Goal: Information Seeking & Learning: Find contact information

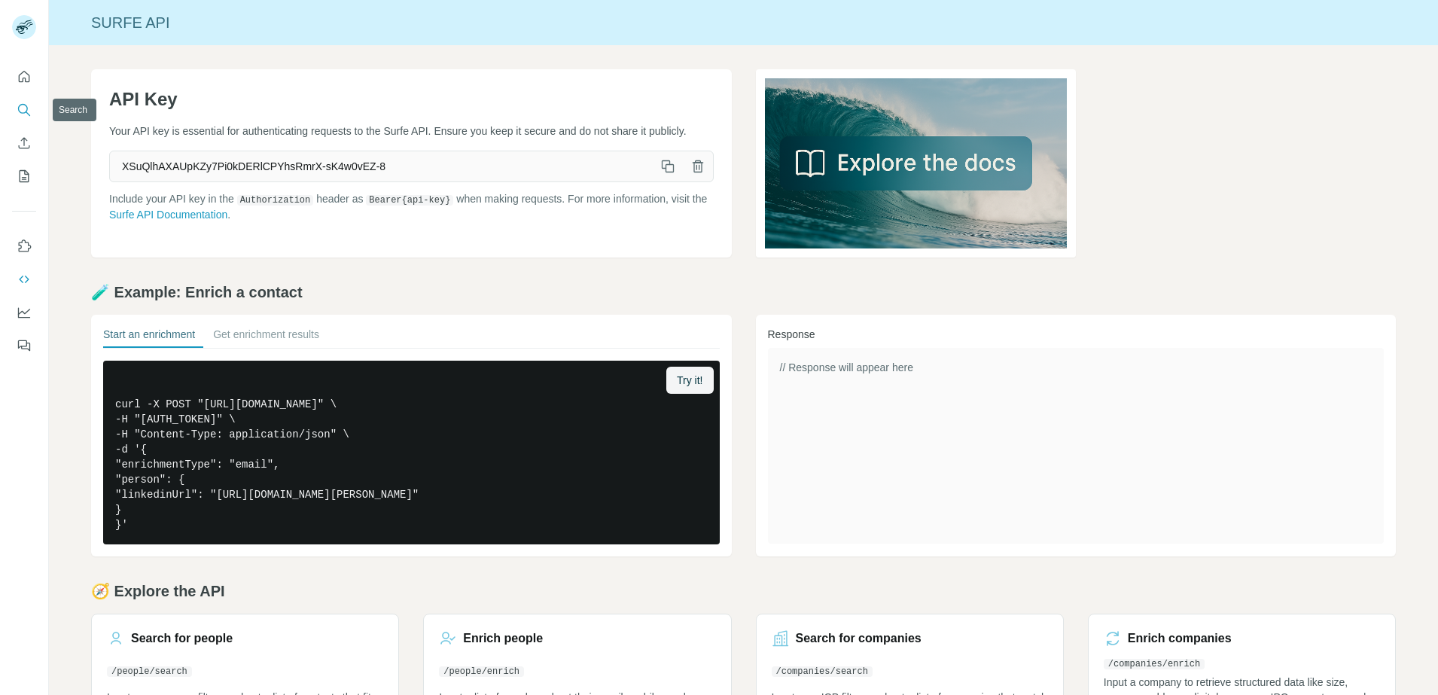
click at [19, 107] on icon "Search" at bounding box center [23, 109] width 10 height 10
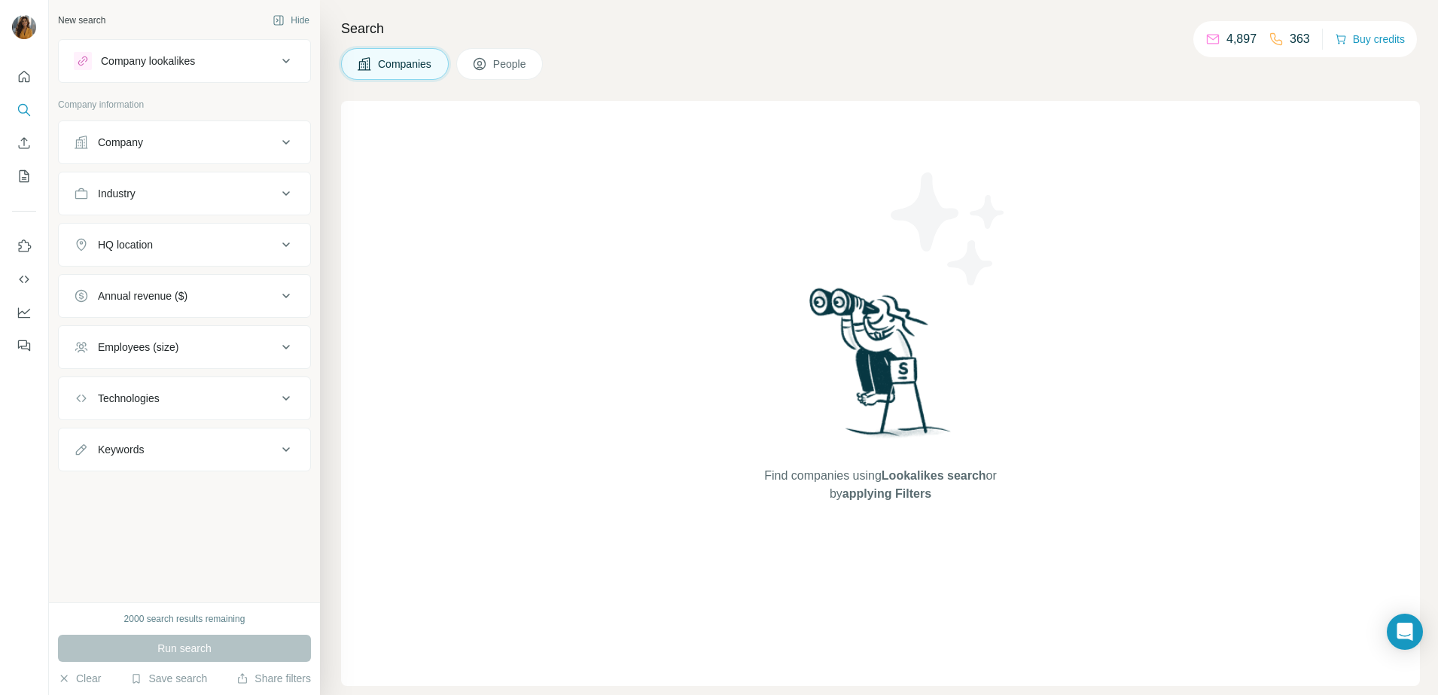
click at [487, 63] on icon at bounding box center [479, 63] width 15 height 15
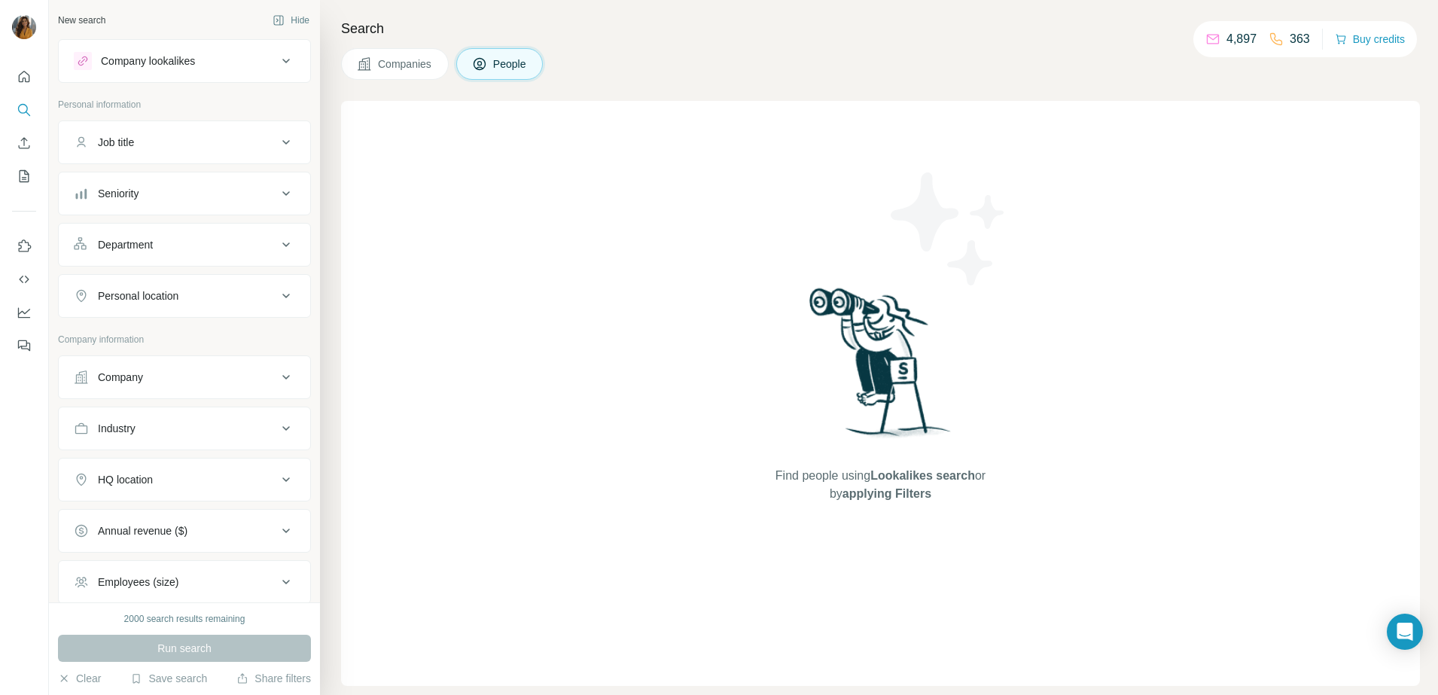
click at [193, 193] on div "Seniority" at bounding box center [175, 193] width 203 height 15
click at [83, 259] on icon at bounding box center [83, 260] width 18 height 18
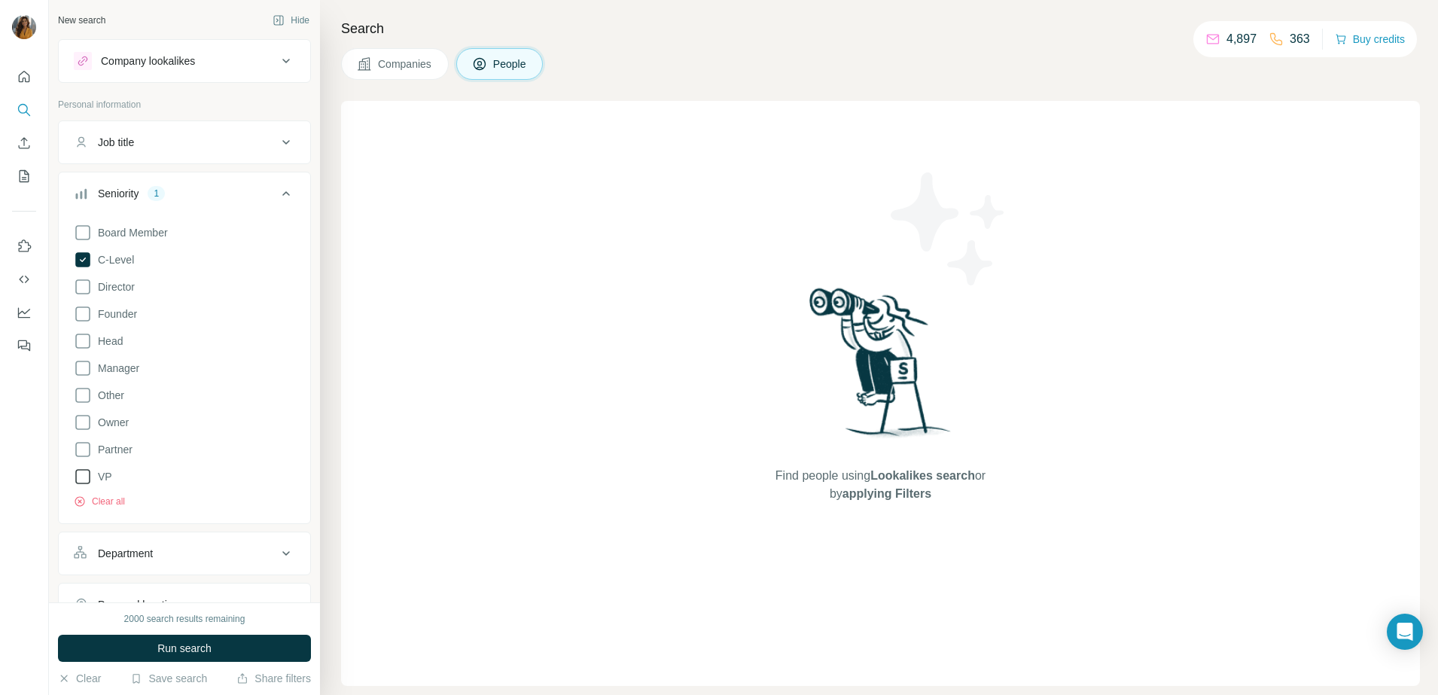
click at [81, 470] on icon at bounding box center [83, 476] width 18 height 18
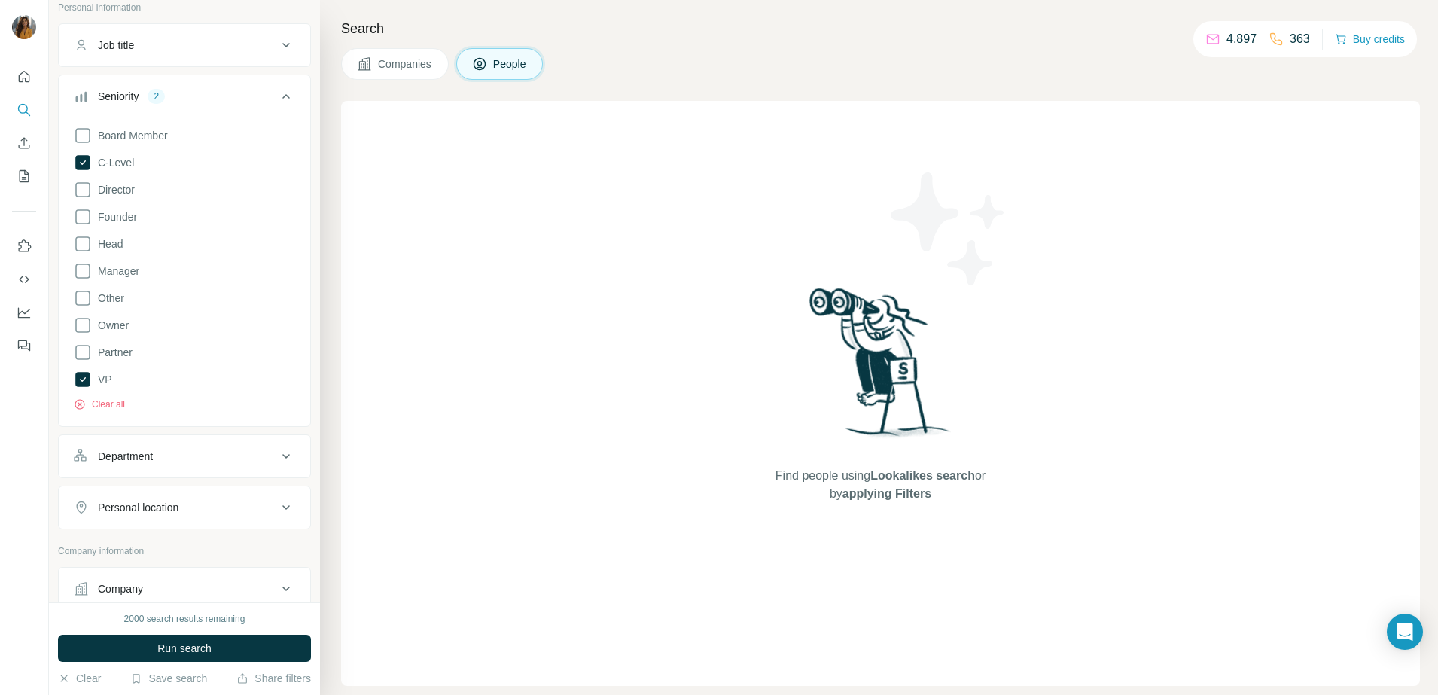
scroll to position [188, 0]
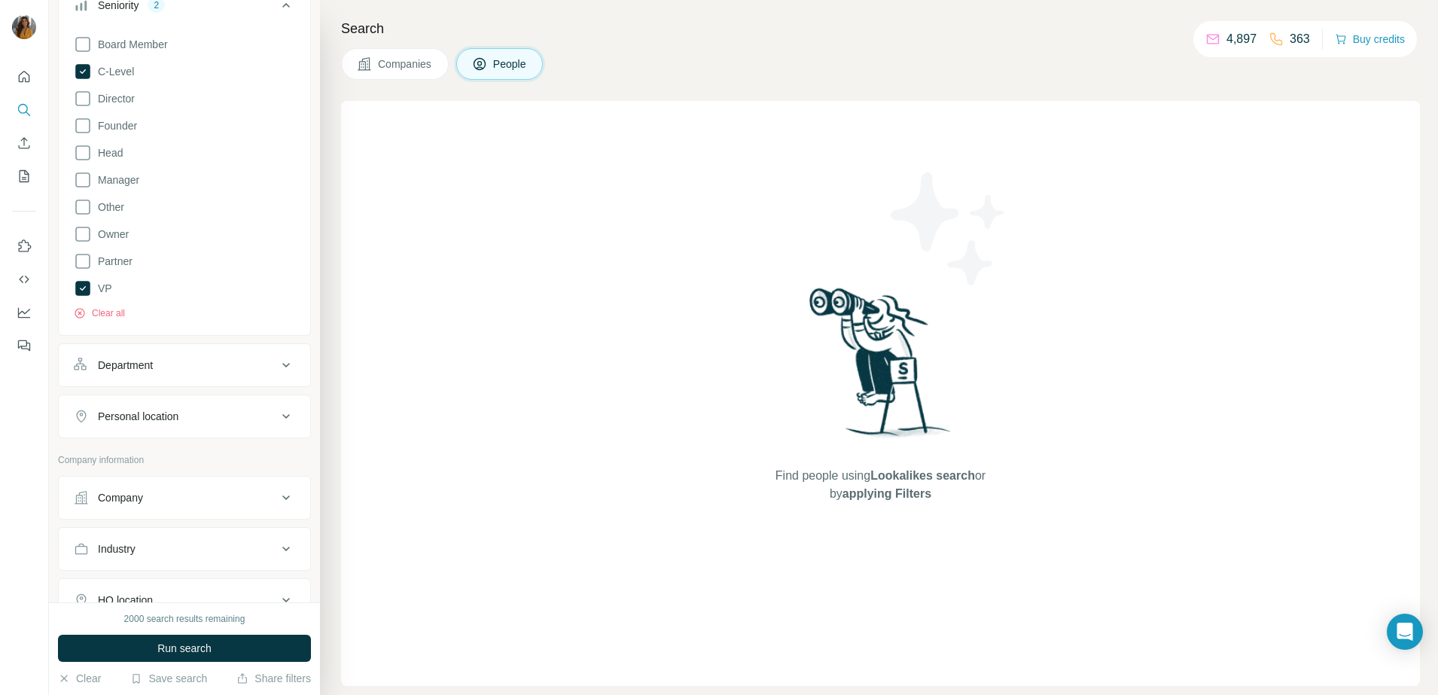
click at [214, 365] on div "Department" at bounding box center [175, 365] width 203 height 15
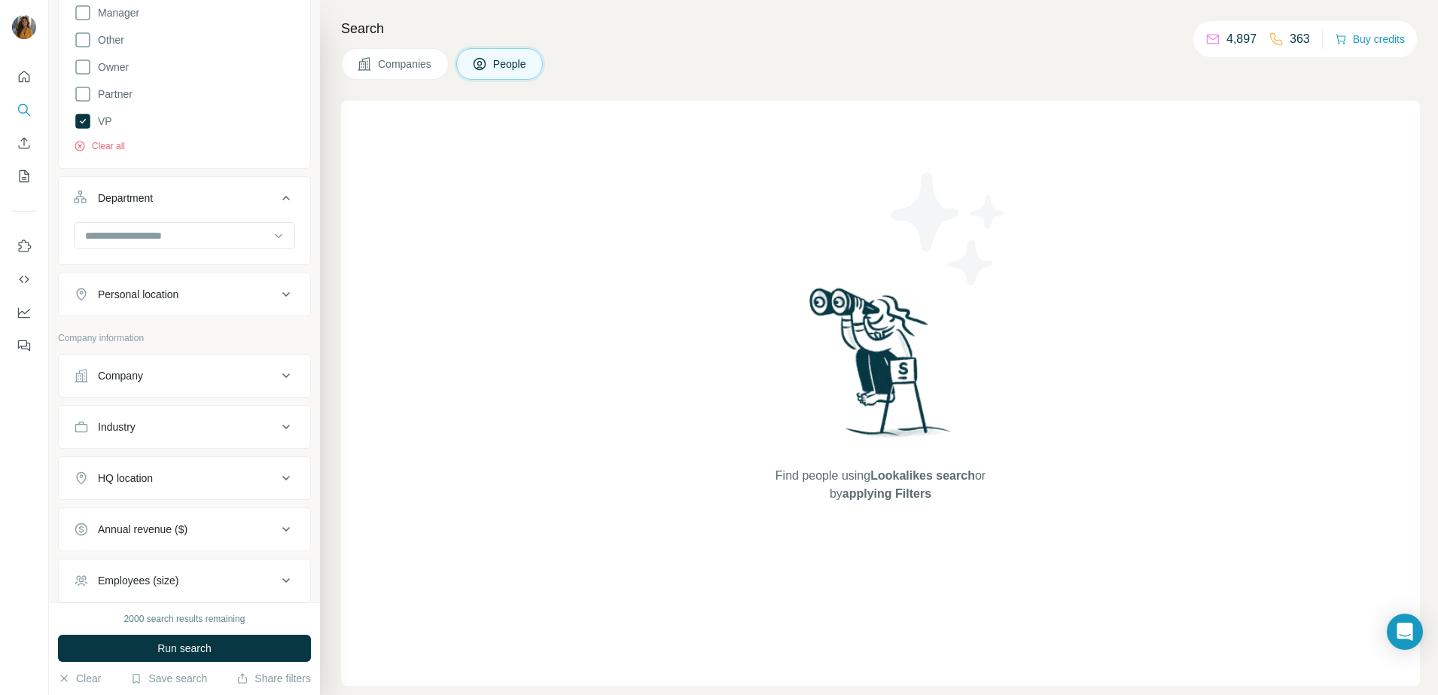
scroll to position [376, 0]
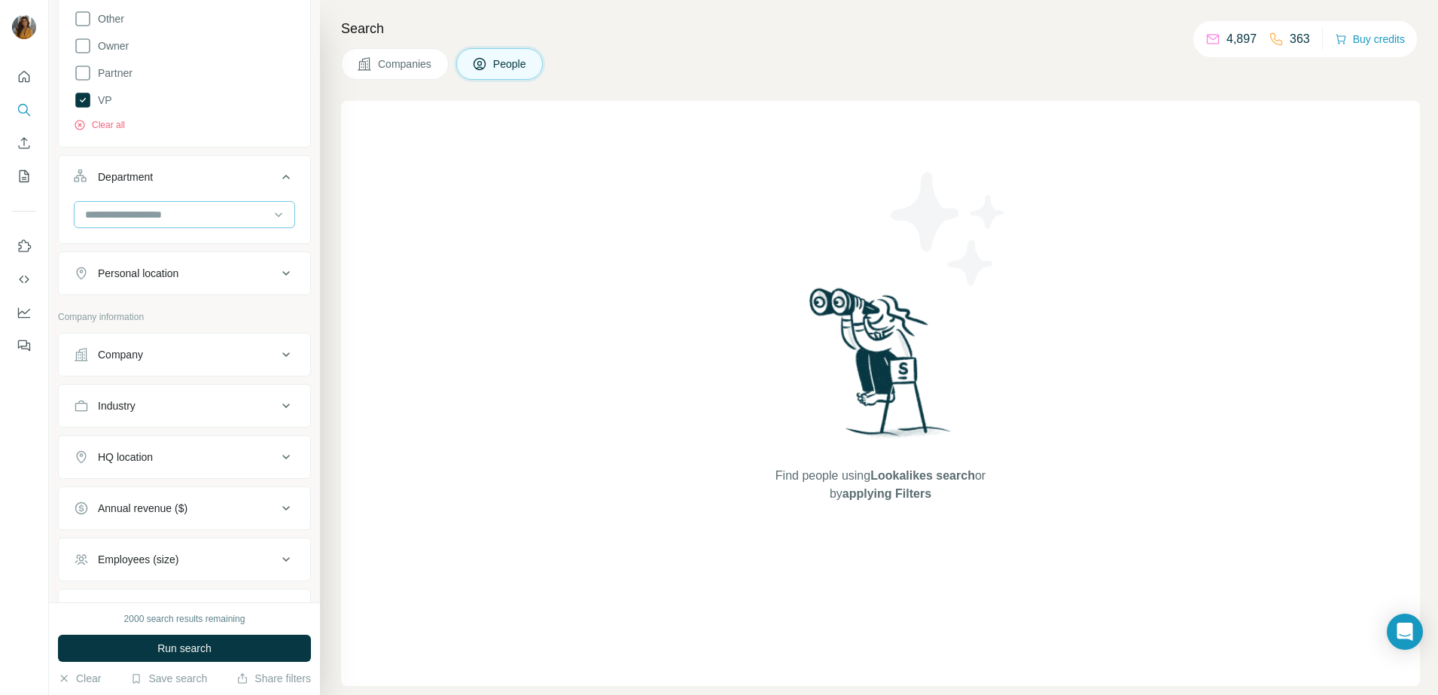
click at [116, 202] on div at bounding box center [177, 215] width 186 height 26
click at [123, 305] on div "HR" at bounding box center [177, 304] width 181 height 15
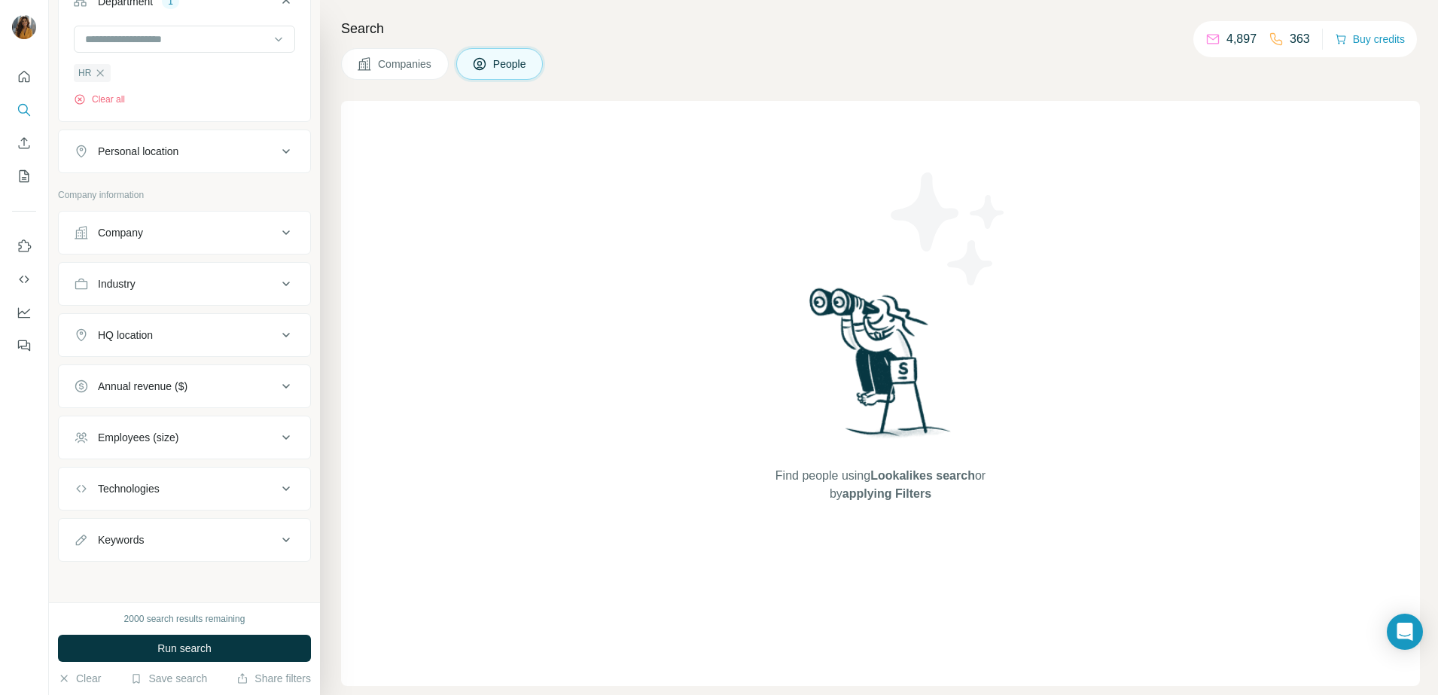
scroll to position [554, 0]
click at [199, 146] on div "Personal location" at bounding box center [175, 149] width 203 height 15
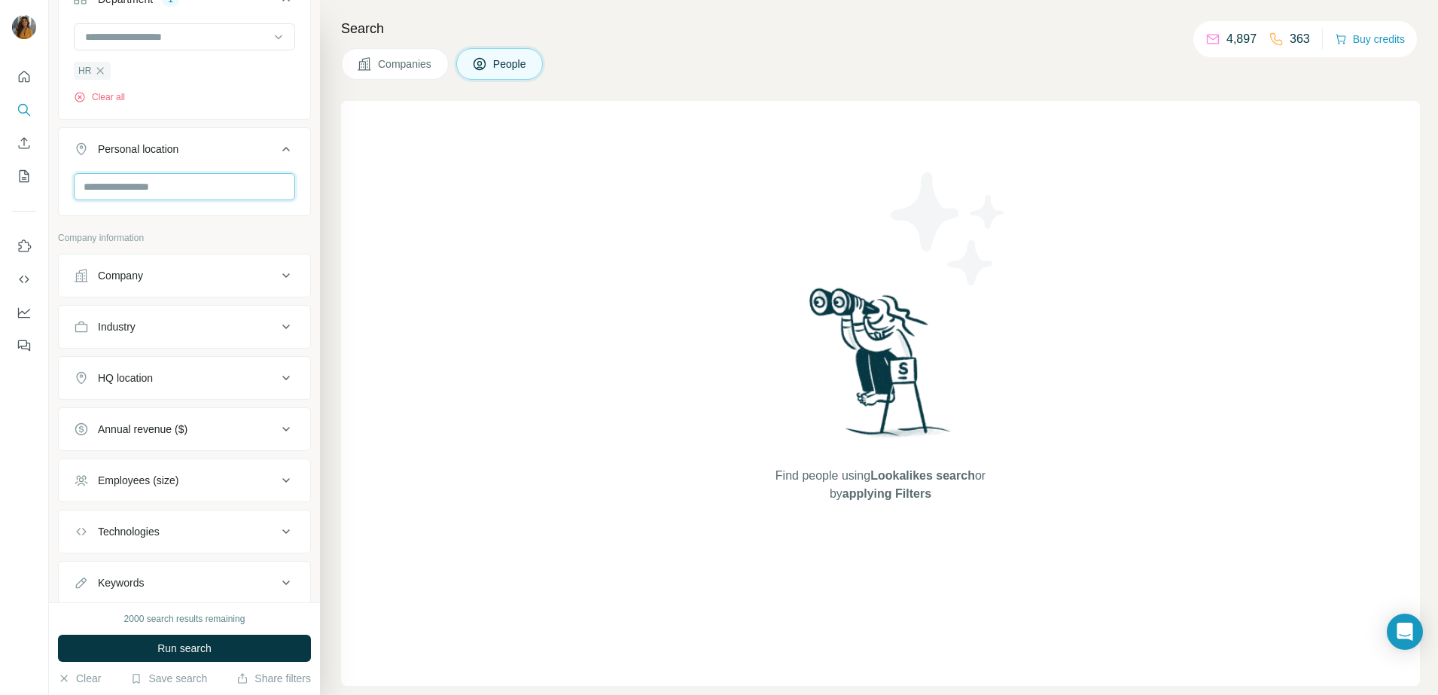
click at [158, 194] on input "text" at bounding box center [184, 186] width 221 height 27
type input "******"
click at [182, 266] on div "🇬🇧 [GEOGRAPHIC_DATA]" at bounding box center [177, 272] width 181 height 18
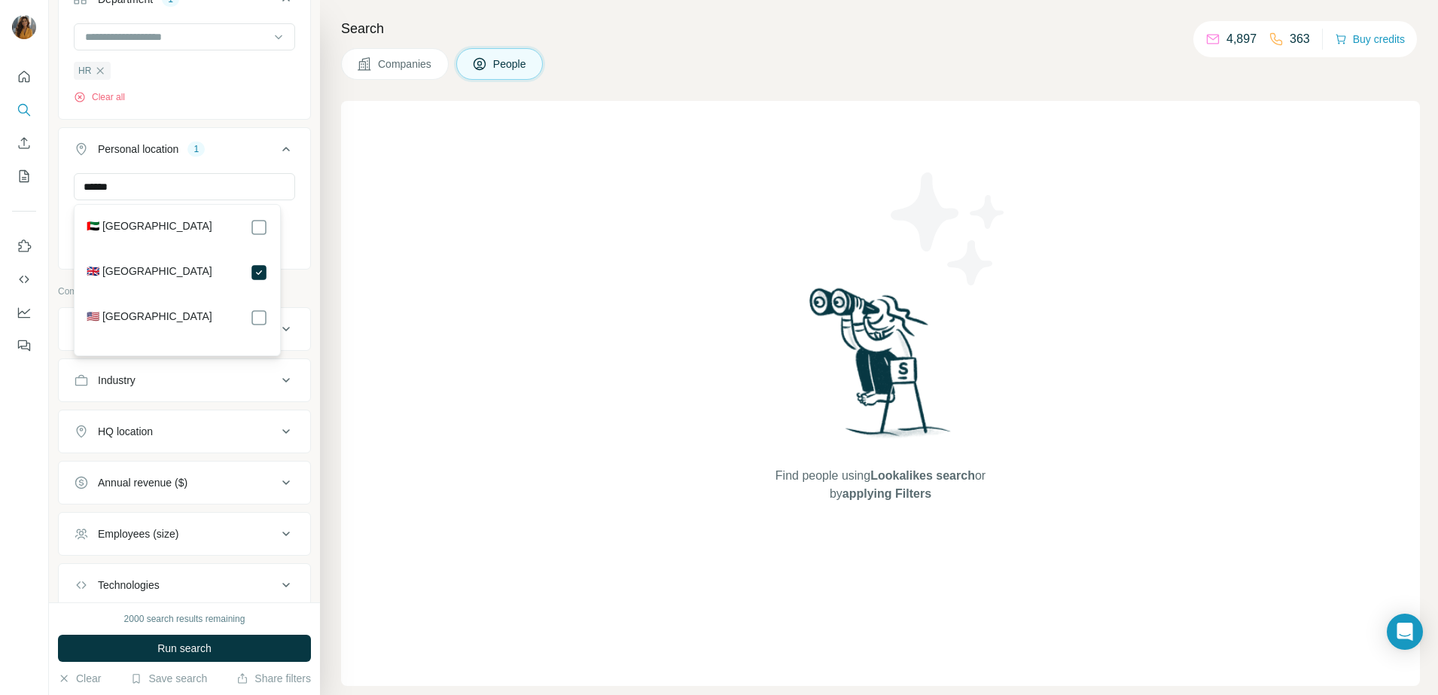
click at [292, 226] on div "****** United Kingdom Clear all" at bounding box center [184, 219] width 251 height 93
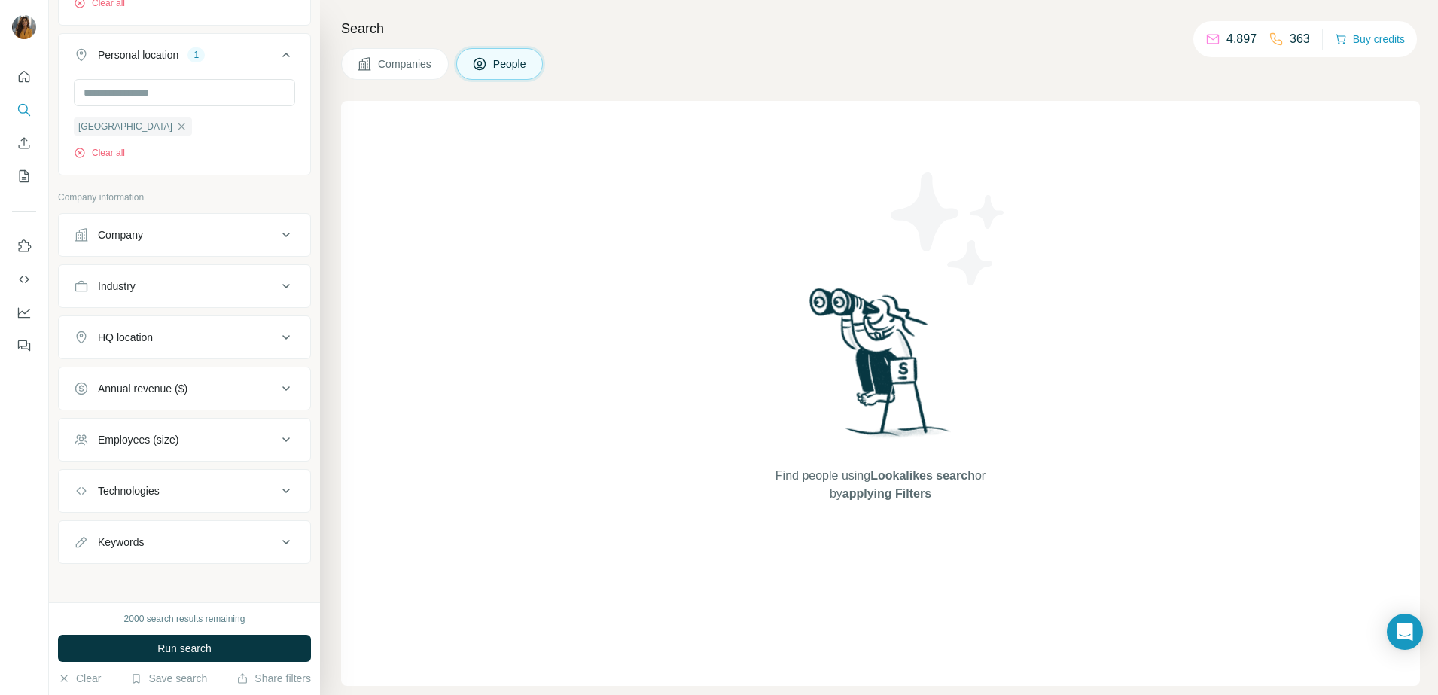
scroll to position [653, 0]
click at [216, 443] on button "Employees (size)" at bounding box center [184, 436] width 251 height 36
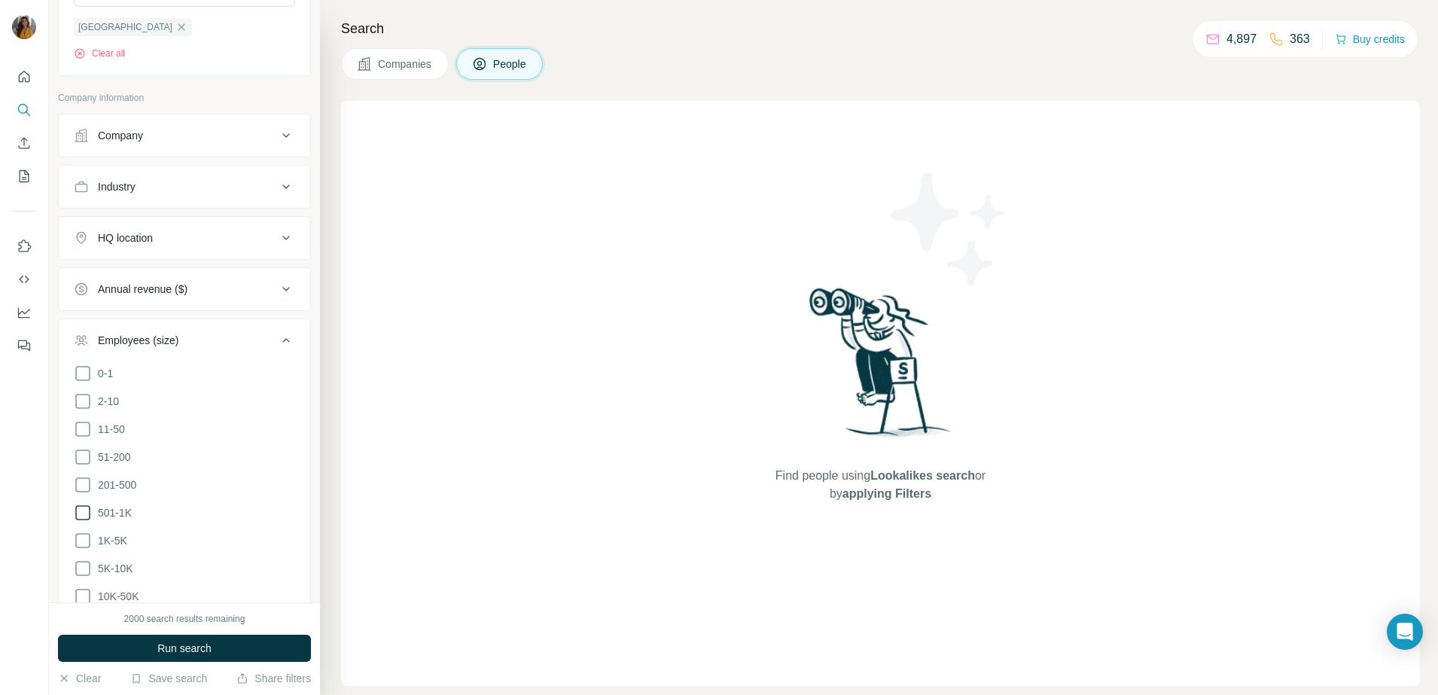
click at [85, 510] on icon at bounding box center [83, 513] width 18 height 18
click at [234, 650] on button "Run search" at bounding box center [184, 648] width 253 height 27
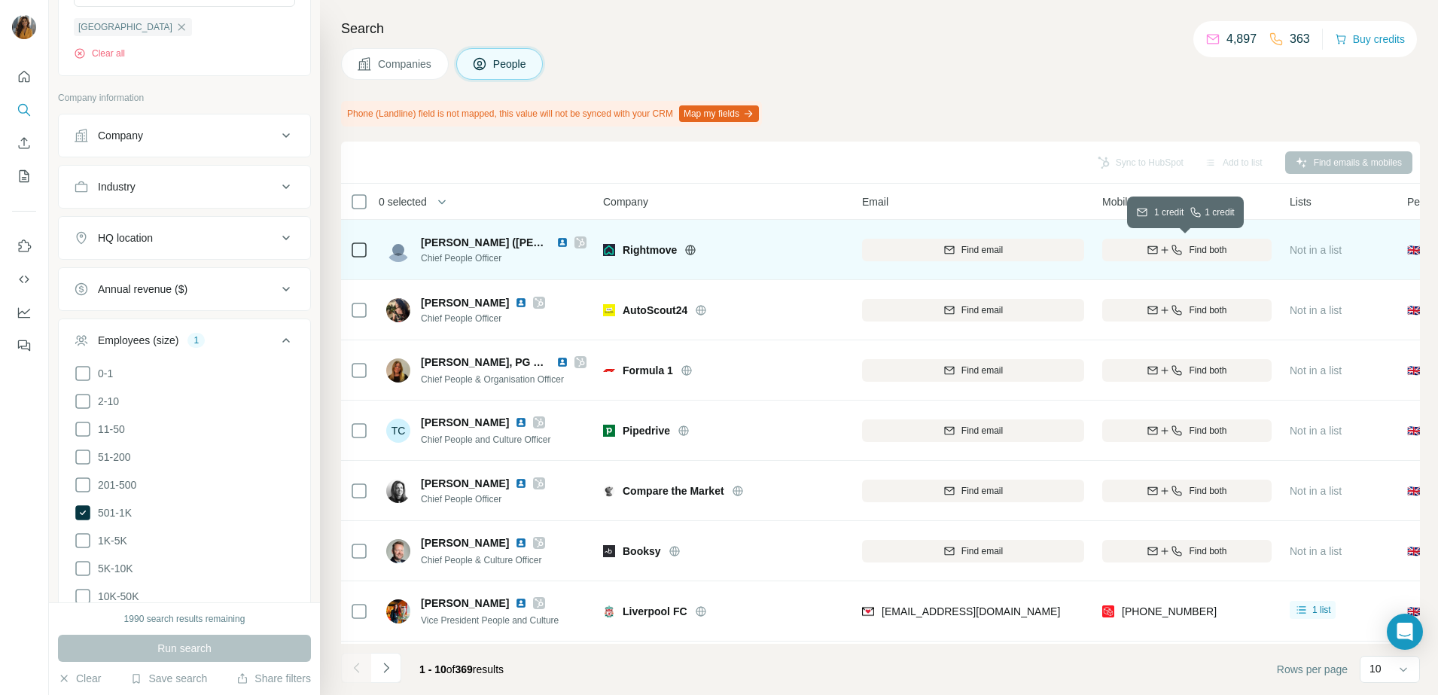
click at [1167, 254] on icon "button" at bounding box center [1164, 250] width 12 height 12
click at [556, 239] on img at bounding box center [562, 242] width 12 height 12
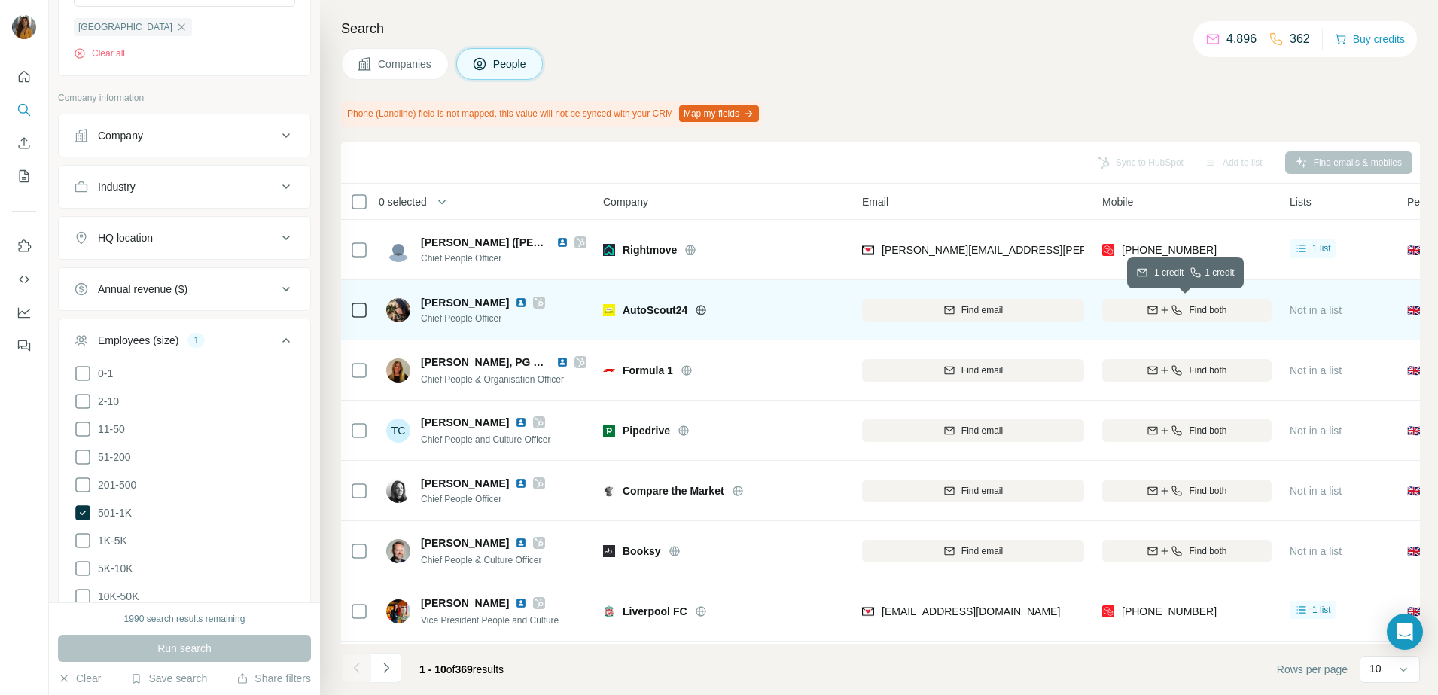
click at [1204, 306] on span "Find both" at bounding box center [1208, 310] width 38 height 14
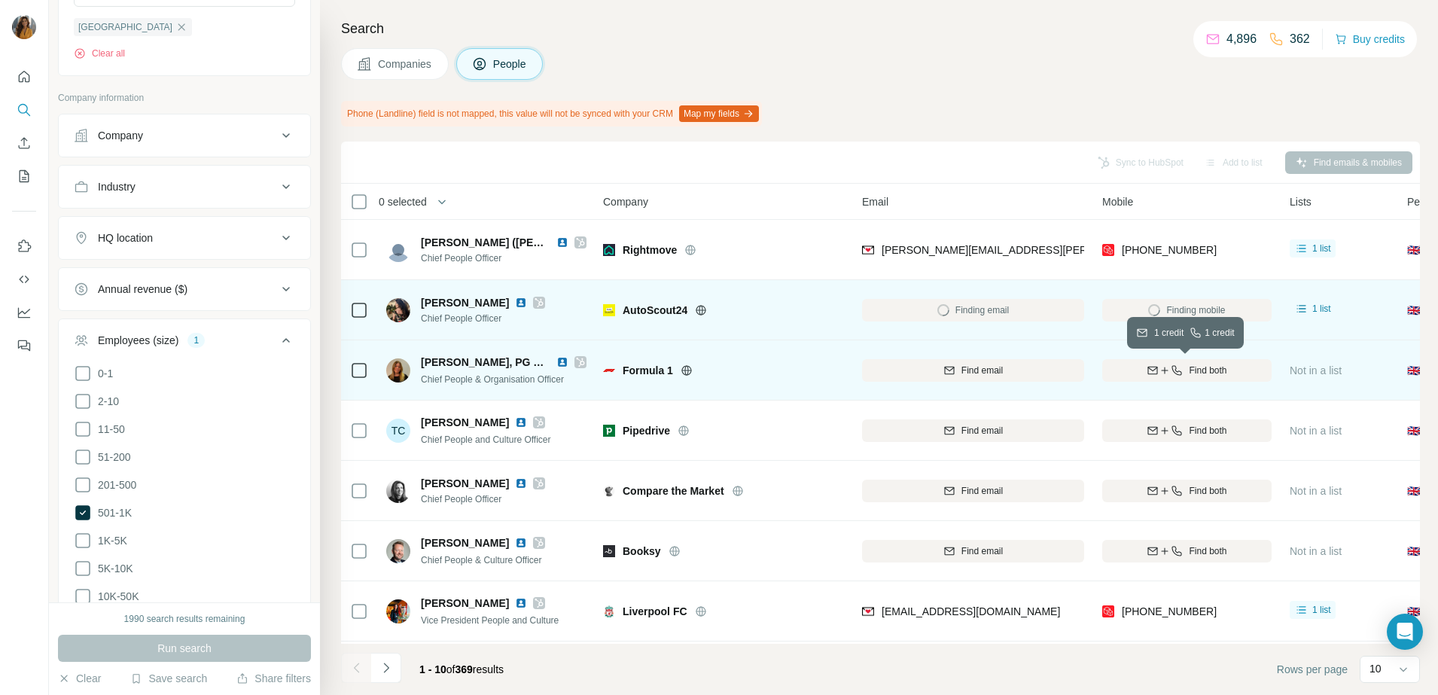
click at [1189, 367] on span "Find both" at bounding box center [1208, 371] width 38 height 14
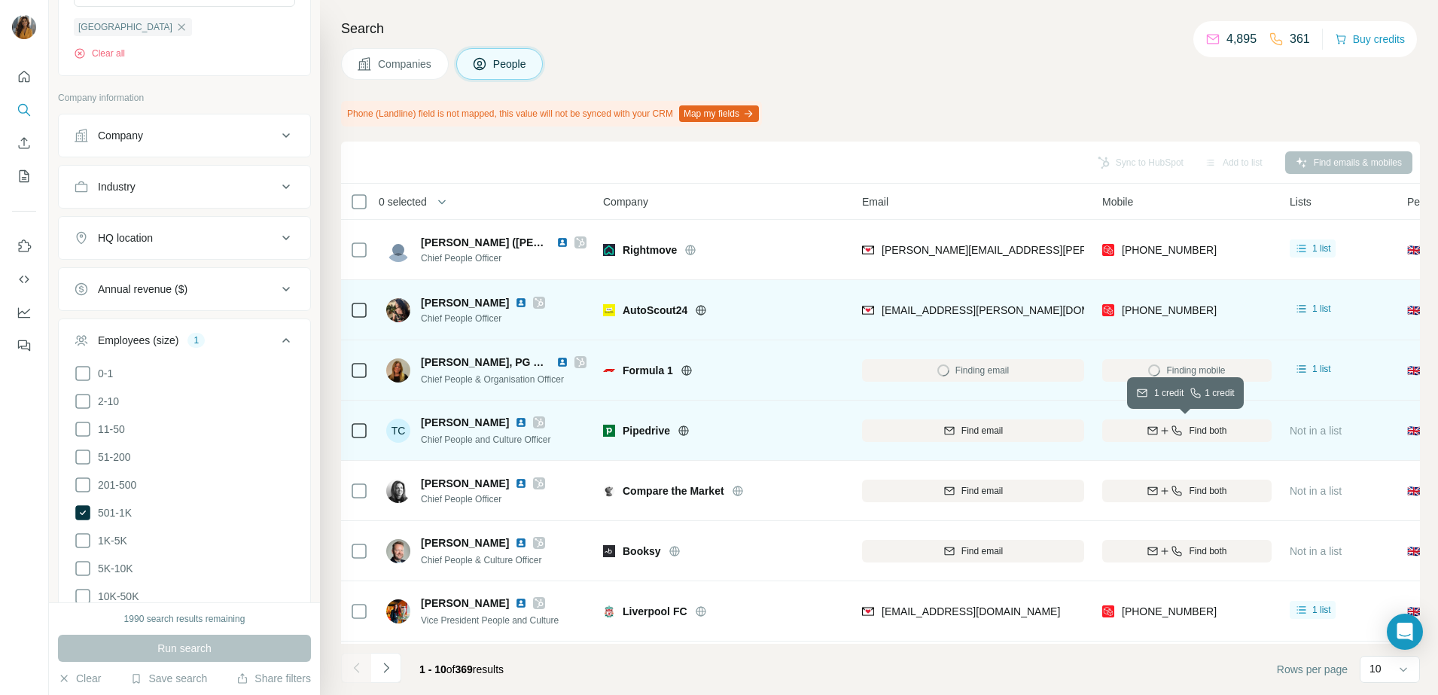
click at [1195, 433] on span "Find both" at bounding box center [1208, 431] width 38 height 14
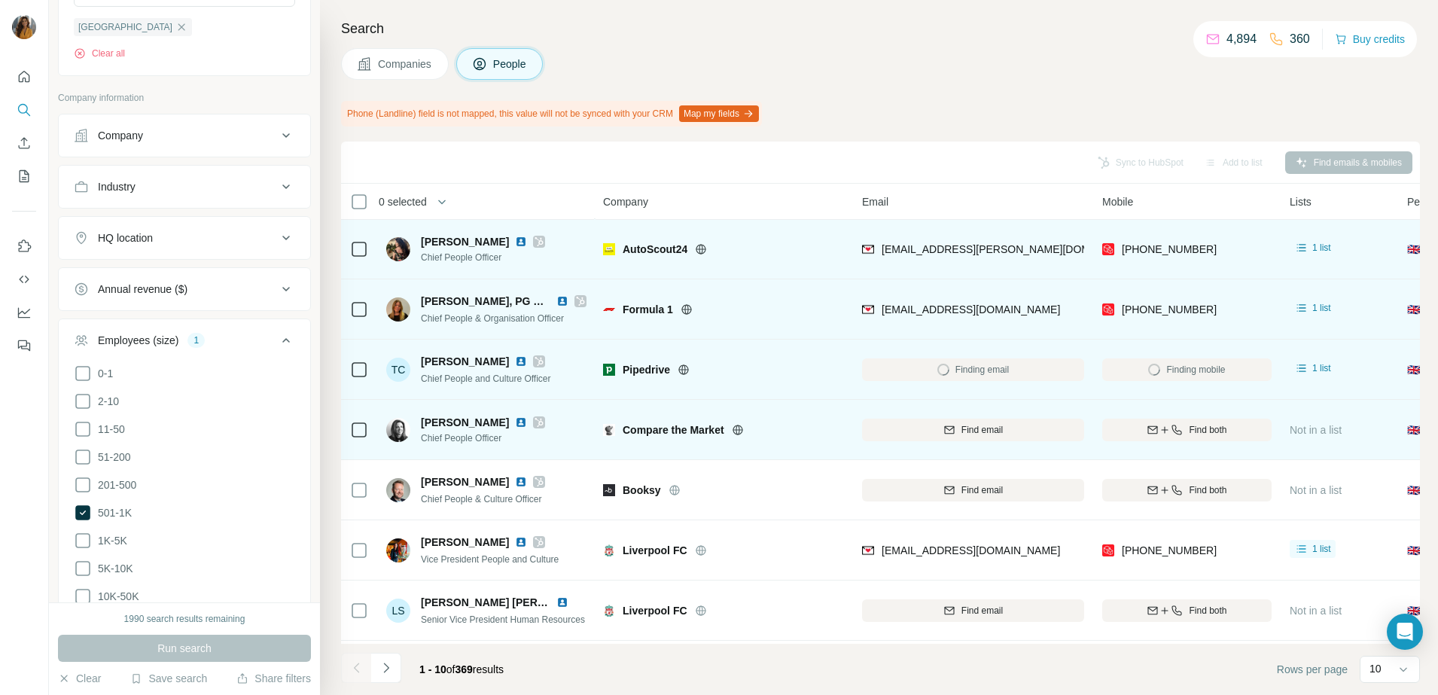
scroll to position [94, 0]
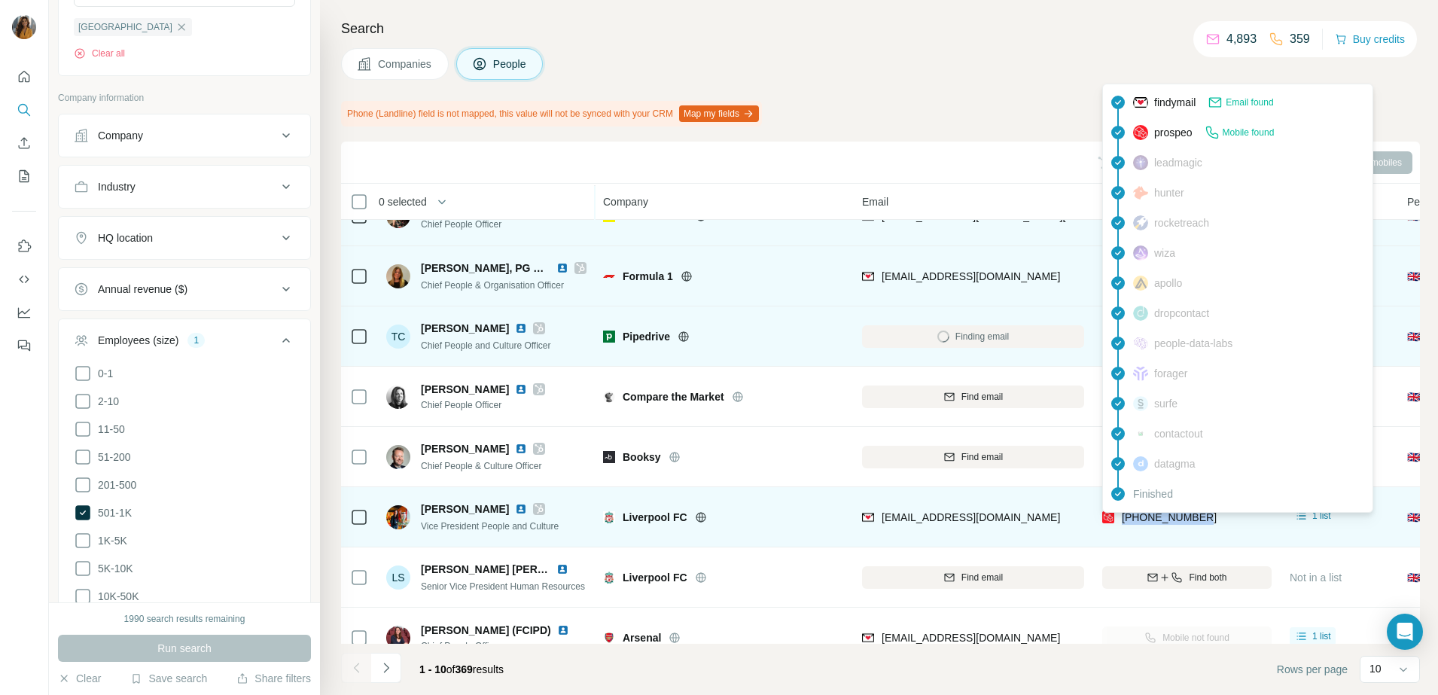
drag, startPoint x: 1224, startPoint y: 516, endPoint x: 1119, endPoint y: 522, distance: 104.8
click at [1119, 522] on div "+447590066182" at bounding box center [1186, 516] width 169 height 41
copy span "+447590066182"
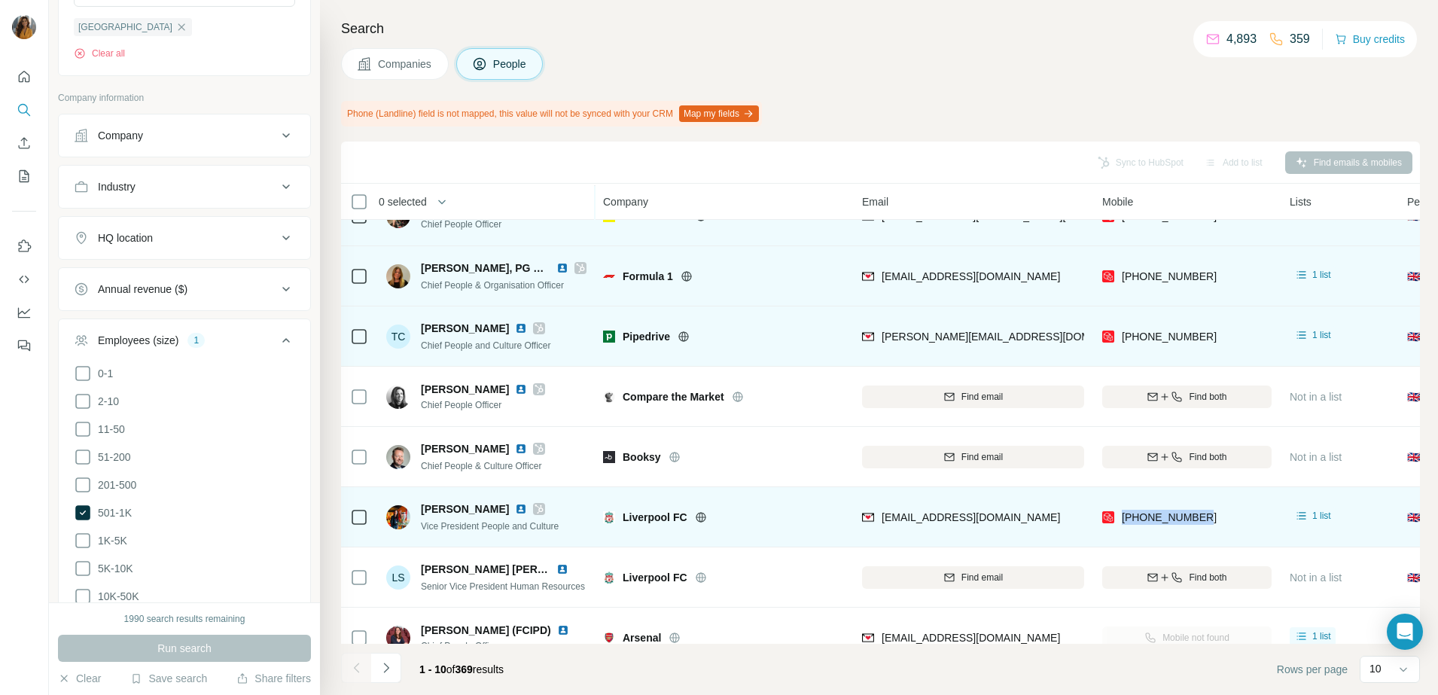
click at [515, 513] on img at bounding box center [521, 509] width 12 height 12
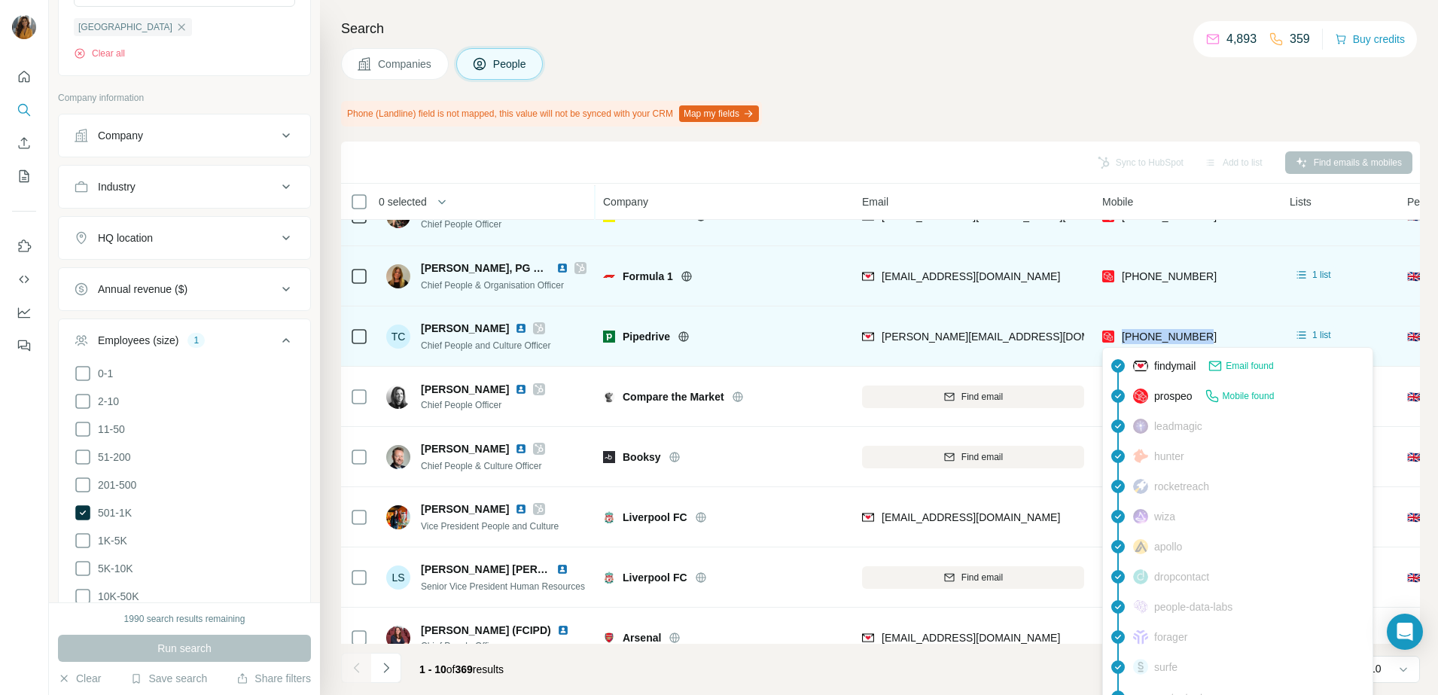
drag, startPoint x: 1224, startPoint y: 339, endPoint x: 1119, endPoint y: 339, distance: 105.4
click at [1119, 339] on div "+447920469284" at bounding box center [1186, 335] width 169 height 41
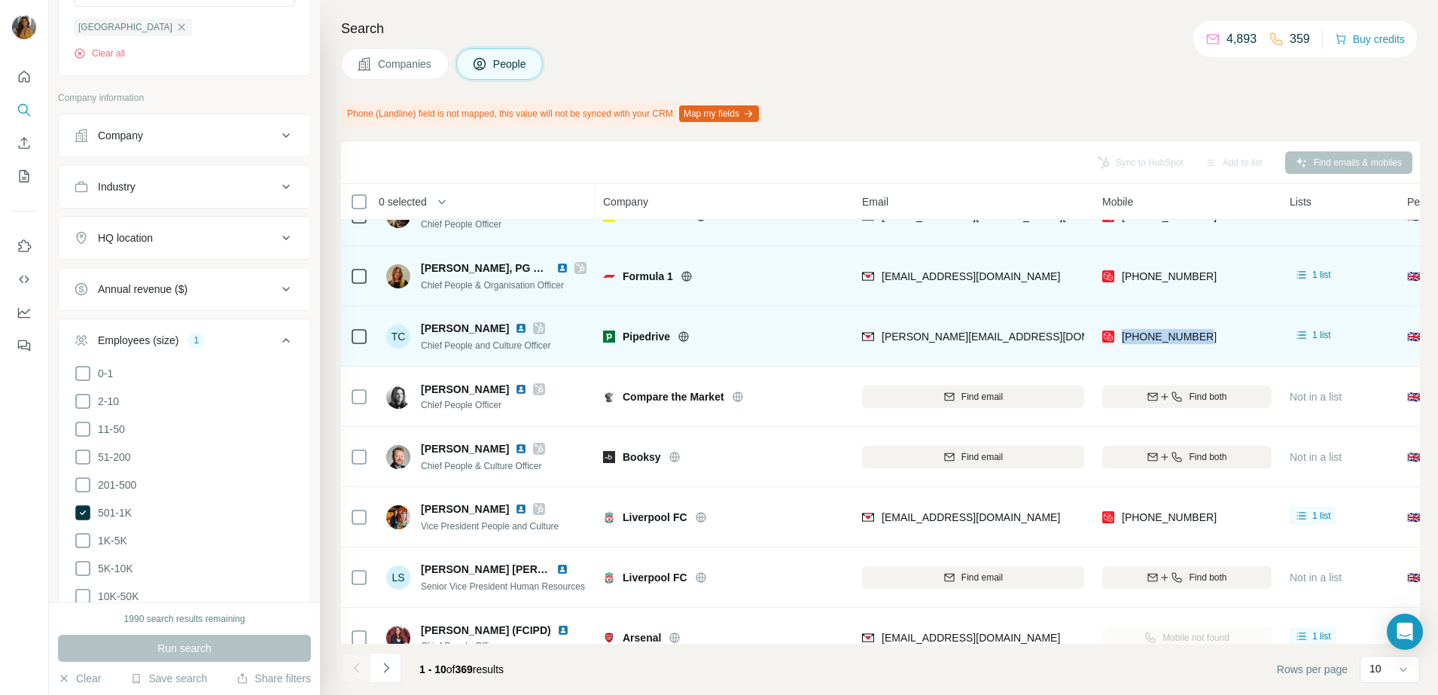
copy span "+447920469284"
click at [507, 328] on div "Tanya Channing" at bounding box center [486, 328] width 130 height 15
click at [515, 325] on img at bounding box center [521, 328] width 12 height 12
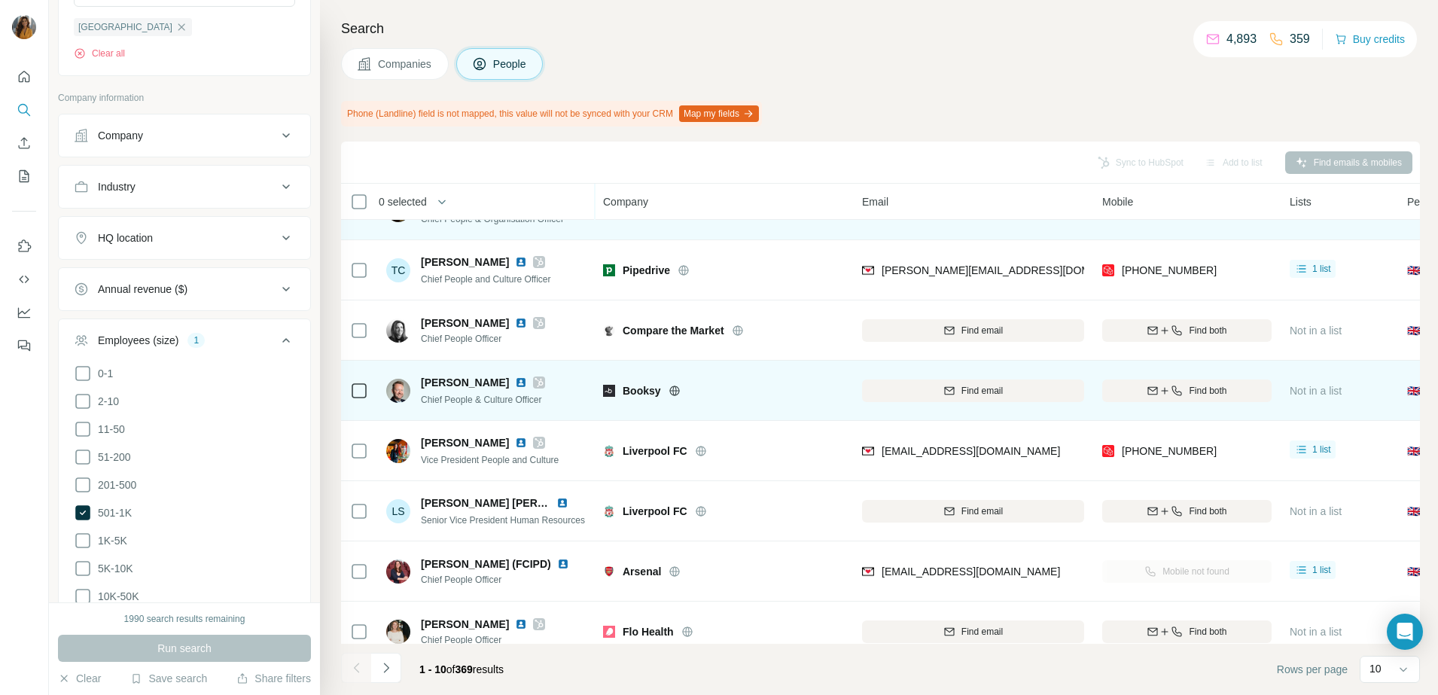
scroll to position [188, 0]
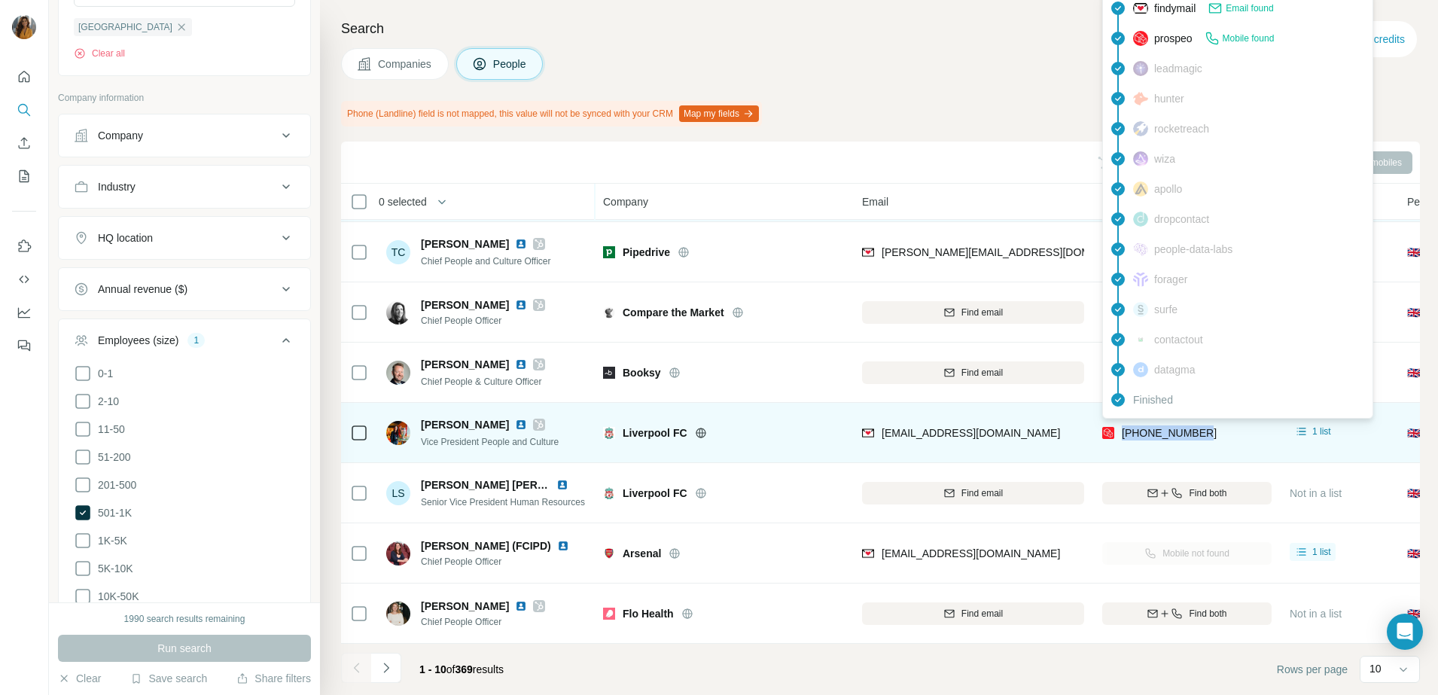
drag, startPoint x: 1218, startPoint y: 425, endPoint x: 1123, endPoint y: 420, distance: 95.0
click at [1123, 420] on div "+447590066182" at bounding box center [1186, 432] width 169 height 41
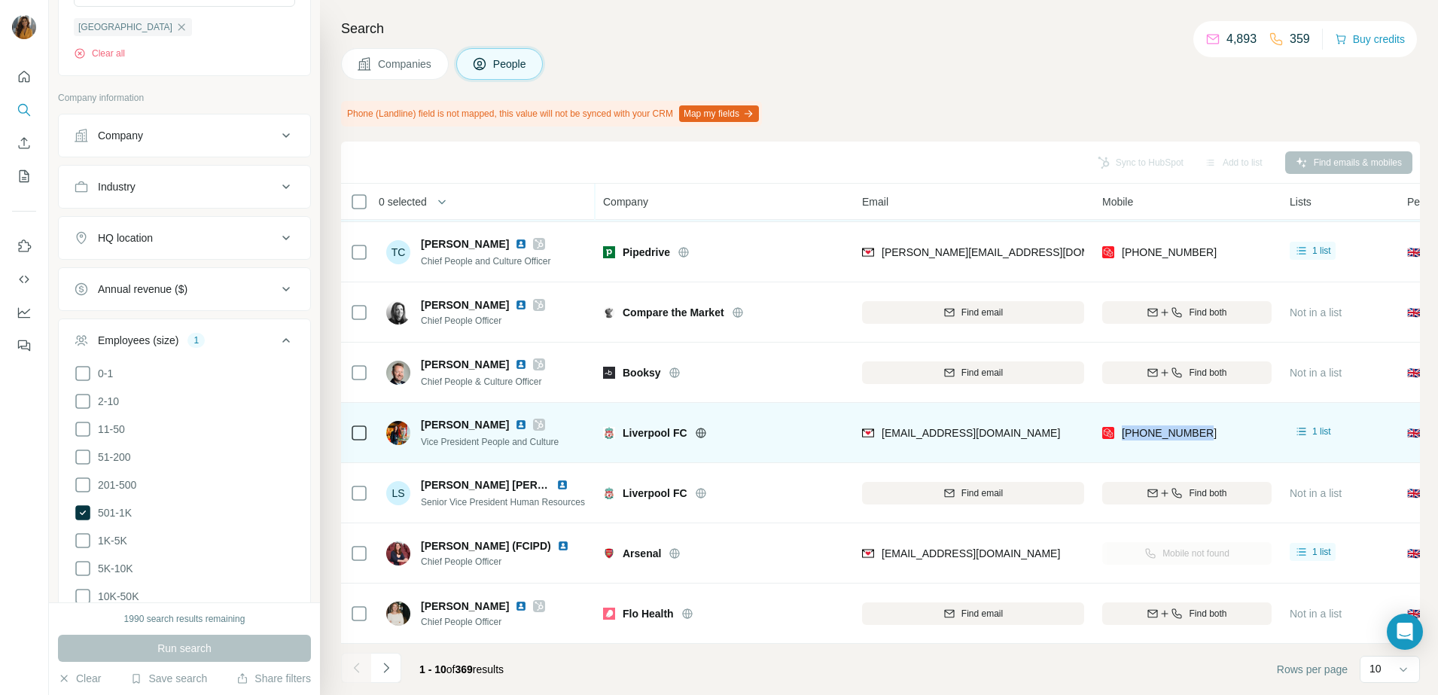
copy span "+447590066182"
click at [515, 419] on img at bounding box center [521, 425] width 12 height 12
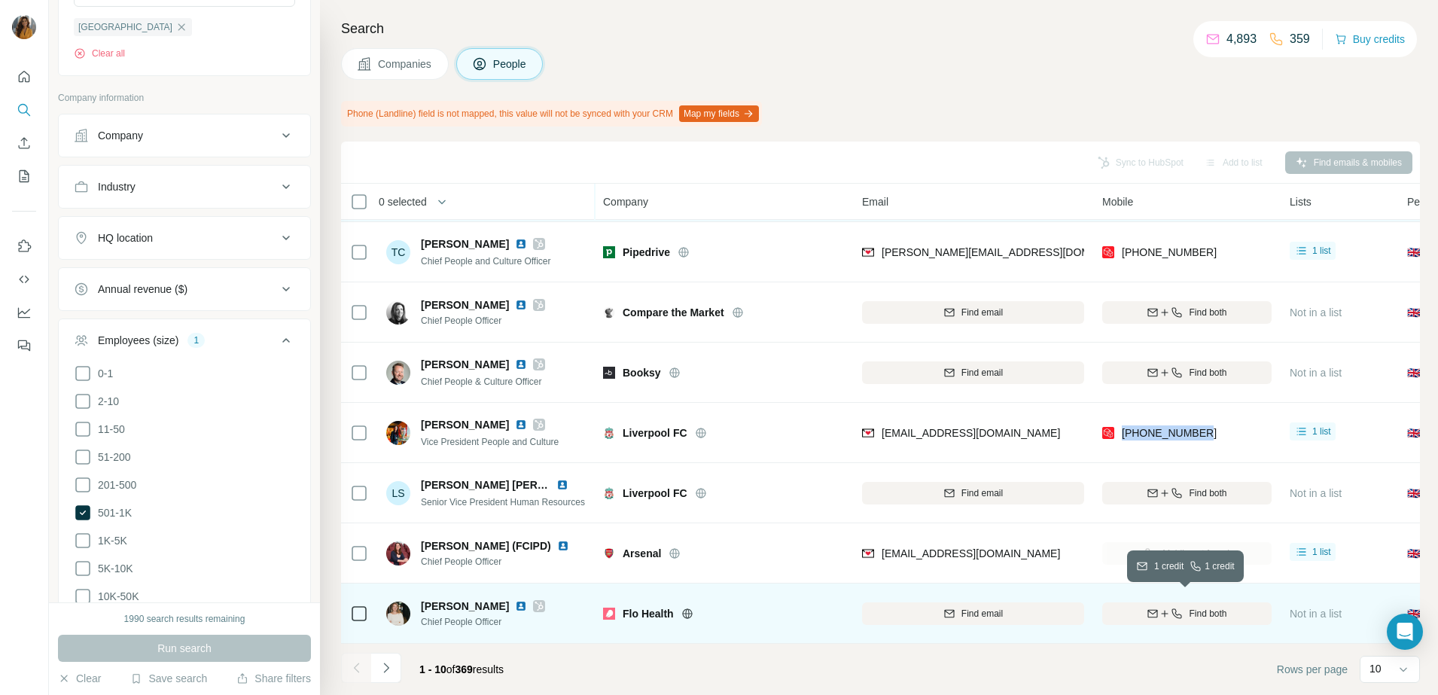
click at [1212, 607] on span "Find both" at bounding box center [1208, 614] width 38 height 14
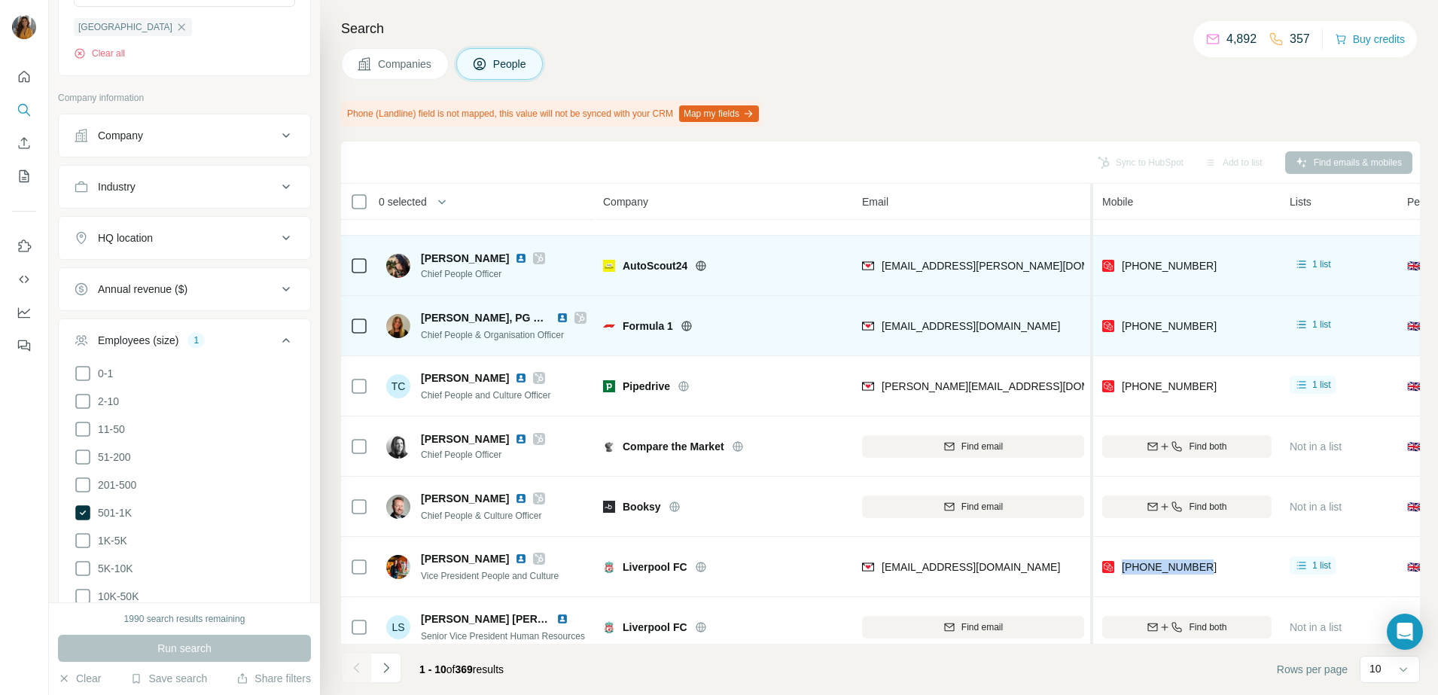
scroll to position [0, 0]
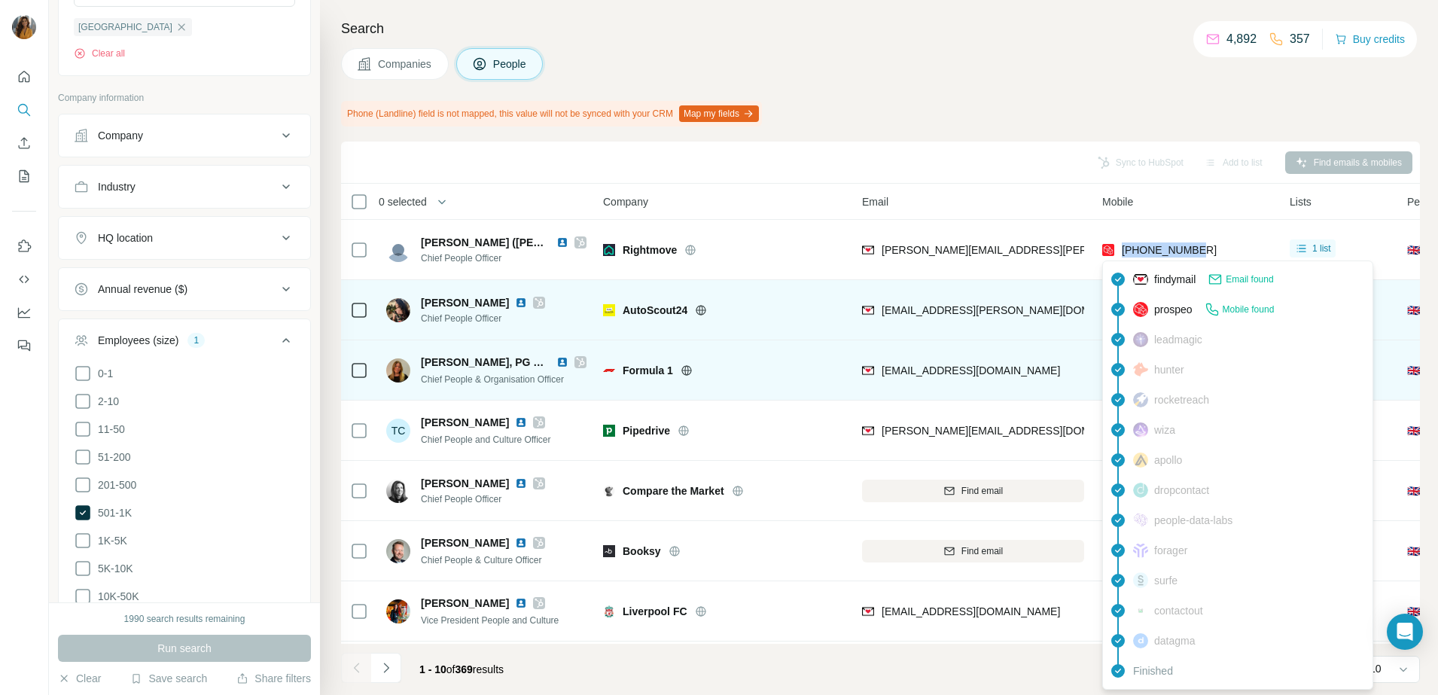
drag, startPoint x: 1224, startPoint y: 249, endPoint x: 1122, endPoint y: 252, distance: 101.7
click at [1122, 252] on div "+13126306000" at bounding box center [1186, 249] width 169 height 41
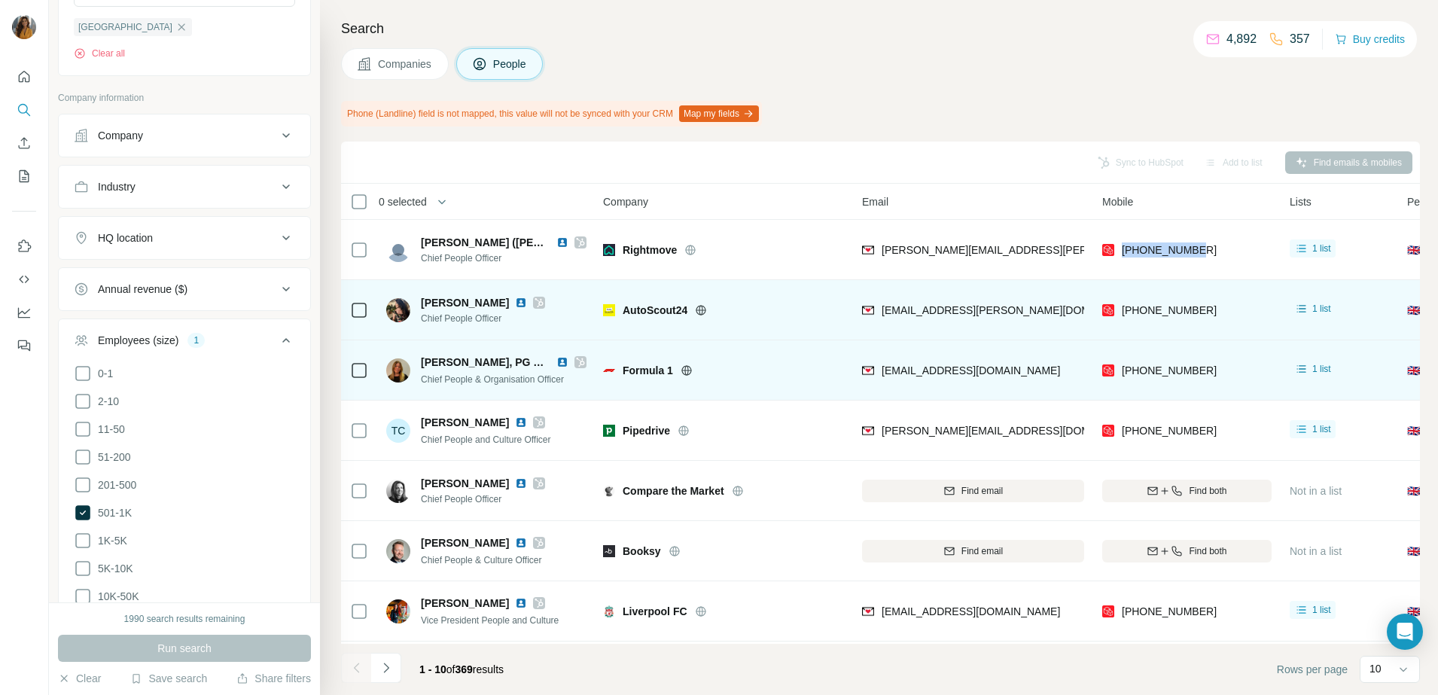
copy span "+13126306000"
click at [556, 238] on img at bounding box center [562, 242] width 12 height 12
click at [504, 184] on th "0 selected" at bounding box center [461, 202] width 241 height 36
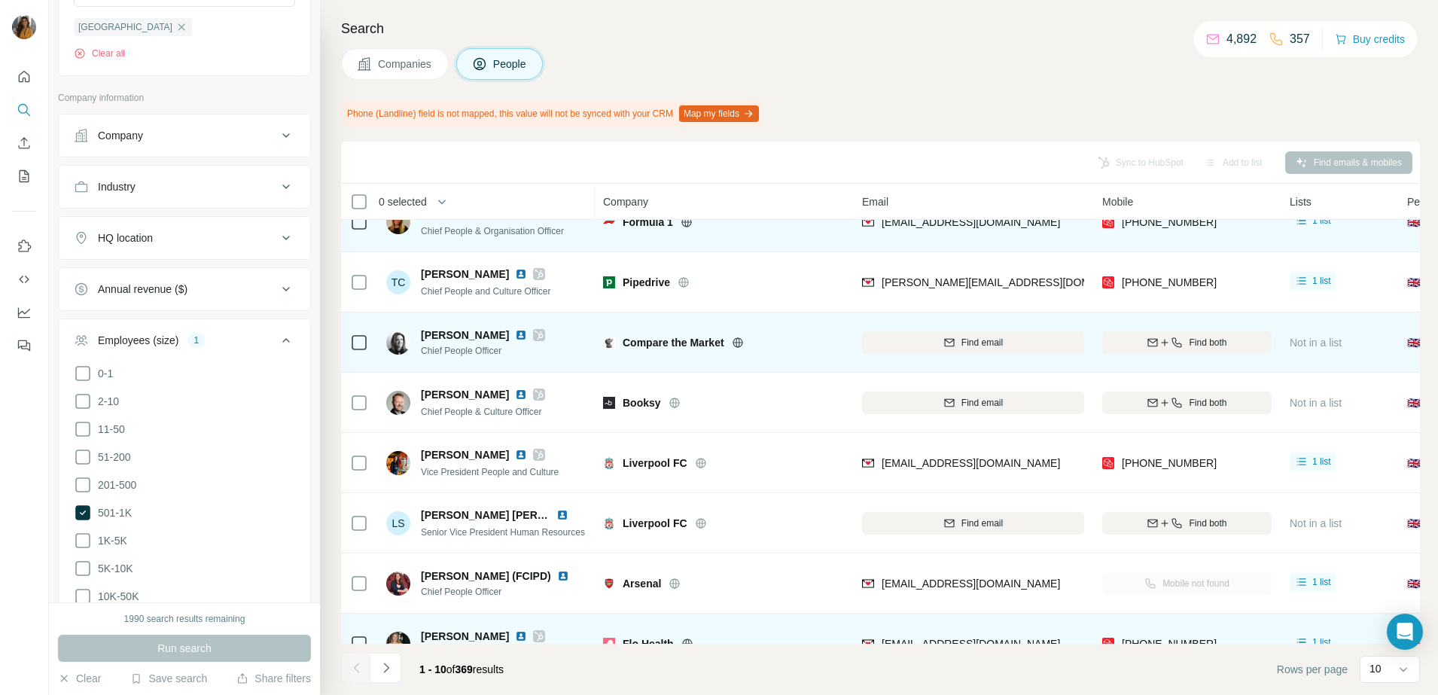
scroll to position [188, 0]
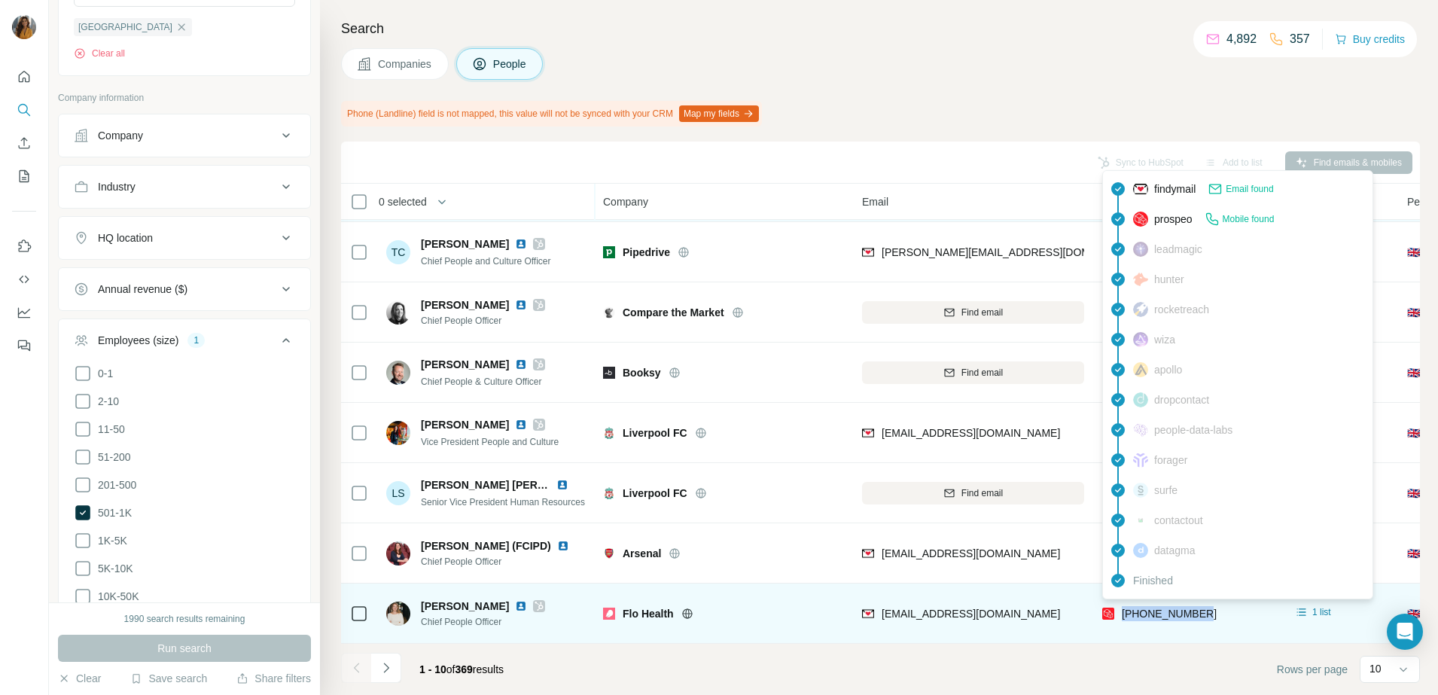
drag, startPoint x: 1219, startPoint y: 604, endPoint x: 1119, endPoint y: 605, distance: 100.1
click at [1119, 605] on div "[PHONE_NUMBER]" at bounding box center [1186, 612] width 169 height 41
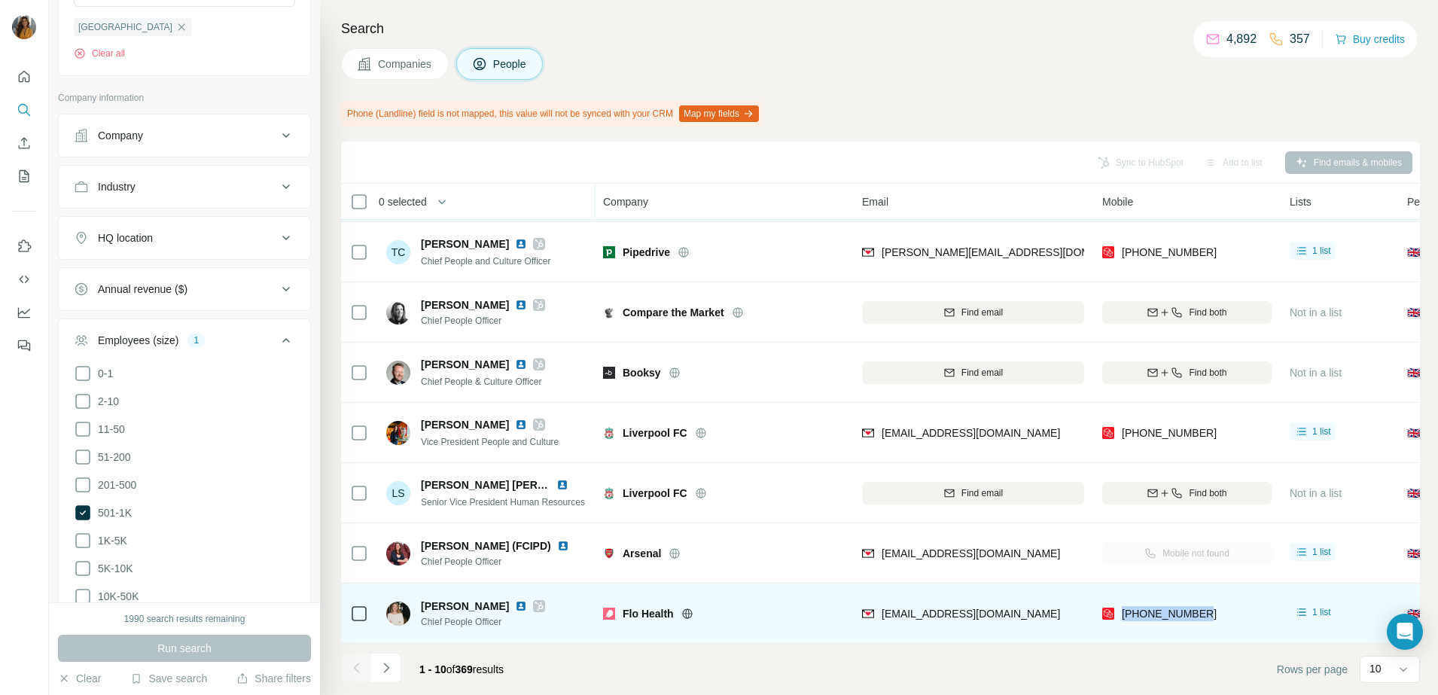
copy span "[PHONE_NUMBER]"
click at [515, 600] on img at bounding box center [521, 606] width 12 height 12
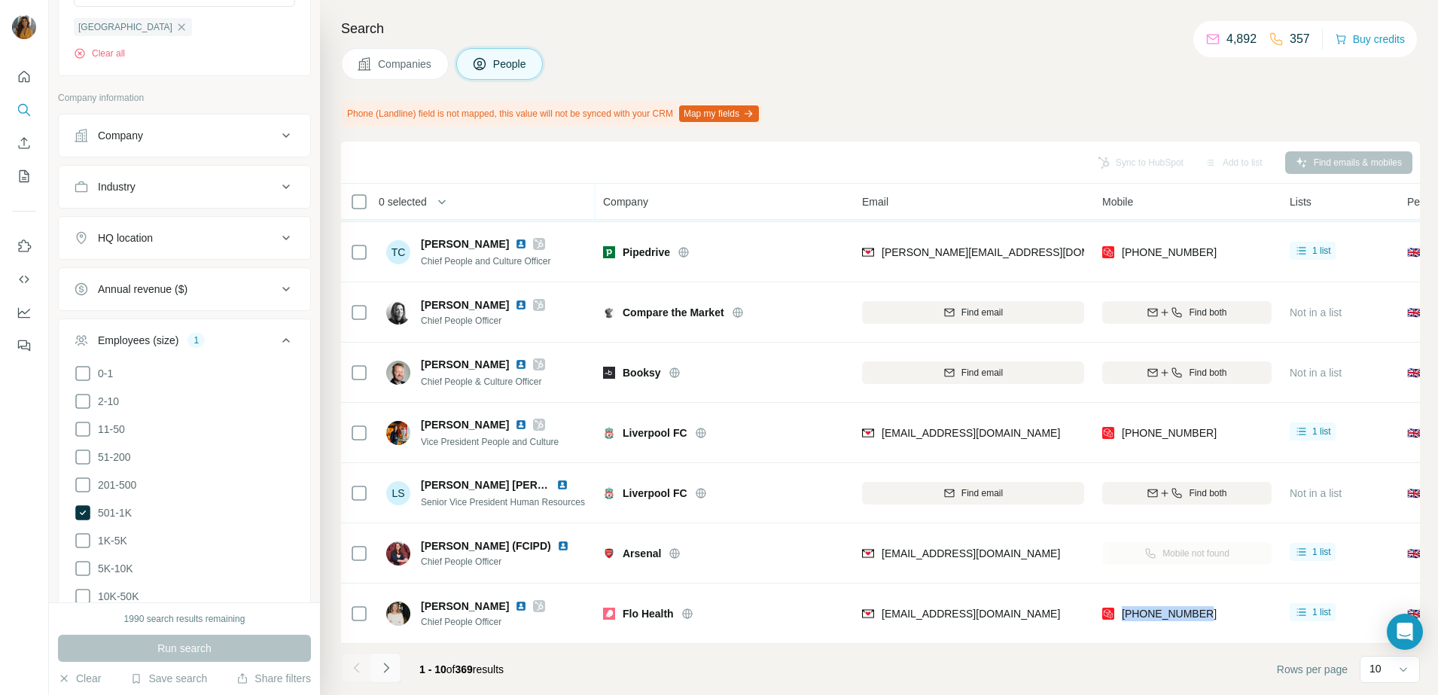
click at [383, 671] on icon "Navigate to next page" at bounding box center [386, 667] width 15 height 15
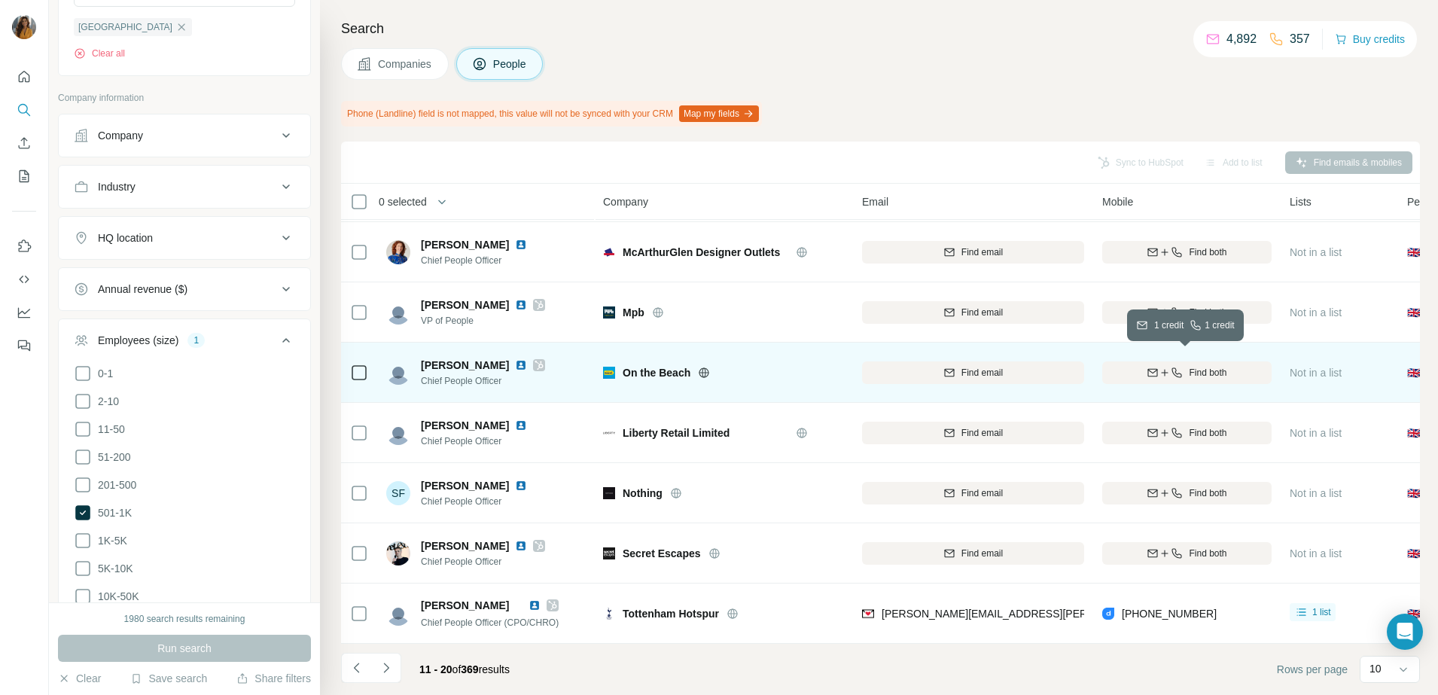
click at [1174, 367] on icon "button" at bounding box center [1177, 373] width 12 height 12
click at [515, 359] on img at bounding box center [521, 365] width 12 height 12
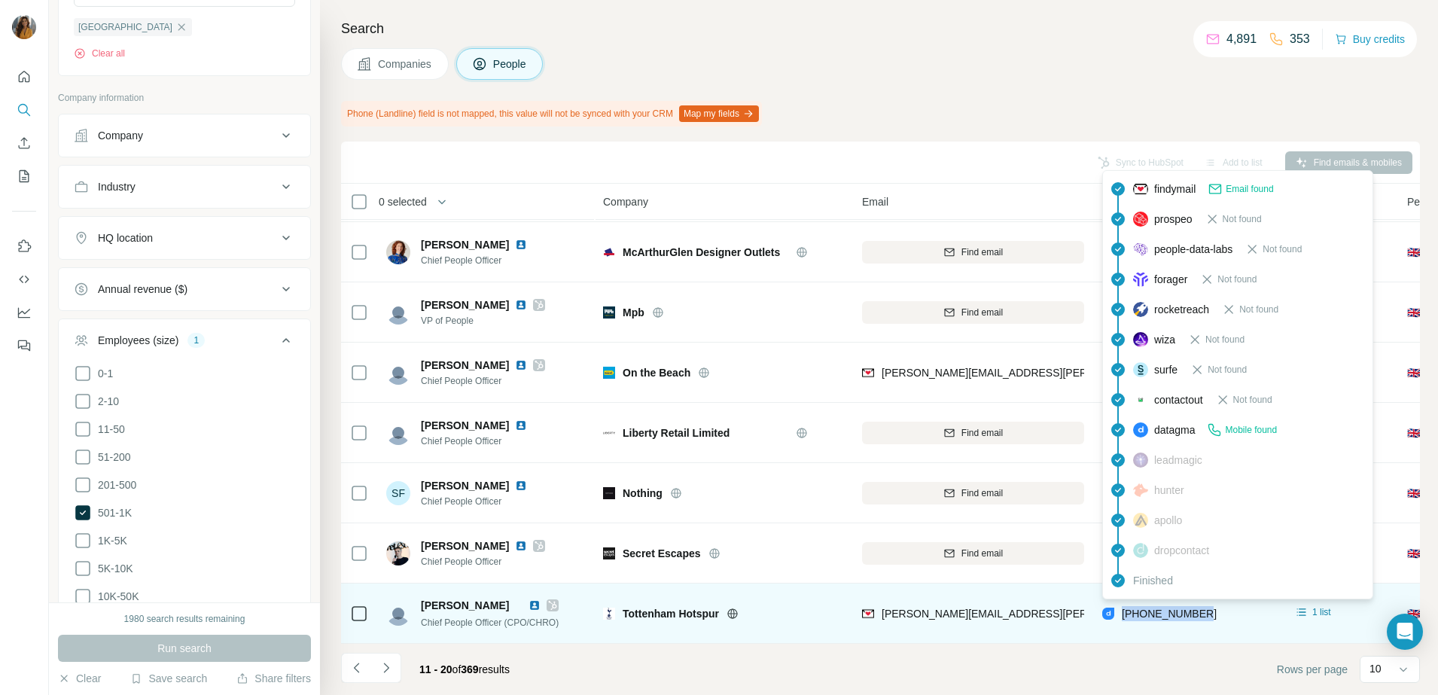
drag, startPoint x: 1211, startPoint y: 604, endPoint x: 1124, endPoint y: 603, distance: 87.3
click at [1124, 603] on div "+447770451942" at bounding box center [1186, 612] width 169 height 41
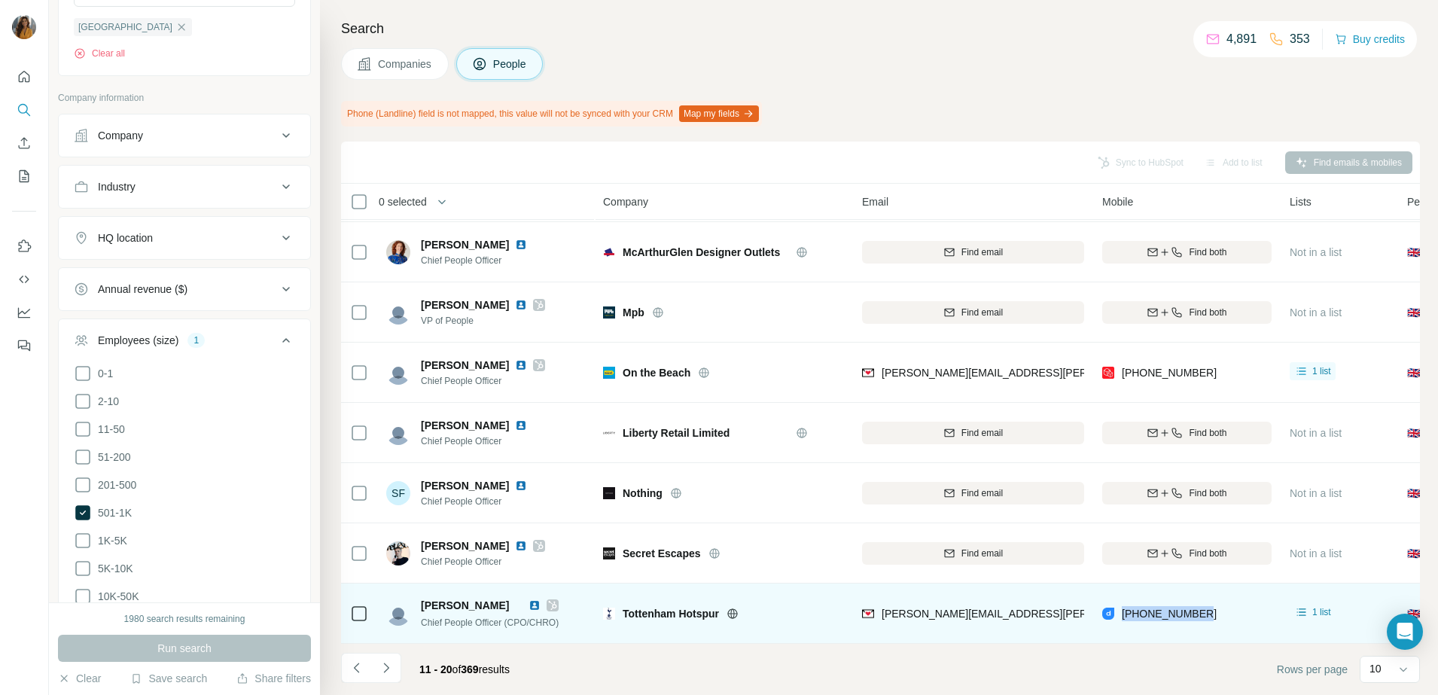
copy span "+447770451942"
click at [540, 599] on img at bounding box center [534, 605] width 12 height 12
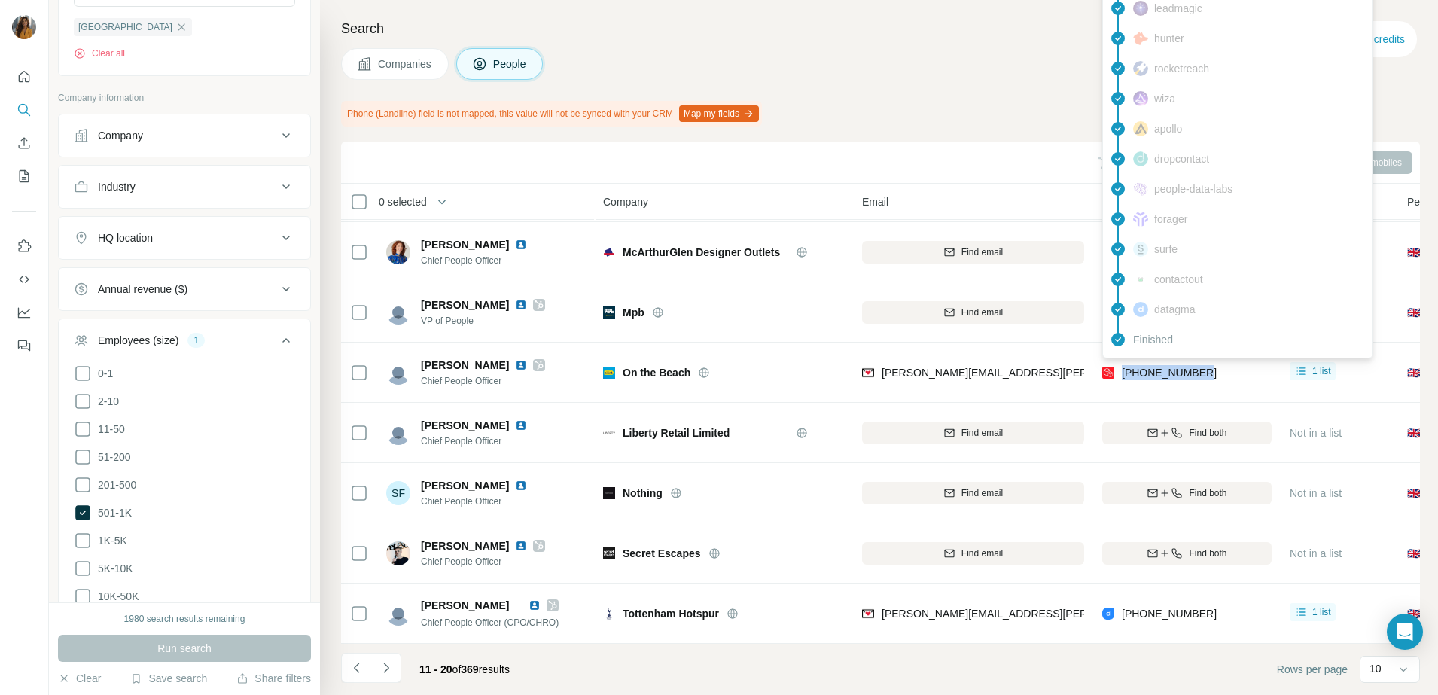
drag, startPoint x: 1233, startPoint y: 361, endPoint x: 1122, endPoint y: 367, distance: 111.6
click at [1122, 367] on div "+447515679832" at bounding box center [1186, 372] width 169 height 41
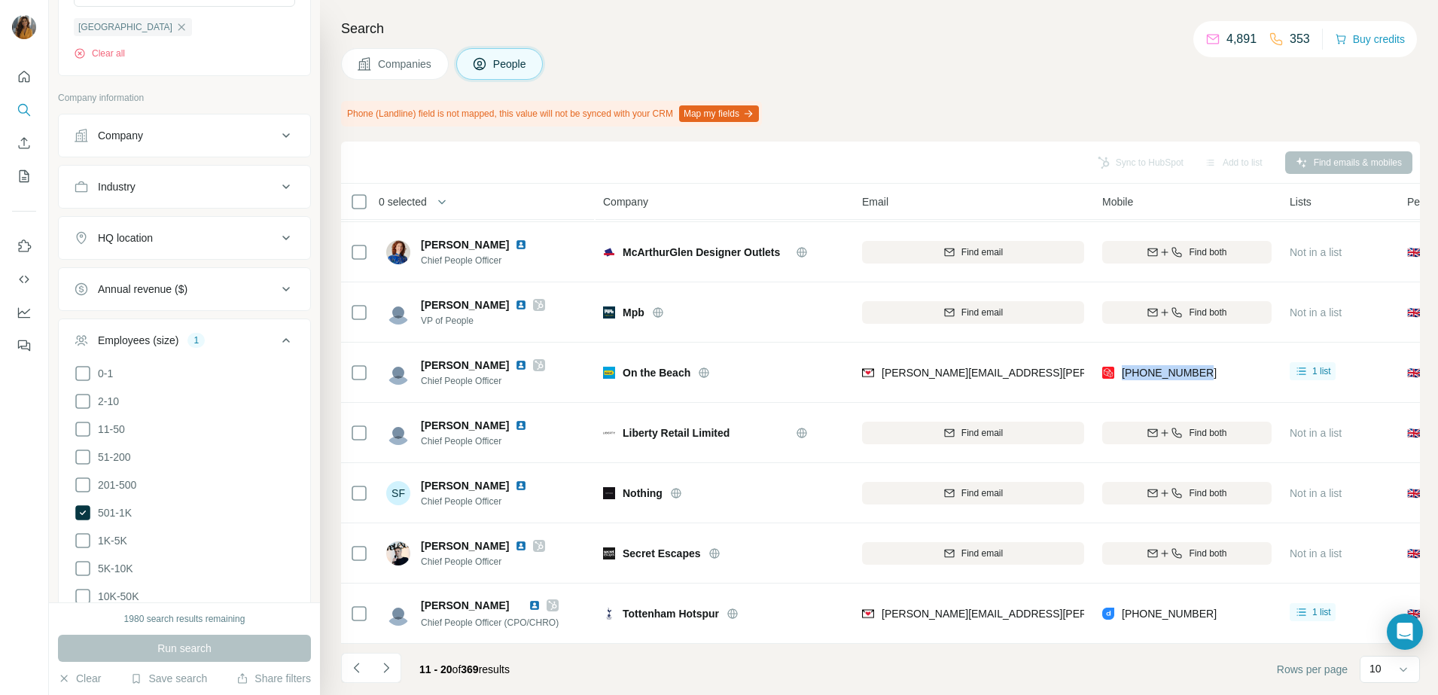
copy span "+447515679832"
click at [515, 359] on img at bounding box center [521, 365] width 12 height 12
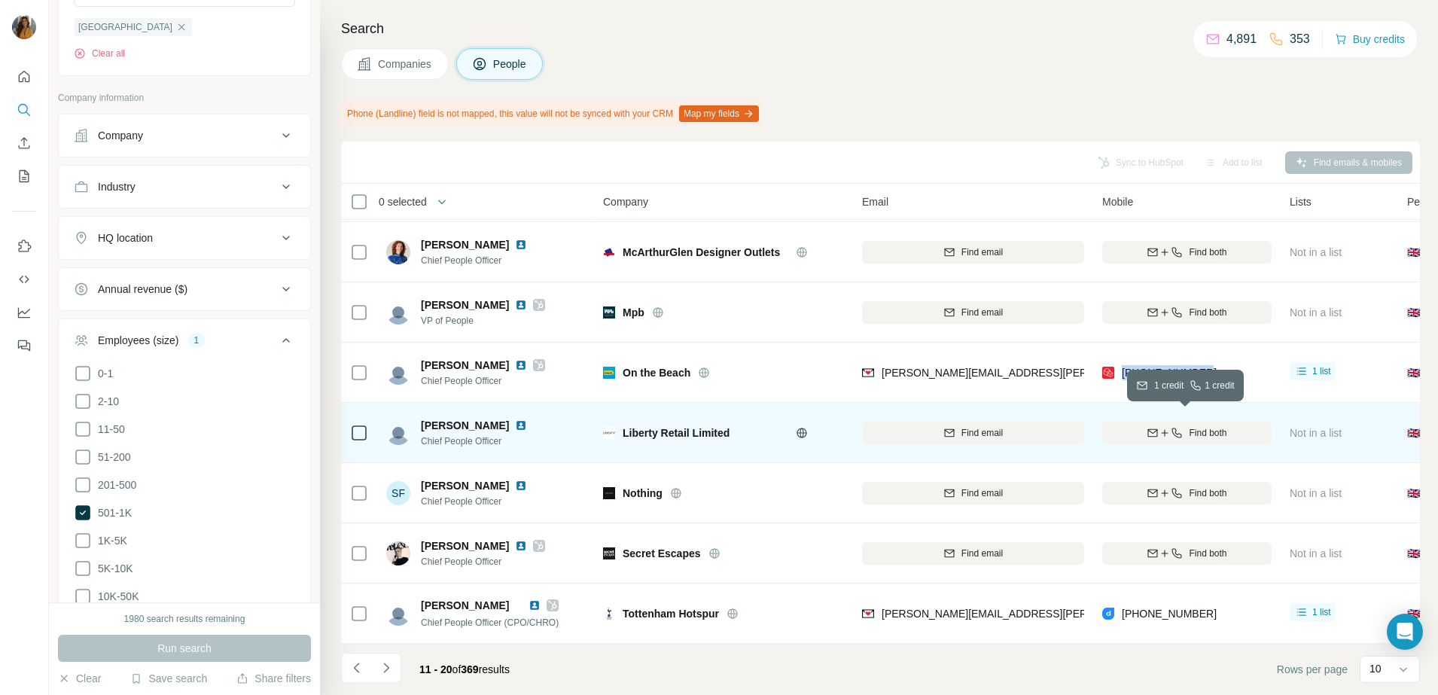
click at [1171, 427] on icon "button" at bounding box center [1177, 433] width 12 height 12
click at [517, 419] on img at bounding box center [521, 425] width 12 height 12
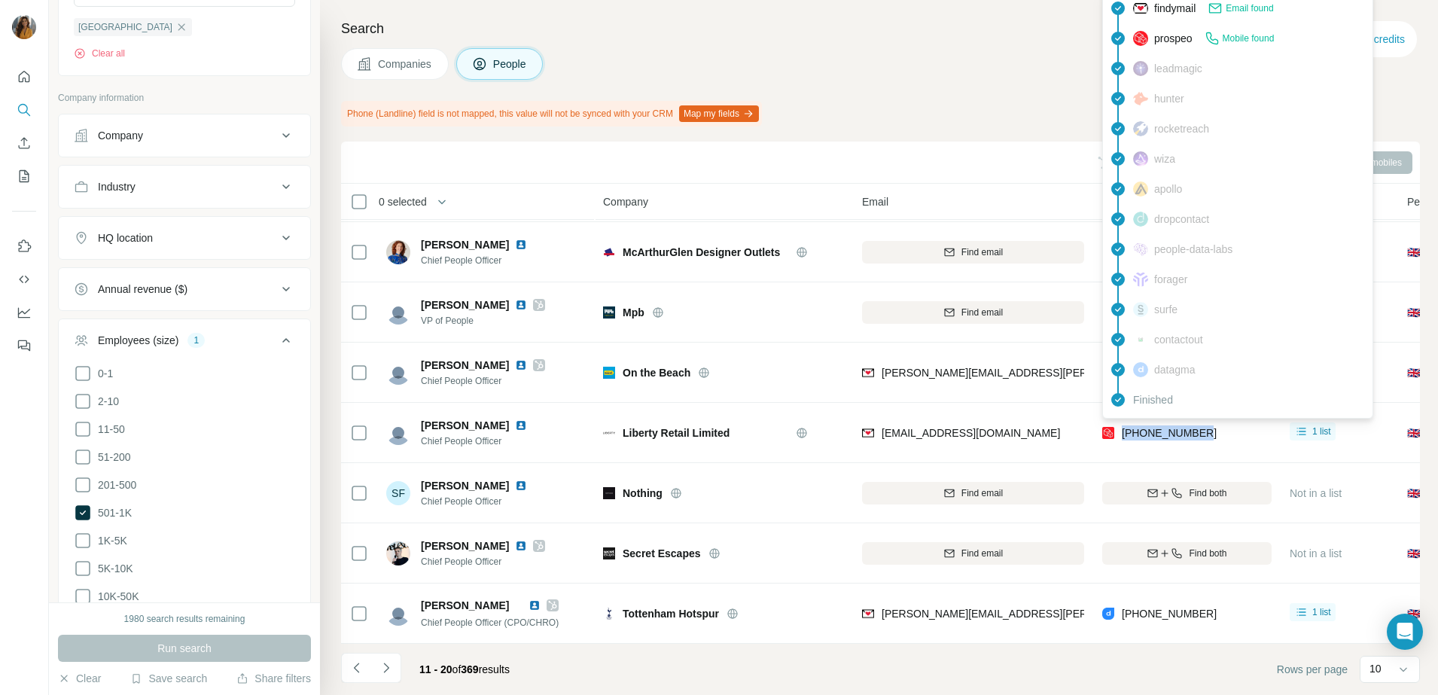
drag, startPoint x: 1244, startPoint y: 426, endPoint x: 1122, endPoint y: 431, distance: 122.8
click at [1122, 431] on div "[PHONE_NUMBER]" at bounding box center [1186, 432] width 169 height 41
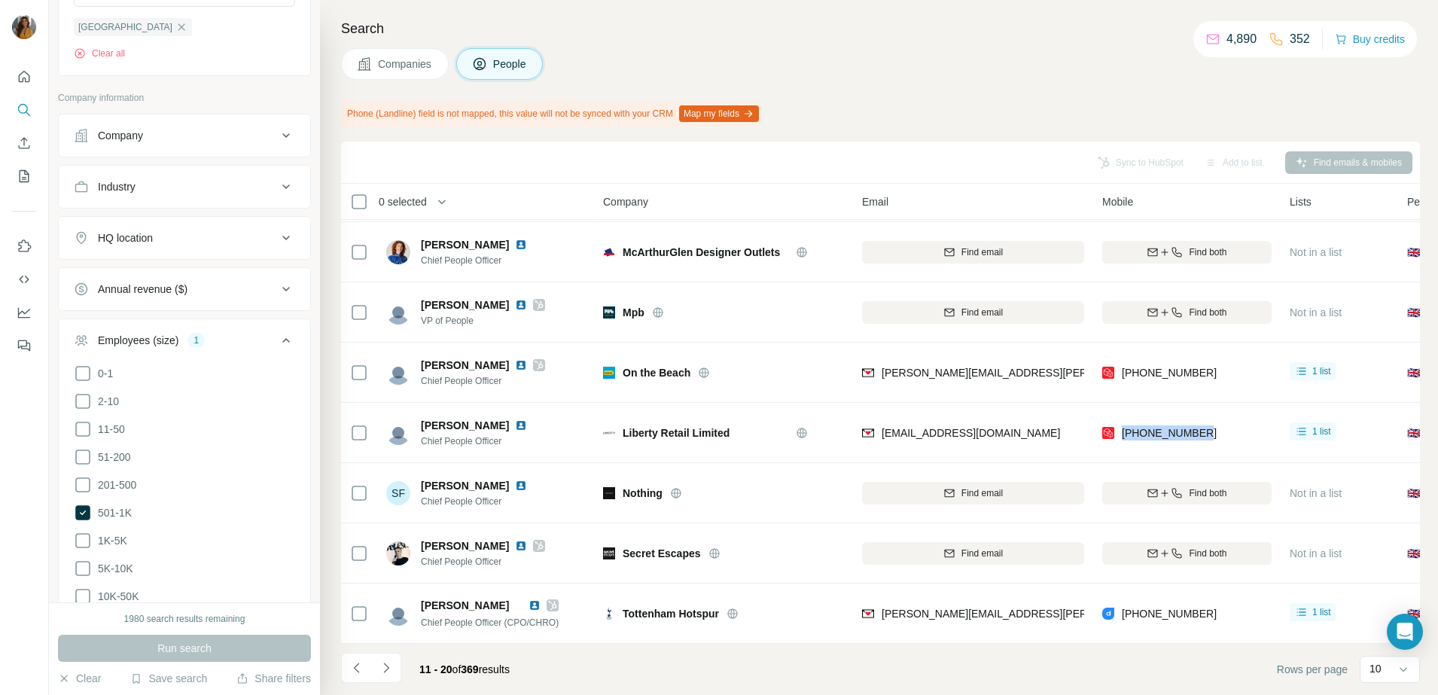
copy span "[PHONE_NUMBER]"
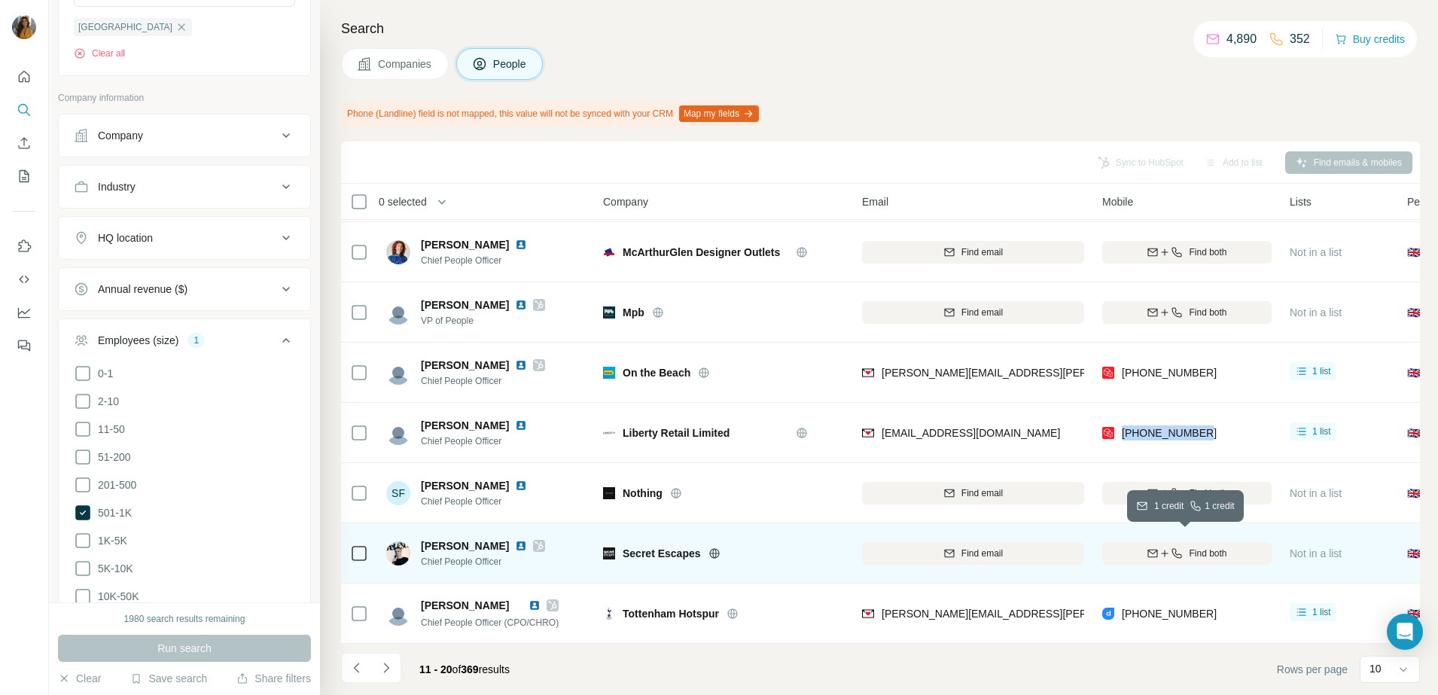
click at [1192, 546] on span "Find both" at bounding box center [1208, 553] width 38 height 14
click at [515, 540] on img at bounding box center [521, 546] width 12 height 12
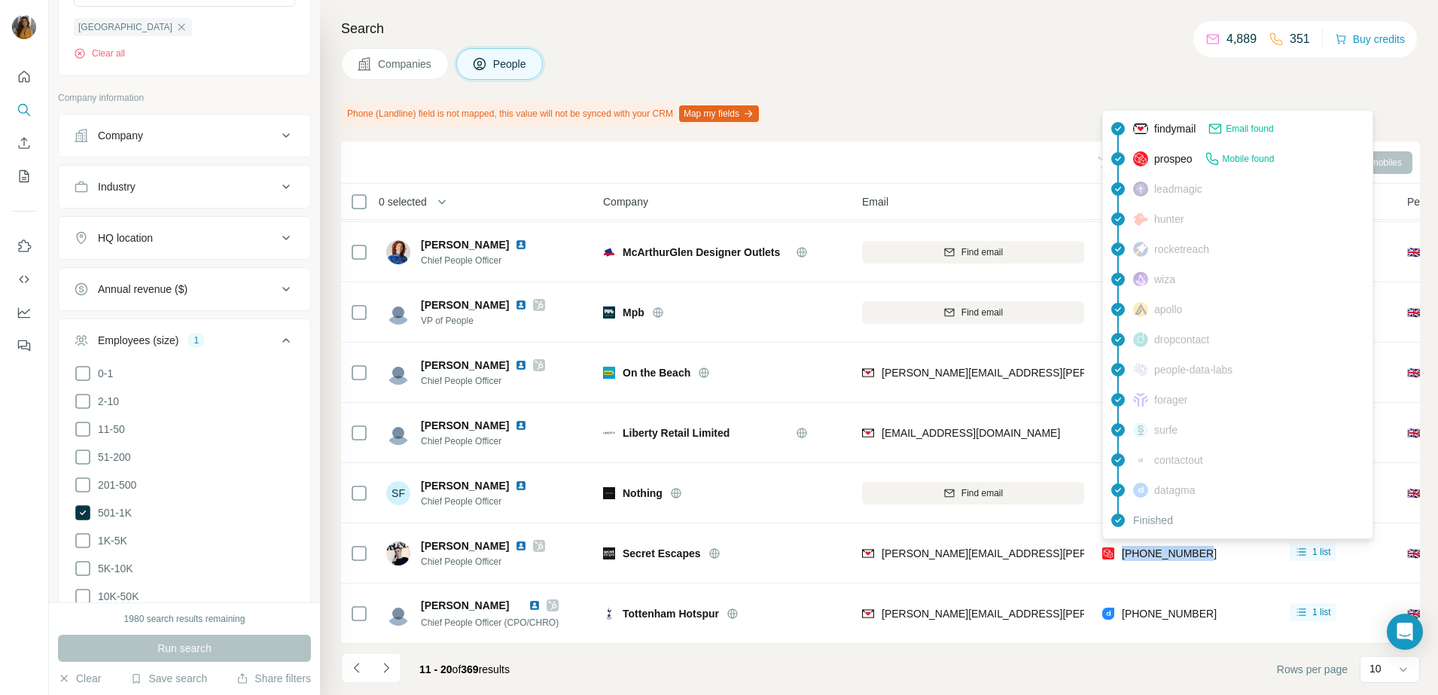
drag, startPoint x: 1222, startPoint y: 547, endPoint x: 1123, endPoint y: 546, distance: 99.4
click at [1123, 546] on div "[PHONE_NUMBER]" at bounding box center [1186, 552] width 169 height 41
copy span "[PHONE_NUMBER]"
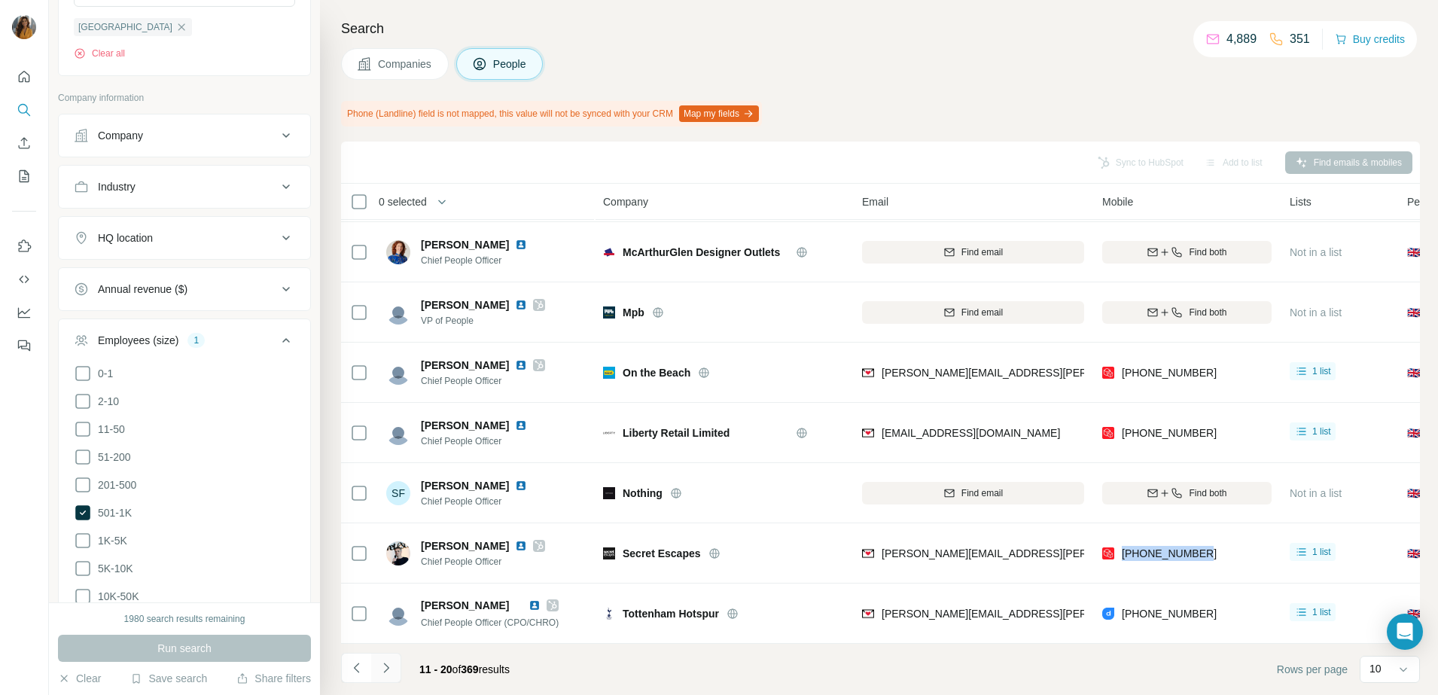
click at [385, 665] on icon "Navigate to next page" at bounding box center [386, 667] width 15 height 15
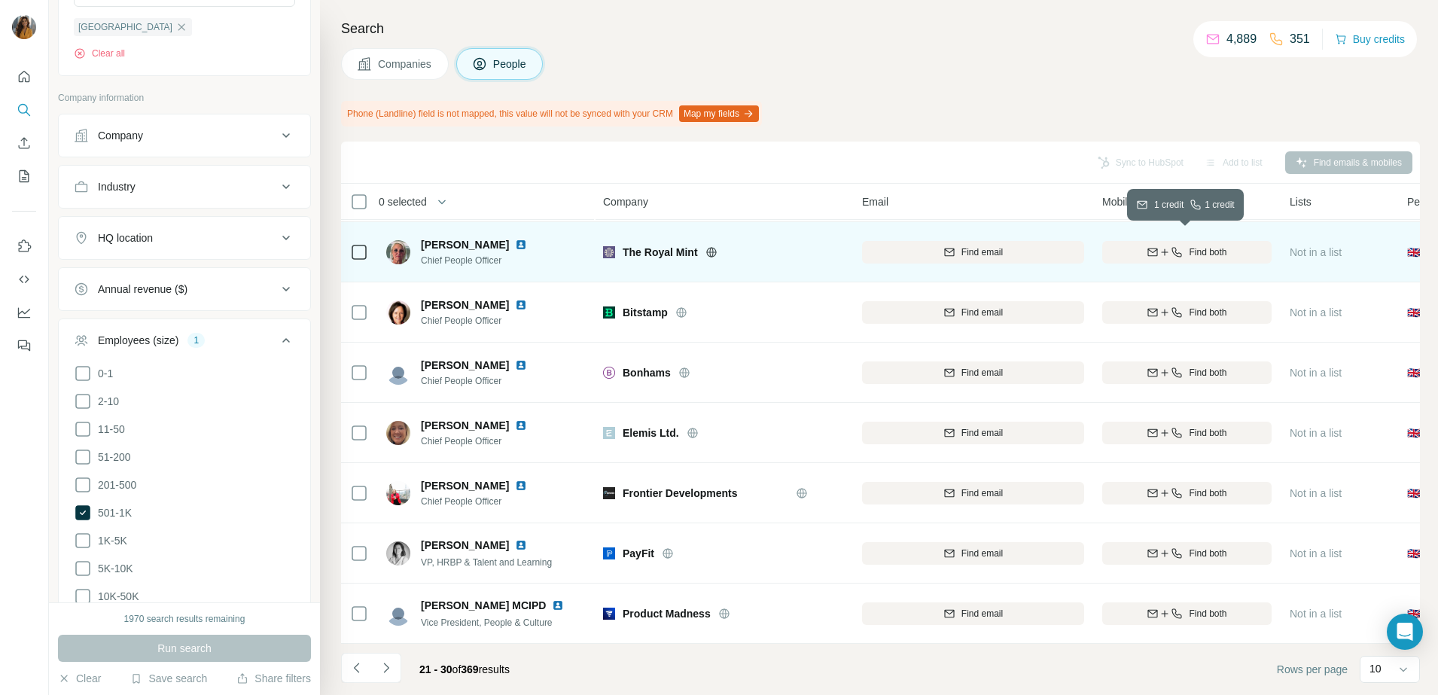
click at [1172, 247] on icon "button" at bounding box center [1177, 252] width 10 height 10
click at [515, 239] on img at bounding box center [521, 245] width 12 height 12
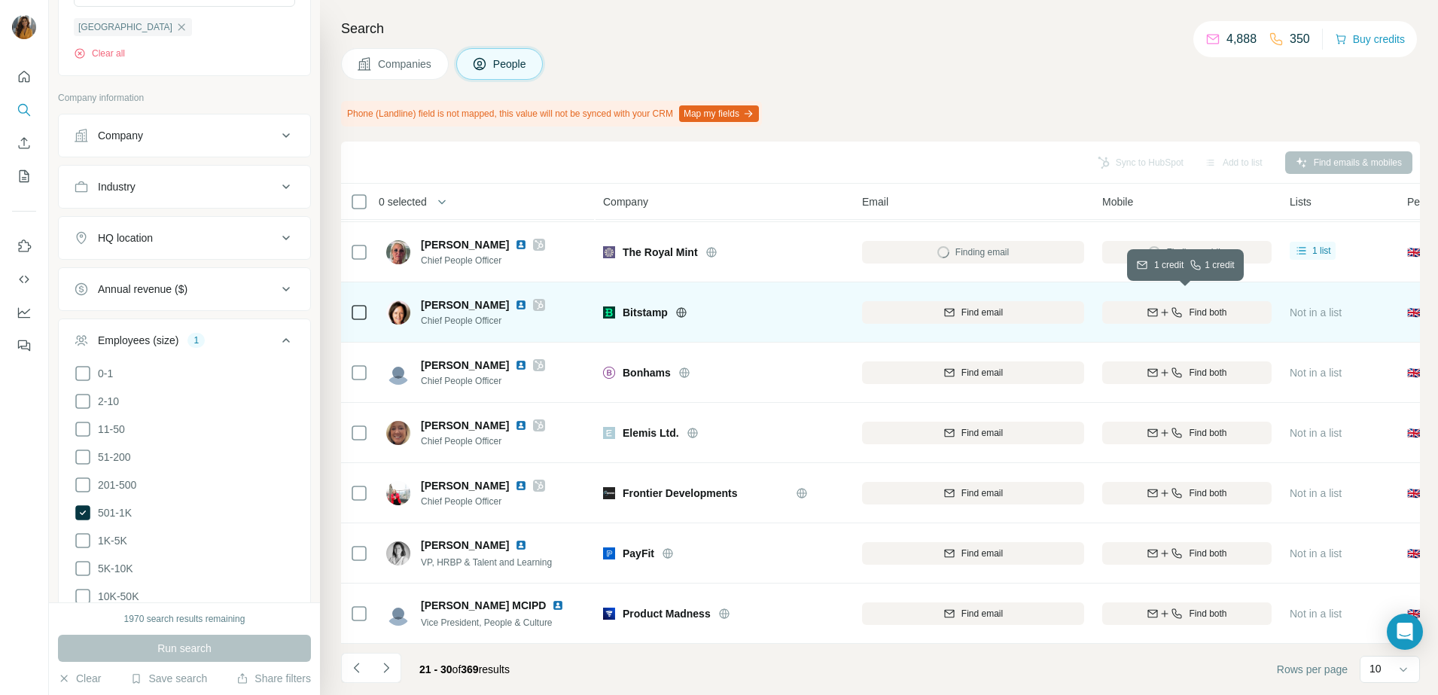
click at [1209, 306] on span "Find both" at bounding box center [1208, 313] width 38 height 14
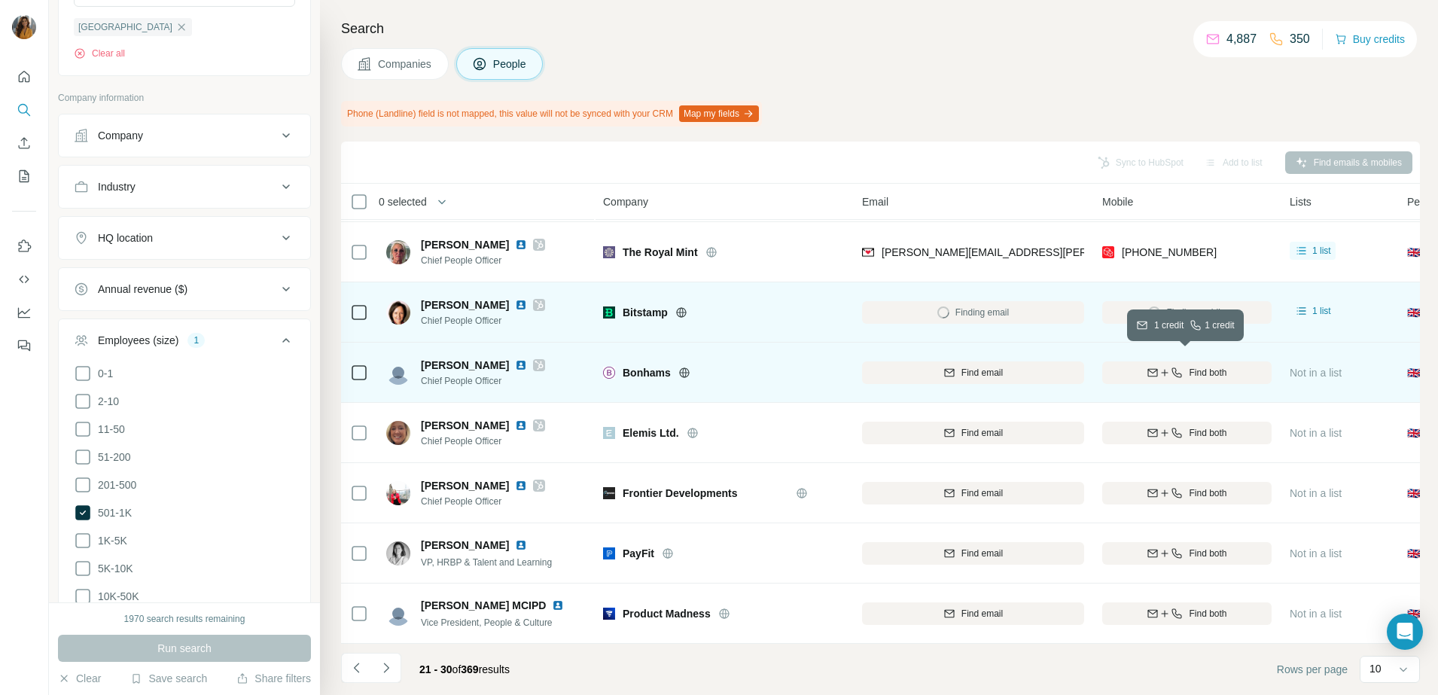
click at [1184, 366] on div "Find both" at bounding box center [1186, 373] width 169 height 14
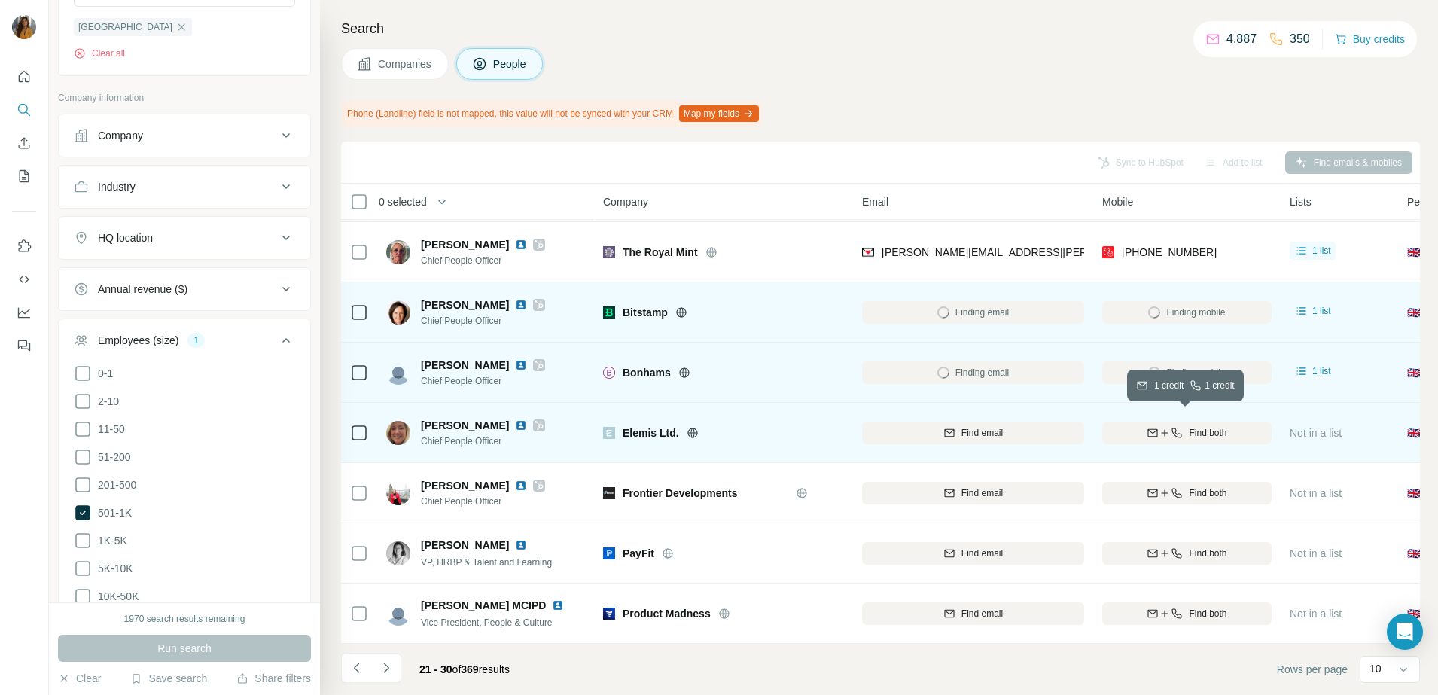
click at [1195, 426] on span "Find both" at bounding box center [1208, 433] width 38 height 14
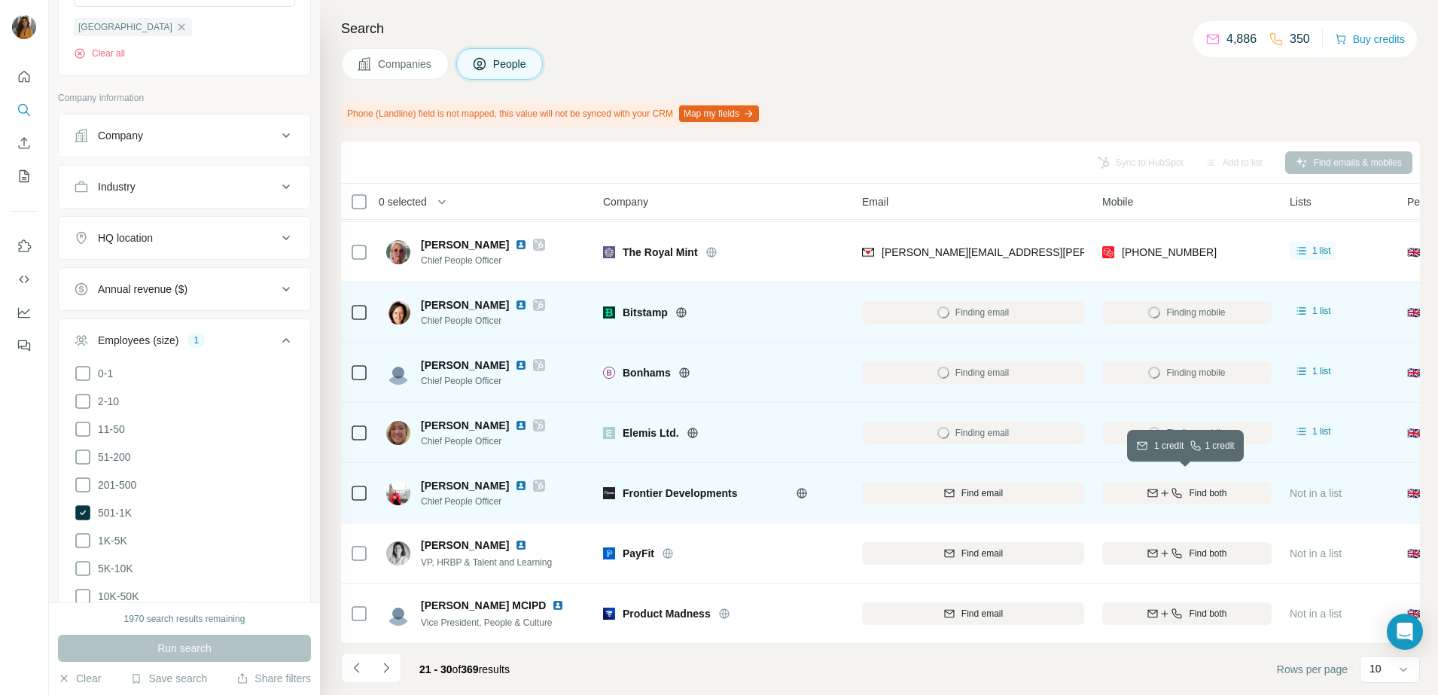
click at [1206, 486] on span "Find both" at bounding box center [1208, 493] width 38 height 14
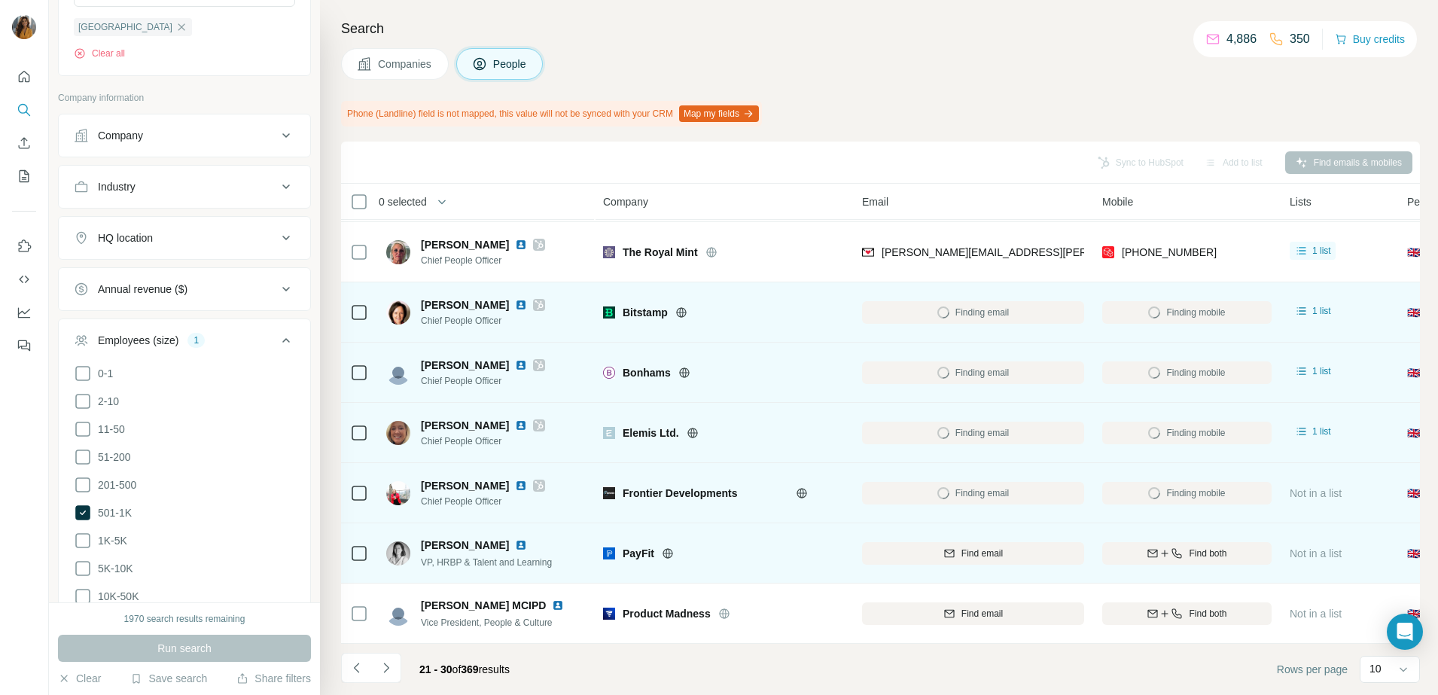
click at [1201, 559] on div "Find both" at bounding box center [1186, 552] width 169 height 41
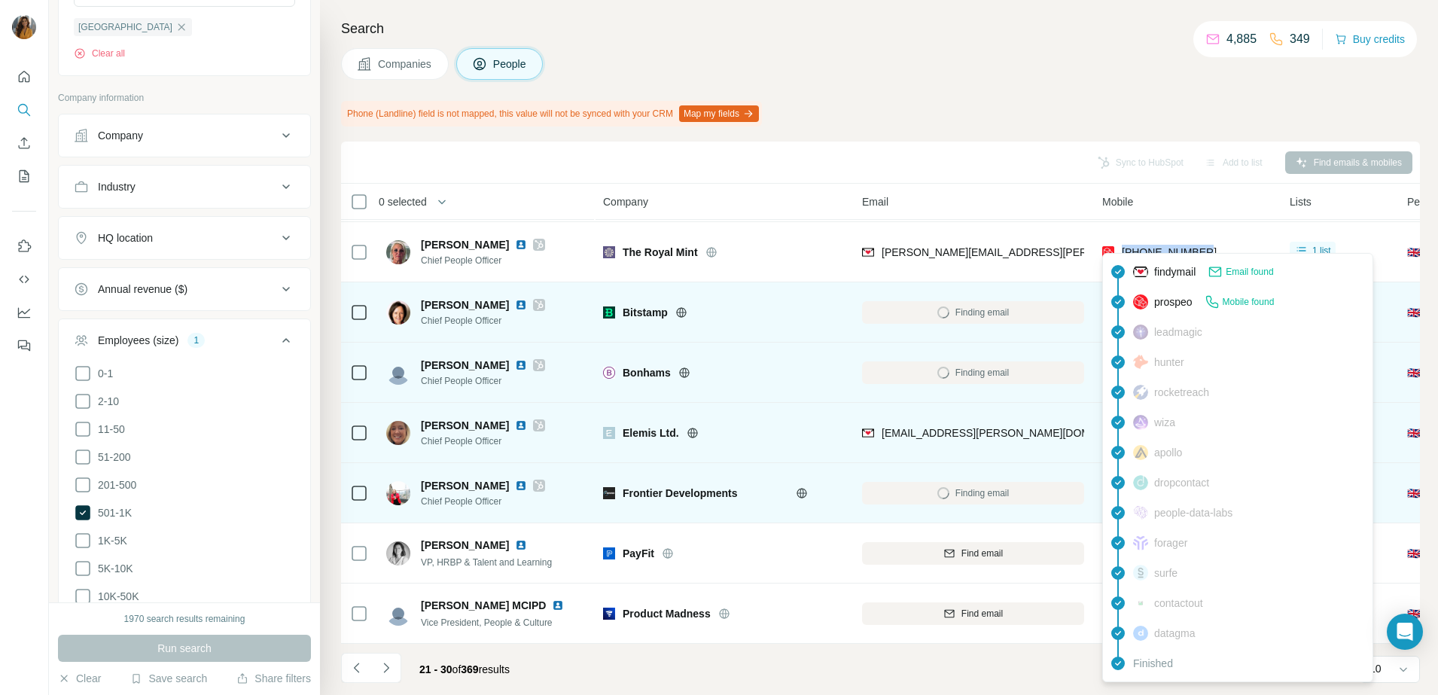
drag, startPoint x: 1215, startPoint y: 239, endPoint x: 1119, endPoint y: 248, distance: 96.8
click at [1119, 248] on div "[PHONE_NUMBER]" at bounding box center [1186, 251] width 169 height 41
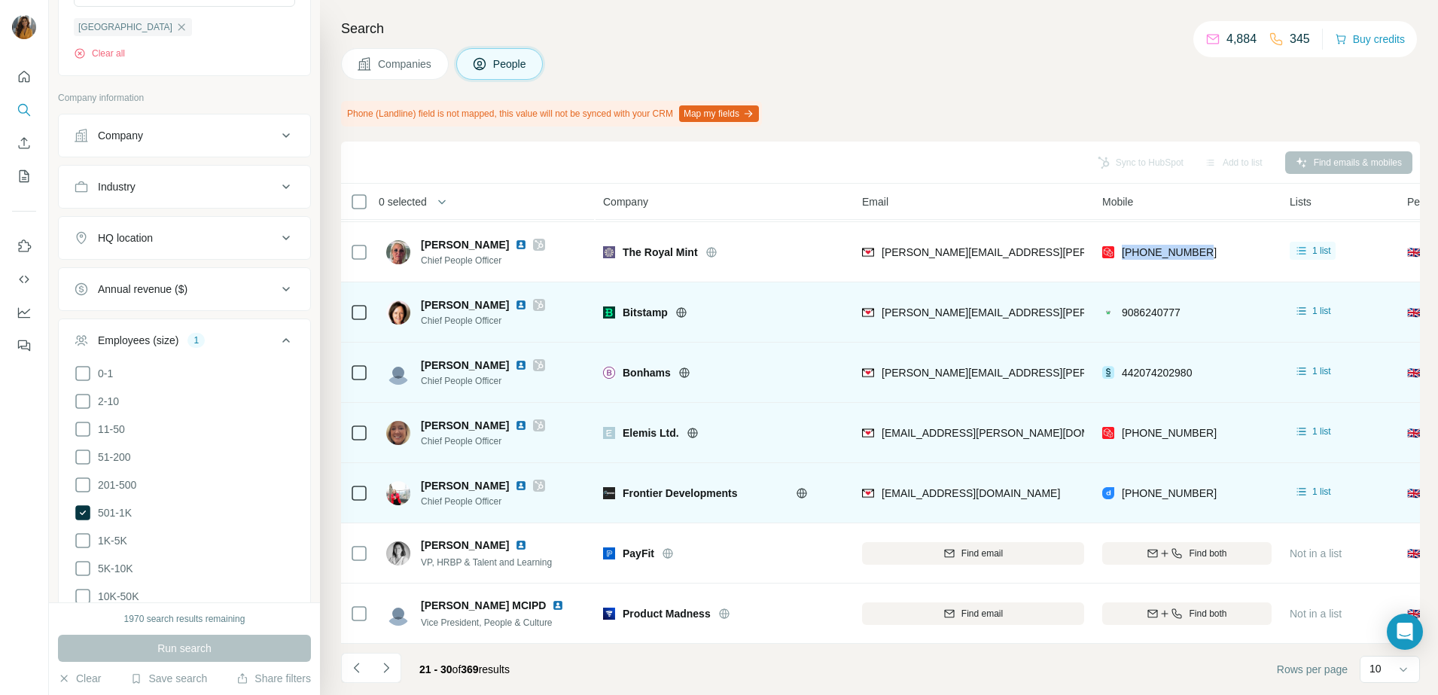
click at [515, 419] on img at bounding box center [521, 425] width 12 height 12
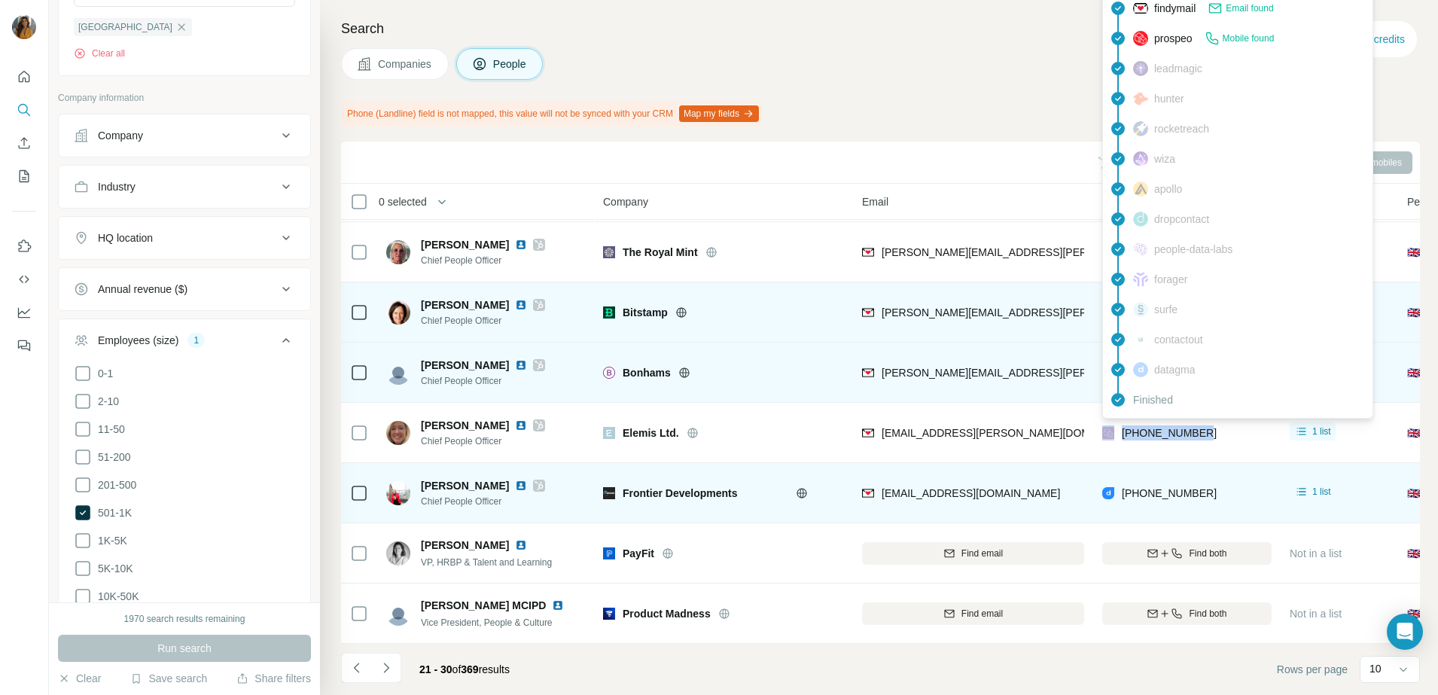
drag, startPoint x: 1251, startPoint y: 430, endPoint x: 1116, endPoint y: 424, distance: 135.6
click at [1116, 424] on div "[PHONE_NUMBER]" at bounding box center [1186, 432] width 169 height 41
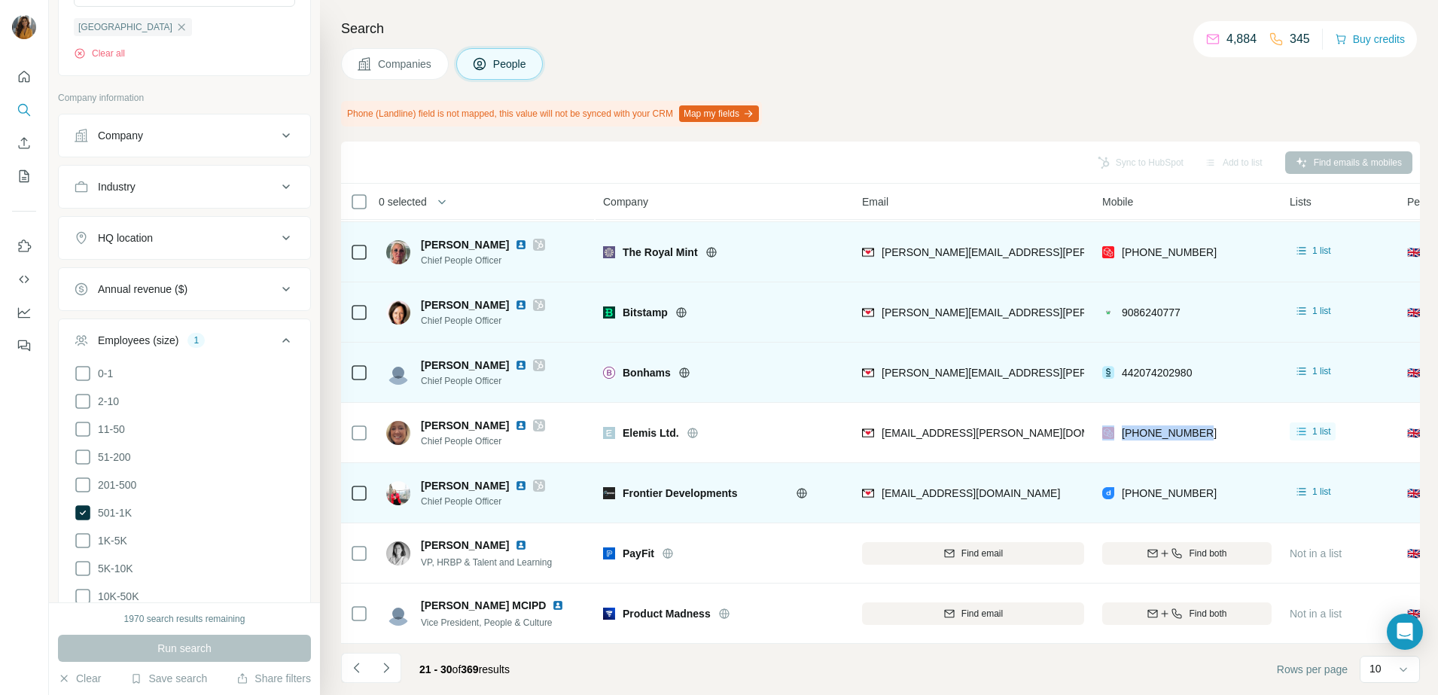
scroll to position [0, 0]
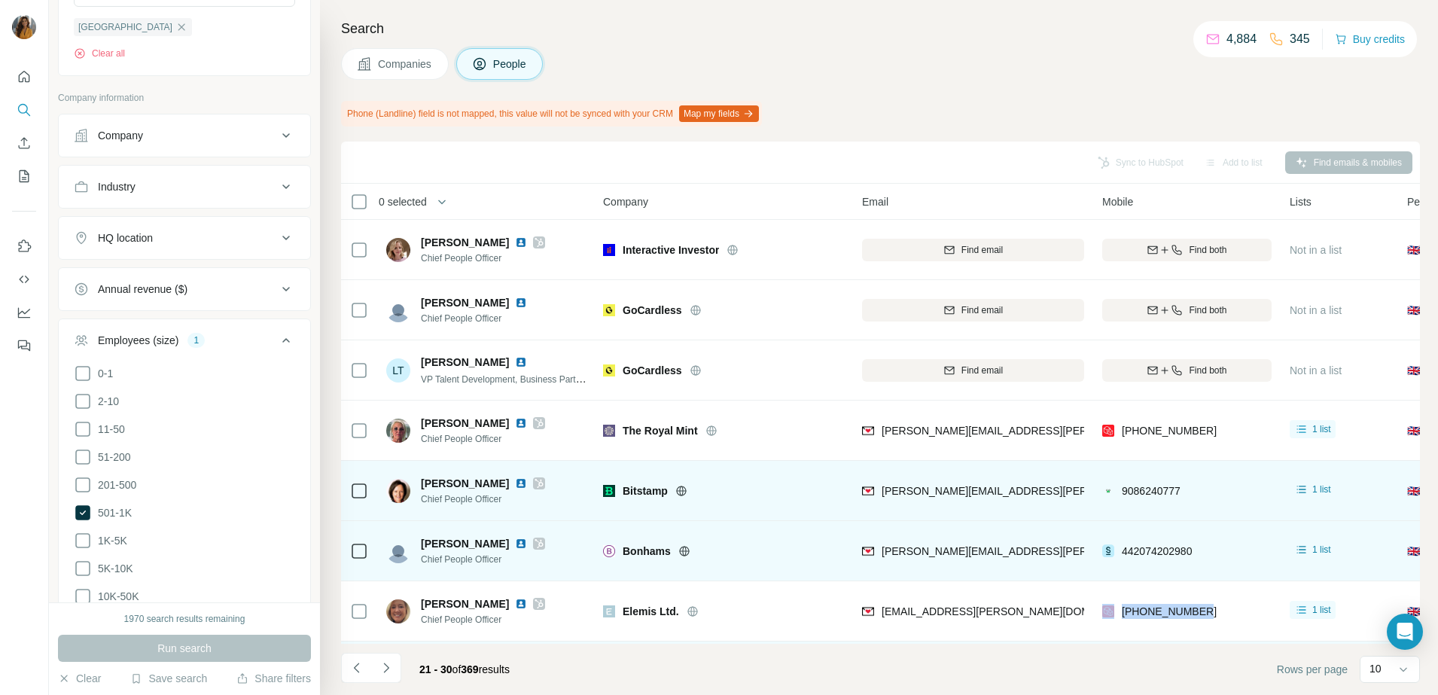
click at [519, 547] on img at bounding box center [521, 543] width 12 height 12
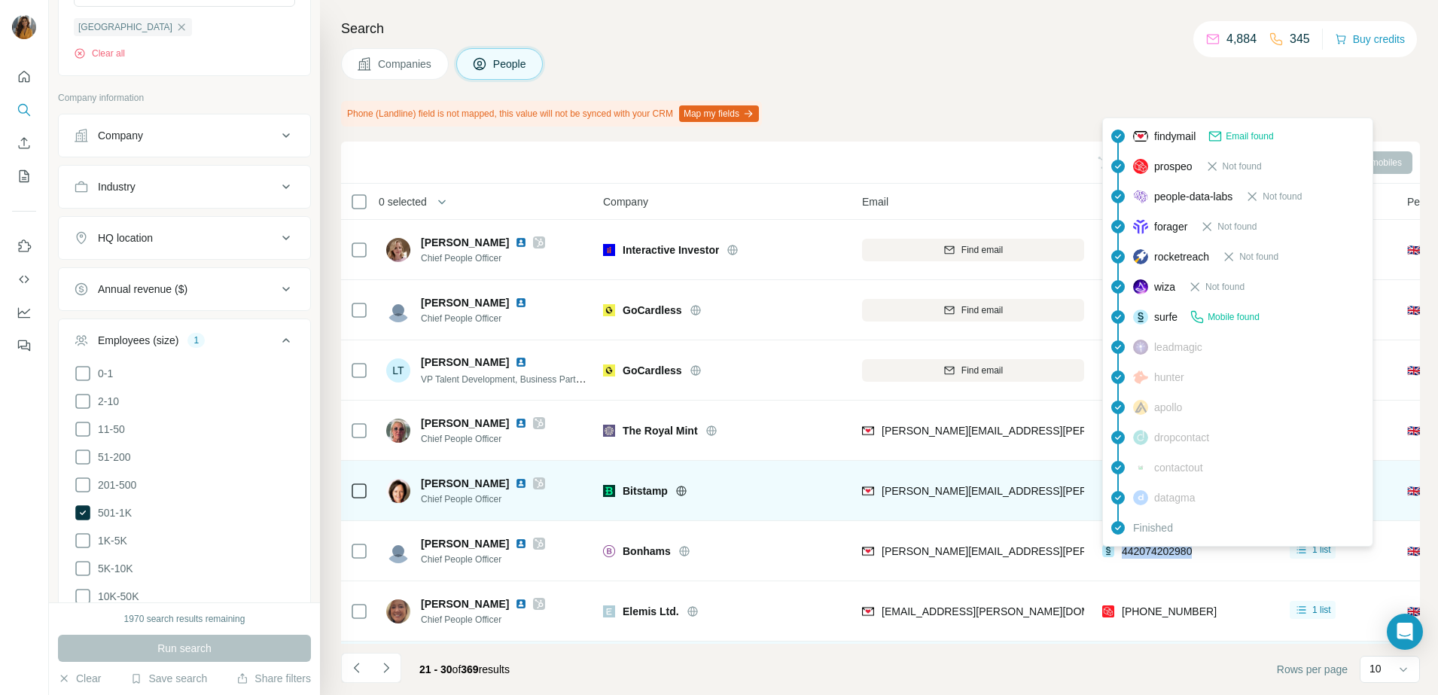
drag, startPoint x: 1213, startPoint y: 556, endPoint x: 1119, endPoint y: 556, distance: 94.8
click at [1119, 556] on div "442074202980" at bounding box center [1186, 550] width 169 height 41
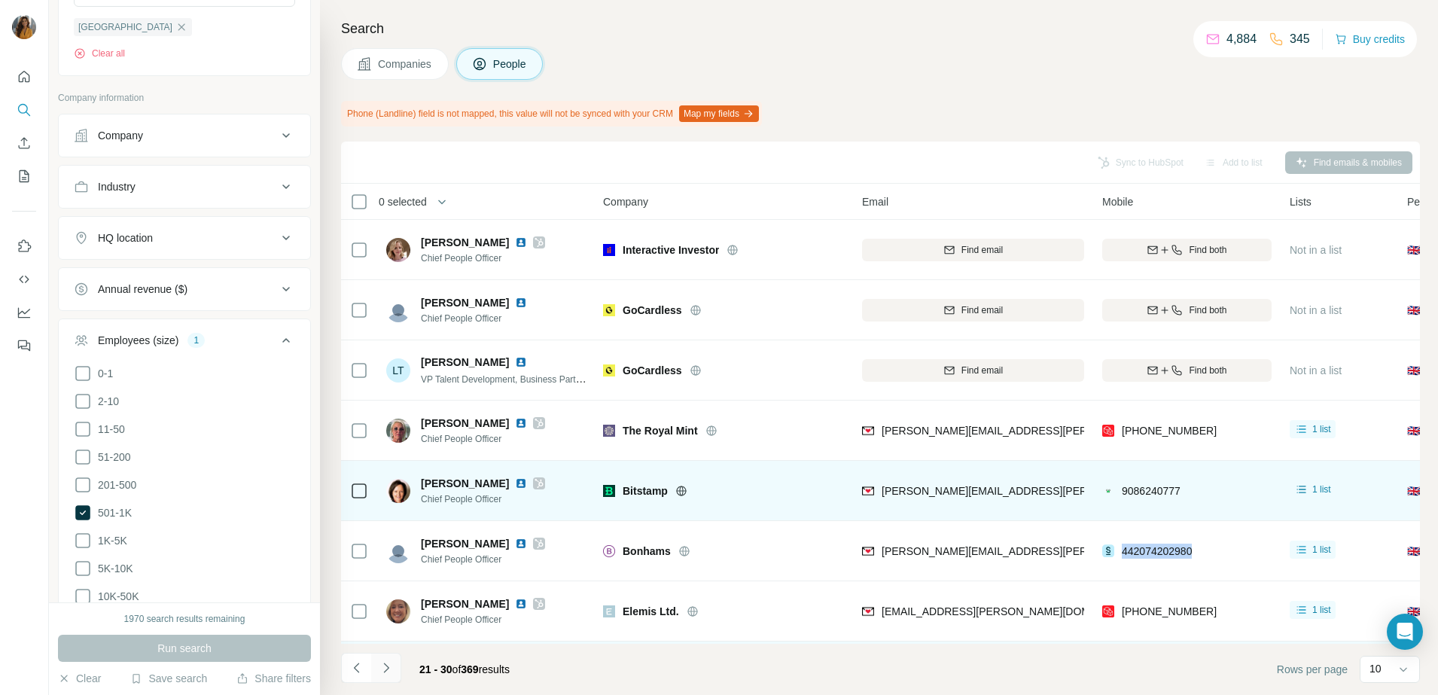
click at [391, 674] on icon "Navigate to next page" at bounding box center [386, 667] width 15 height 15
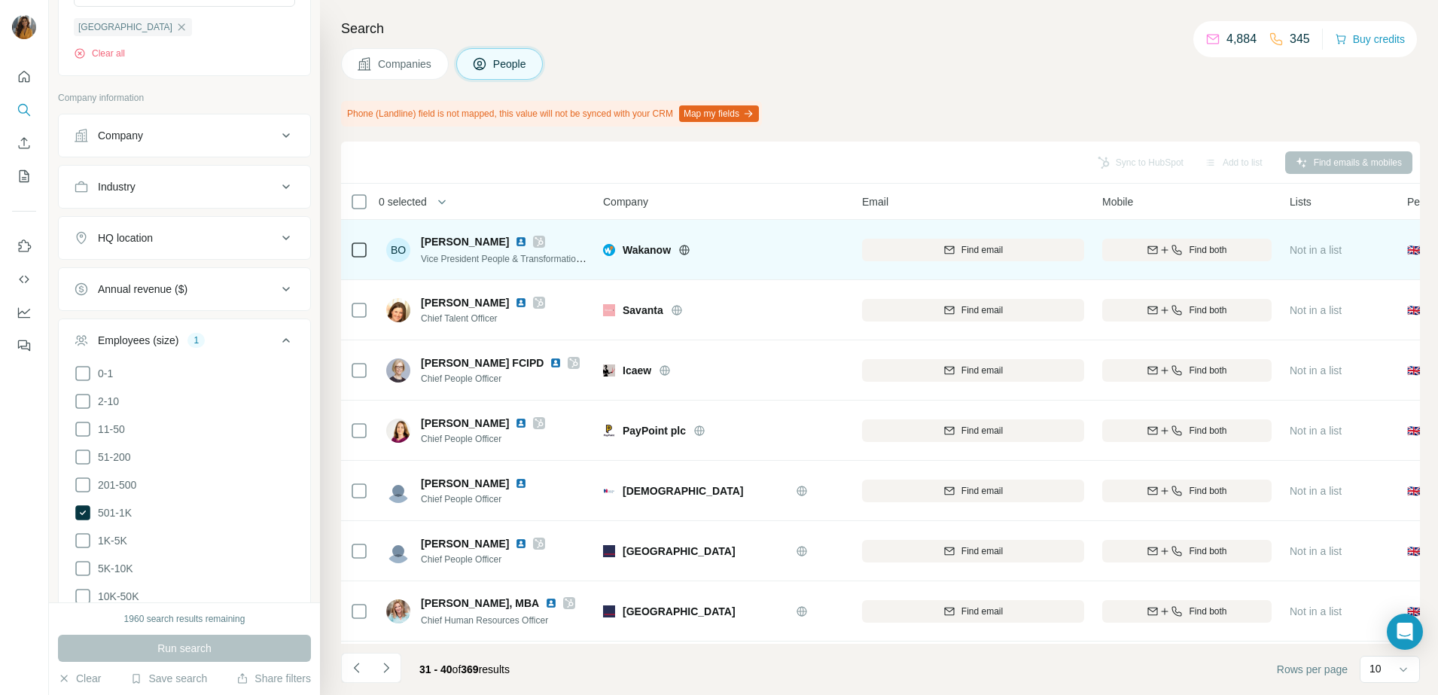
click at [515, 244] on img at bounding box center [521, 242] width 12 height 12
click at [1154, 255] on div "Find both" at bounding box center [1186, 250] width 169 height 14
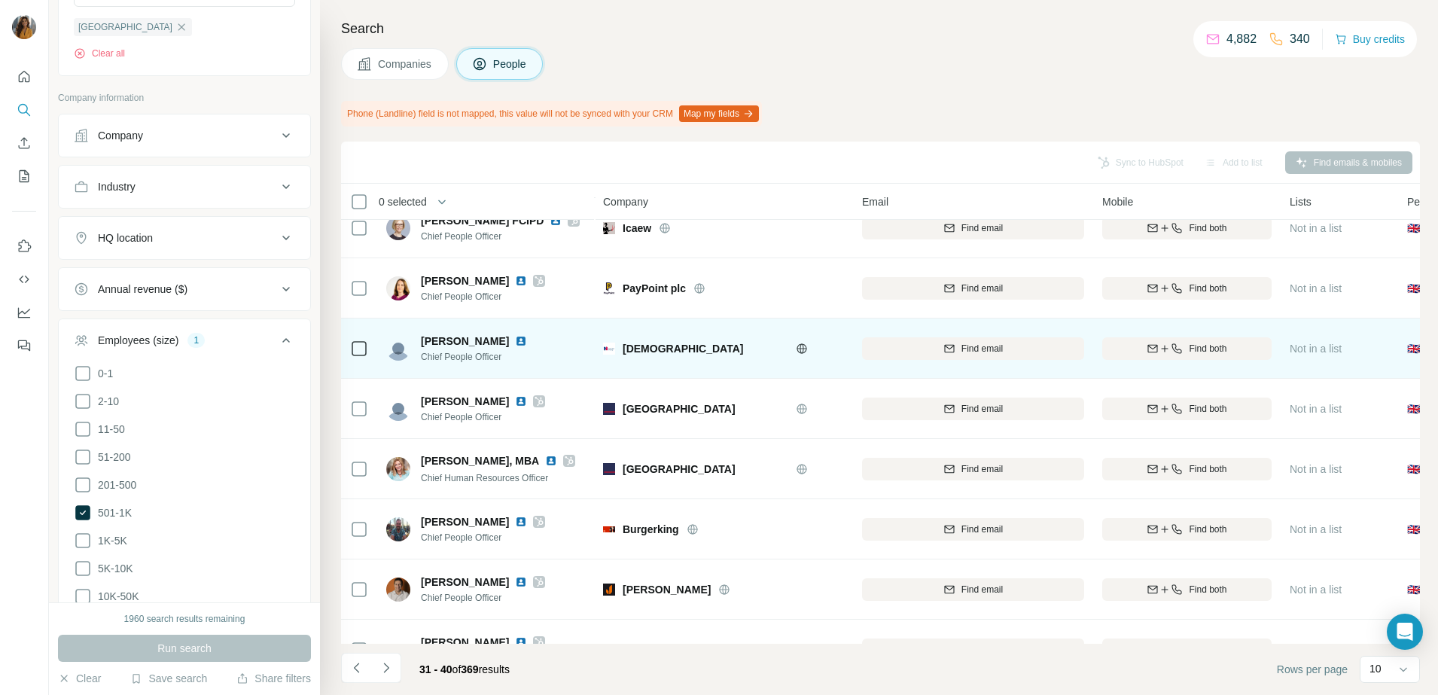
scroll to position [188, 0]
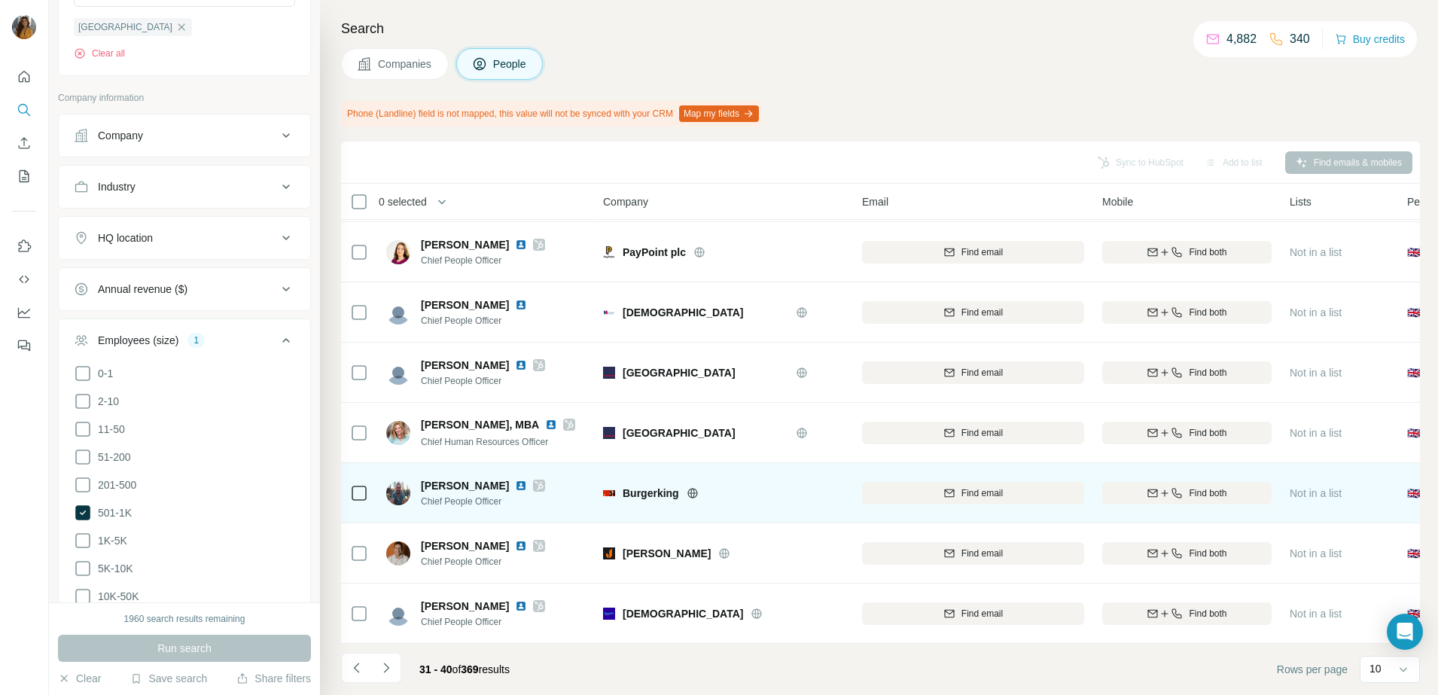
click at [1188, 482] on button "Find both" at bounding box center [1186, 493] width 169 height 23
click at [515, 479] on img at bounding box center [521, 485] width 12 height 12
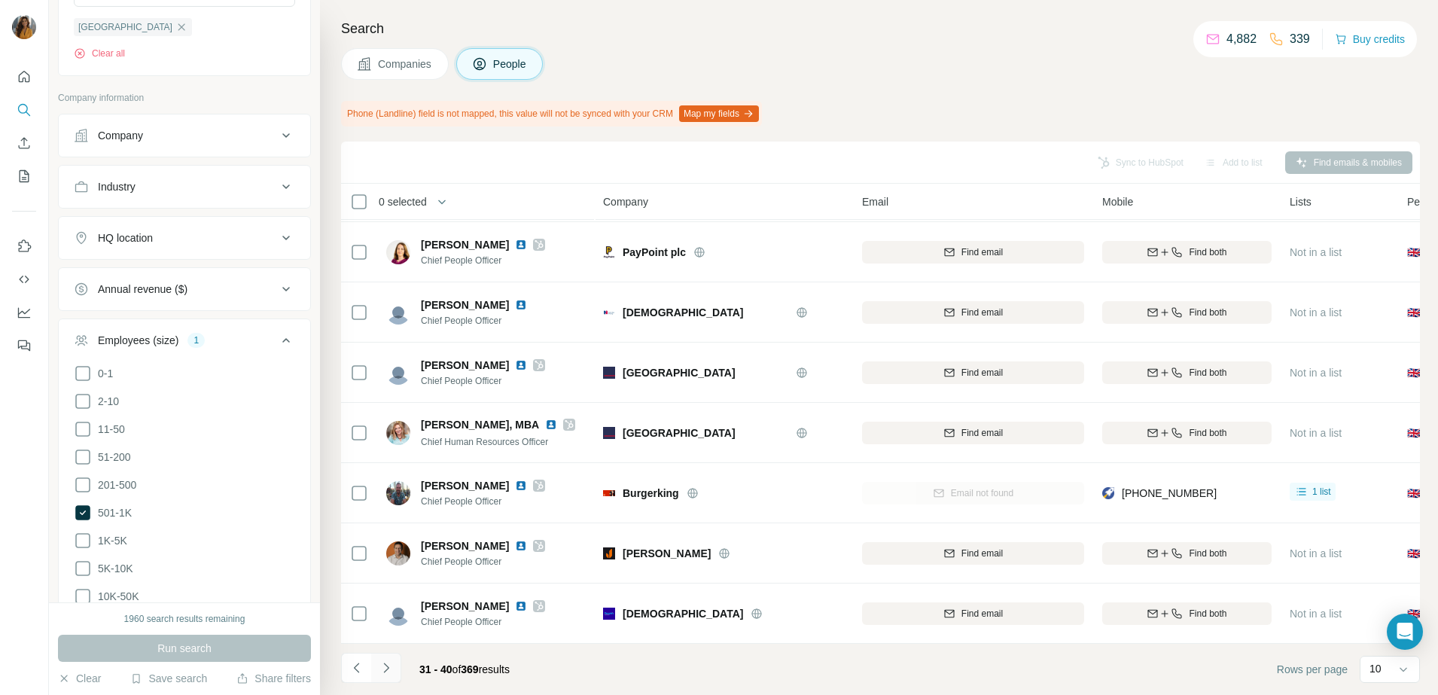
click at [385, 671] on icon "Navigate to next page" at bounding box center [386, 667] width 15 height 15
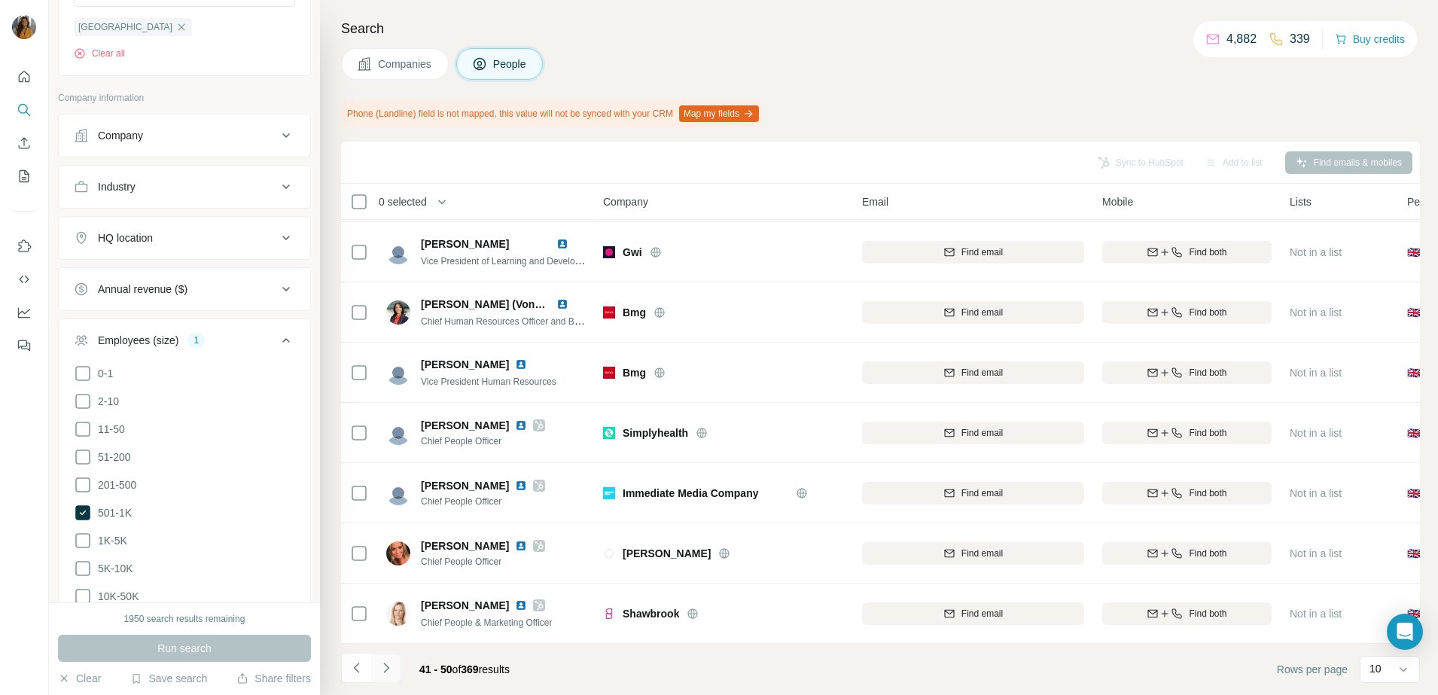
click at [388, 672] on icon "Navigate to next page" at bounding box center [386, 667] width 15 height 15
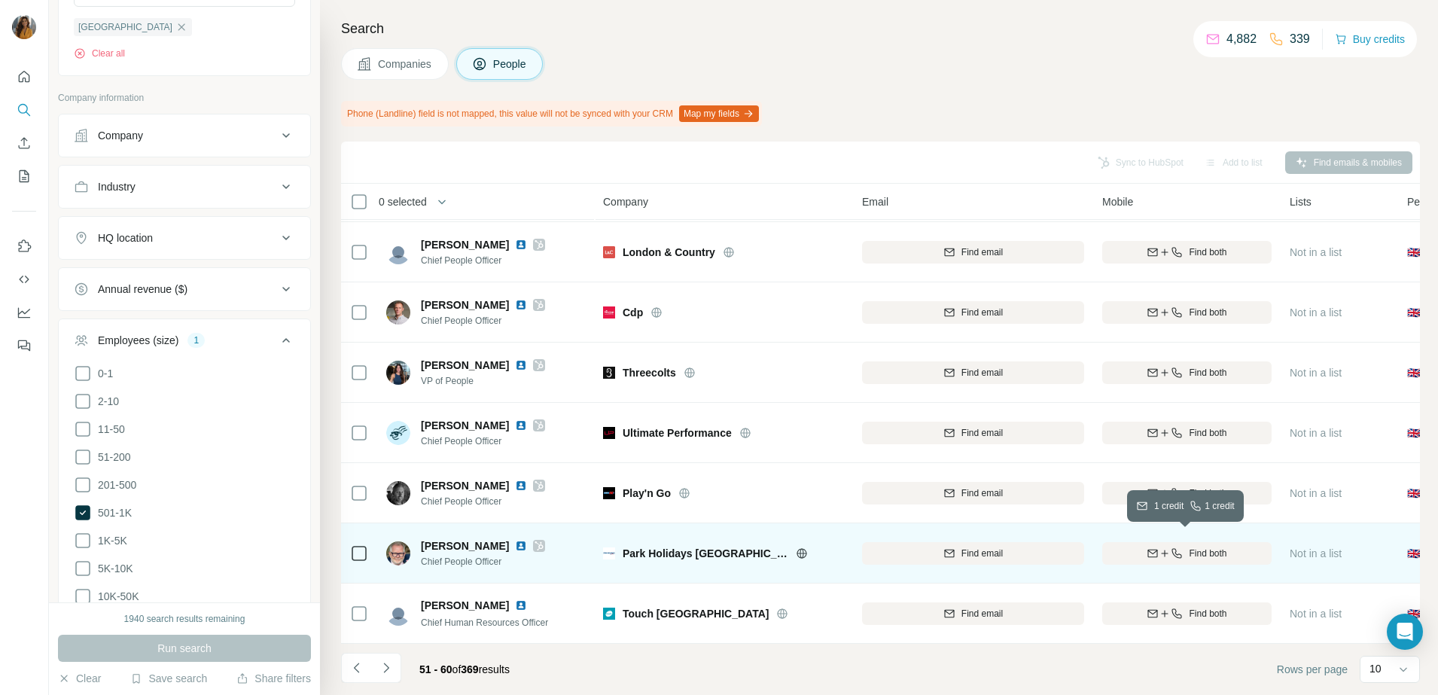
click at [1161, 549] on div "Find both" at bounding box center [1186, 553] width 169 height 14
click at [515, 540] on img at bounding box center [521, 546] width 12 height 12
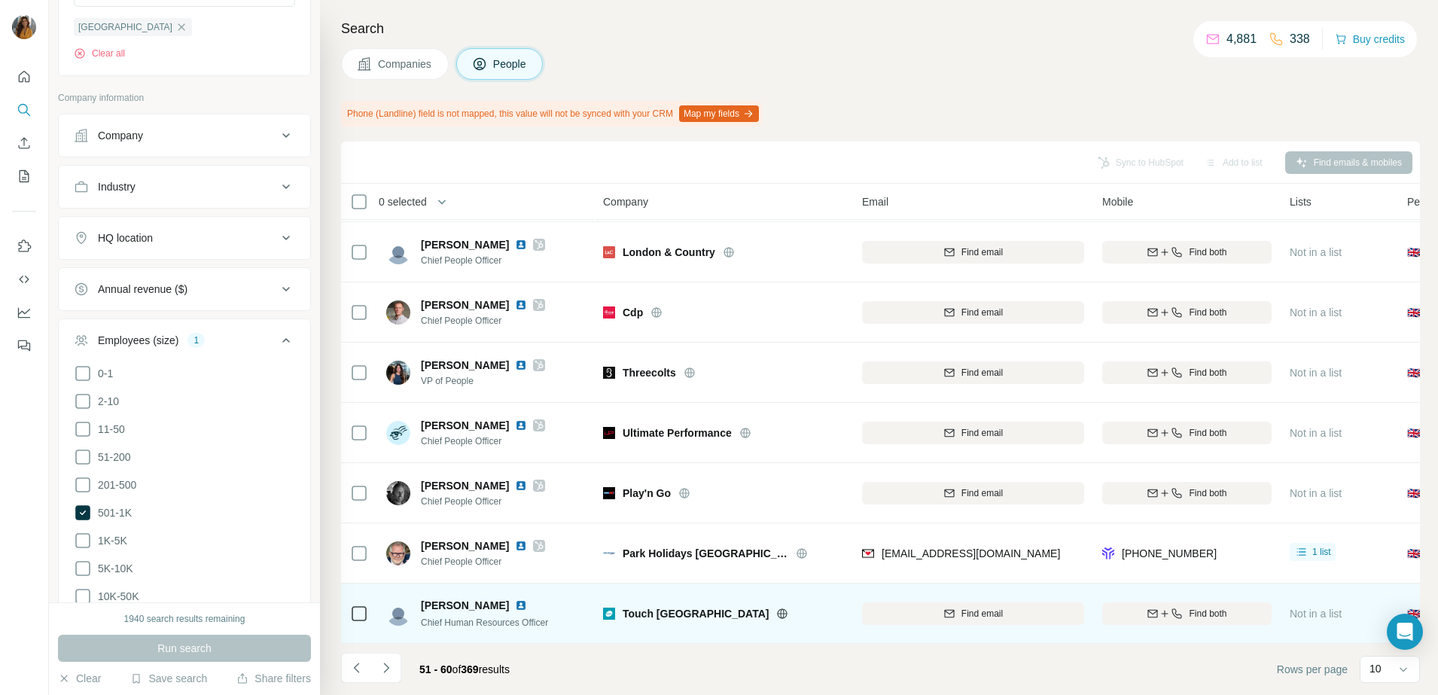
click at [515, 599] on img at bounding box center [521, 605] width 12 height 12
click at [1145, 602] on button "Find both" at bounding box center [1186, 613] width 169 height 23
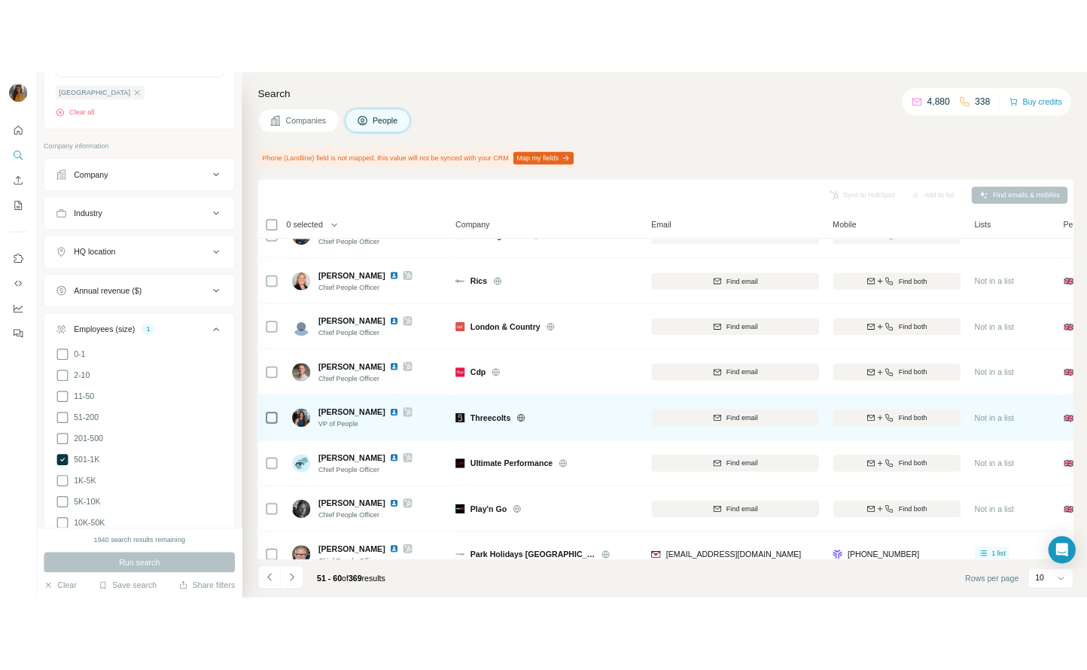
scroll to position [0, 0]
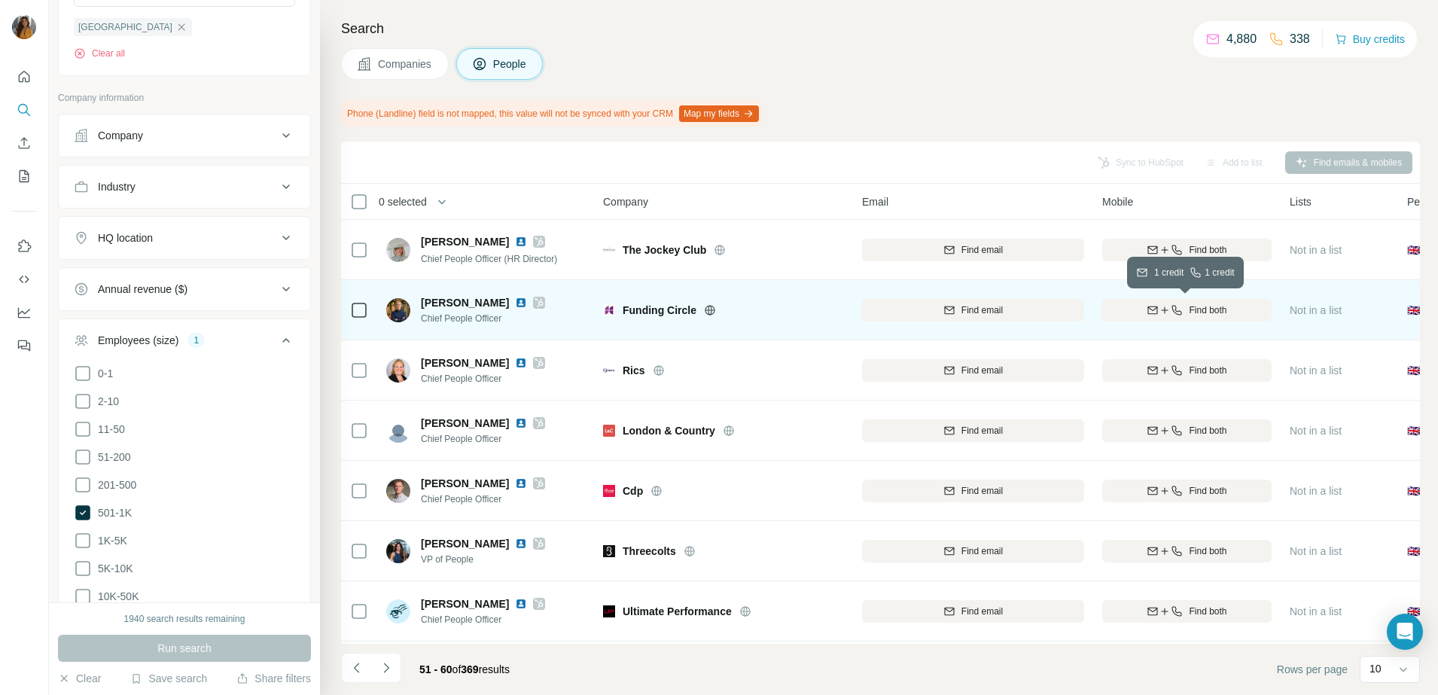
click at [1178, 304] on icon "button" at bounding box center [1177, 310] width 12 height 12
click at [515, 301] on img at bounding box center [521, 303] width 12 height 12
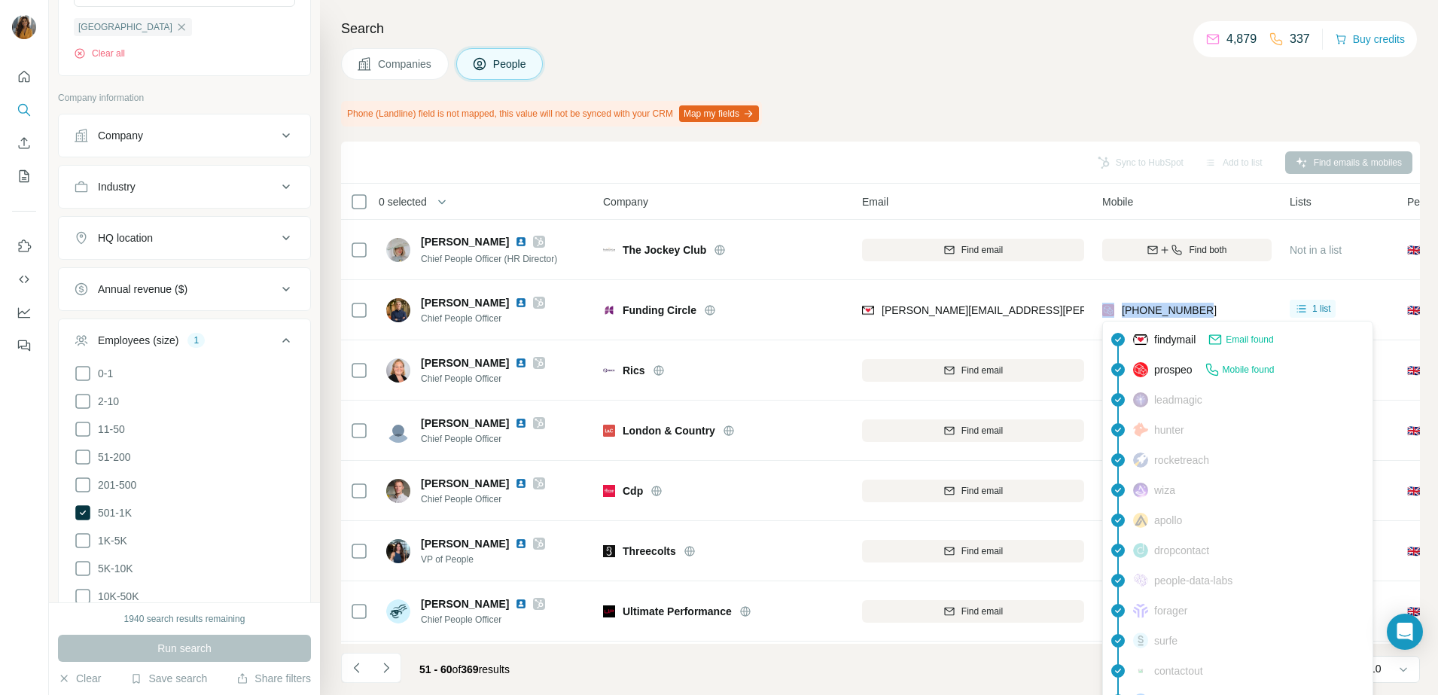
drag, startPoint x: 1208, startPoint y: 304, endPoint x: 1117, endPoint y: 304, distance: 91.1
click at [1117, 304] on div "+447792047856" at bounding box center [1186, 309] width 169 height 41
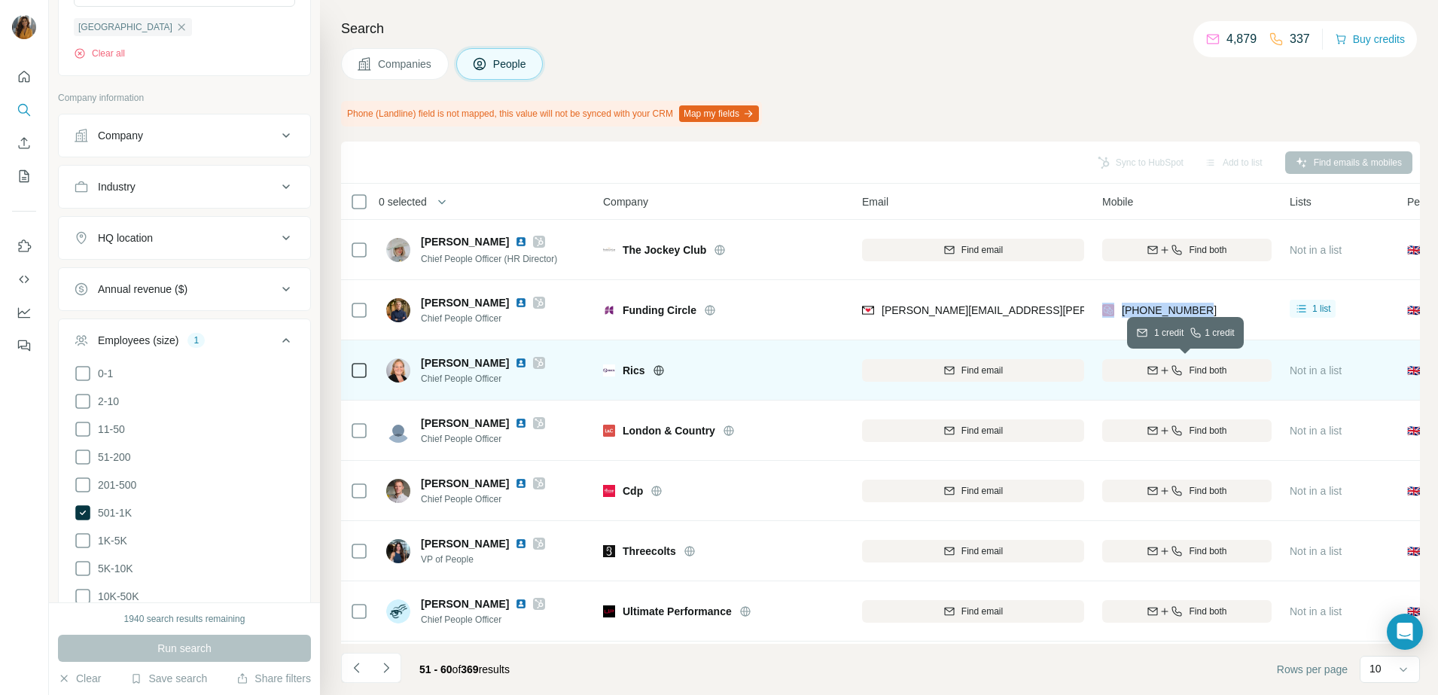
click at [1207, 370] on span "Find both" at bounding box center [1208, 371] width 38 height 14
click at [515, 363] on img at bounding box center [521, 363] width 12 height 12
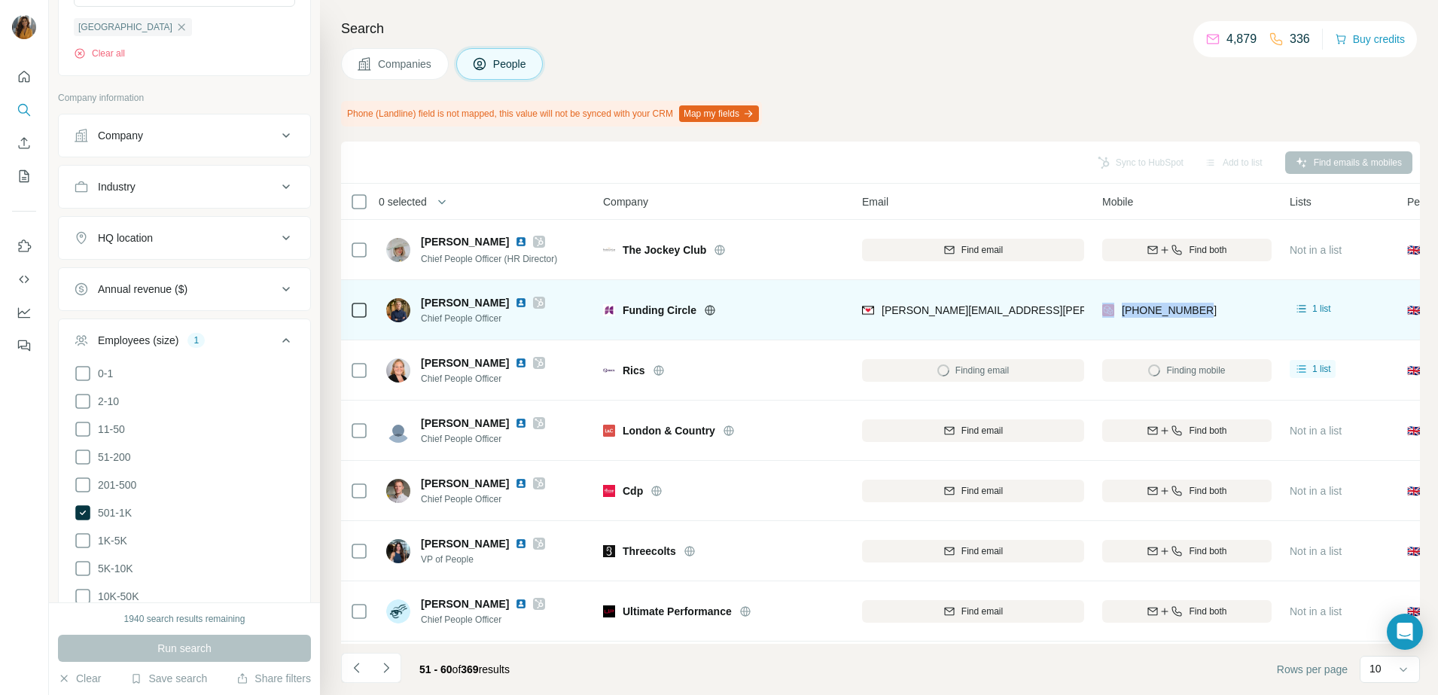
click at [1270, 303] on div "+447792047856" at bounding box center [1186, 309] width 169 height 41
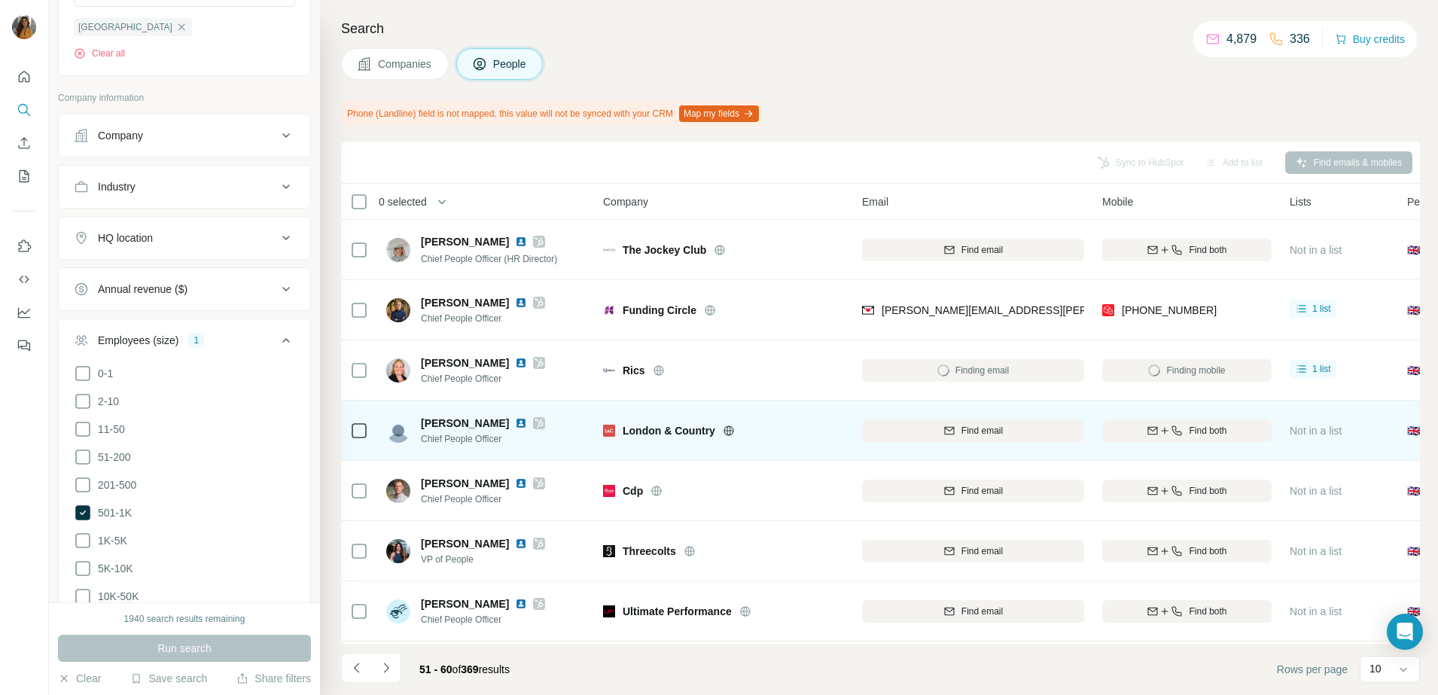
click at [515, 419] on img at bounding box center [521, 423] width 12 height 12
click at [1222, 431] on span "Find both" at bounding box center [1208, 431] width 38 height 14
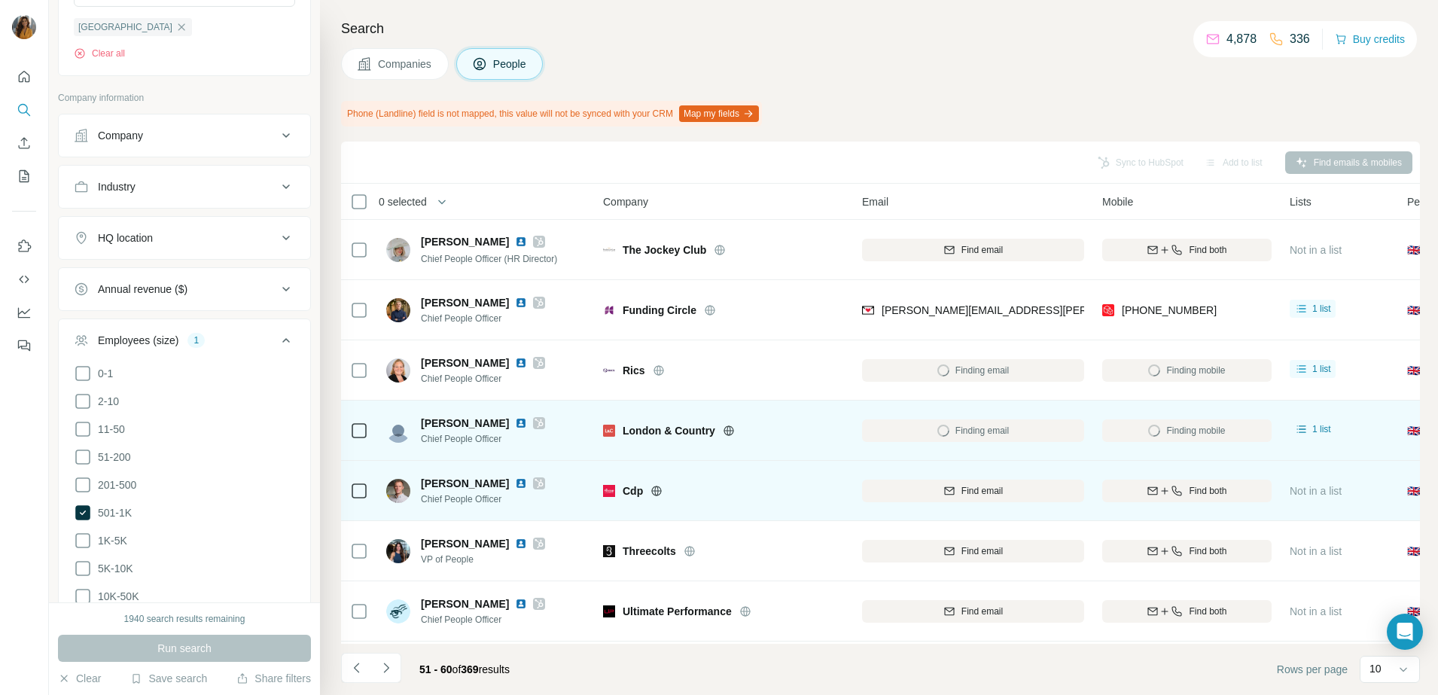
click at [515, 486] on img at bounding box center [521, 483] width 12 height 12
click at [1171, 491] on icon "button" at bounding box center [1177, 491] width 12 height 12
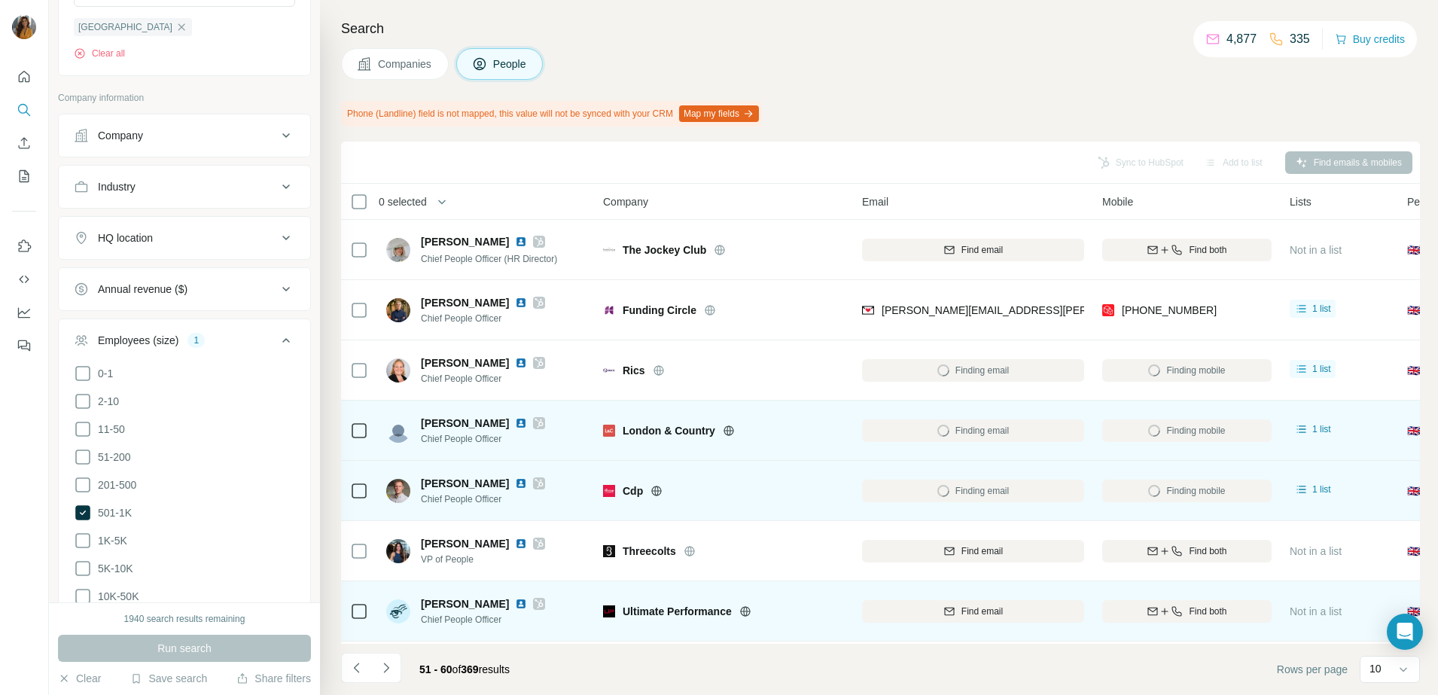
click at [515, 604] on img at bounding box center [521, 604] width 12 height 12
click at [1193, 613] on span "Find both" at bounding box center [1208, 611] width 38 height 14
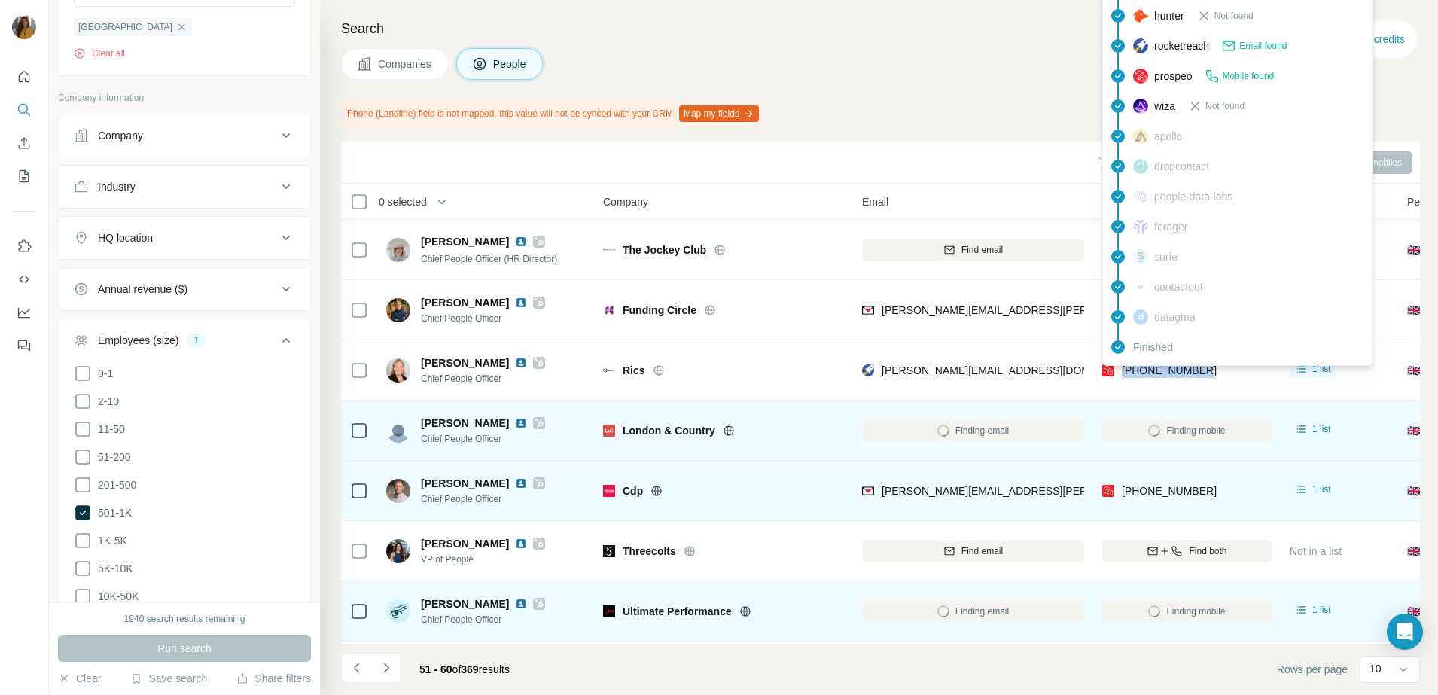
drag, startPoint x: 1171, startPoint y: 372, endPoint x: 1120, endPoint y: 374, distance: 50.5
click at [1120, 374] on div "+447793762397" at bounding box center [1186, 369] width 169 height 41
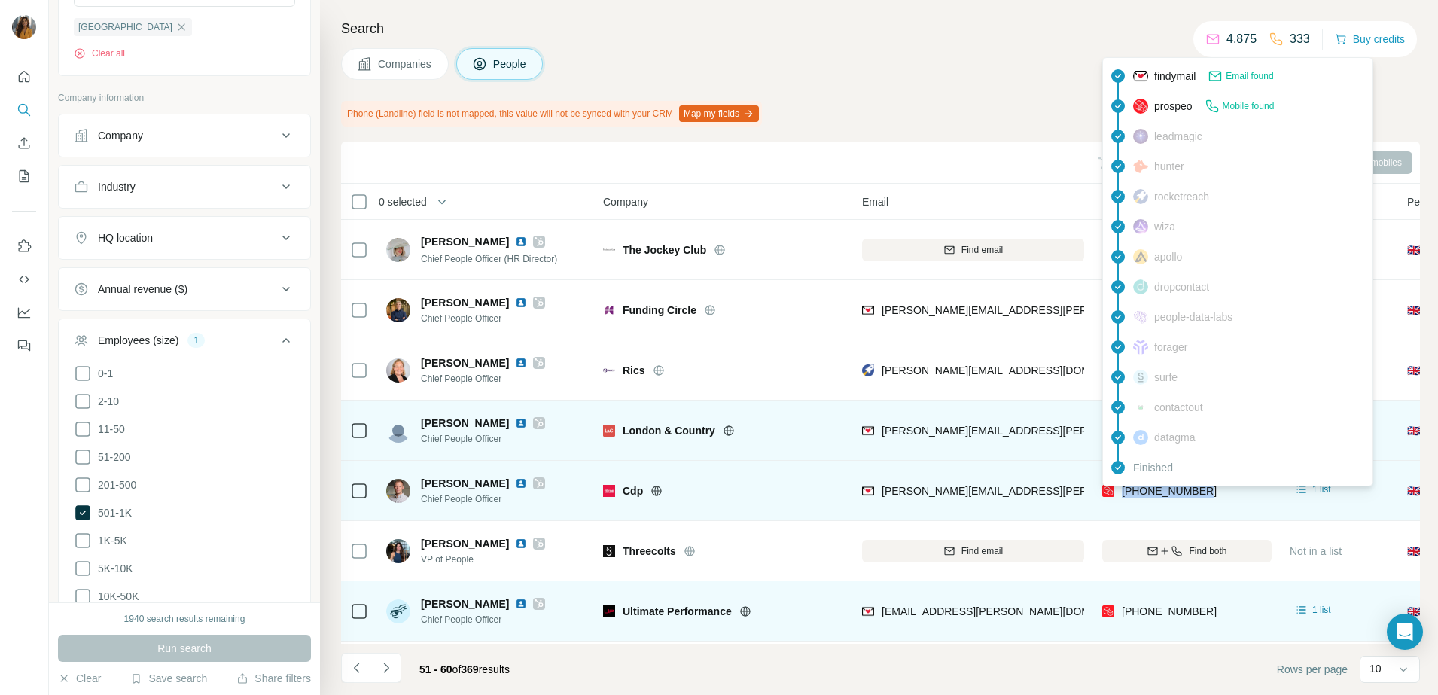
drag, startPoint x: 1219, startPoint y: 494, endPoint x: 1118, endPoint y: 492, distance: 101.6
click at [1118, 492] on div "+447957646247" at bounding box center [1186, 490] width 169 height 41
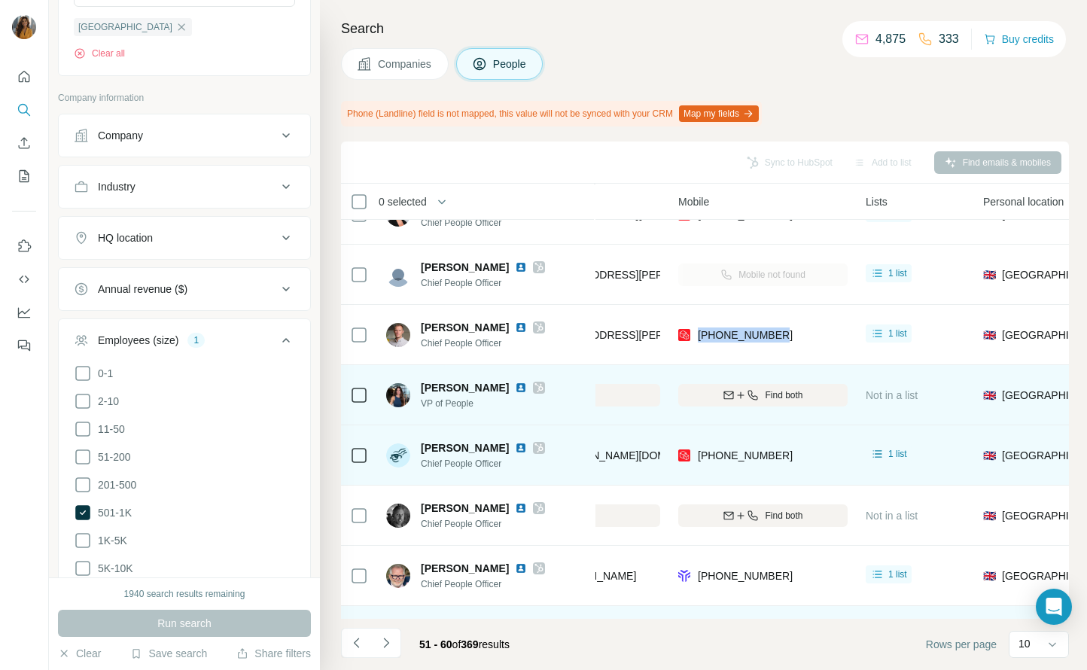
scroll to position [188, 424]
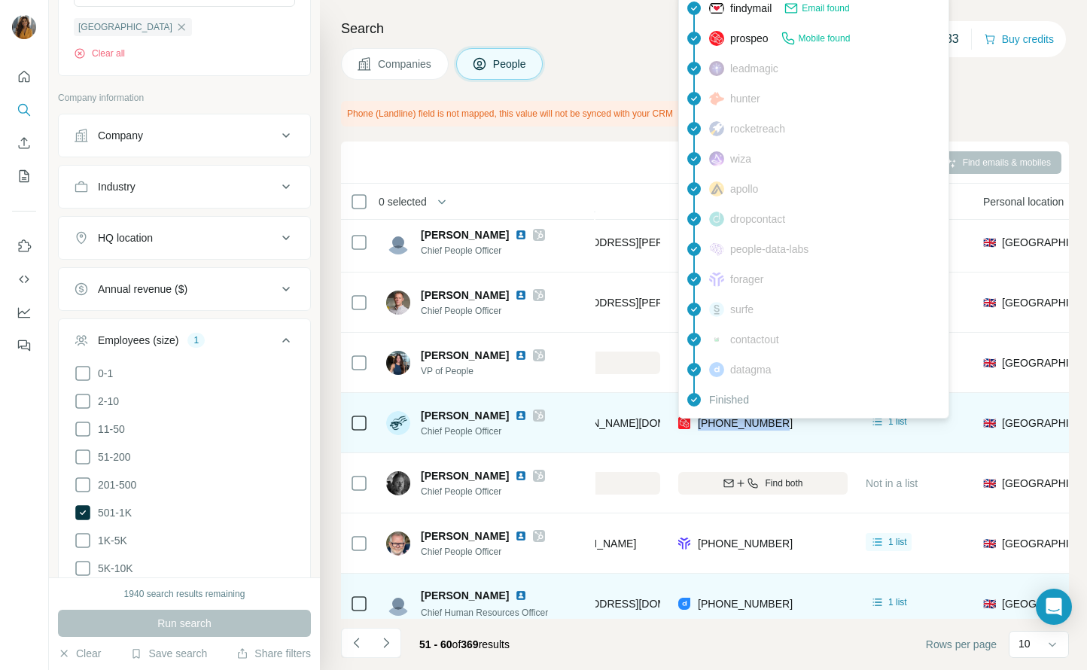
drag, startPoint x: 796, startPoint y: 421, endPoint x: 699, endPoint y: 426, distance: 98.0
click at [699, 426] on div "+447947237052" at bounding box center [762, 422] width 169 height 41
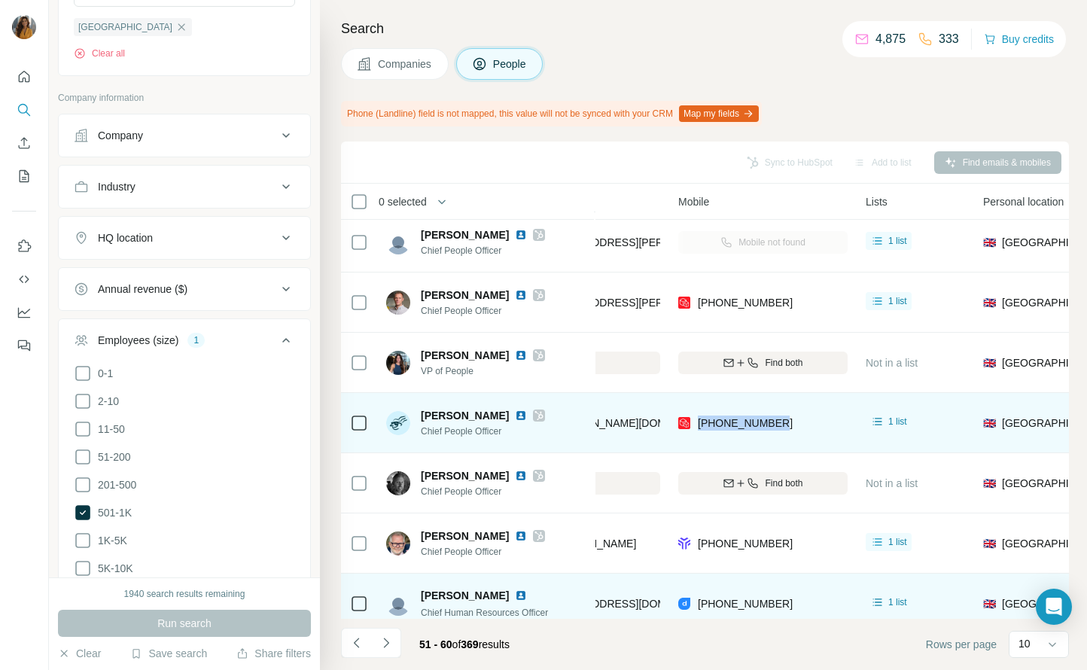
click at [515, 418] on img at bounding box center [521, 415] width 12 height 12
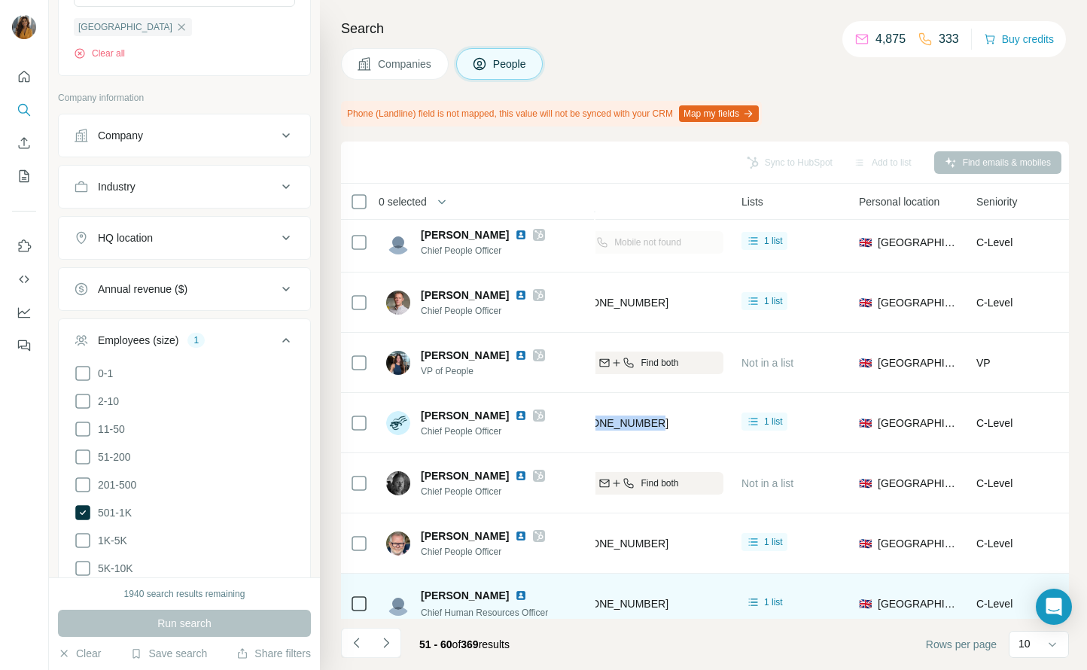
scroll to position [188, 472]
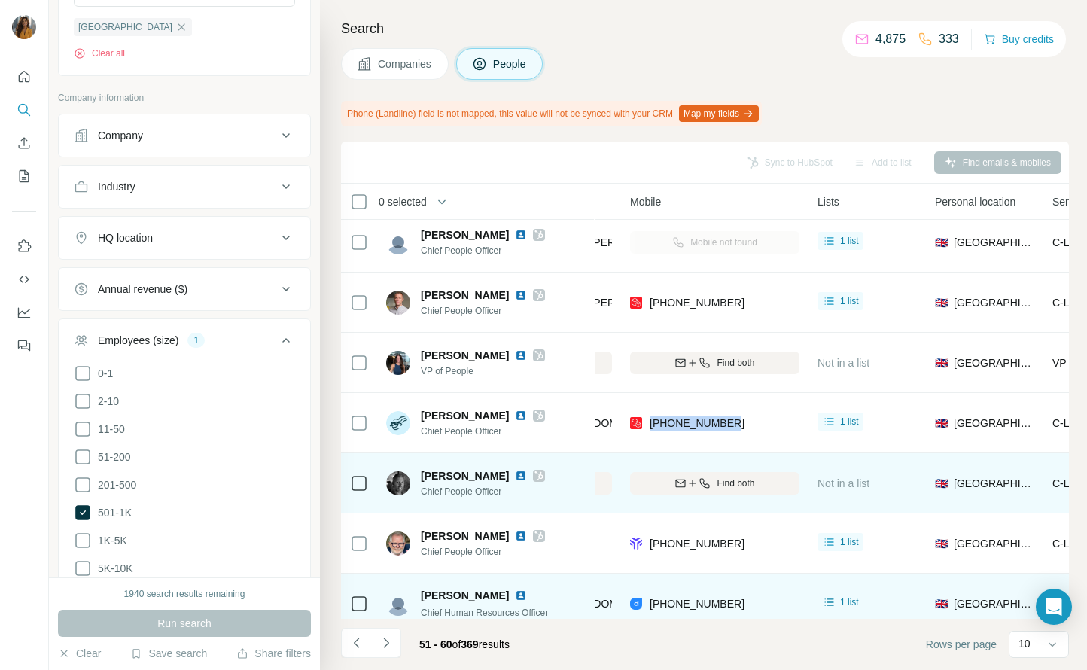
click at [515, 473] on img at bounding box center [521, 476] width 12 height 12
click at [741, 476] on span "Find both" at bounding box center [736, 483] width 38 height 14
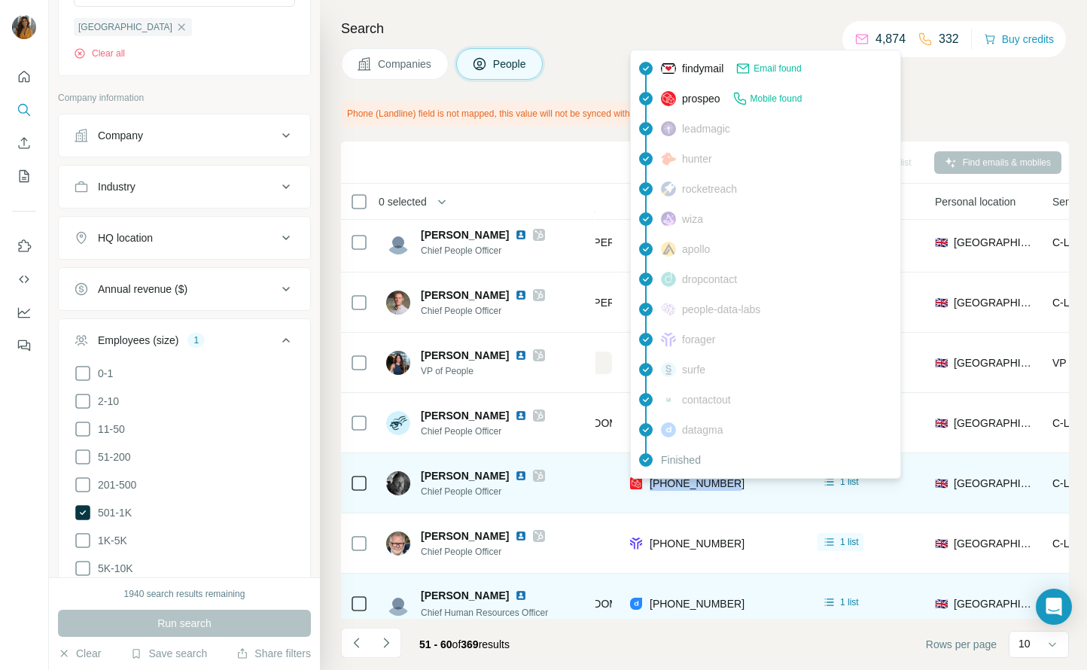
drag, startPoint x: 747, startPoint y: 484, endPoint x: 649, endPoint y: 479, distance: 98.7
click at [649, 479] on div "+447920559447" at bounding box center [714, 482] width 169 height 41
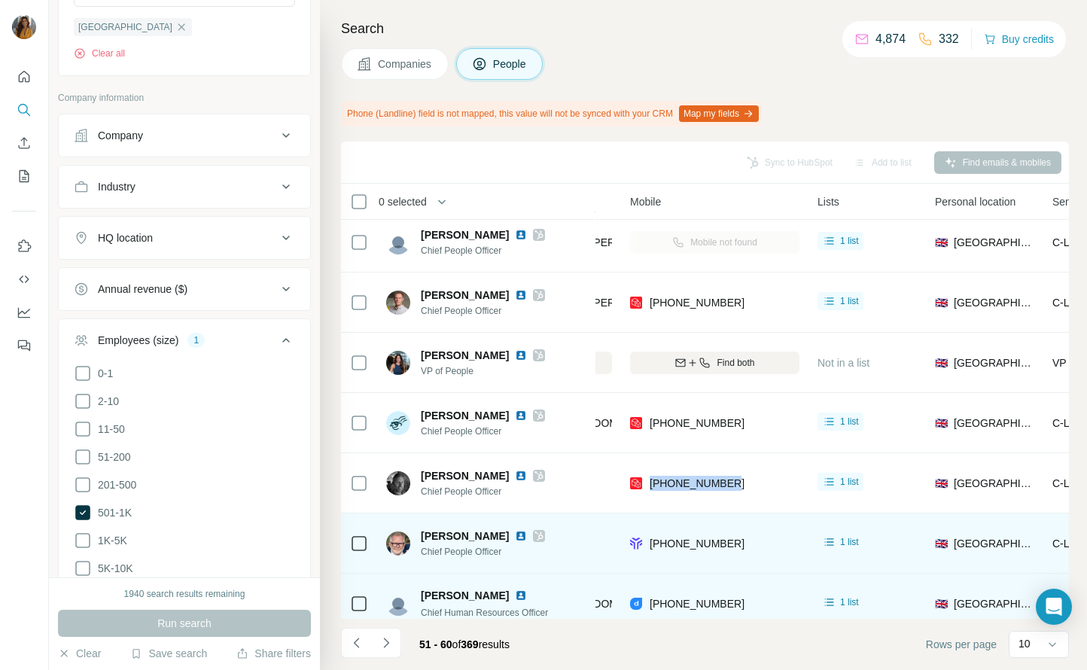
drag, startPoint x: 522, startPoint y: 527, endPoint x: 540, endPoint y: 513, distance: 22.5
click at [522, 528] on div "Jeffrey Howard" at bounding box center [483, 535] width 124 height 15
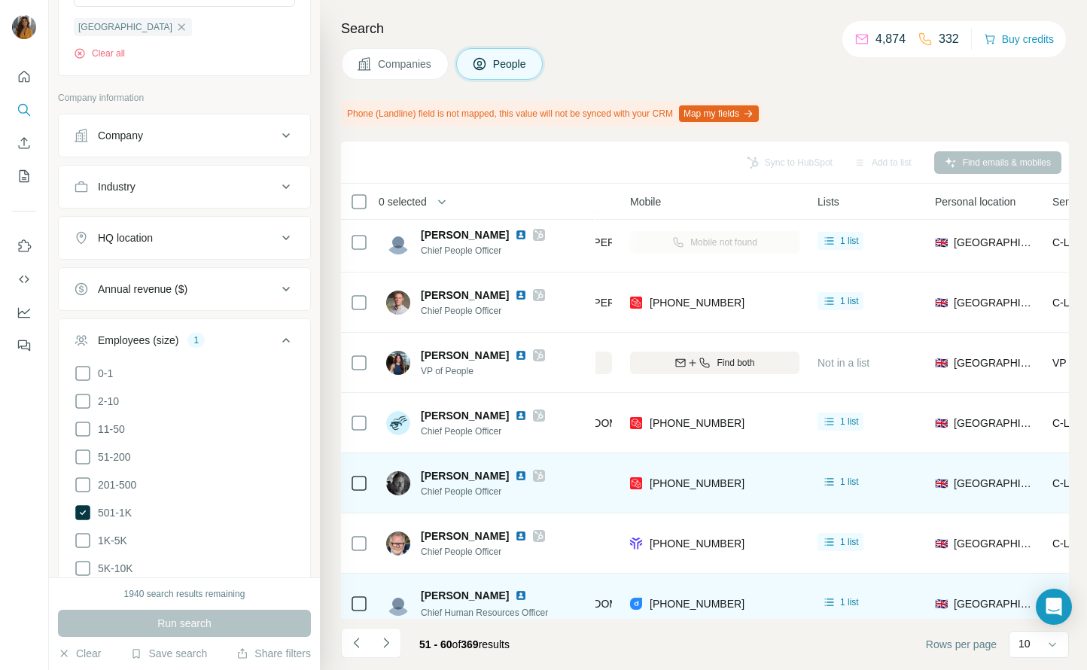
scroll to position [213, 472]
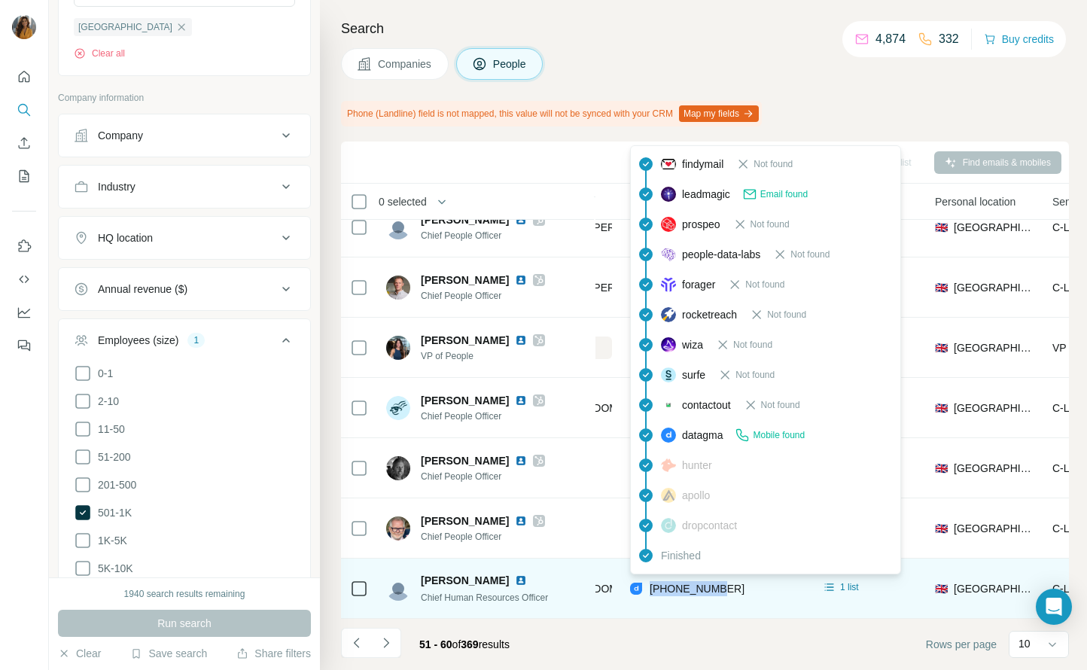
drag, startPoint x: 732, startPoint y: 583, endPoint x: 648, endPoint y: 580, distance: 83.6
click at [648, 580] on div "+9613686006" at bounding box center [714, 588] width 169 height 41
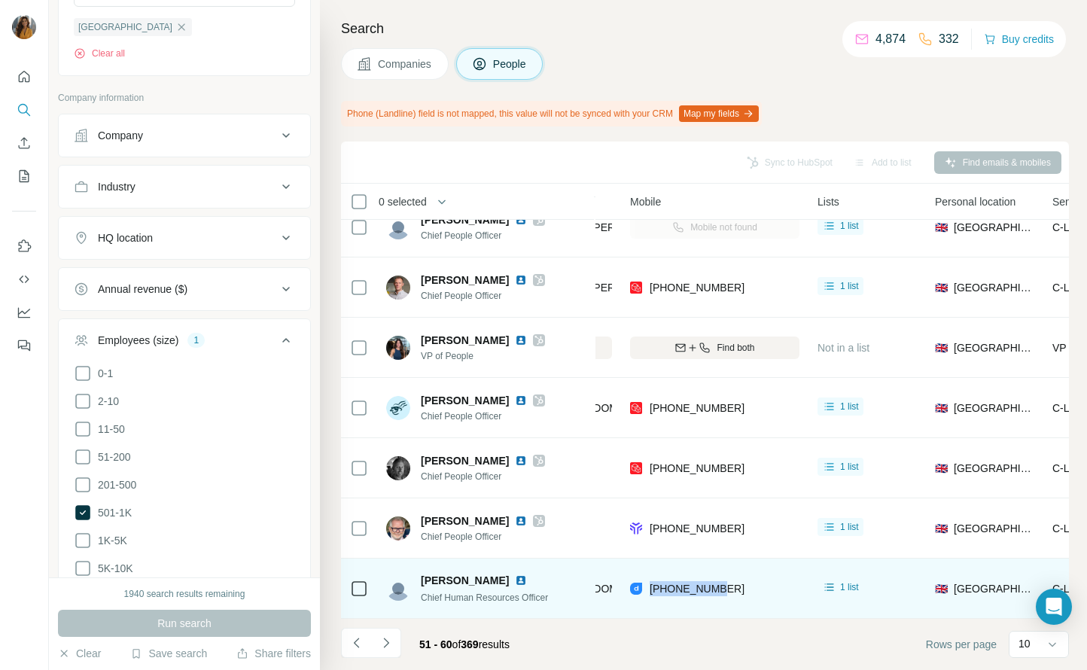
click at [530, 573] on div "Rami Bteddini" at bounding box center [484, 580] width 127 height 15
click at [515, 574] on img at bounding box center [521, 580] width 12 height 12
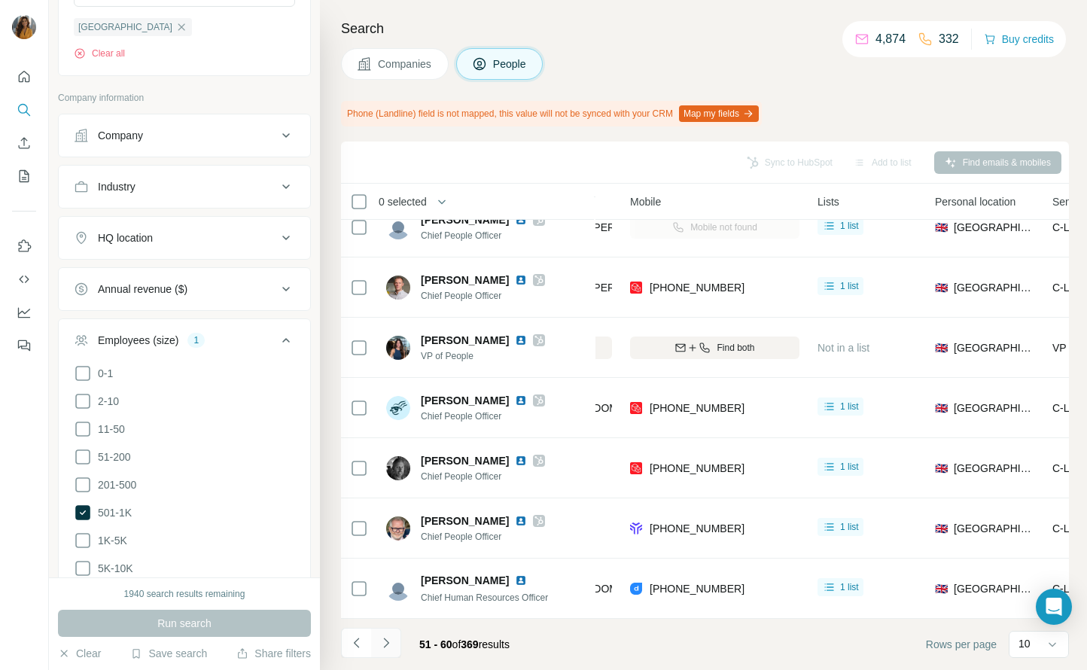
click at [389, 644] on icon "Navigate to next page" at bounding box center [386, 642] width 15 height 15
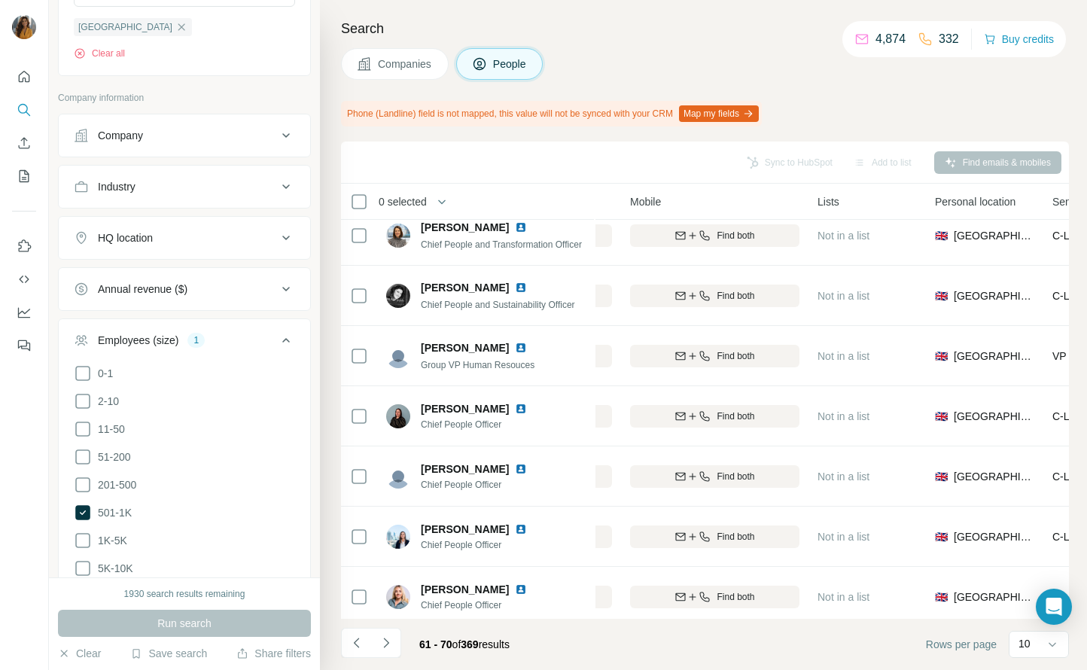
scroll to position [0, 472]
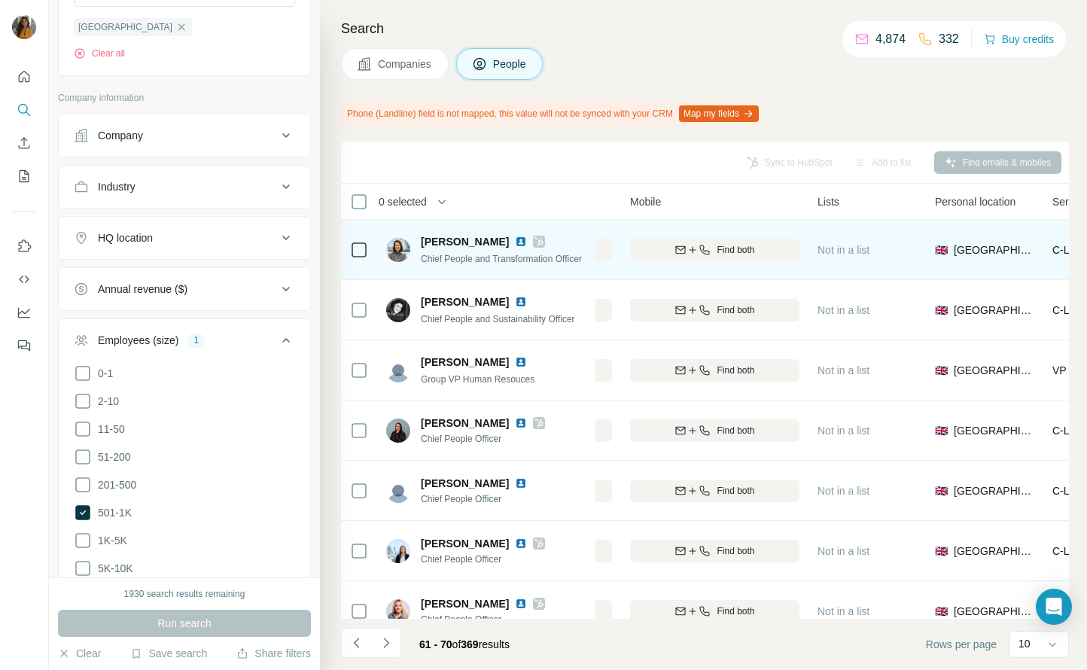
click at [520, 237] on img at bounding box center [521, 242] width 12 height 12
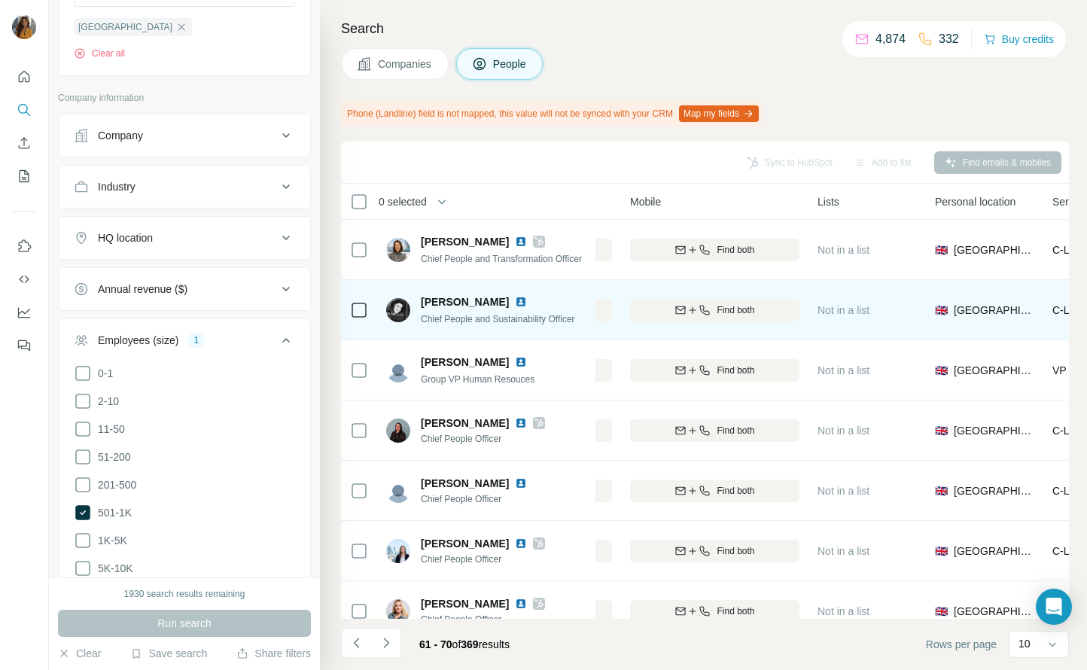
click at [516, 301] on img at bounding box center [521, 302] width 12 height 12
click at [744, 306] on span "Find both" at bounding box center [736, 310] width 38 height 14
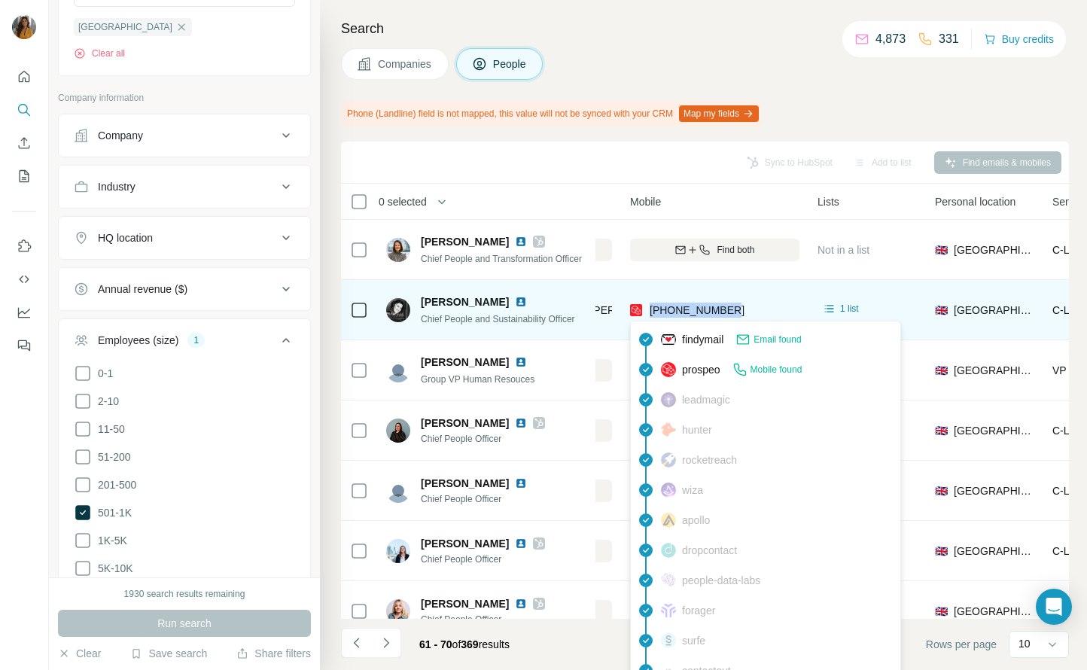
drag, startPoint x: 763, startPoint y: 304, endPoint x: 647, endPoint y: 304, distance: 115.2
click at [647, 304] on div "+447917268662" at bounding box center [714, 309] width 169 height 41
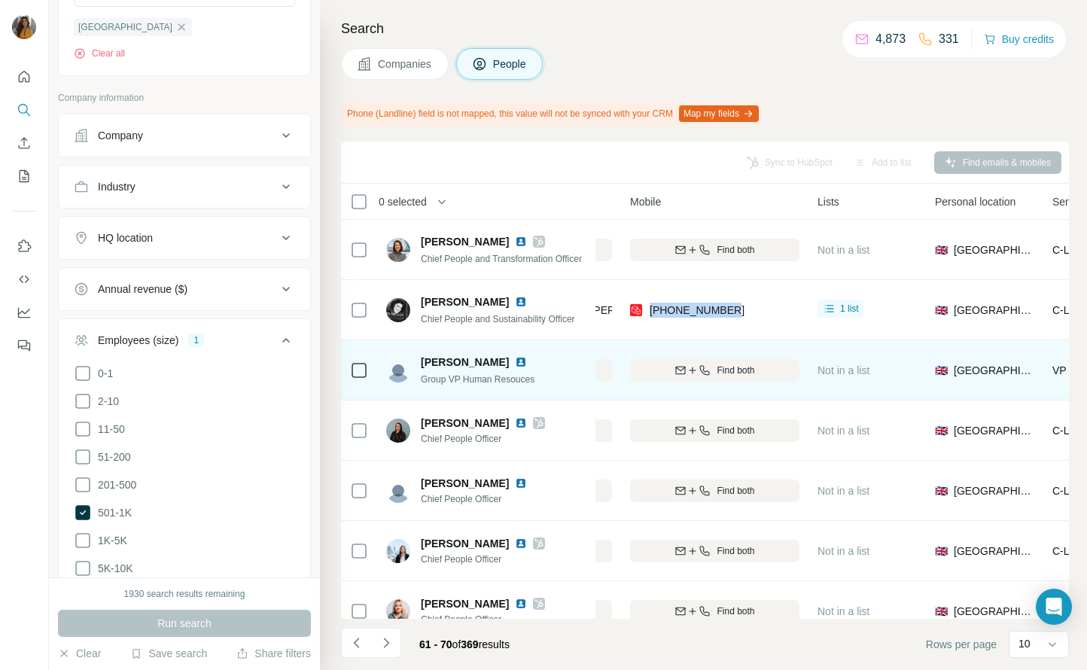
click at [452, 366] on span "Denis Hall" at bounding box center [465, 362] width 88 height 15
click at [515, 357] on img at bounding box center [521, 362] width 12 height 12
click at [725, 373] on span "Find both" at bounding box center [736, 371] width 38 height 14
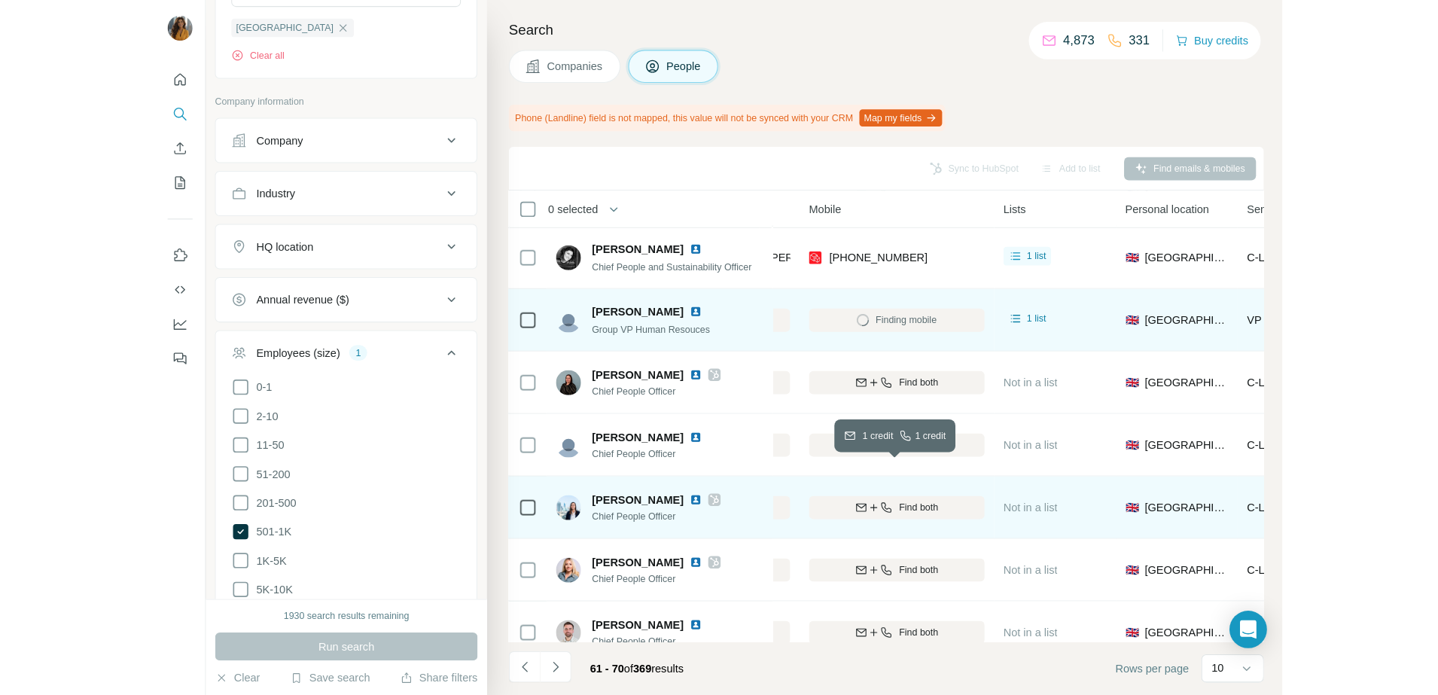
scroll to position [94, 472]
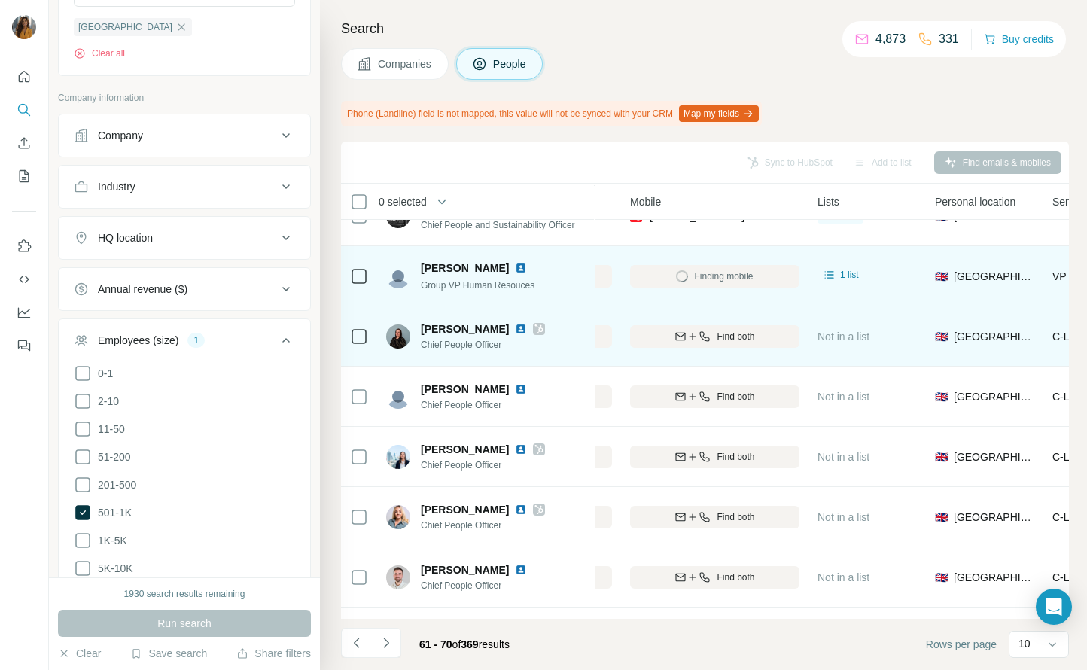
click at [515, 325] on img at bounding box center [521, 329] width 12 height 12
click at [744, 336] on span "Find both" at bounding box center [736, 337] width 38 height 14
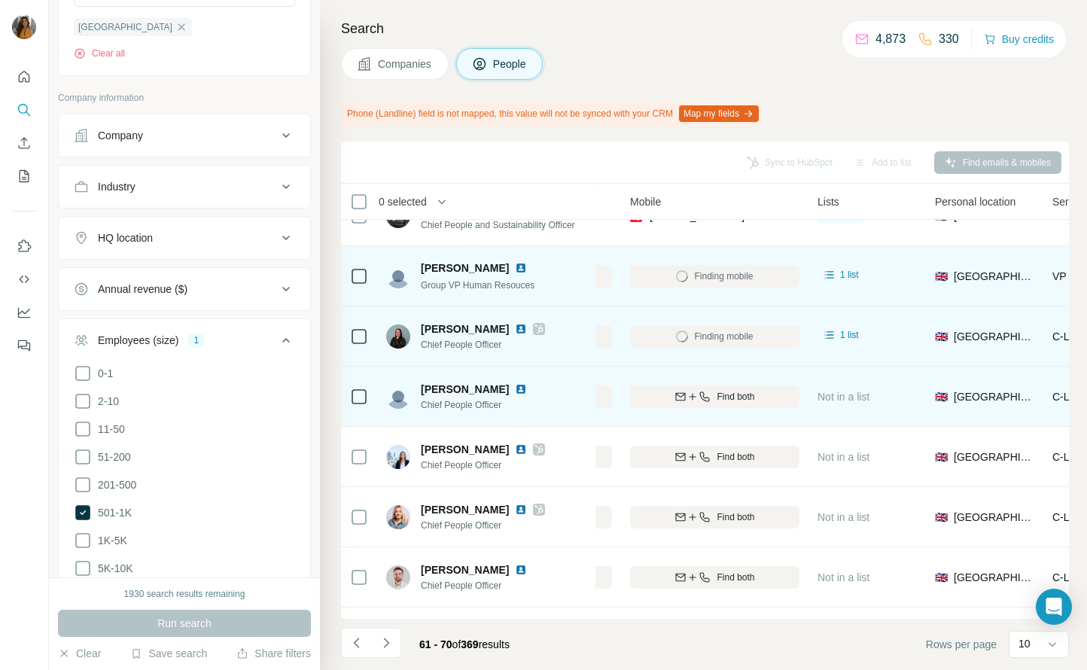
click at [515, 389] on img at bounding box center [521, 389] width 12 height 12
click at [729, 394] on span "Find both" at bounding box center [736, 397] width 38 height 14
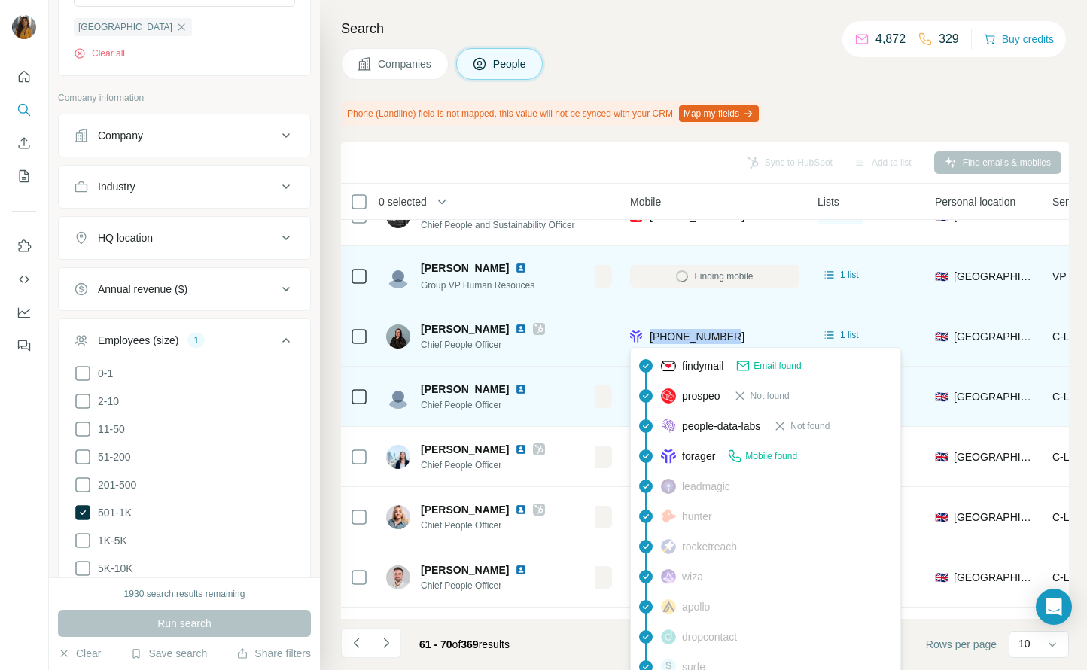
drag, startPoint x: 755, startPoint y: 335, endPoint x: 648, endPoint y: 338, distance: 106.9
click at [648, 338] on div "+447748568642" at bounding box center [714, 335] width 169 height 41
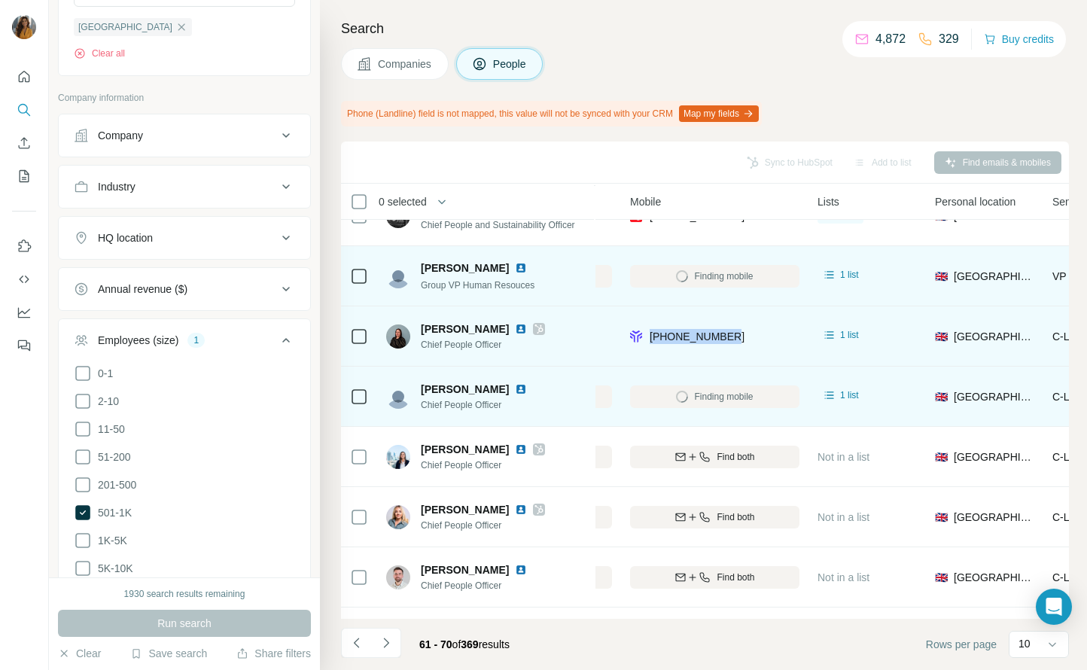
click at [528, 341] on div "Zoe Odusina Chief People Officer" at bounding box center [486, 335] width 200 height 41
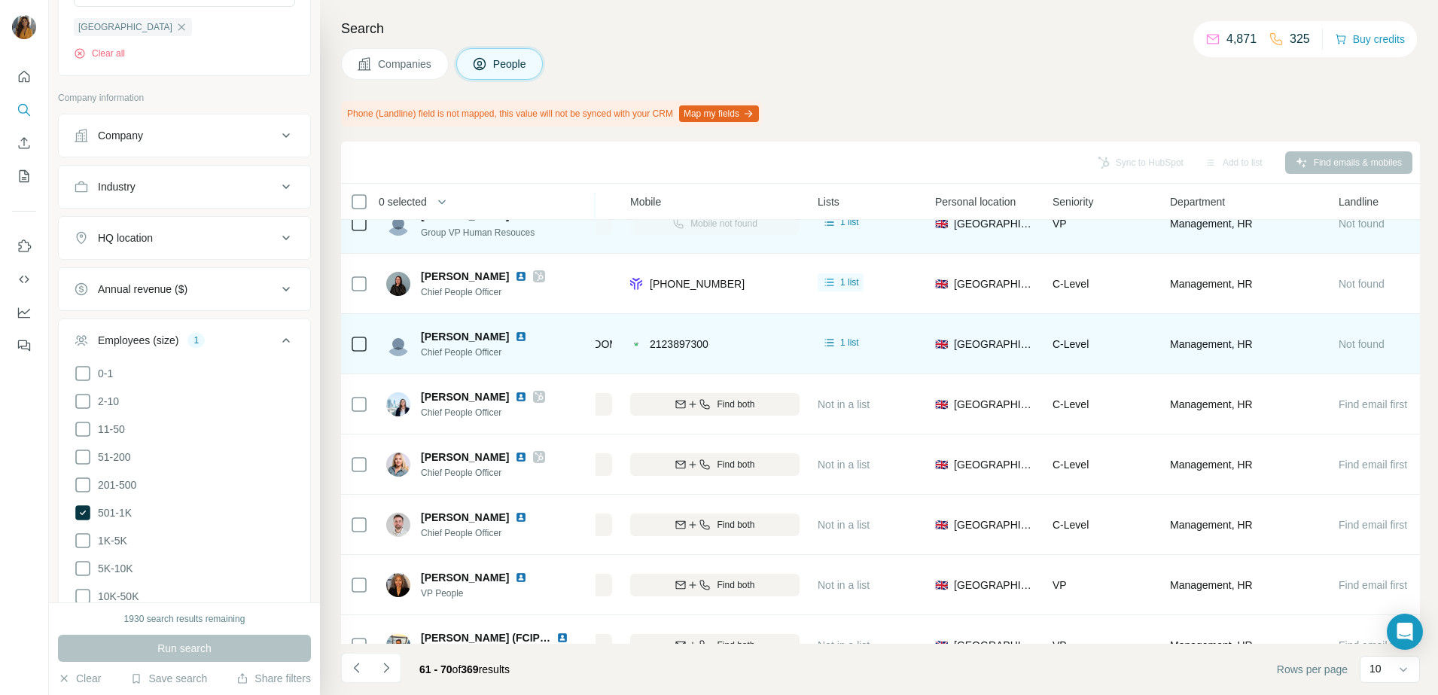
scroll to position [0, 472]
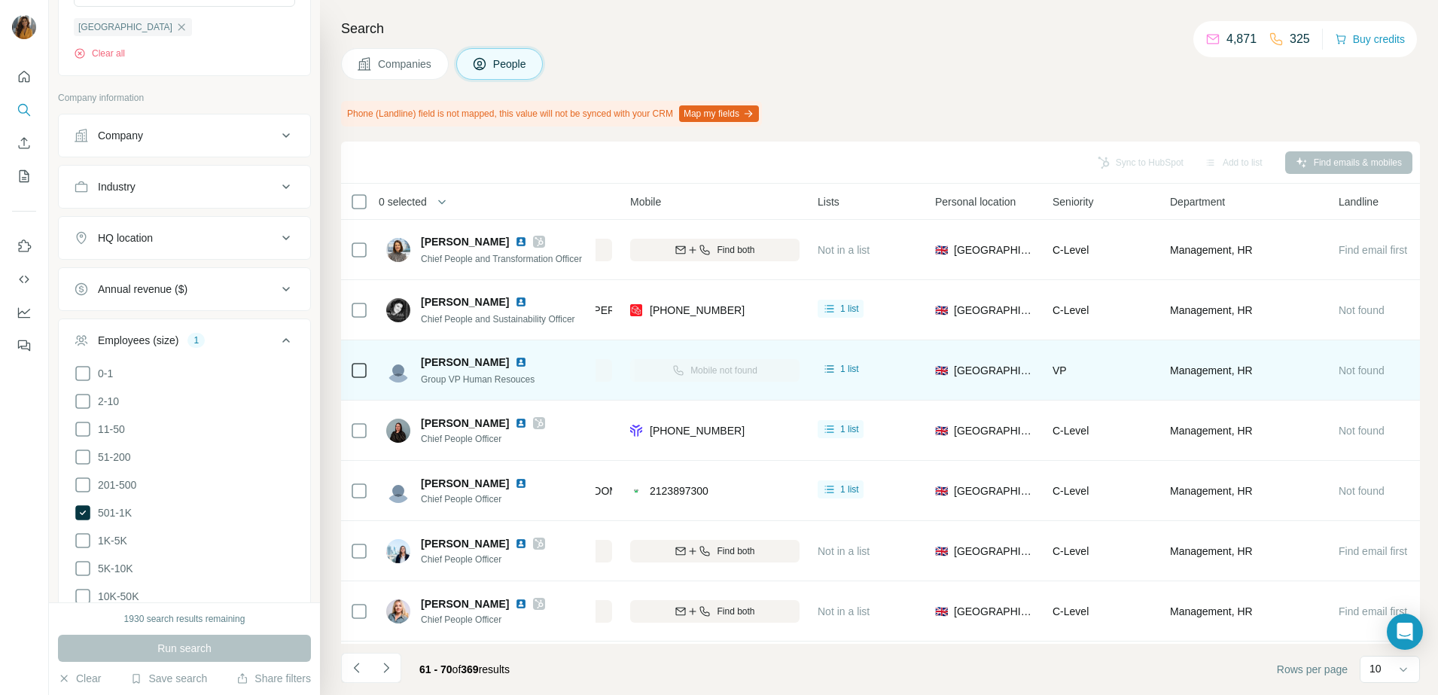
click at [757, 346] on td "Mobile not found" at bounding box center [714, 370] width 187 height 60
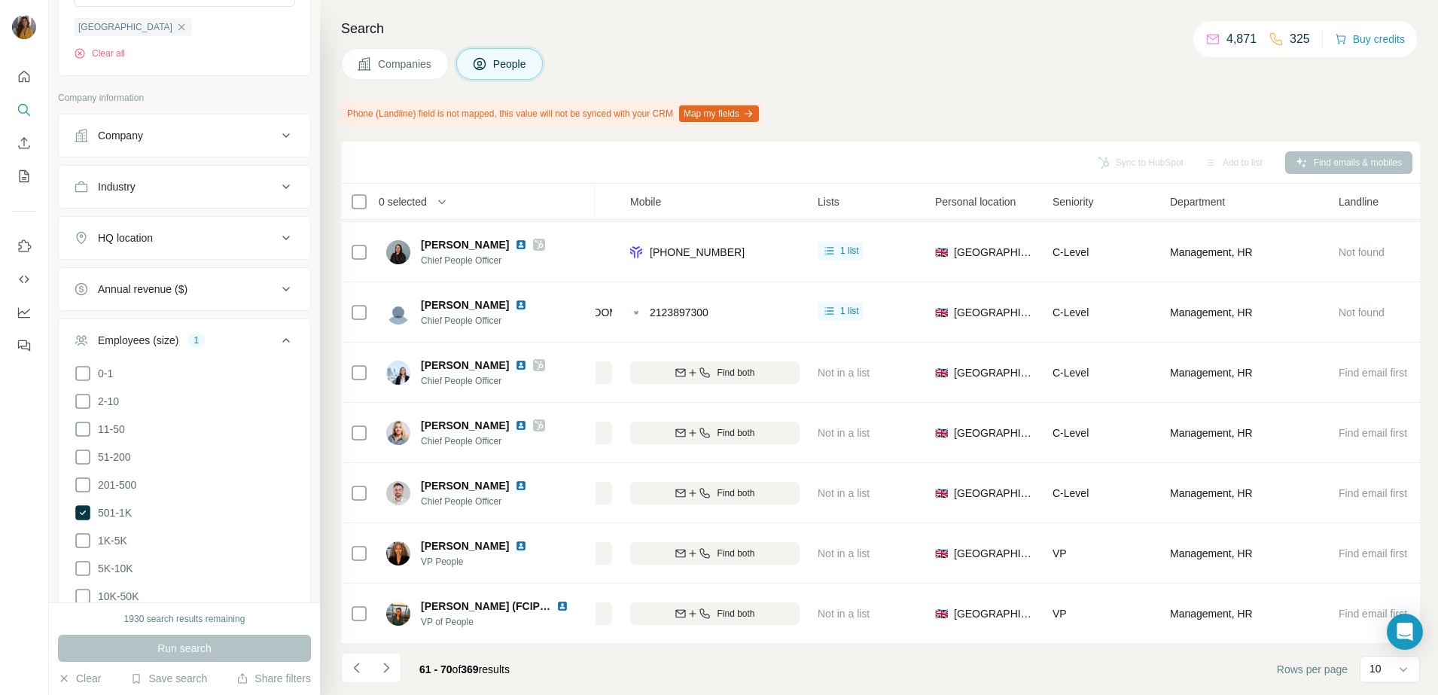
scroll to position [187, 472]
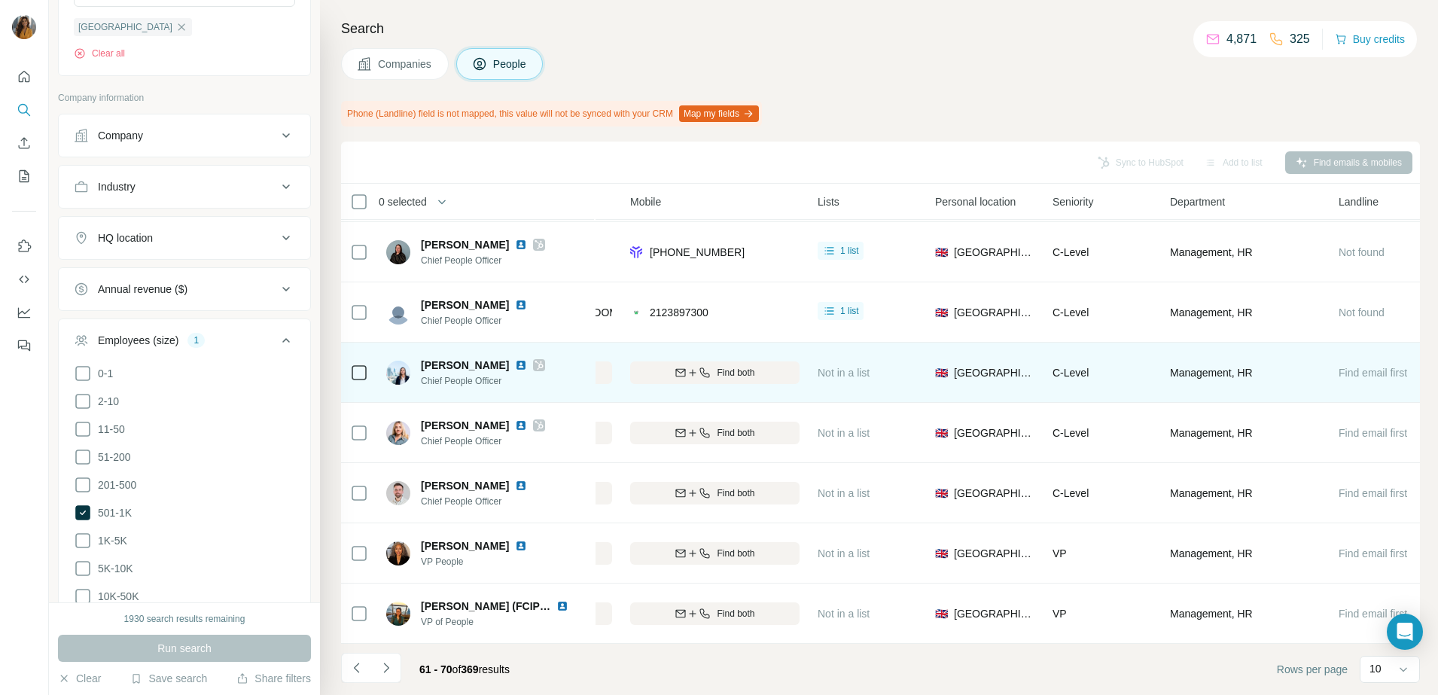
click at [516, 359] on img at bounding box center [521, 365] width 12 height 12
click at [736, 366] on span "Find both" at bounding box center [736, 373] width 38 height 14
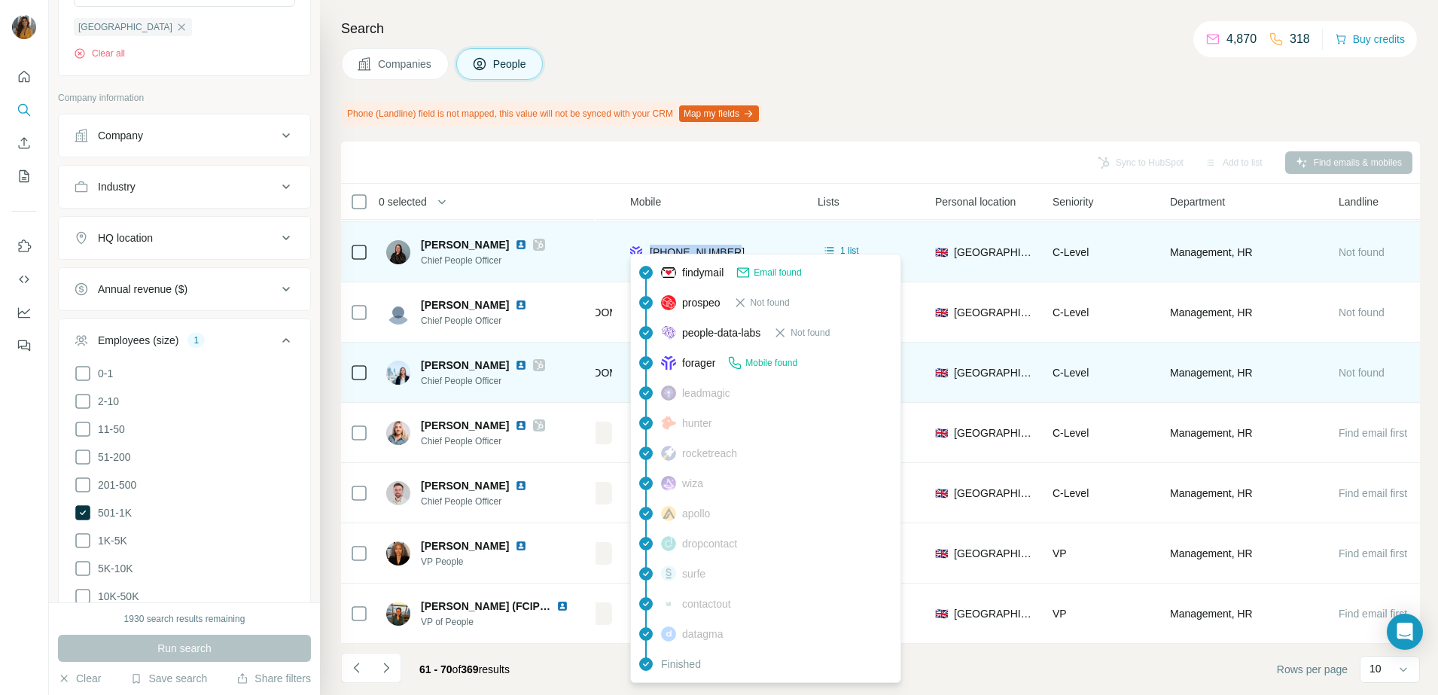
drag, startPoint x: 776, startPoint y: 238, endPoint x: 651, endPoint y: 243, distance: 125.1
click at [651, 243] on div "+447748568642" at bounding box center [714, 251] width 169 height 41
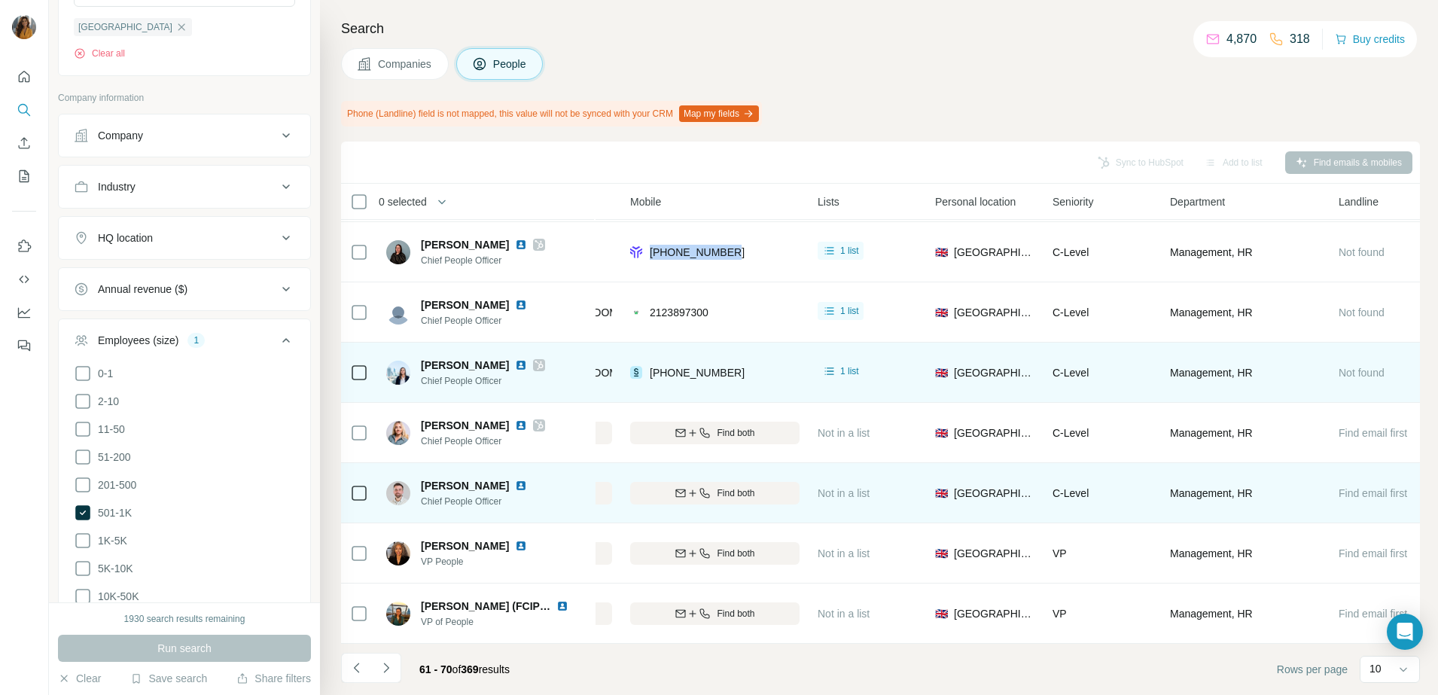
click at [515, 479] on img at bounding box center [521, 485] width 12 height 12
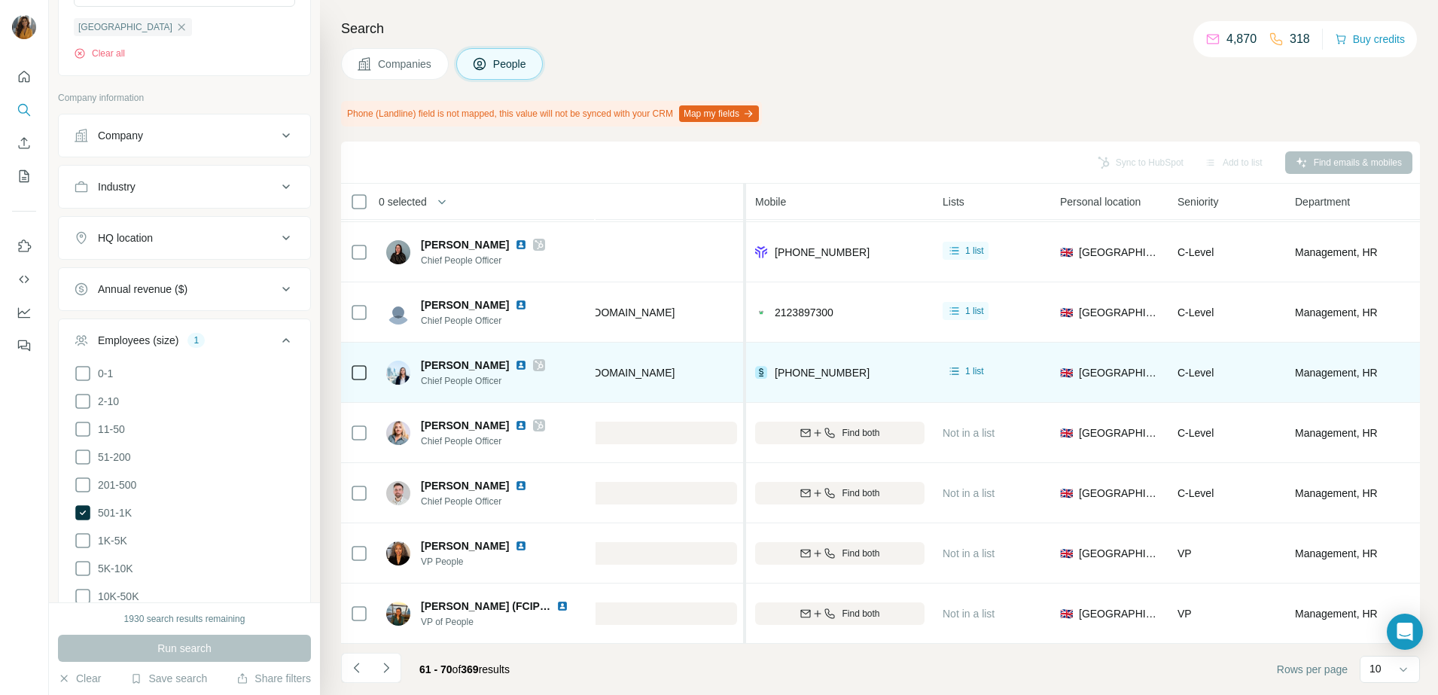
drag, startPoint x: 618, startPoint y: 198, endPoint x: 746, endPoint y: 197, distance: 128.0
click at [0, 0] on tr "0 selected People Company Email Mobile Lists Personal location Seniority Depart…" at bounding box center [0, 0] width 0 height 0
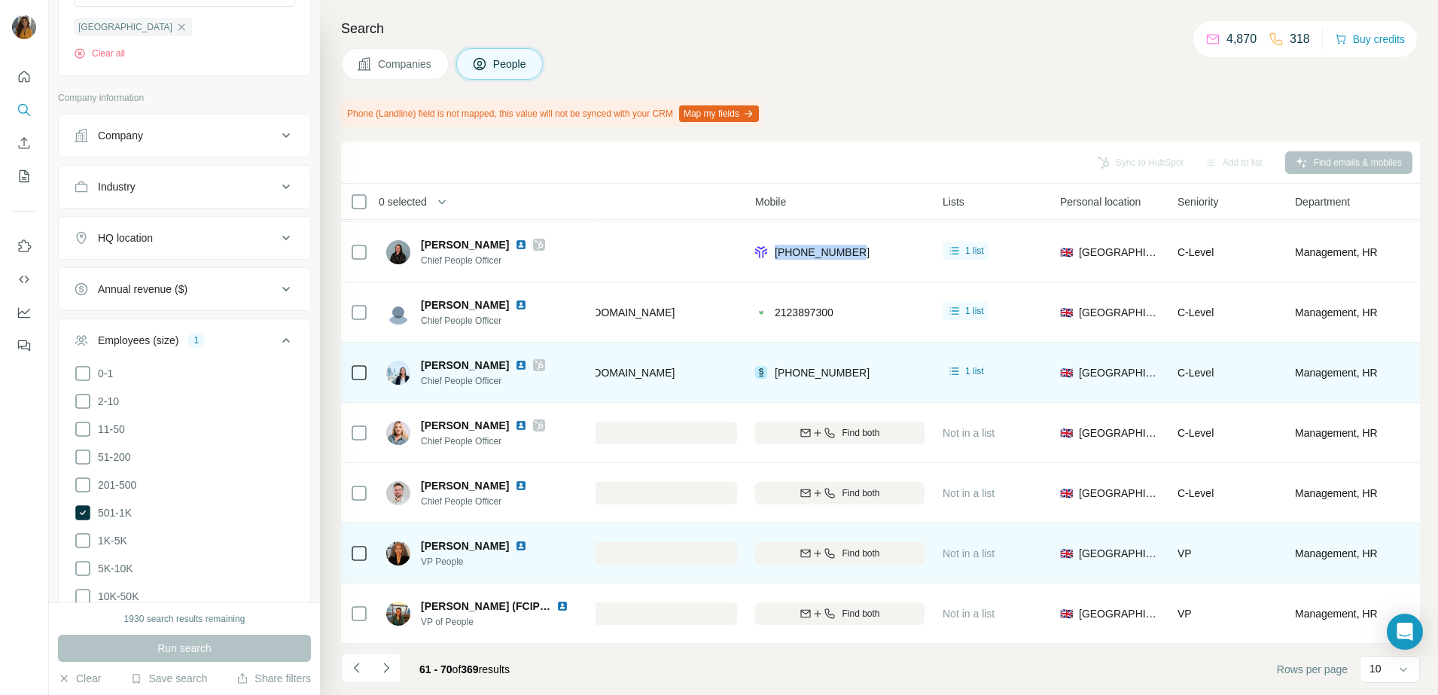
click at [515, 540] on img at bounding box center [521, 546] width 12 height 12
click at [884, 546] on div "Find both" at bounding box center [839, 553] width 169 height 14
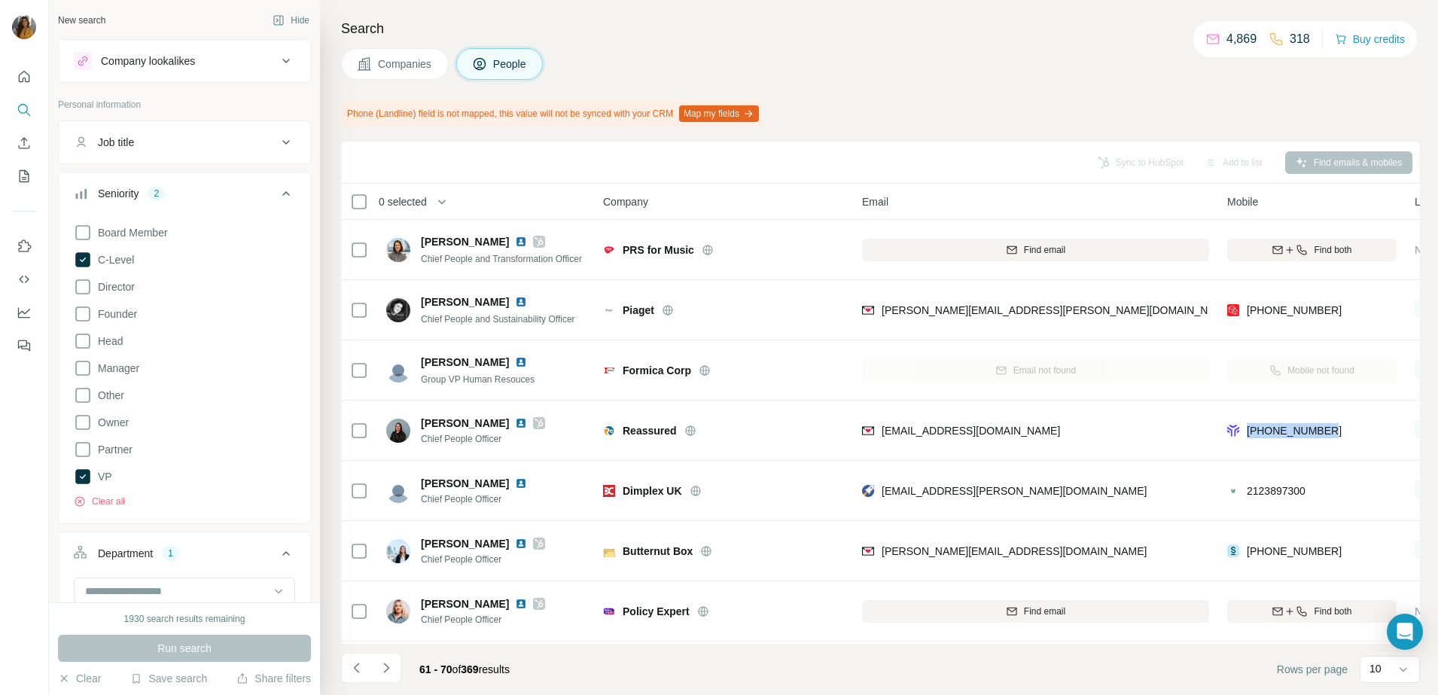
scroll to position [188, 0]
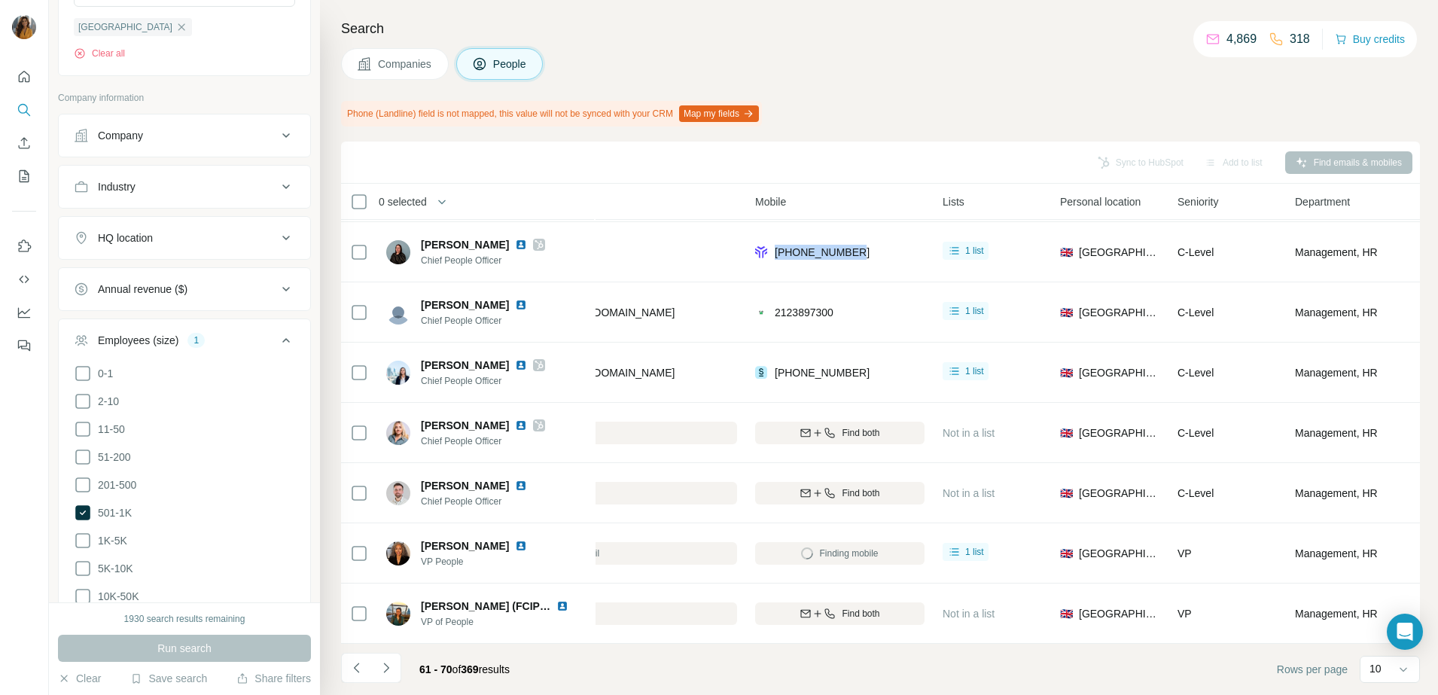
click at [519, 359] on img at bounding box center [521, 365] width 12 height 12
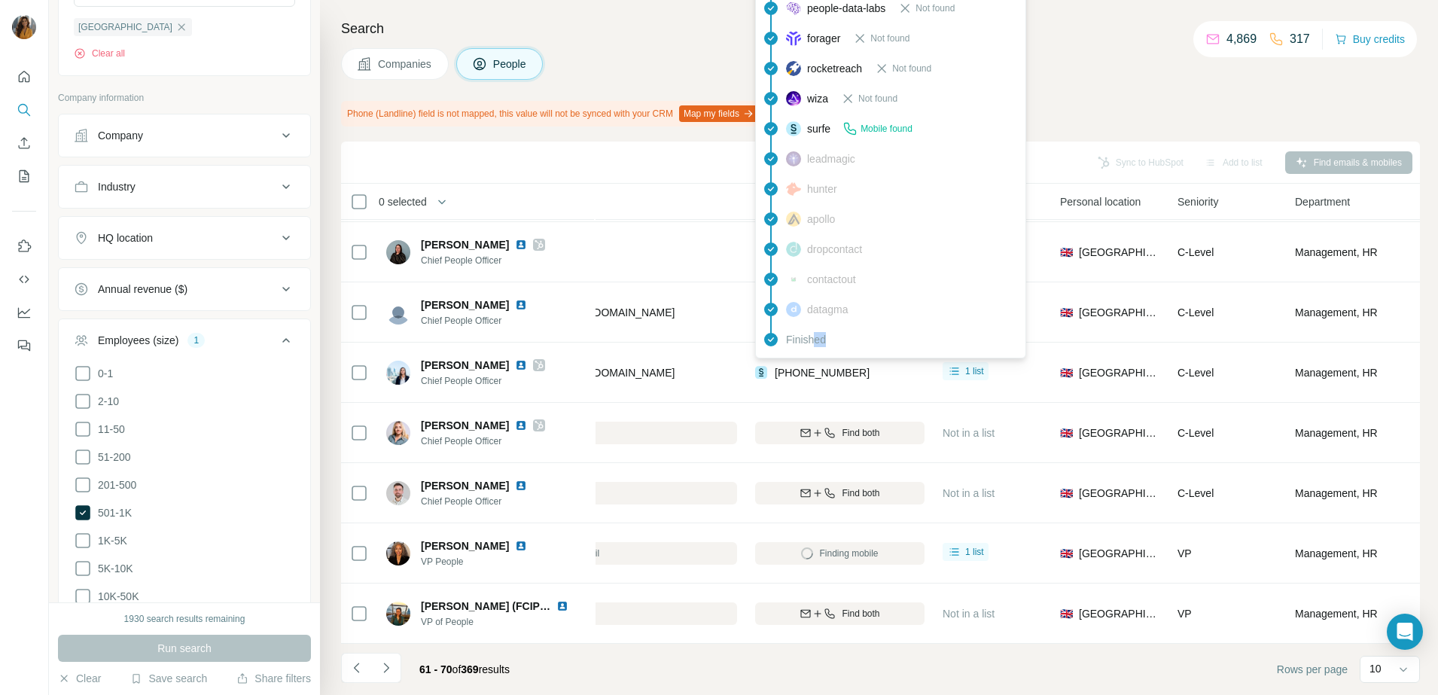
drag, startPoint x: 854, startPoint y: 356, endPoint x: 816, endPoint y: 350, distance: 38.9
click at [816, 350] on div "findymail Email found prospeo Not found people-data-labs Not found forager Not …" at bounding box center [890, 143] width 271 height 429
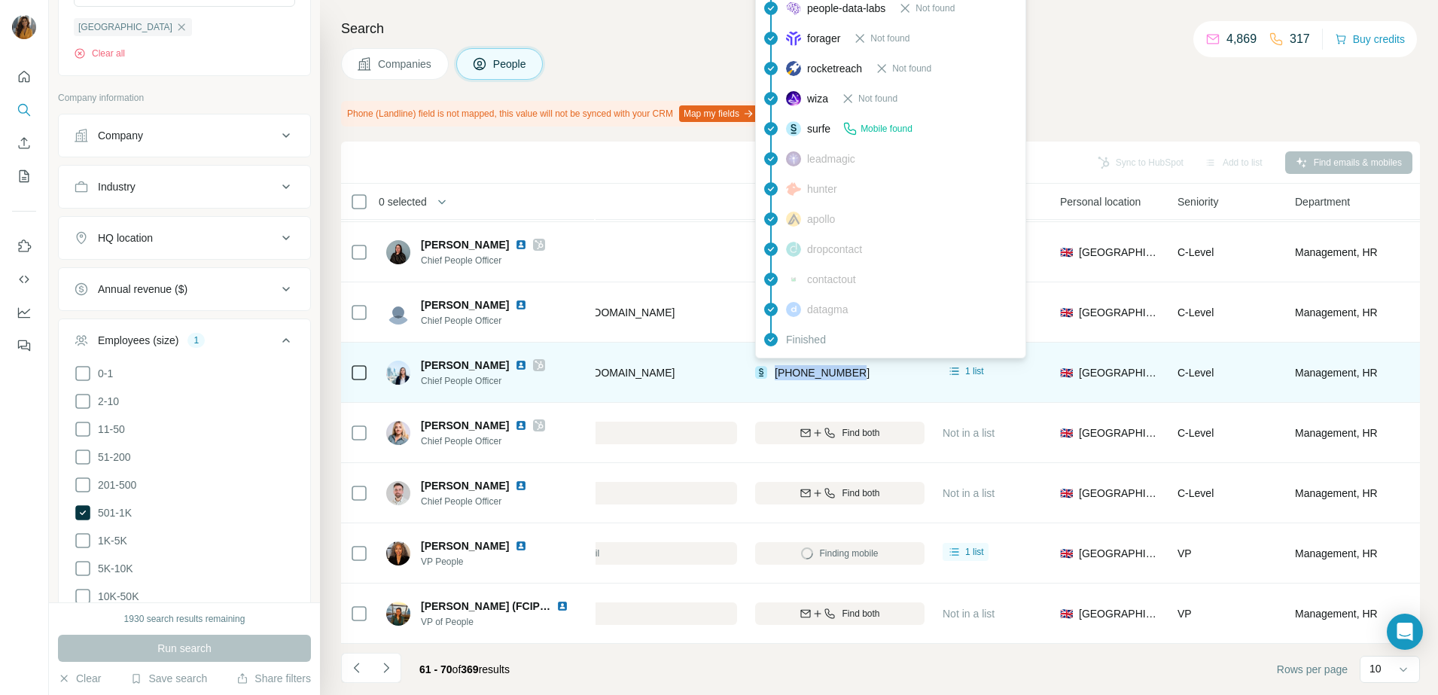
drag, startPoint x: 822, startPoint y: 350, endPoint x: 772, endPoint y: 362, distance: 51.9
click at [772, 362] on div "[PHONE_NUMBER]" at bounding box center [839, 372] width 169 height 41
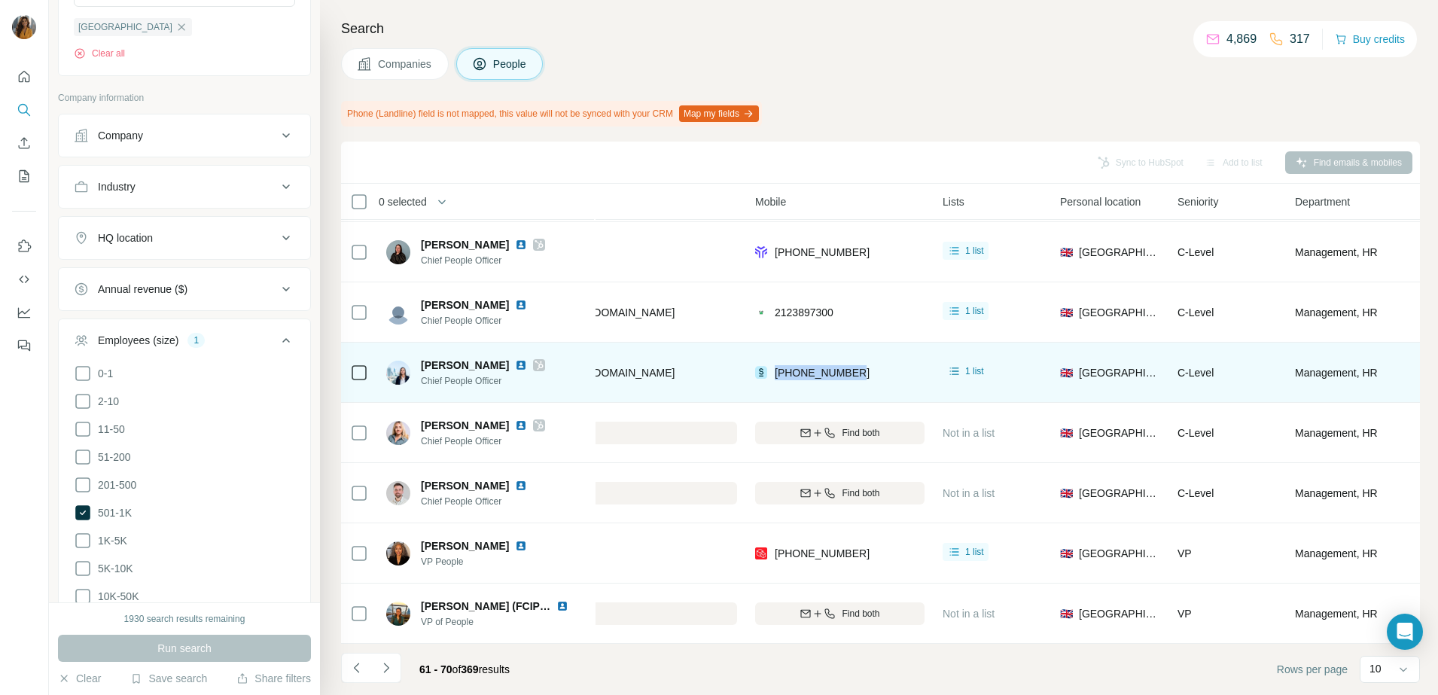
copy span "[PHONE_NUMBER]"
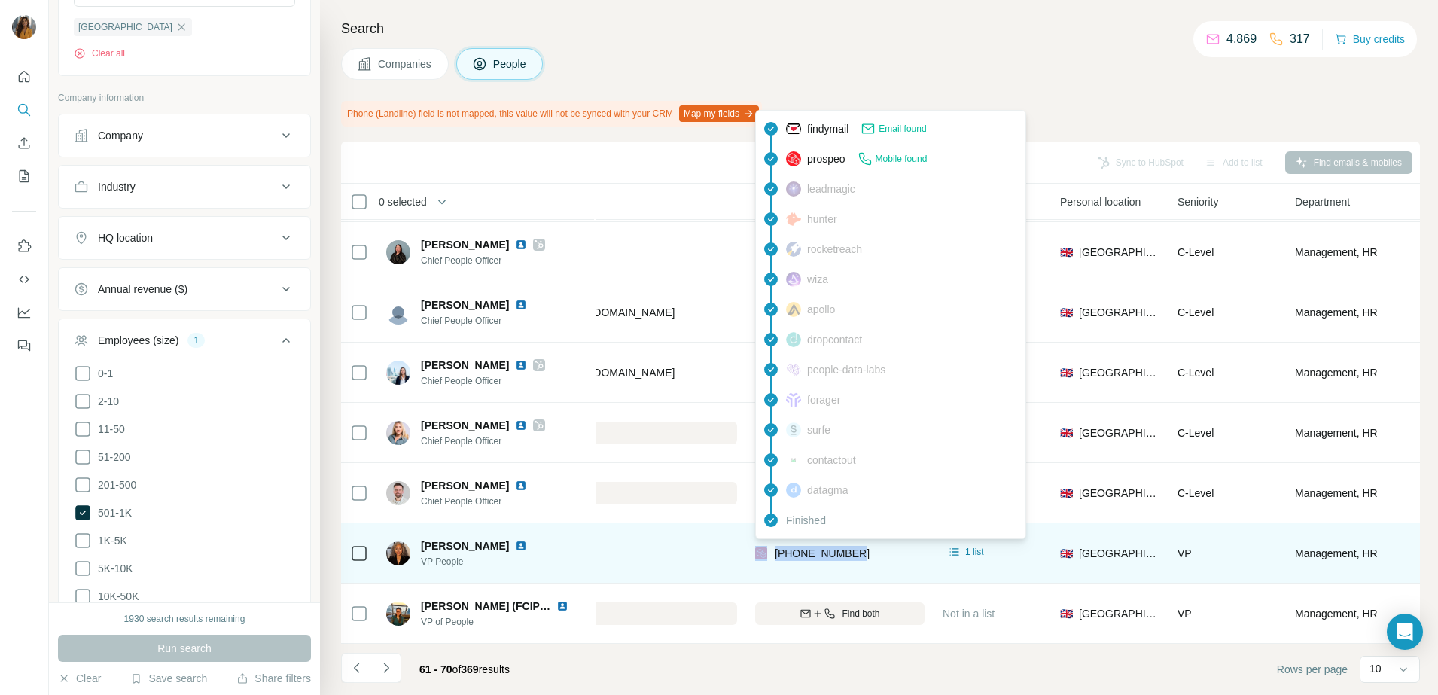
drag, startPoint x: 875, startPoint y: 548, endPoint x: 769, endPoint y: 548, distance: 106.1
click at [769, 548] on div "[PHONE_NUMBER]" at bounding box center [839, 552] width 169 height 41
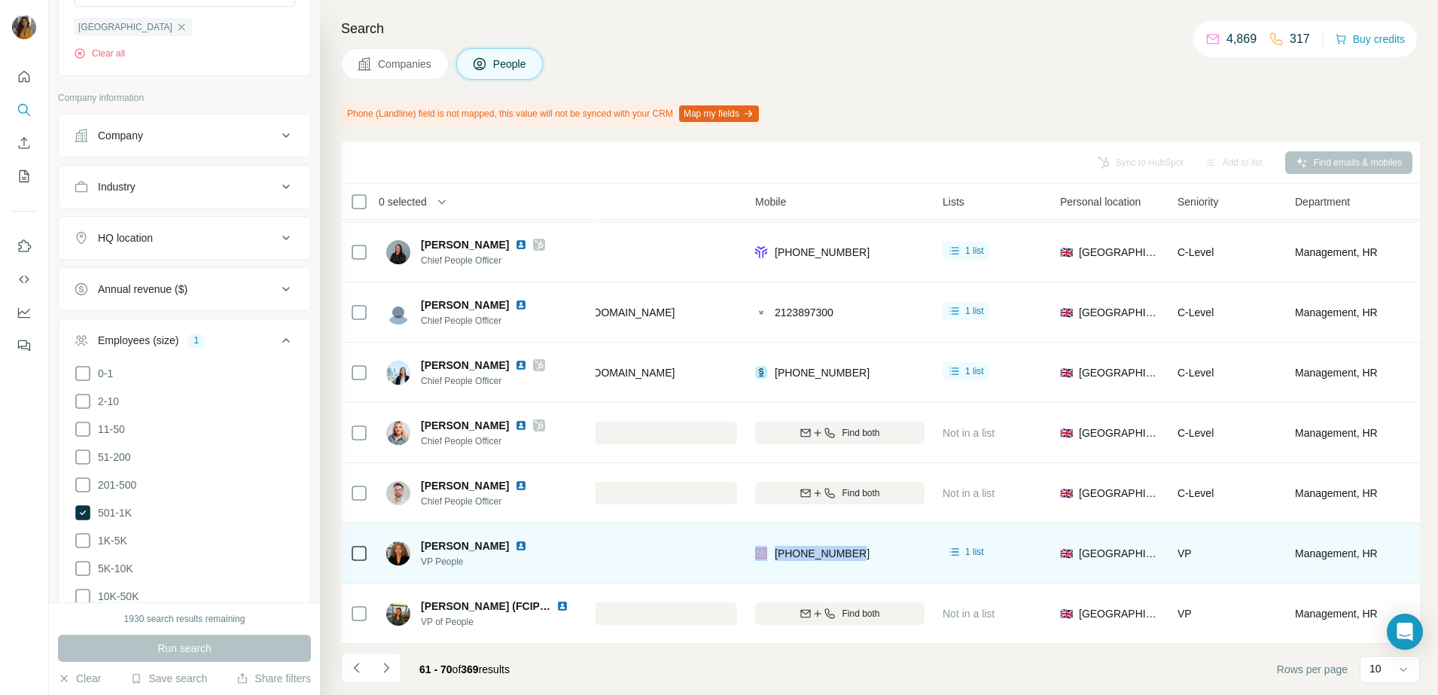
copy div "[PHONE_NUMBER]"
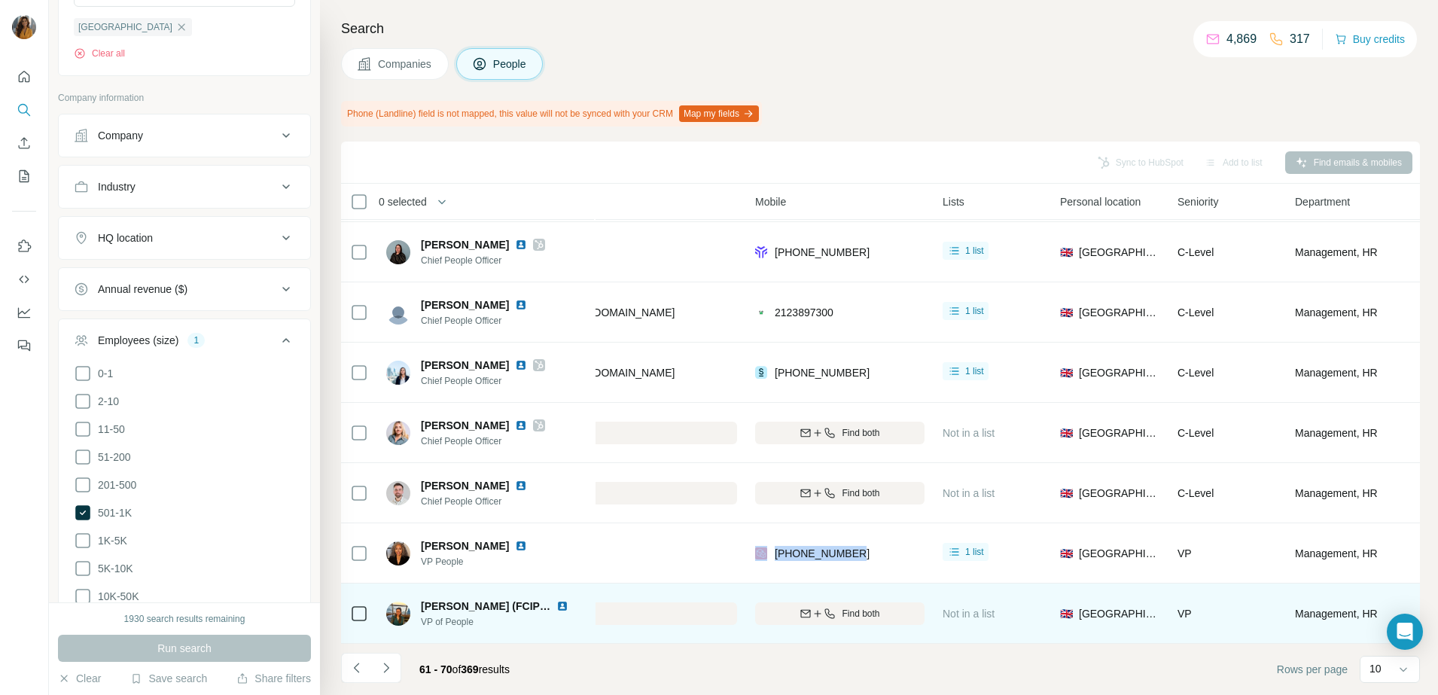
click at [560, 600] on img at bounding box center [562, 606] width 12 height 12
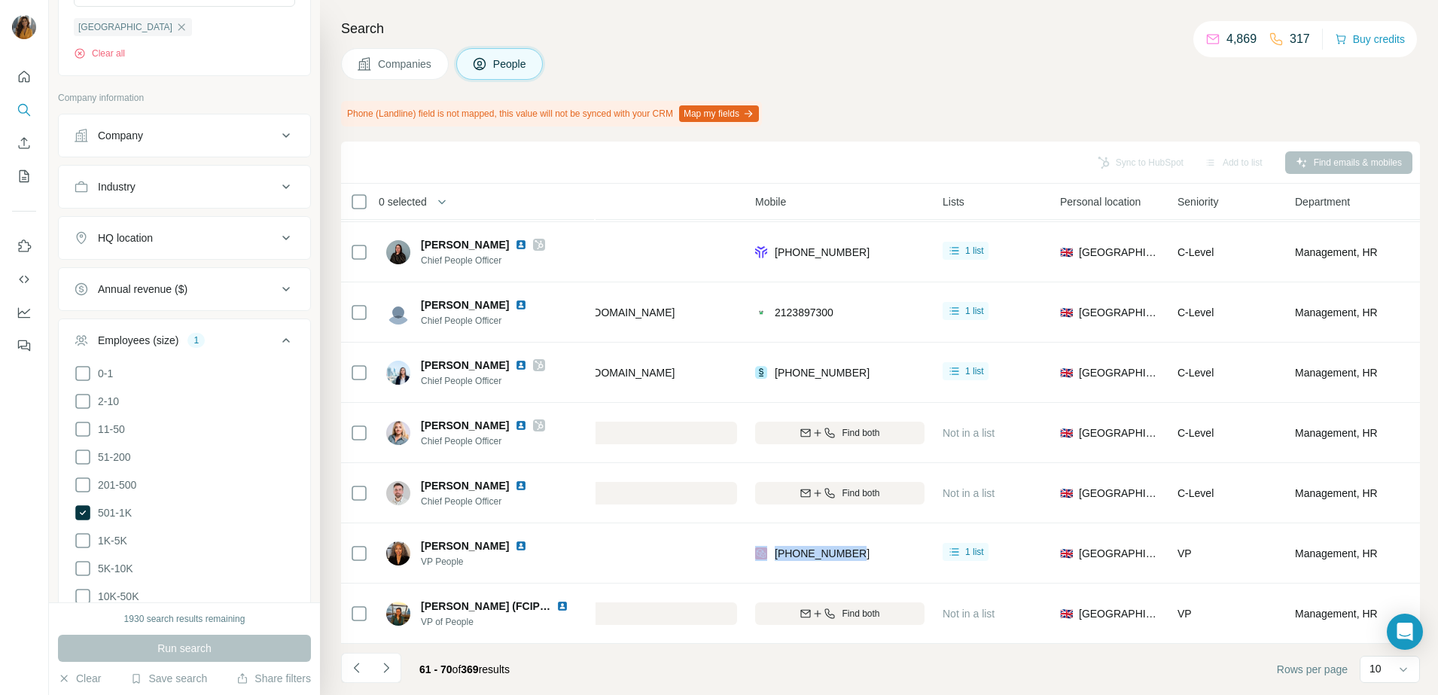
click at [389, 667] on icon "Navigate to next page" at bounding box center [386, 667] width 15 height 15
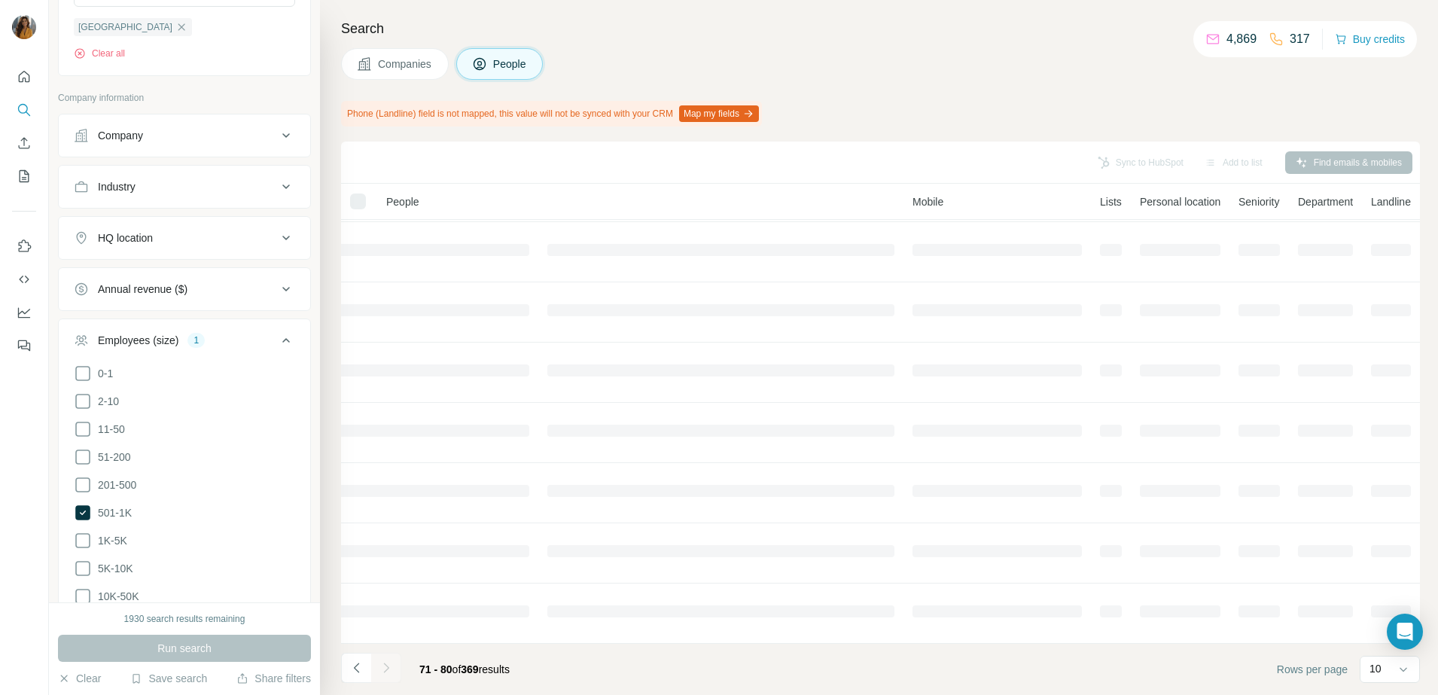
scroll to position [188, 344]
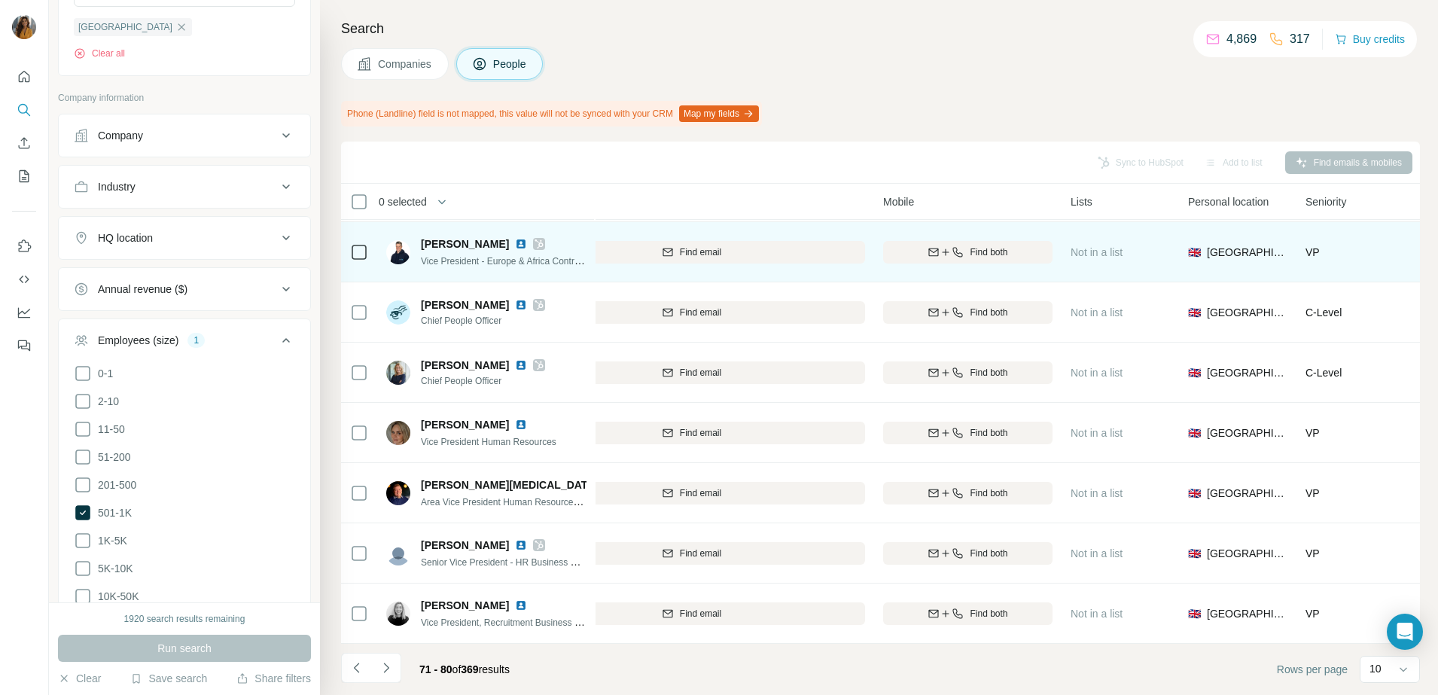
click at [515, 238] on img at bounding box center [521, 244] width 12 height 12
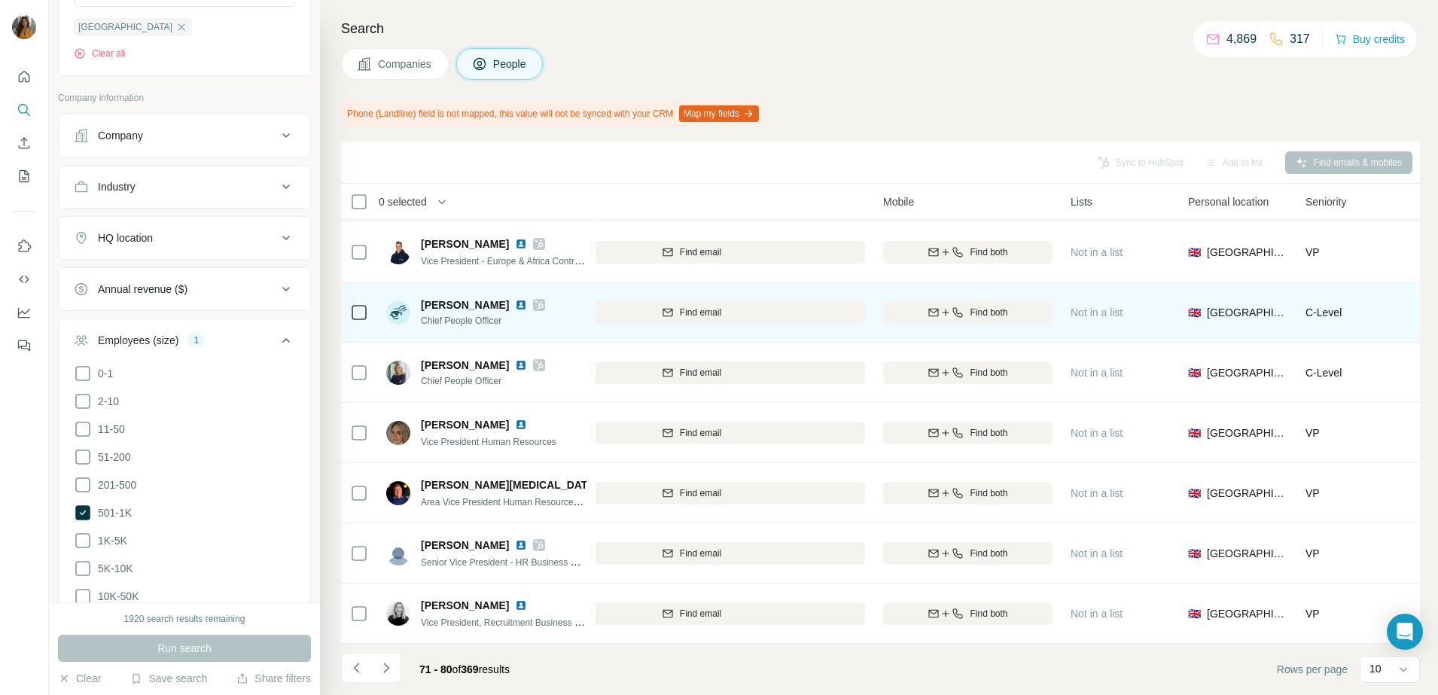
click at [515, 299] on img at bounding box center [521, 305] width 12 height 12
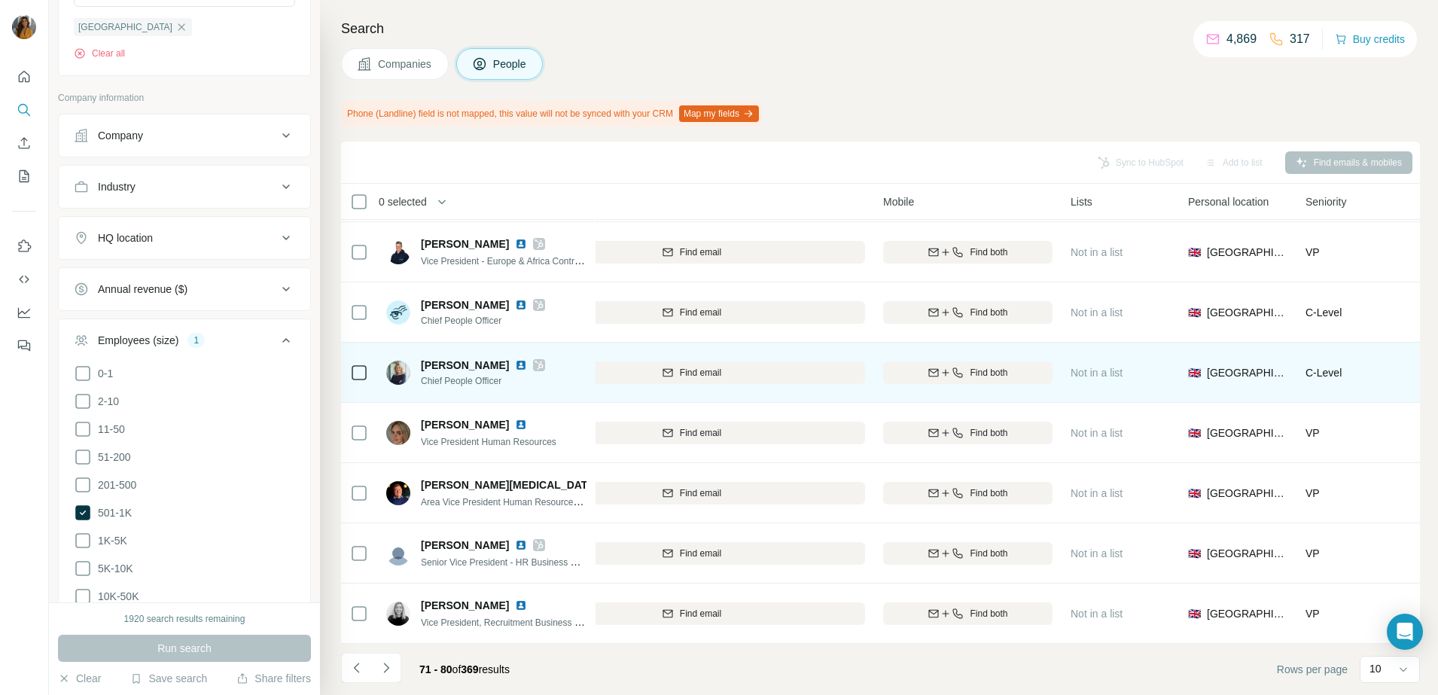
click at [488, 358] on div "[PERSON_NAME]" at bounding box center [483, 365] width 124 height 15
click at [515, 359] on img at bounding box center [521, 365] width 12 height 12
click at [976, 367] on span "Find both" at bounding box center [989, 373] width 38 height 14
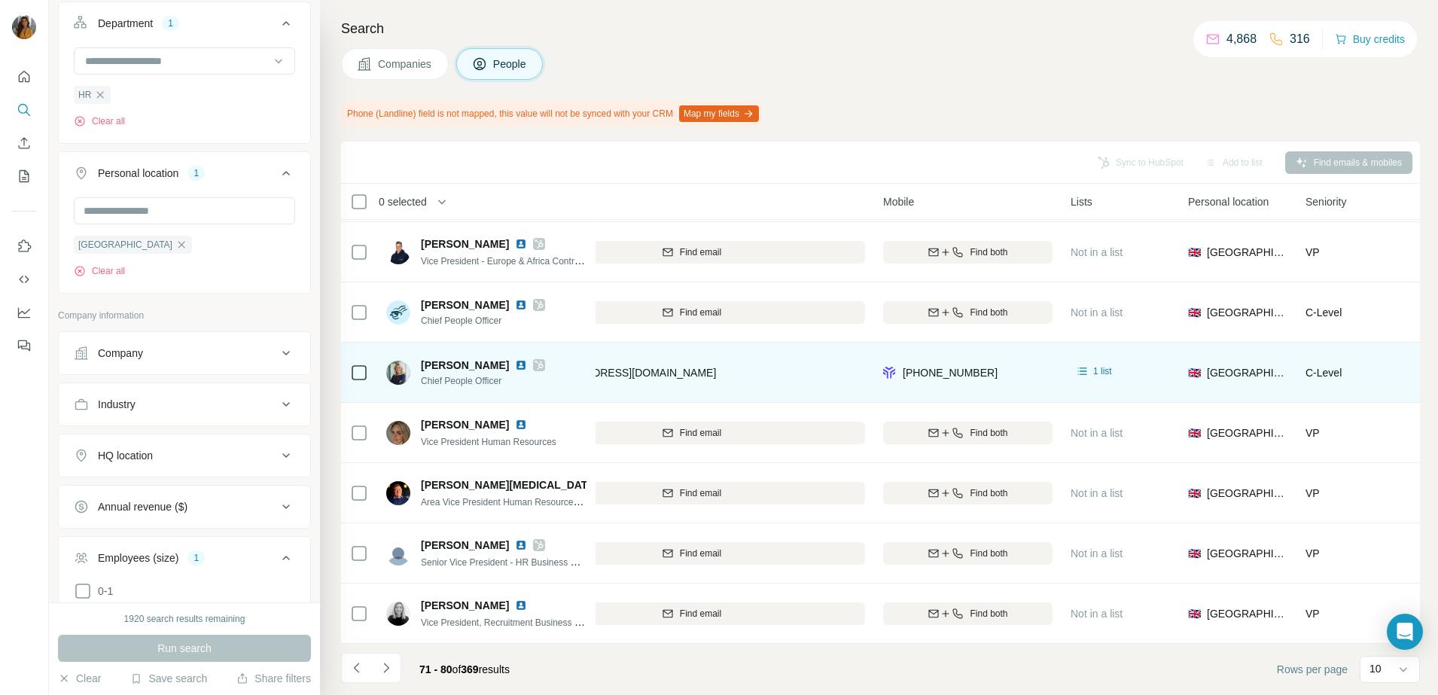
scroll to position [559, 0]
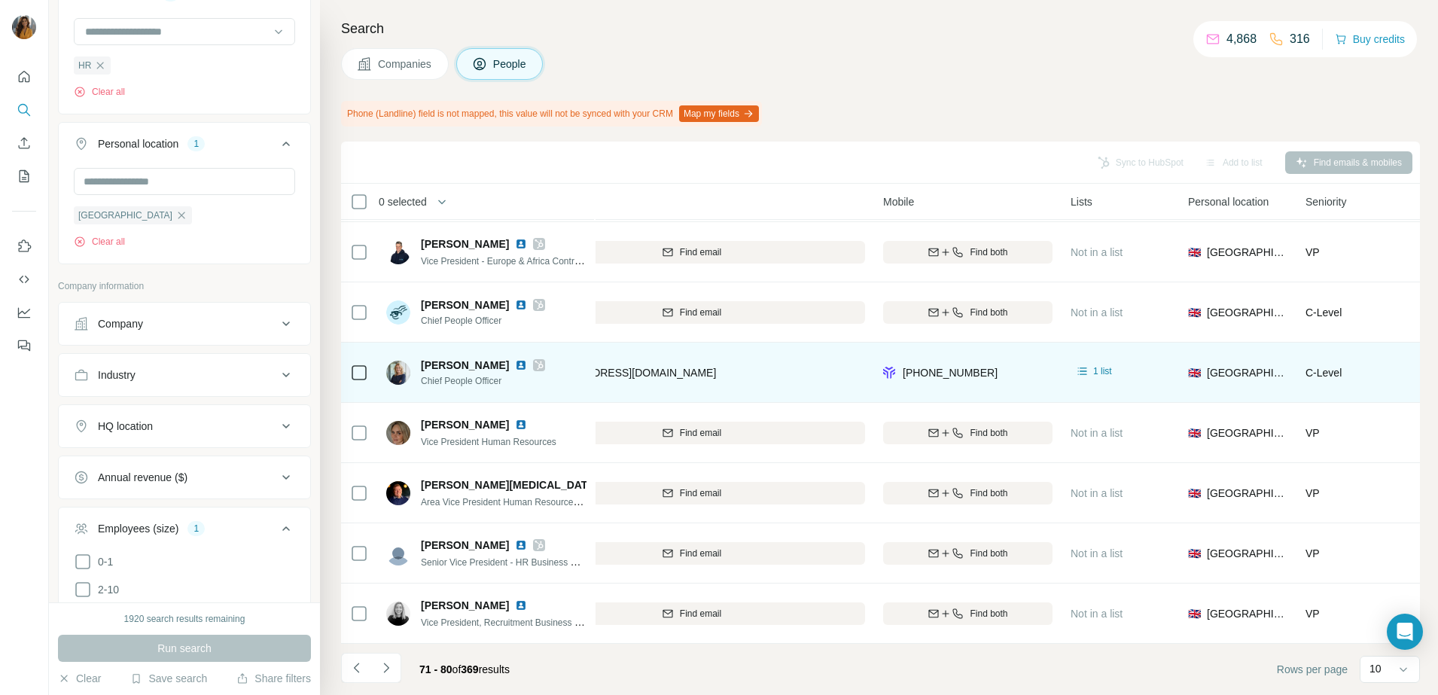
click at [248, 417] on button "HQ location" at bounding box center [184, 426] width 251 height 36
click at [166, 467] on input "text" at bounding box center [184, 463] width 221 height 27
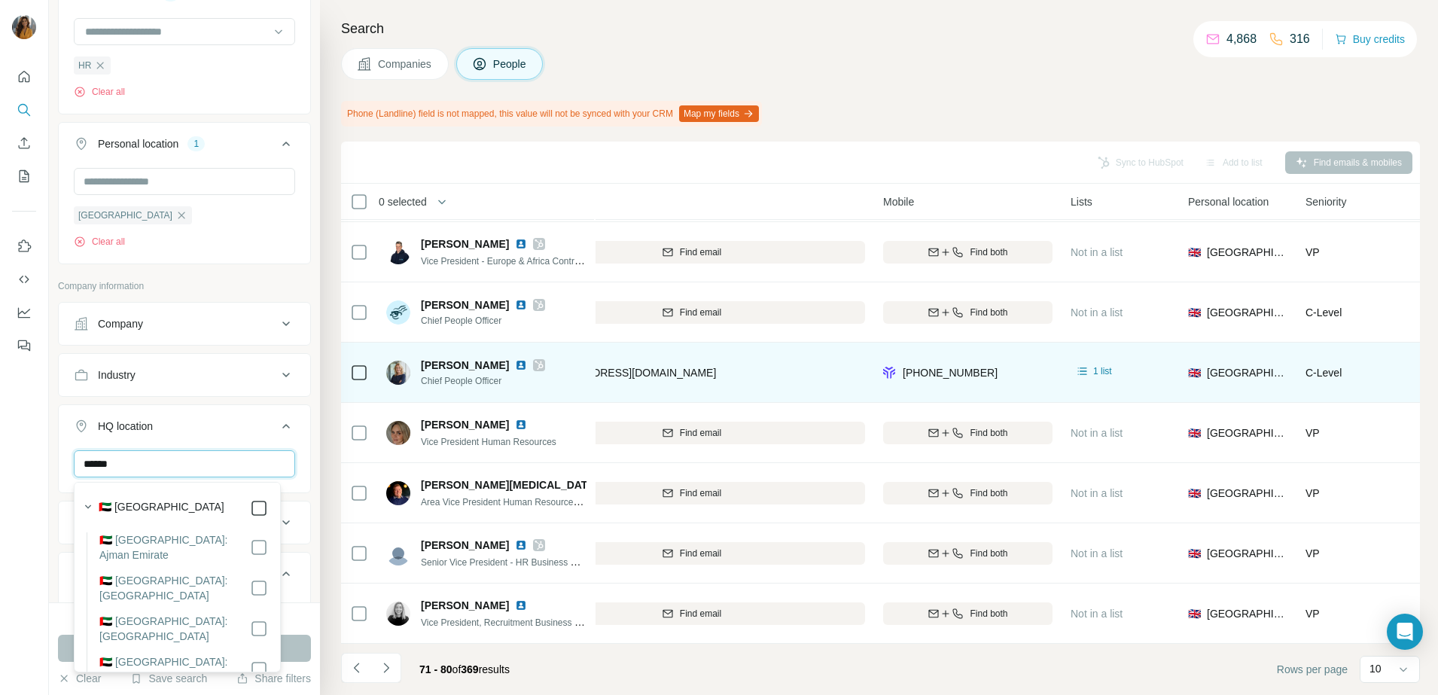
type input "******"
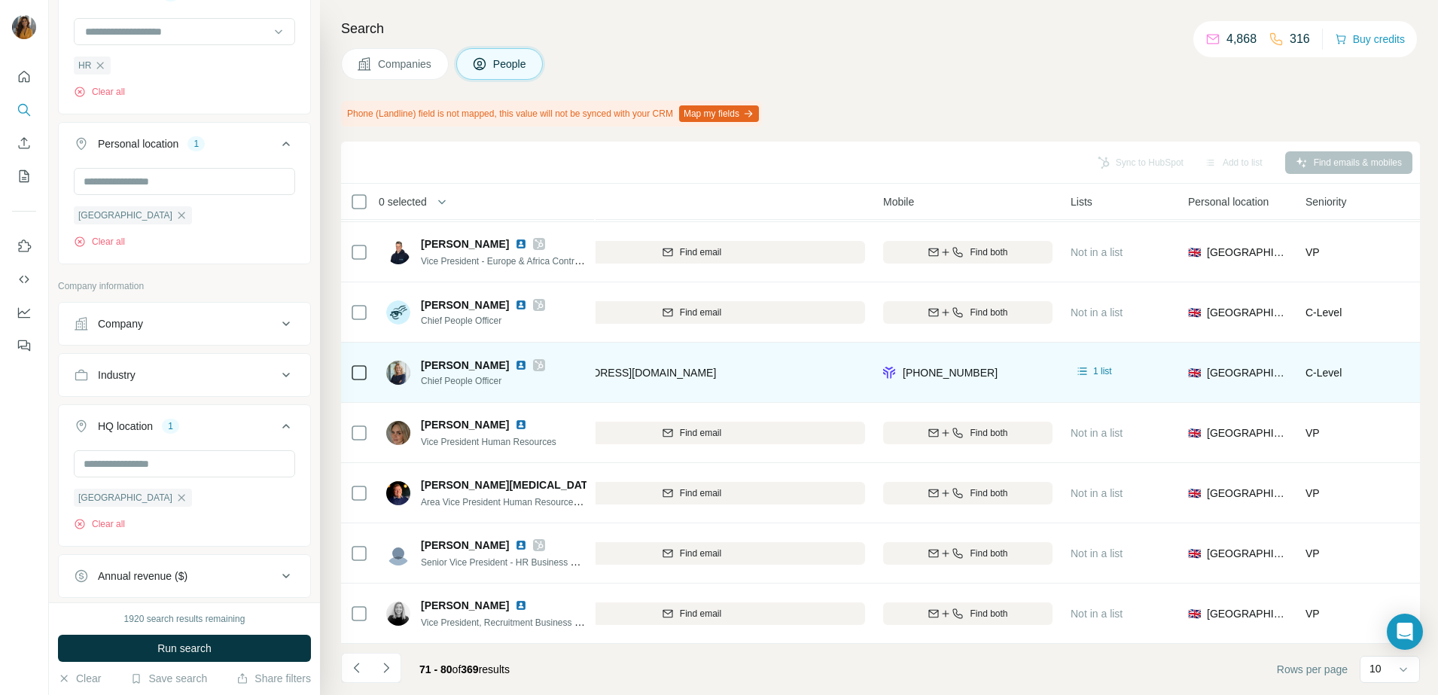
scroll to position [1086, 0]
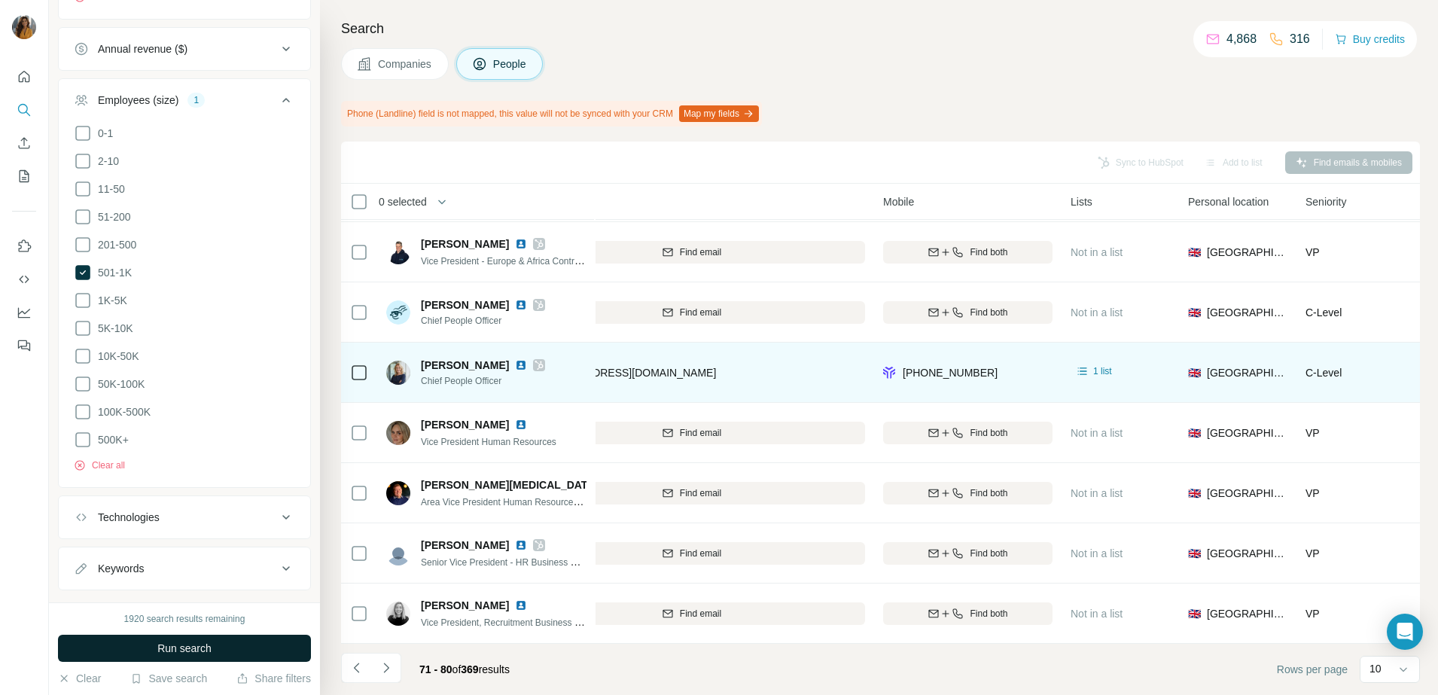
click at [209, 652] on span "Run search" at bounding box center [184, 648] width 54 height 15
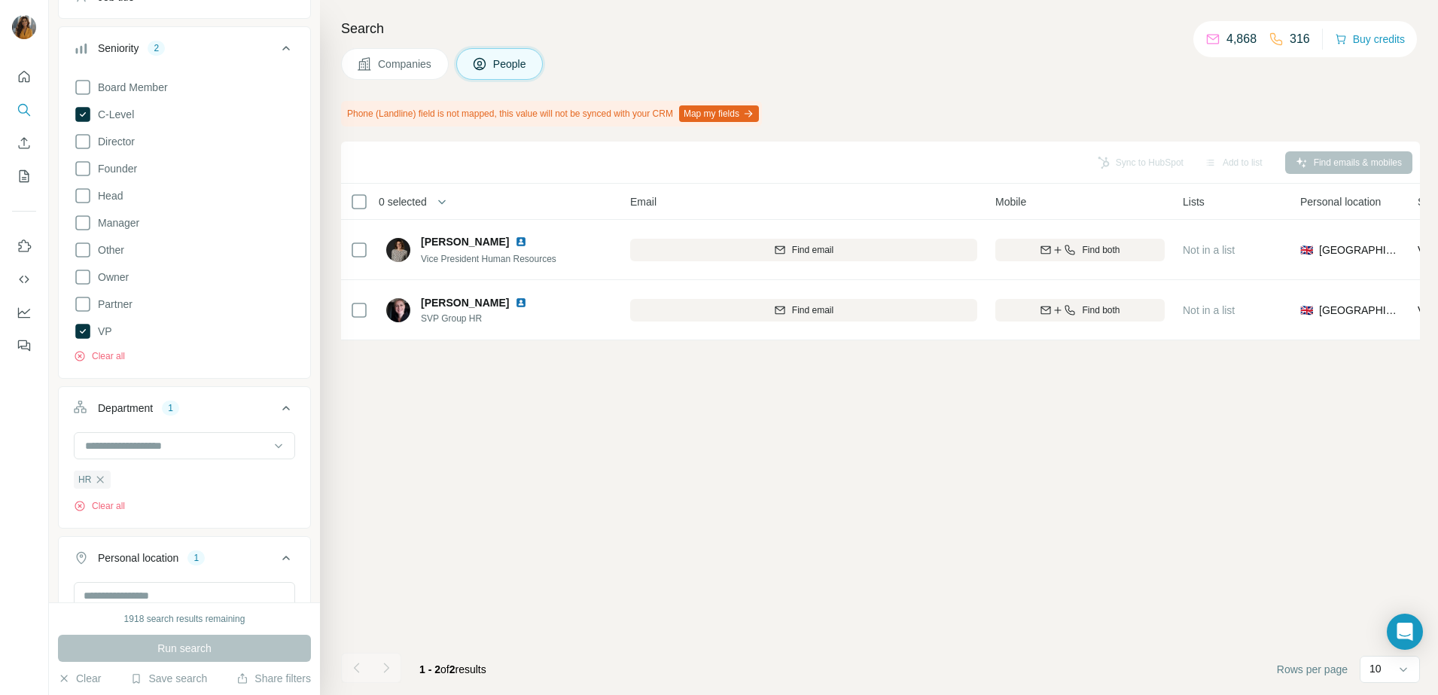
scroll to position [0, 0]
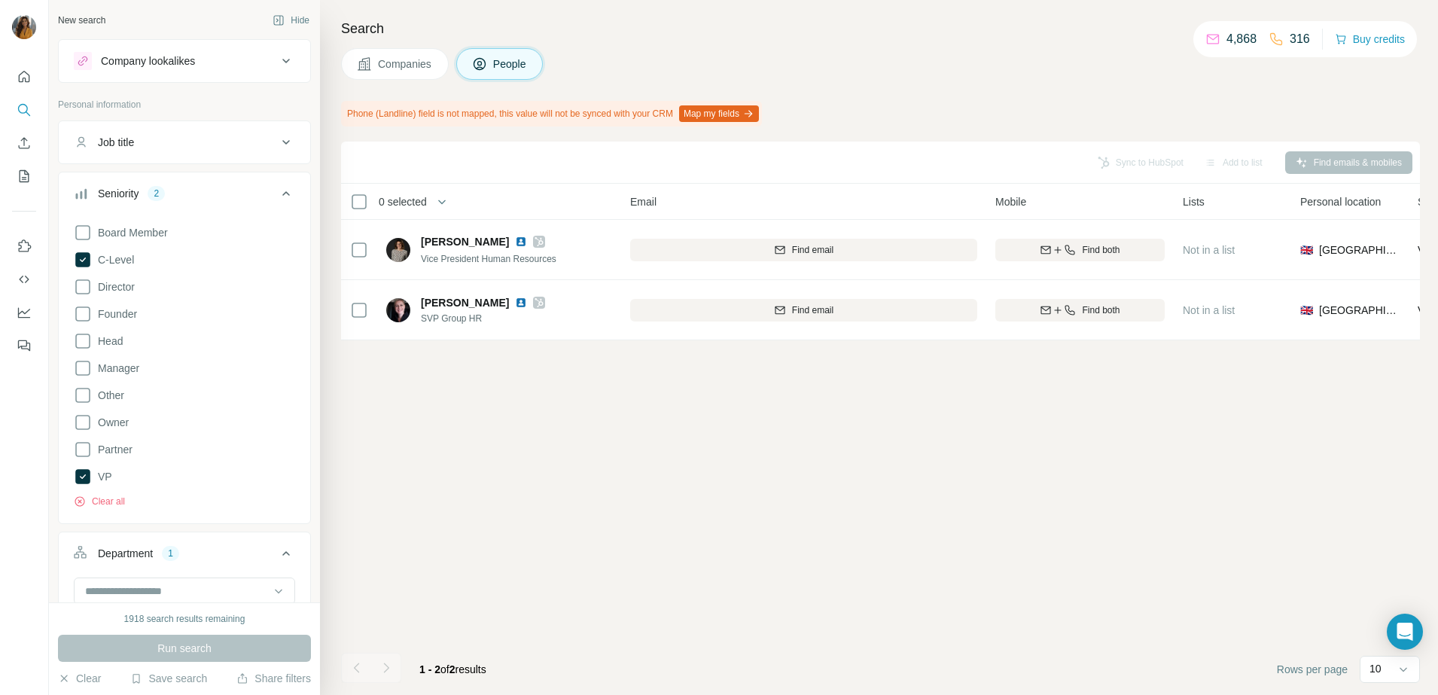
click at [214, 145] on div "Job title" at bounding box center [175, 142] width 203 height 15
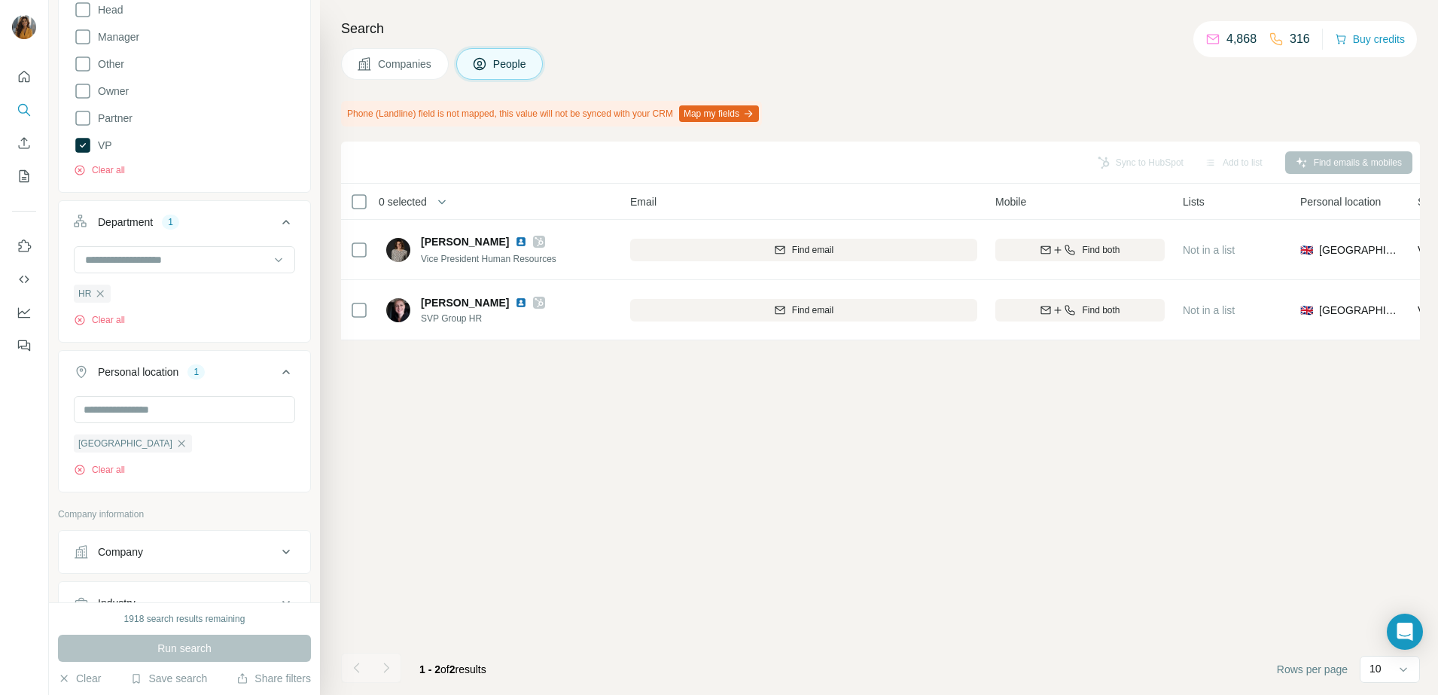
scroll to position [565, 0]
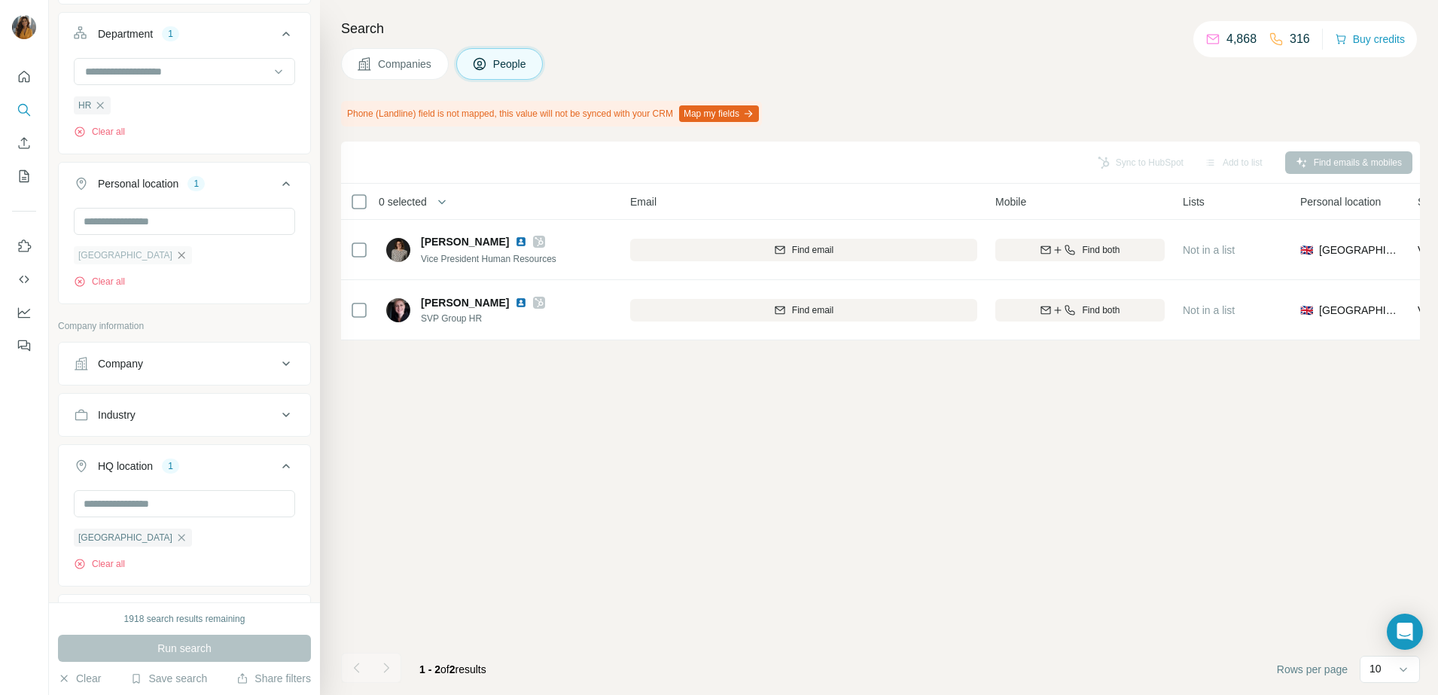
click at [175, 260] on icon "button" at bounding box center [181, 255] width 12 height 12
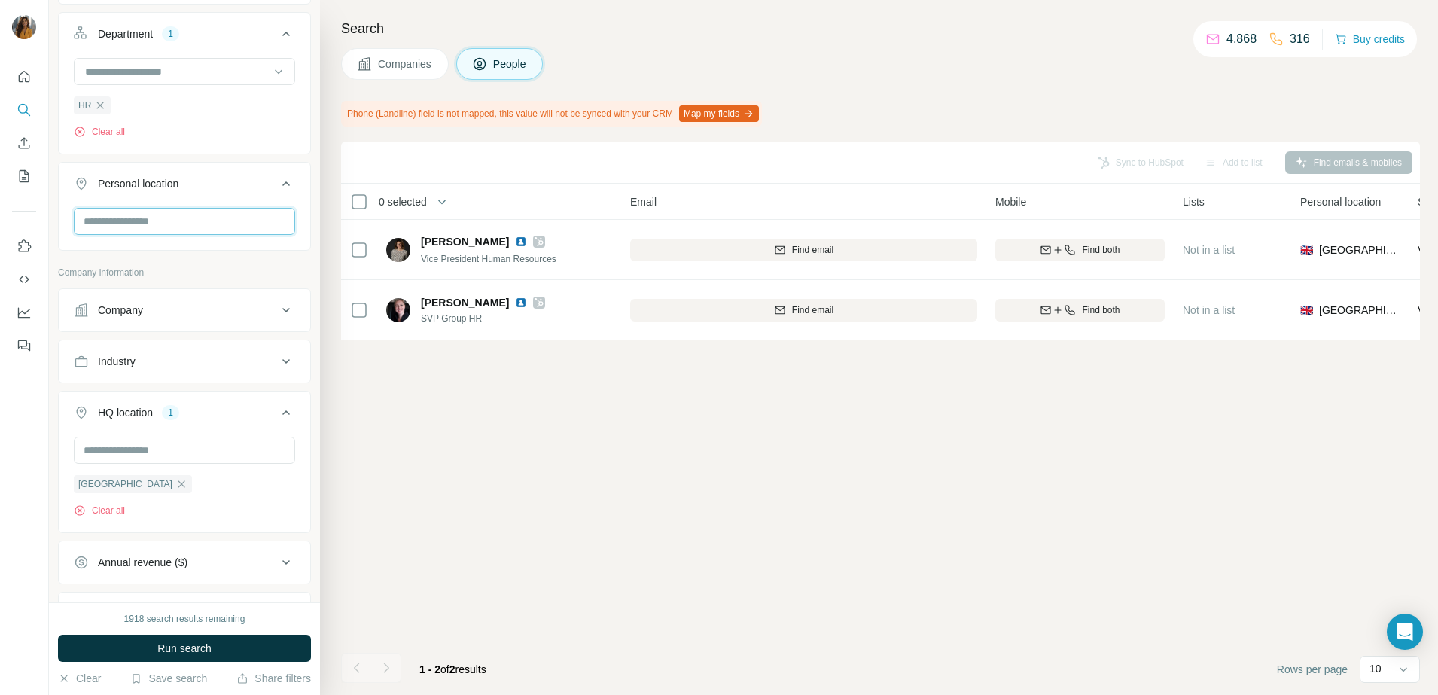
click at [151, 228] on input "text" at bounding box center [184, 221] width 221 height 27
type input "******"
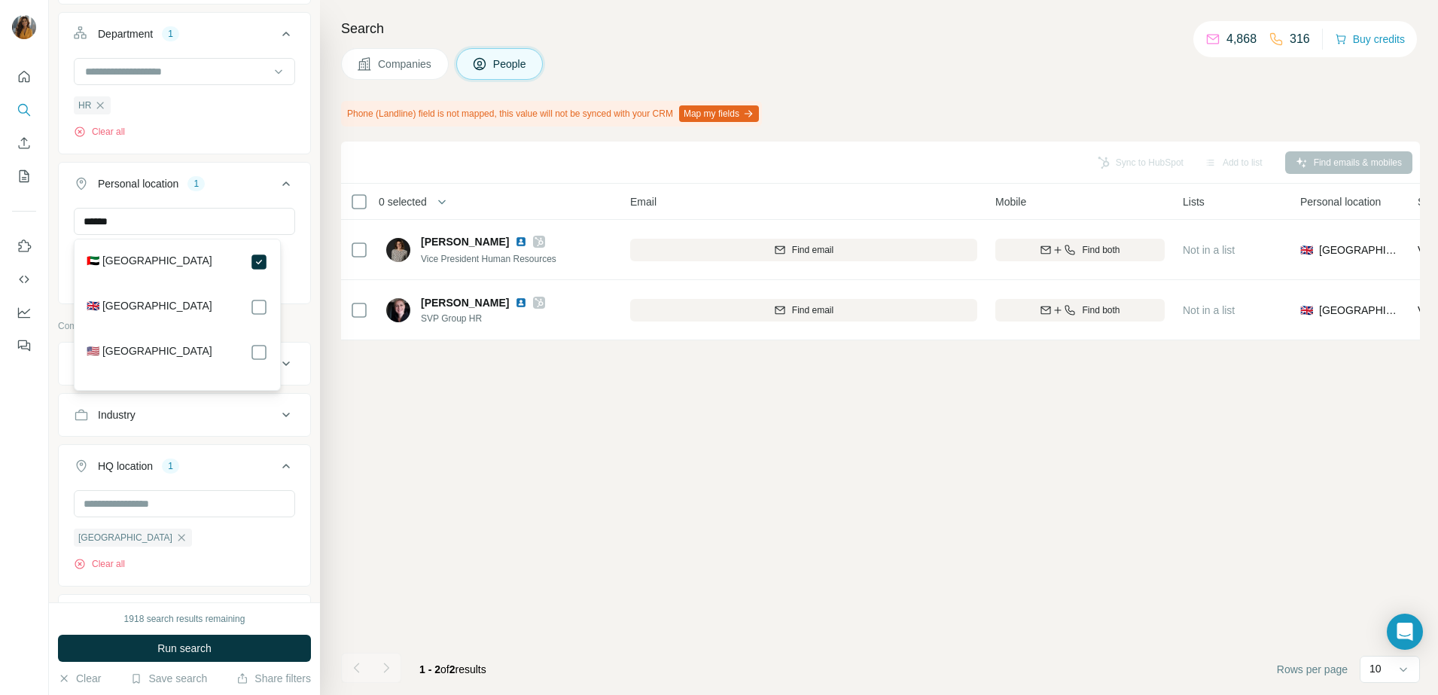
click at [59, 430] on button "Industry" at bounding box center [184, 415] width 251 height 36
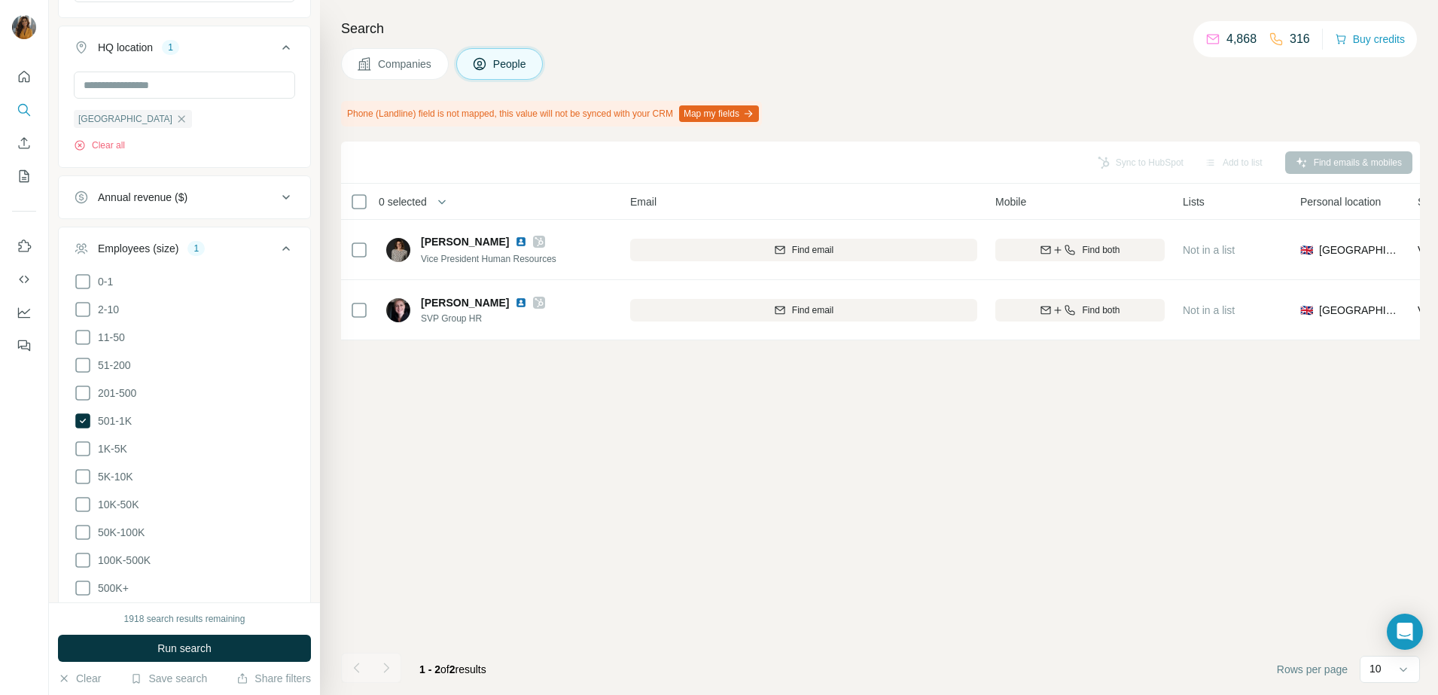
scroll to position [1035, 0]
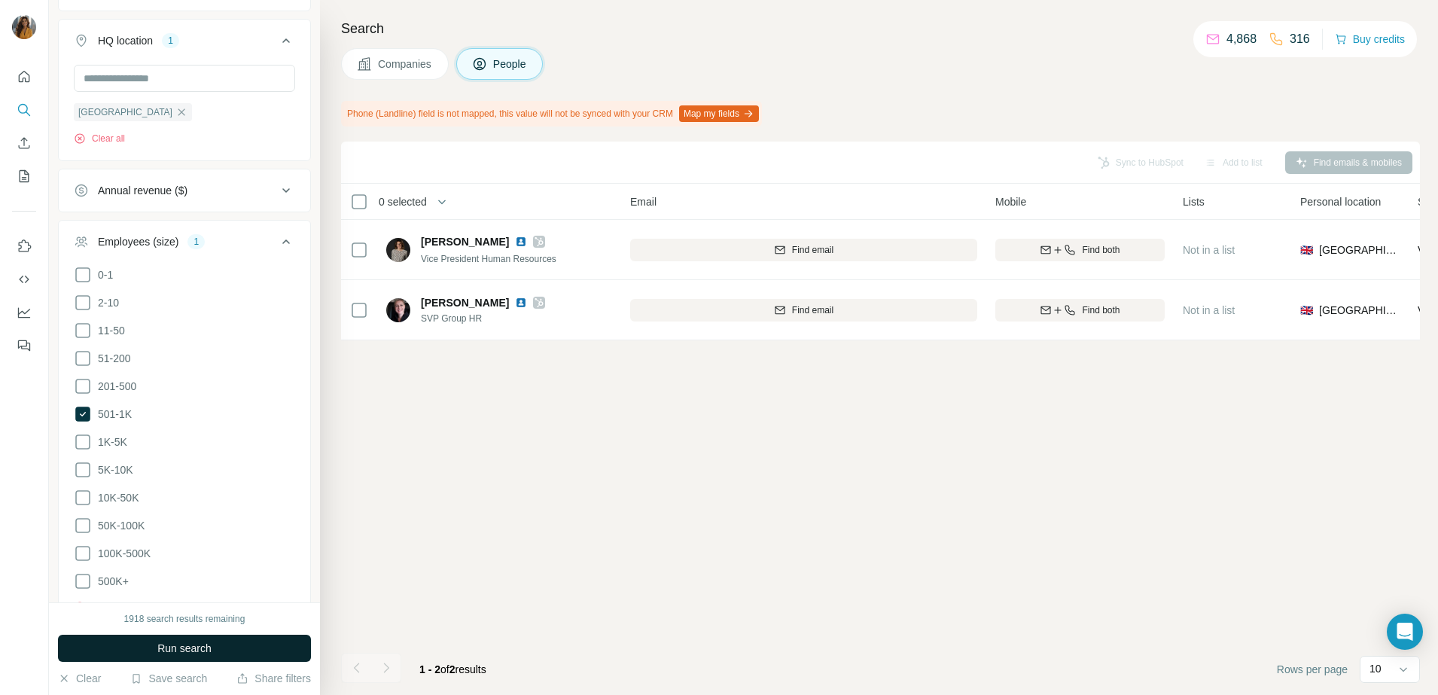
click at [212, 646] on span "Run search" at bounding box center [184, 648] width 54 height 15
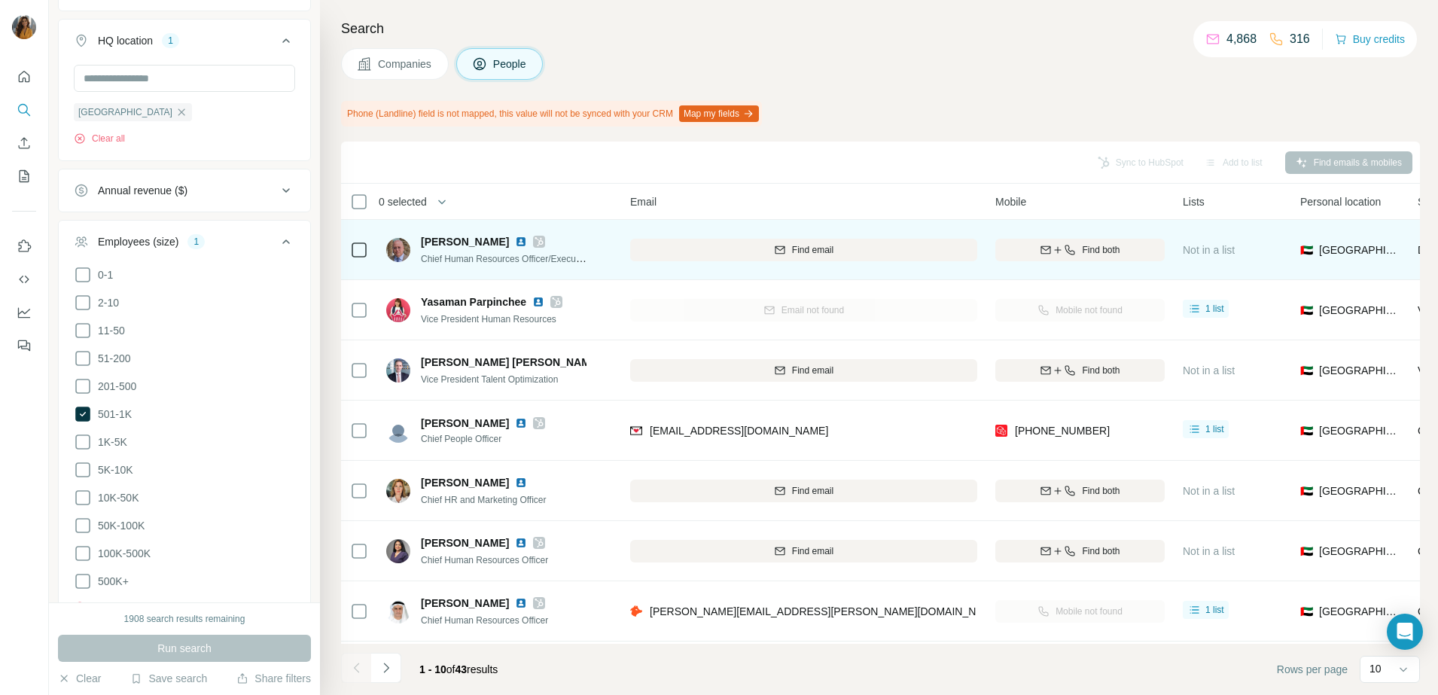
click at [515, 239] on img at bounding box center [521, 242] width 12 height 12
click at [1057, 251] on icon "button" at bounding box center [1058, 250] width 12 height 12
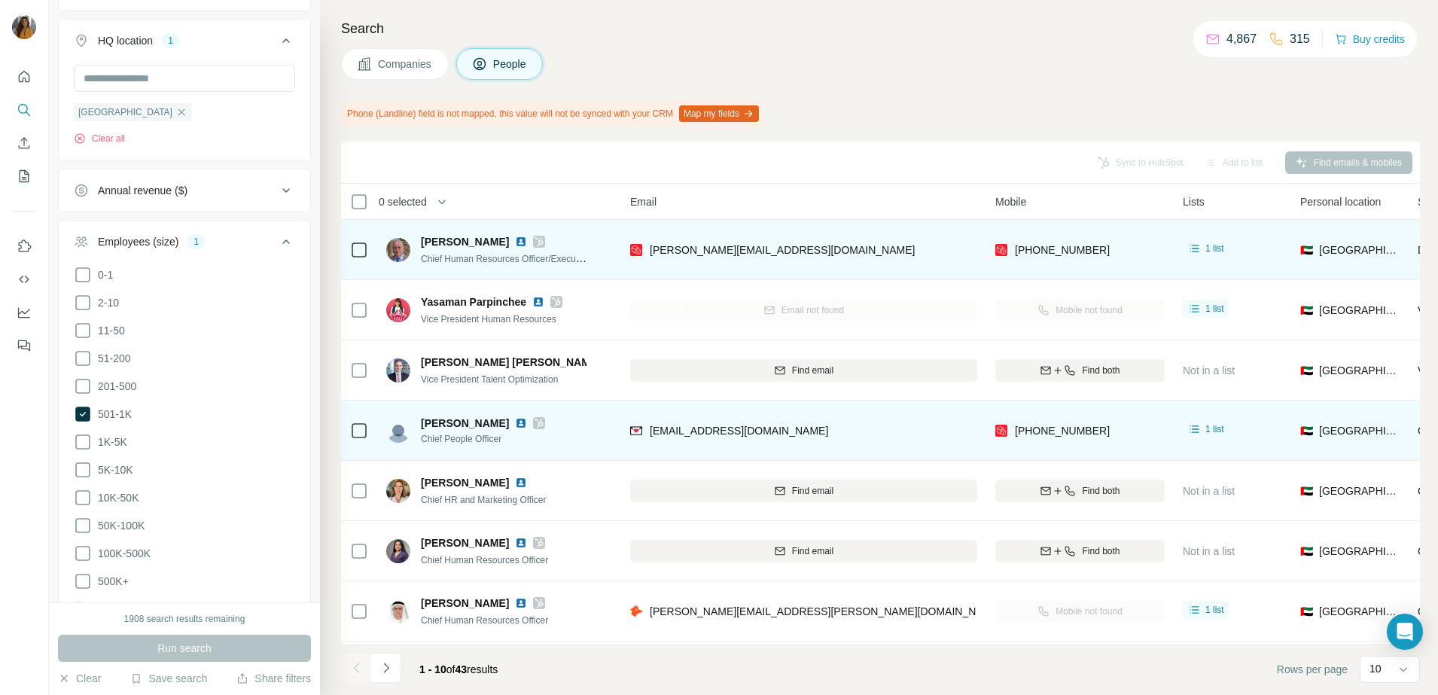
click at [515, 422] on img at bounding box center [521, 423] width 12 height 12
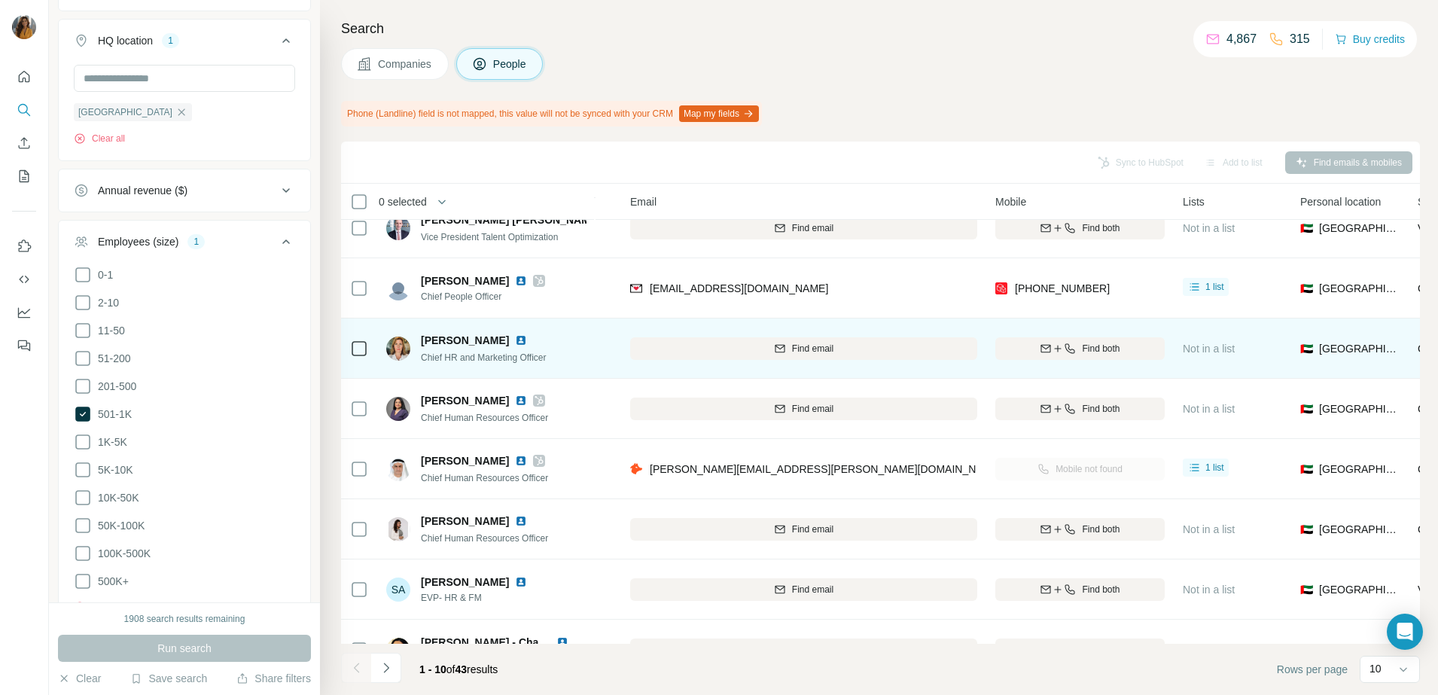
scroll to position [188, 232]
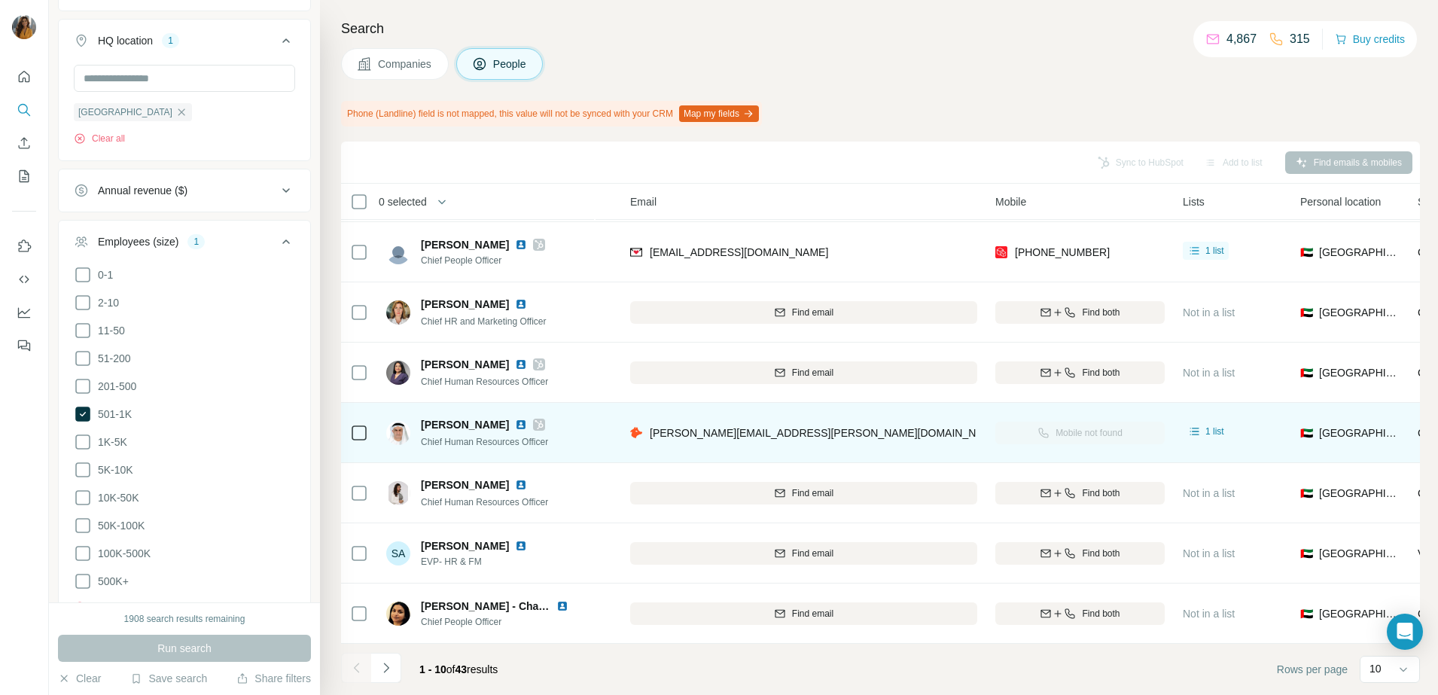
click at [515, 419] on img at bounding box center [521, 425] width 12 height 12
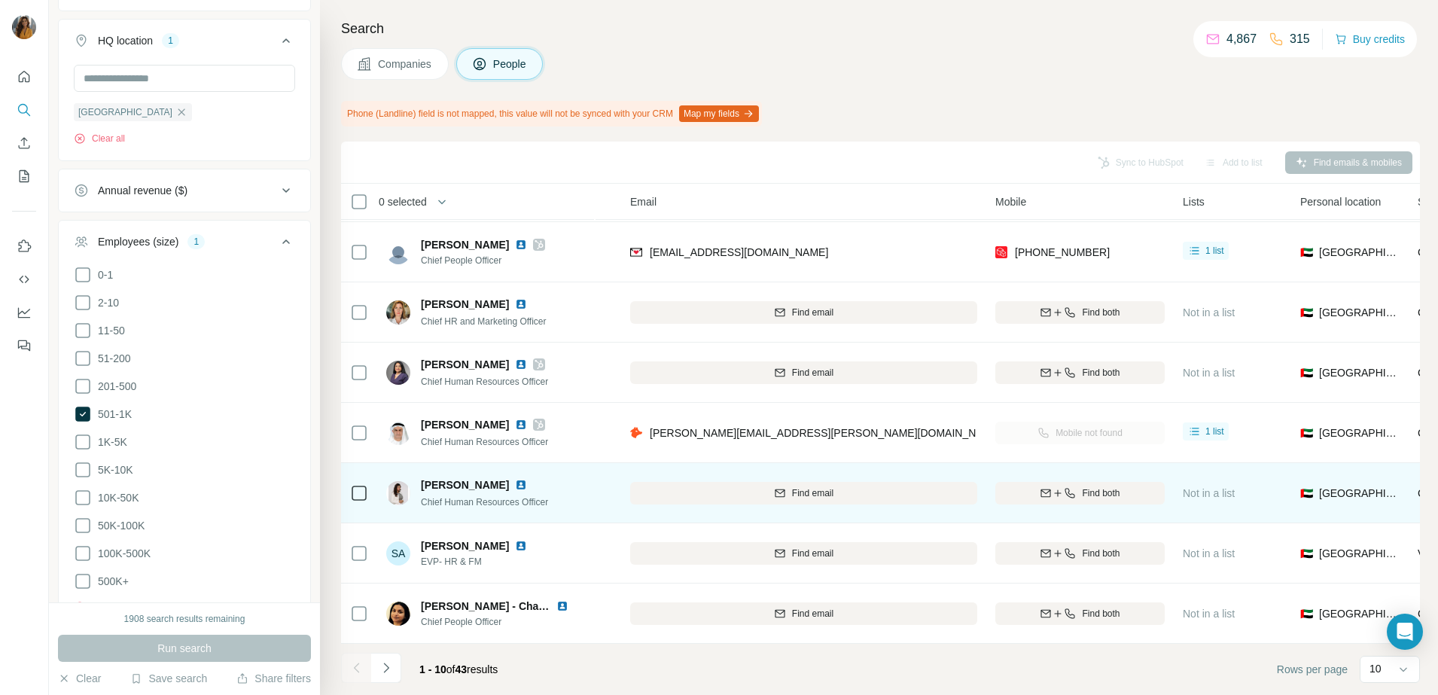
click at [515, 479] on img at bounding box center [521, 485] width 12 height 12
click at [1061, 487] on icon "button" at bounding box center [1058, 493] width 12 height 12
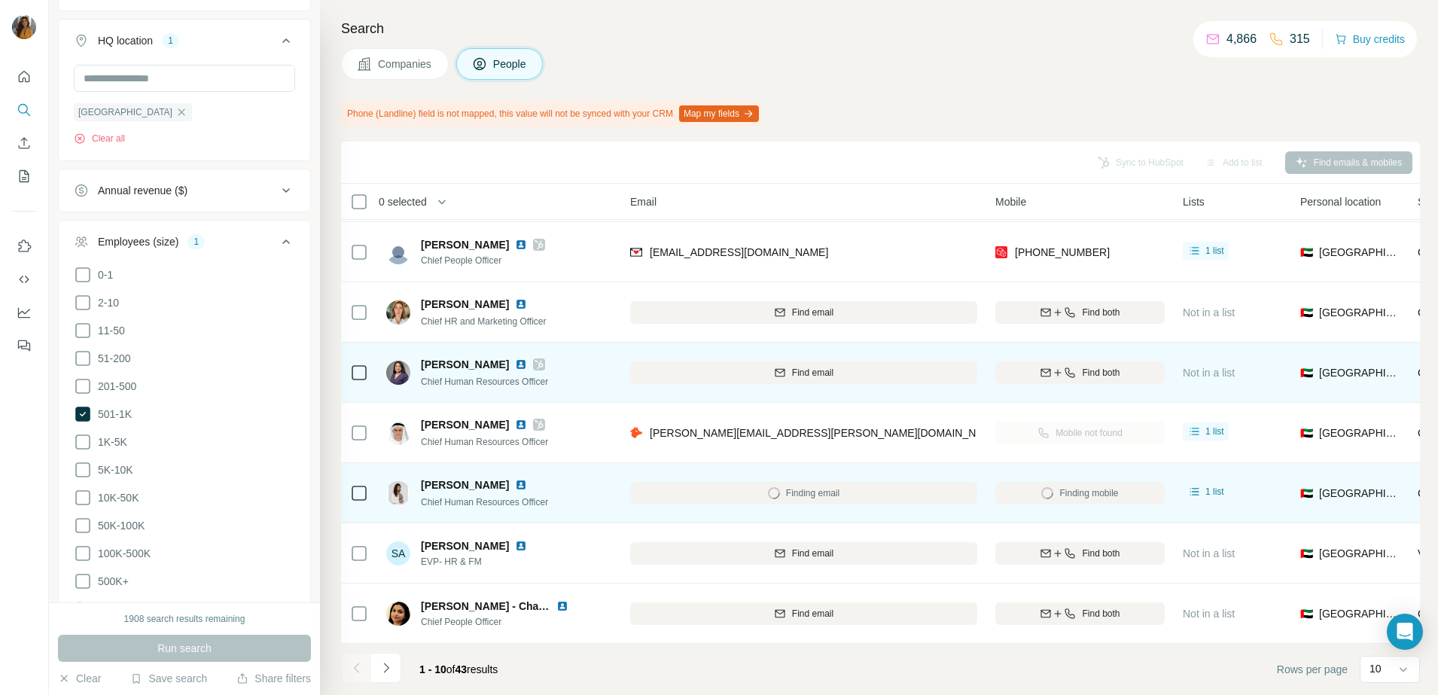
click at [515, 358] on img at bounding box center [521, 364] width 12 height 12
click at [1076, 366] on div "Find both" at bounding box center [1079, 373] width 169 height 14
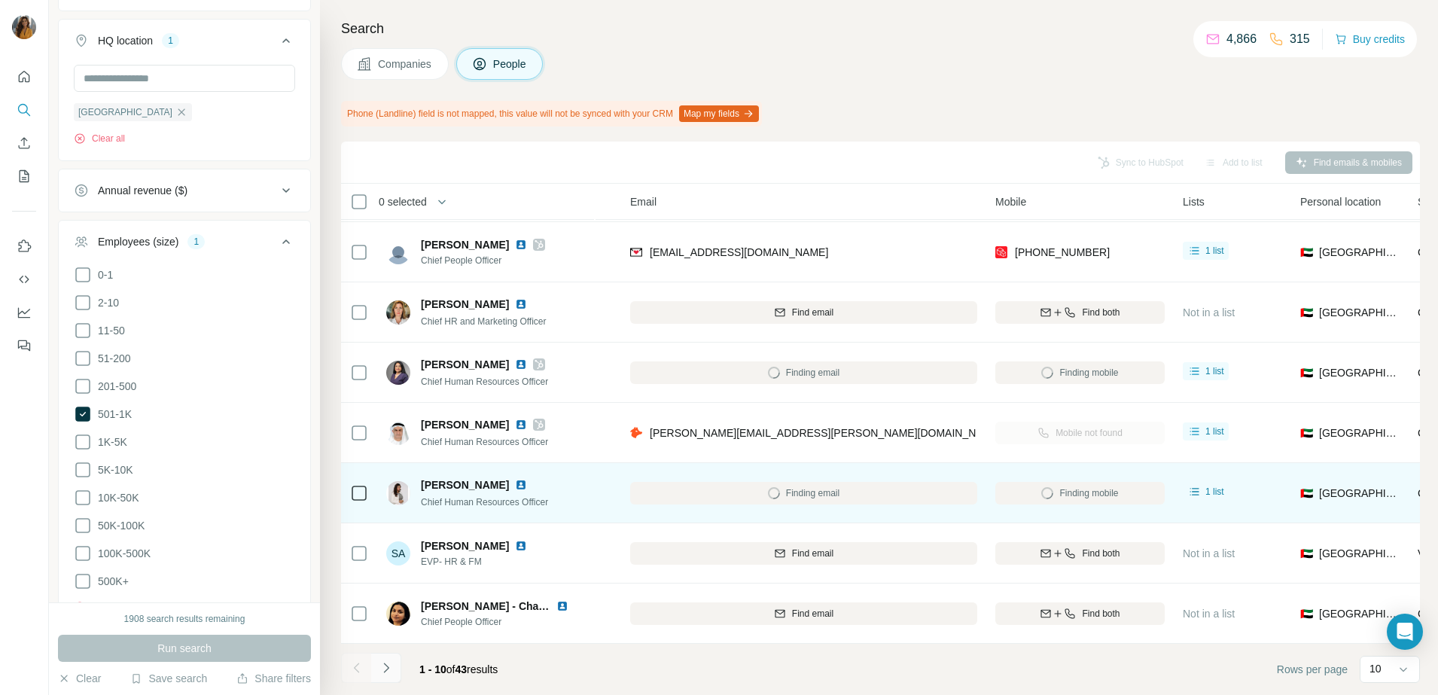
click at [384, 664] on icon "Navigate to next page" at bounding box center [386, 667] width 15 height 15
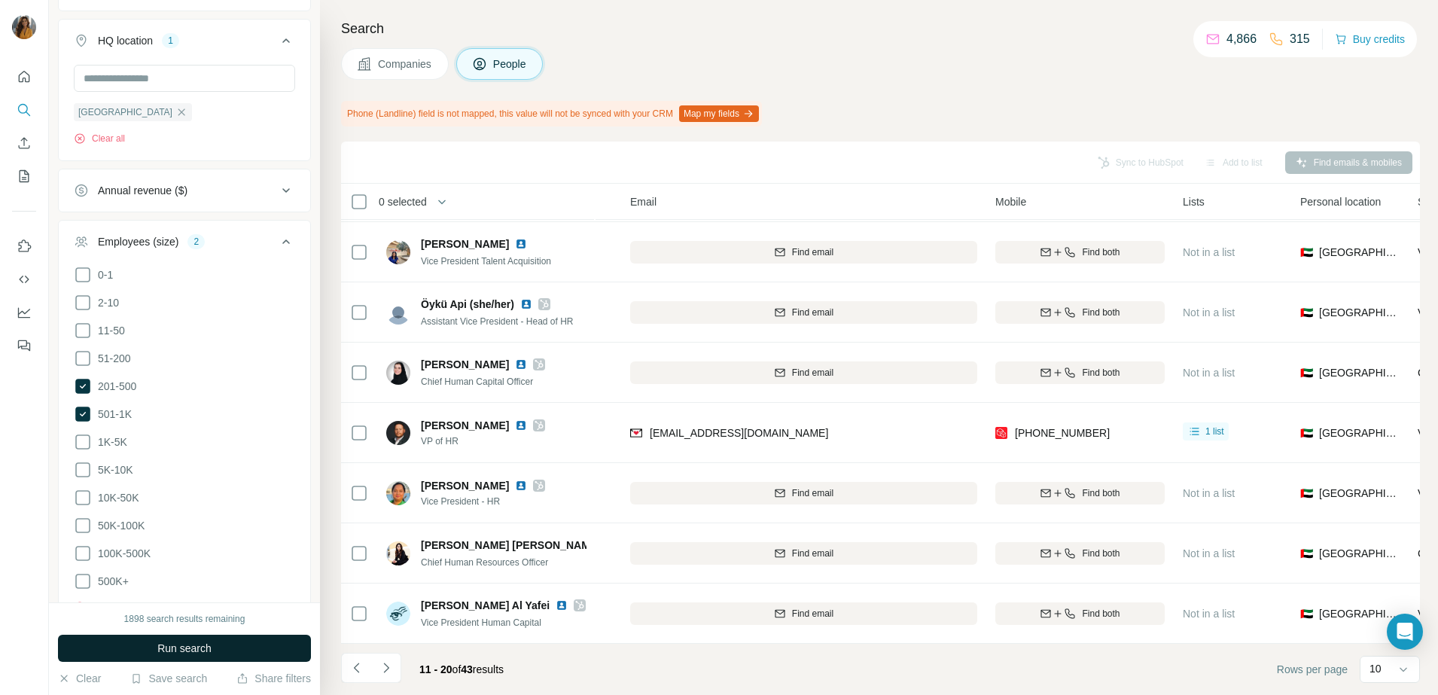
click at [154, 649] on button "Run search" at bounding box center [184, 648] width 253 height 27
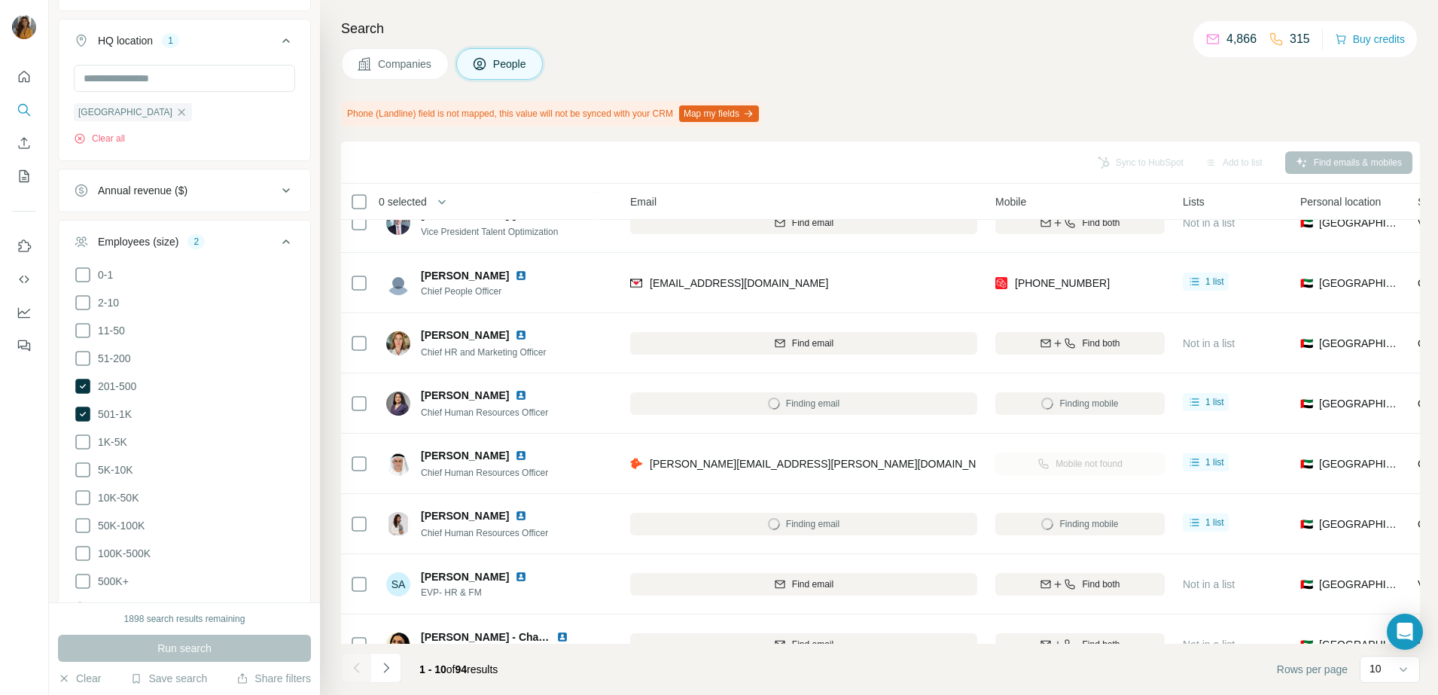
scroll to position [188, 232]
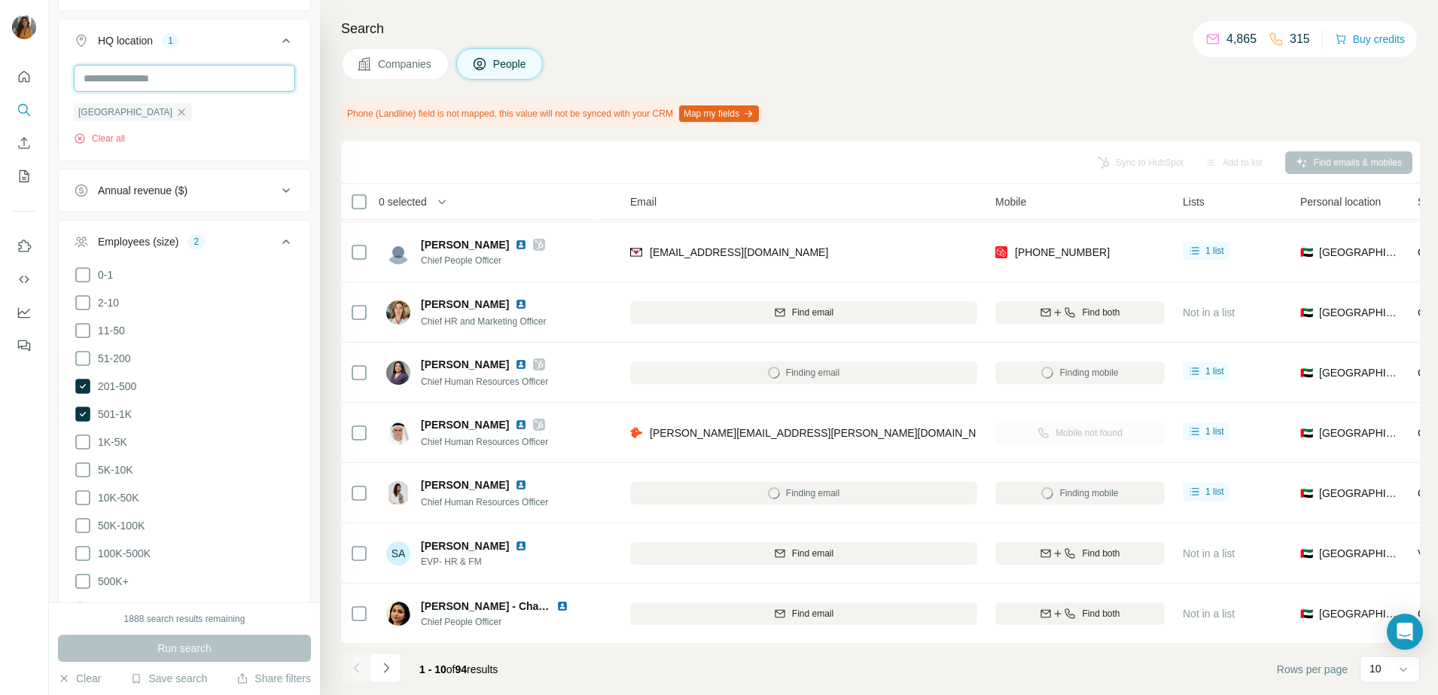
click at [181, 80] on input "text" at bounding box center [184, 78] width 221 height 27
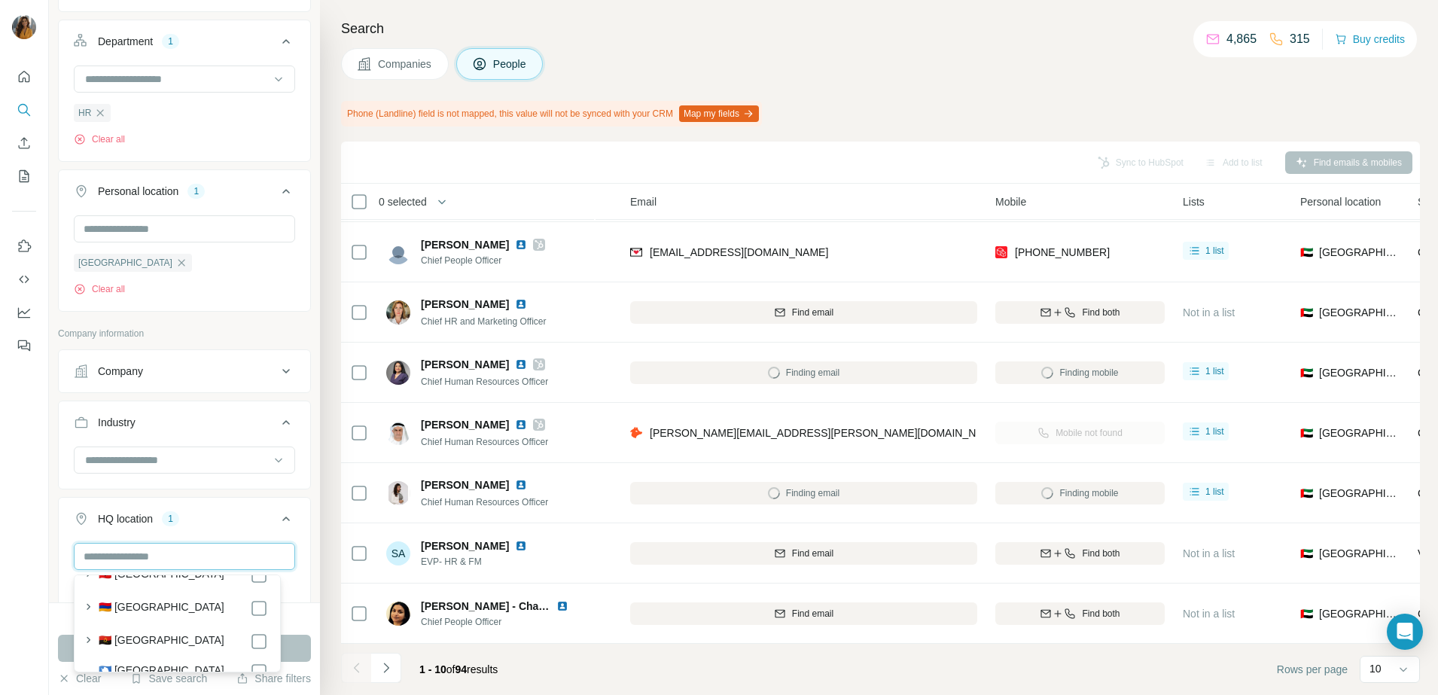
scroll to position [552, 0]
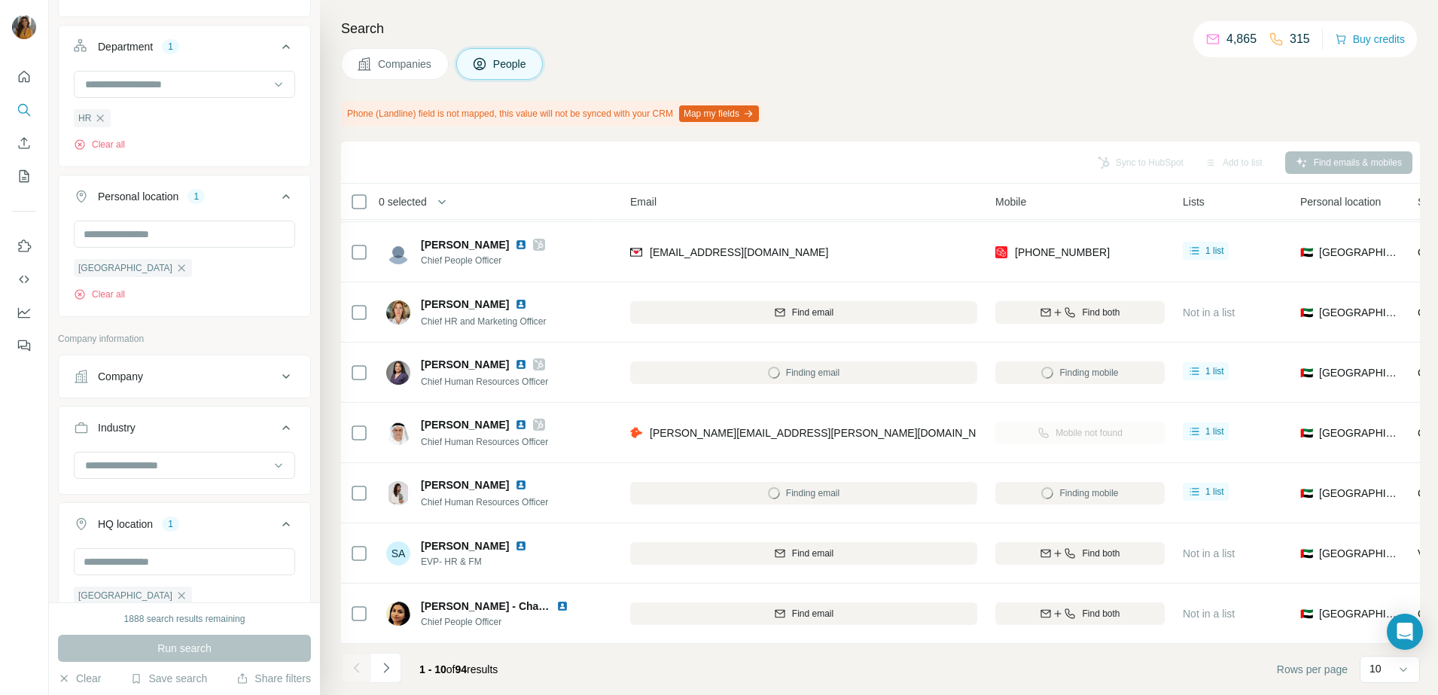
click at [188, 396] on div "Company" at bounding box center [184, 377] width 253 height 44
click at [248, 376] on div "Company" at bounding box center [175, 376] width 203 height 15
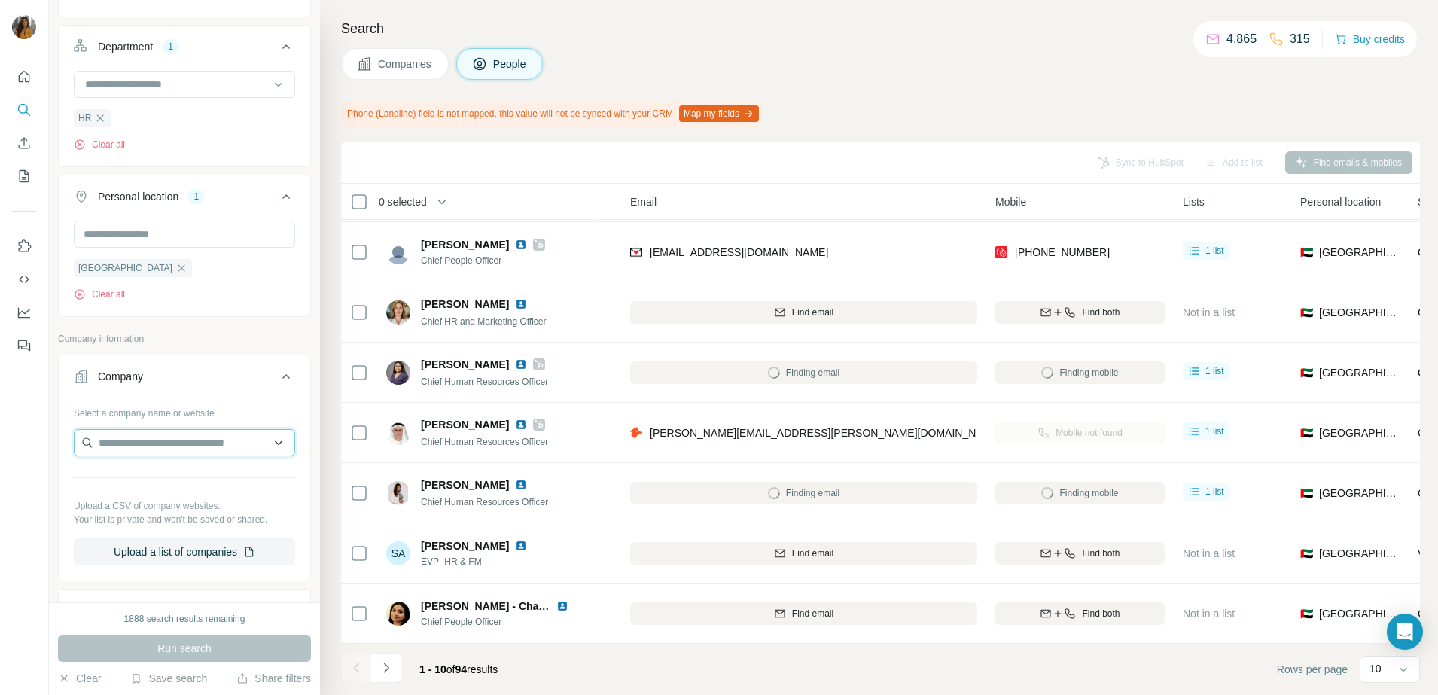
click at [180, 456] on input "text" at bounding box center [184, 442] width 221 height 27
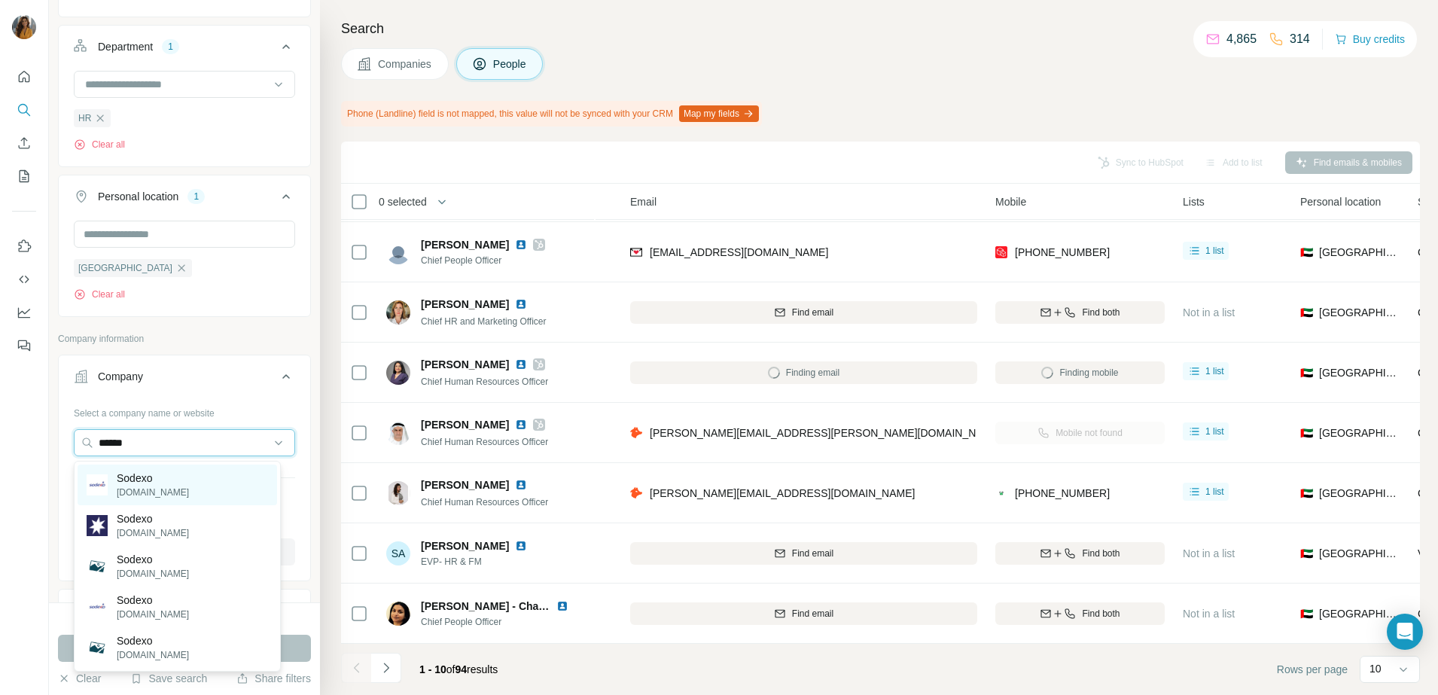
type input "******"
click at [172, 472] on div "Sodexo sodexo.com" at bounding box center [177, 484] width 199 height 41
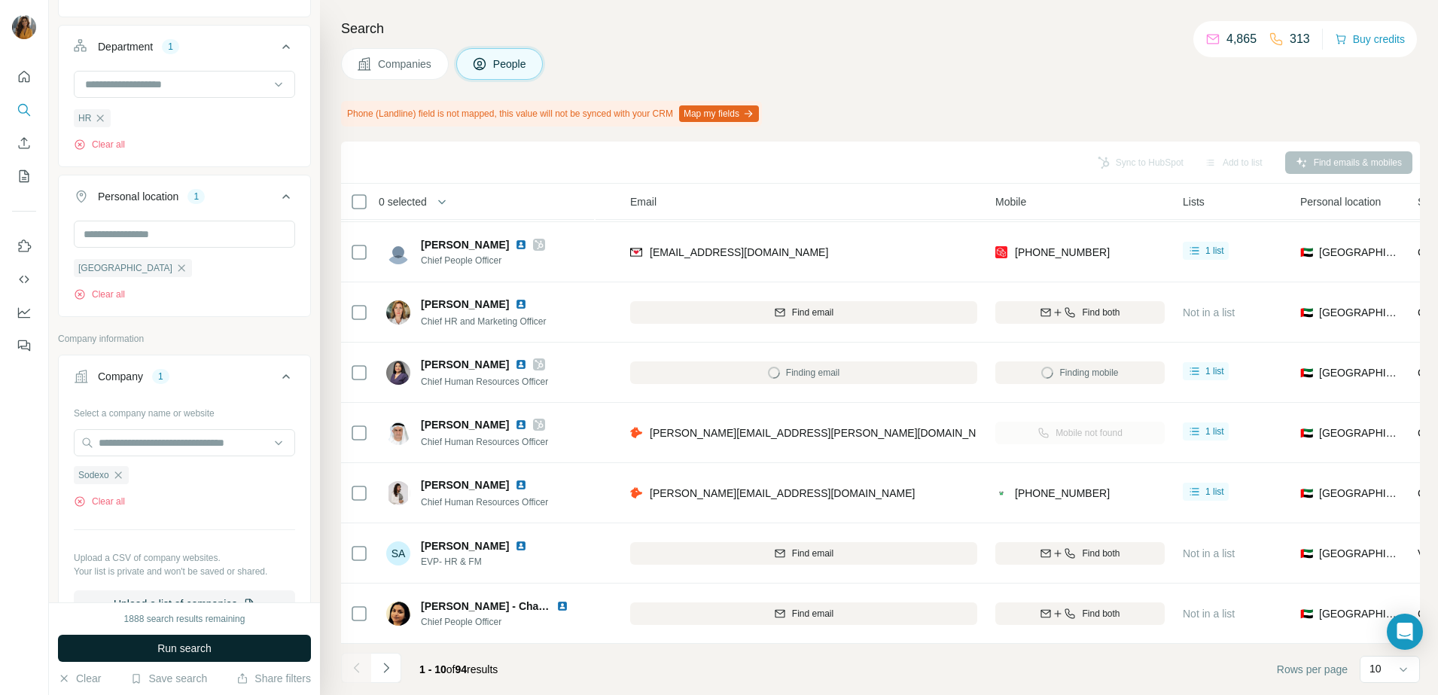
click at [236, 654] on button "Run search" at bounding box center [184, 648] width 253 height 27
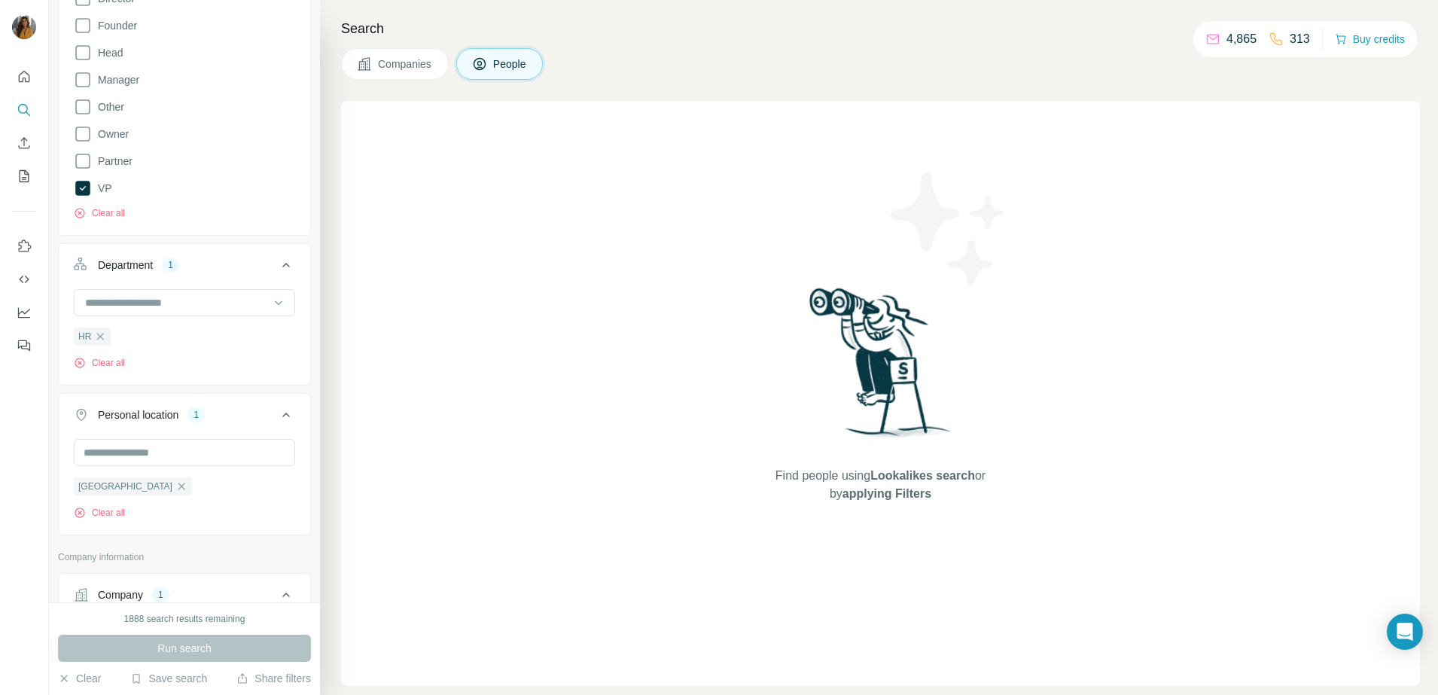
scroll to position [364, 0]
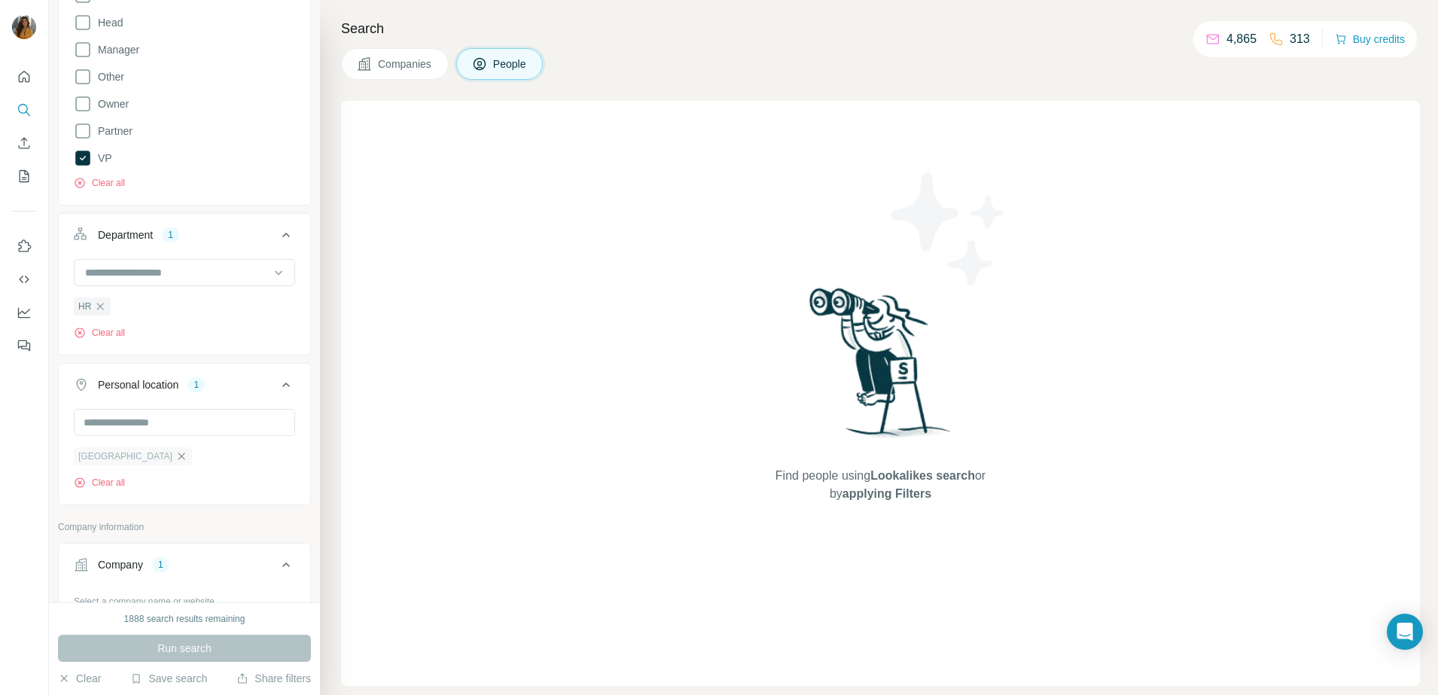
click at [180, 456] on icon "button" at bounding box center [181, 456] width 12 height 12
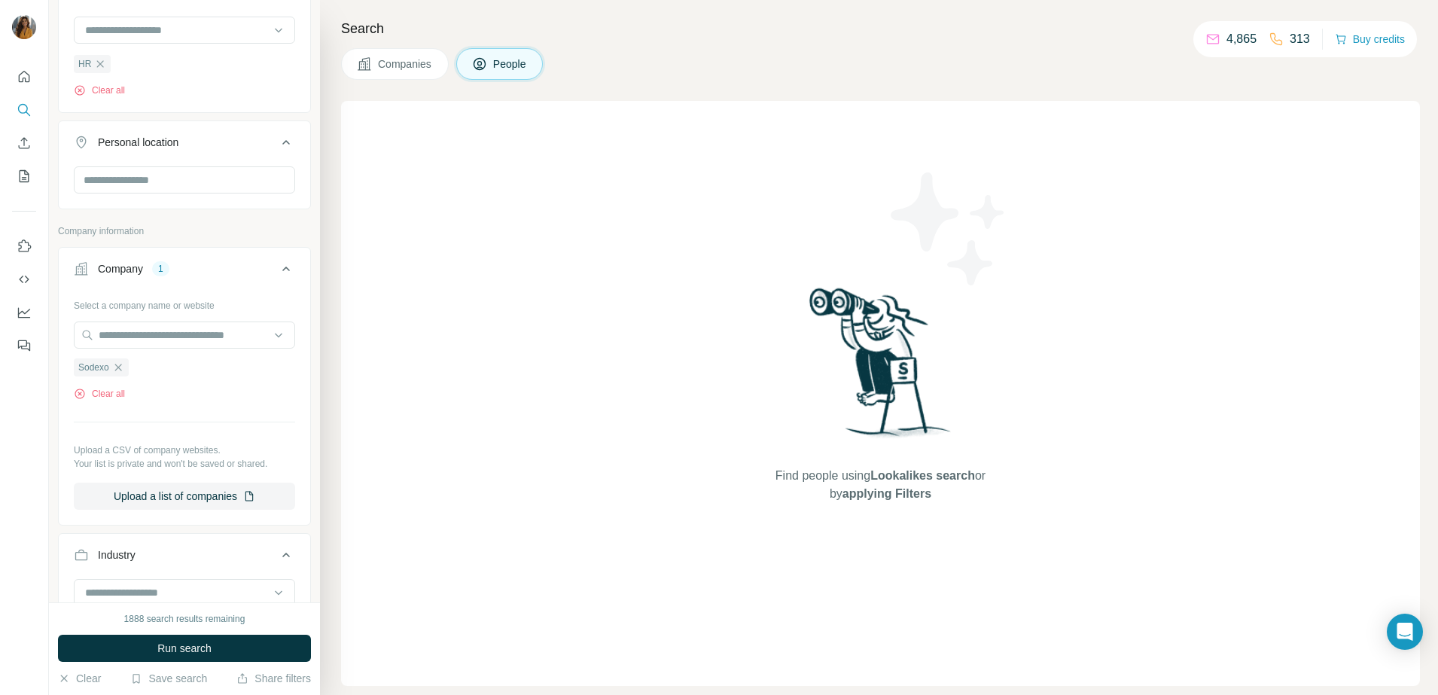
scroll to position [646, 0]
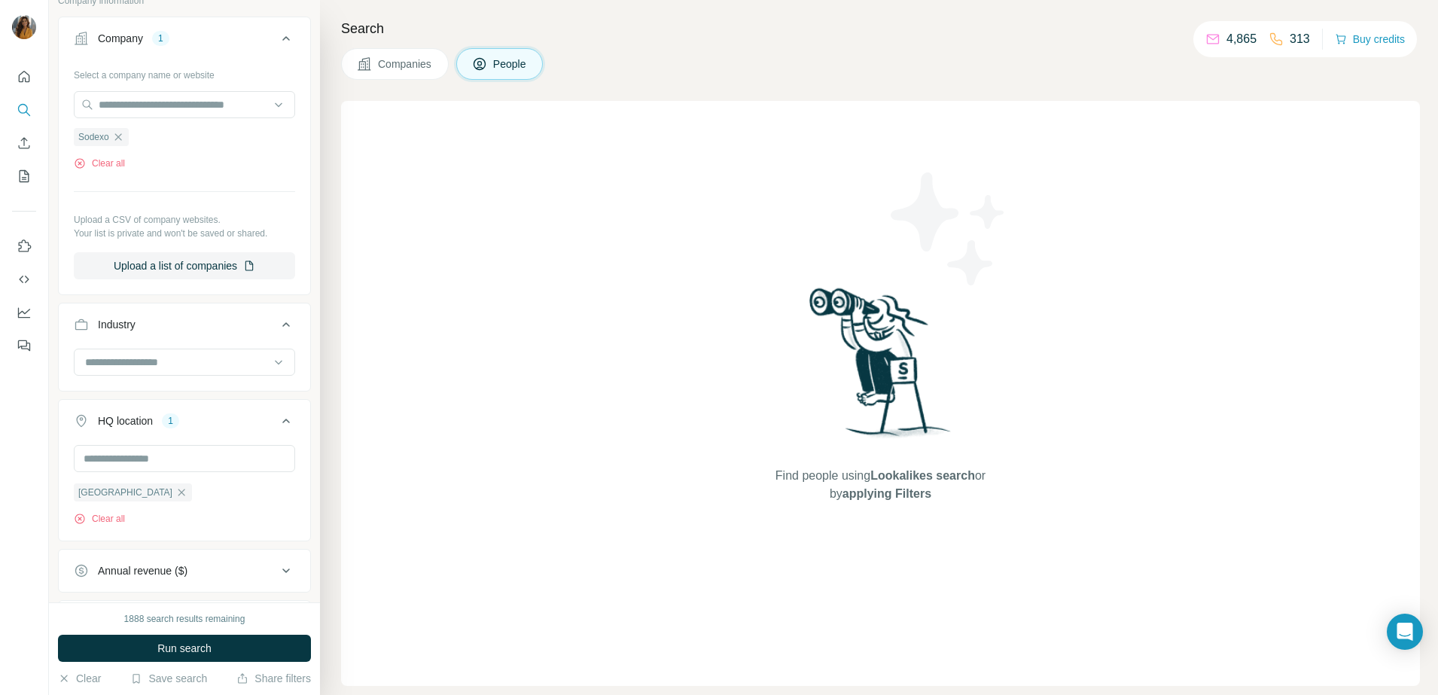
scroll to position [941, 0]
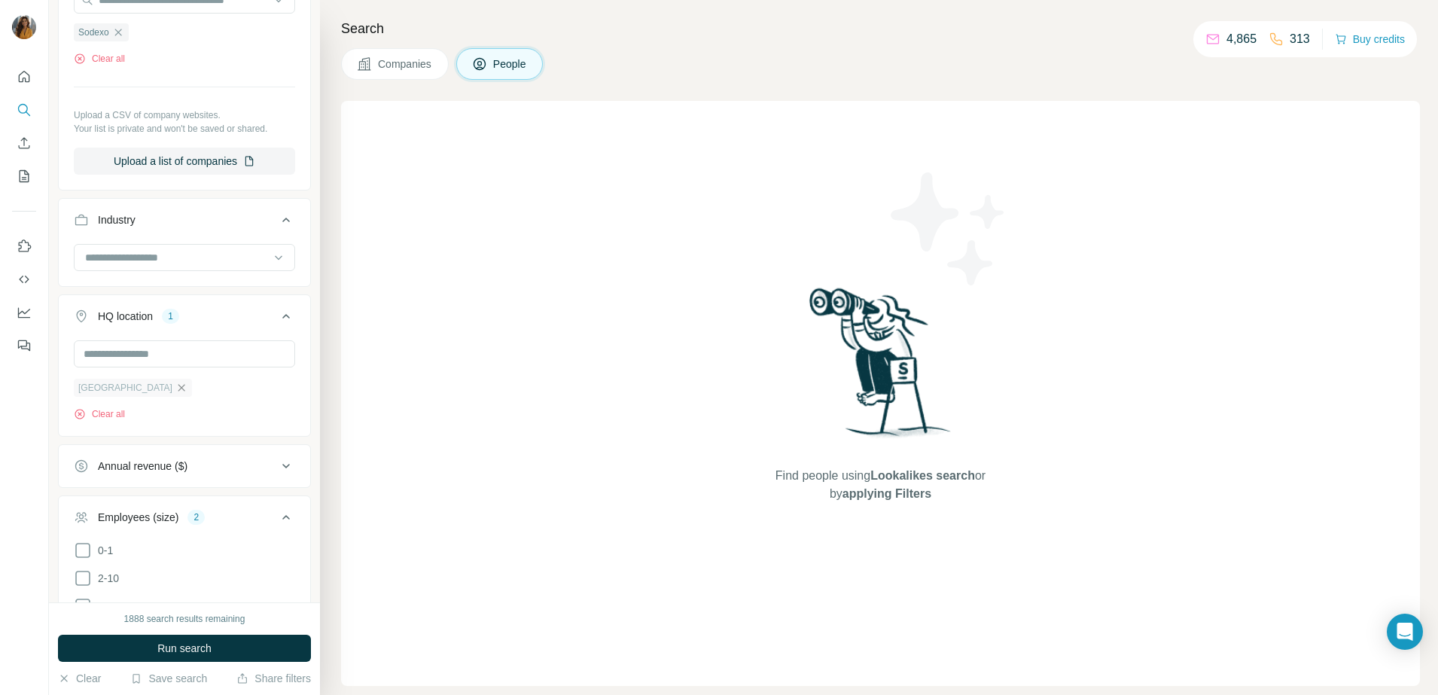
click at [181, 390] on icon "button" at bounding box center [181, 388] width 12 height 12
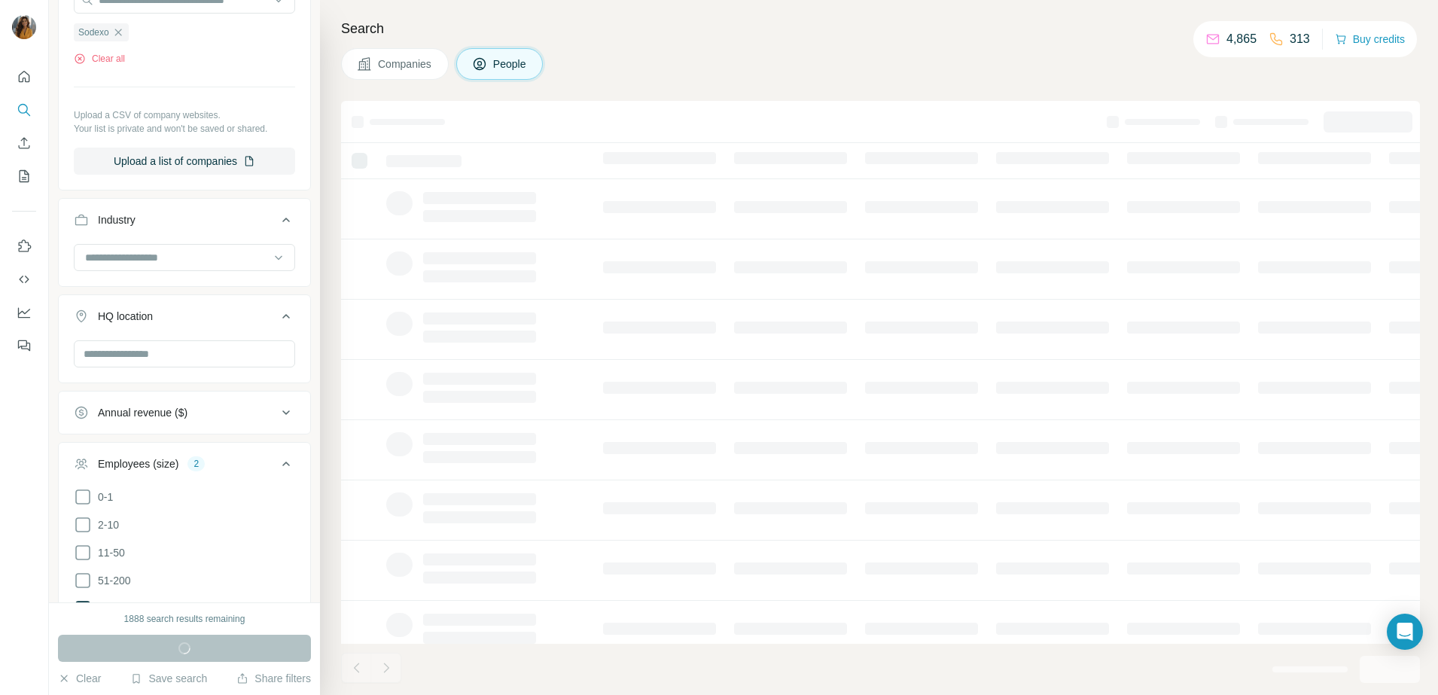
scroll to position [1129, 0]
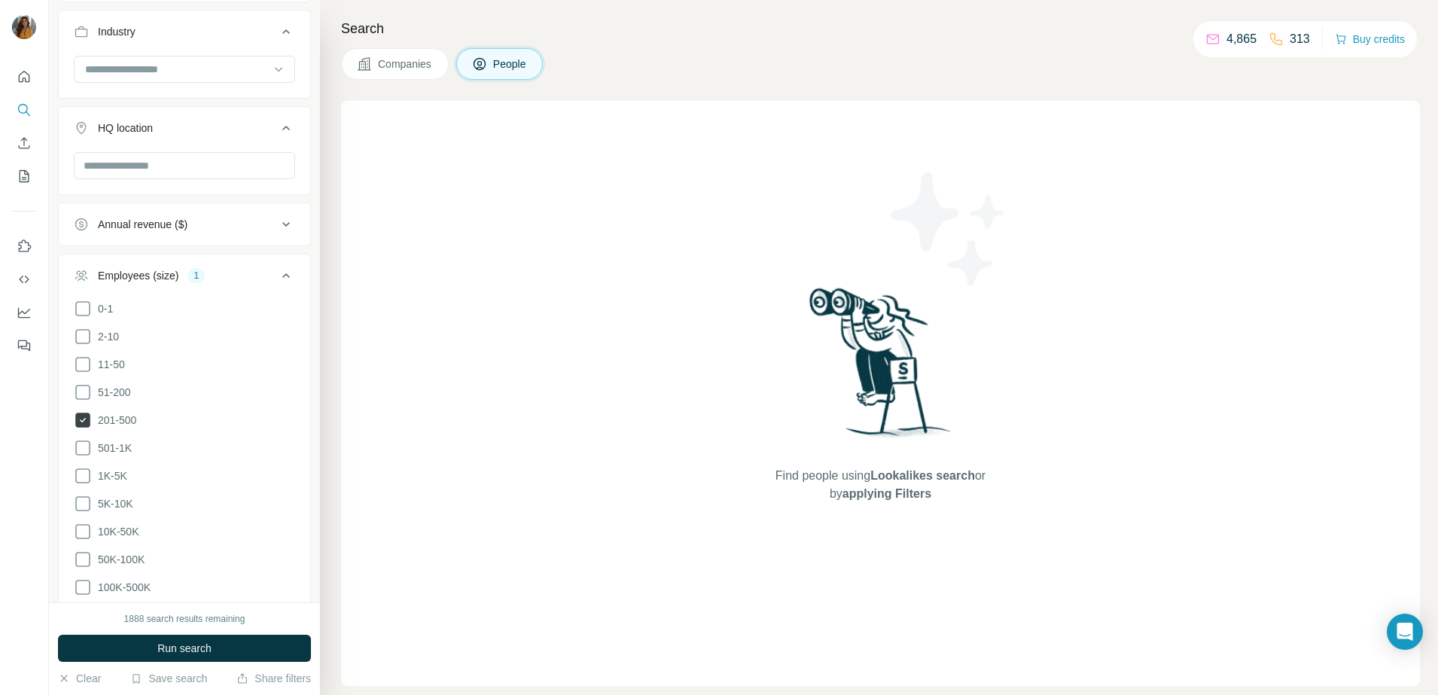
click at [115, 422] on span "201-500" at bounding box center [114, 419] width 44 height 15
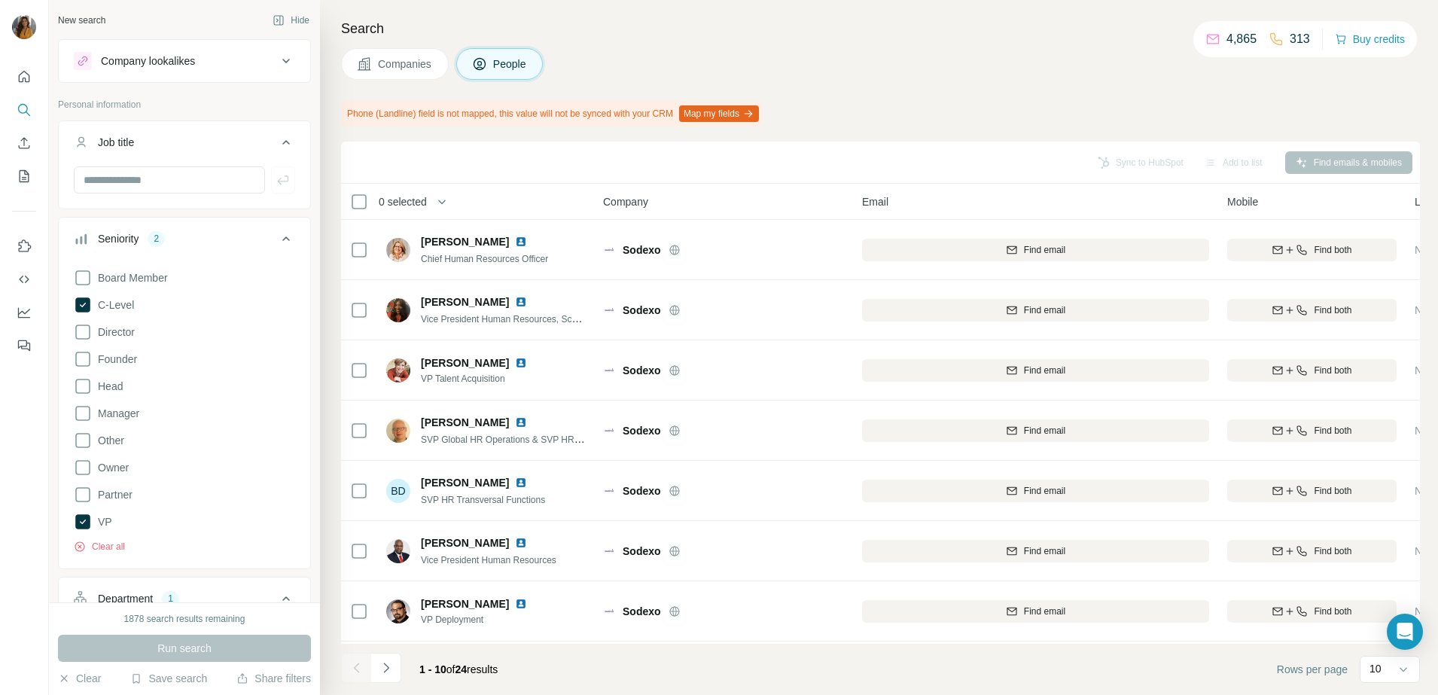
scroll to position [376, 0]
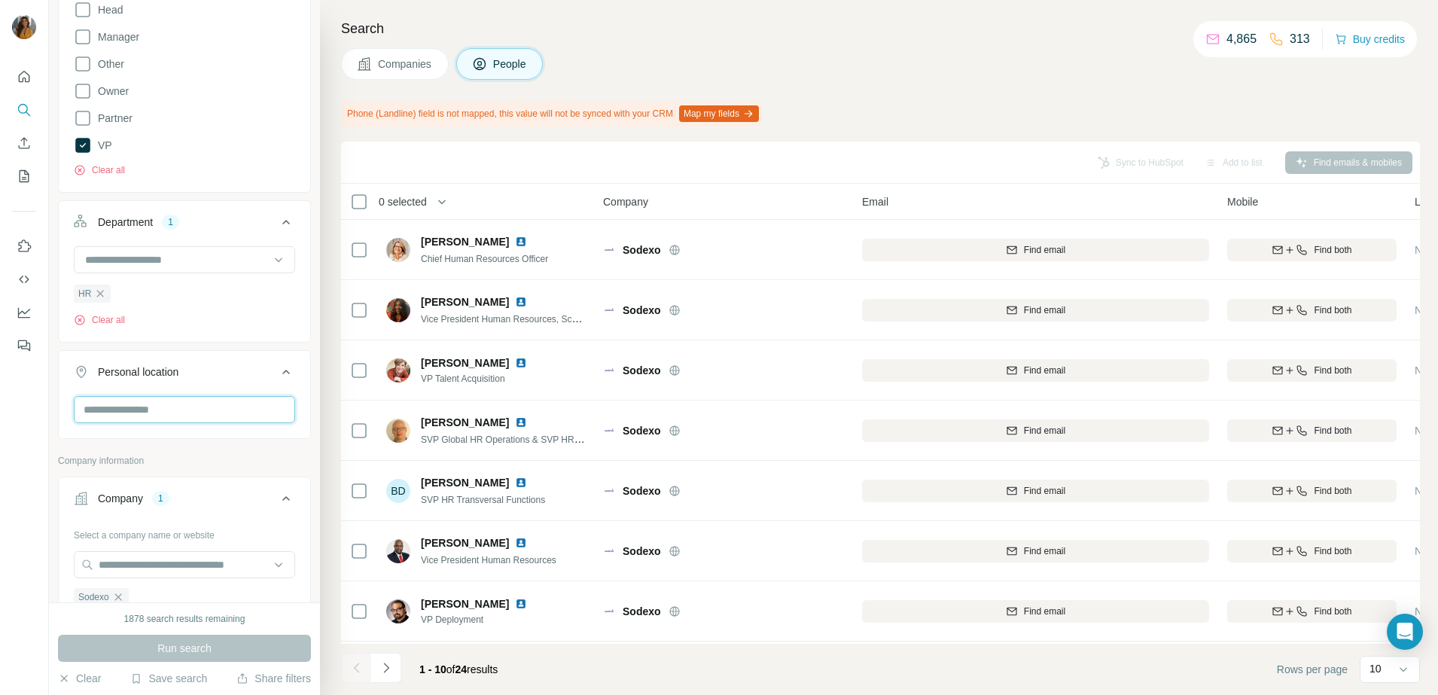
click at [134, 406] on input "text" at bounding box center [184, 409] width 221 height 27
type input "******"
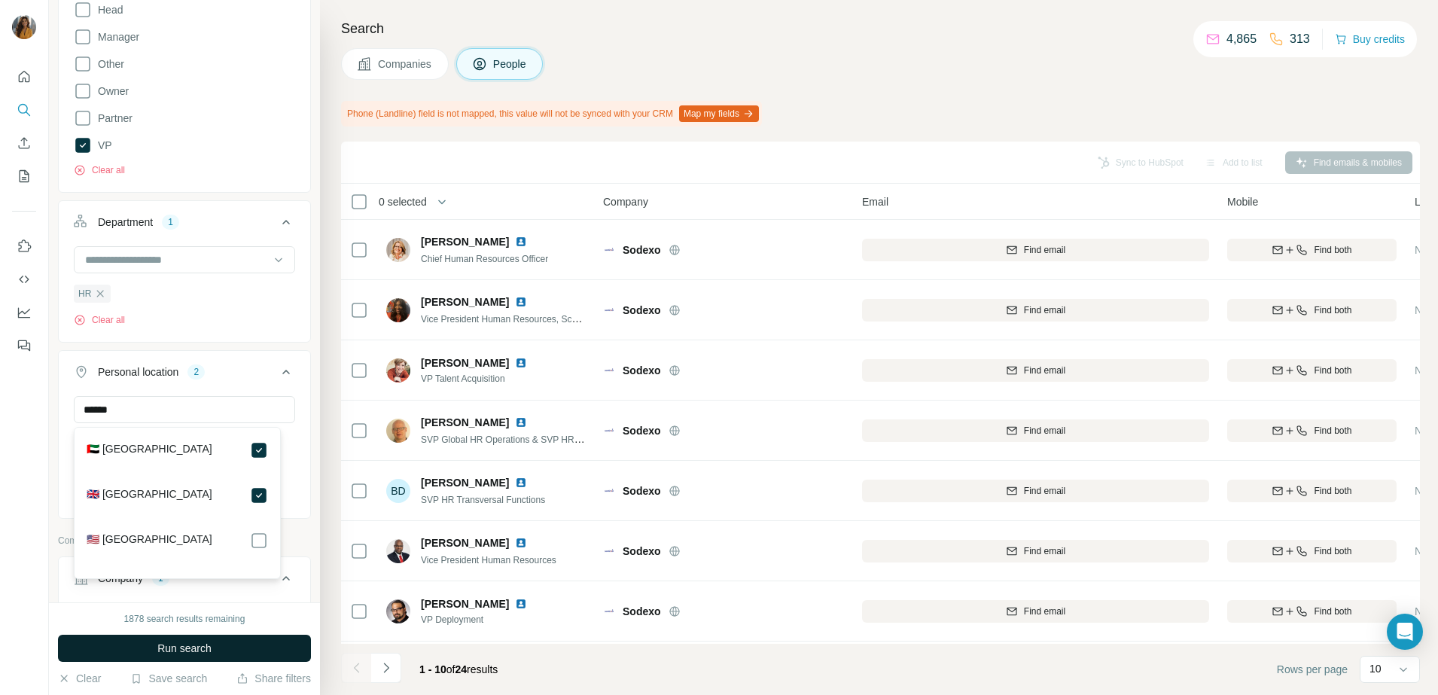
click at [205, 655] on span "Run search" at bounding box center [184, 648] width 54 height 15
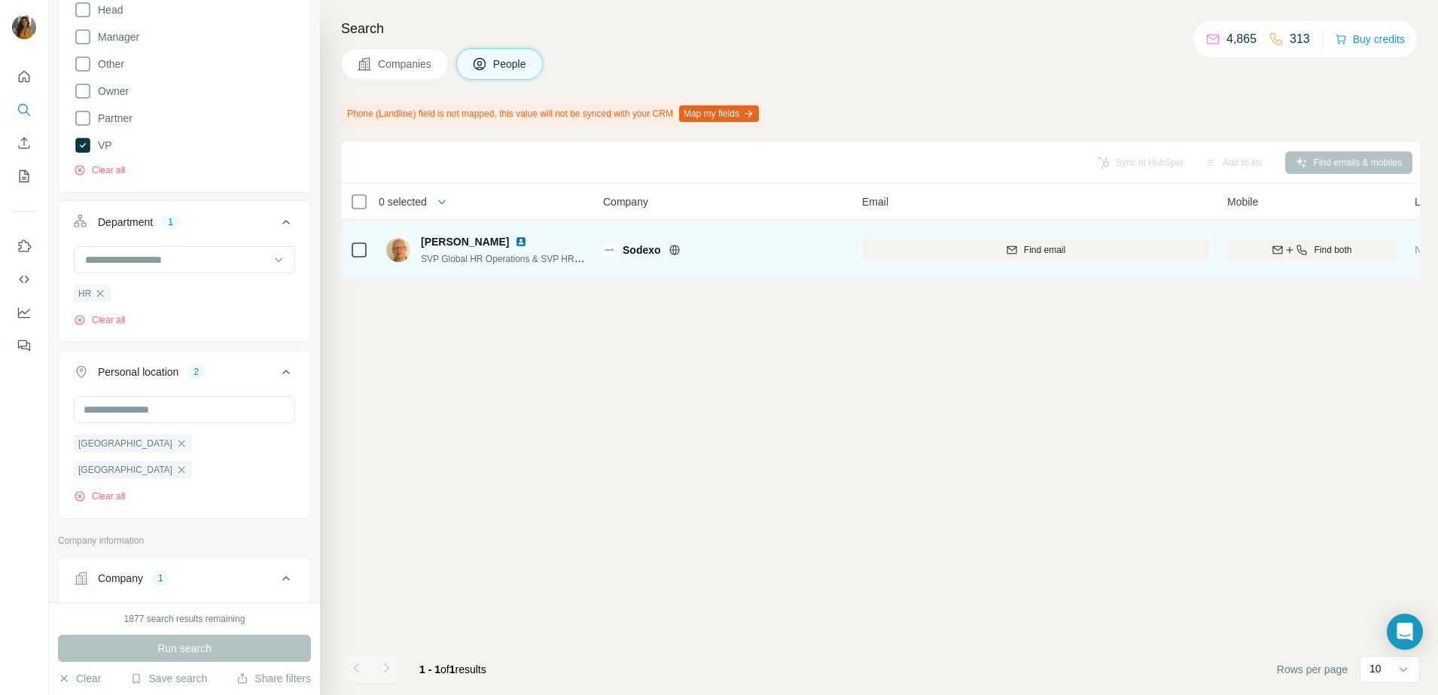
click at [515, 244] on img at bounding box center [521, 242] width 12 height 12
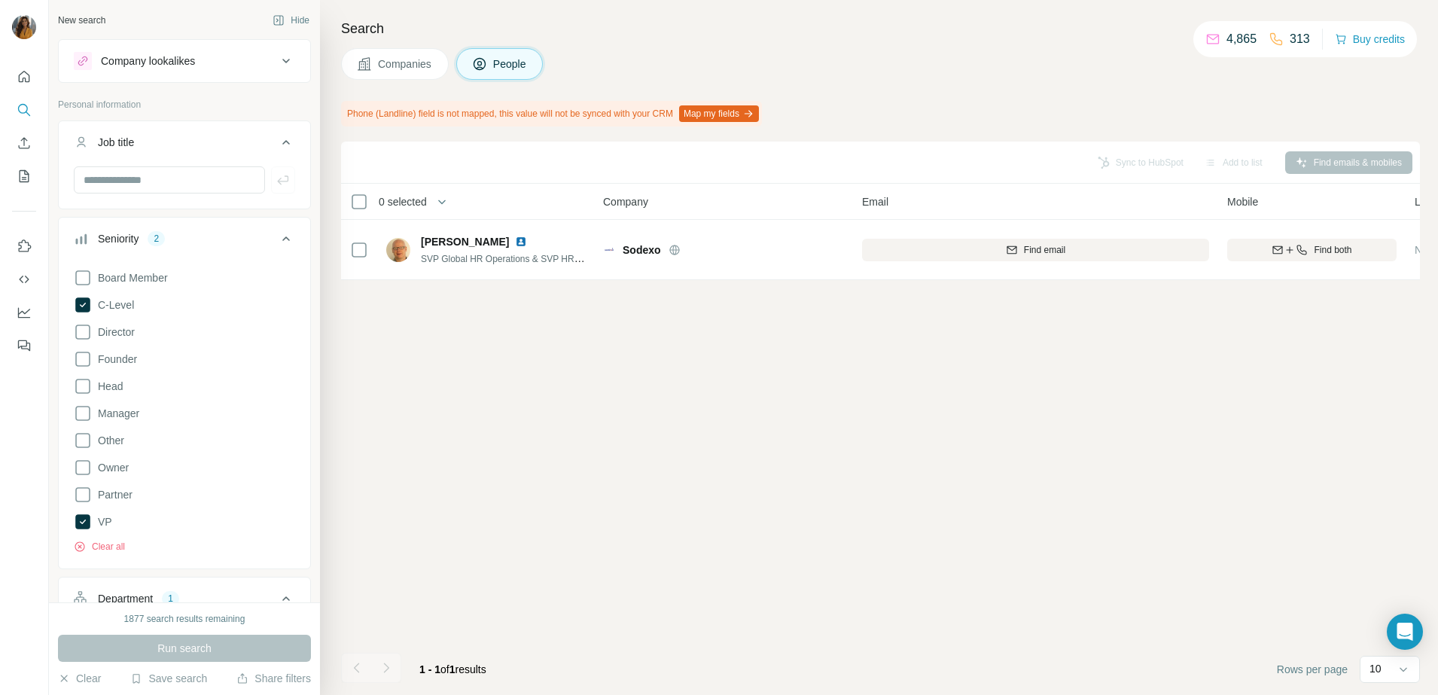
scroll to position [188, 0]
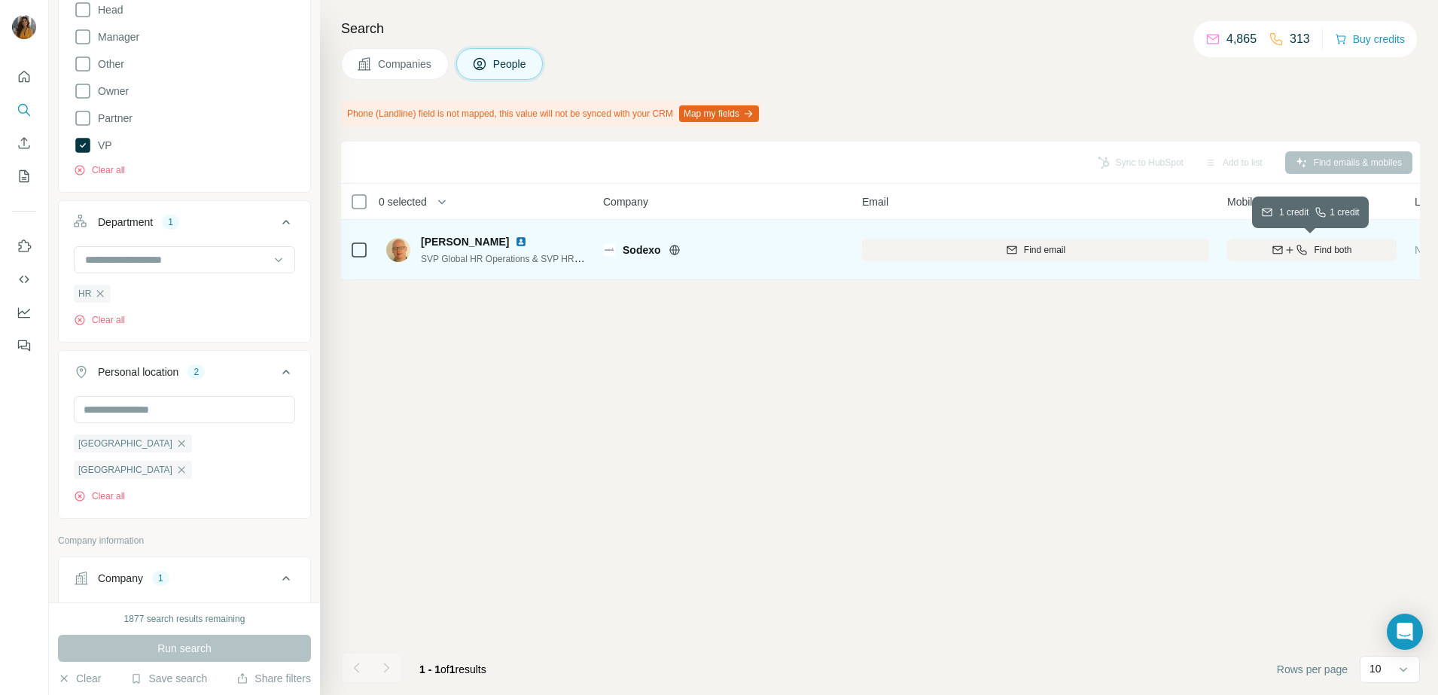
click at [1314, 248] on span "Find both" at bounding box center [1333, 250] width 38 height 14
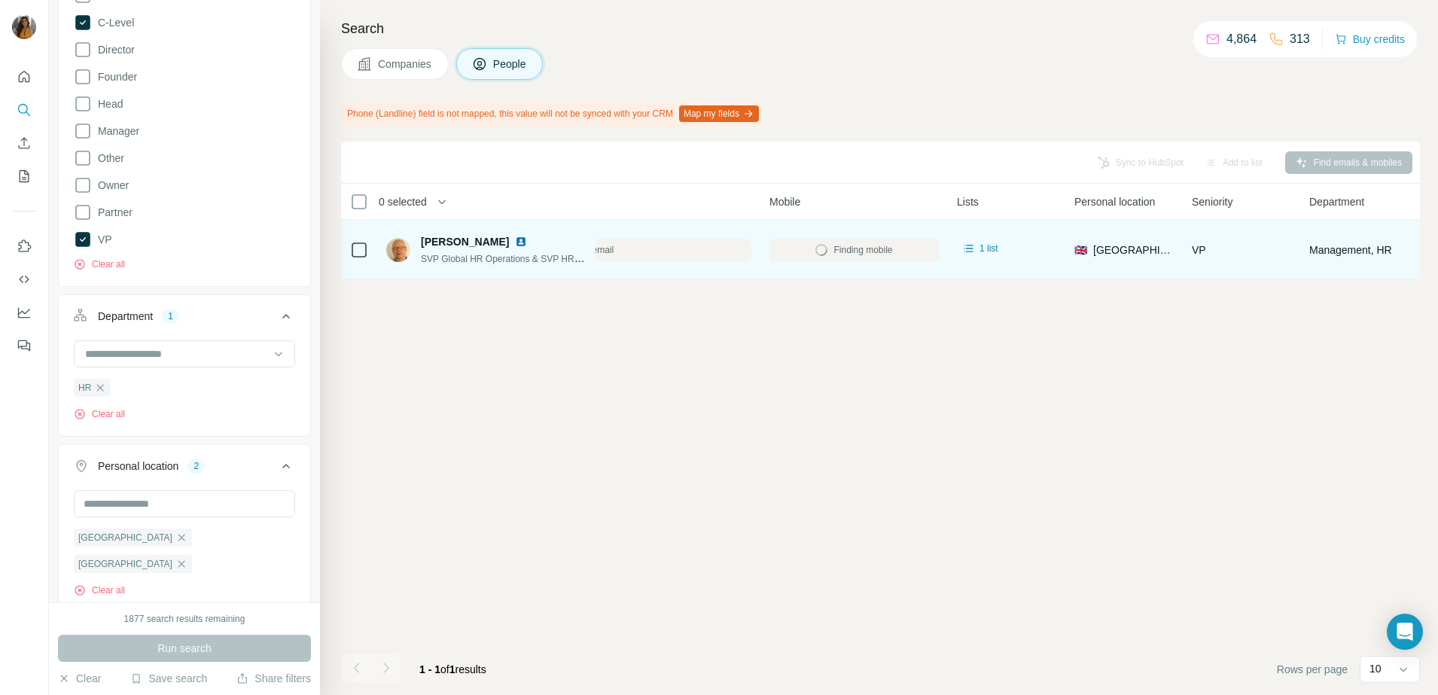
scroll to position [0, 0]
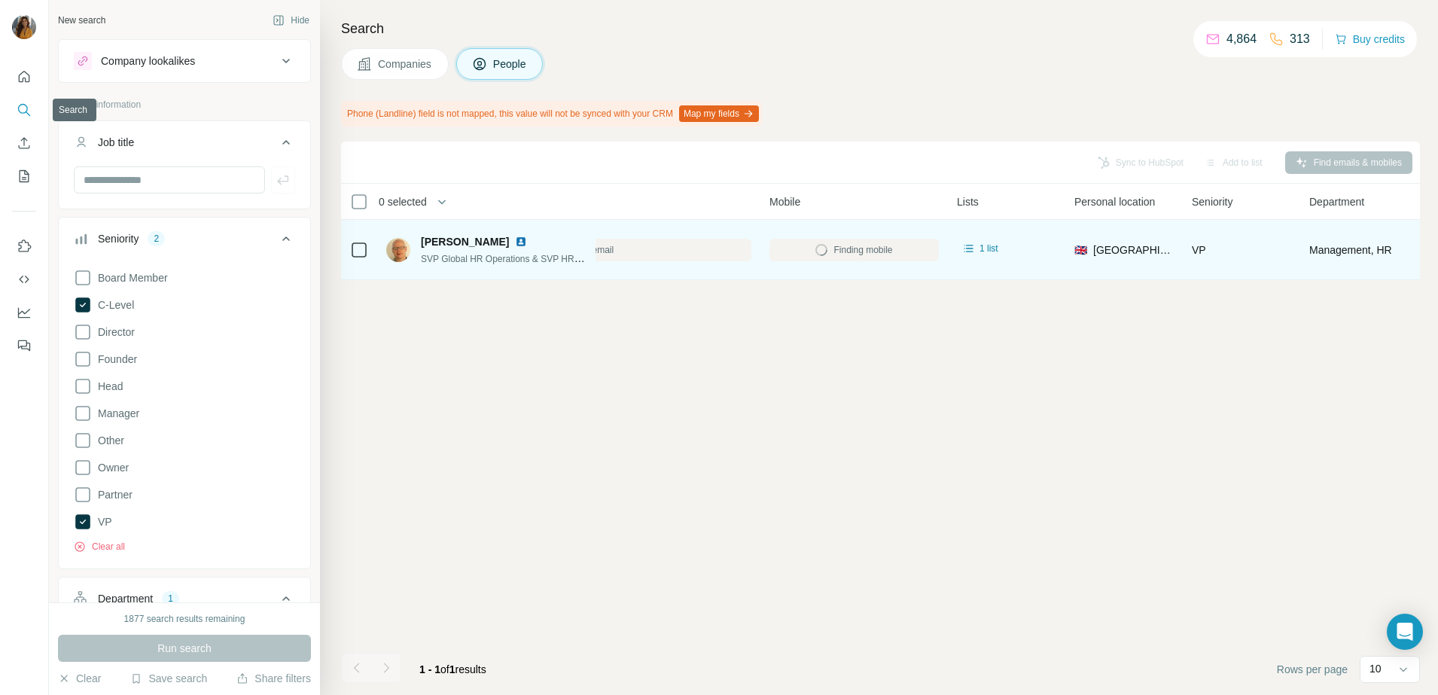
click at [21, 102] on icon "Search" at bounding box center [24, 109] width 15 height 15
click at [486, 60] on icon at bounding box center [479, 64] width 12 height 12
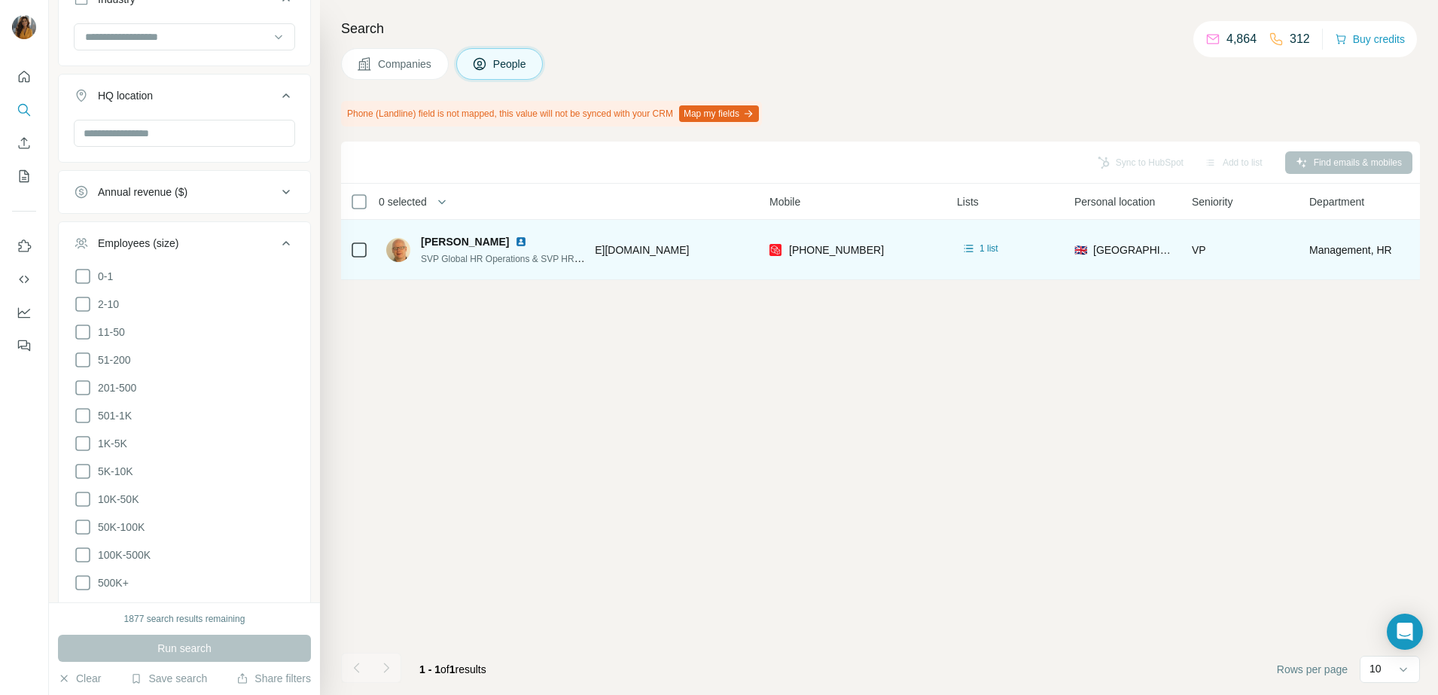
scroll to position [1317, 0]
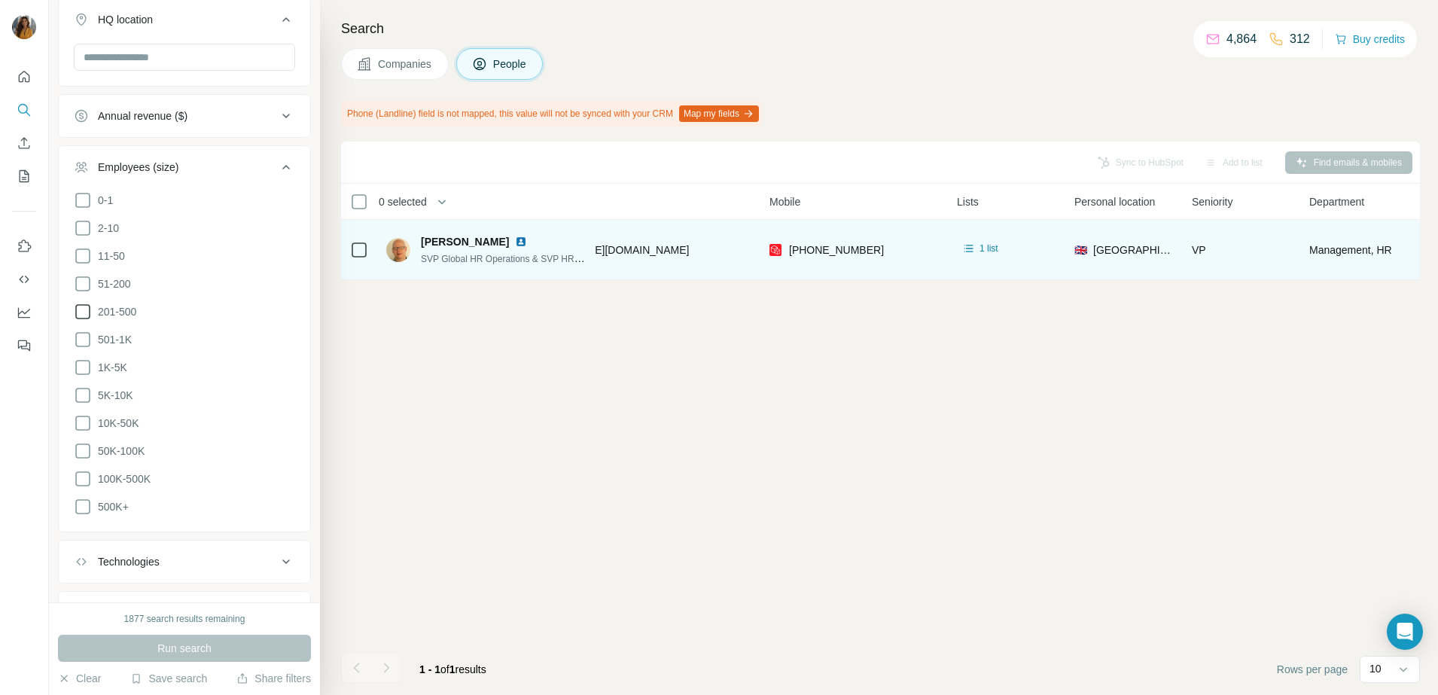
click at [123, 309] on span "201-500" at bounding box center [114, 311] width 44 height 15
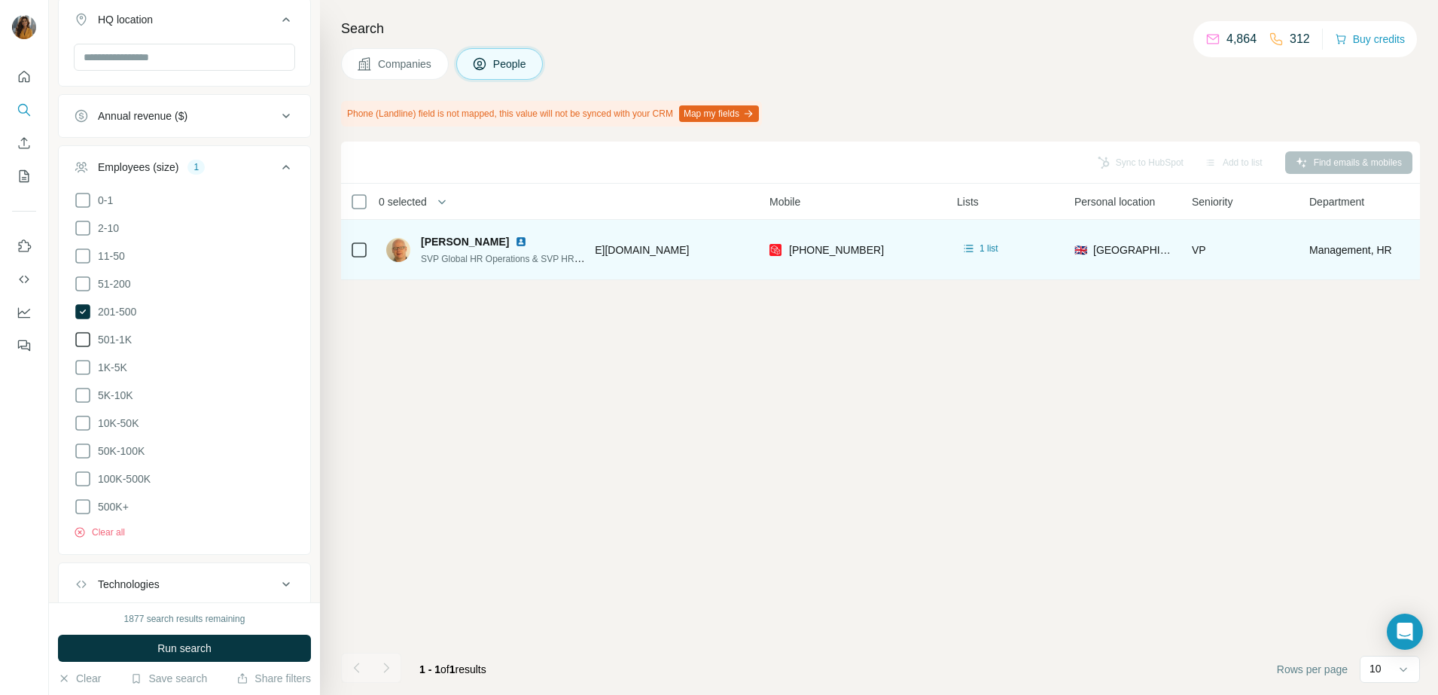
click at [120, 336] on span "501-1K" at bounding box center [112, 339] width 40 height 15
click at [234, 641] on button "Run search" at bounding box center [184, 648] width 253 height 27
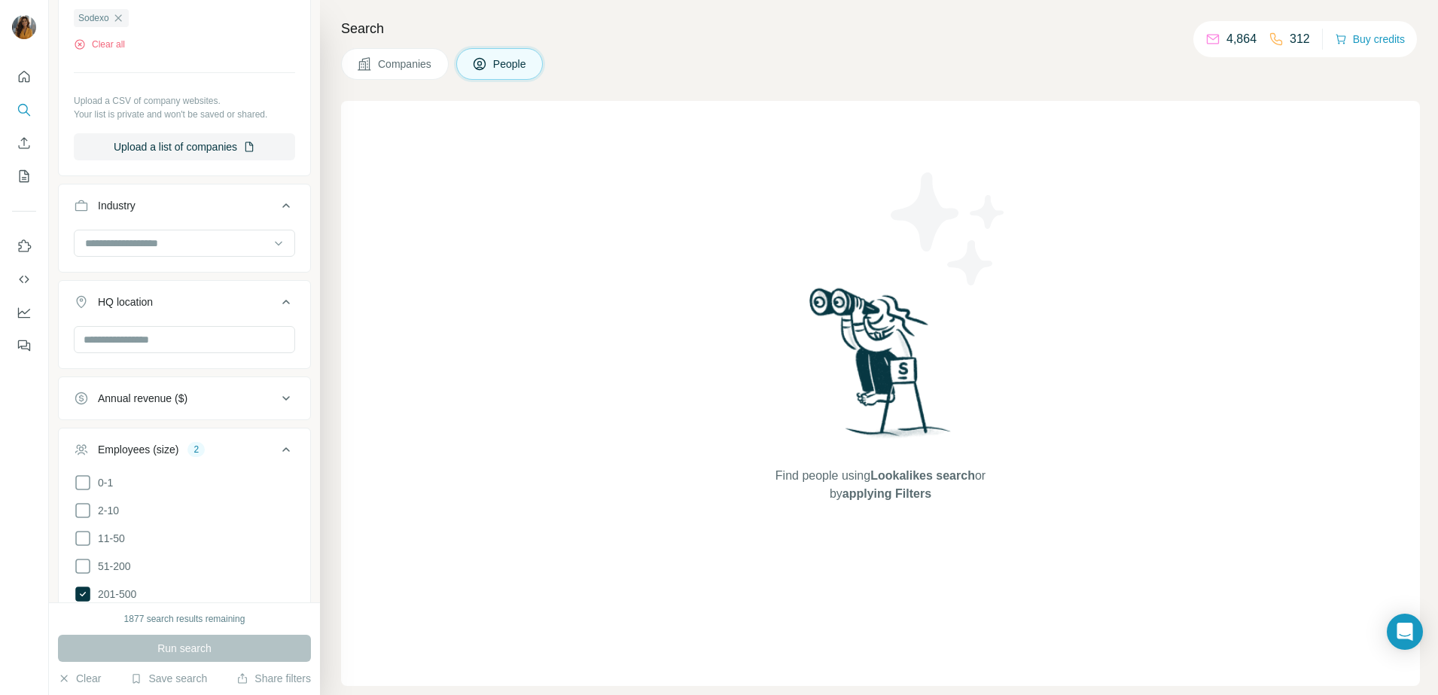
scroll to position [753, 0]
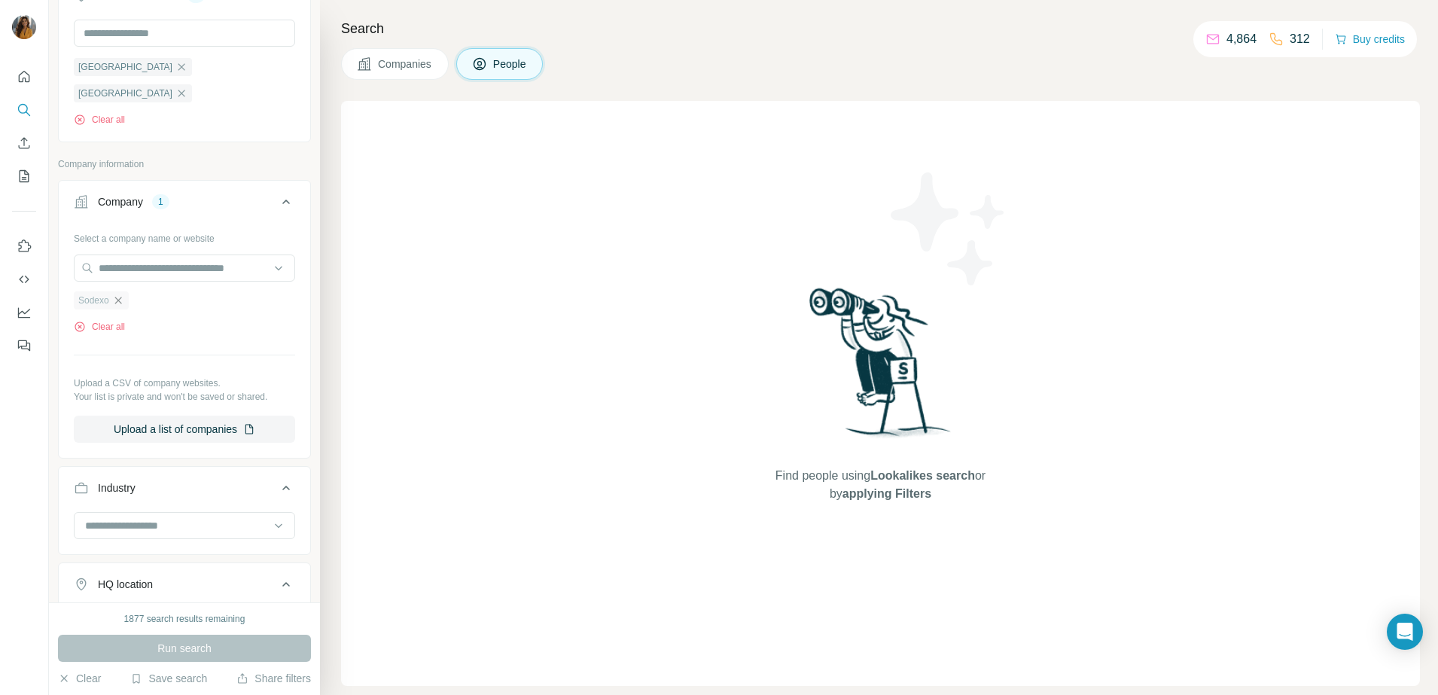
click at [117, 306] on icon "button" at bounding box center [118, 300] width 12 height 12
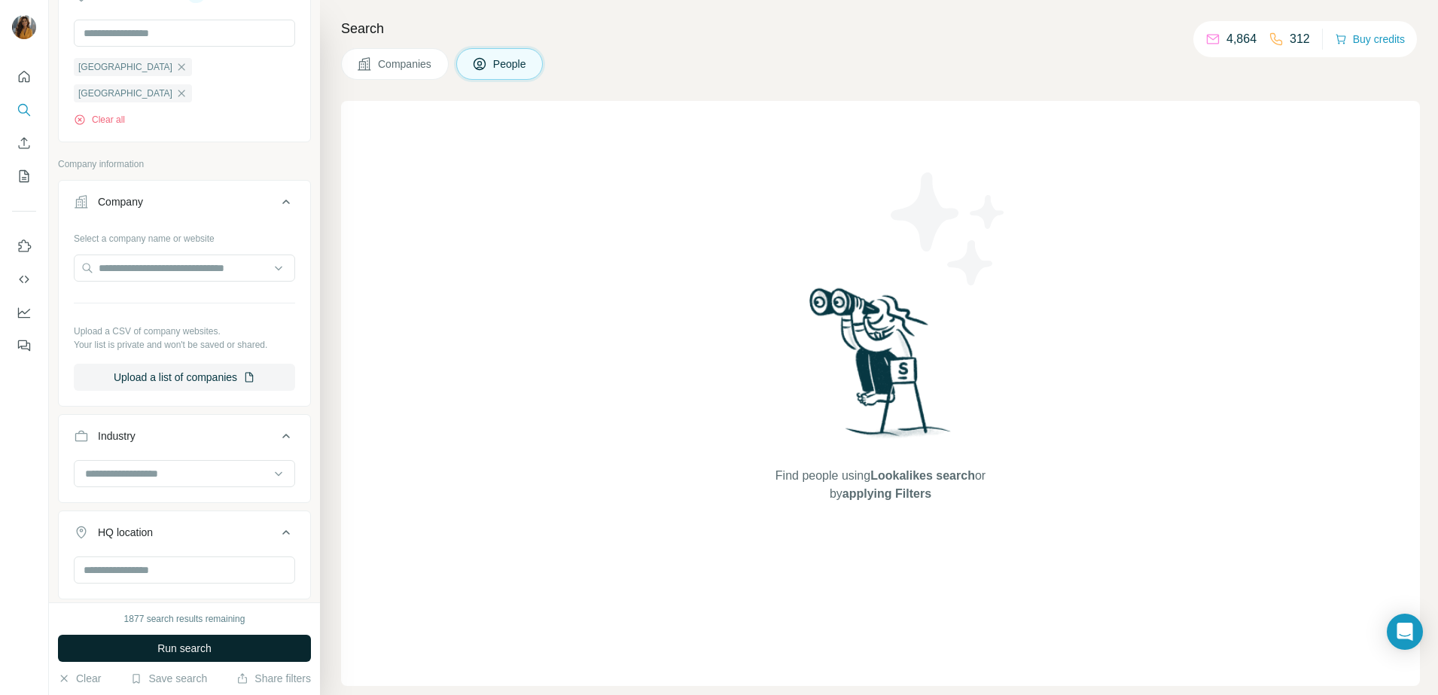
click at [205, 644] on span "Run search" at bounding box center [184, 648] width 54 height 15
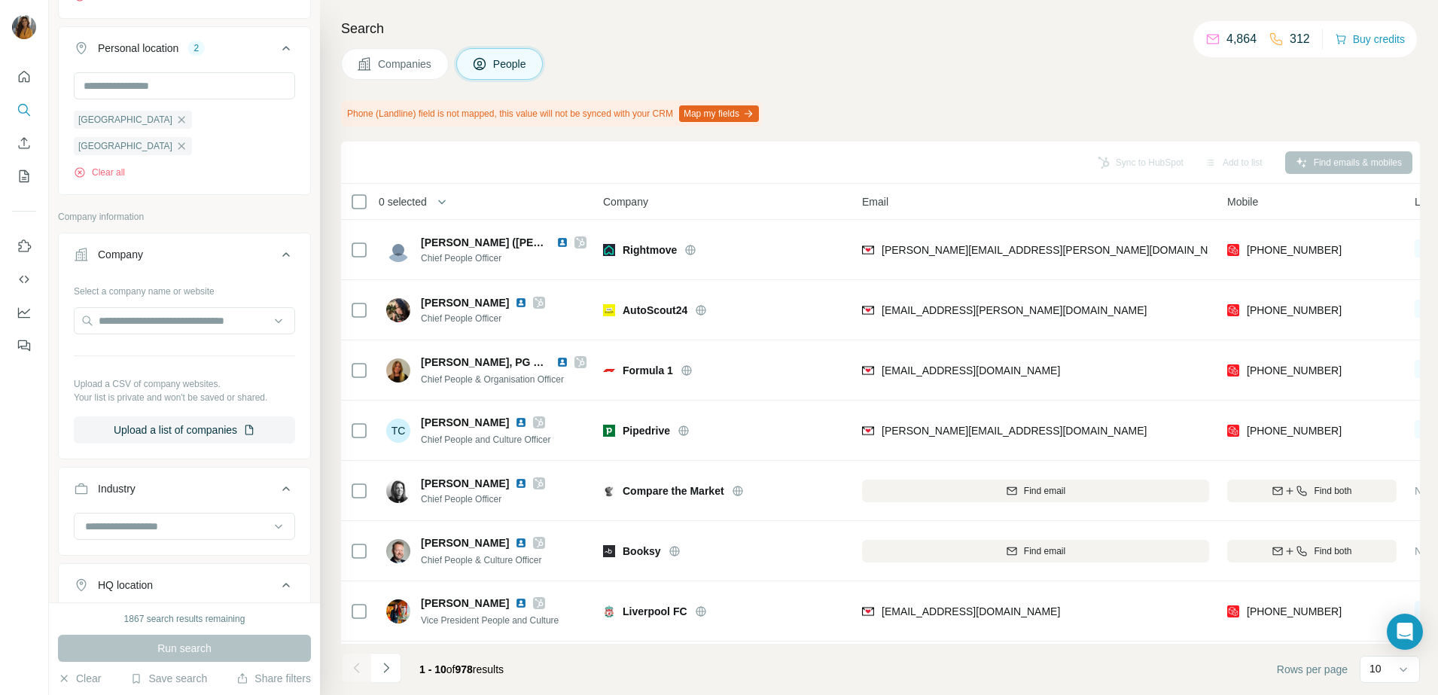
scroll to position [697, 0]
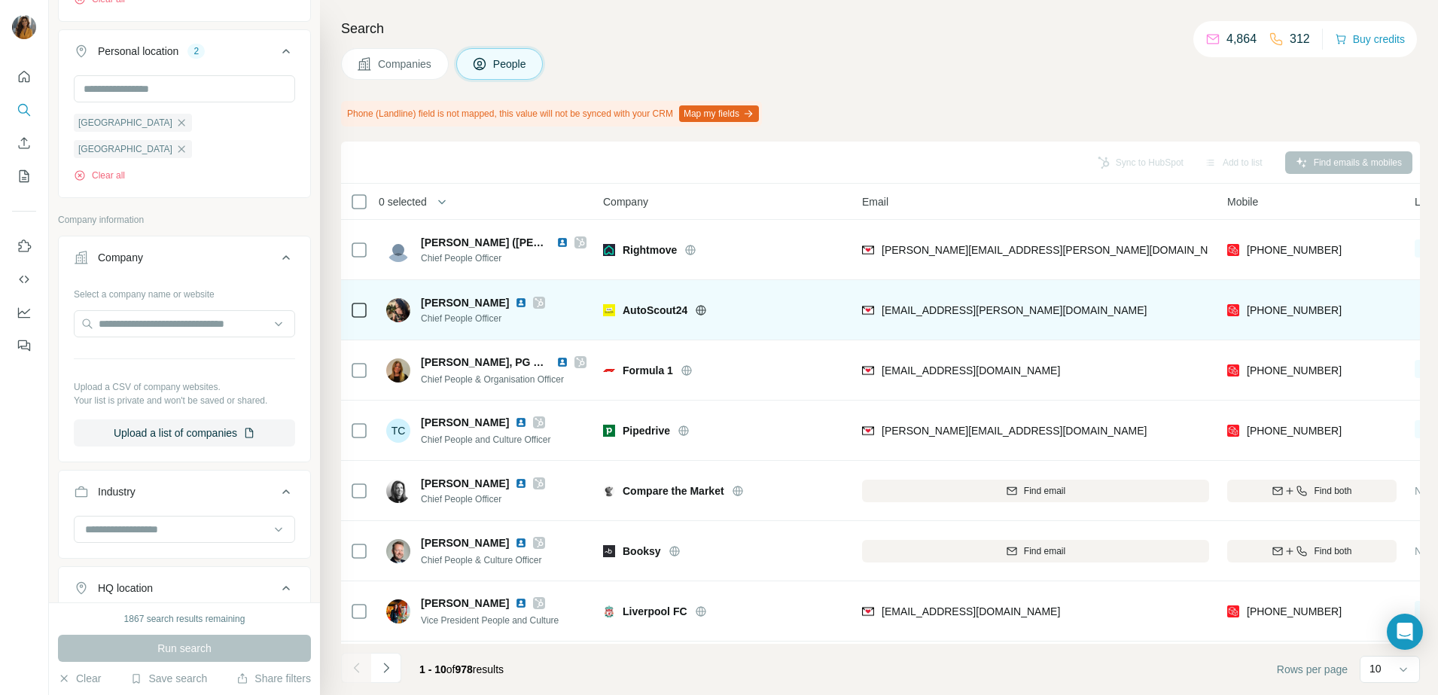
click at [515, 302] on img at bounding box center [521, 303] width 12 height 12
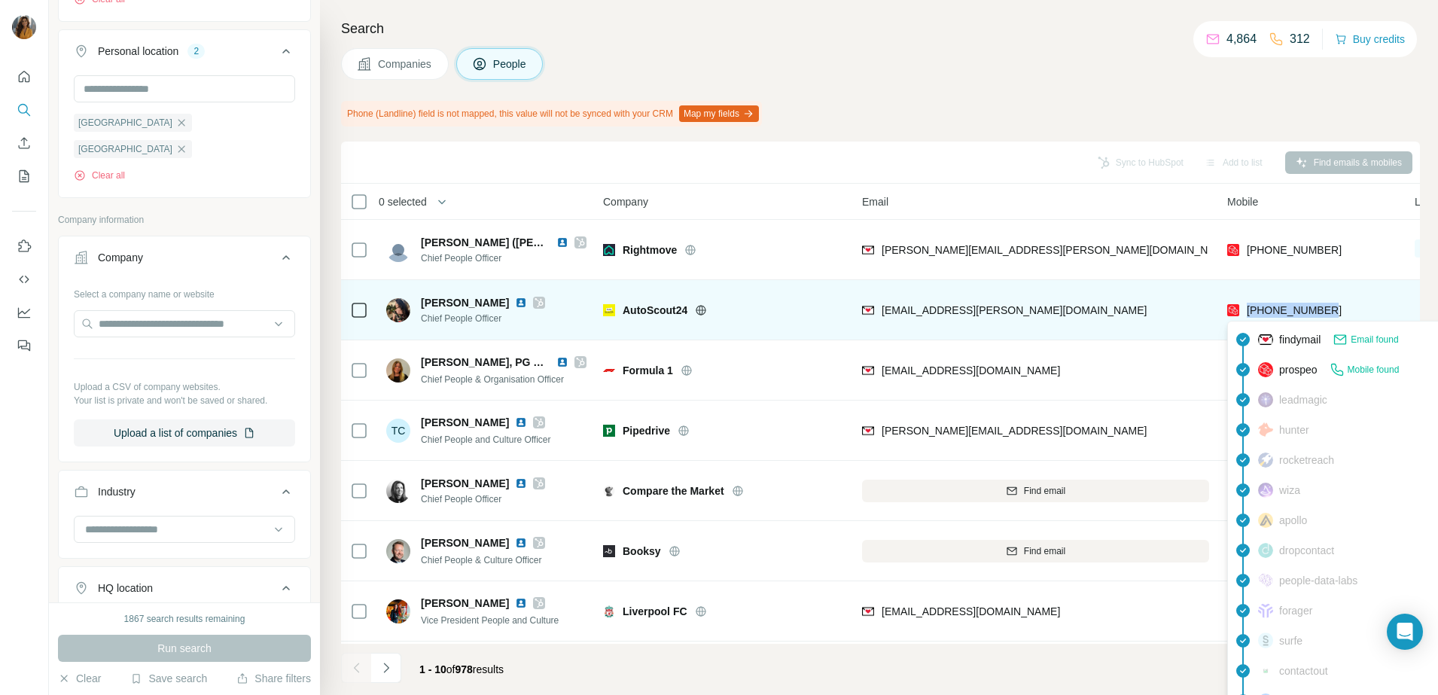
drag, startPoint x: 1338, startPoint y: 308, endPoint x: 1244, endPoint y: 316, distance: 94.5
click at [1244, 316] on div "+447963641053" at bounding box center [1311, 309] width 169 height 41
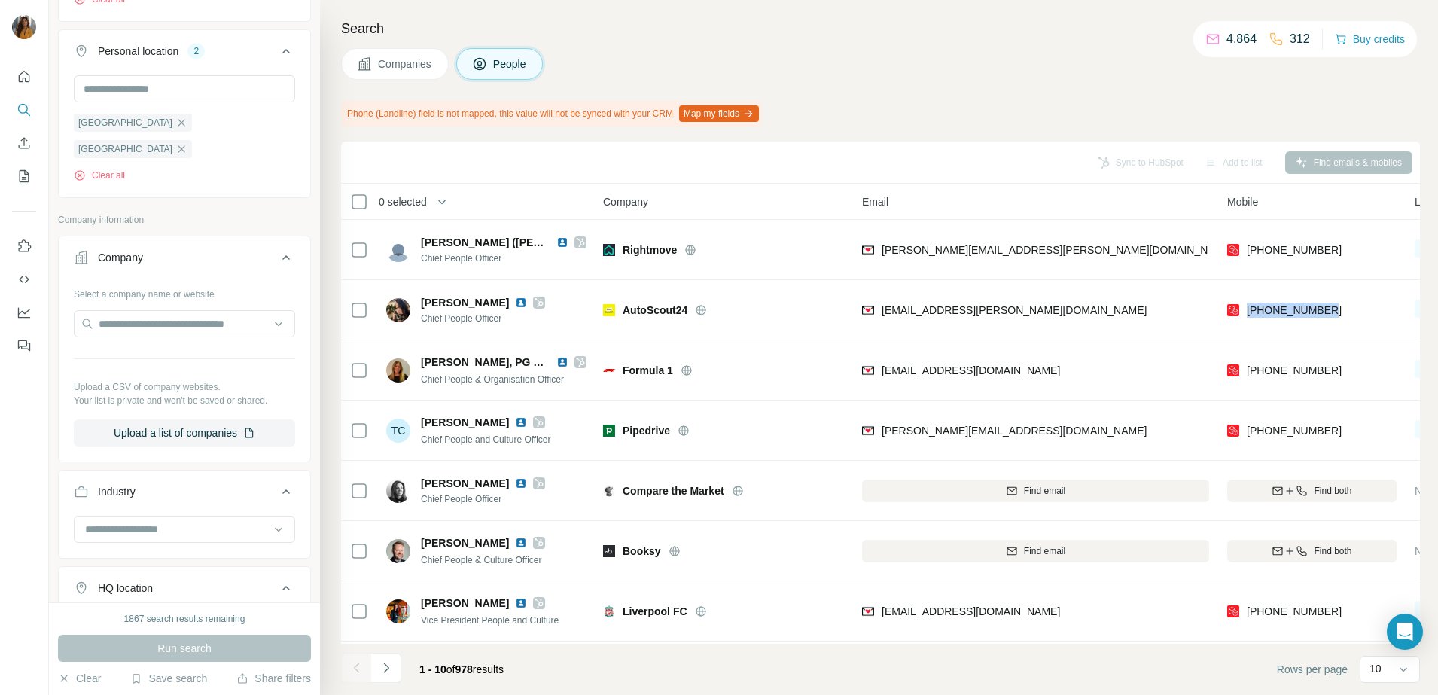
click at [329, 293] on div "Search Companies People Phone (Landline) field is not mapped, this value will n…" at bounding box center [879, 347] width 1118 height 695
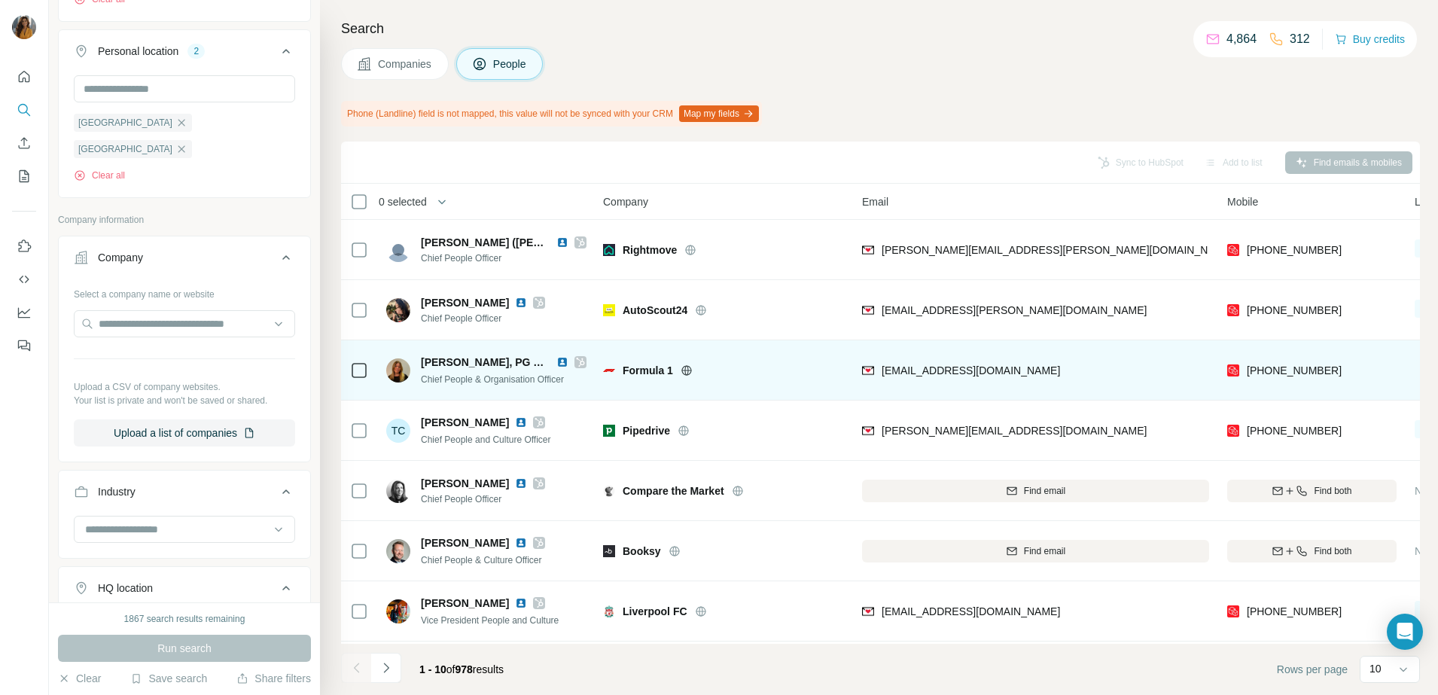
click at [764, 365] on div "Formula 1" at bounding box center [733, 370] width 221 height 15
click at [560, 360] on img at bounding box center [562, 362] width 12 height 12
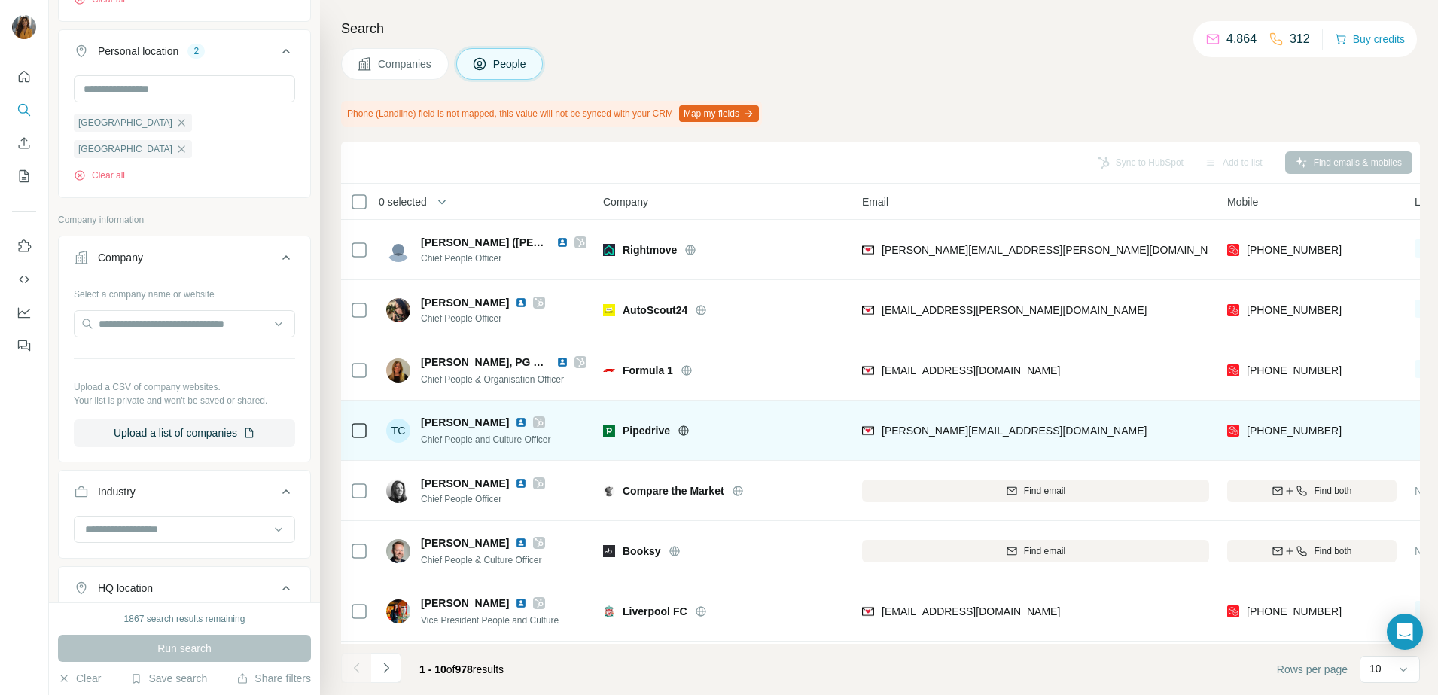
click at [355, 457] on td at bounding box center [359, 430] width 36 height 60
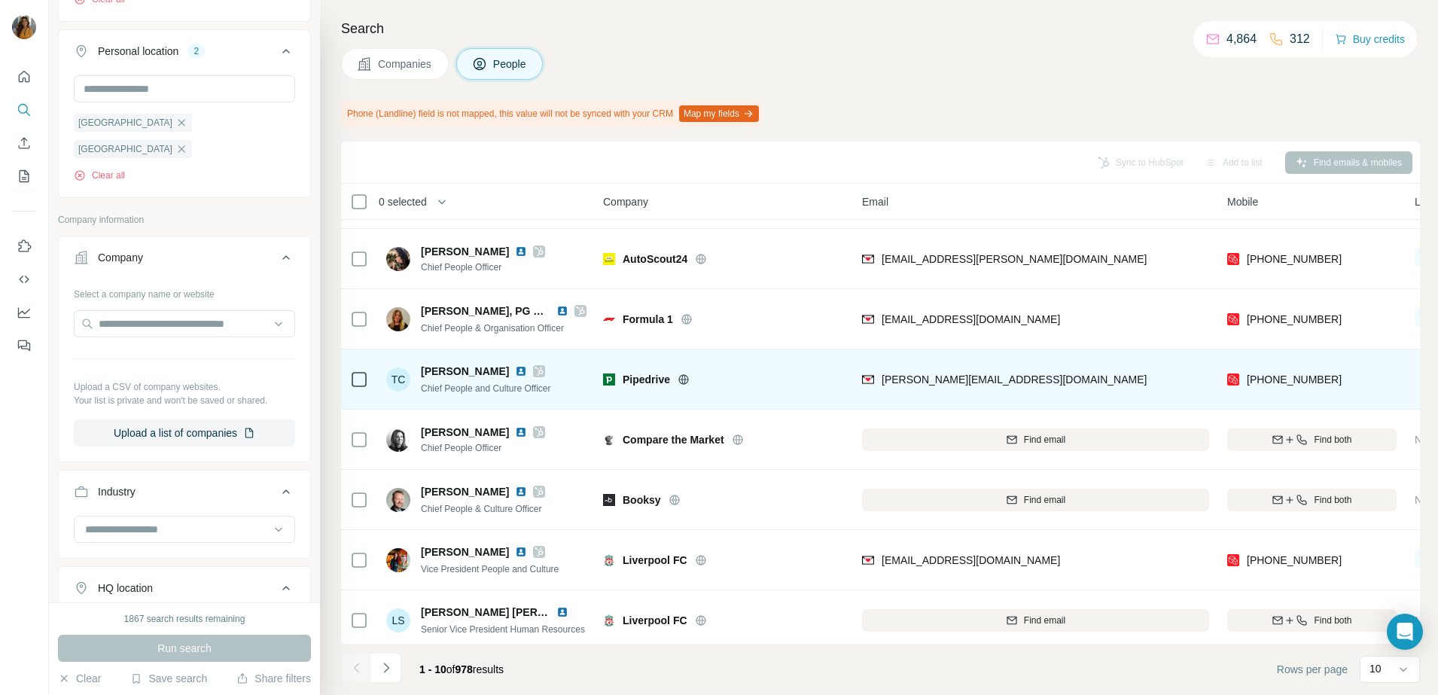
scroll to position [94, 0]
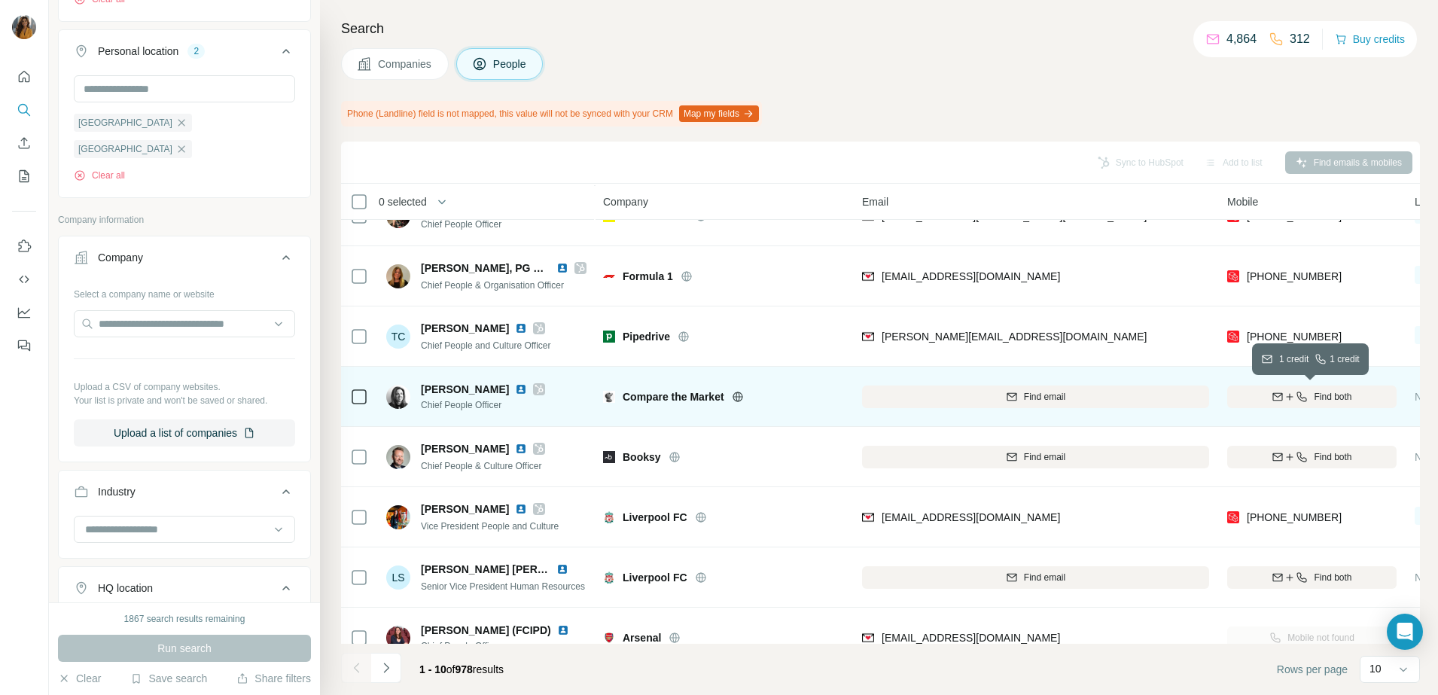
click at [1309, 394] on div "Find both" at bounding box center [1311, 397] width 169 height 14
click at [175, 149] on icon "button" at bounding box center [181, 149] width 12 height 12
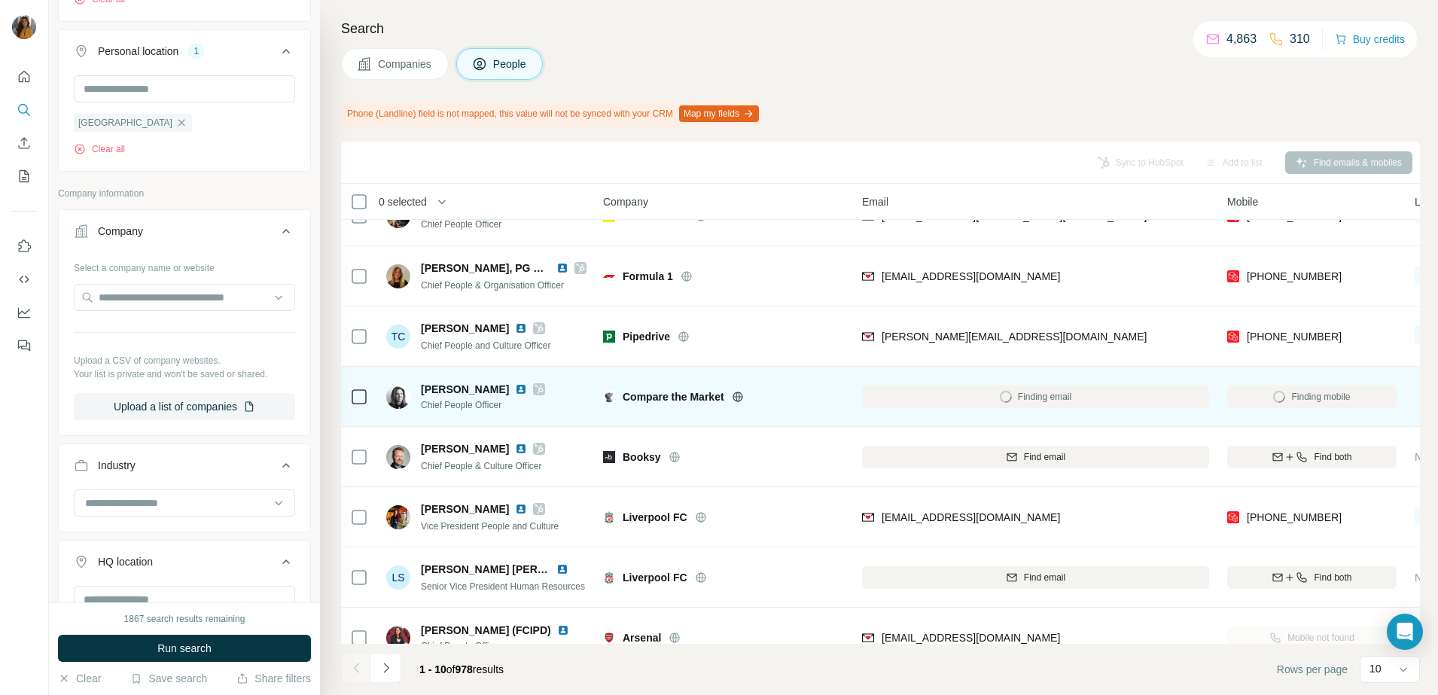
click at [248, 656] on button "Run search" at bounding box center [184, 648] width 253 height 27
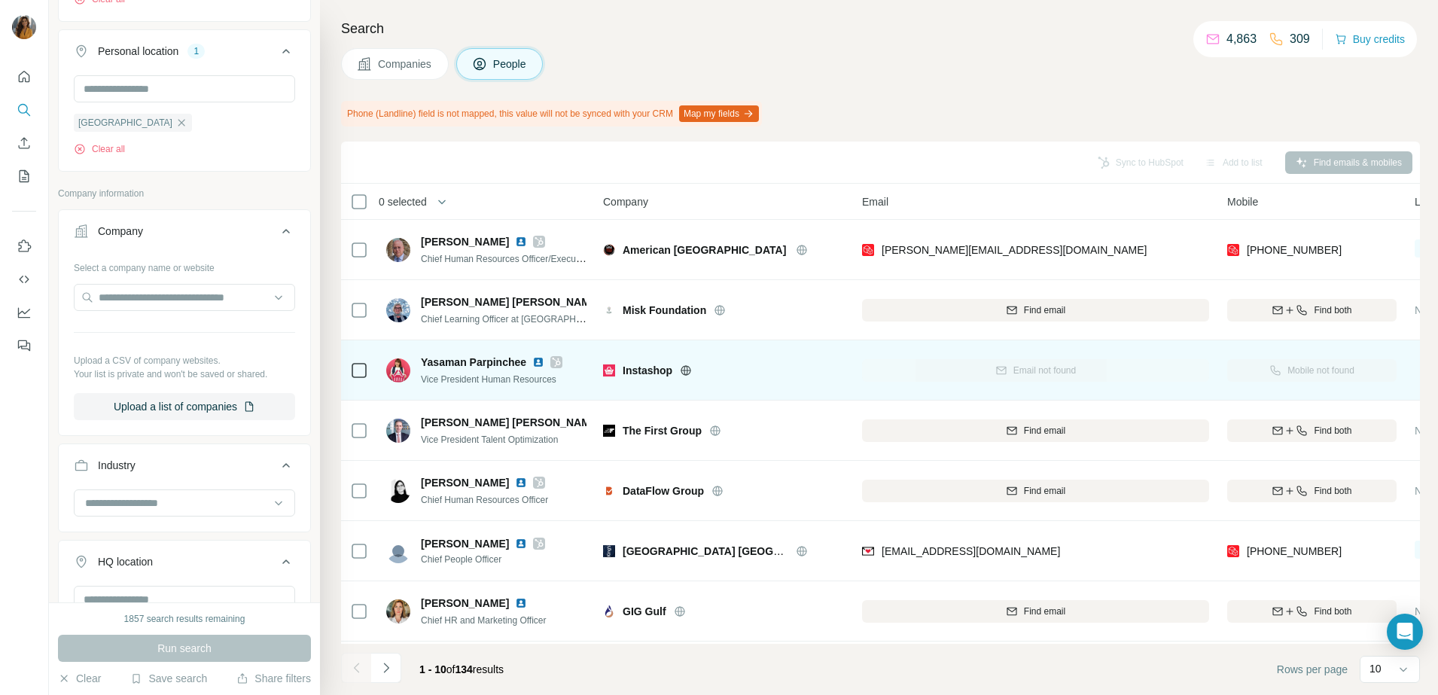
click at [535, 364] on img at bounding box center [538, 362] width 12 height 12
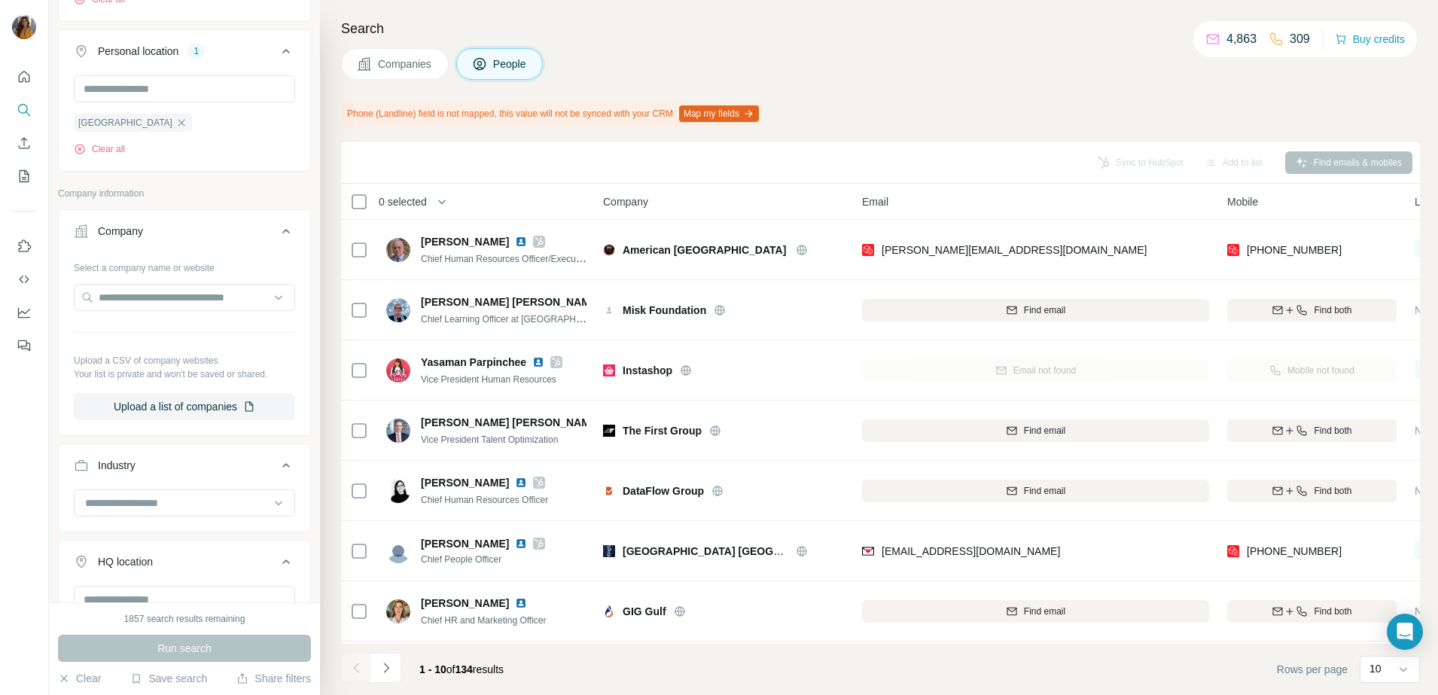
scroll to position [94, 0]
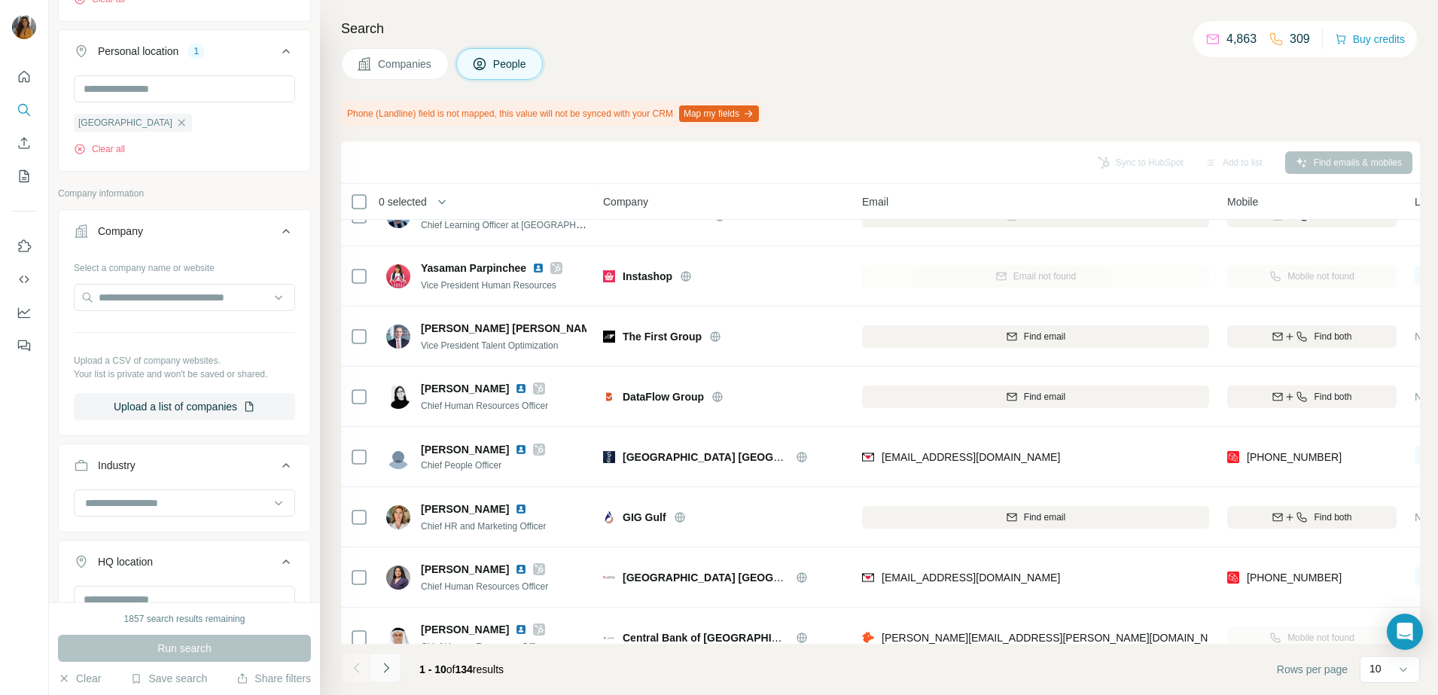
click at [394, 670] on button "Navigate to next page" at bounding box center [386, 668] width 30 height 30
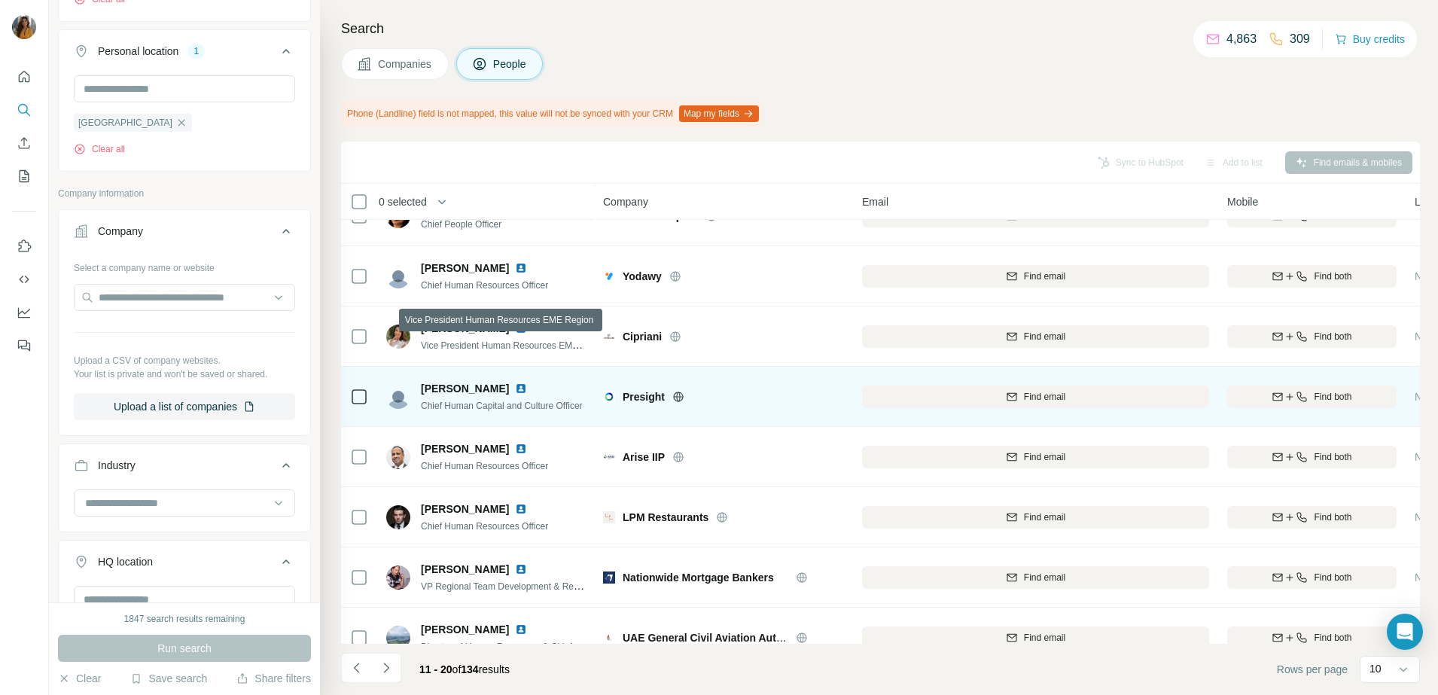
scroll to position [0, 0]
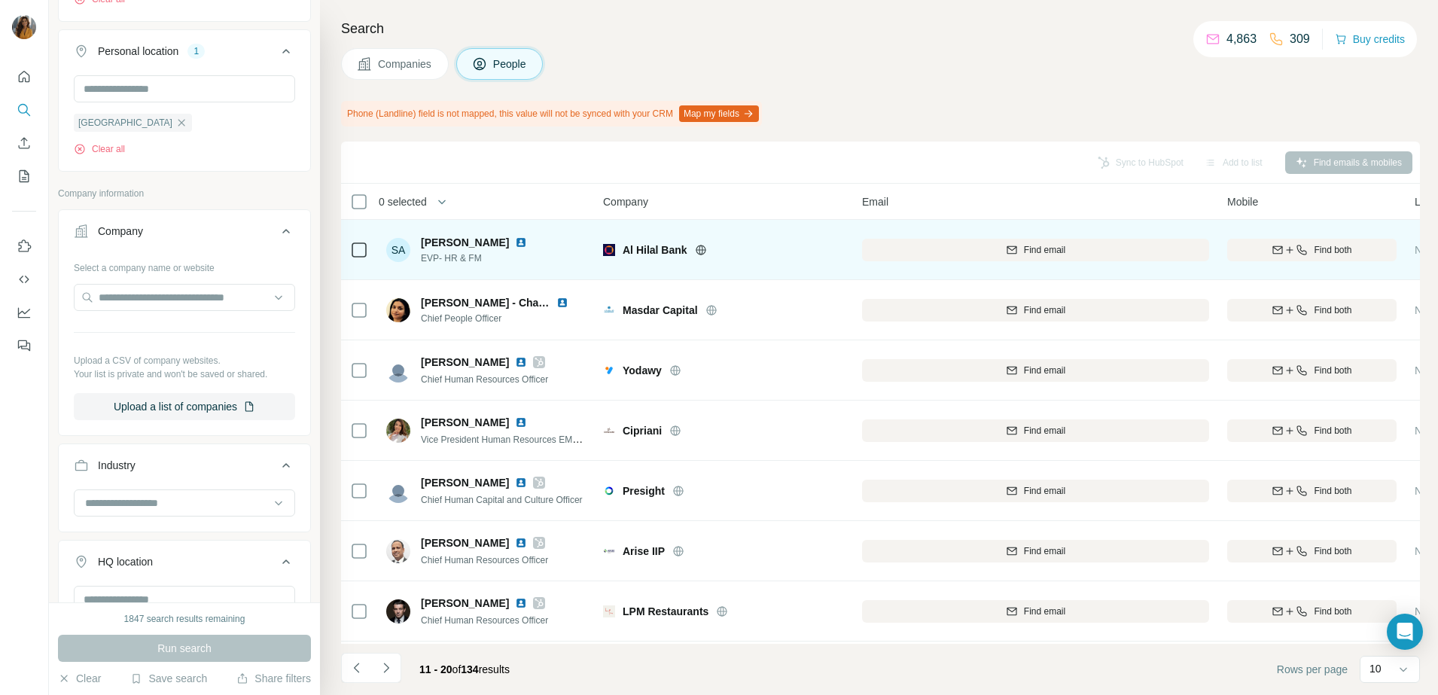
click at [515, 240] on img at bounding box center [521, 242] width 12 height 12
click at [1064, 243] on span "Find email" at bounding box center [1044, 250] width 41 height 14
click at [1275, 250] on icon "button" at bounding box center [1277, 250] width 12 height 12
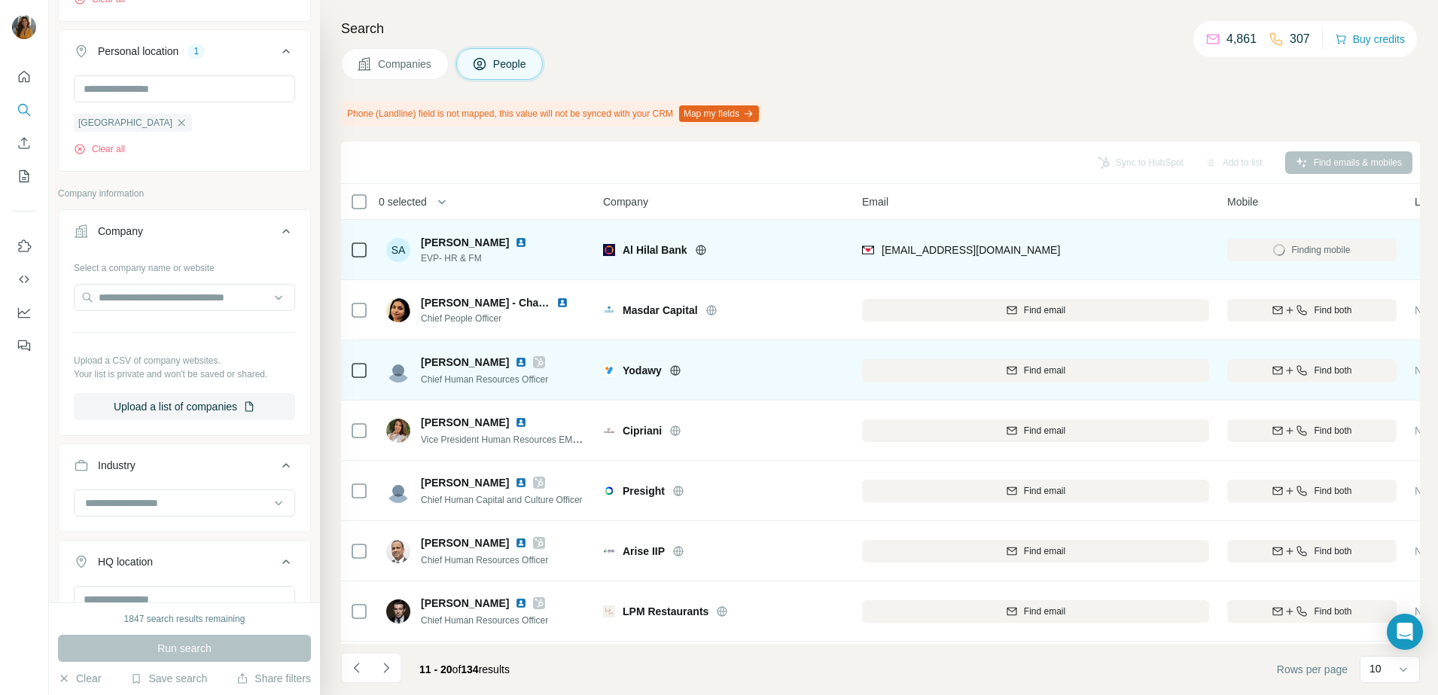
click at [515, 359] on img at bounding box center [521, 362] width 12 height 12
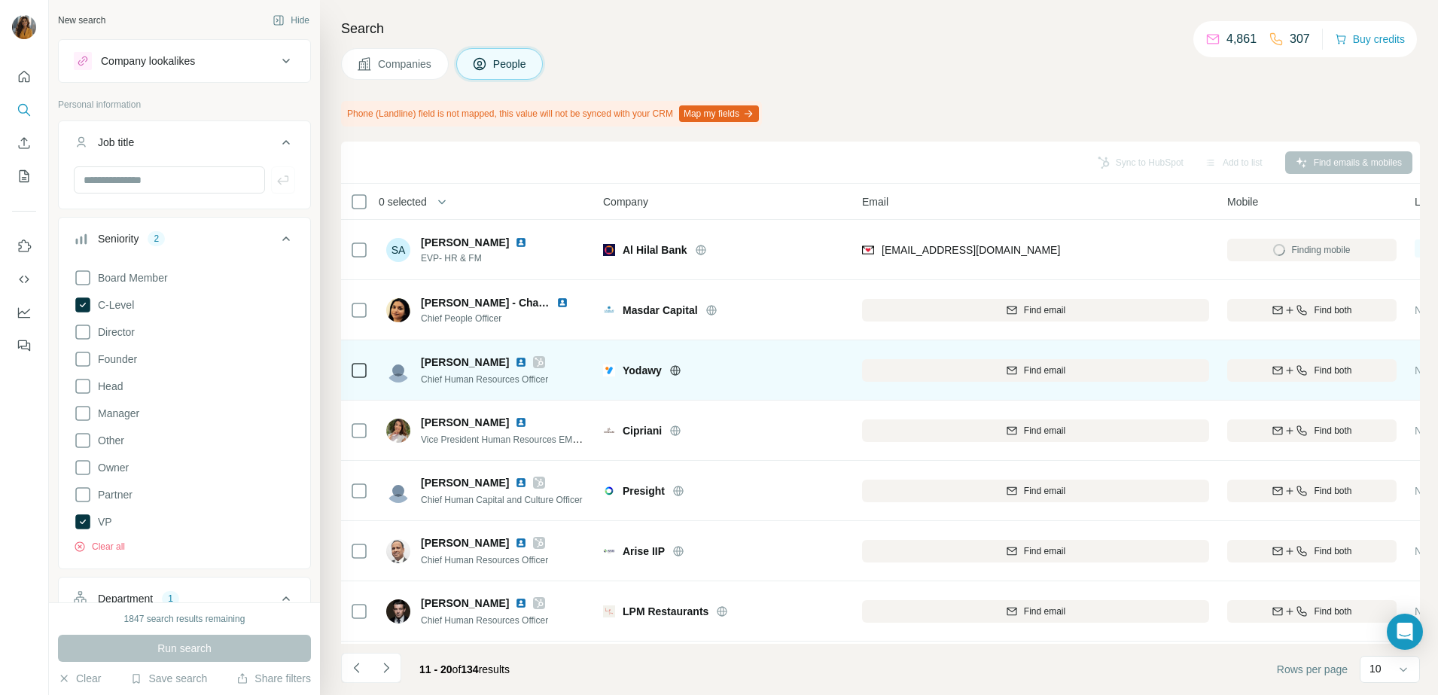
click at [1324, 369] on span "Find both" at bounding box center [1333, 371] width 38 height 14
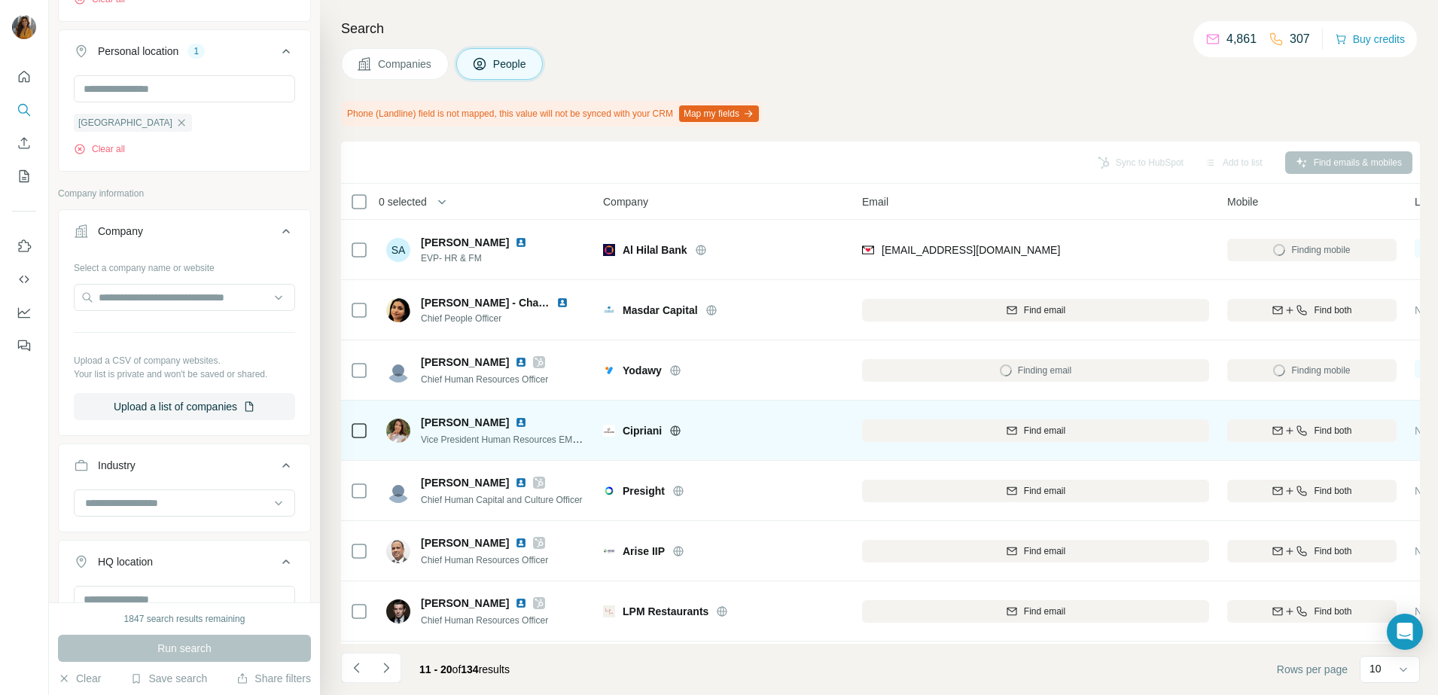
click at [515, 423] on img at bounding box center [521, 422] width 12 height 12
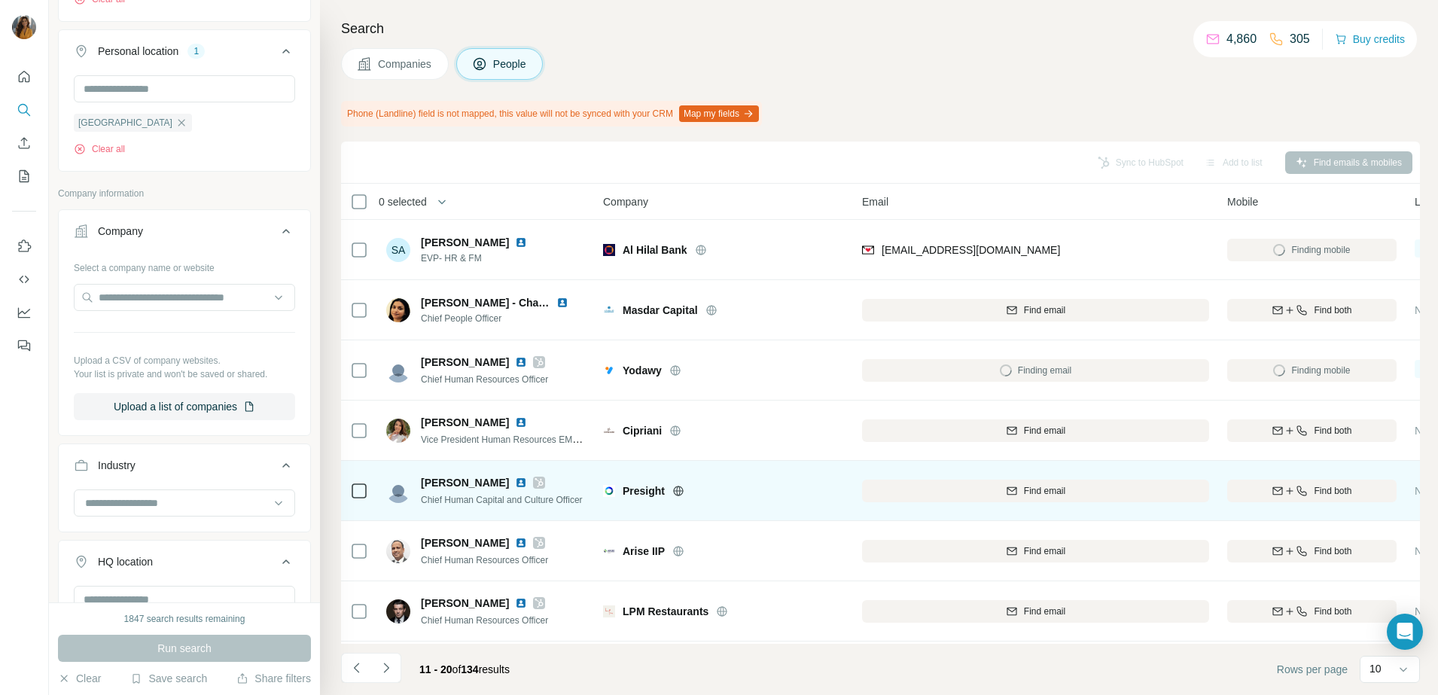
click at [515, 480] on img at bounding box center [521, 482] width 12 height 12
click at [1314, 490] on span "Find both" at bounding box center [1333, 491] width 38 height 14
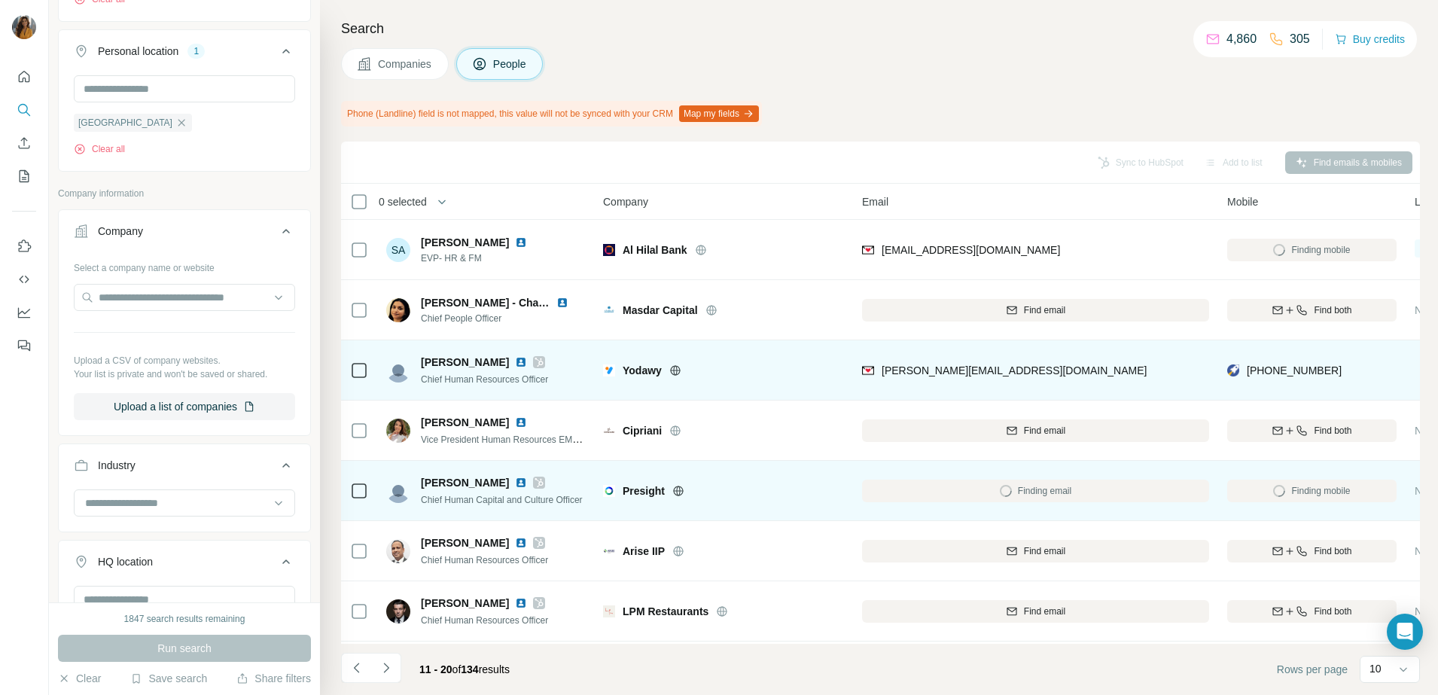
click at [1256, 366] on div "+971556008555" at bounding box center [1311, 369] width 169 height 41
drag, startPoint x: 1311, startPoint y: 364, endPoint x: 1340, endPoint y: 373, distance: 30.0
click at [1340, 373] on div "+971556008555" at bounding box center [1311, 369] width 169 height 41
click at [1338, 372] on div "+971556008555" at bounding box center [1311, 369] width 169 height 41
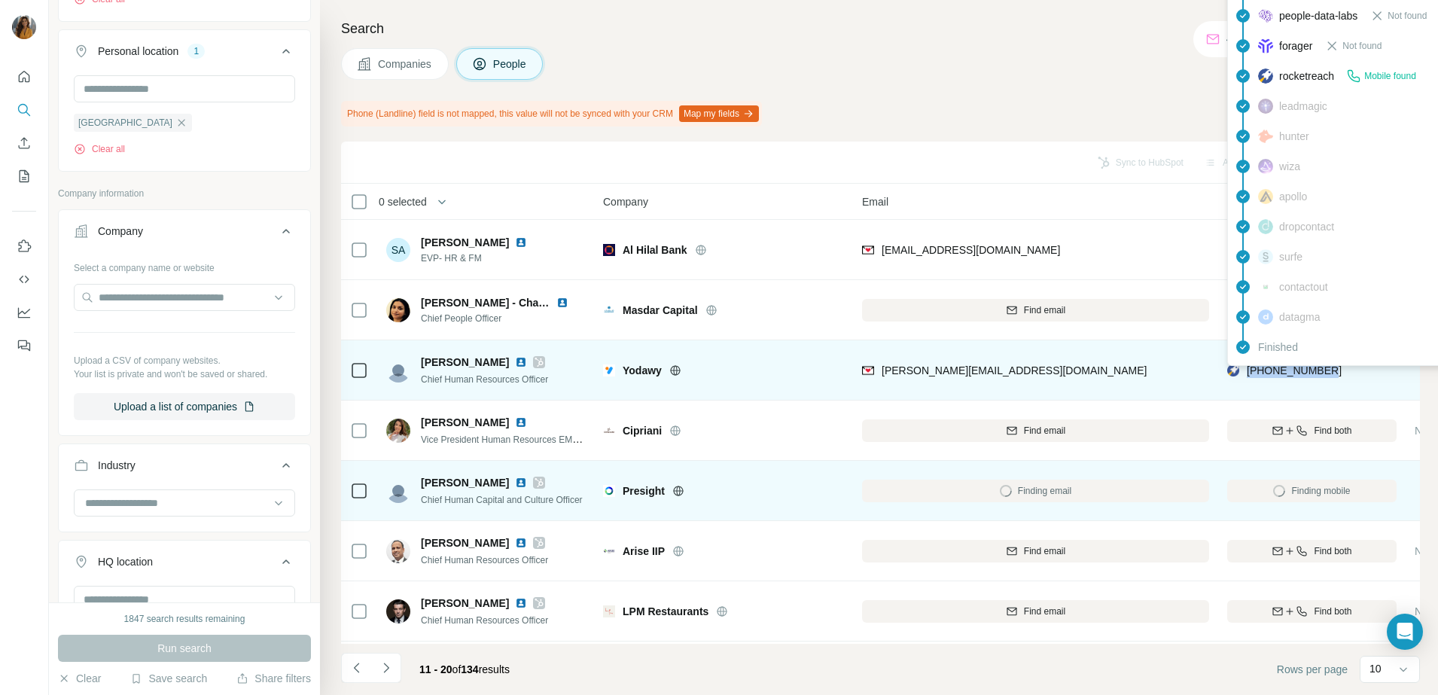
drag, startPoint x: 1332, startPoint y: 370, endPoint x: 1247, endPoint y: 367, distance: 85.1
click at [1247, 367] on div "+971556008555" at bounding box center [1311, 369] width 169 height 41
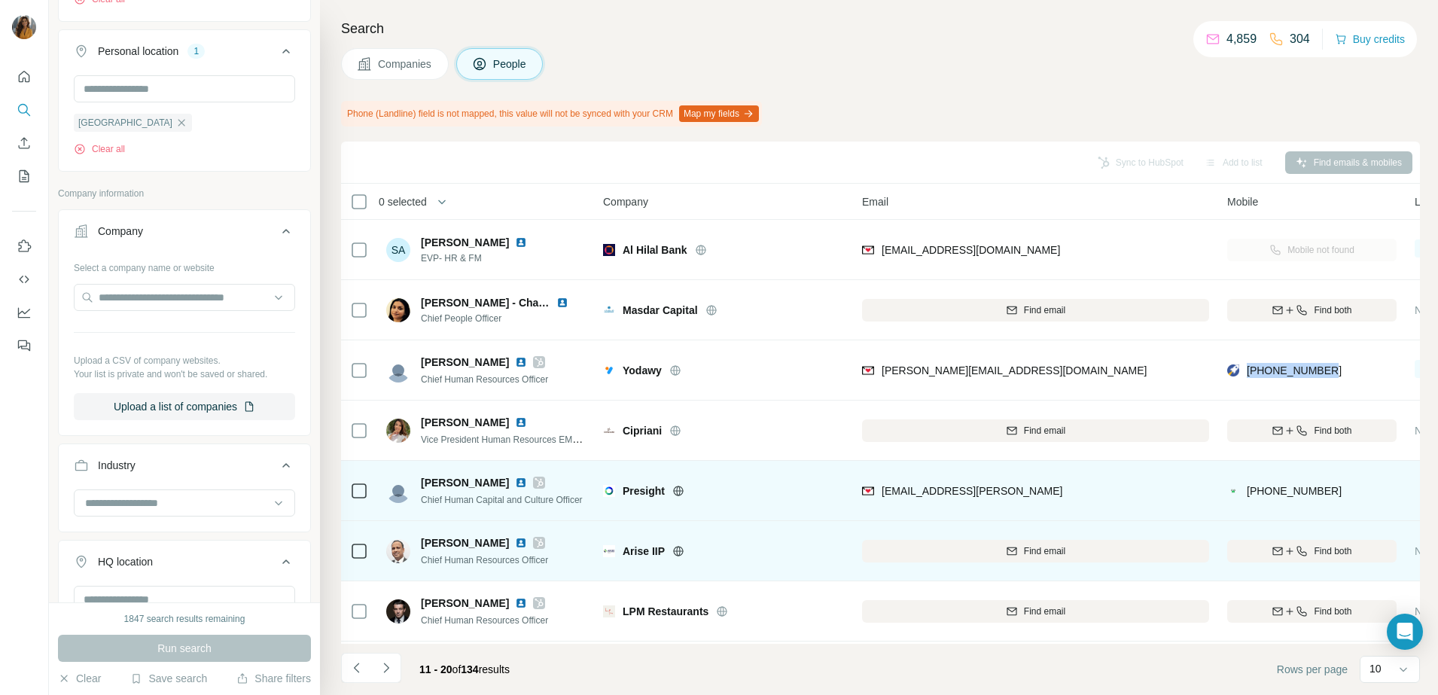
scroll to position [188, 0]
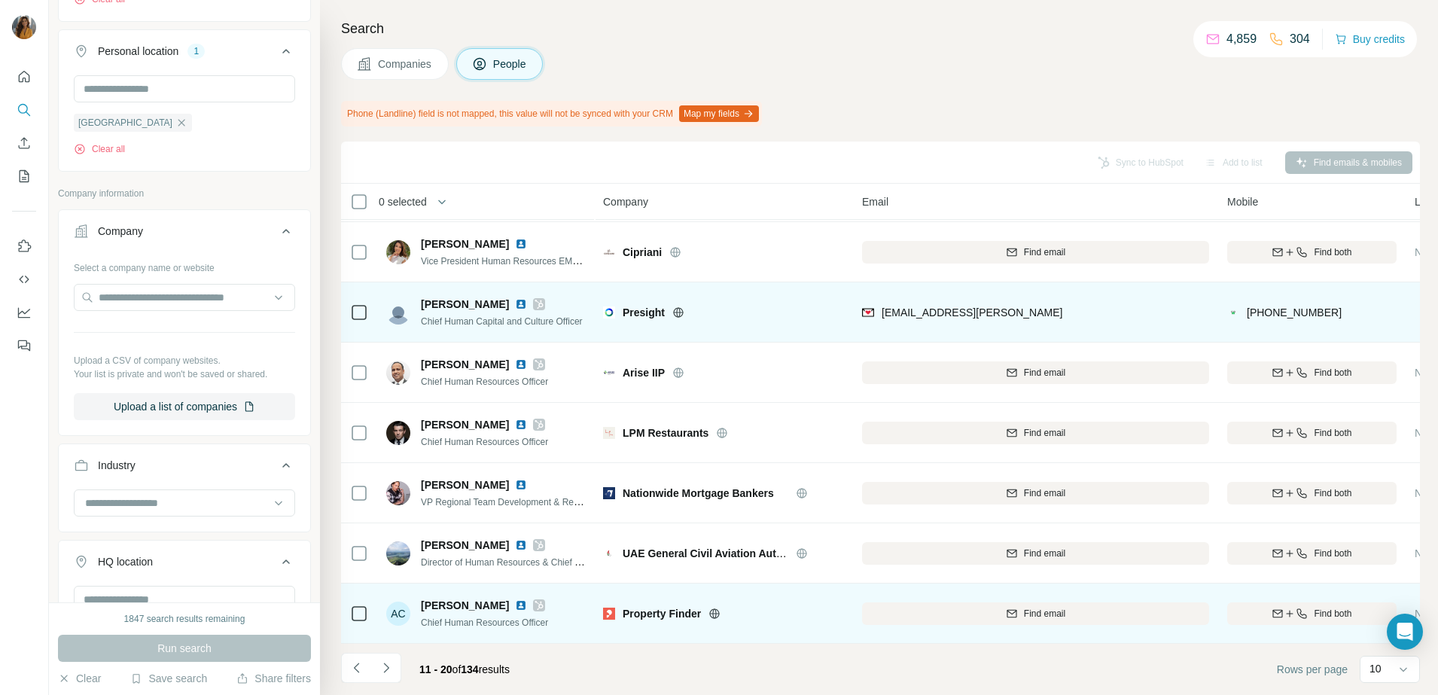
click at [517, 599] on img at bounding box center [521, 605] width 12 height 12
click at [1311, 607] on div "Find both" at bounding box center [1311, 614] width 169 height 14
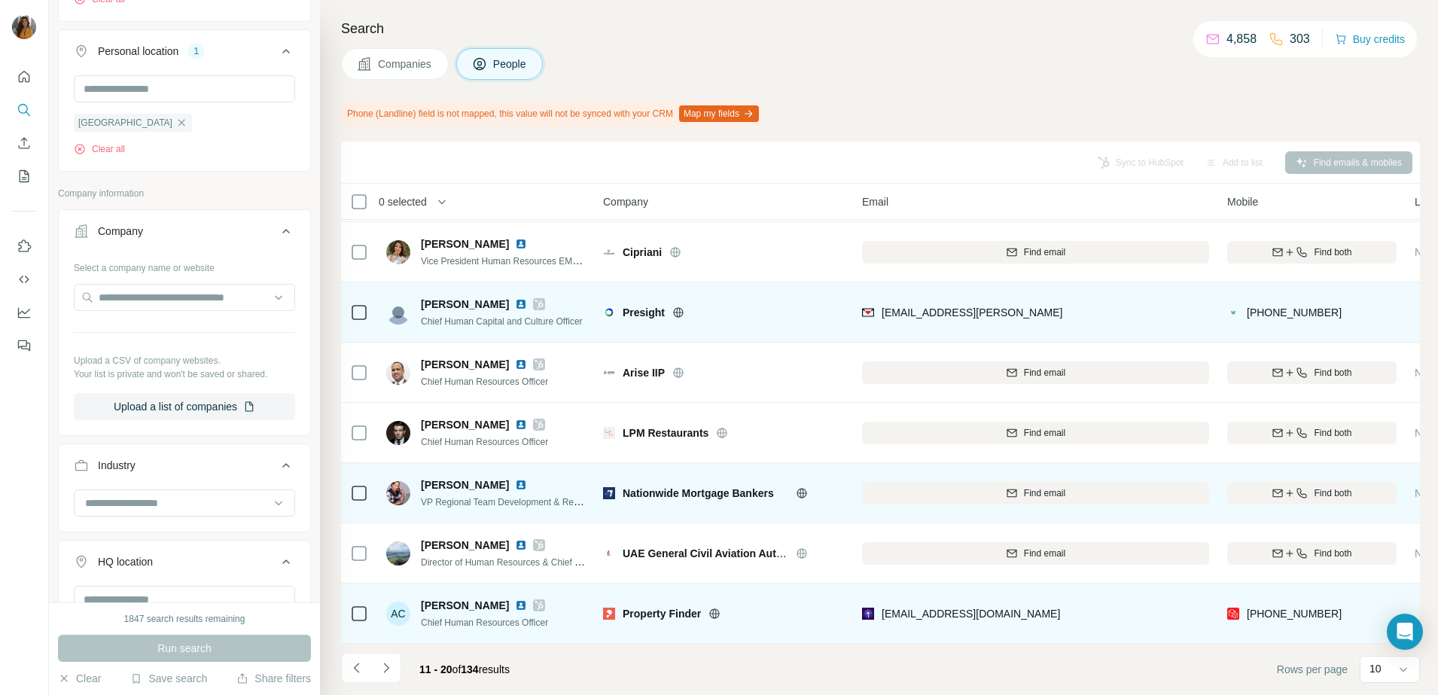
click at [517, 479] on img at bounding box center [521, 485] width 12 height 12
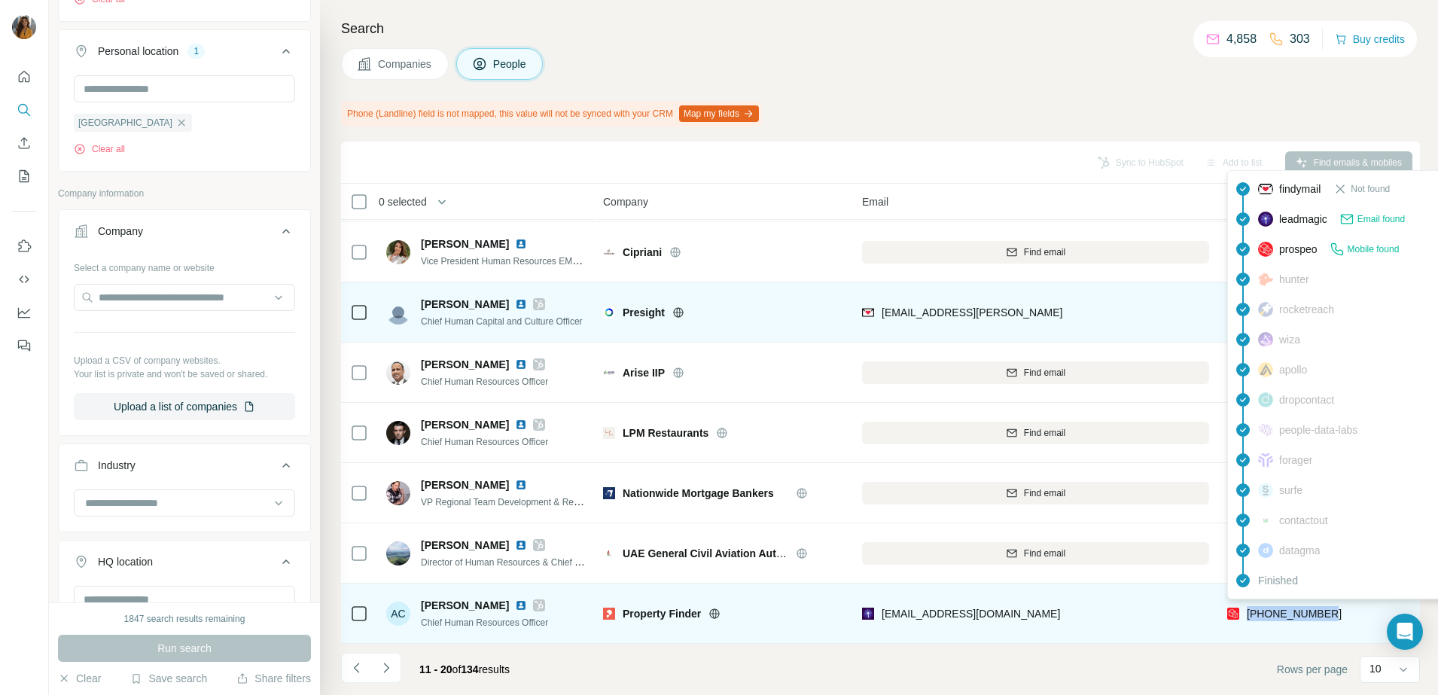
drag, startPoint x: 1332, startPoint y: 604, endPoint x: 1247, endPoint y: 604, distance: 85.1
click at [1247, 604] on div "[PHONE_NUMBER]" at bounding box center [1311, 612] width 169 height 41
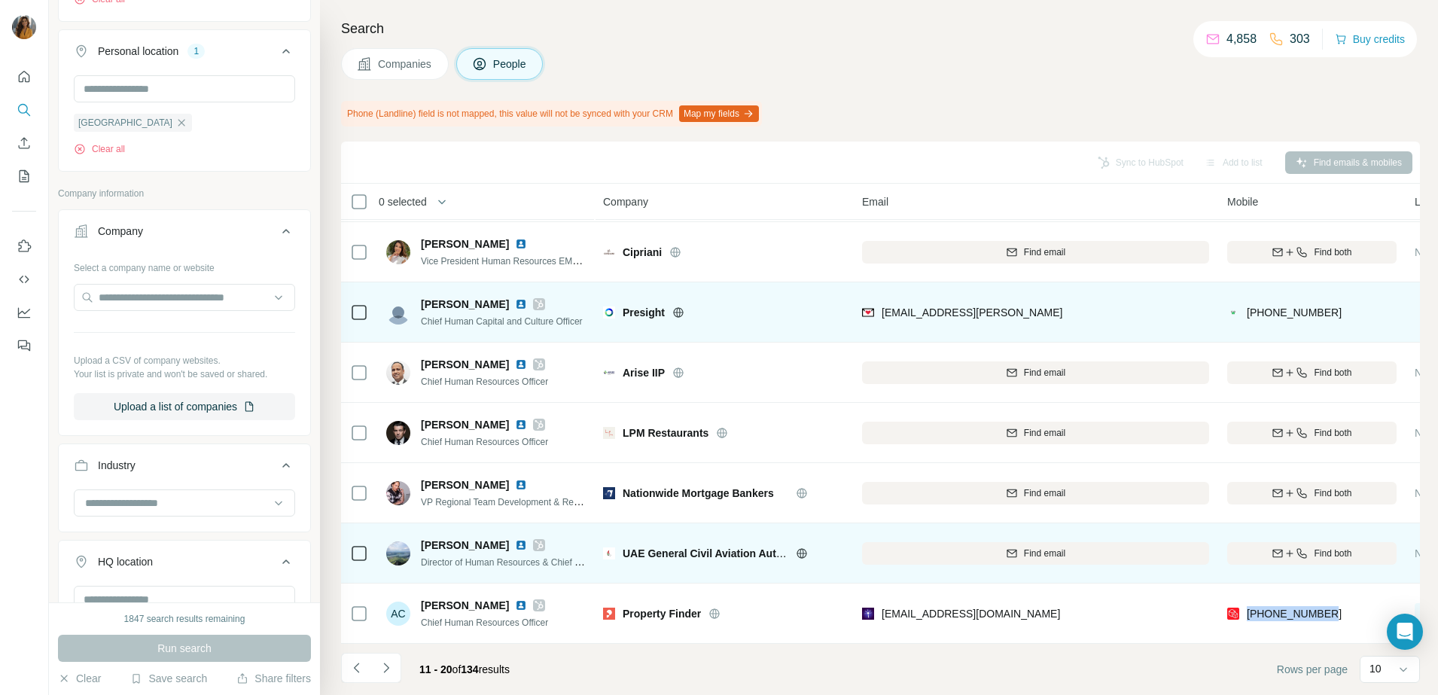
click at [527, 539] on img at bounding box center [521, 545] width 12 height 12
click at [1295, 542] on button "Find both" at bounding box center [1311, 553] width 169 height 23
click at [1347, 601] on div "[PHONE_NUMBER]" at bounding box center [1311, 612] width 169 height 41
click at [1324, 607] on span "[PHONE_NUMBER]" at bounding box center [1294, 613] width 95 height 12
click at [1169, 603] on div "[EMAIL_ADDRESS][DOMAIN_NAME]" at bounding box center [1035, 612] width 347 height 41
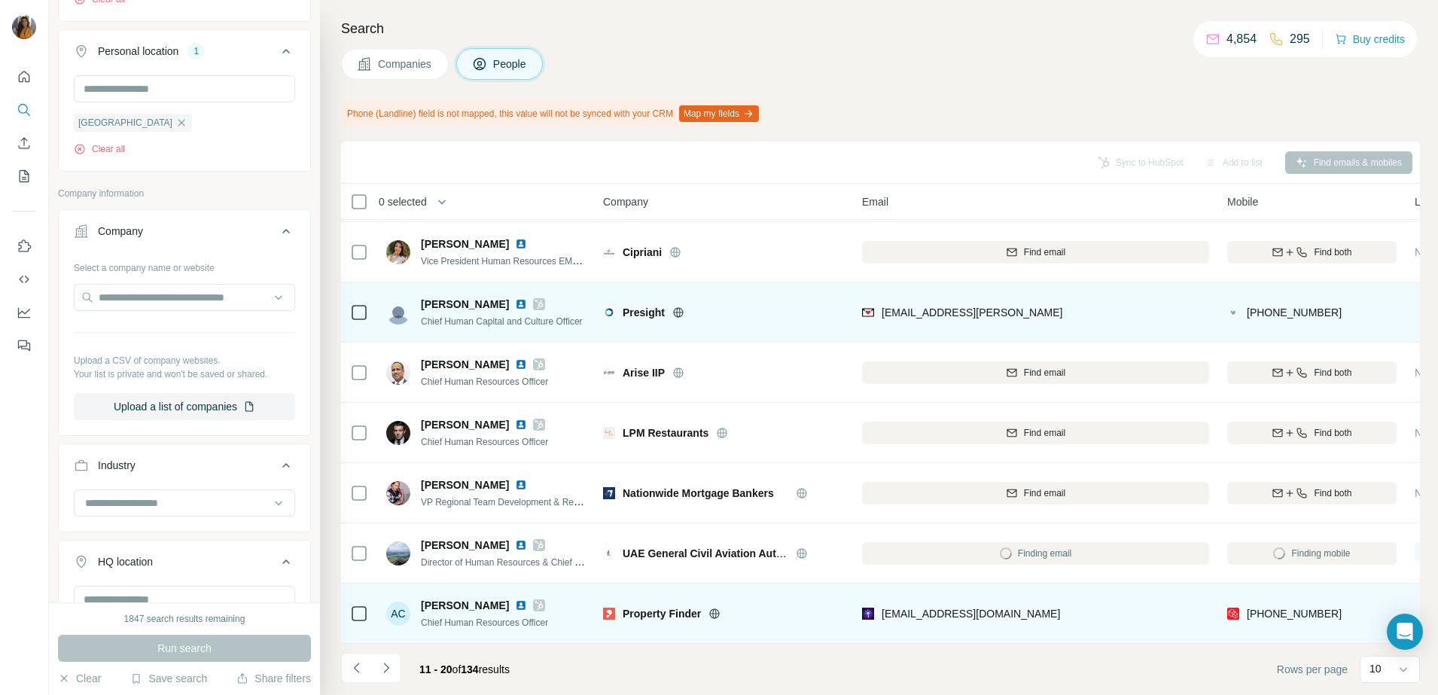
click at [1250, 599] on div "[PHONE_NUMBER]" at bounding box center [1311, 612] width 169 height 41
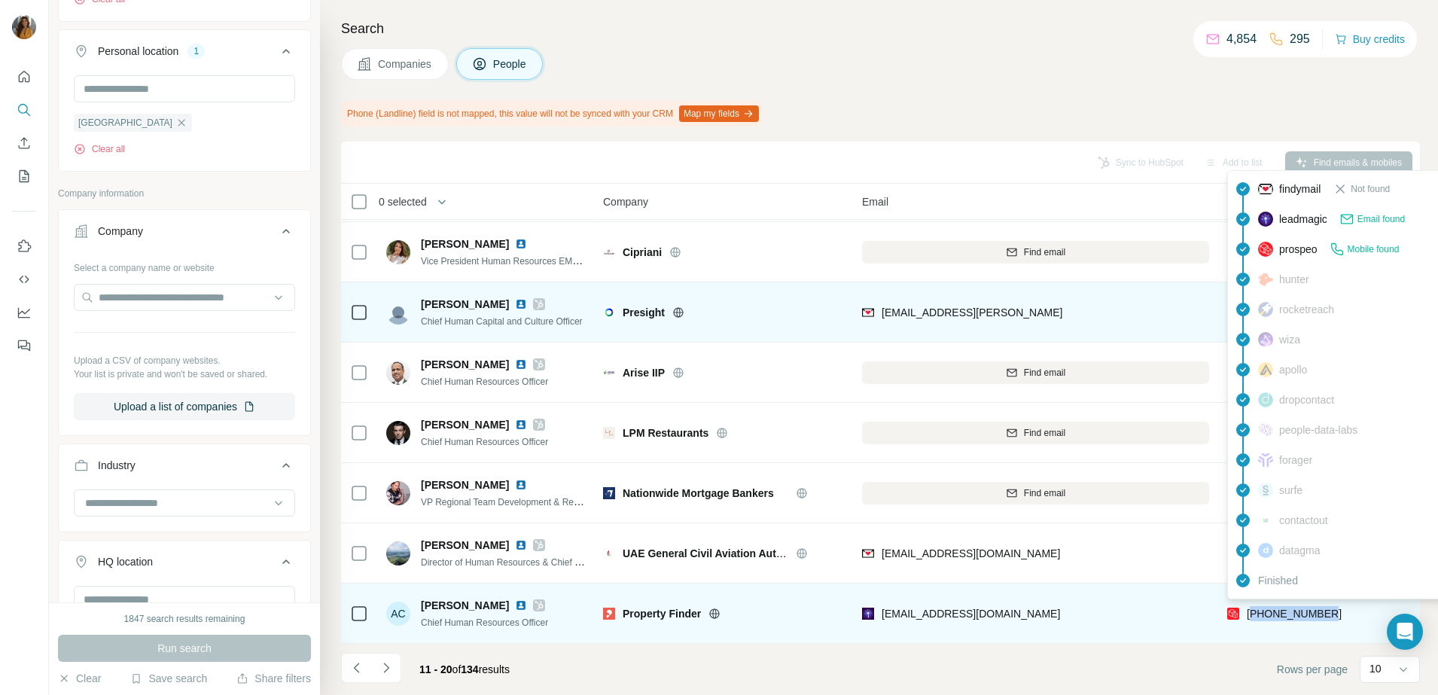
copy span "971565240565"
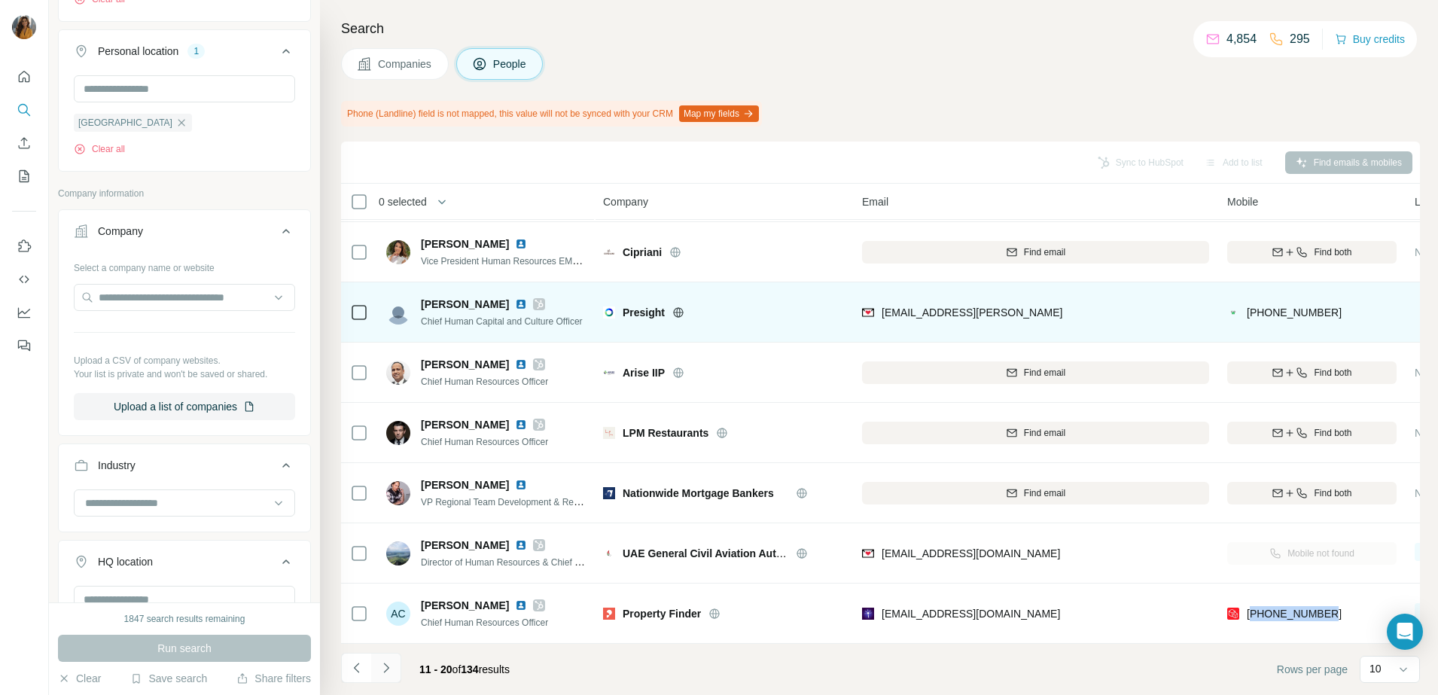
click at [387, 660] on icon "Navigate to next page" at bounding box center [386, 667] width 15 height 15
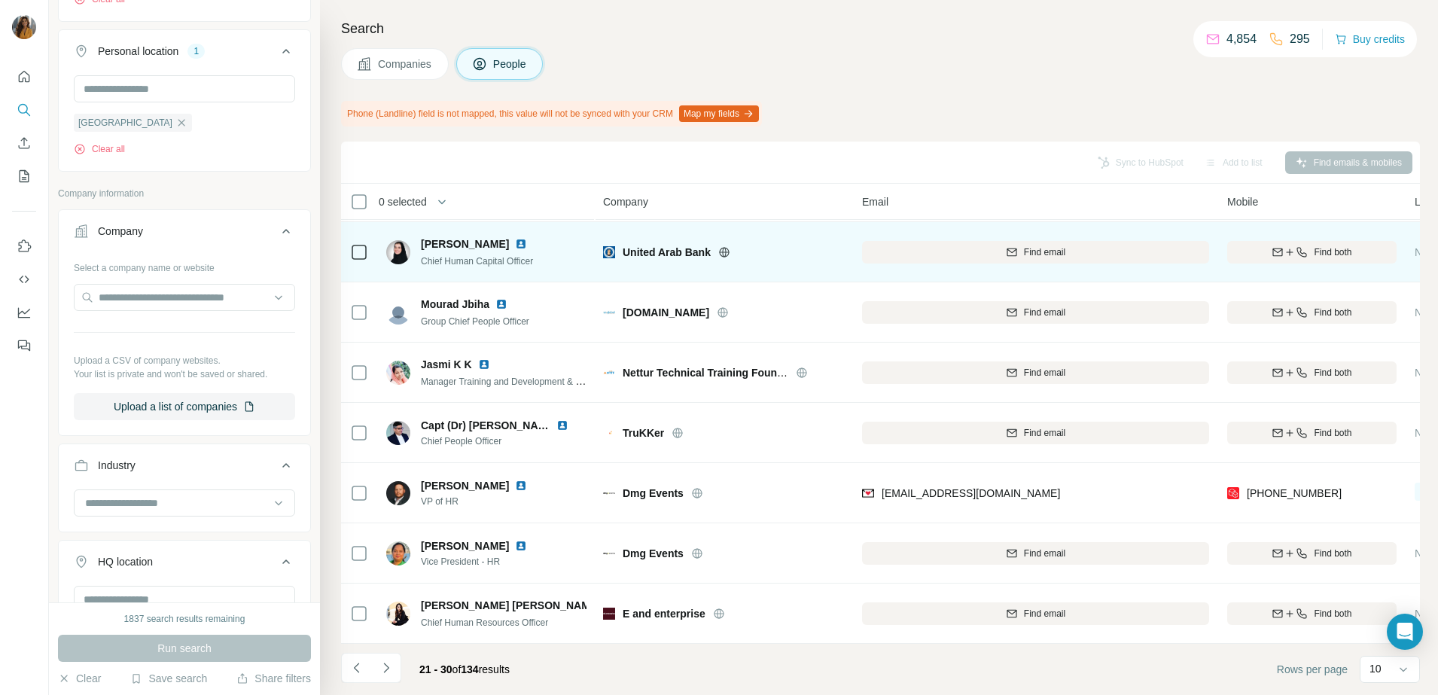
click at [1326, 245] on span "Find both" at bounding box center [1333, 252] width 38 height 14
click at [515, 238] on img at bounding box center [521, 244] width 12 height 12
drag, startPoint x: 1335, startPoint y: 240, endPoint x: 1327, endPoint y: 242, distance: 7.9
click at [1247, 241] on div "+971506597033" at bounding box center [1311, 251] width 169 height 41
drag, startPoint x: 1327, startPoint y: 242, endPoint x: 1308, endPoint y: 240, distance: 19.7
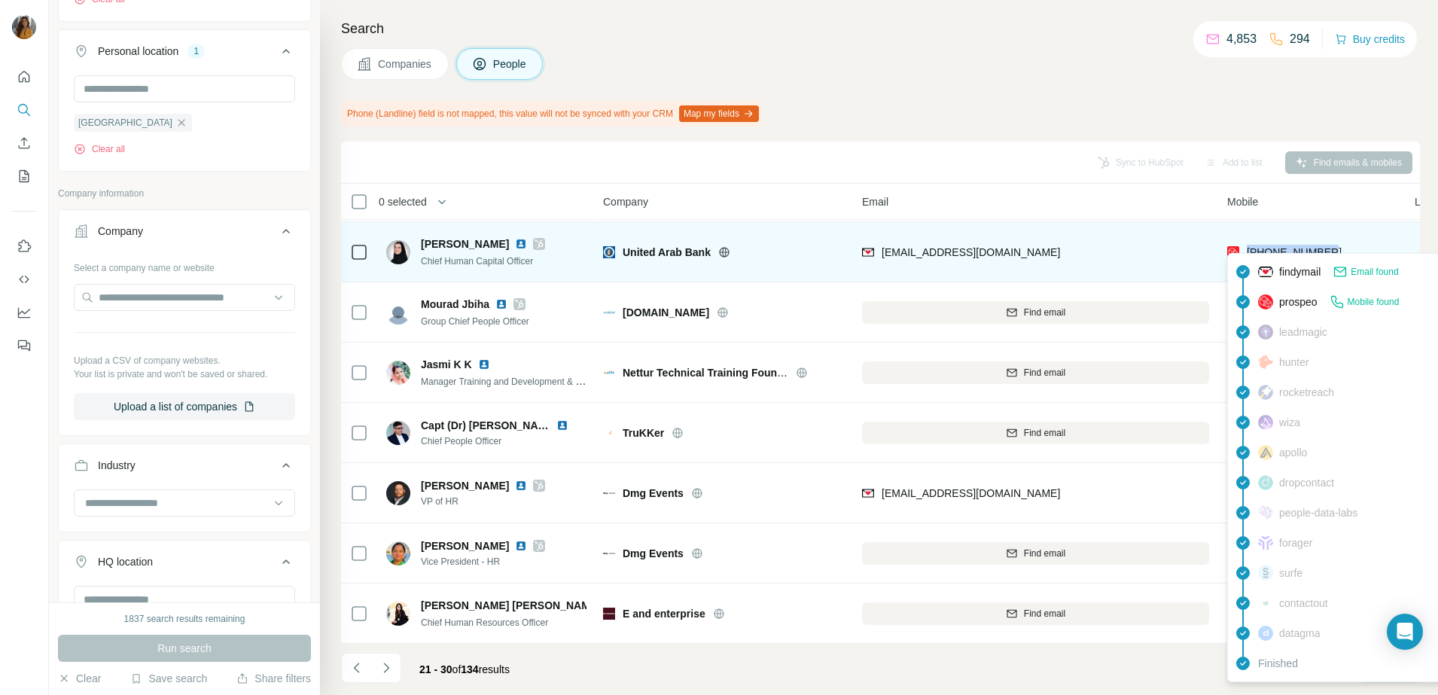
copy span "+971506597033"
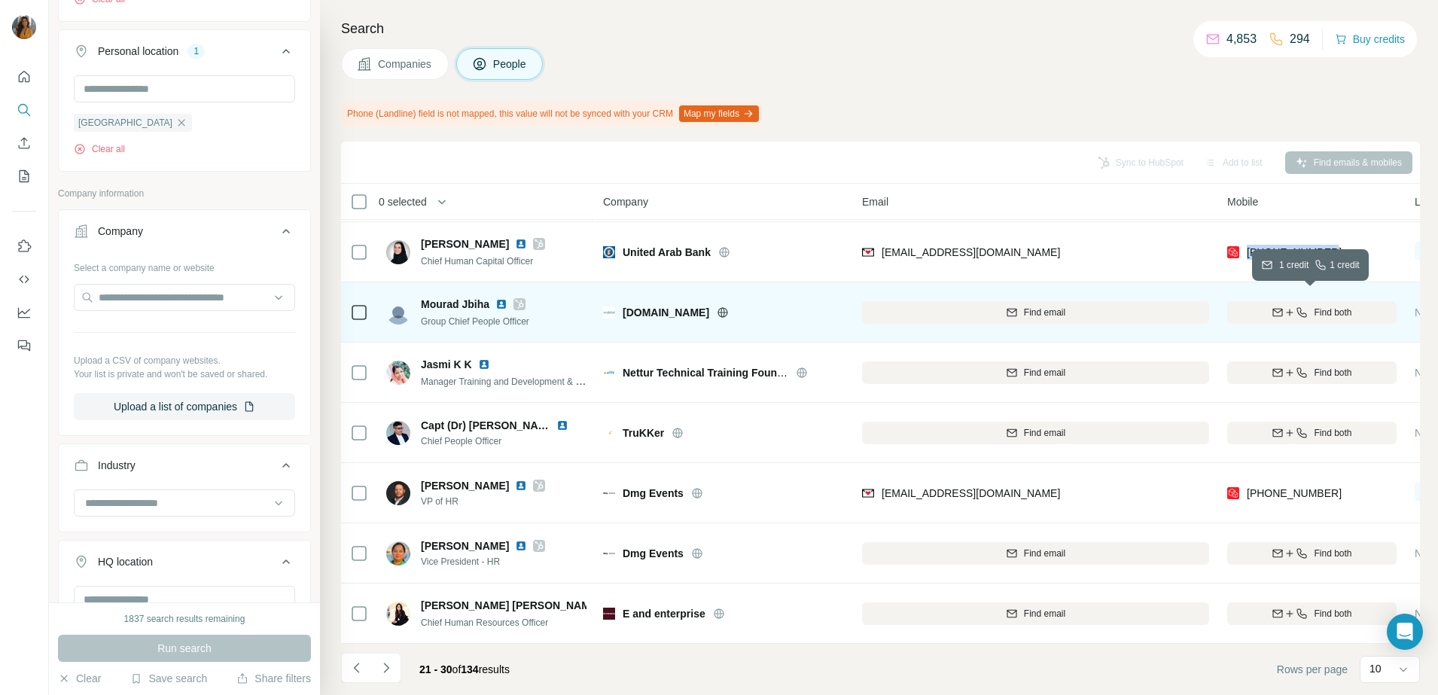
click at [1314, 306] on span "Find both" at bounding box center [1333, 313] width 38 height 14
click at [502, 298] on img at bounding box center [501, 304] width 12 height 12
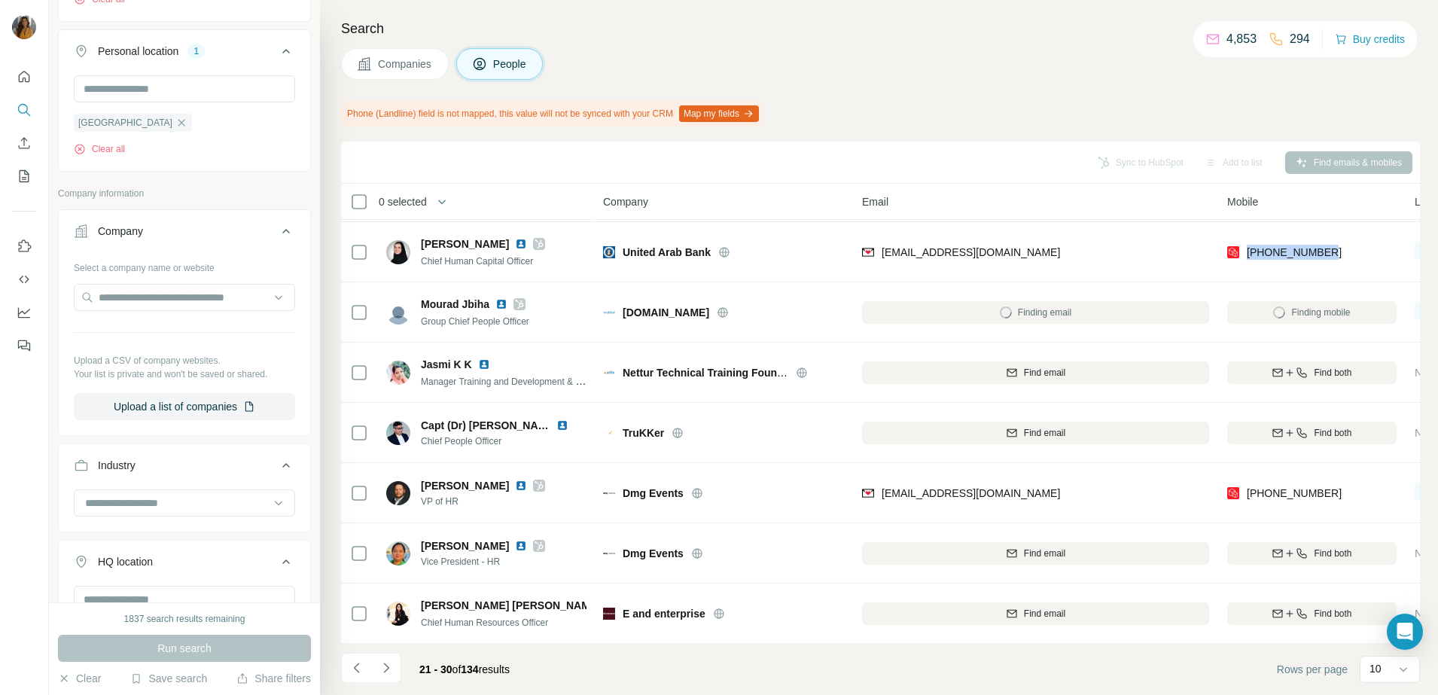
scroll to position [188, 0]
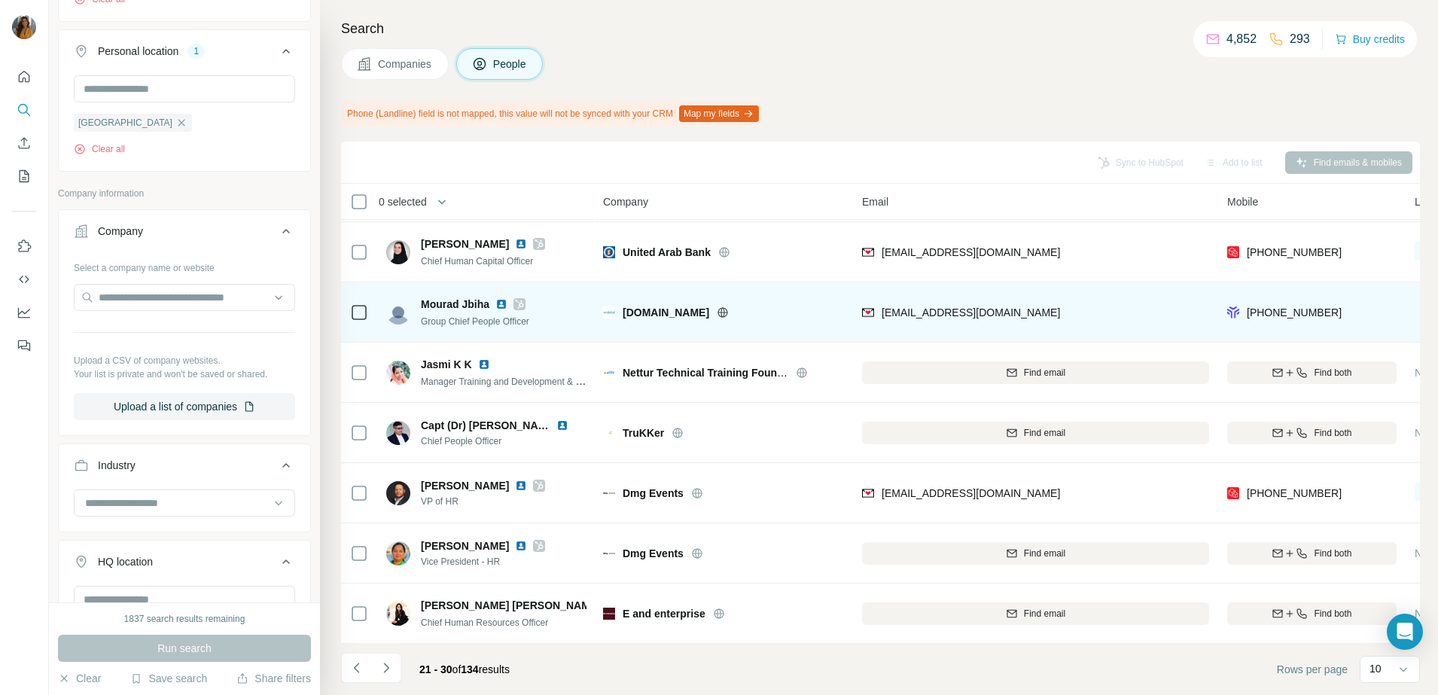
click at [1352, 305] on div "[PHONE_NUMBER]" at bounding box center [1311, 311] width 169 height 41
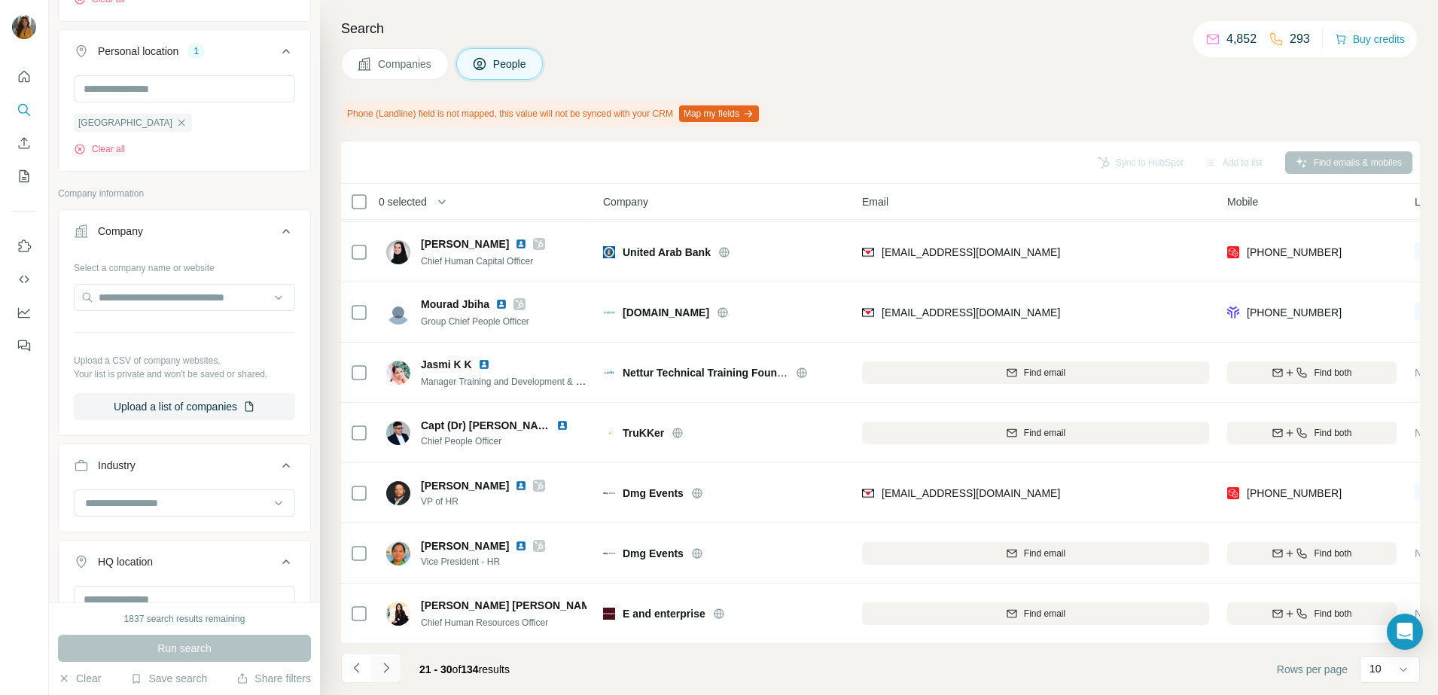
click at [386, 663] on icon "Navigate to next page" at bounding box center [386, 667] width 15 height 15
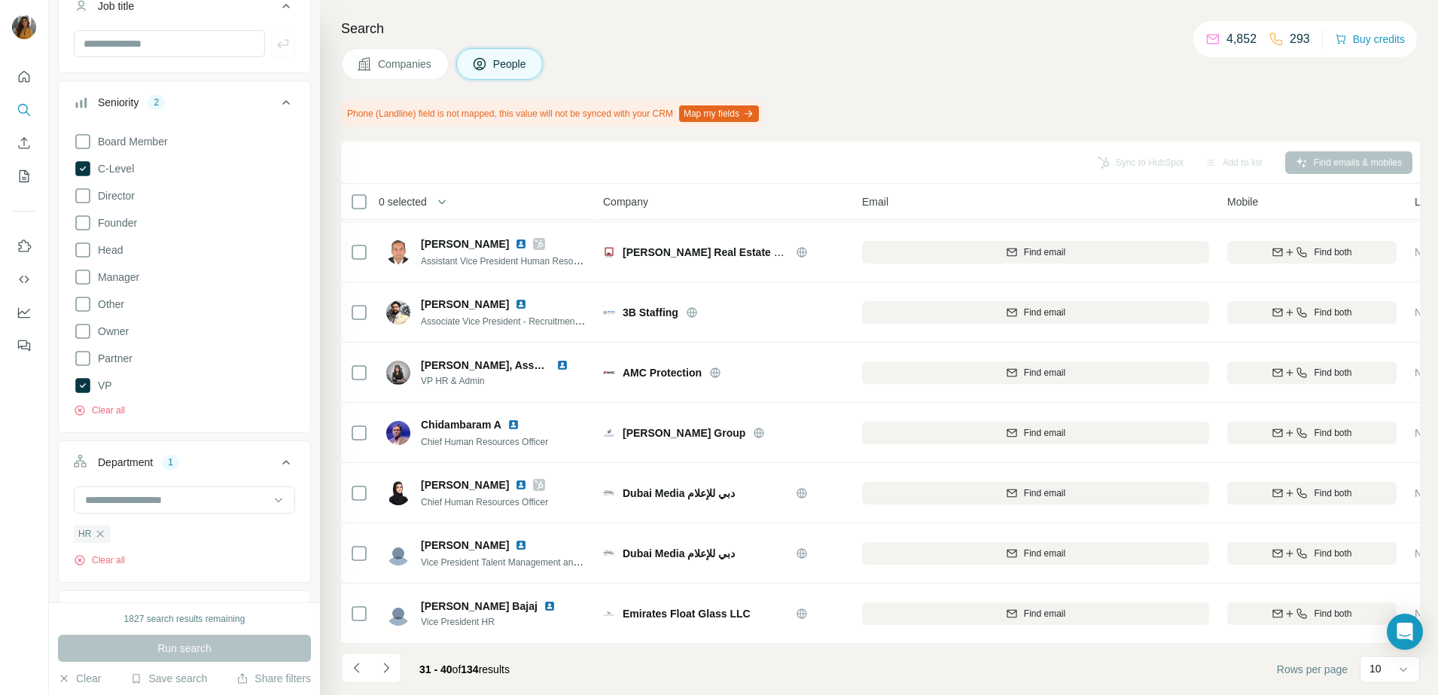
scroll to position [132, 0]
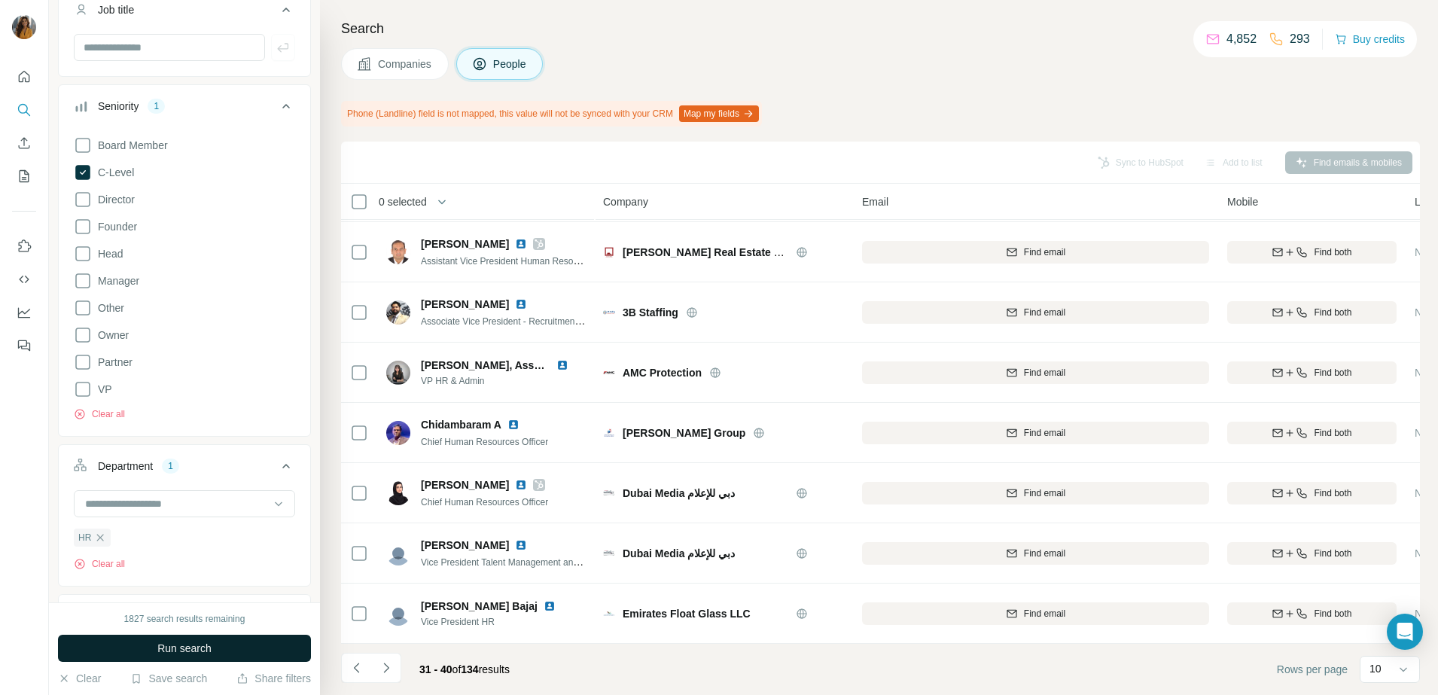
click at [209, 653] on span "Run search" at bounding box center [184, 648] width 54 height 15
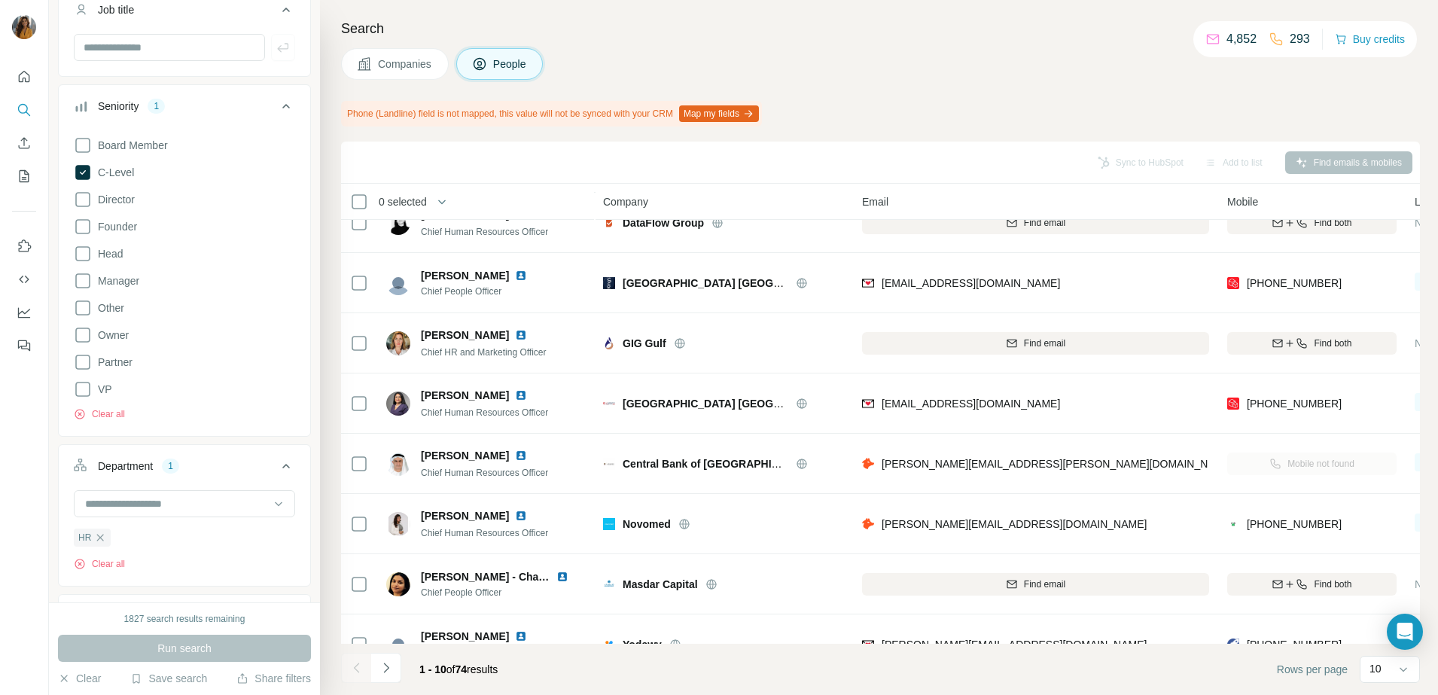
scroll to position [188, 0]
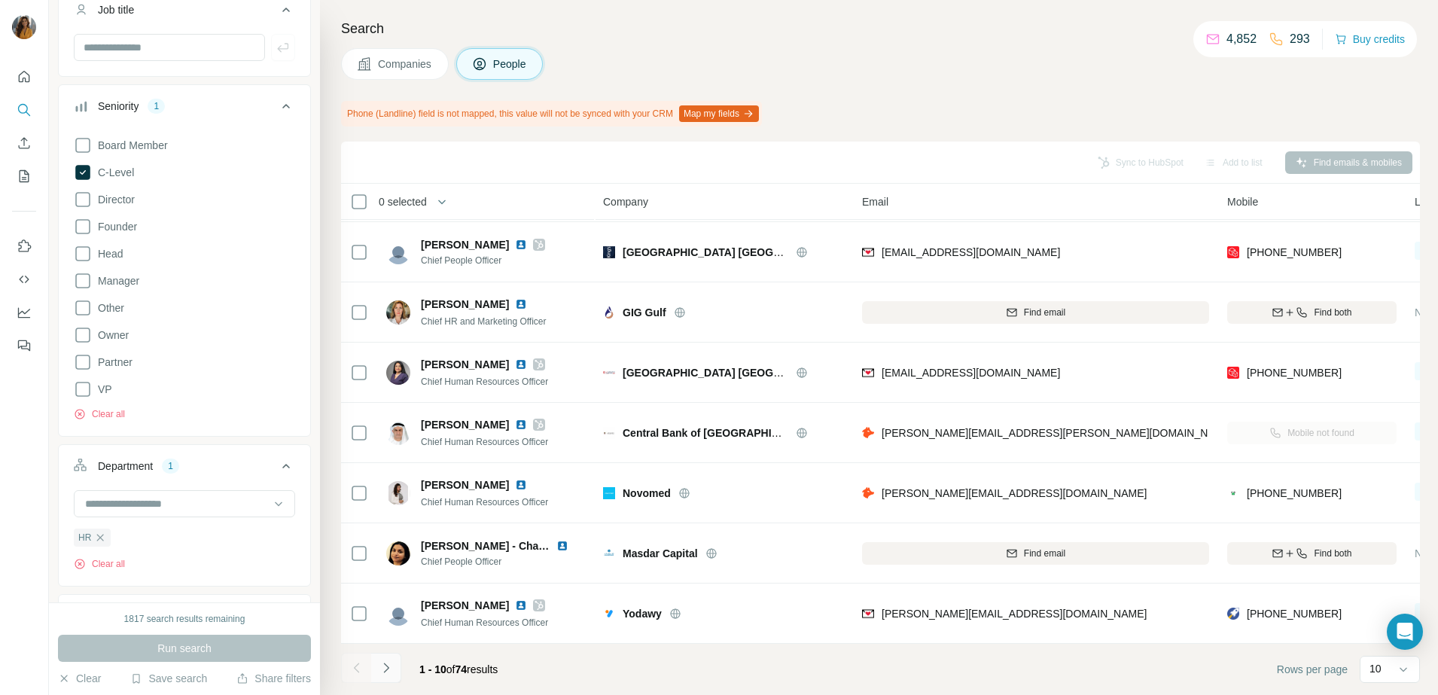
click at [392, 668] on icon "Navigate to next page" at bounding box center [386, 667] width 15 height 15
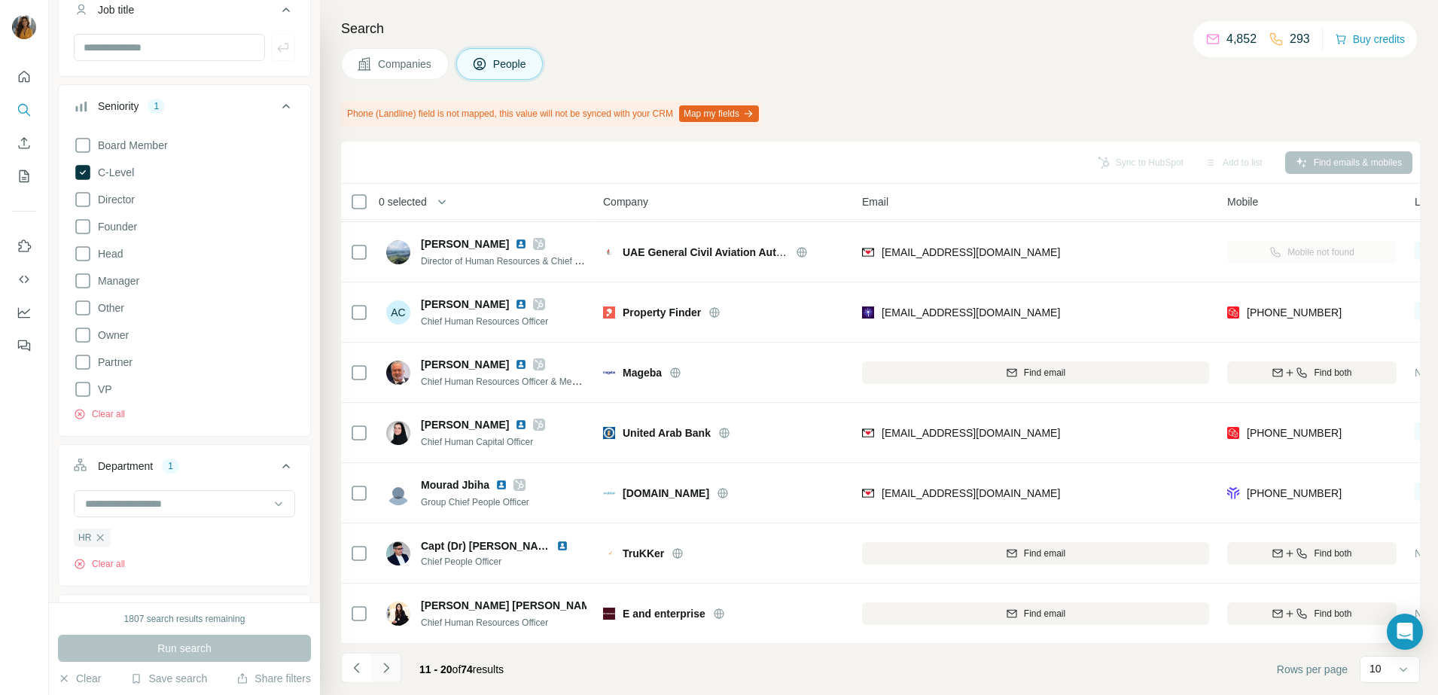
click at [386, 669] on icon "Navigate to next page" at bounding box center [385, 667] width 5 height 10
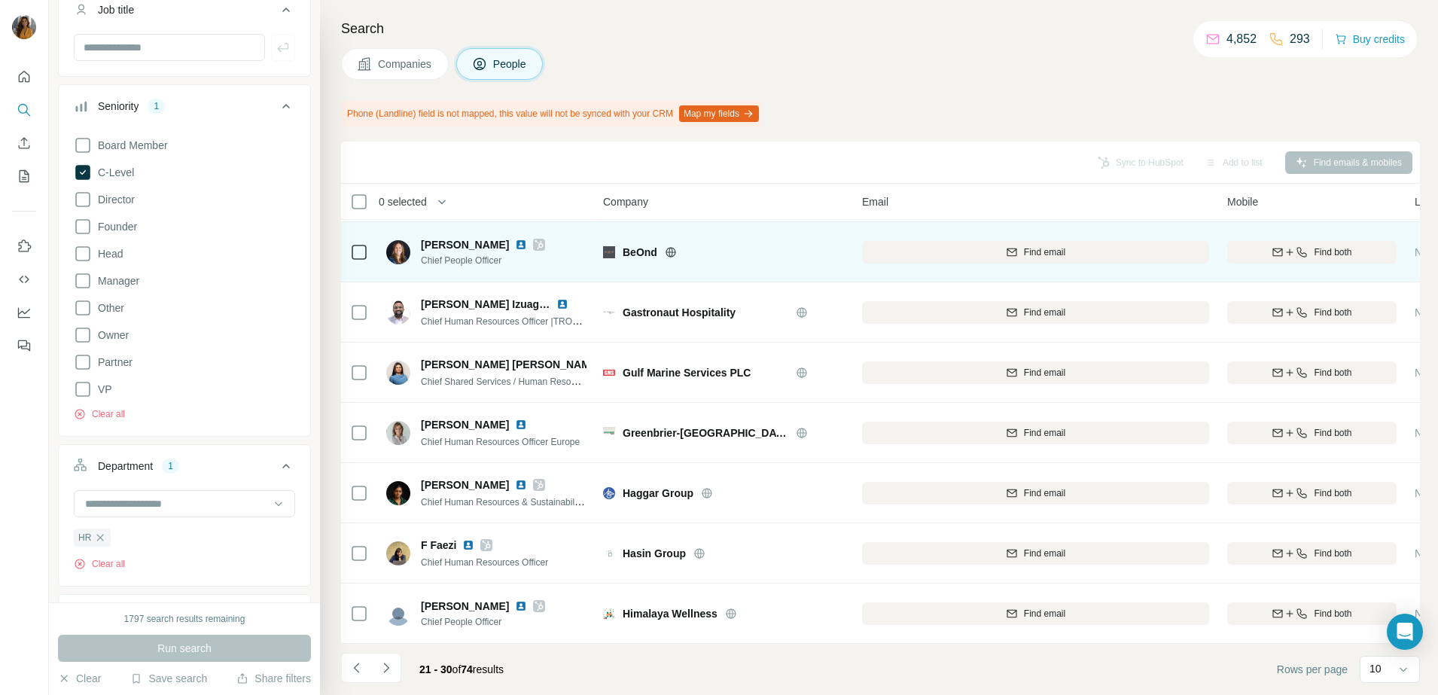
click at [515, 239] on img at bounding box center [521, 245] width 12 height 12
click at [1293, 246] on icon "button" at bounding box center [1289, 252] width 12 height 12
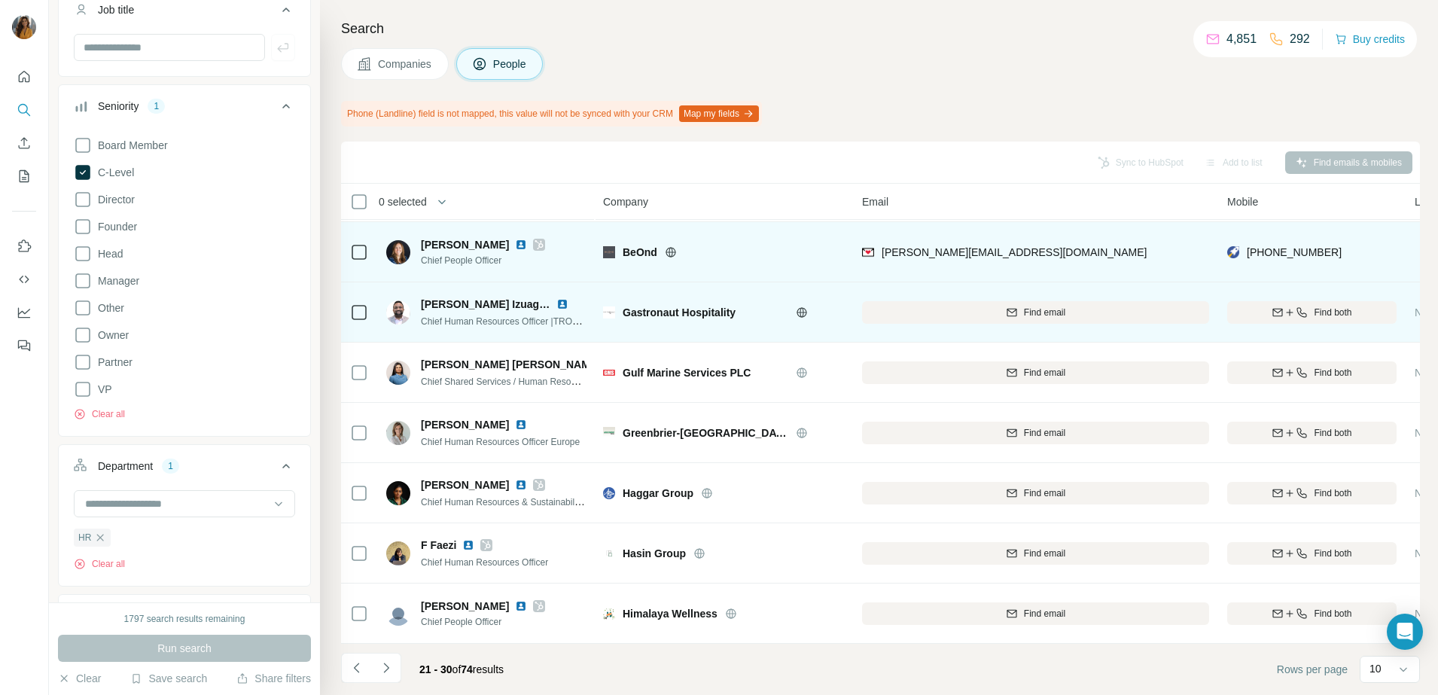
click at [561, 298] on img at bounding box center [562, 304] width 12 height 12
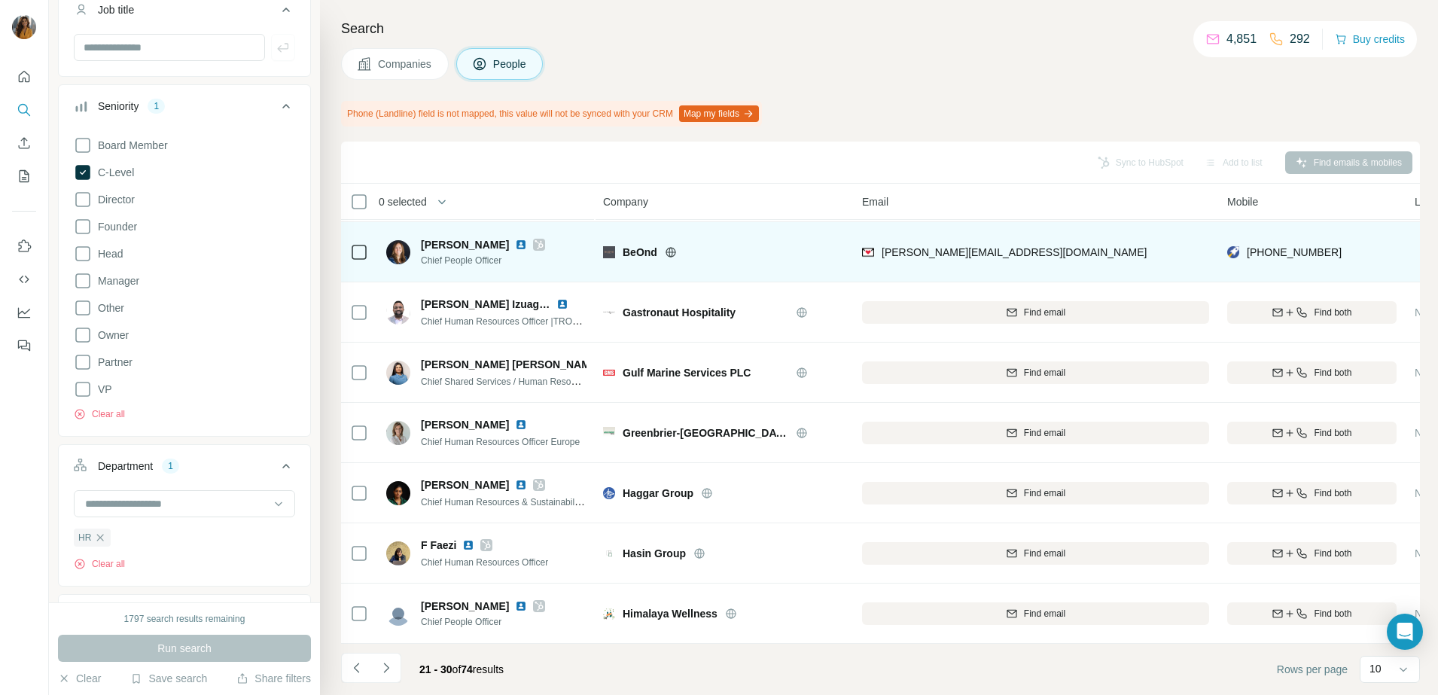
click at [1231, 242] on div "[PHONE_NUMBER]" at bounding box center [1311, 251] width 169 height 41
click at [1326, 241] on div "[PHONE_NUMBER]" at bounding box center [1311, 251] width 169 height 41
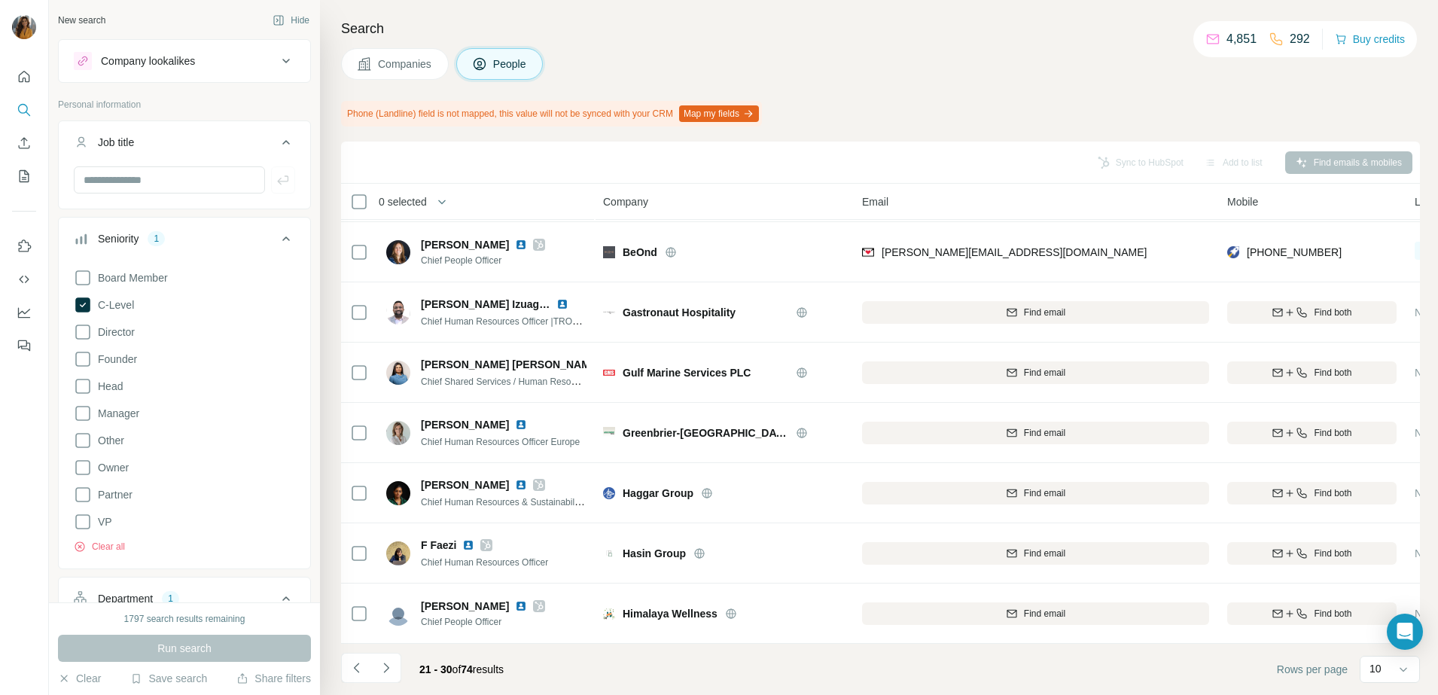
scroll to position [565, 0]
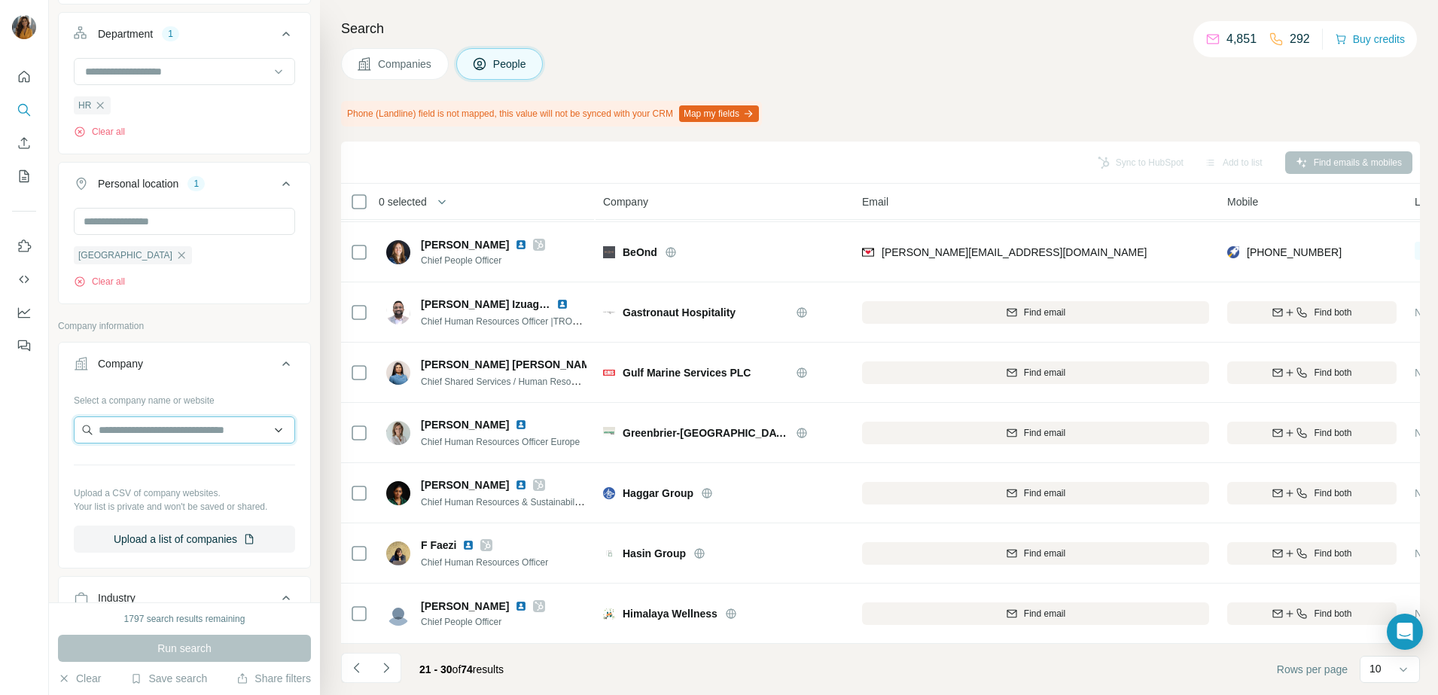
click at [129, 438] on input "text" at bounding box center [184, 429] width 221 height 27
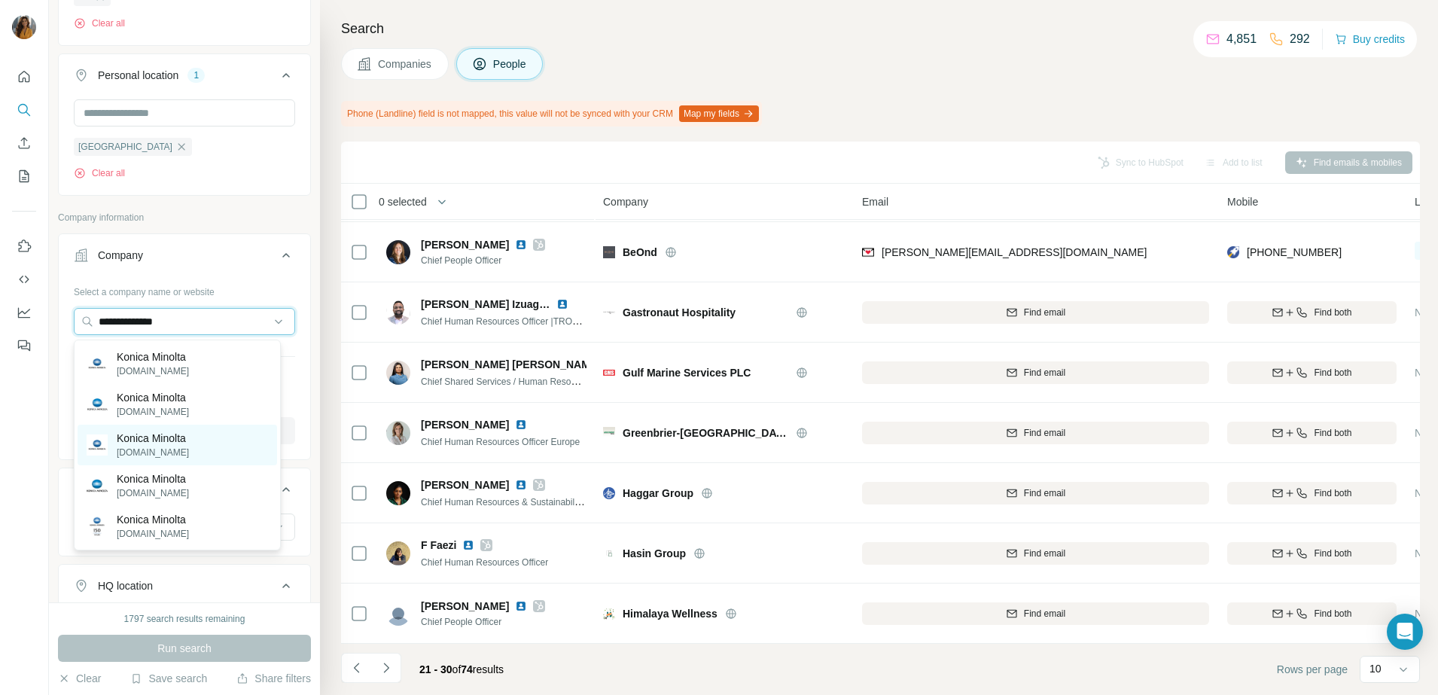
scroll to position [753, 0]
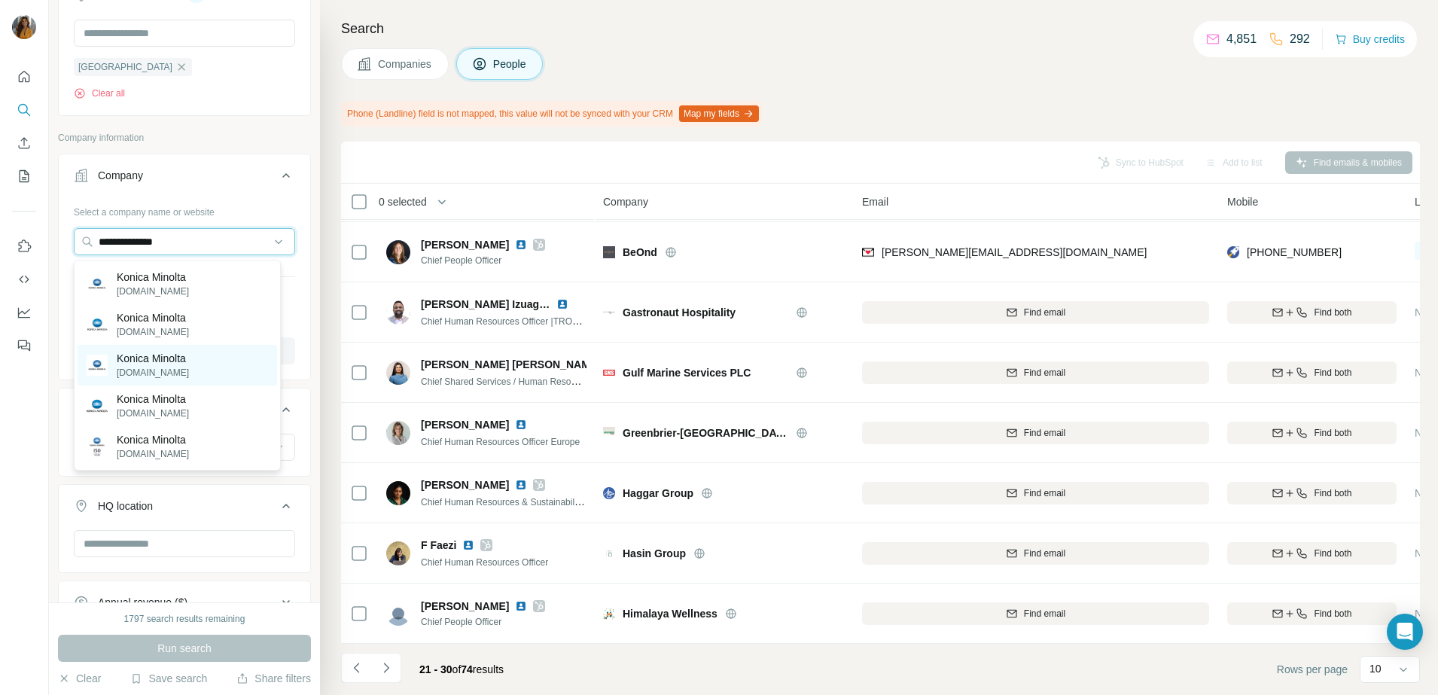
type input "**********"
click at [196, 367] on div "Konica Minolta [DOMAIN_NAME]" at bounding box center [177, 365] width 199 height 41
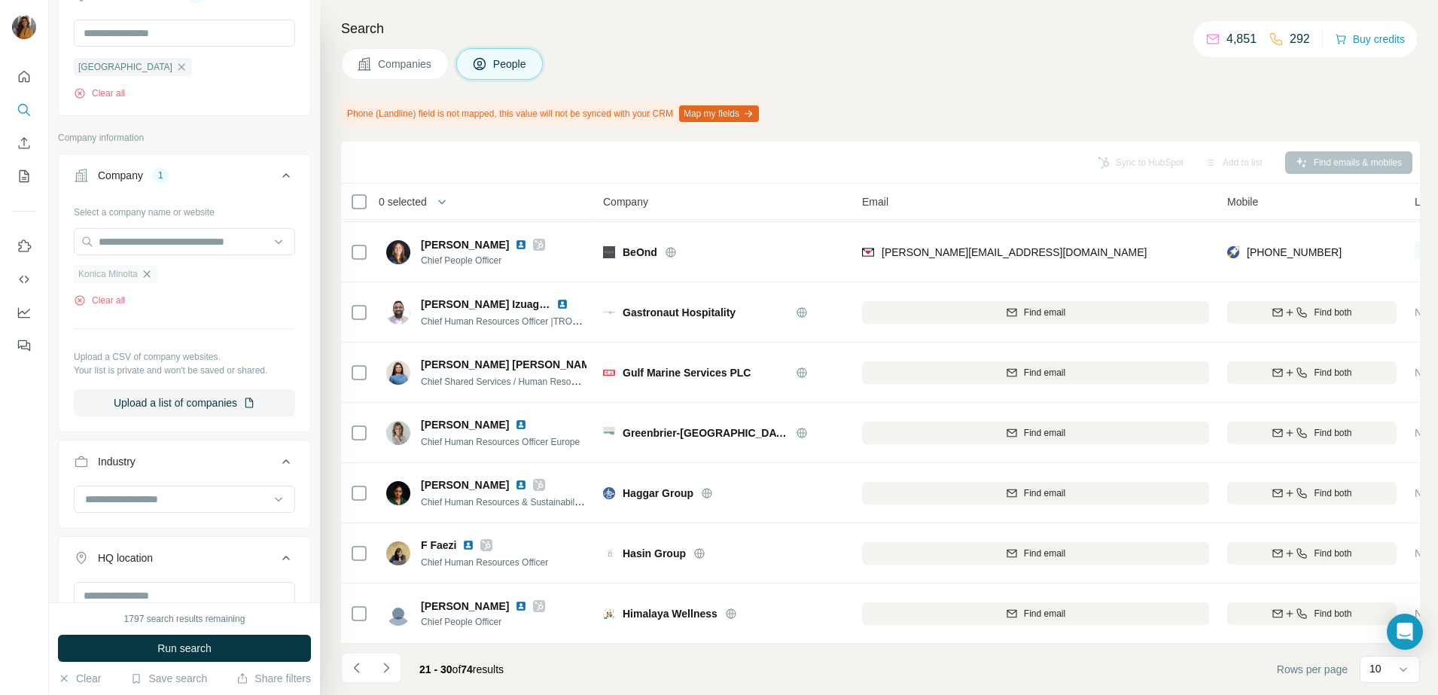
click at [147, 277] on icon "button" at bounding box center [146, 273] width 7 height 7
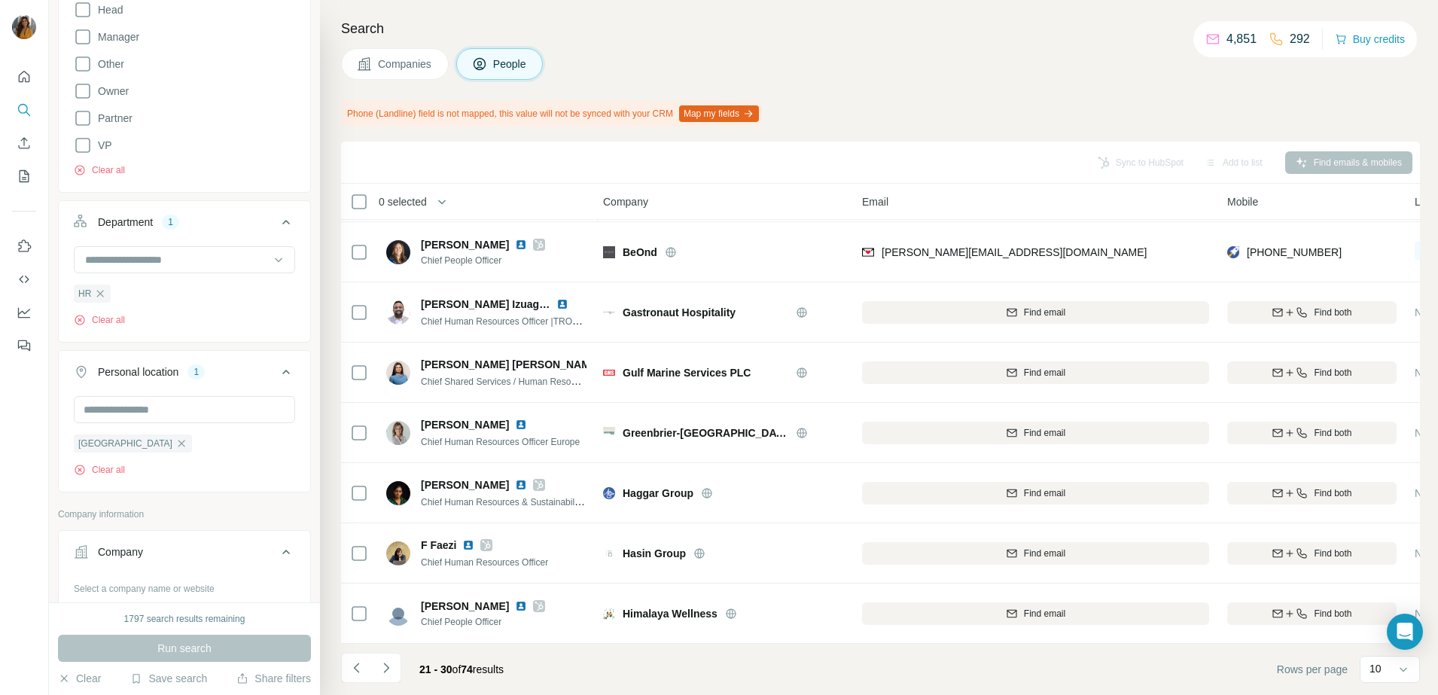
scroll to position [470, 0]
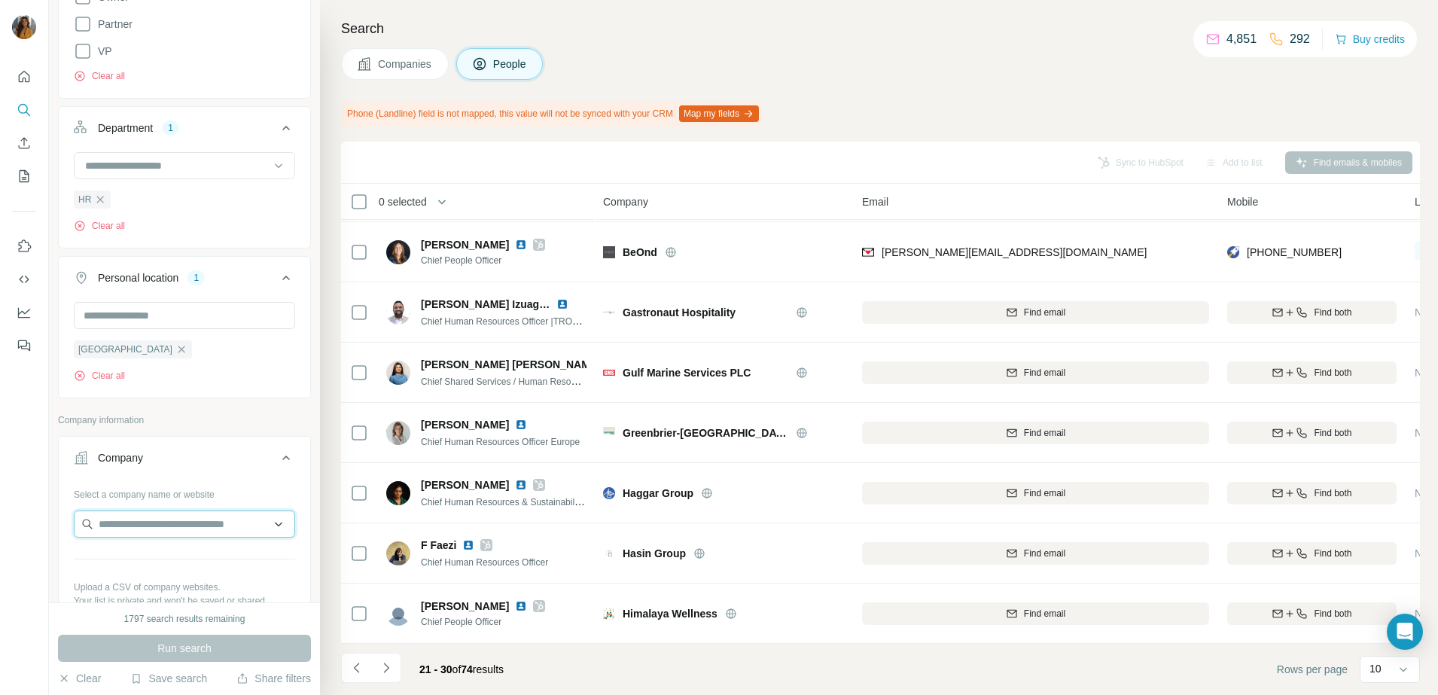
click at [169, 531] on input "text" at bounding box center [184, 523] width 221 height 27
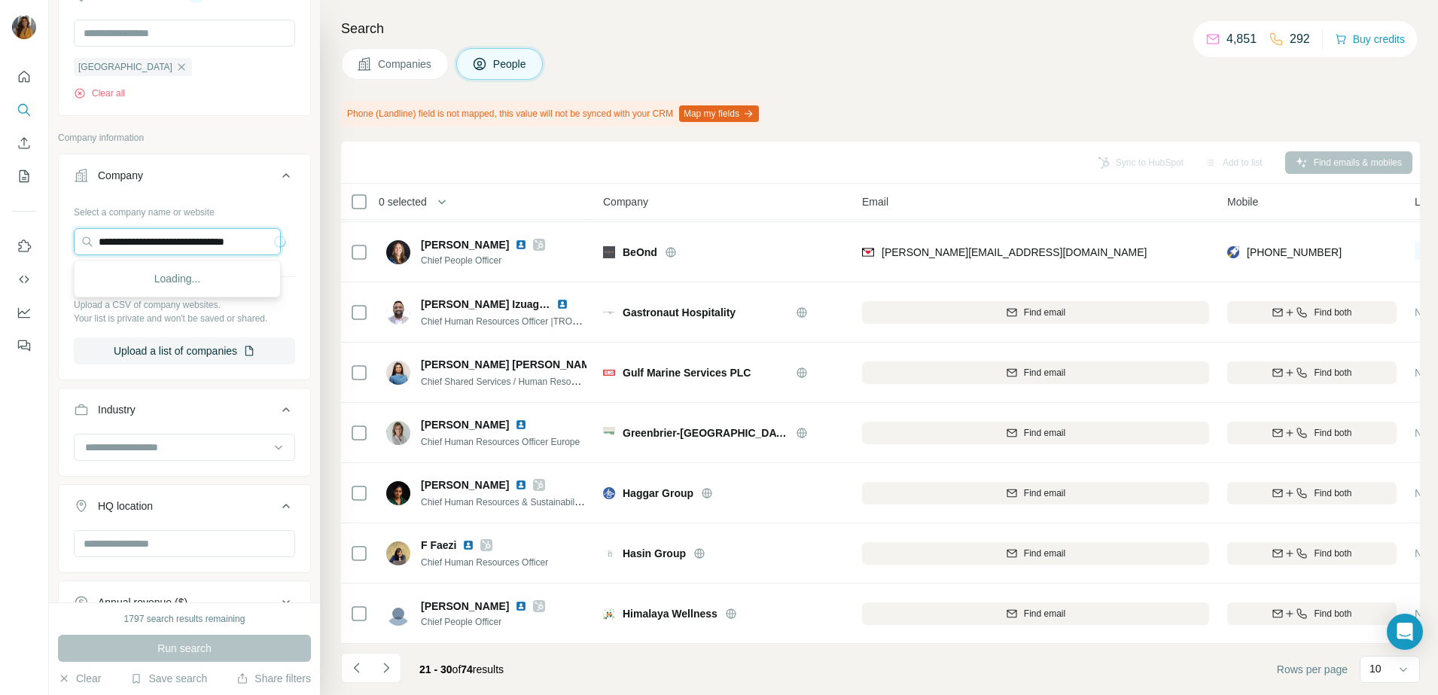
scroll to position [0, 56]
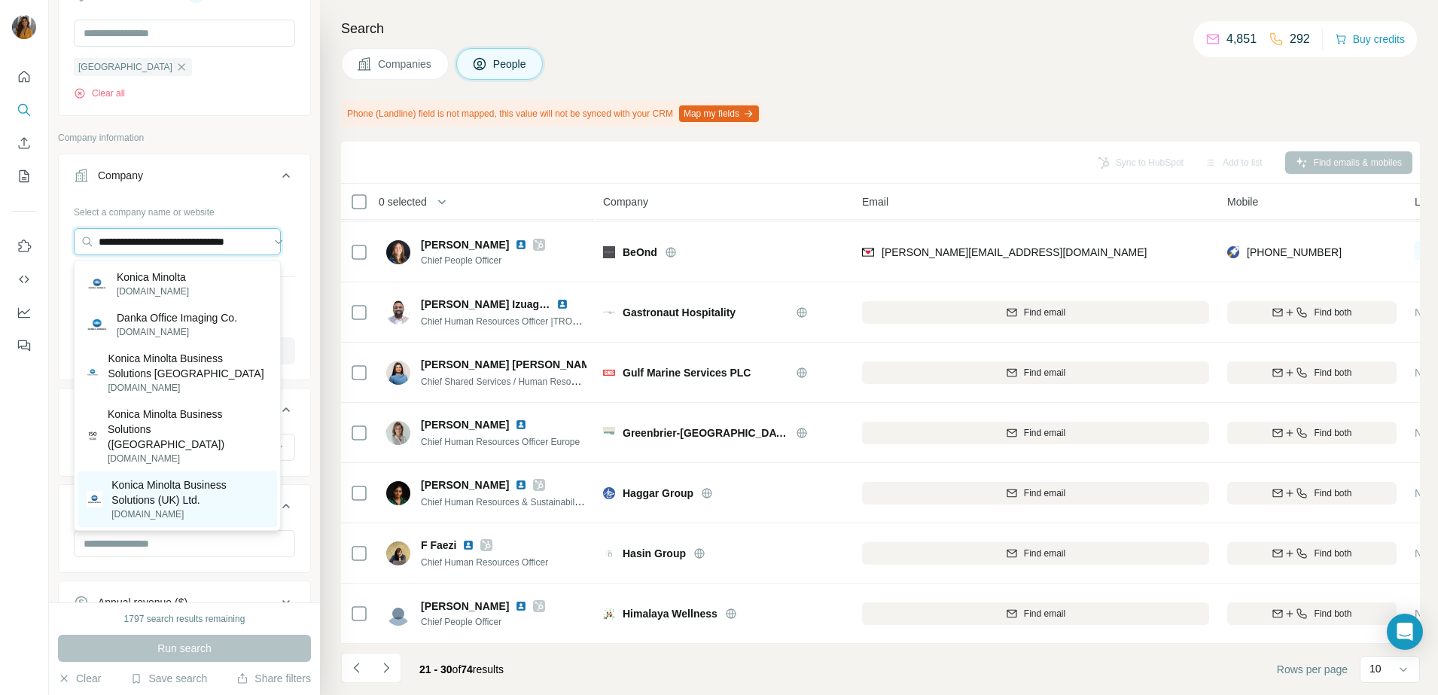
type input "**********"
click at [177, 486] on p "Konica Minolta Business Solutions (UK) Ltd." at bounding box center [189, 492] width 157 height 30
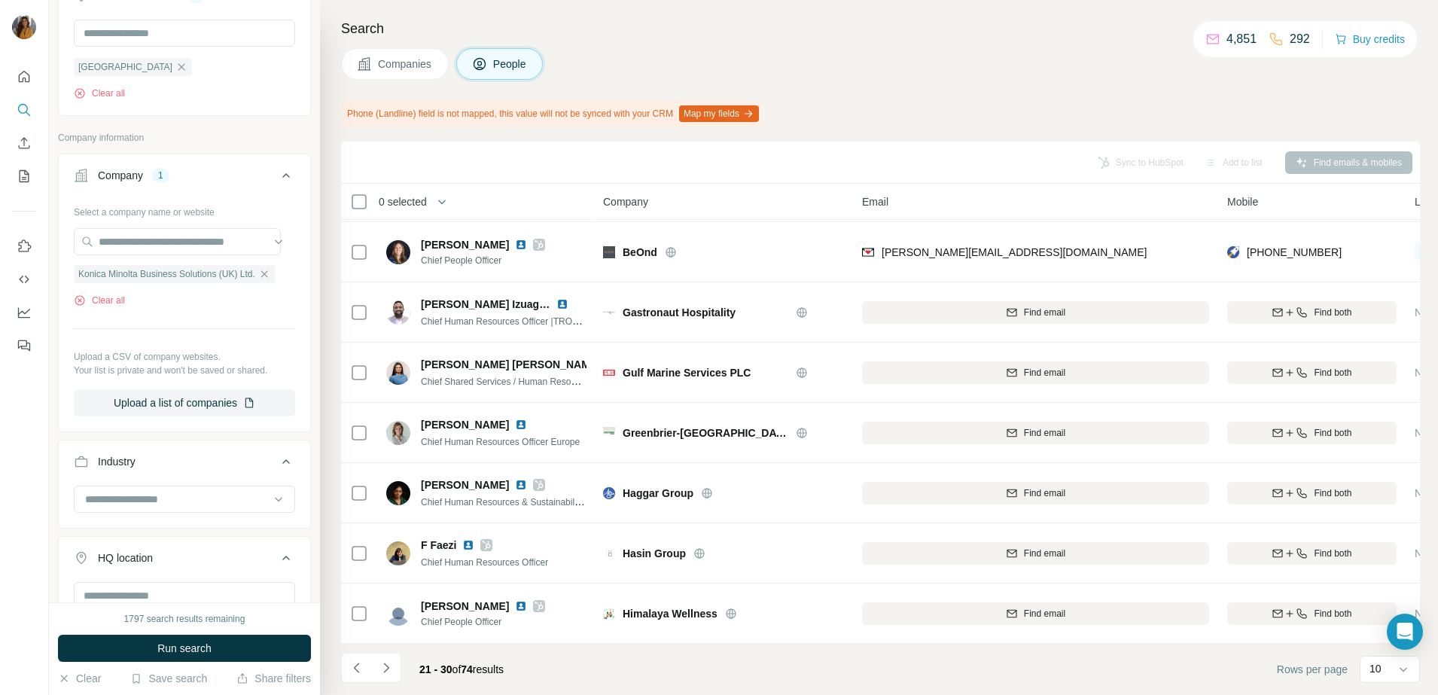
scroll to position [0, 0]
click at [198, 650] on span "Run search" at bounding box center [184, 648] width 54 height 15
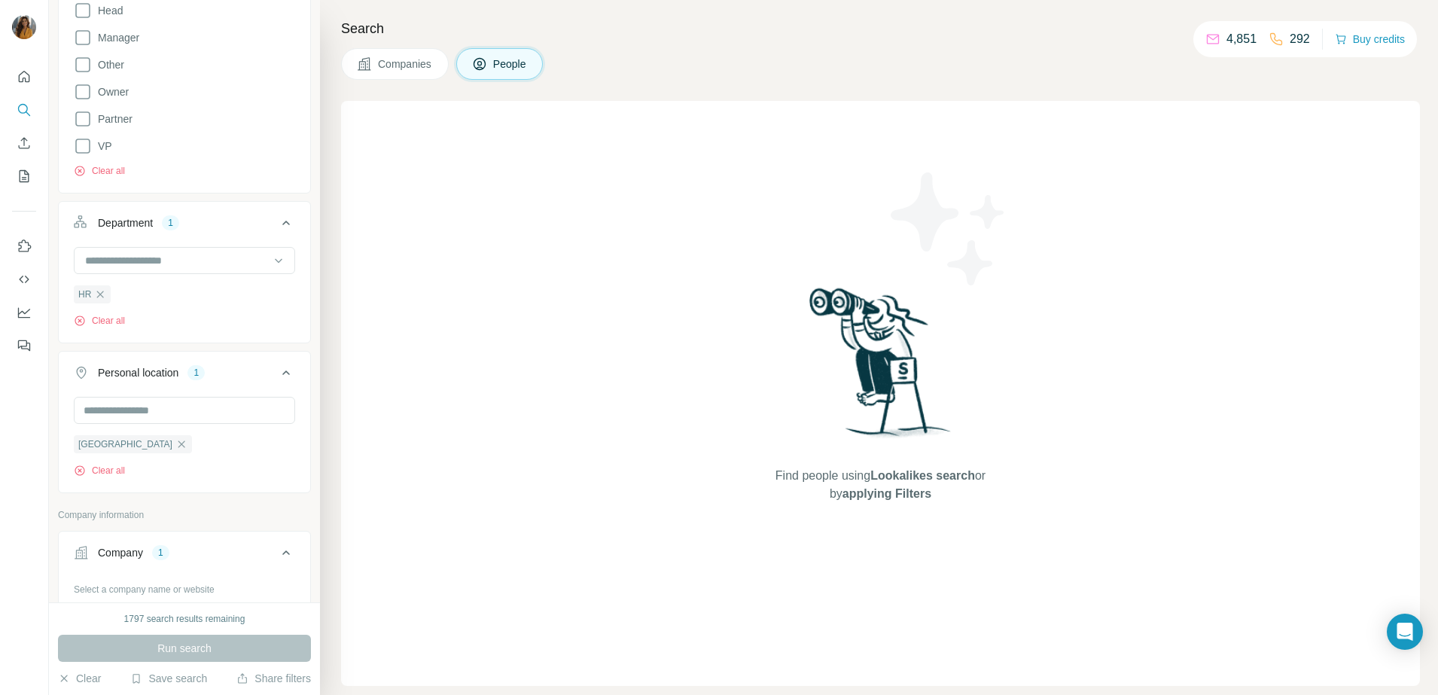
scroll to position [376, 0]
click at [179, 438] on icon "button" at bounding box center [181, 443] width 12 height 12
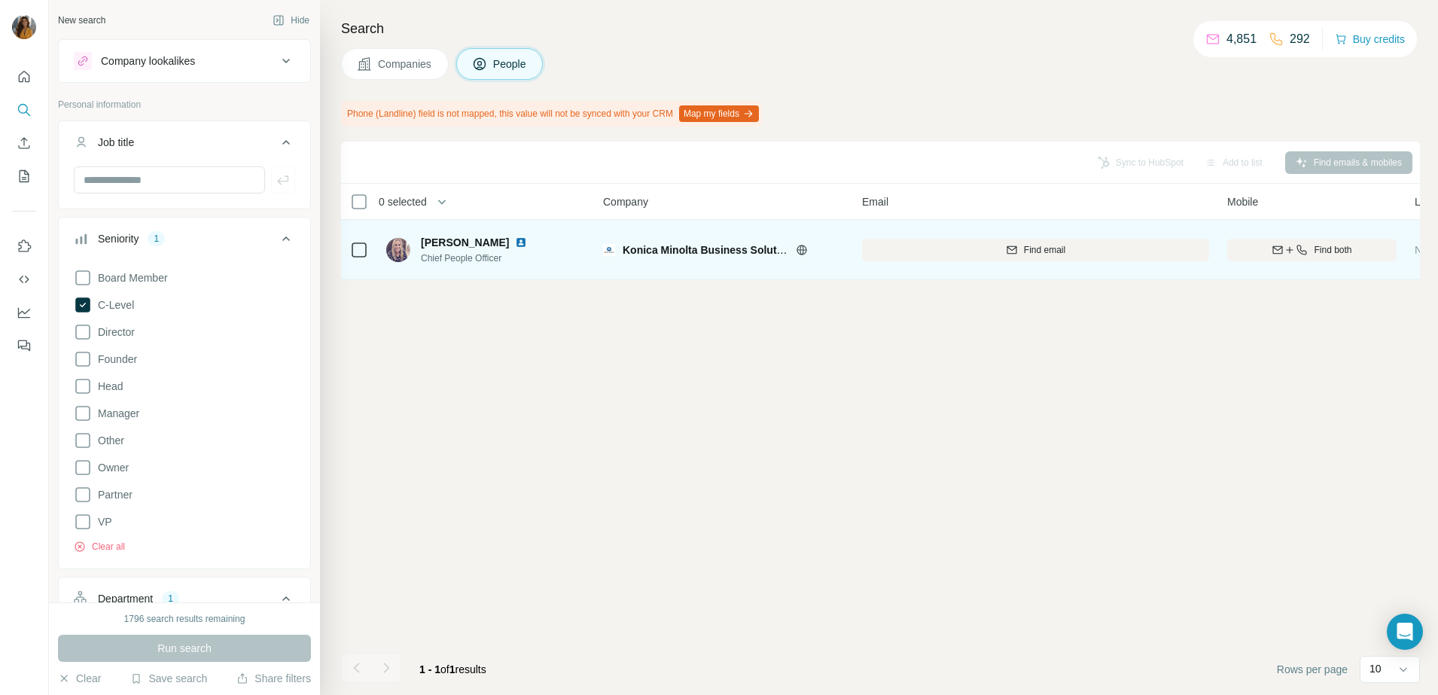
click at [515, 244] on img at bounding box center [521, 242] width 12 height 12
click at [1280, 244] on icon "button" at bounding box center [1277, 250] width 12 height 12
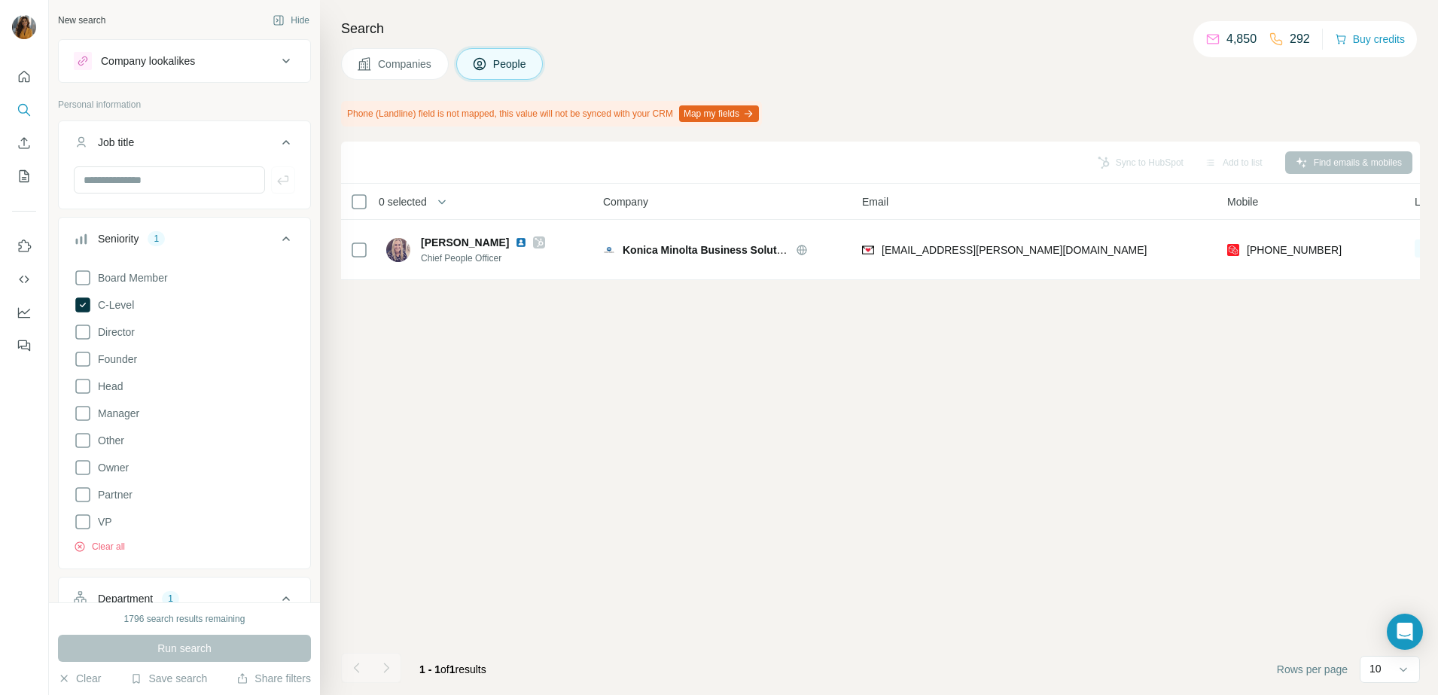
scroll to position [188, 0]
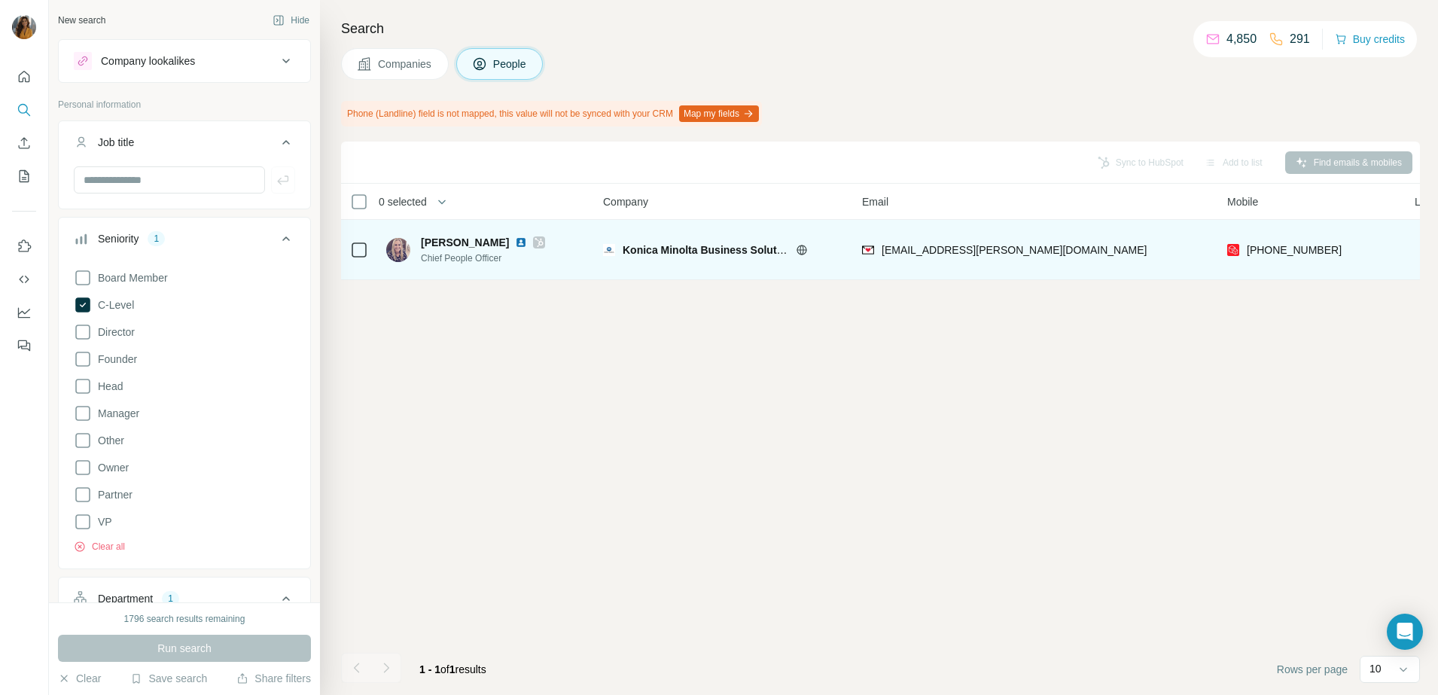
click at [1254, 248] on div "[PHONE_NUMBER]" at bounding box center [1311, 249] width 169 height 41
click at [1259, 248] on span "[PHONE_NUMBER]" at bounding box center [1294, 250] width 95 height 12
click at [1323, 248] on span "[PHONE_NUMBER]" at bounding box center [1294, 250] width 95 height 12
click at [1252, 248] on div "[PHONE_NUMBER]" at bounding box center [1311, 249] width 169 height 41
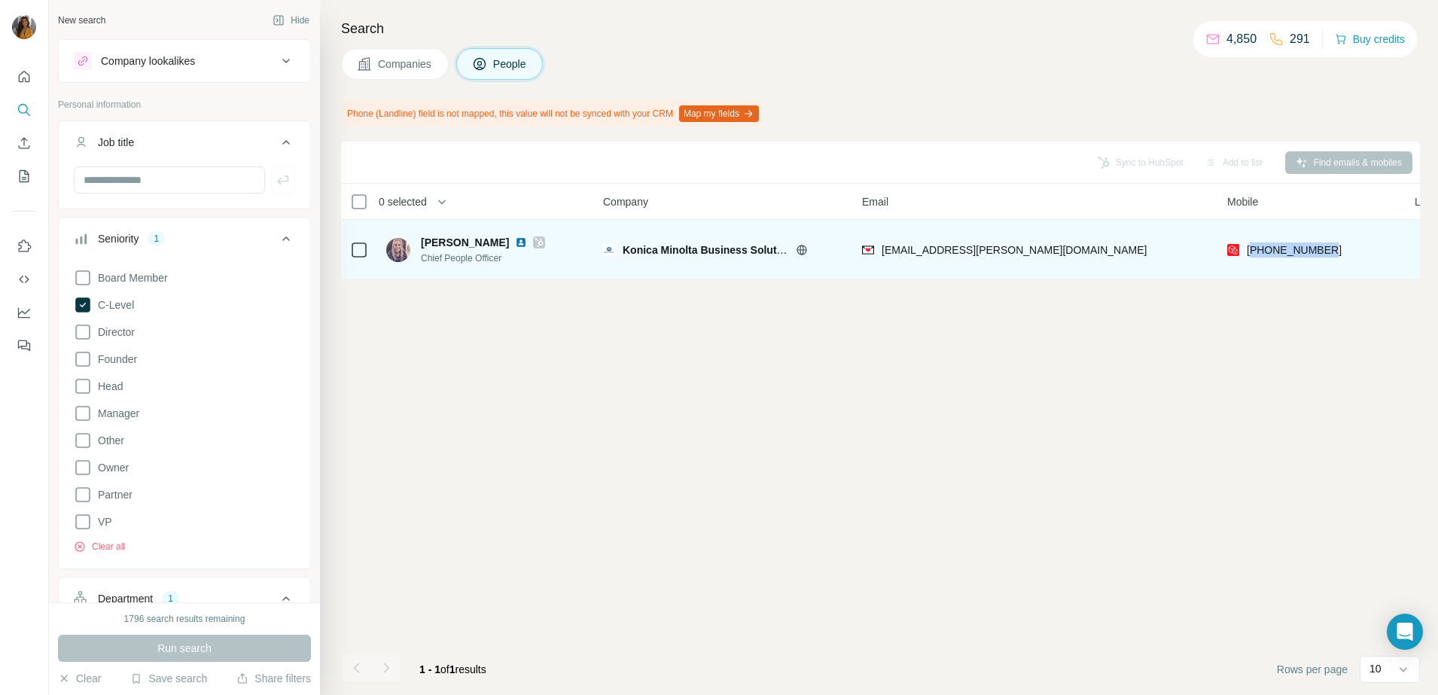
scroll to position [0, 0]
click at [1373, 250] on div "[PHONE_NUMBER]" at bounding box center [1311, 249] width 169 height 41
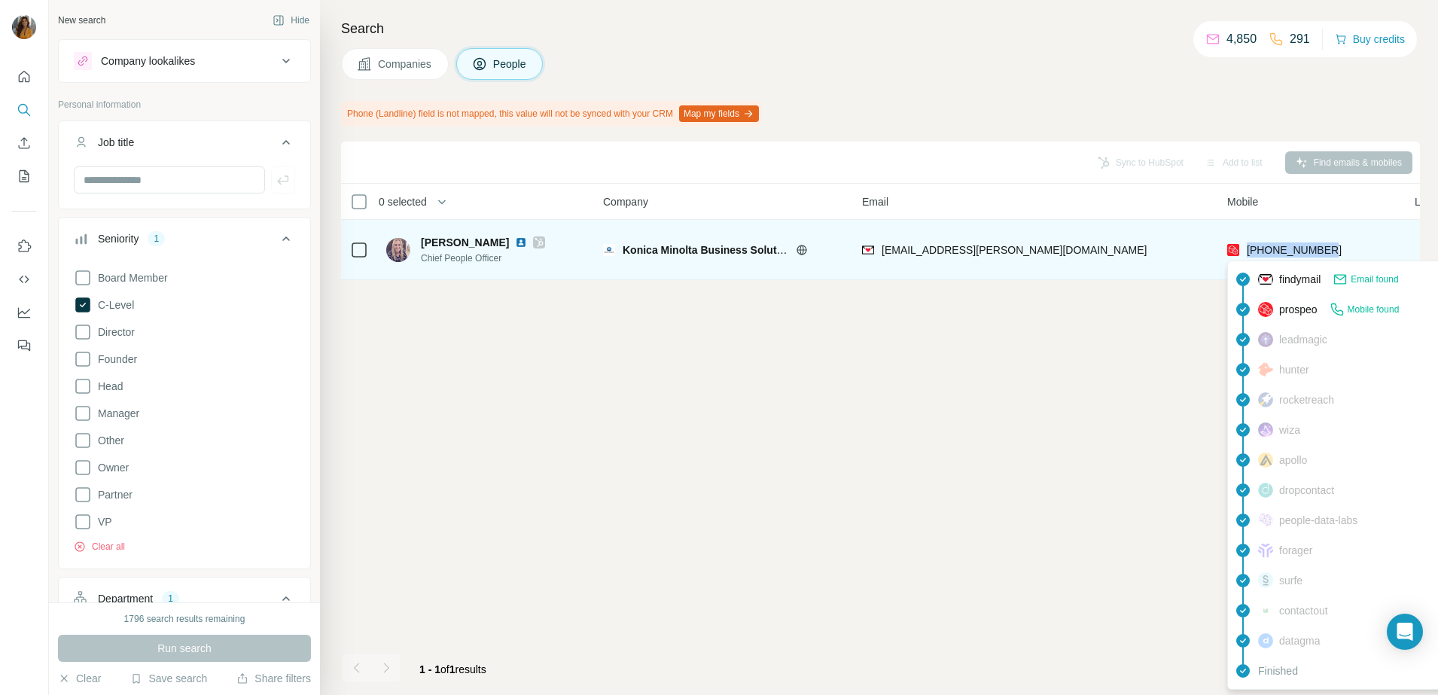
drag, startPoint x: 1292, startPoint y: 252, endPoint x: 1249, endPoint y: 252, distance: 43.7
click at [1249, 252] on div "[PHONE_NUMBER]" at bounding box center [1311, 249] width 169 height 41
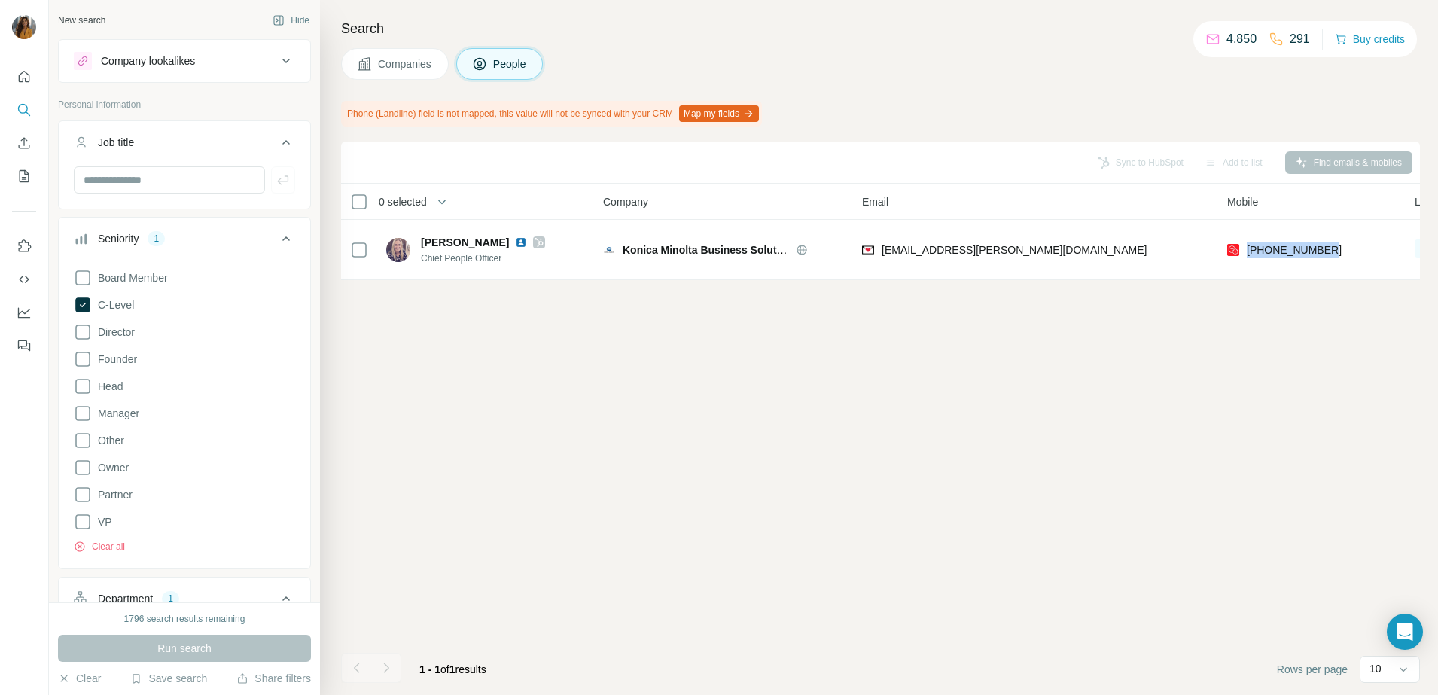
click at [501, 461] on div "Sync to HubSpot Add to list Find emails & mobiles 0 selected People Company Ema…" at bounding box center [880, 418] width 1079 height 553
click at [845, 361] on div "Sync to HubSpot Add to list Find emails & mobiles 0 selected People Company Ema…" at bounding box center [880, 418] width 1079 height 553
click at [733, 390] on div "Sync to HubSpot Add to list Find emails & mobiles 0 selected People Company Ema…" at bounding box center [880, 418] width 1079 height 553
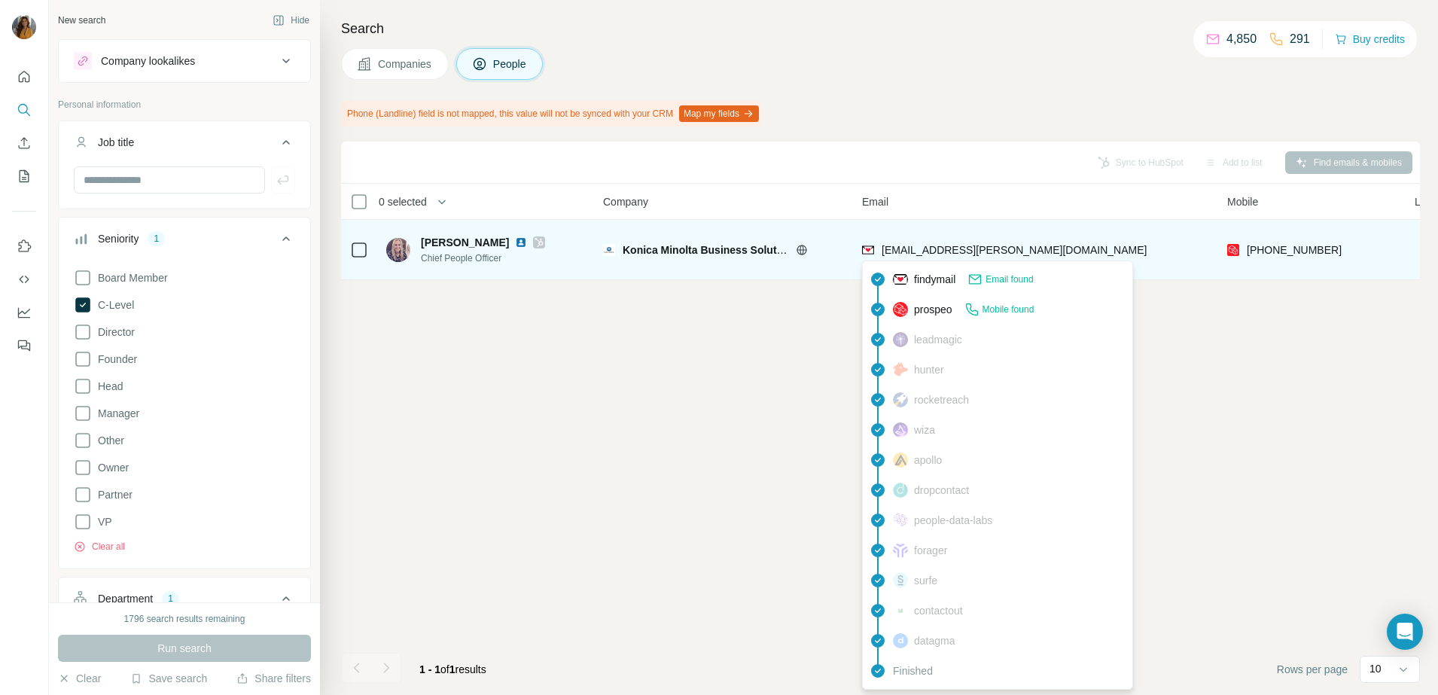
click at [938, 249] on span "[EMAIL_ADDRESS][PERSON_NAME][DOMAIN_NAME]" at bounding box center [1013, 250] width 265 height 12
drag, startPoint x: 938, startPoint y: 249, endPoint x: 960, endPoint y: 253, distance: 22.2
click at [730, 324] on div "Sync to HubSpot Add to list Find emails & mobiles 0 selected People Company Ema…" at bounding box center [880, 418] width 1079 height 553
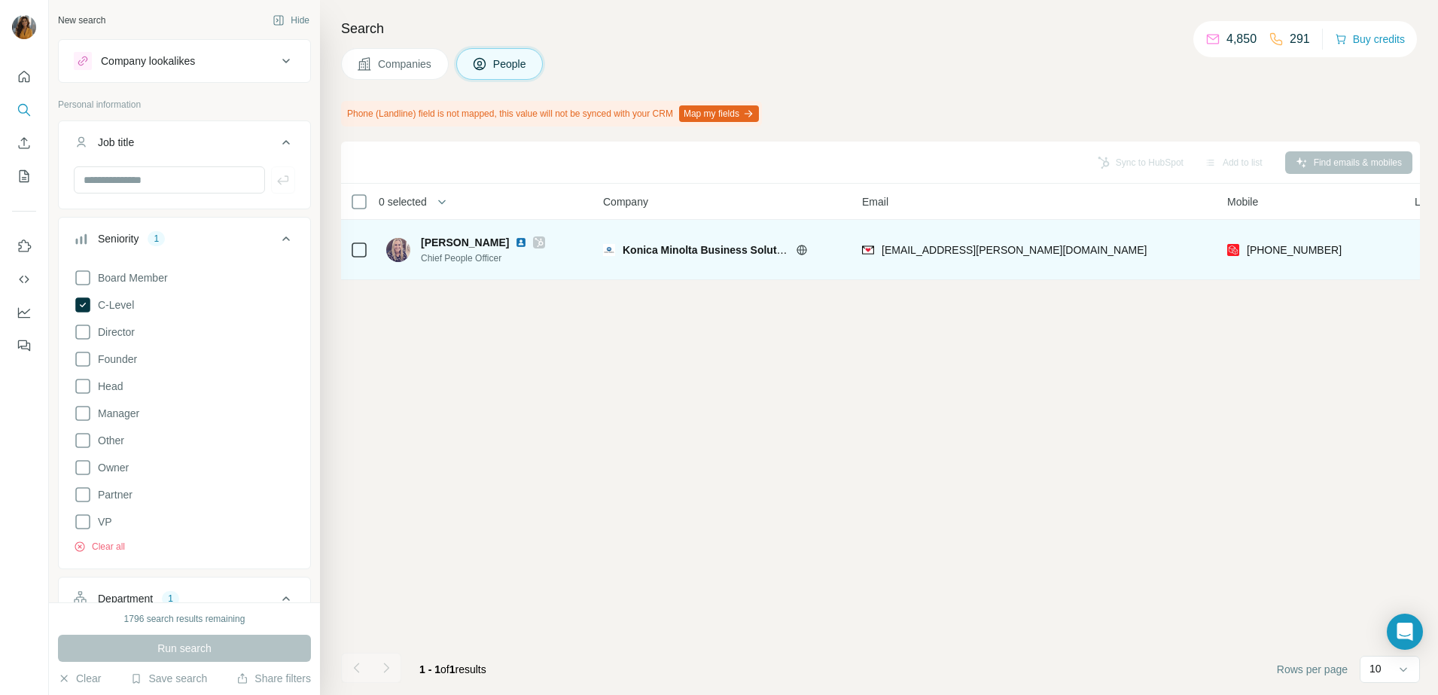
click at [1005, 231] on div "[EMAIL_ADDRESS][PERSON_NAME][DOMAIN_NAME]" at bounding box center [1035, 249] width 347 height 41
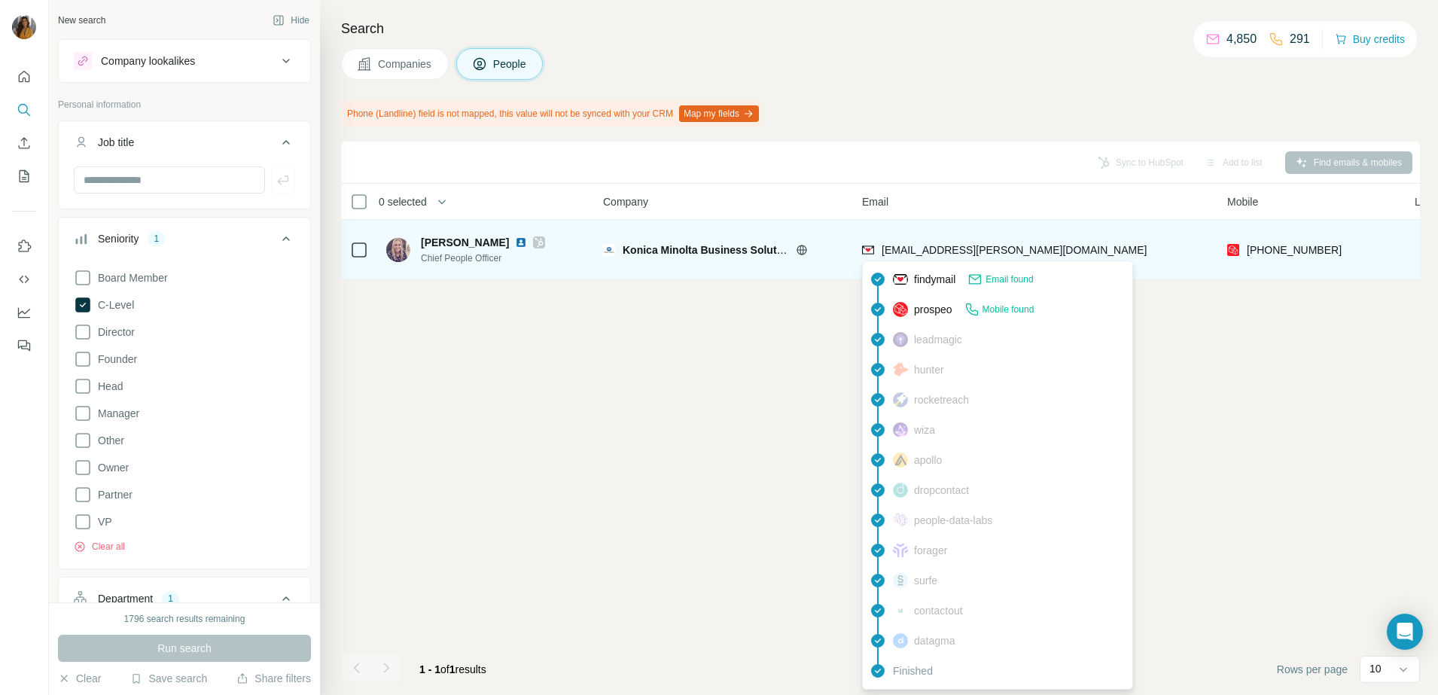
click at [988, 255] on span "[EMAIL_ADDRESS][PERSON_NAME][DOMAIN_NAME]" at bounding box center [1013, 250] width 265 height 12
click at [985, 249] on span "[EMAIL_ADDRESS][PERSON_NAME][DOMAIN_NAME]" at bounding box center [1013, 250] width 265 height 12
drag, startPoint x: 985, startPoint y: 249, endPoint x: 1049, endPoint y: 242, distance: 64.4
click at [1049, 242] on div "[EMAIL_ADDRESS][PERSON_NAME][DOMAIN_NAME]" at bounding box center [1035, 249] width 347 height 41
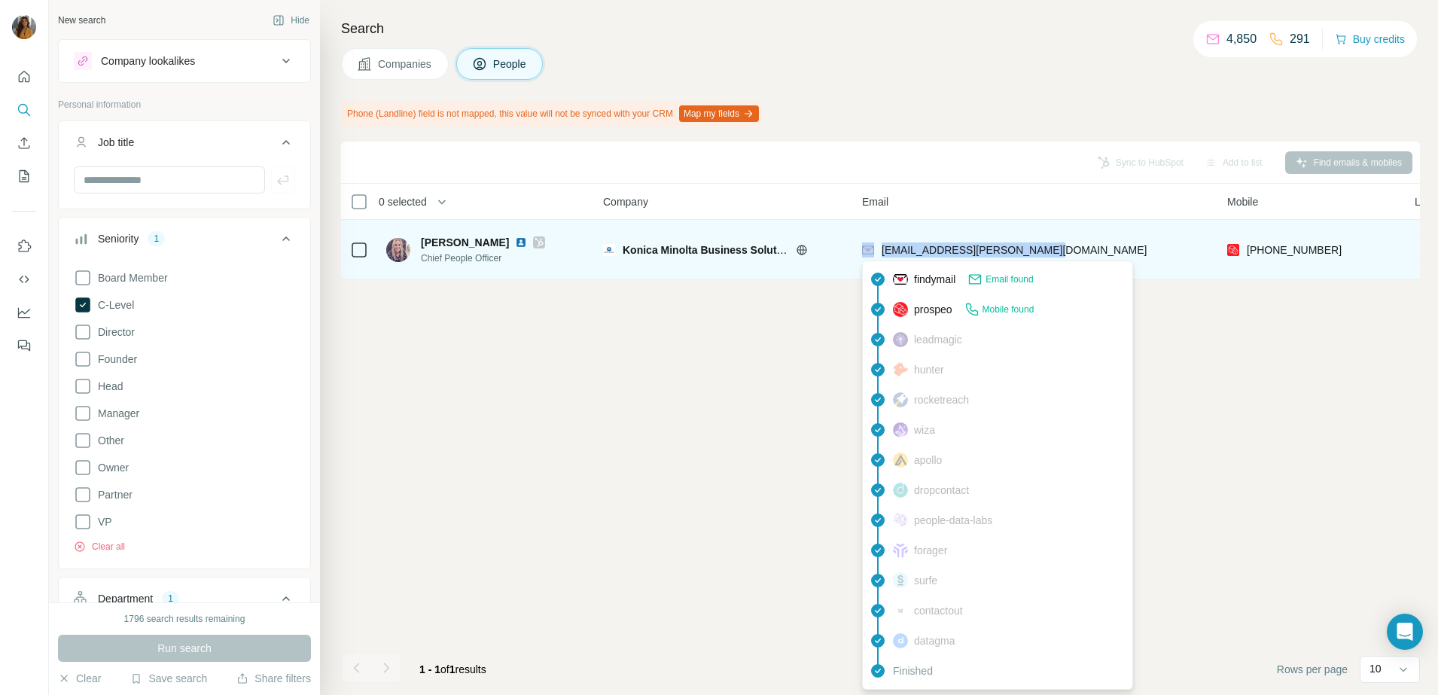
drag, startPoint x: 1049, startPoint y: 250, endPoint x: 874, endPoint y: 253, distance: 175.4
click at [874, 253] on div "[EMAIL_ADDRESS][PERSON_NAME][DOMAIN_NAME]" at bounding box center [1035, 249] width 347 height 41
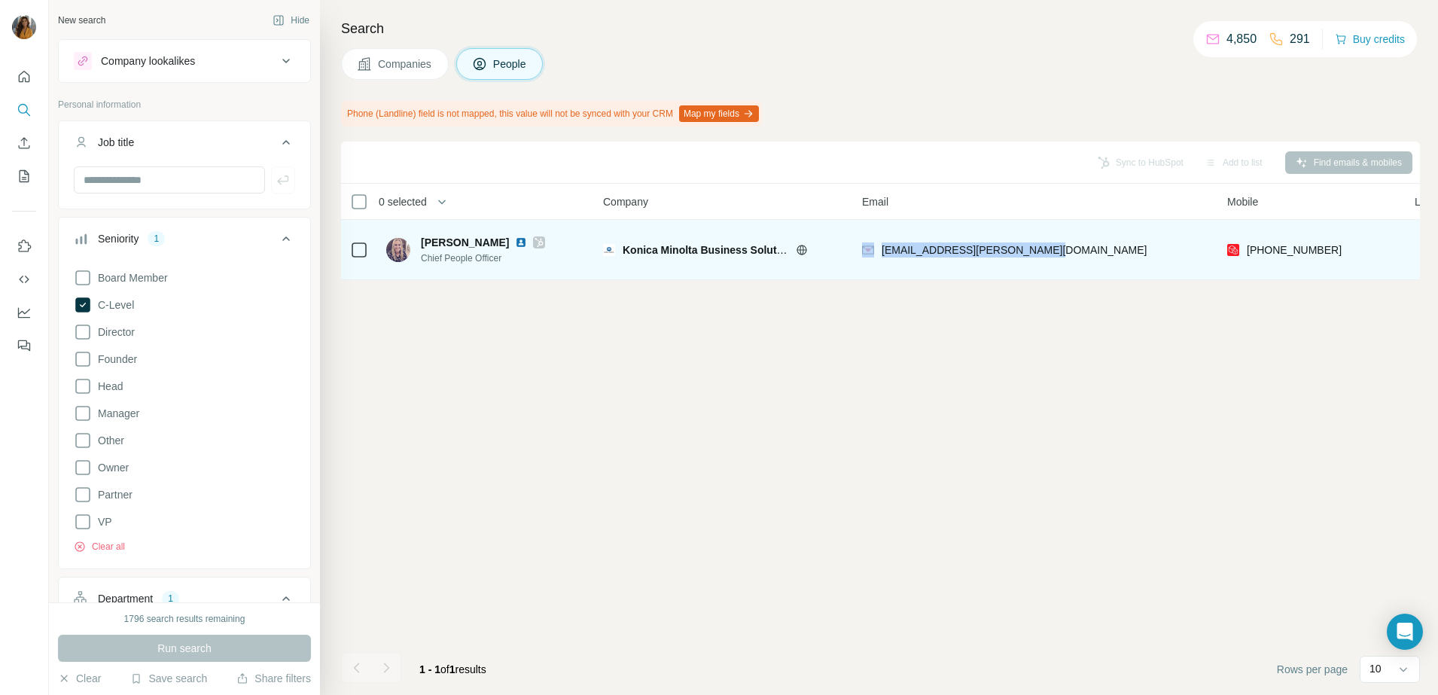
copy div "[EMAIL_ADDRESS][PERSON_NAME][DOMAIN_NAME]"
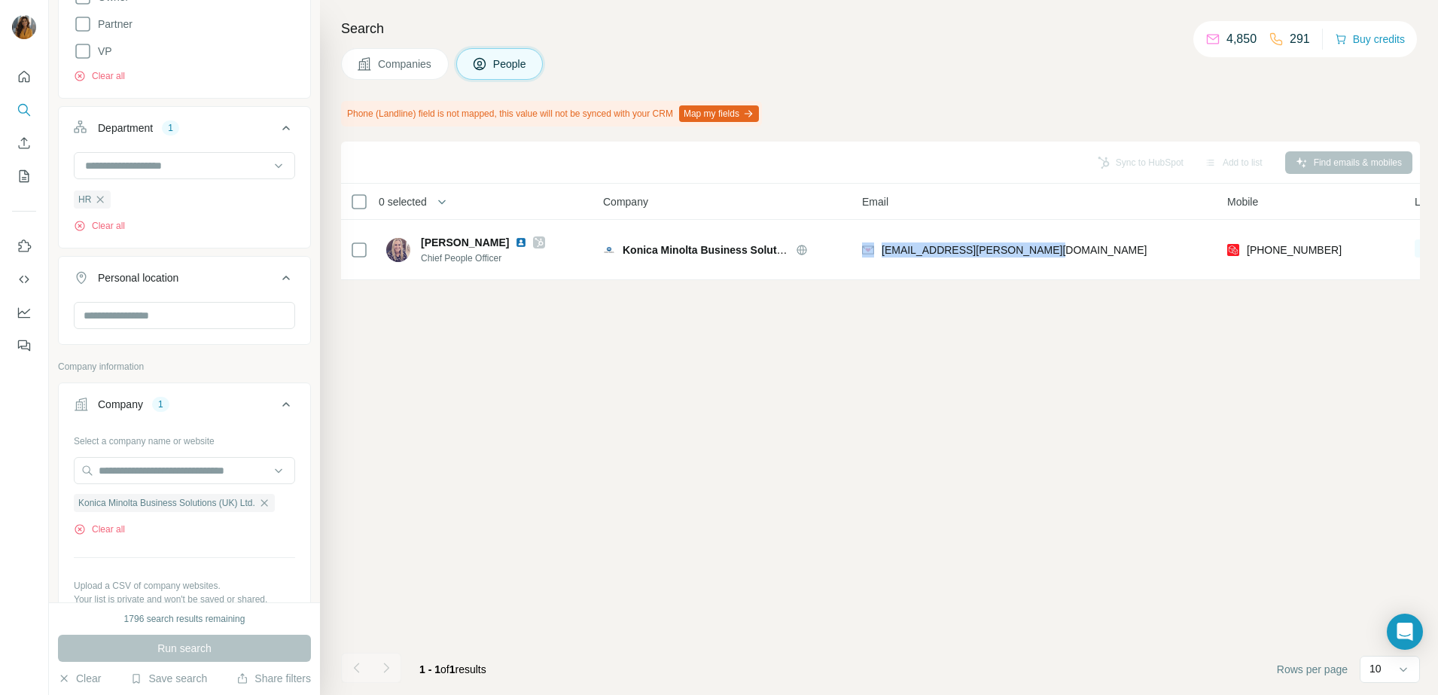
scroll to position [659, 0]
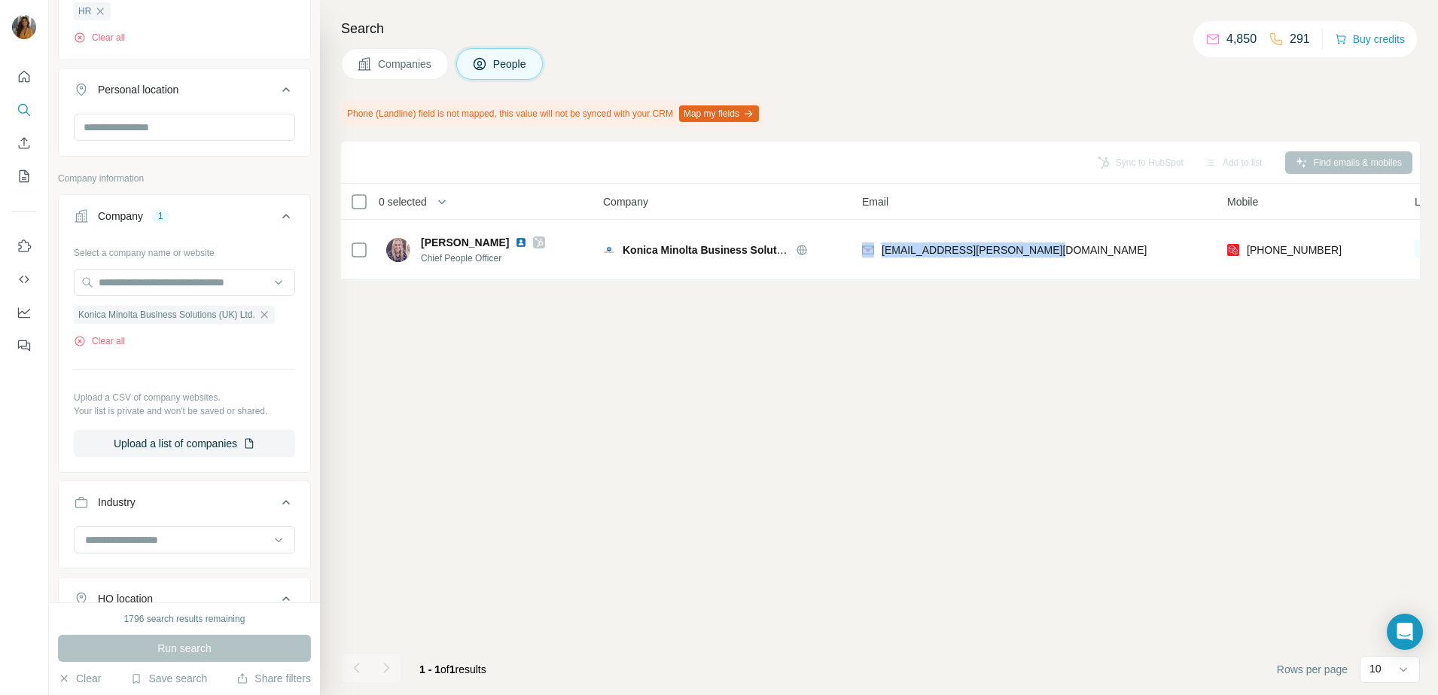
click at [270, 321] on icon "button" at bounding box center [264, 315] width 12 height 12
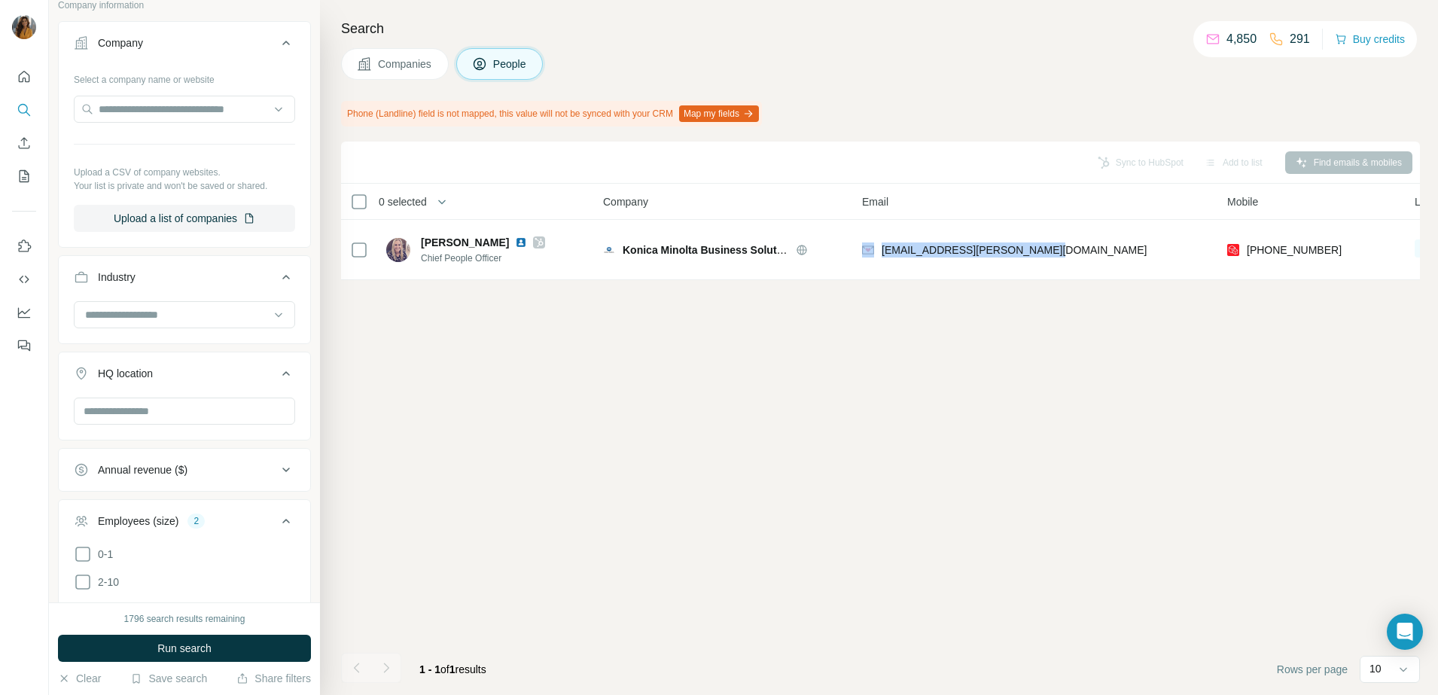
scroll to position [941, 0]
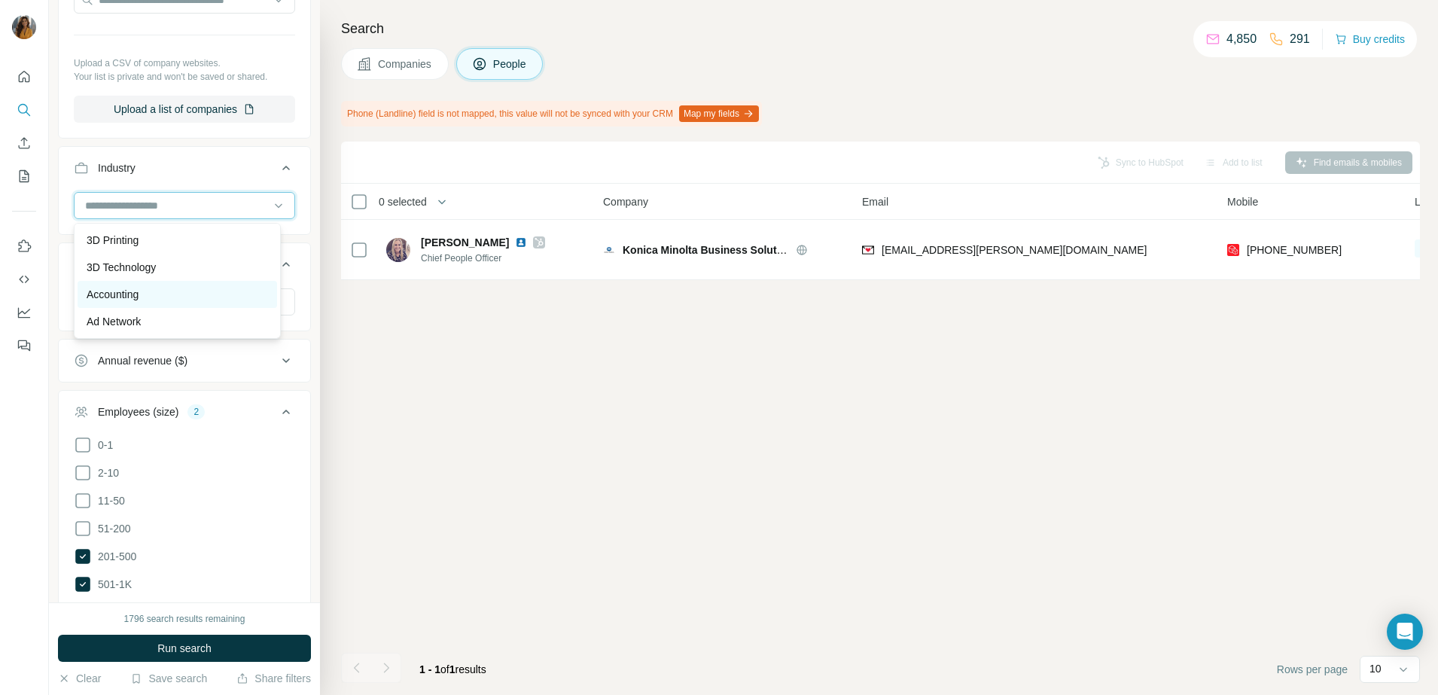
scroll to position [282, 0]
click at [206, 233] on div "Aerospace" at bounding box center [177, 228] width 181 height 15
click at [153, 219] on div at bounding box center [184, 205] width 221 height 27
click at [409, 387] on div "Sync to HubSpot Add to list Find emails & mobiles 0 selected People Company Ema…" at bounding box center [880, 418] width 1079 height 553
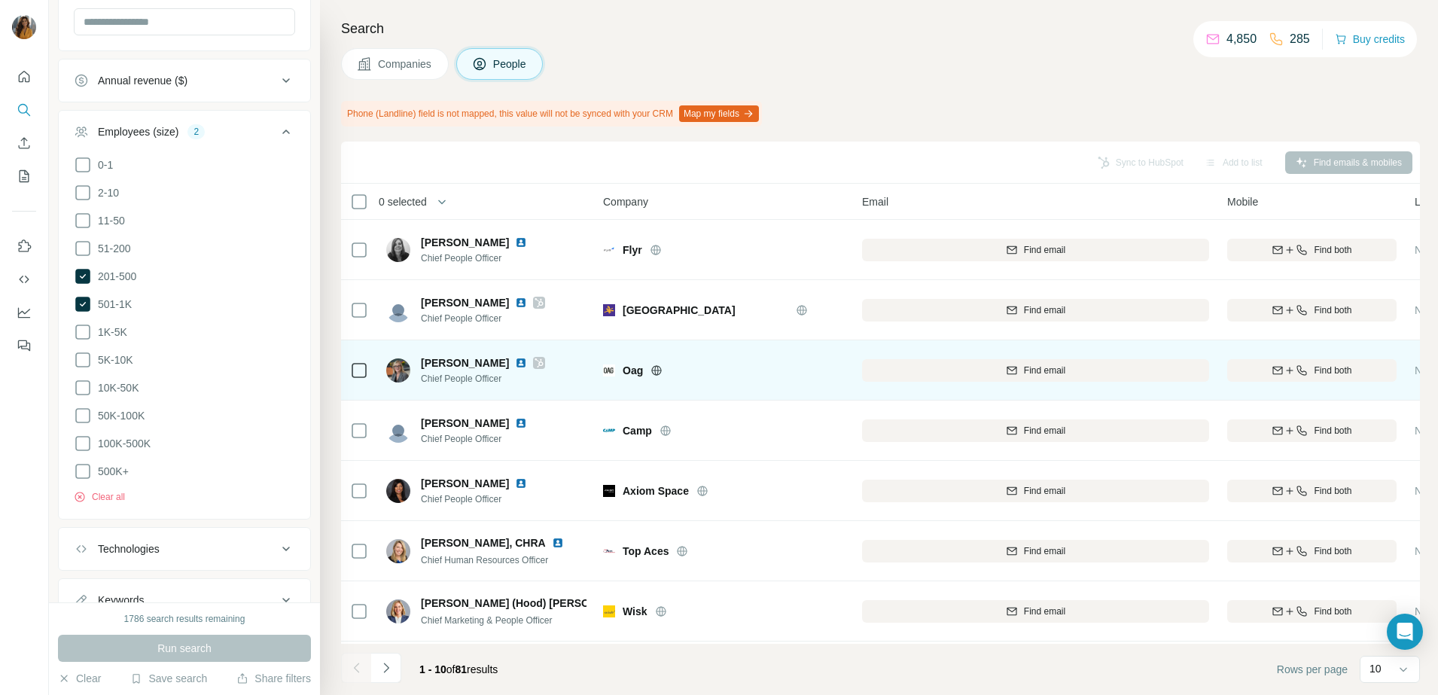
scroll to position [94, 0]
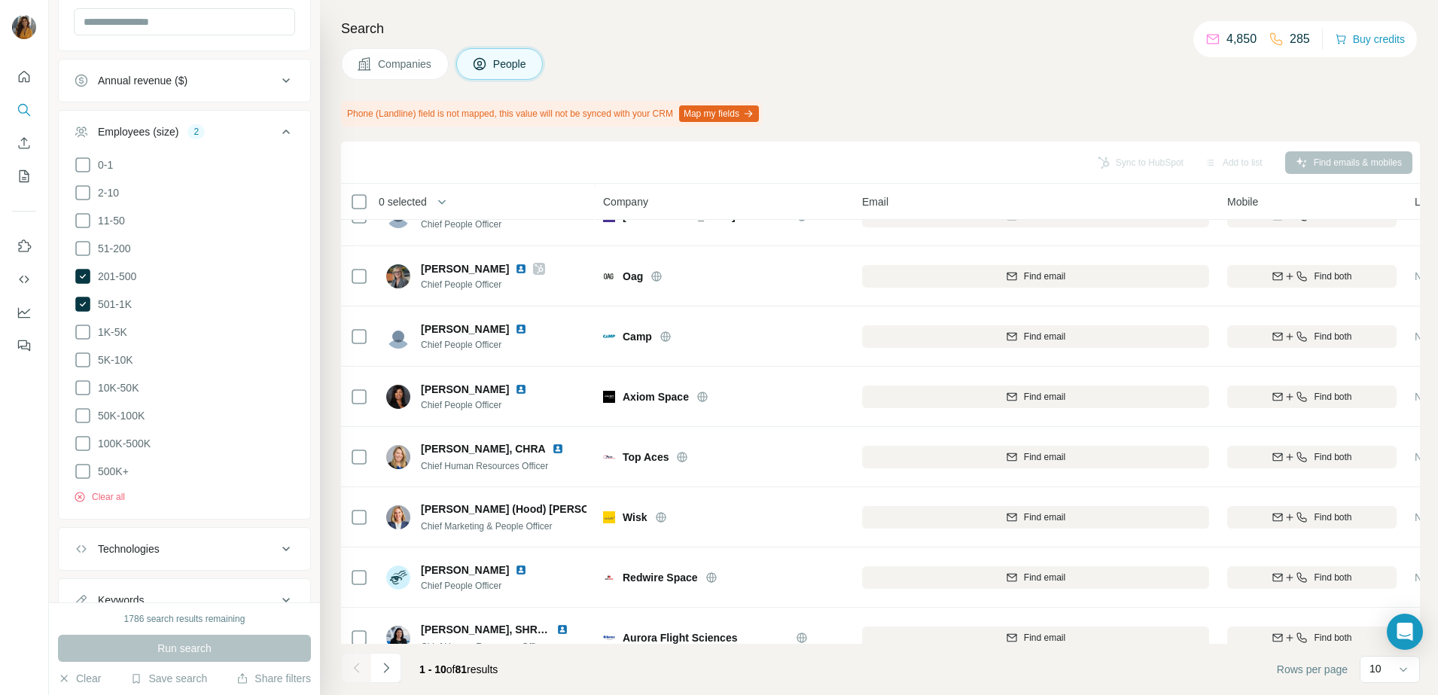
click at [324, 332] on div "Search Companies People Phone (Landline) field is not mapped, this value will n…" at bounding box center [879, 347] width 1118 height 695
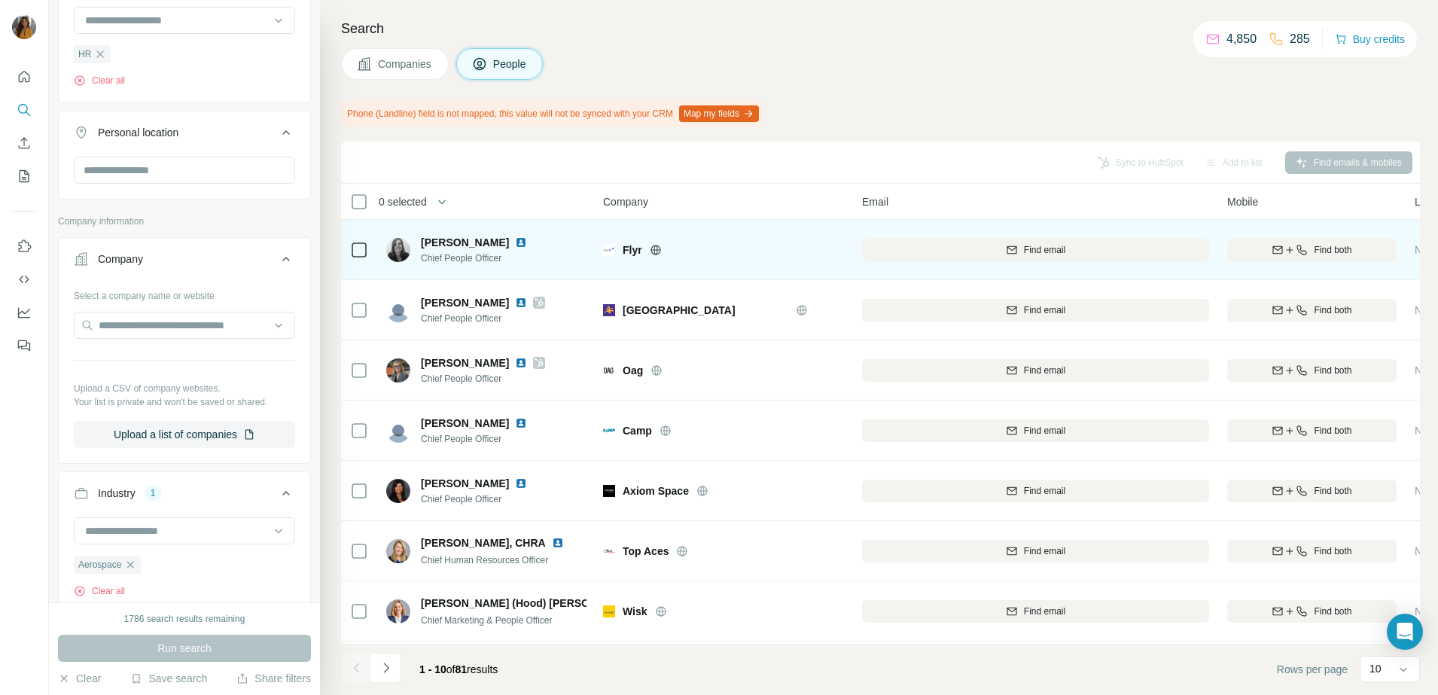
scroll to position [428, 0]
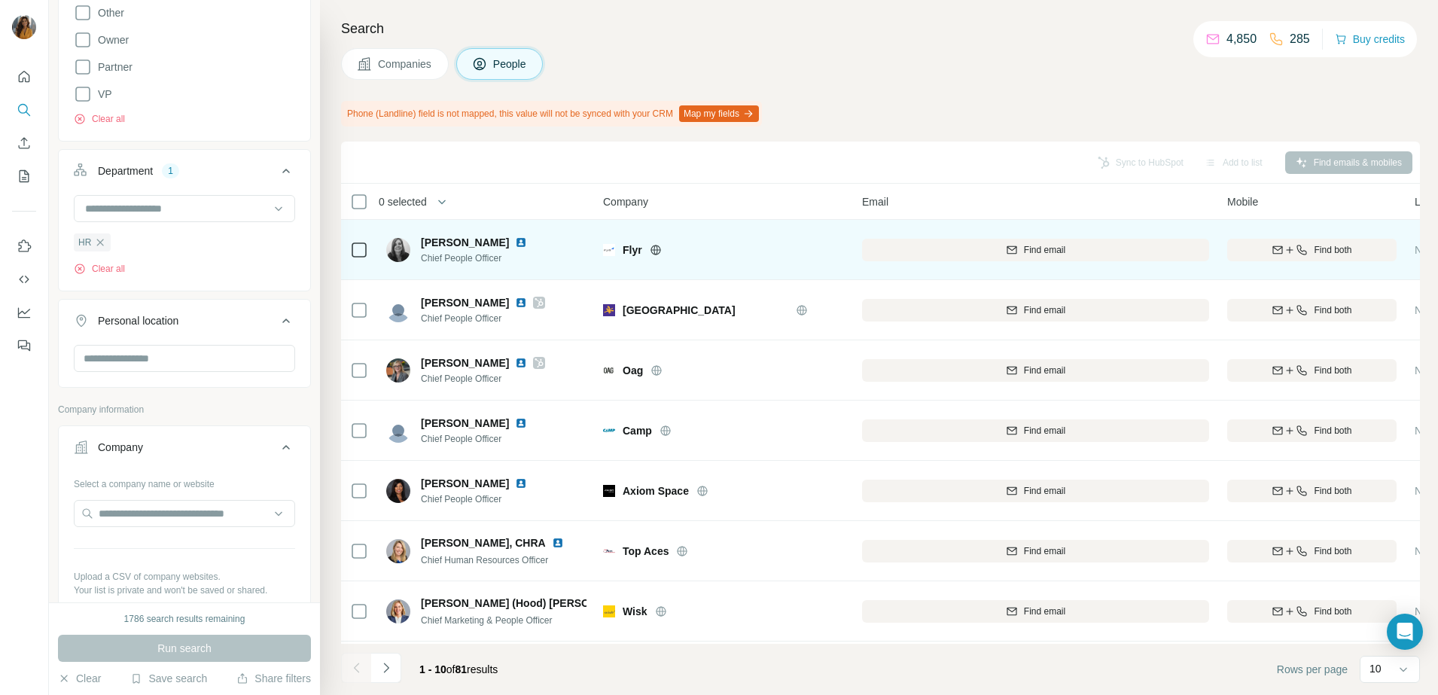
click at [527, 241] on img at bounding box center [521, 242] width 12 height 12
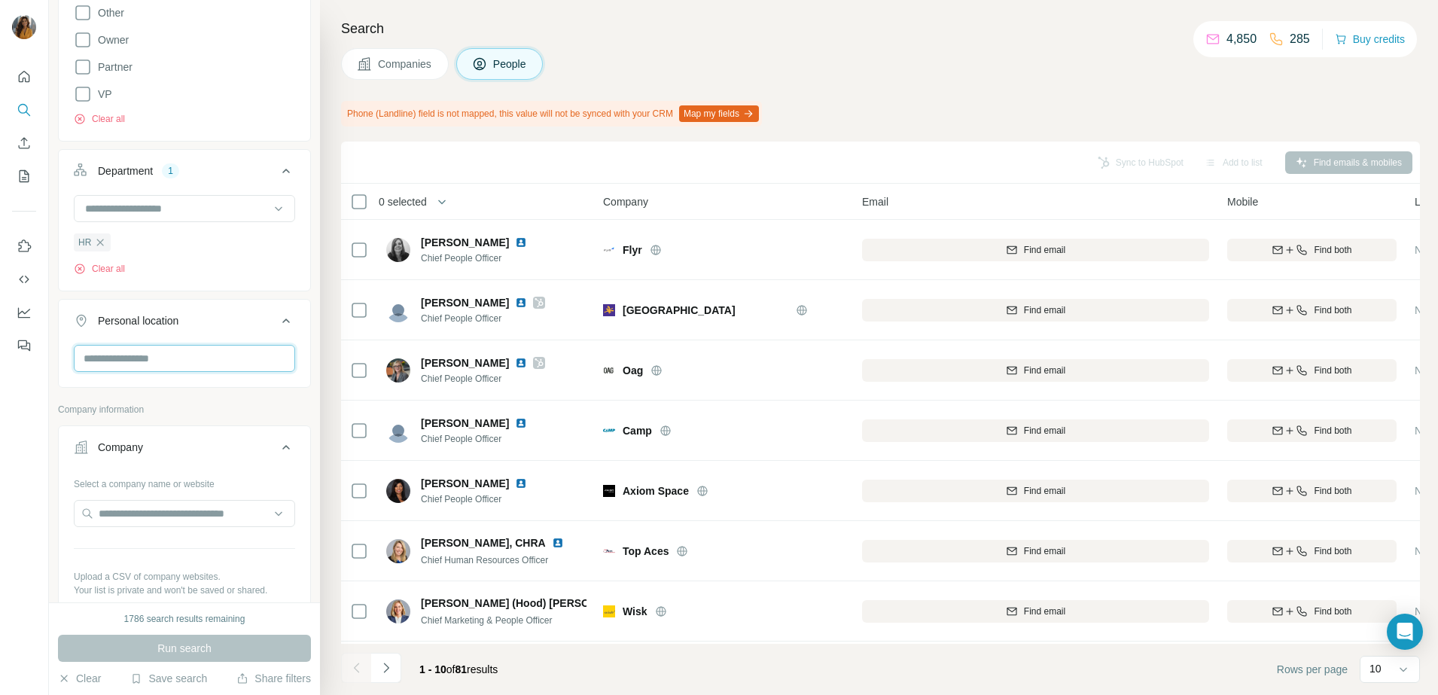
click at [143, 358] on input "text" at bounding box center [184, 358] width 221 height 27
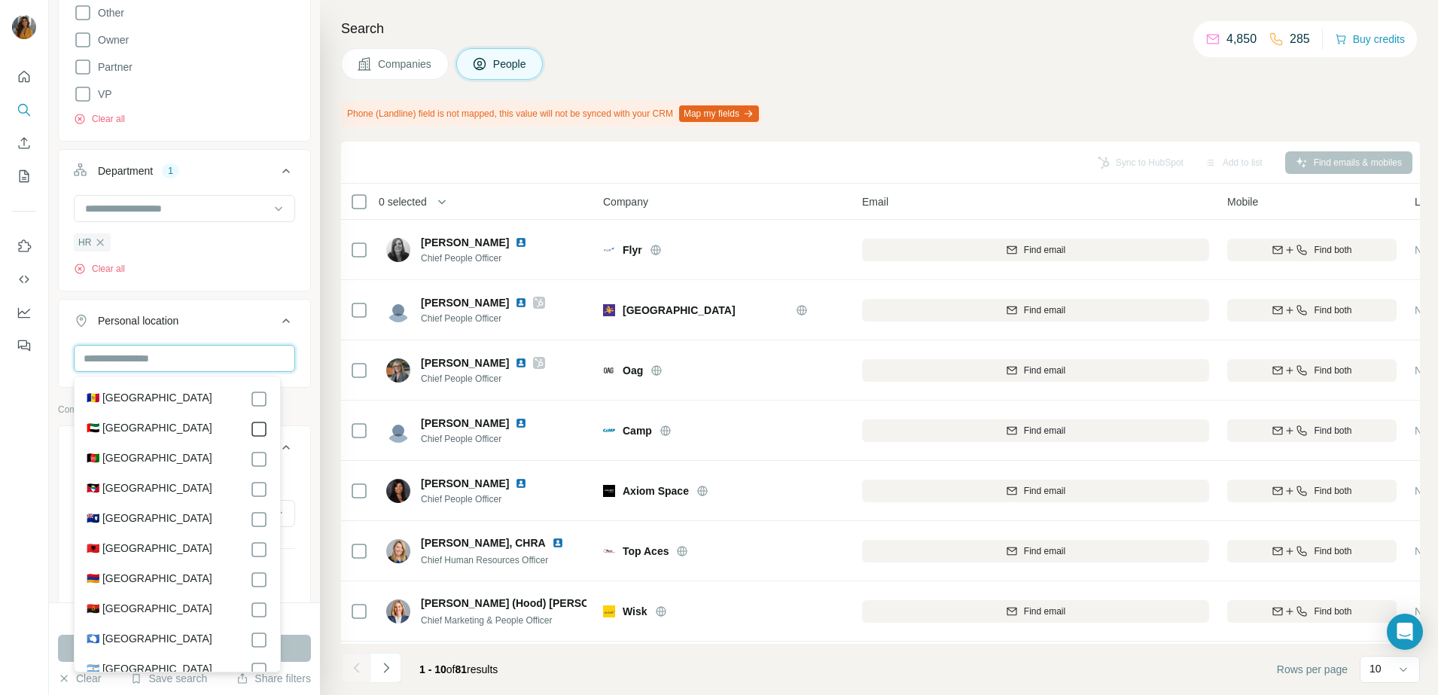
click at [143, 358] on input "text" at bounding box center [184, 358] width 221 height 27
type input "***"
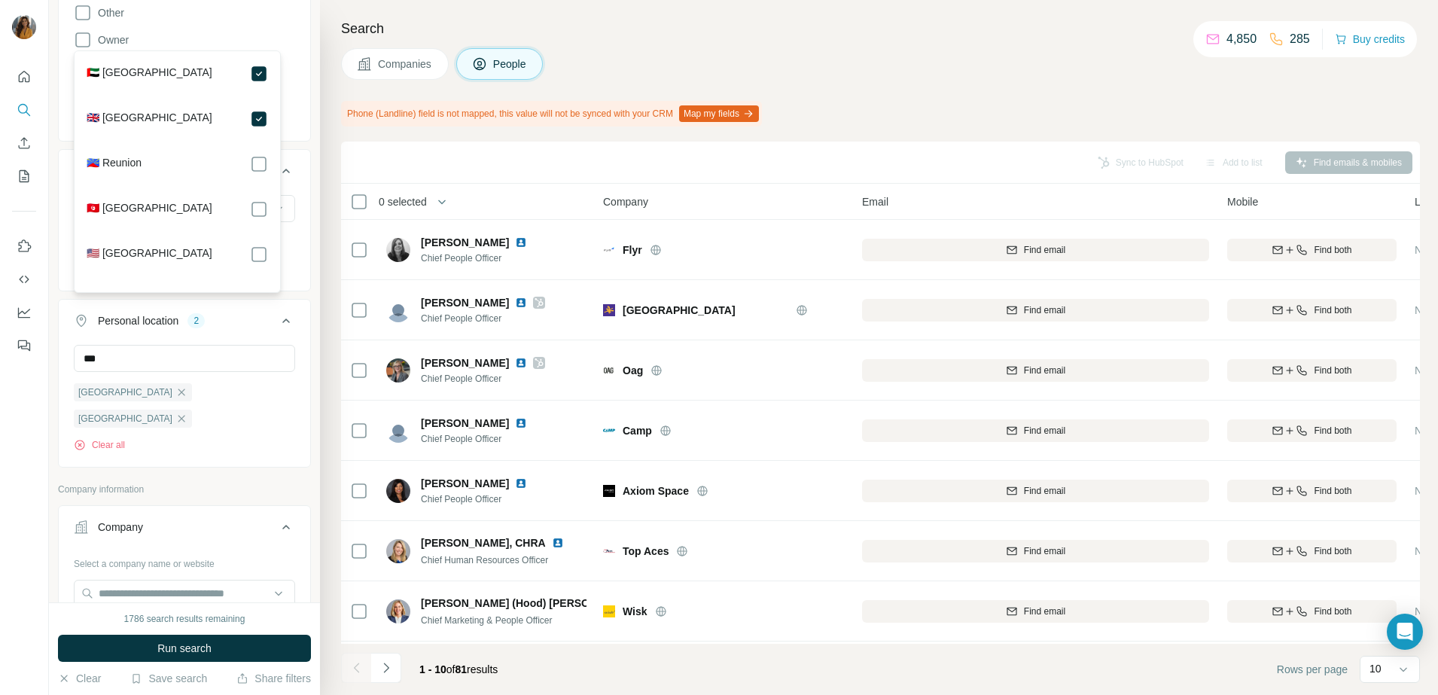
scroll to position [753, 0]
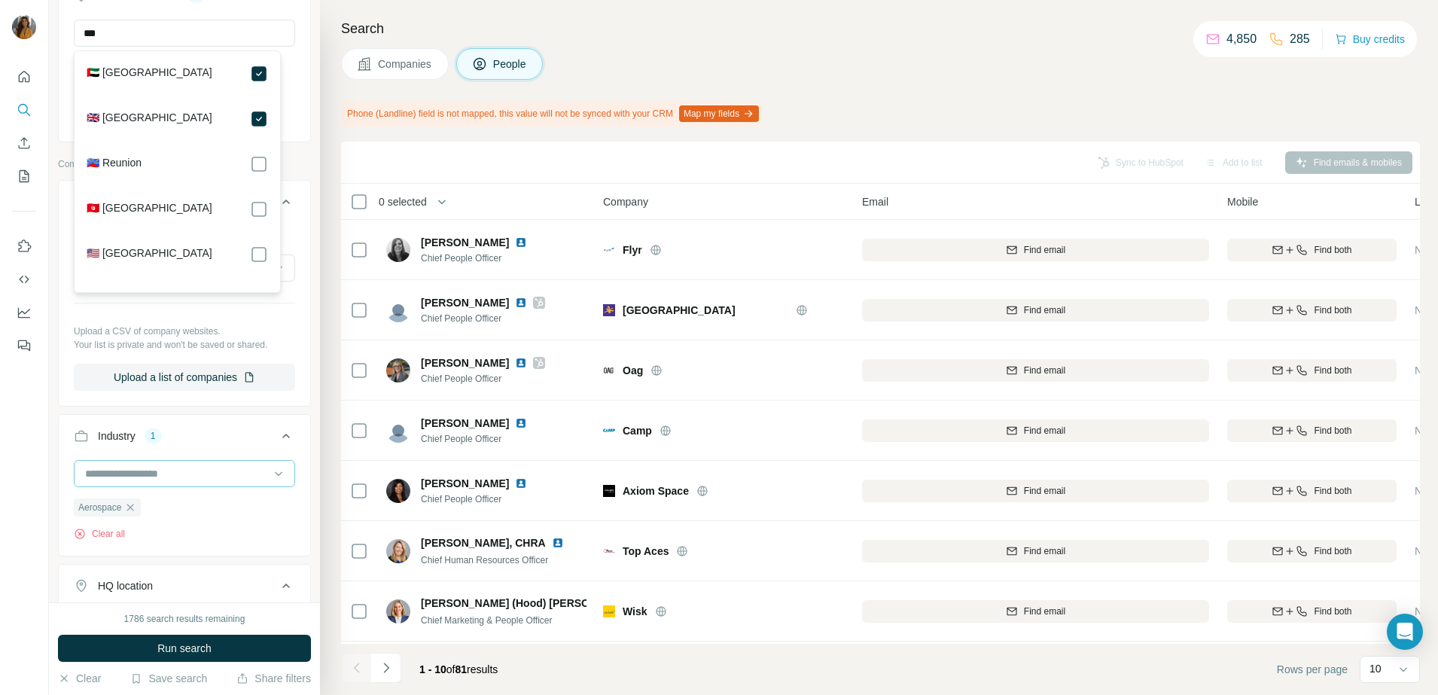
click at [197, 475] on input at bounding box center [177, 473] width 186 height 17
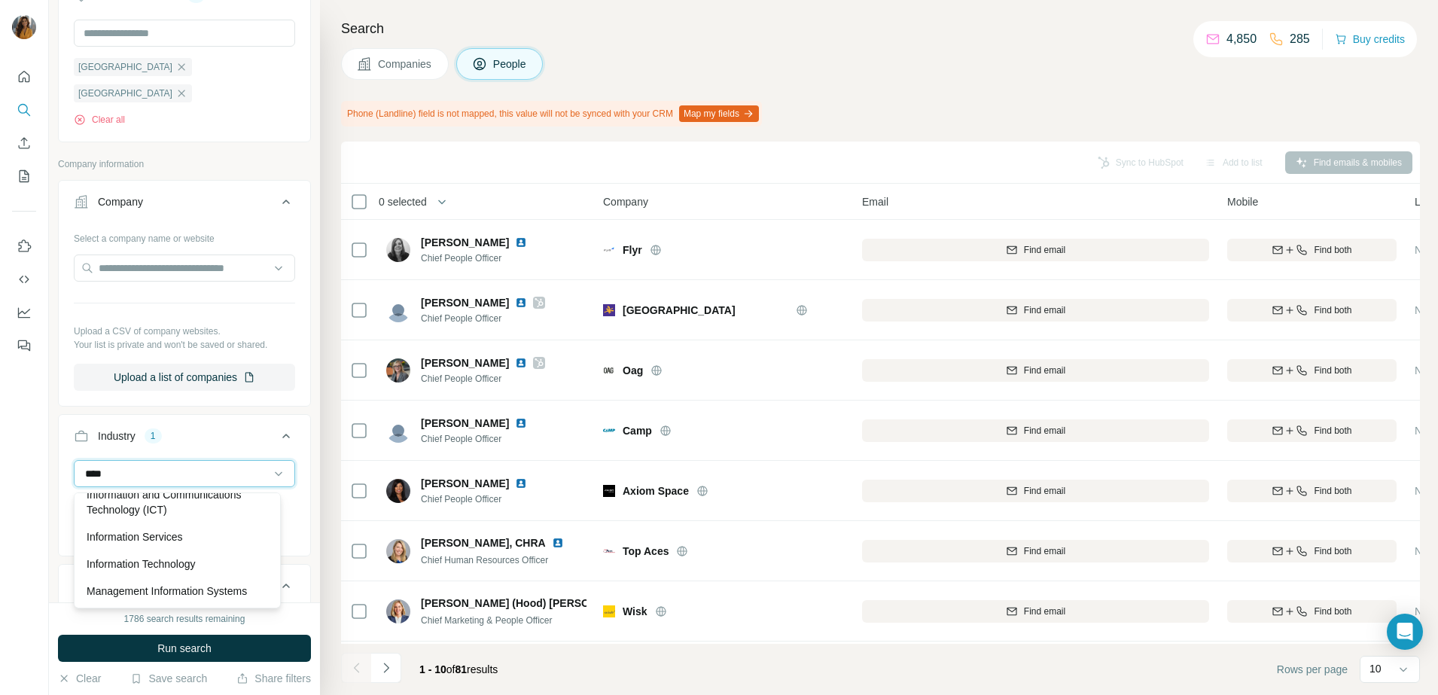
scroll to position [84, 0]
type input "******"
click at [184, 556] on p "Information Technology" at bounding box center [141, 563] width 109 height 15
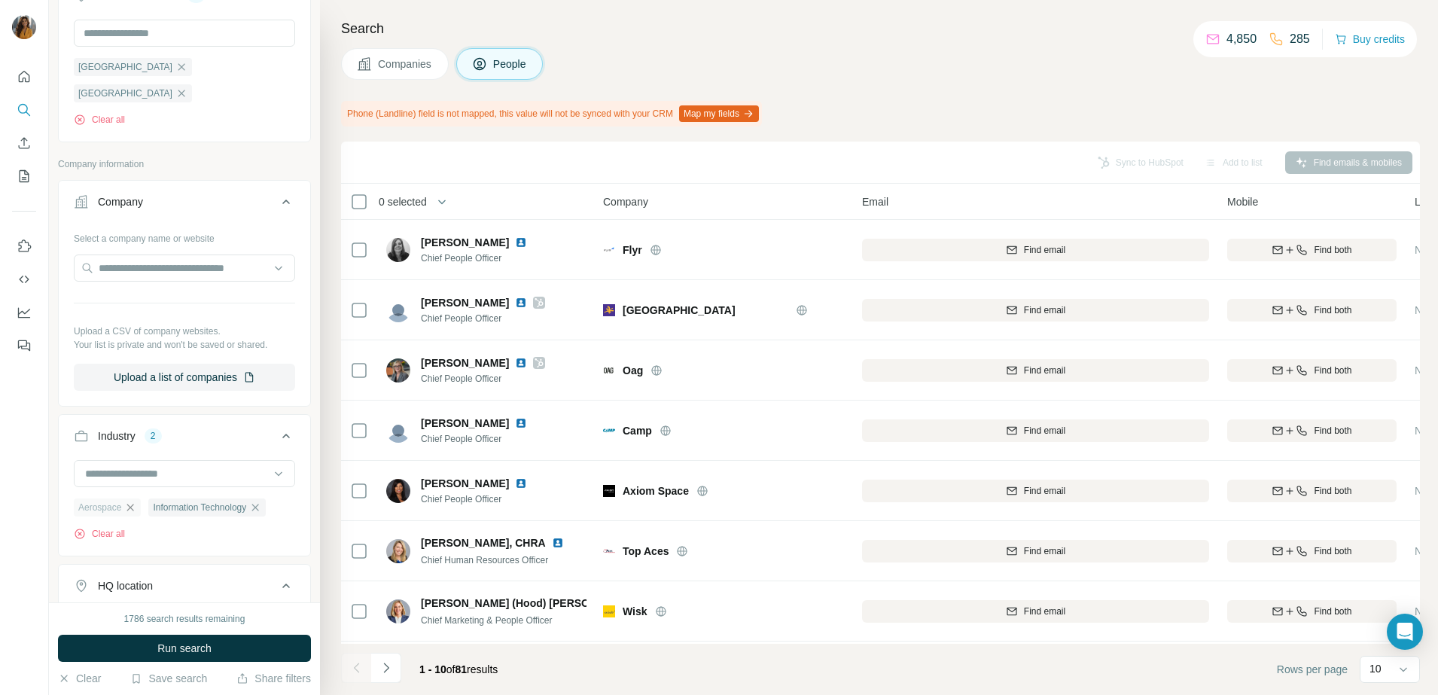
click at [134, 513] on icon "button" at bounding box center [130, 507] width 12 height 12
click at [135, 479] on input at bounding box center [177, 473] width 186 height 17
type input "****"
click at [202, 499] on div "SaaS" at bounding box center [177, 509] width 199 height 27
click at [212, 655] on span "Run search" at bounding box center [184, 648] width 54 height 15
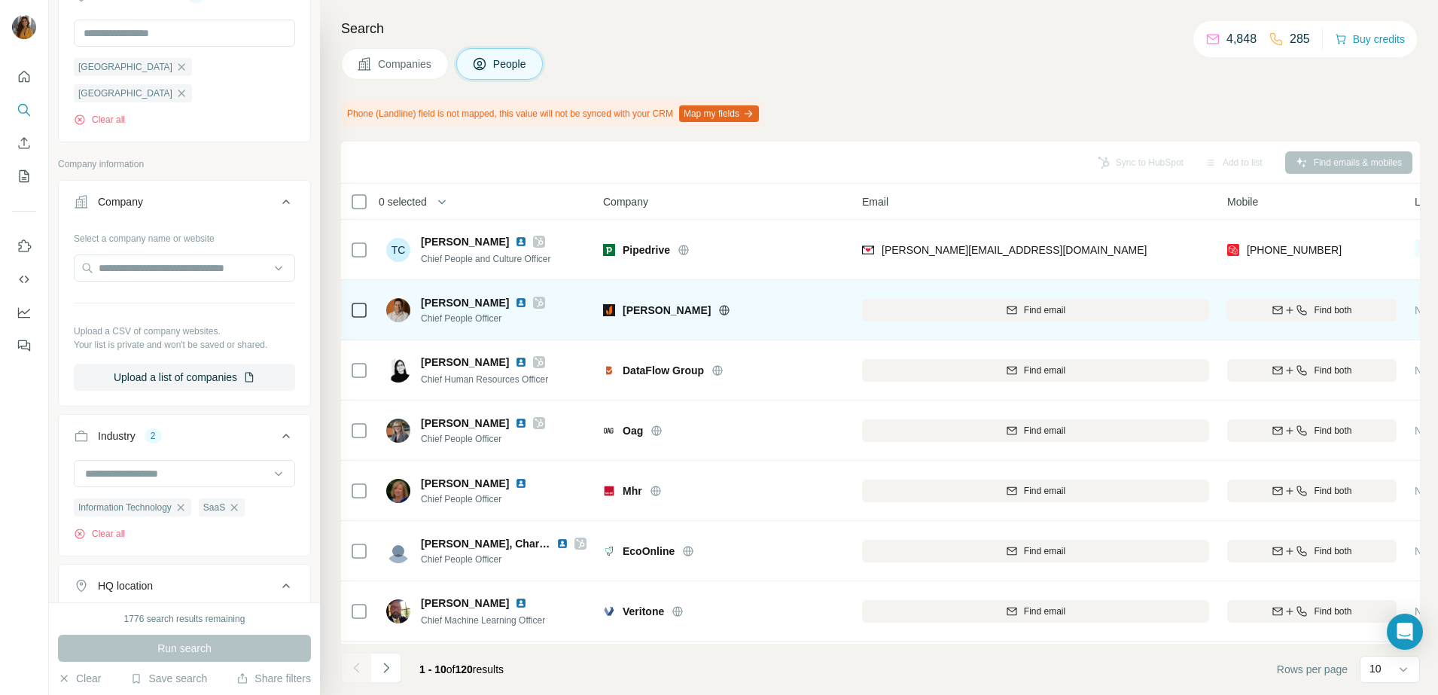
click at [515, 301] on img at bounding box center [521, 303] width 12 height 12
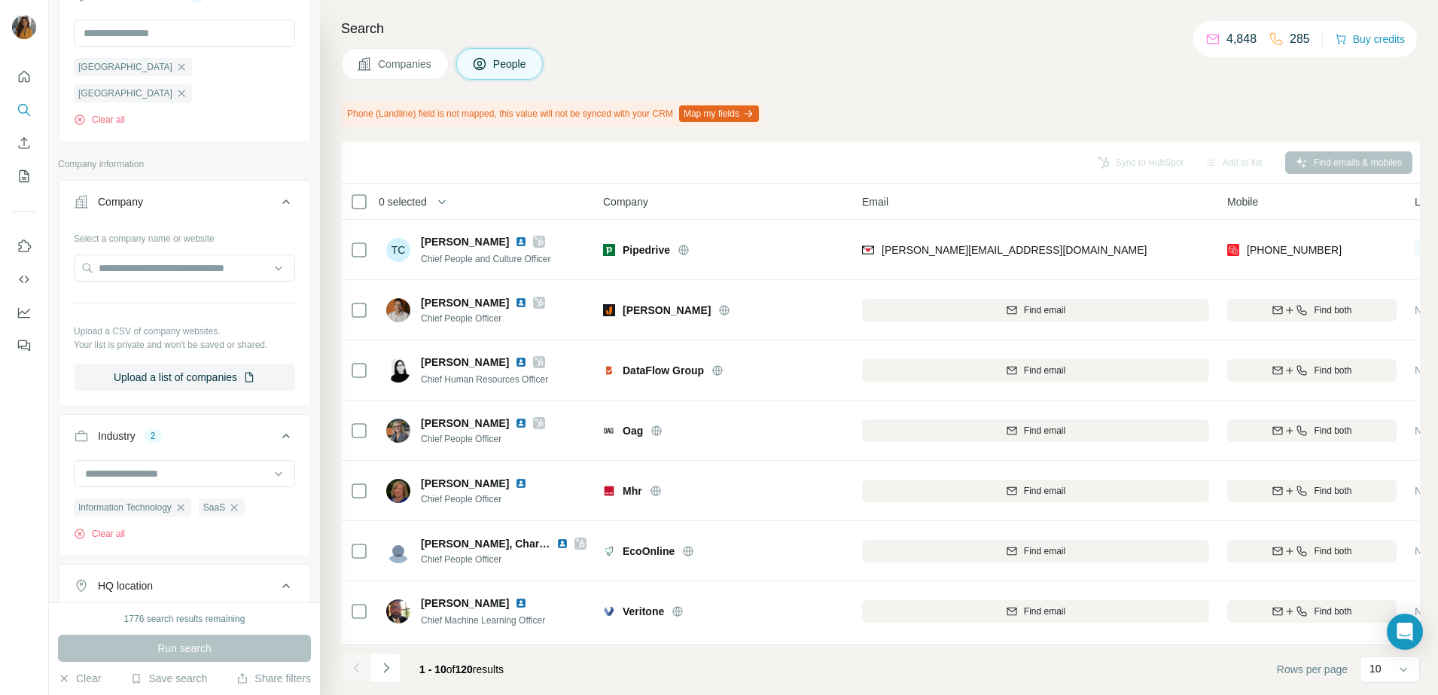
click at [1325, 314] on span "Find both" at bounding box center [1333, 310] width 38 height 14
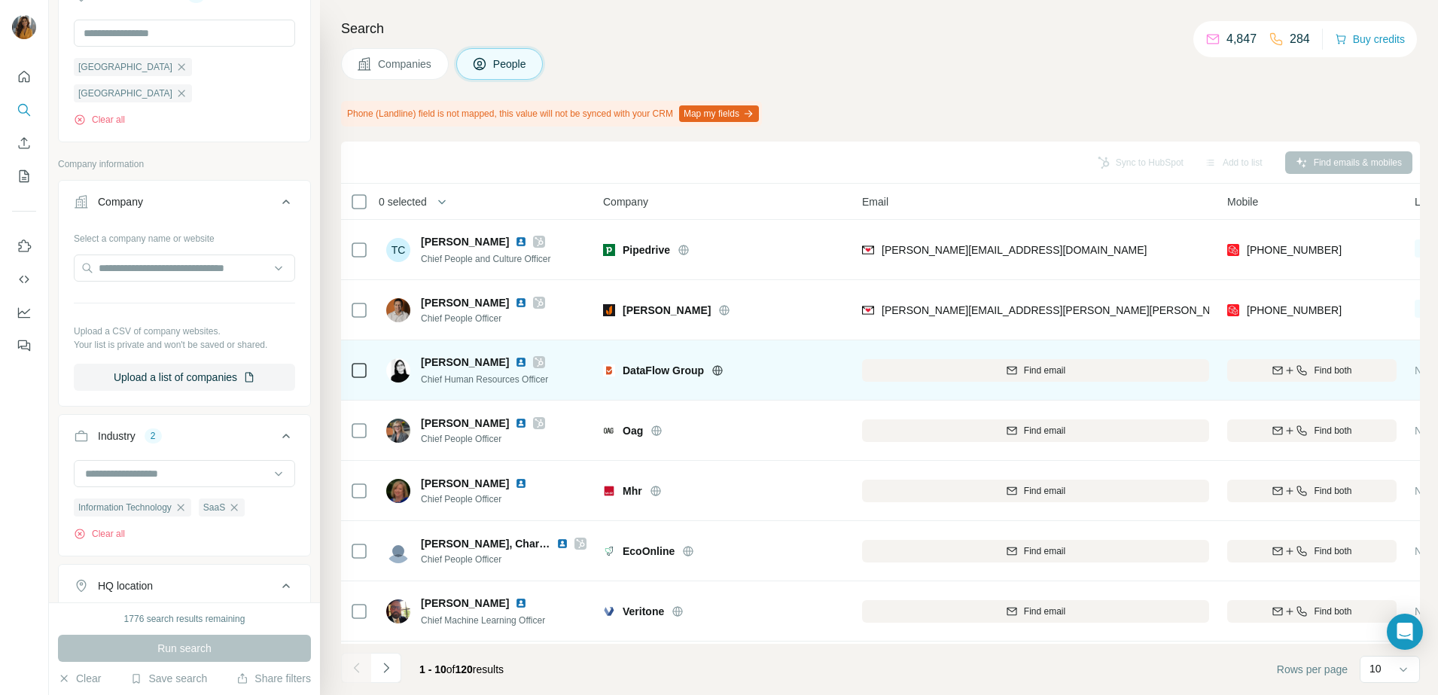
click at [515, 359] on img at bounding box center [521, 362] width 12 height 12
click at [1344, 373] on span "Find both" at bounding box center [1333, 371] width 38 height 14
click at [172, 273] on input "text" at bounding box center [184, 267] width 221 height 27
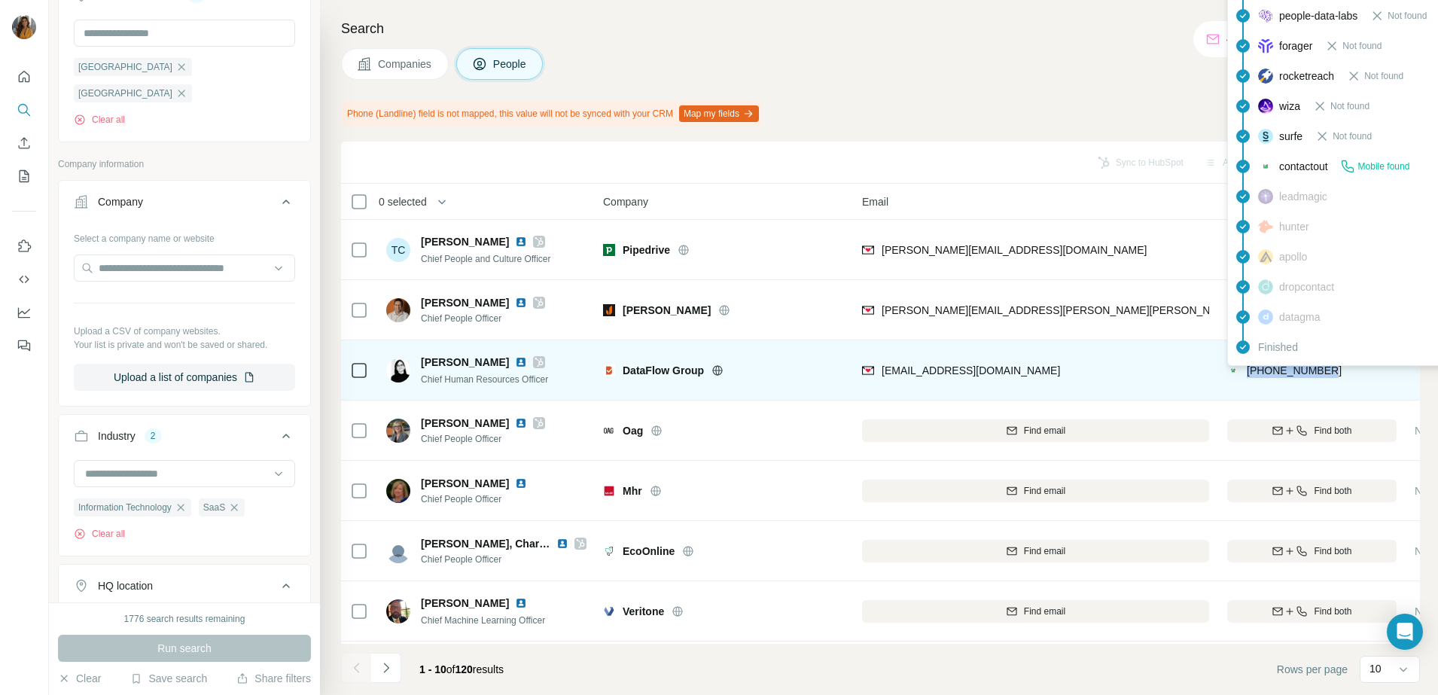
drag, startPoint x: 1292, startPoint y: 370, endPoint x: 1245, endPoint y: 372, distance: 47.5
click at [1245, 372] on div "[PHONE_NUMBER]" at bounding box center [1311, 369] width 169 height 41
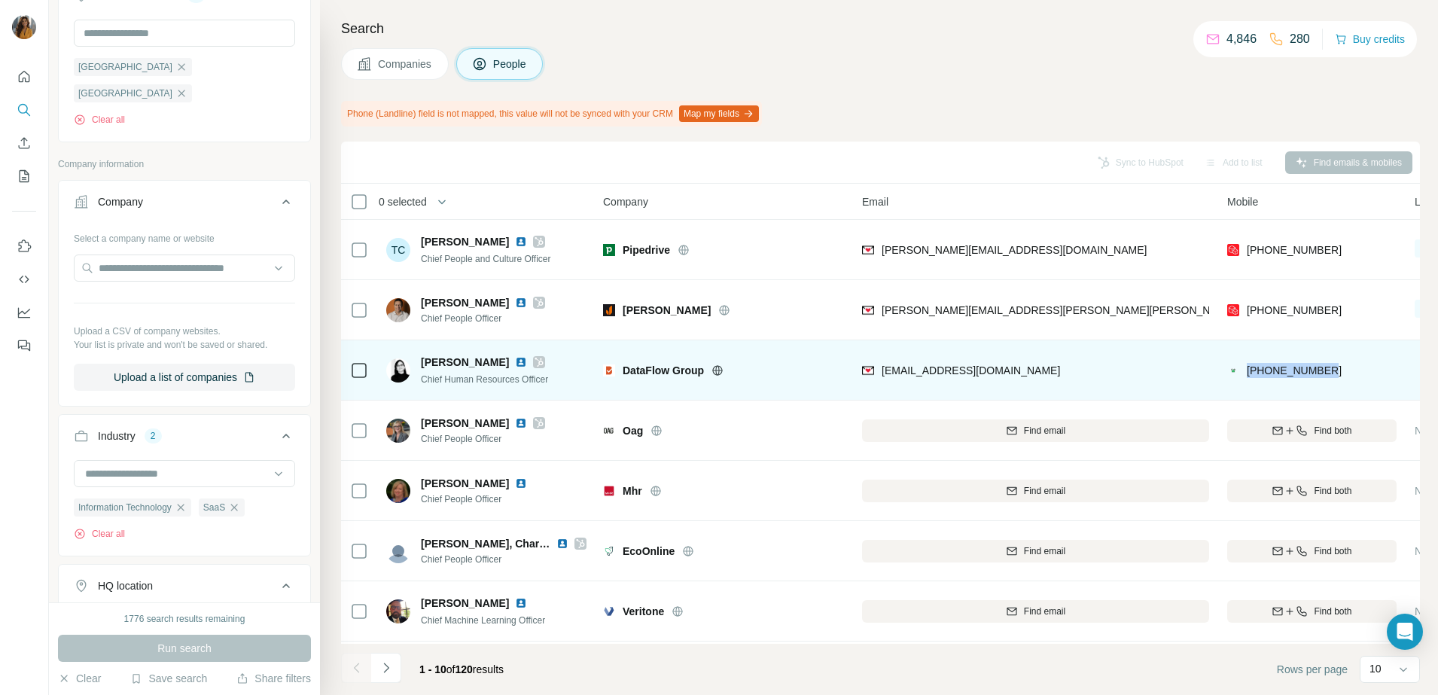
copy span "[PHONE_NUMBER]"
click at [546, 358] on div "[PERSON_NAME]" at bounding box center [484, 362] width 127 height 15
click at [502, 367] on div "[PERSON_NAME]" at bounding box center [484, 362] width 127 height 15
click at [515, 361] on img at bounding box center [521, 362] width 12 height 12
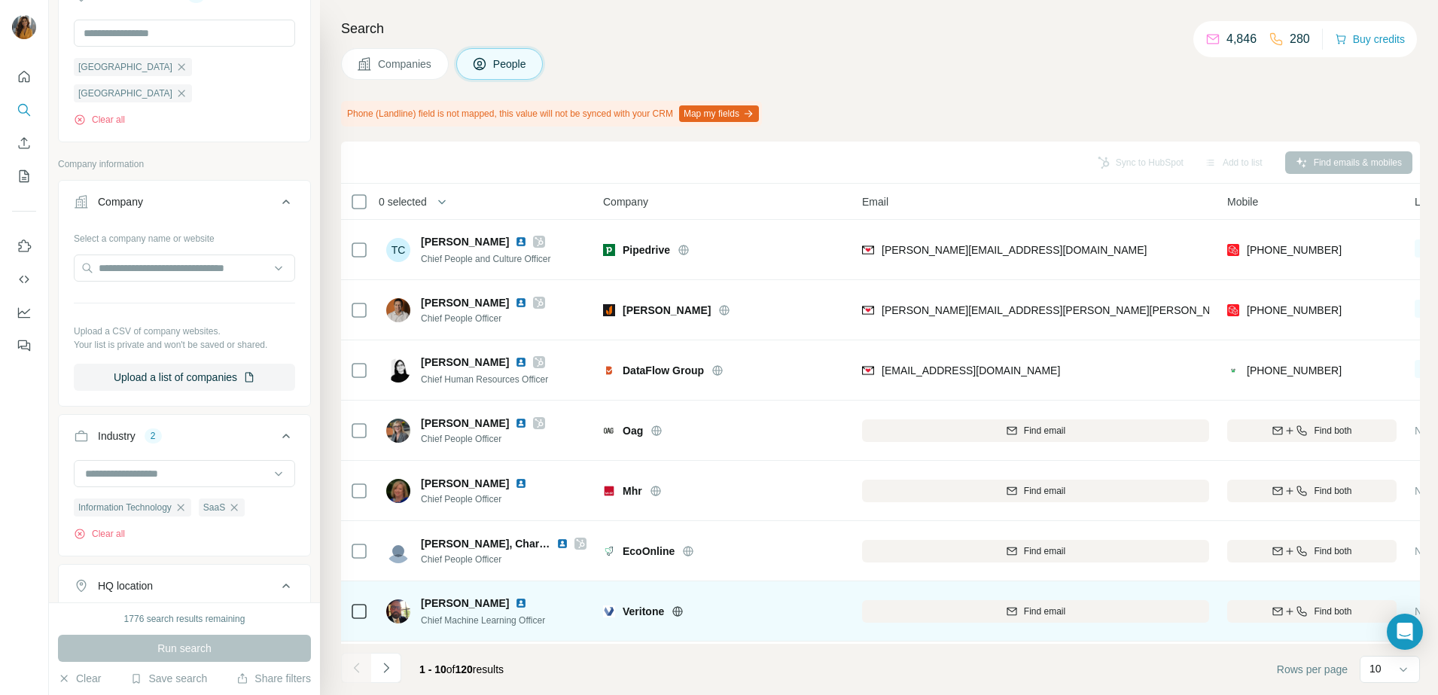
drag, startPoint x: 339, startPoint y: 591, endPoint x: 351, endPoint y: 591, distance: 11.3
click at [339, 591] on div "Search Companies People Phone (Landline) field is not mapped, this value will n…" at bounding box center [879, 347] width 1118 height 695
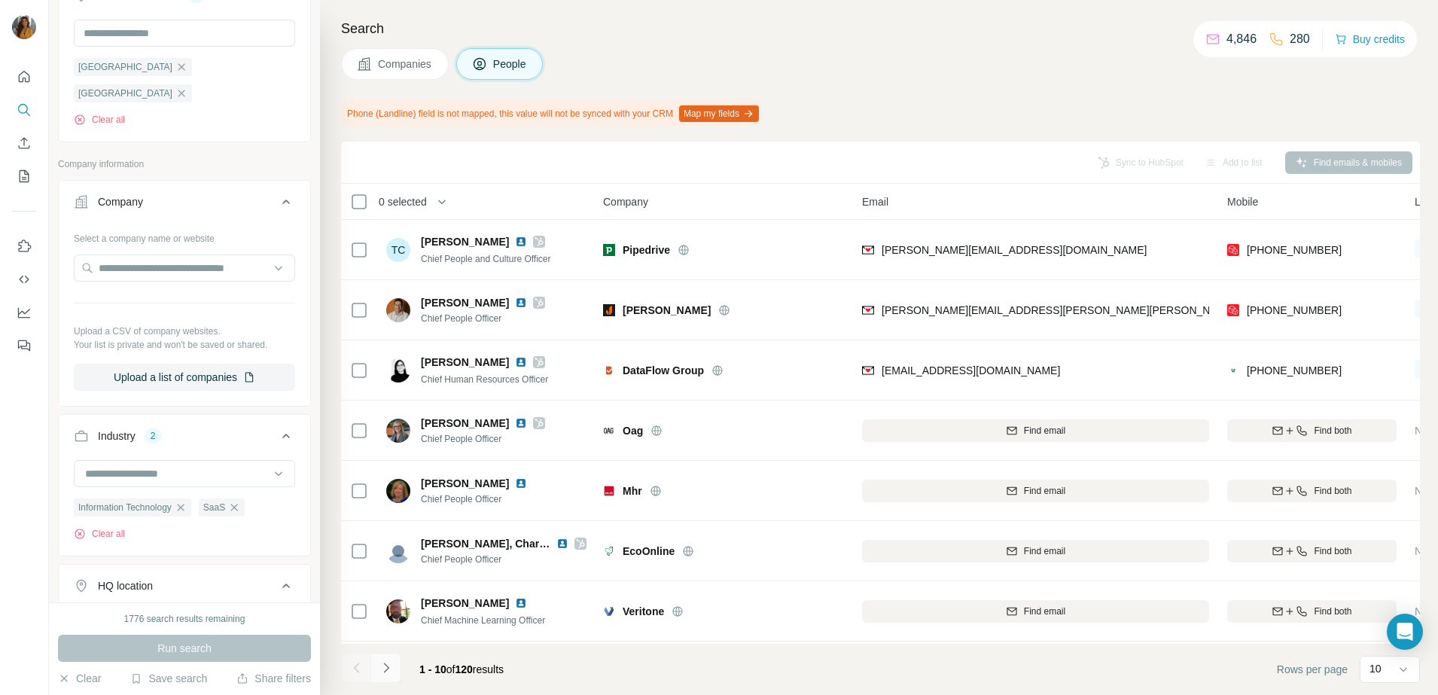
click at [387, 668] on icon "Navigate to next page" at bounding box center [386, 667] width 15 height 15
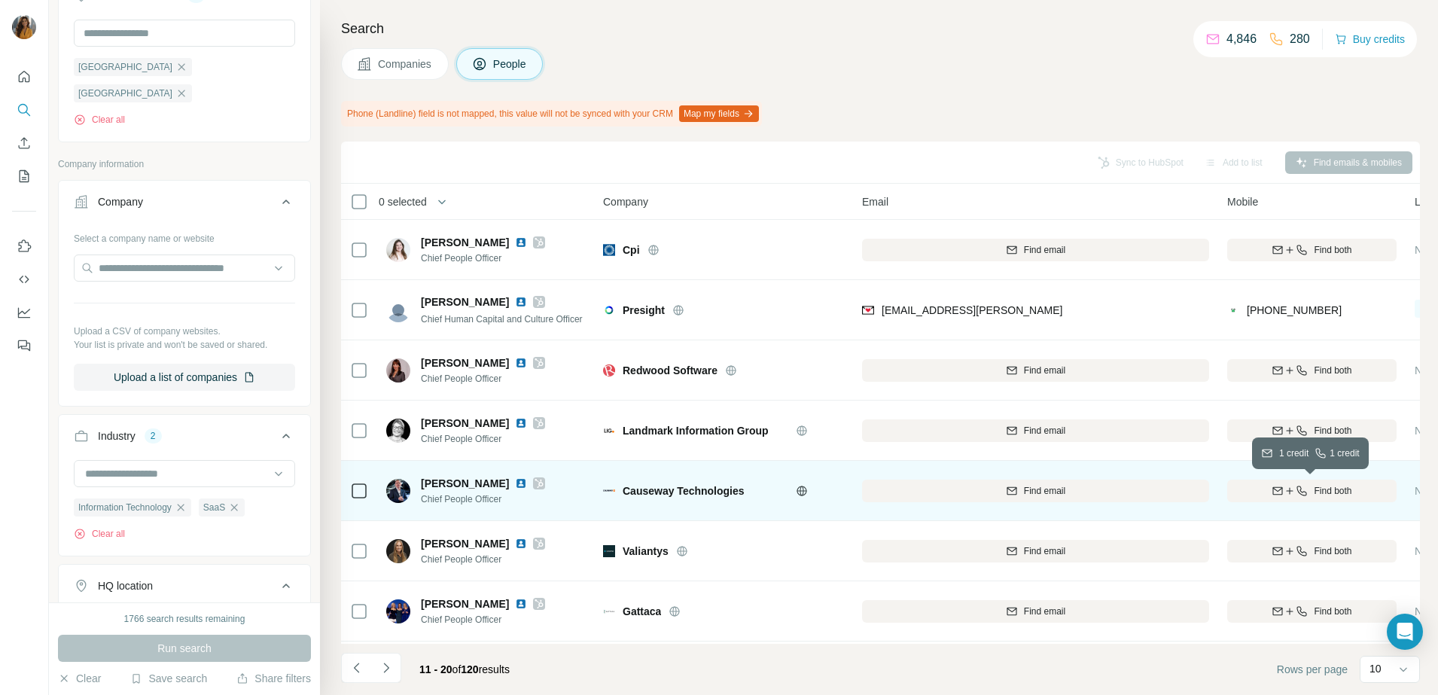
click at [1323, 495] on span "Find both" at bounding box center [1333, 491] width 38 height 14
click at [515, 482] on img at bounding box center [521, 483] width 12 height 12
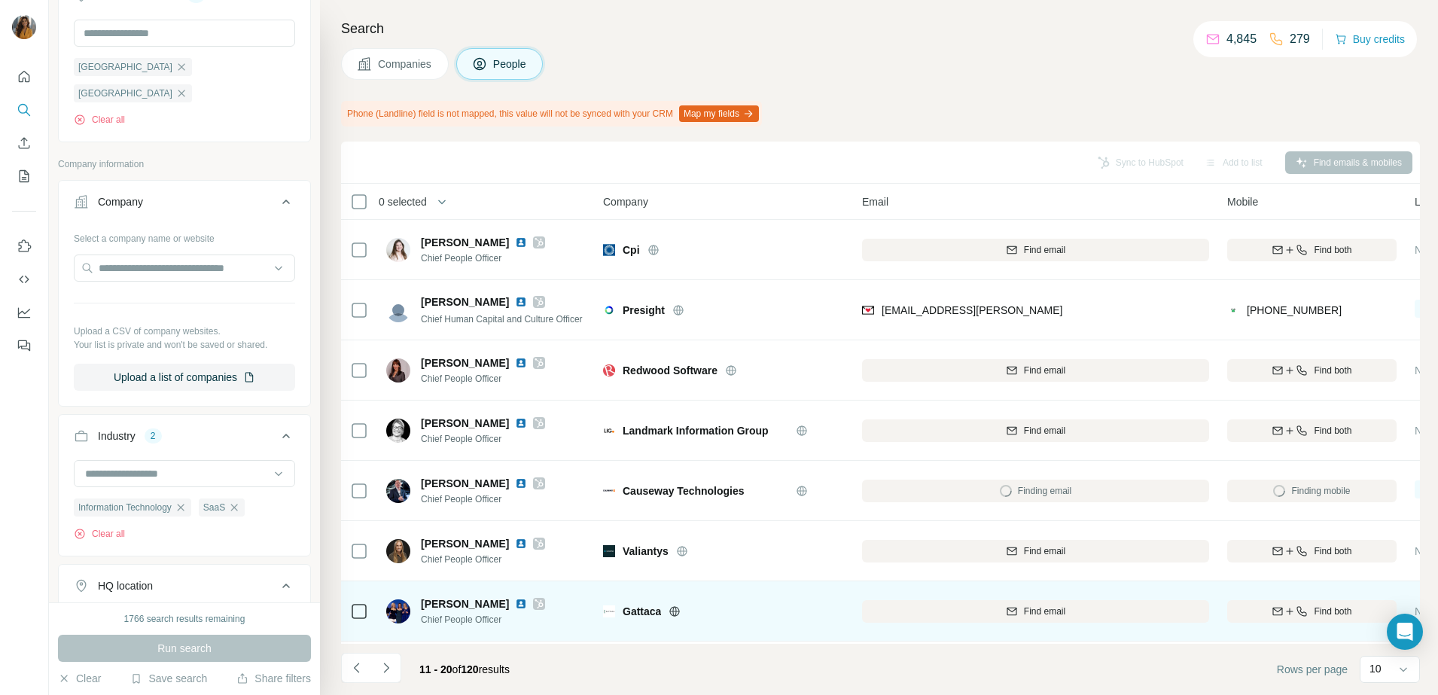
scroll to position [188, 0]
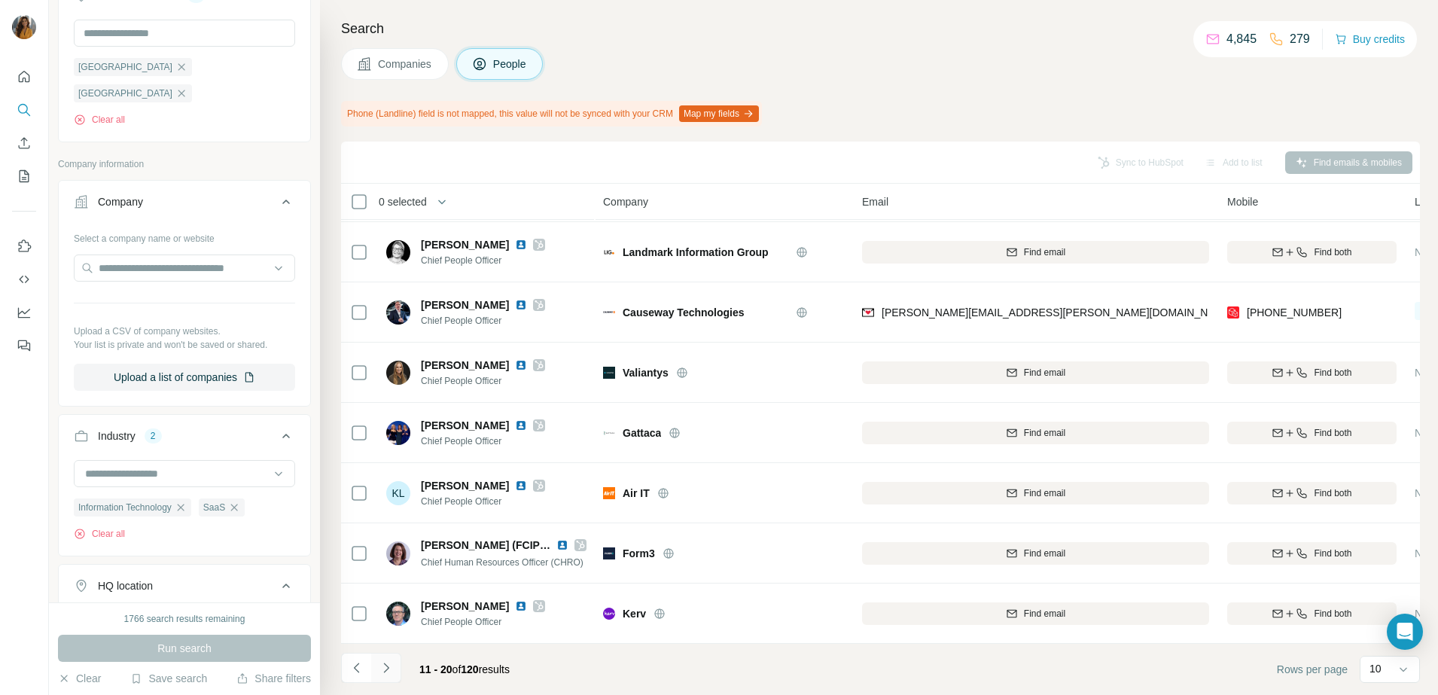
click at [391, 671] on icon "Navigate to next page" at bounding box center [386, 667] width 15 height 15
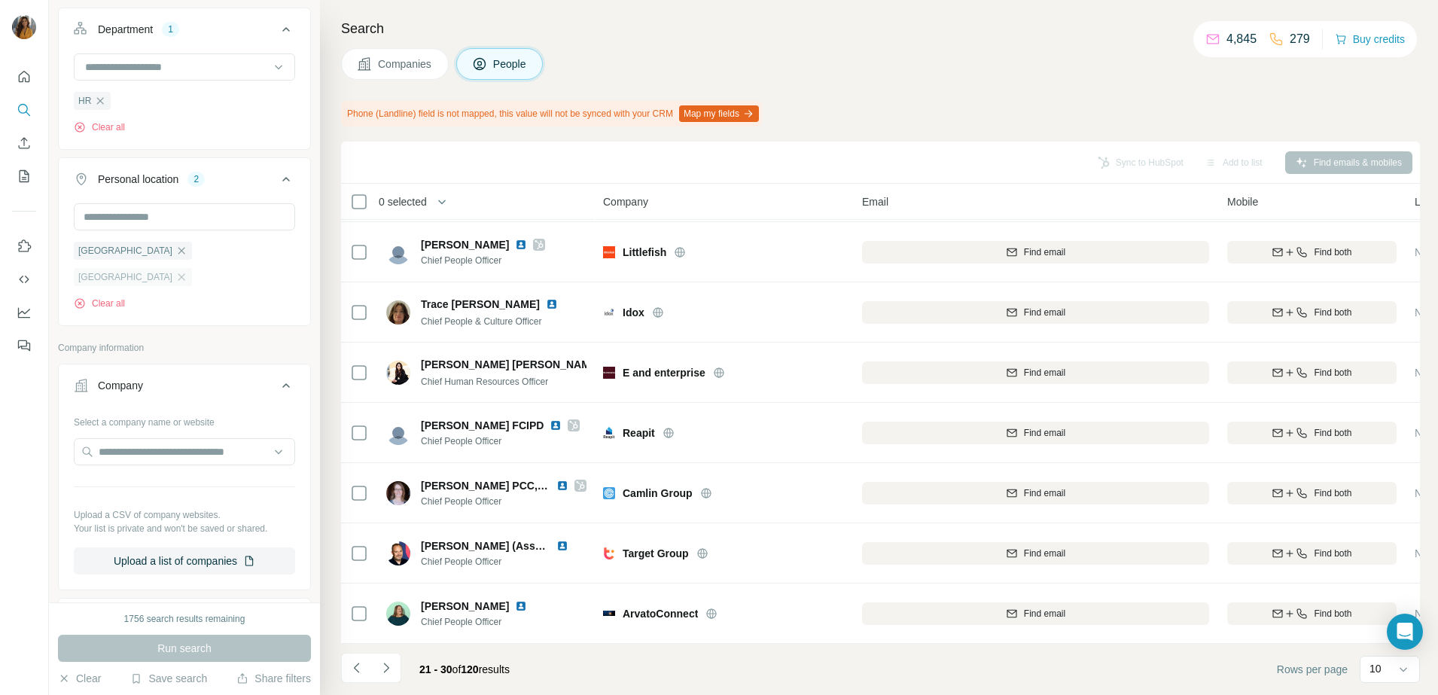
scroll to position [565, 0]
click at [175, 288] on icon "button" at bounding box center [181, 282] width 12 height 12
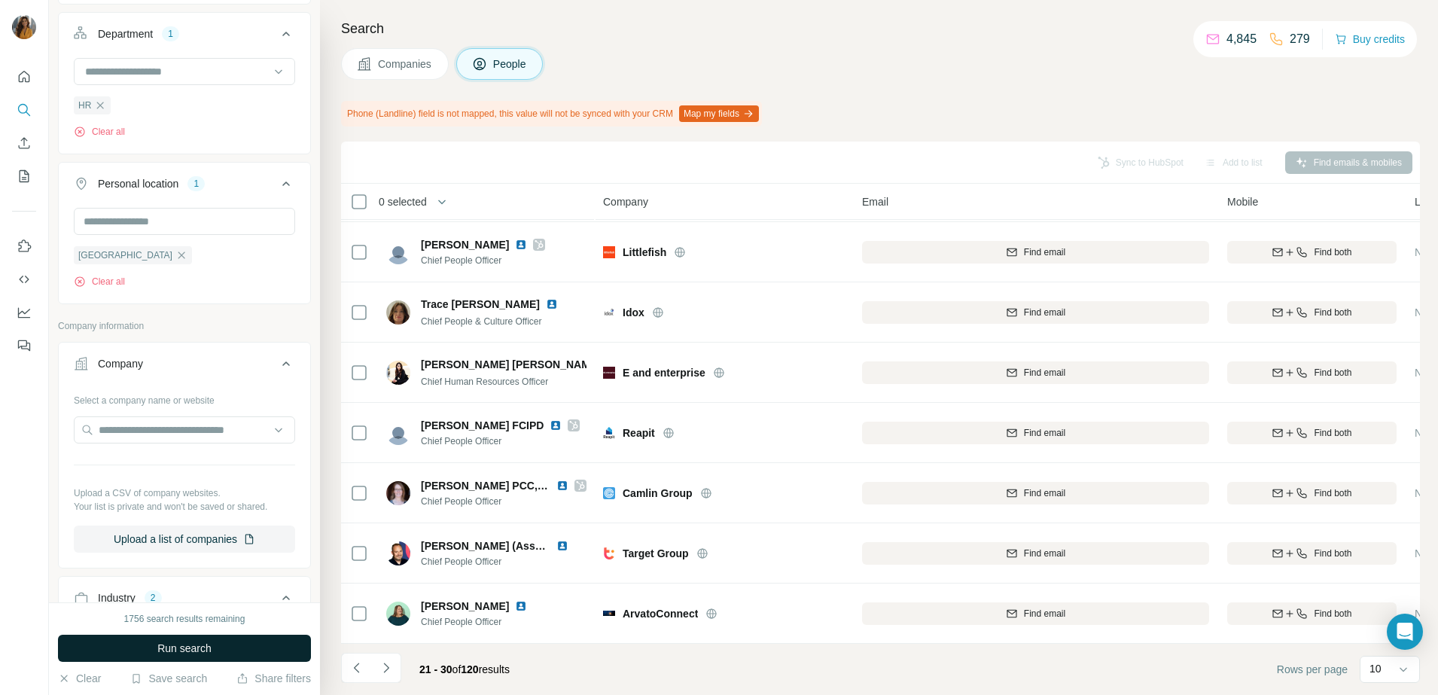
click at [211, 648] on span "Run search" at bounding box center [184, 648] width 54 height 15
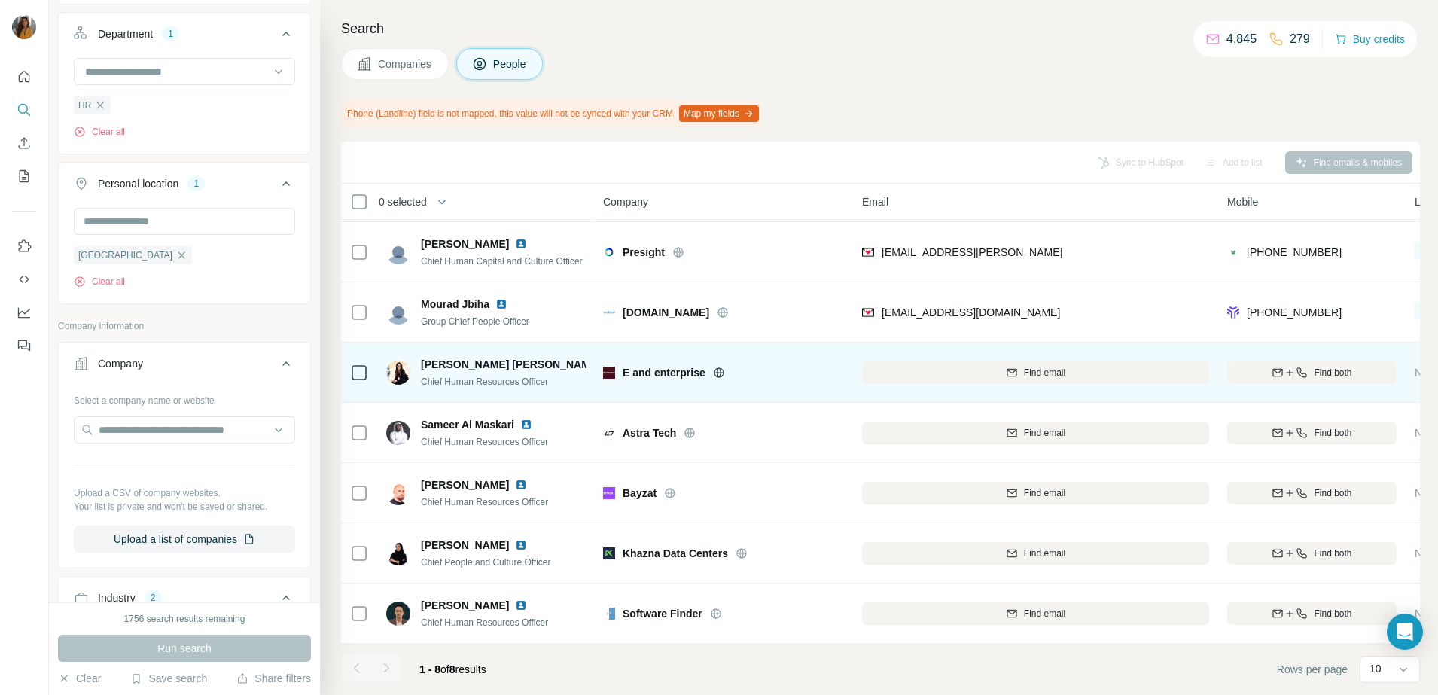
scroll to position [68, 0]
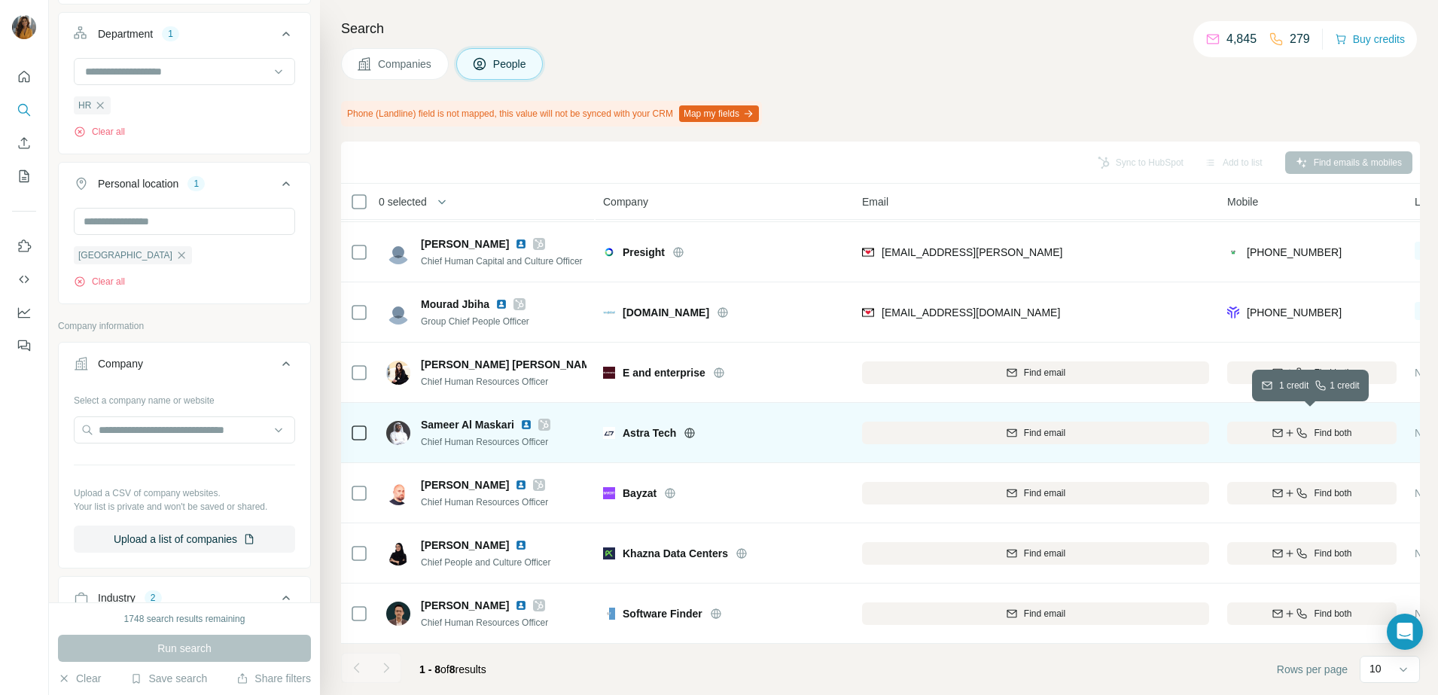
click at [1316, 428] on span "Find both" at bounding box center [1333, 433] width 38 height 14
click at [529, 419] on img at bounding box center [526, 425] width 12 height 12
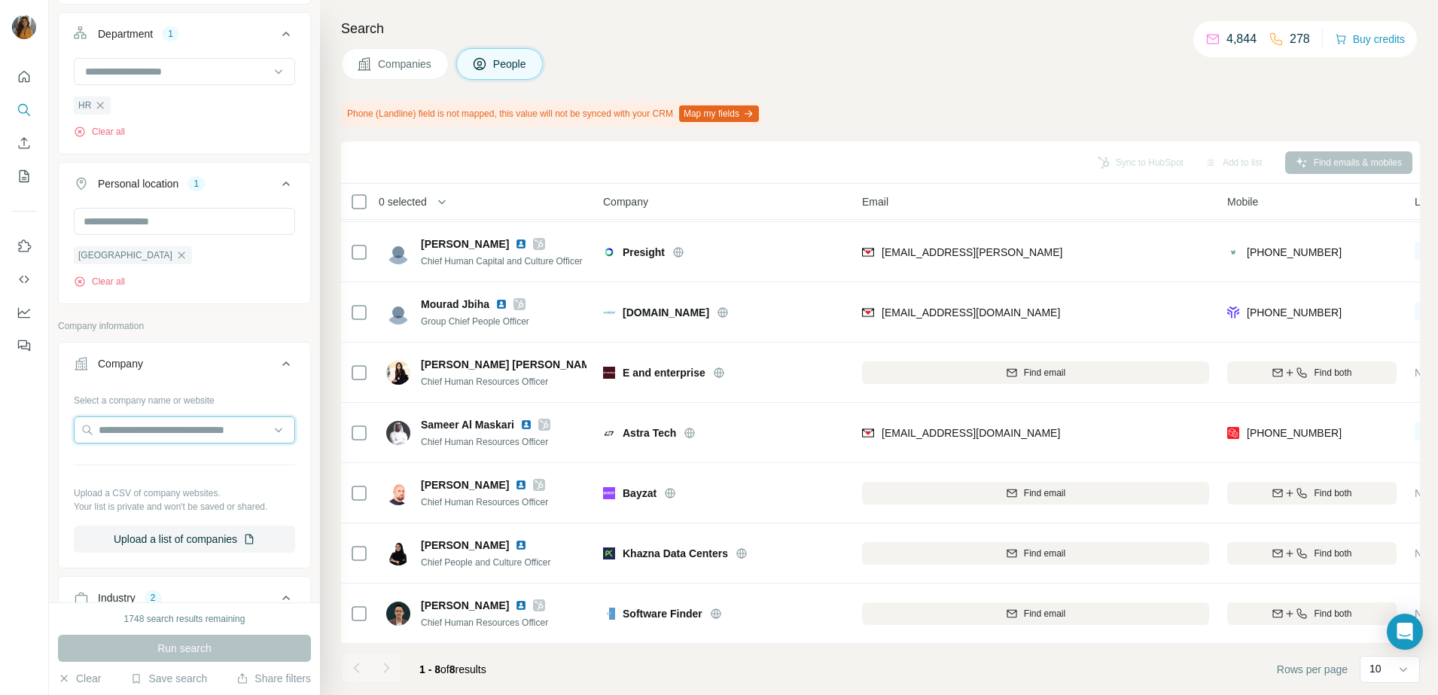
click at [156, 425] on input "text" at bounding box center [184, 429] width 221 height 27
click at [148, 432] on input "text" at bounding box center [184, 429] width 221 height 27
click at [328, 393] on div "Search Companies People Phone (Landline) field is not mapped, this value will n…" at bounding box center [879, 347] width 1118 height 695
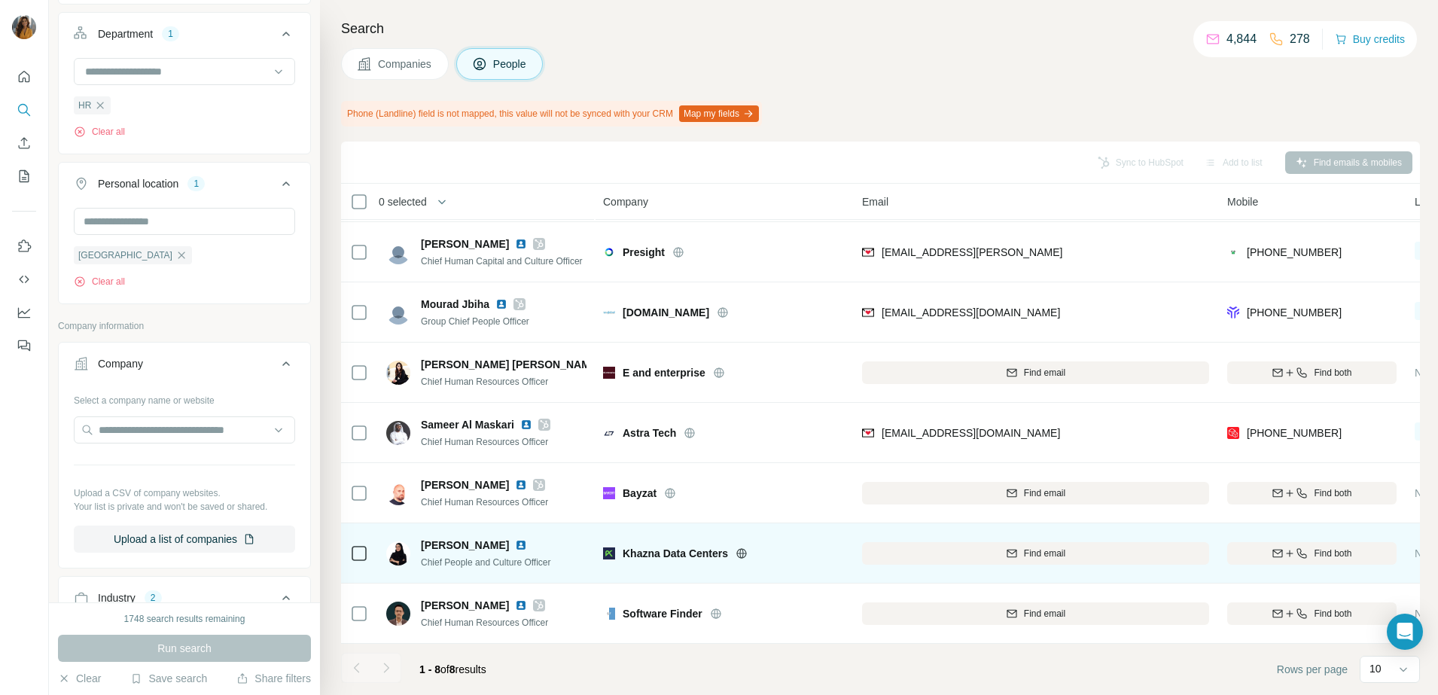
click at [521, 539] on img at bounding box center [521, 545] width 12 height 12
click at [1326, 548] on span "Find both" at bounding box center [1333, 553] width 38 height 14
drag, startPoint x: 1340, startPoint y: 547, endPoint x: 1242, endPoint y: 555, distance: 98.1
click at [1242, 555] on div "+971503590590" at bounding box center [1311, 552] width 169 height 41
drag, startPoint x: 1242, startPoint y: 555, endPoint x: 1350, endPoint y: 553, distance: 107.7
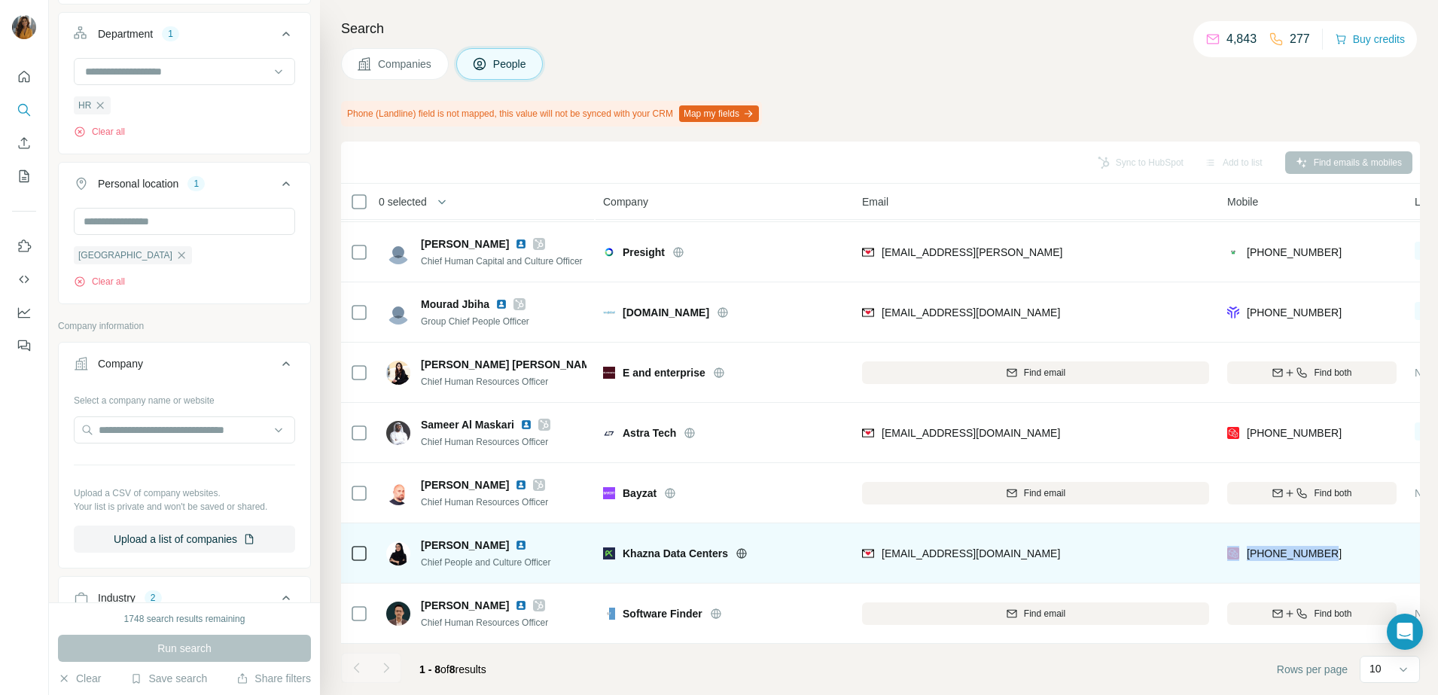
click at [1350, 553] on div "+971503590590" at bounding box center [1311, 552] width 169 height 41
click at [1331, 545] on div "+971503590590" at bounding box center [1311, 552] width 169 height 41
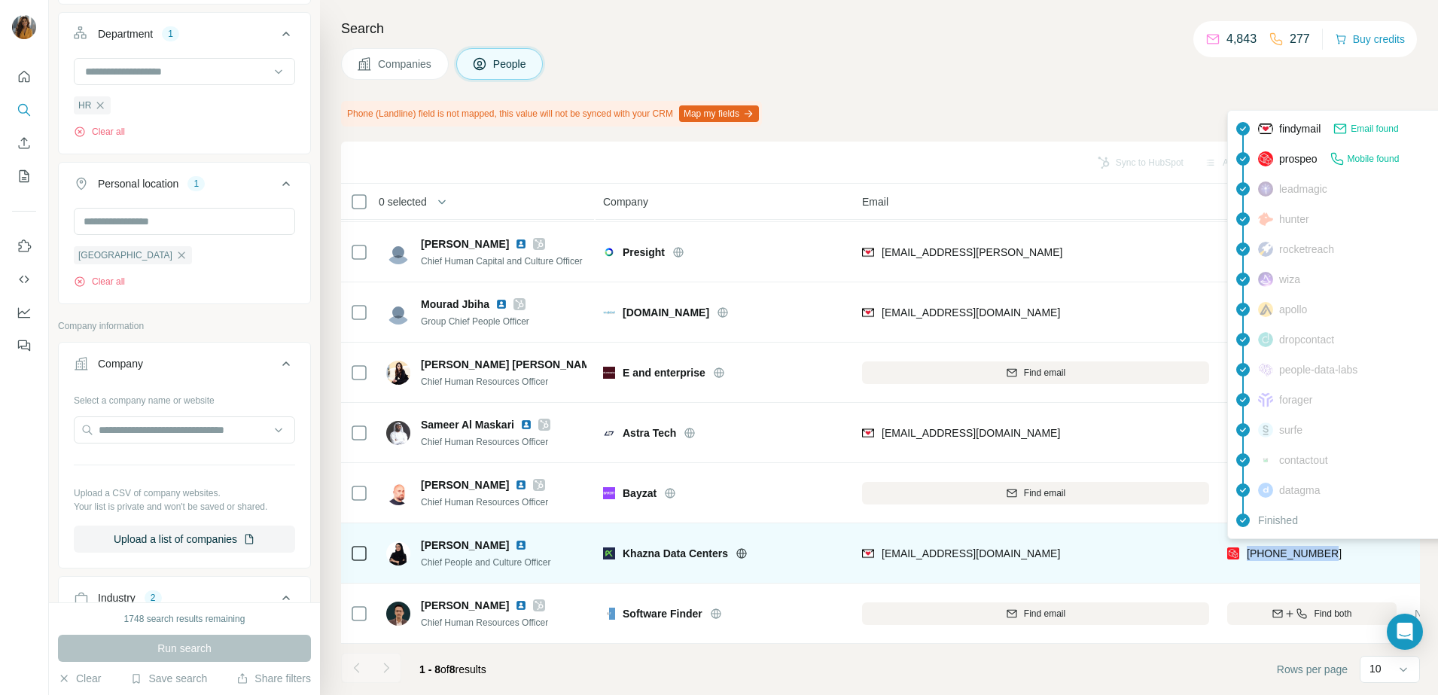
drag, startPoint x: 1343, startPoint y: 543, endPoint x: 1247, endPoint y: 546, distance: 95.6
click at [1247, 546] on div "+971503590590" at bounding box center [1311, 552] width 169 height 41
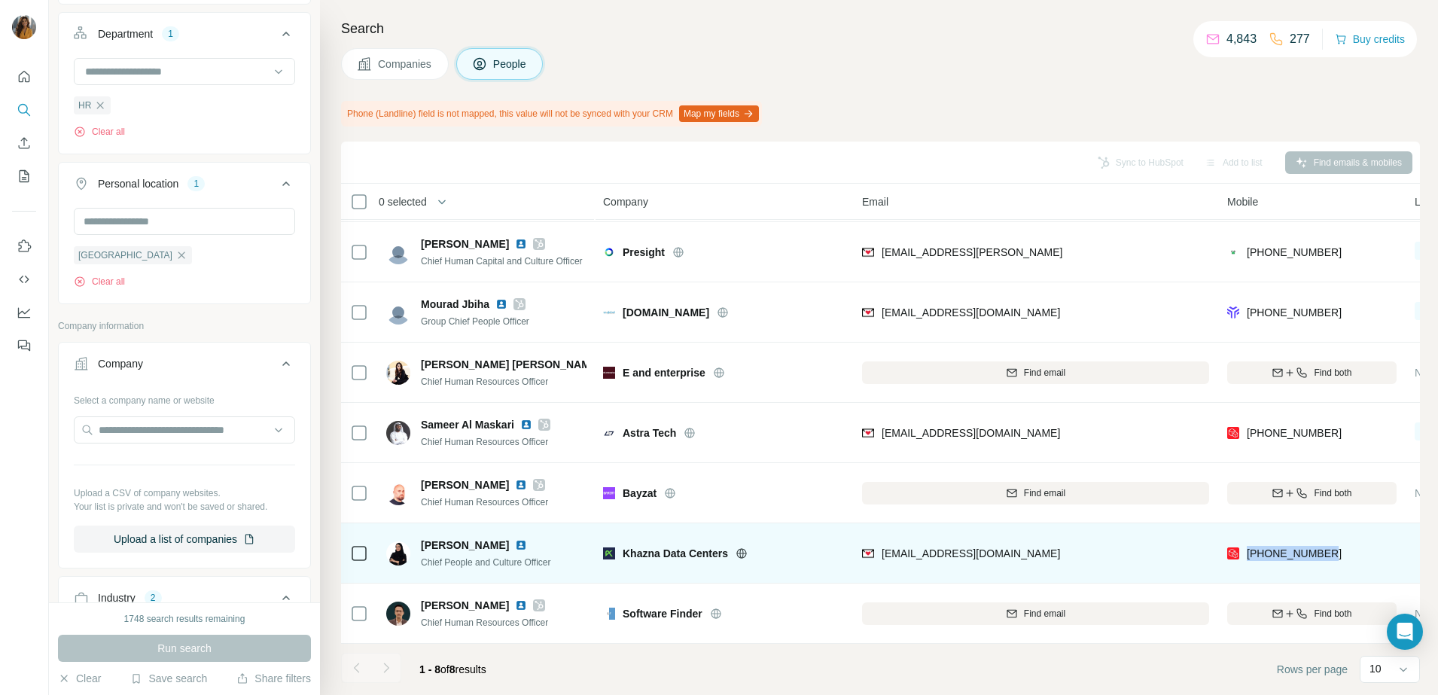
copy span "+971503590590"
click at [1356, 532] on div "+971503590590" at bounding box center [1311, 552] width 169 height 41
click at [1326, 547] on span "+971503590590" at bounding box center [1294, 553] width 95 height 12
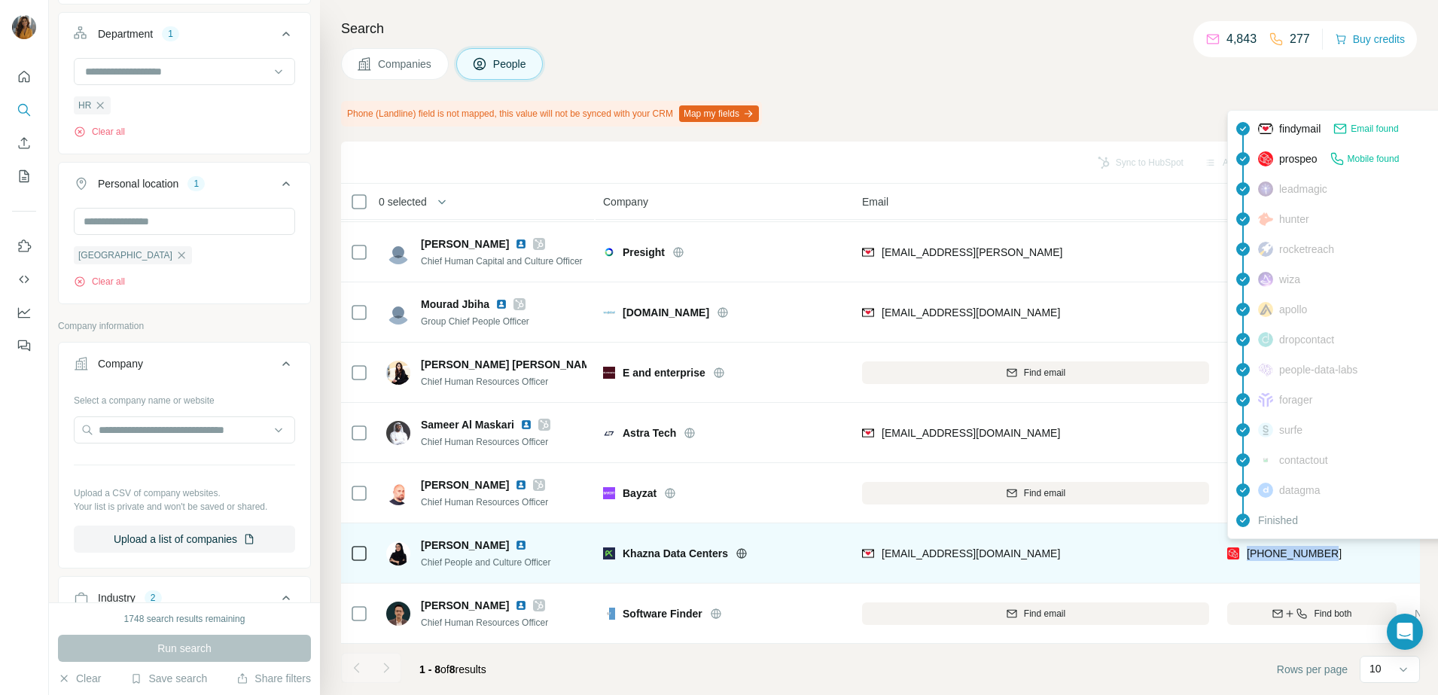
drag, startPoint x: 1344, startPoint y: 544, endPoint x: 1249, endPoint y: 553, distance: 95.2
click at [1249, 553] on div "+971503590590" at bounding box center [1311, 552] width 169 height 41
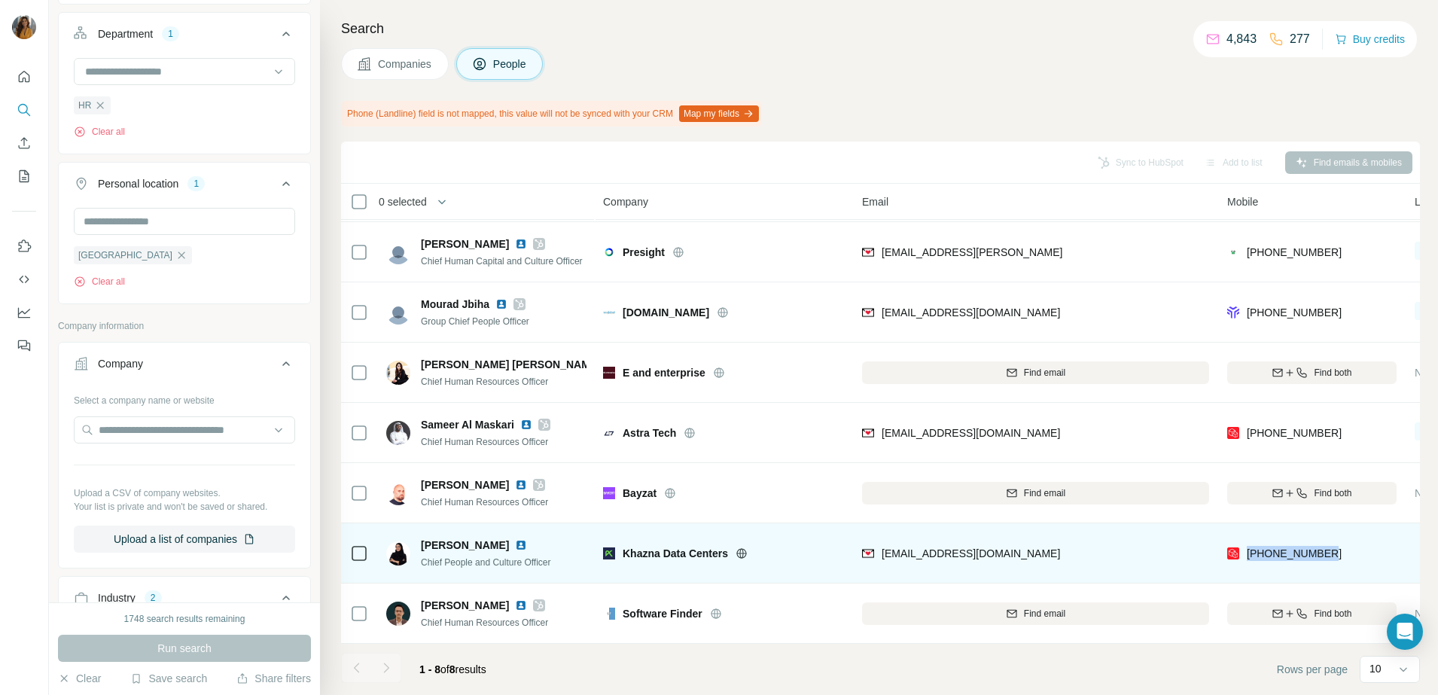
copy span "+971503590590"
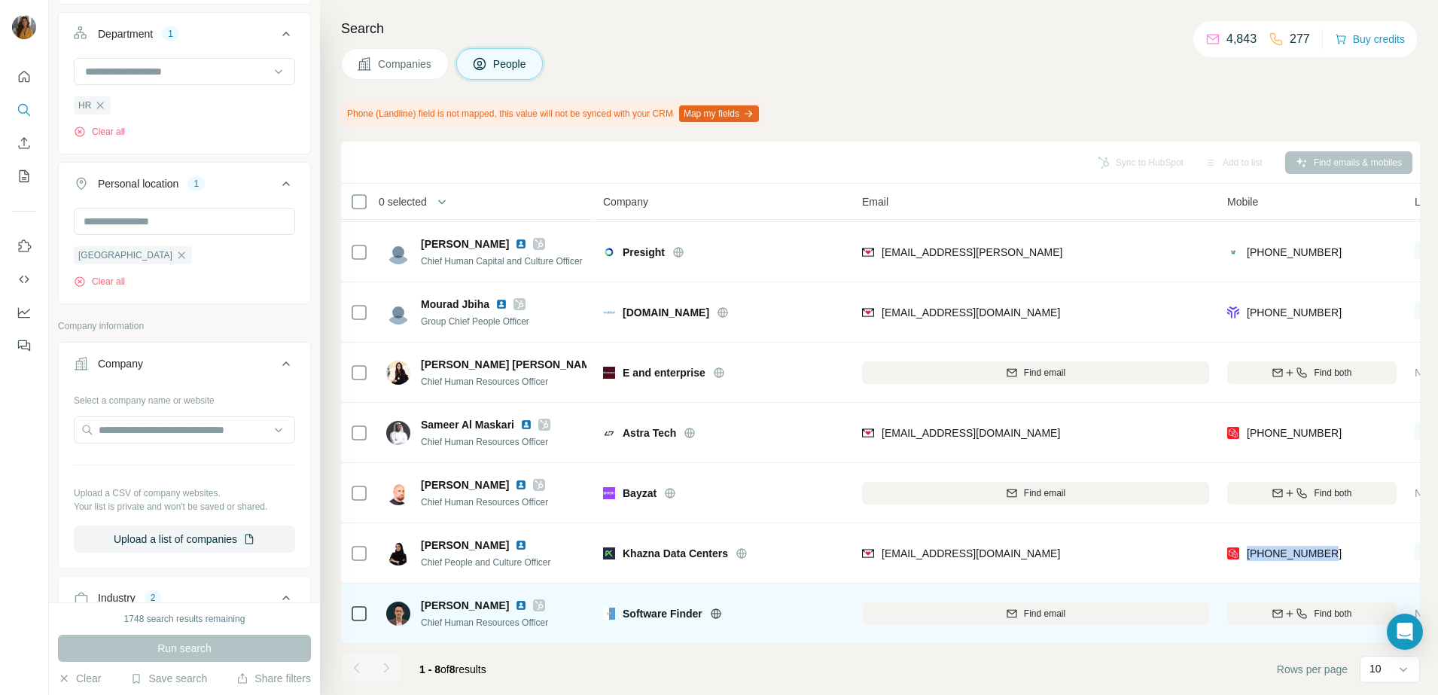
click at [515, 599] on img at bounding box center [521, 605] width 12 height 12
click at [1298, 607] on icon "button" at bounding box center [1301, 613] width 12 height 12
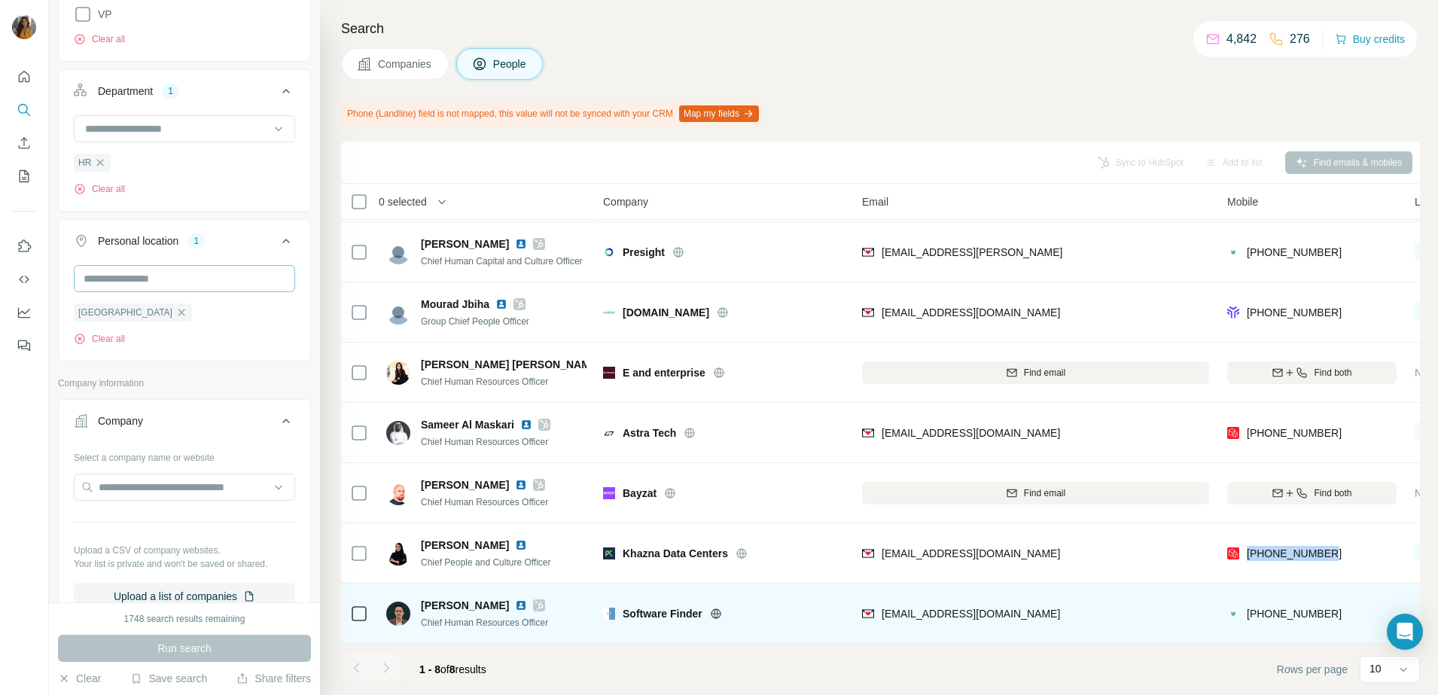
scroll to position [442, 0]
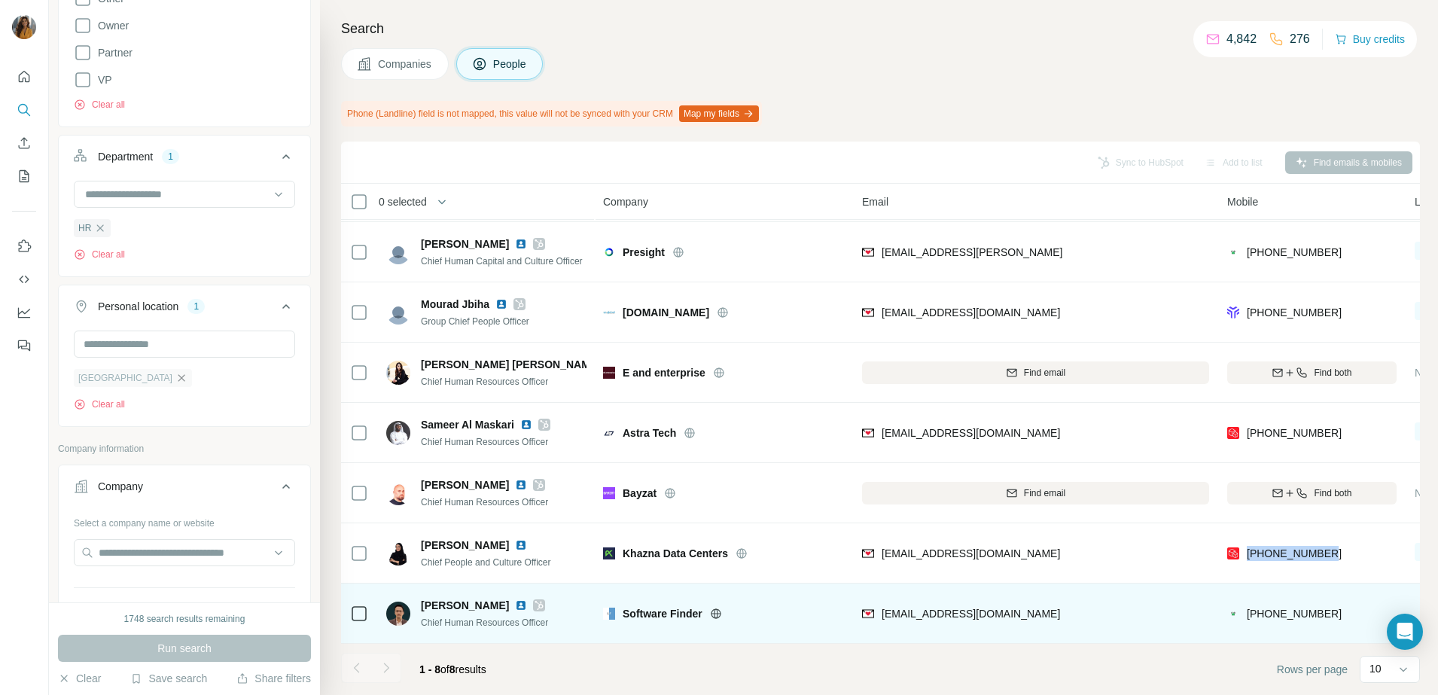
click at [180, 381] on icon "button" at bounding box center [181, 377] width 7 height 7
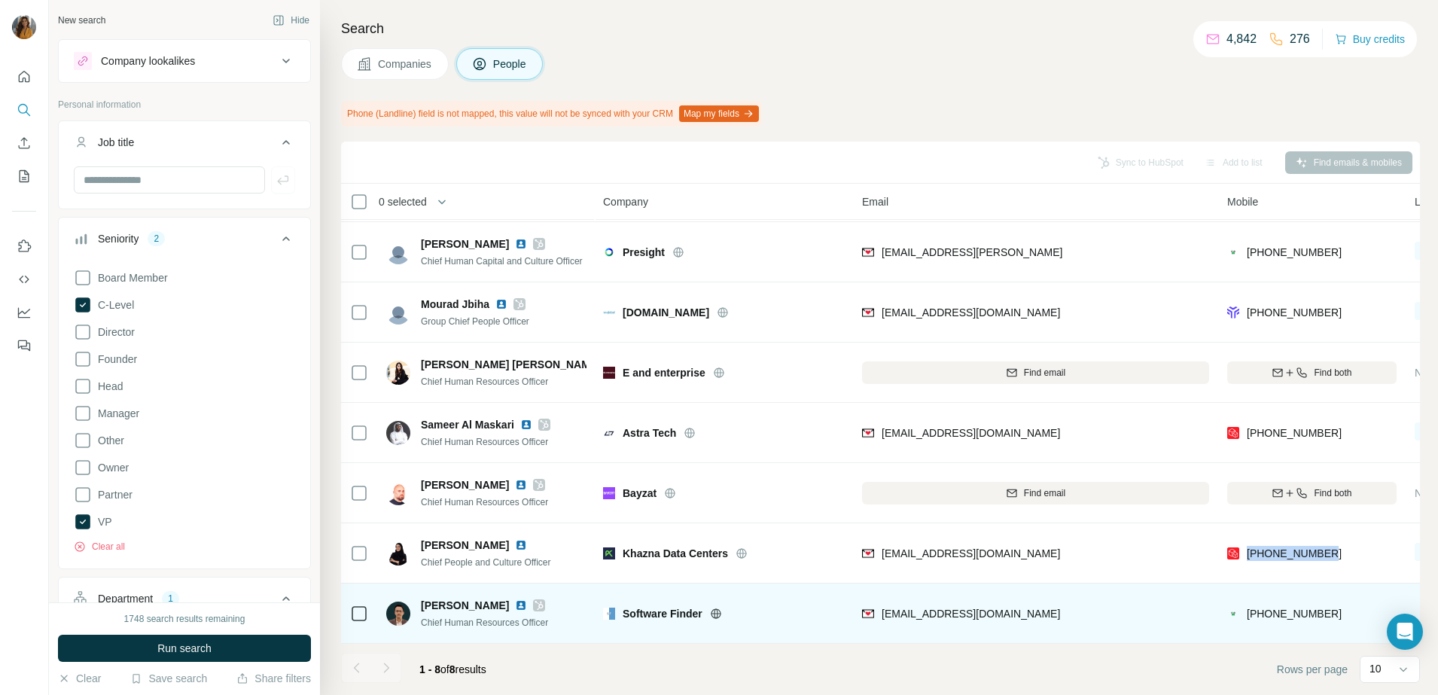
scroll to position [376, 0]
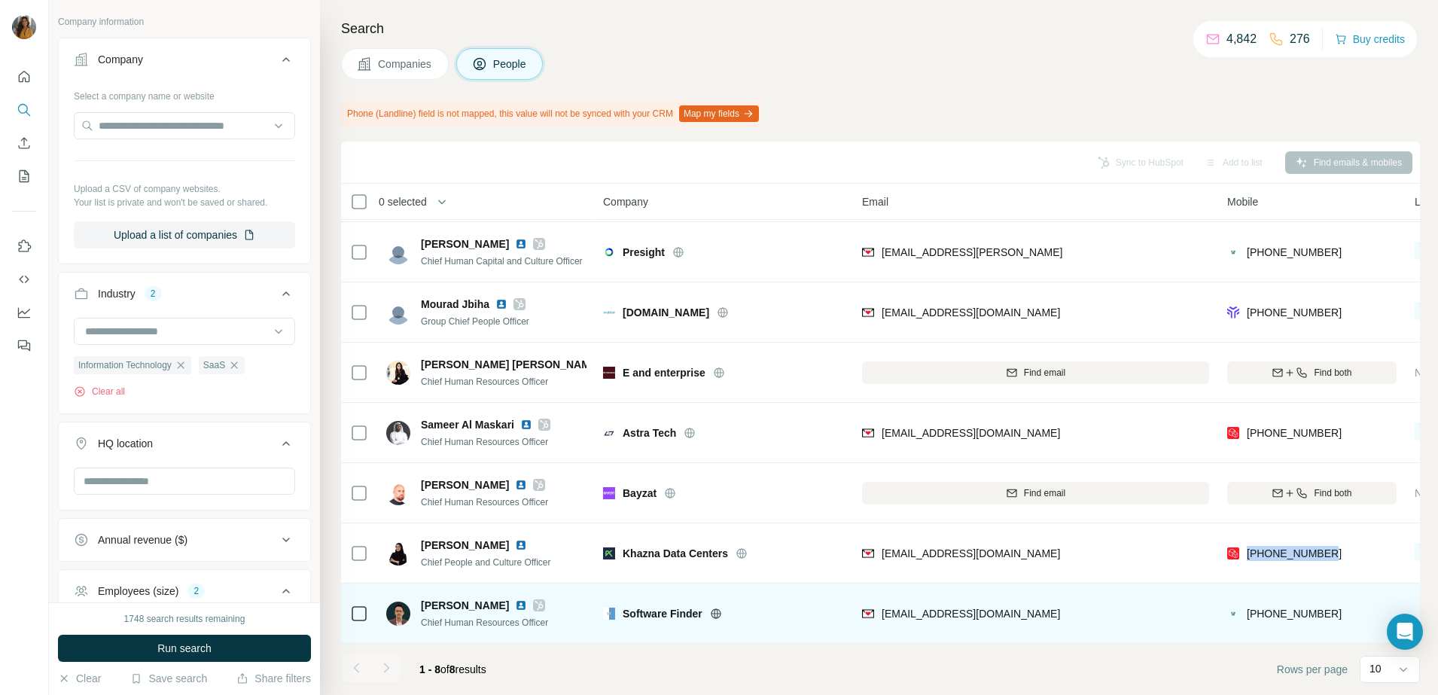
scroll to position [847, 0]
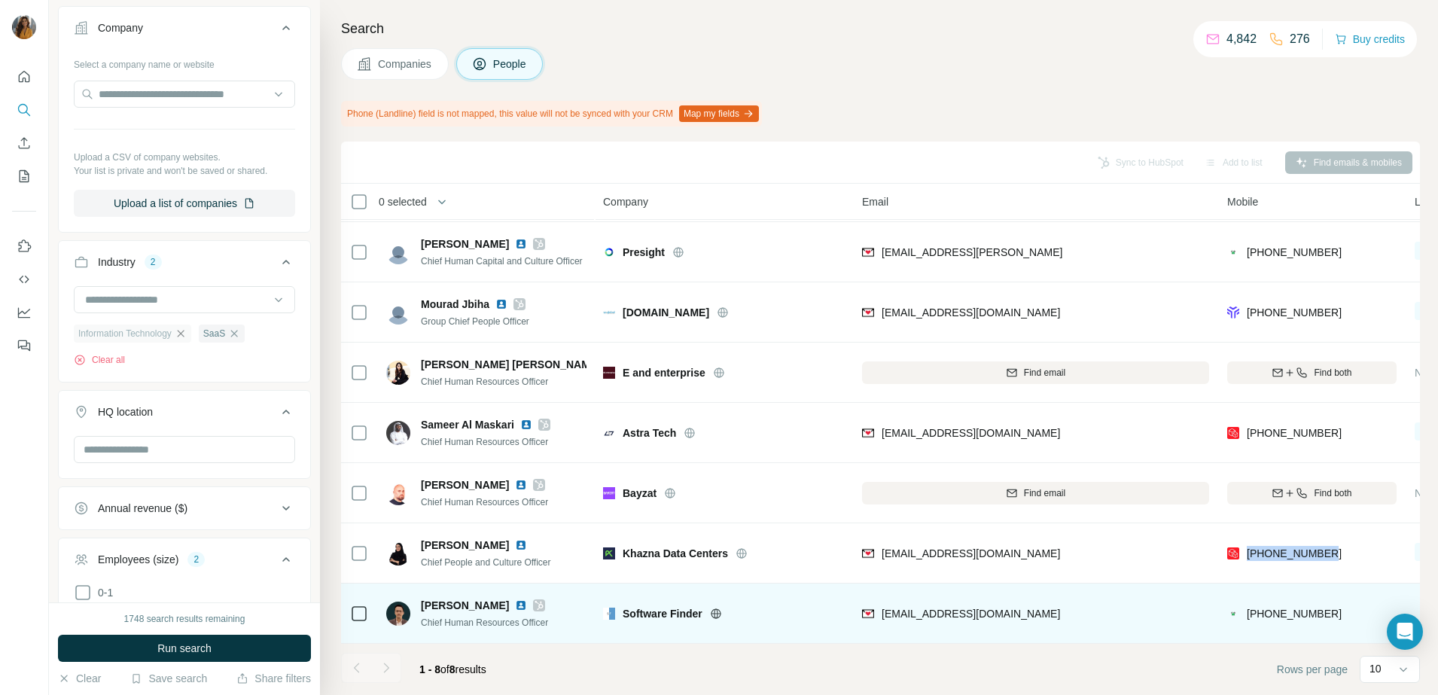
click at [181, 331] on div "Information Technology" at bounding box center [132, 333] width 117 height 18
click at [187, 330] on icon "button" at bounding box center [181, 333] width 12 height 12
click at [107, 336] on icon "button" at bounding box center [109, 333] width 12 height 12
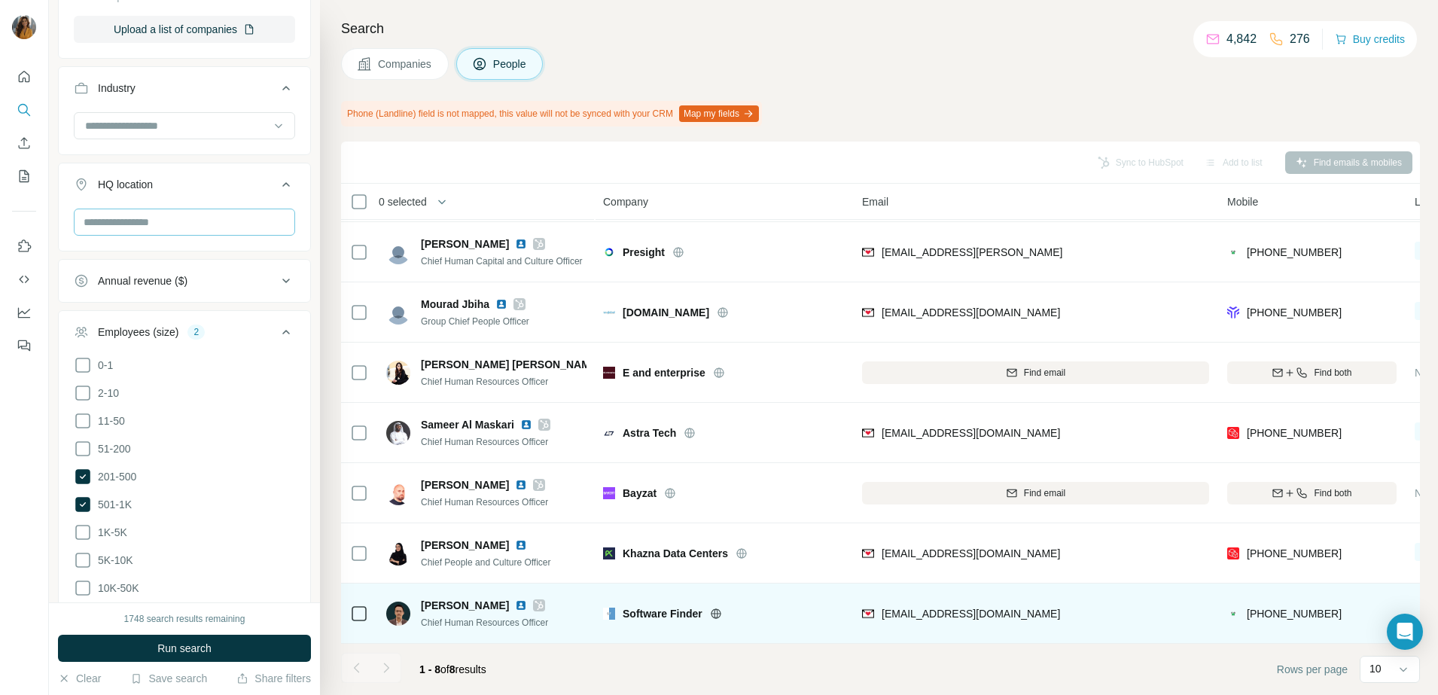
scroll to position [1129, 0]
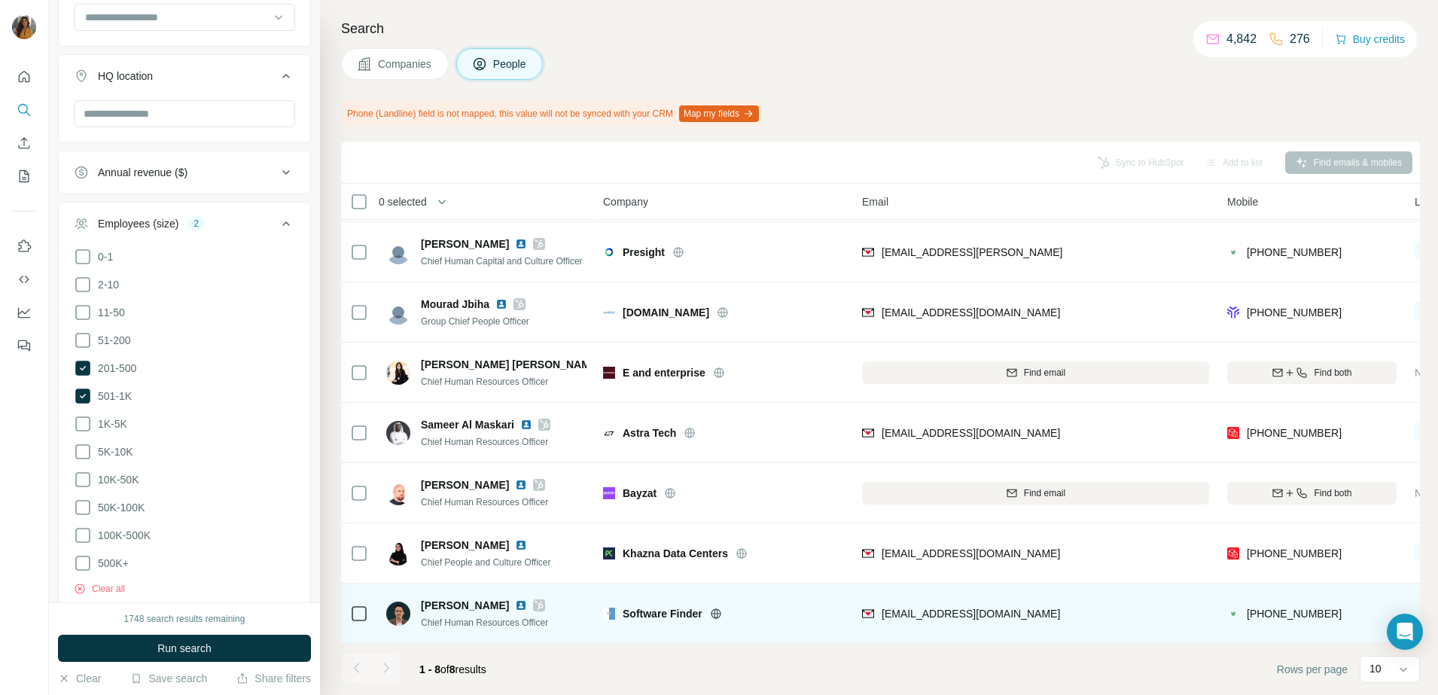
click at [211, 635] on button "Run search" at bounding box center [184, 648] width 253 height 27
click at [192, 638] on div "Run search" at bounding box center [184, 648] width 253 height 27
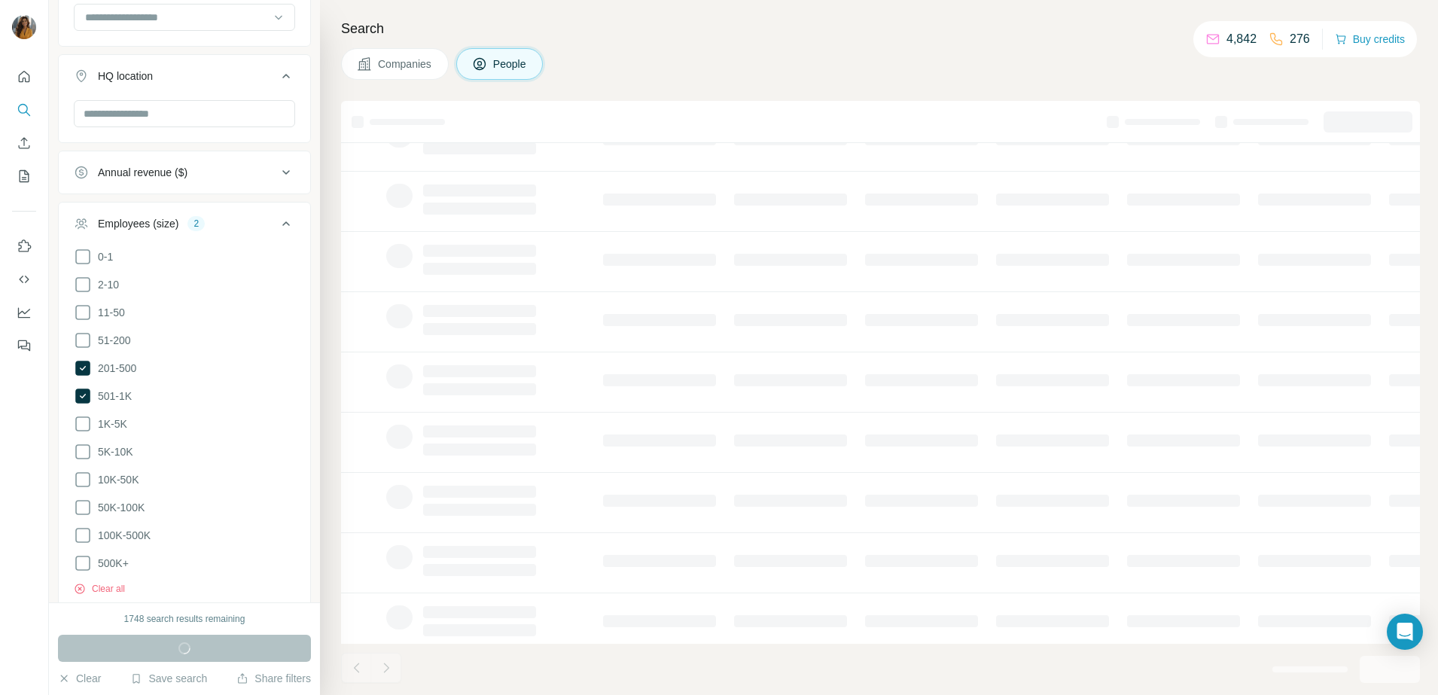
click at [206, 644] on div "Run search" at bounding box center [184, 648] width 253 height 27
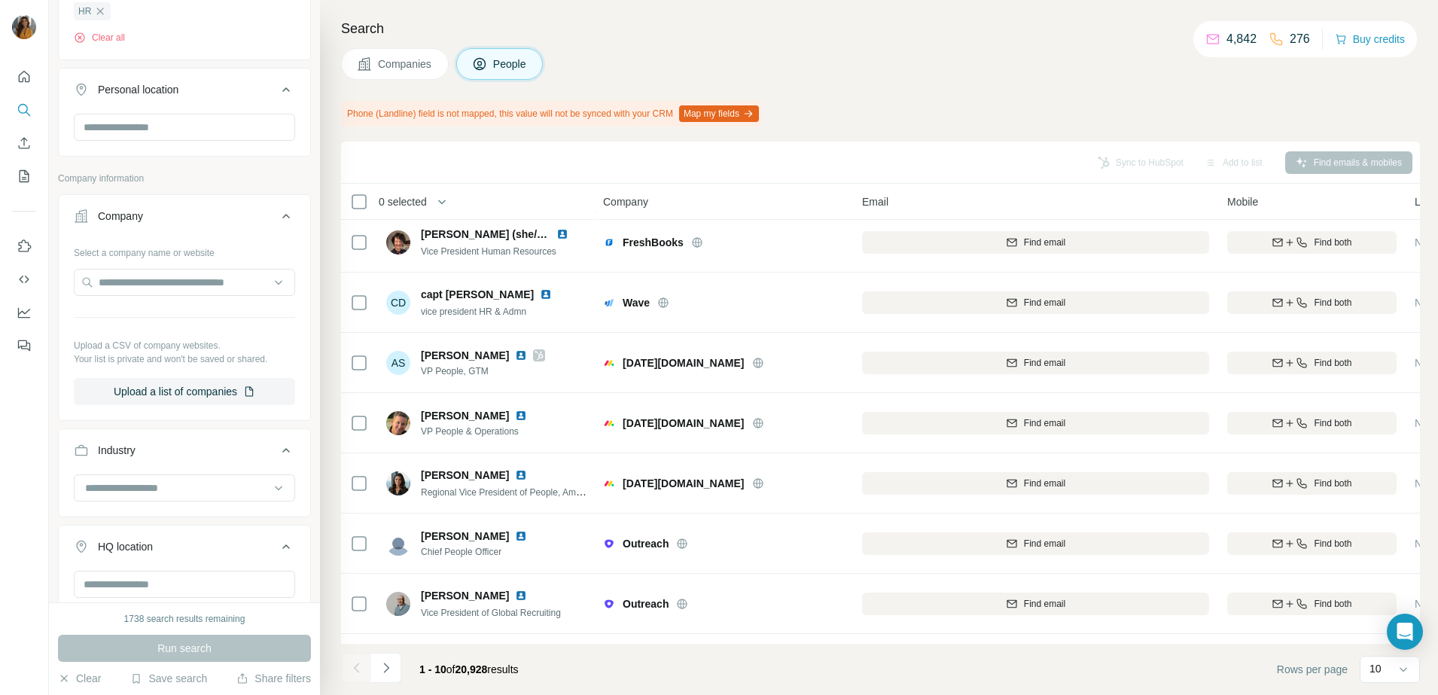
scroll to position [470, 0]
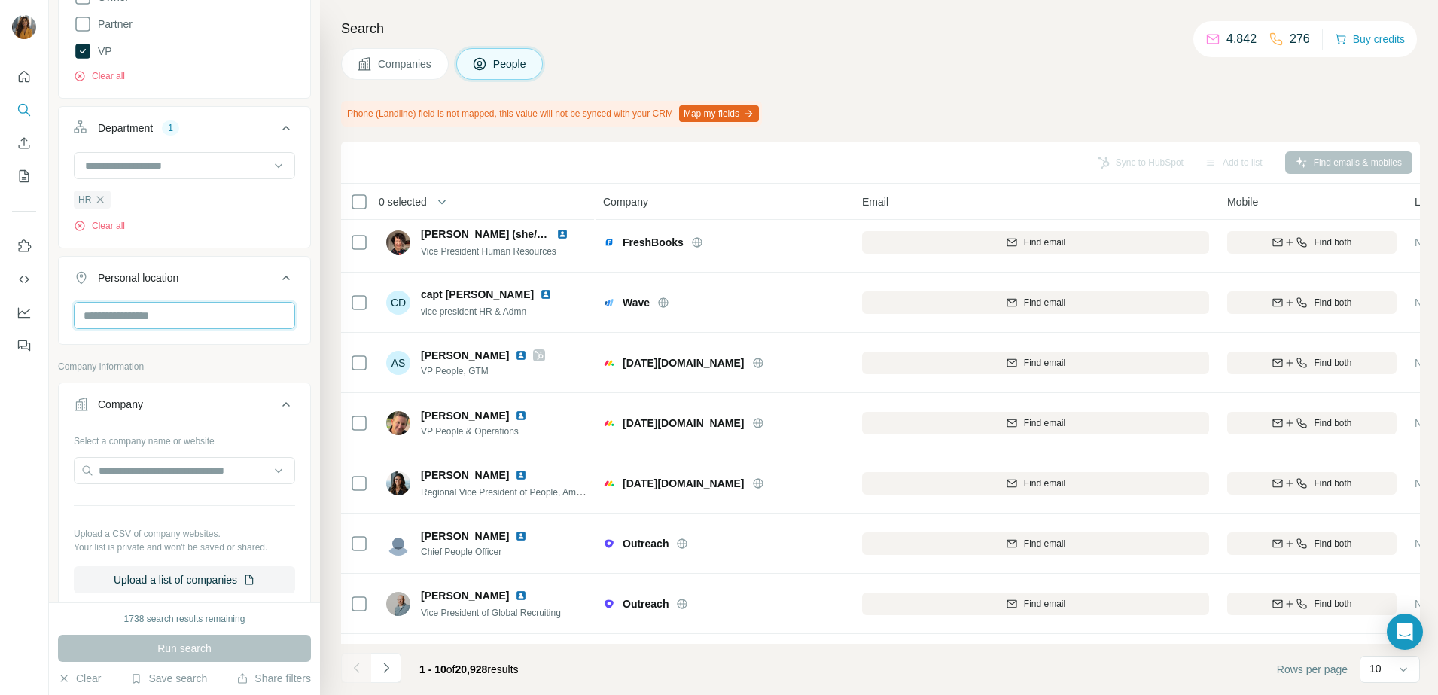
click at [188, 322] on input "text" at bounding box center [184, 315] width 221 height 27
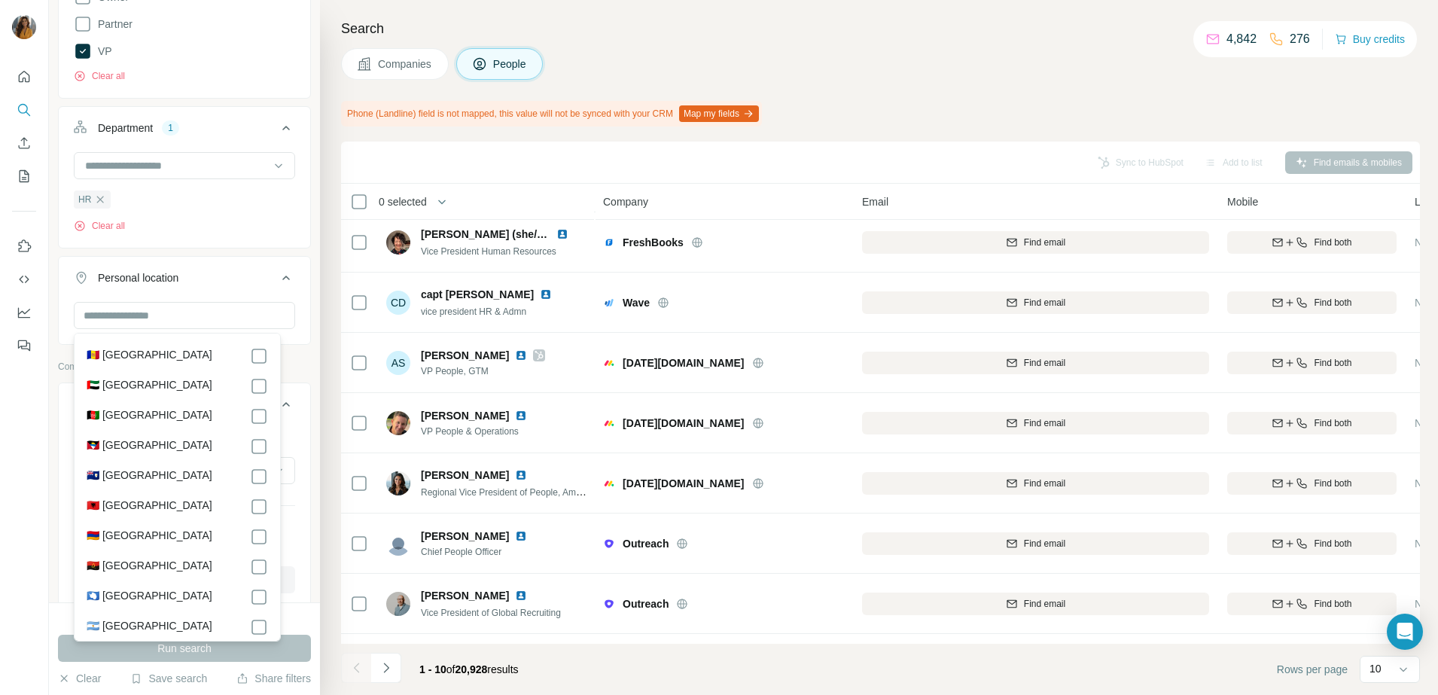
click at [202, 380] on label "🇦🇪 [GEOGRAPHIC_DATA]" at bounding box center [150, 386] width 126 height 18
click at [177, 312] on input "text" at bounding box center [184, 315] width 221 height 27
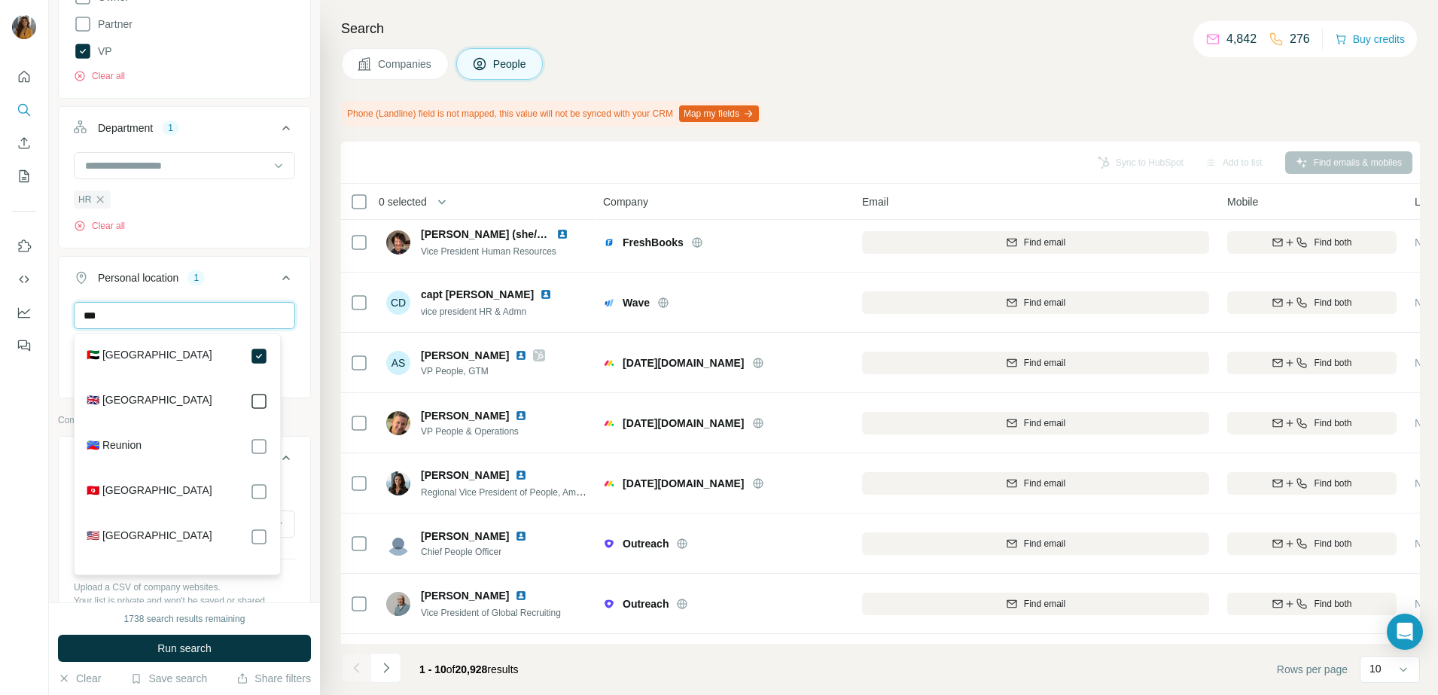
type input "***"
click at [200, 641] on span "Run search" at bounding box center [184, 648] width 54 height 15
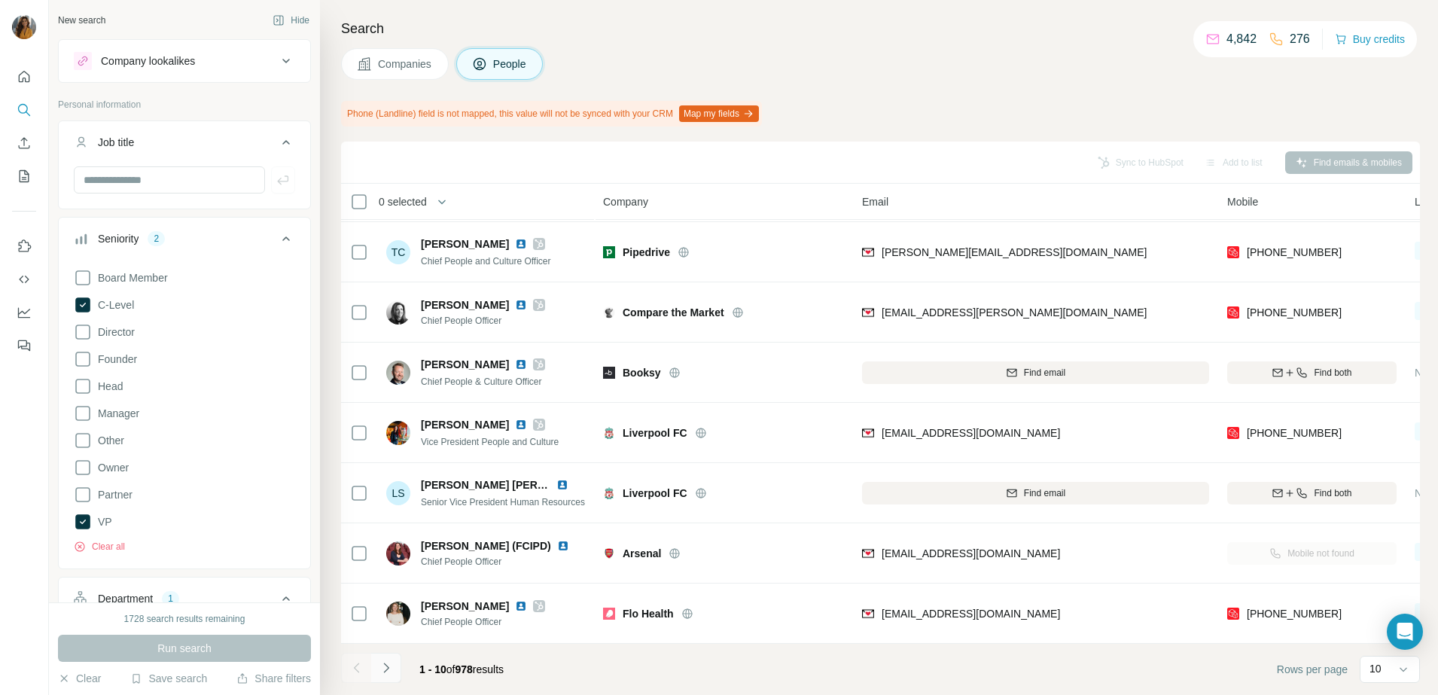
click at [382, 667] on icon "Navigate to next page" at bounding box center [386, 667] width 15 height 15
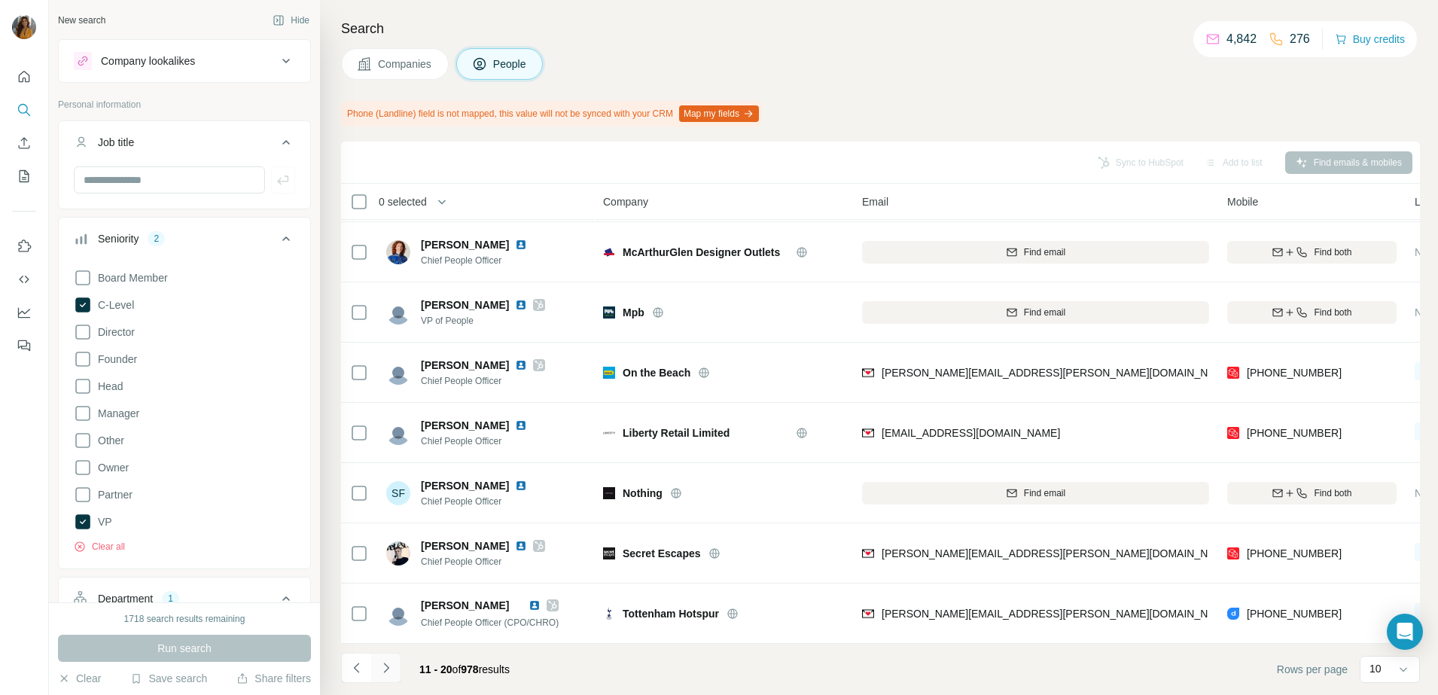
click at [383, 660] on icon "Navigate to next page" at bounding box center [386, 667] width 15 height 15
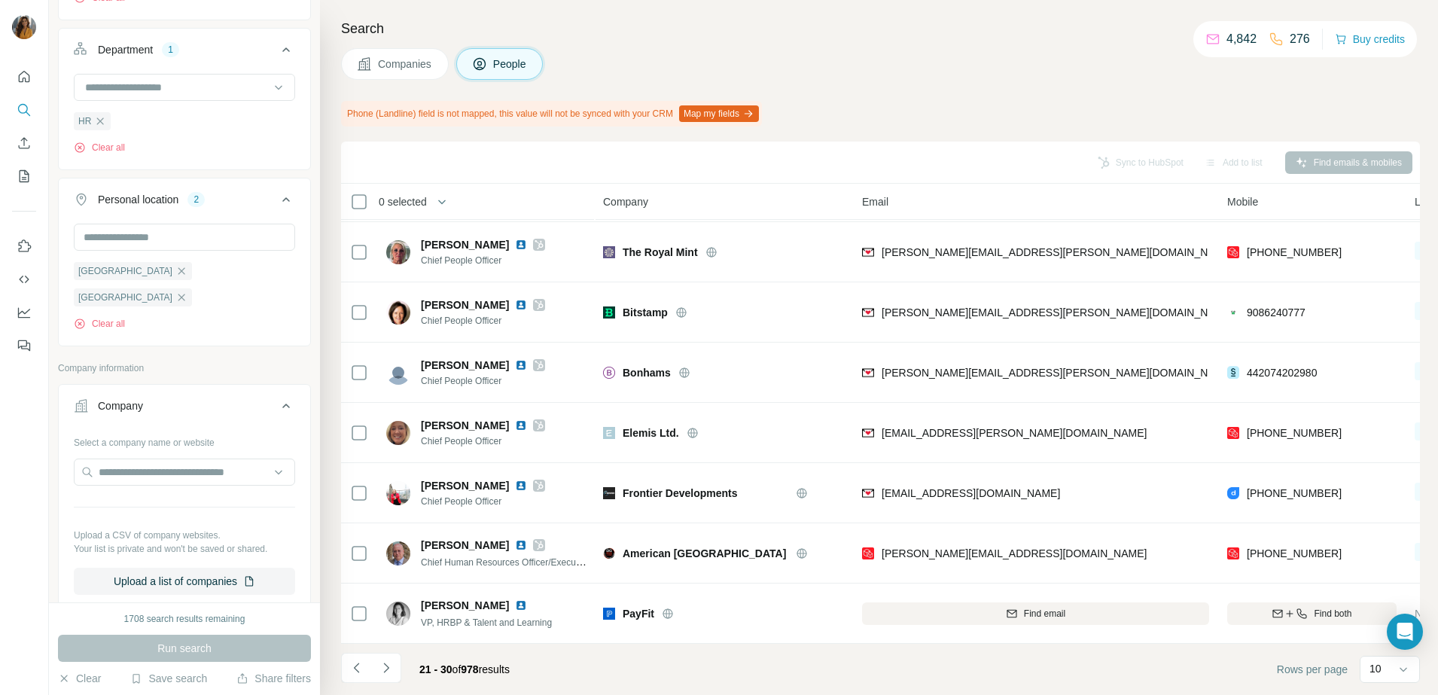
scroll to position [565, 0]
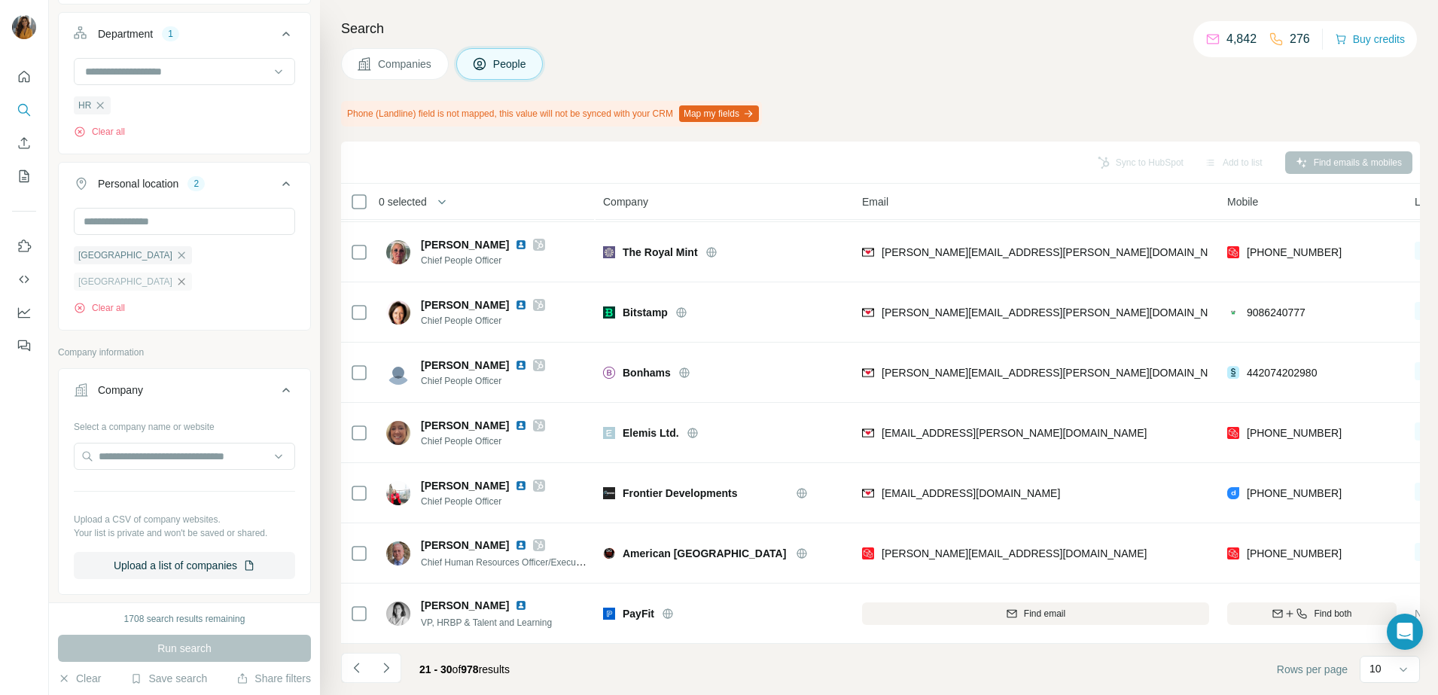
click at [175, 286] on icon "button" at bounding box center [181, 282] width 12 height 12
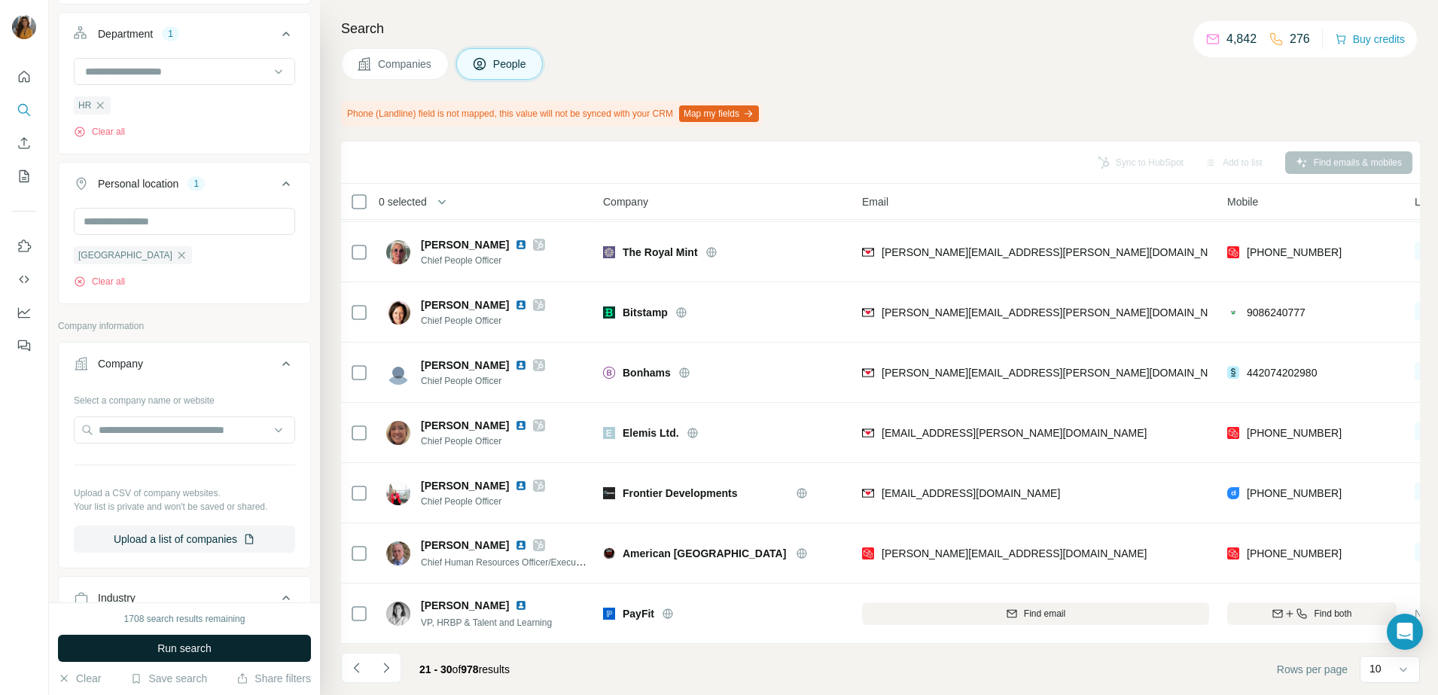
click at [149, 650] on button "Run search" at bounding box center [184, 648] width 253 height 27
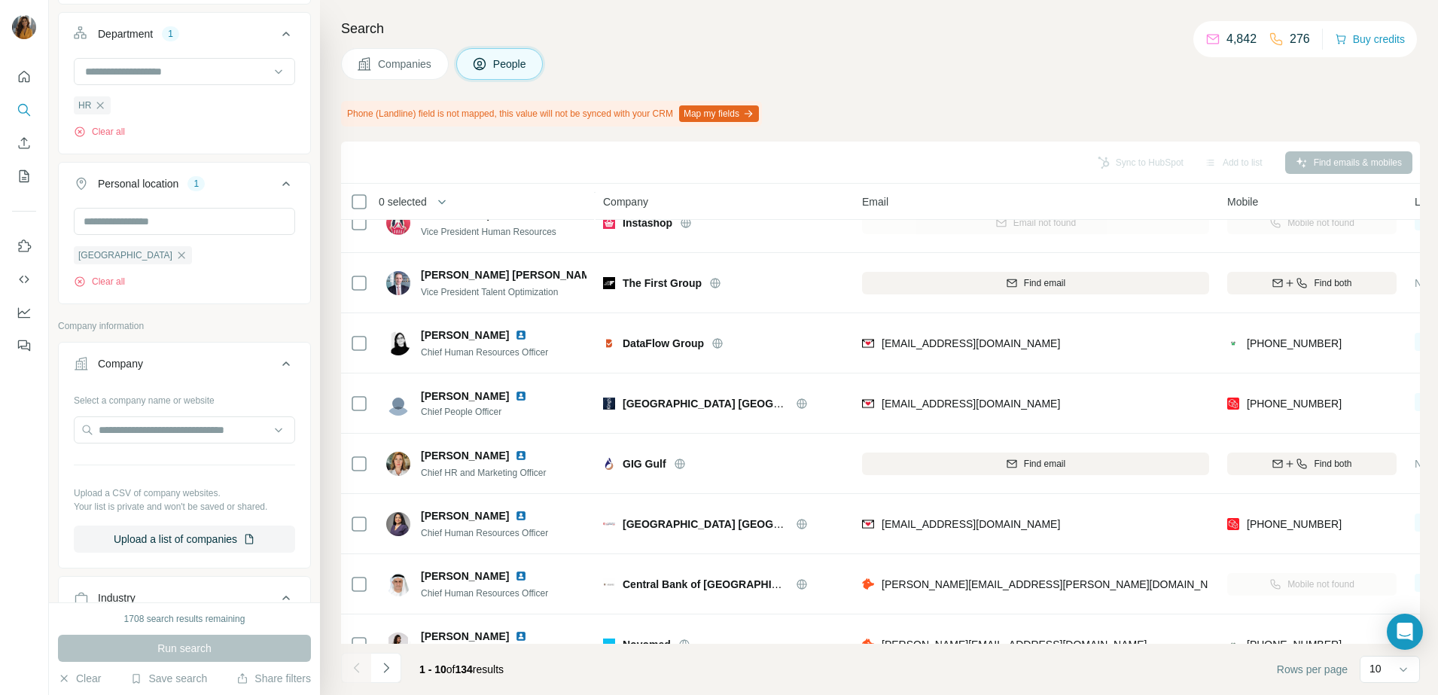
scroll to position [188, 0]
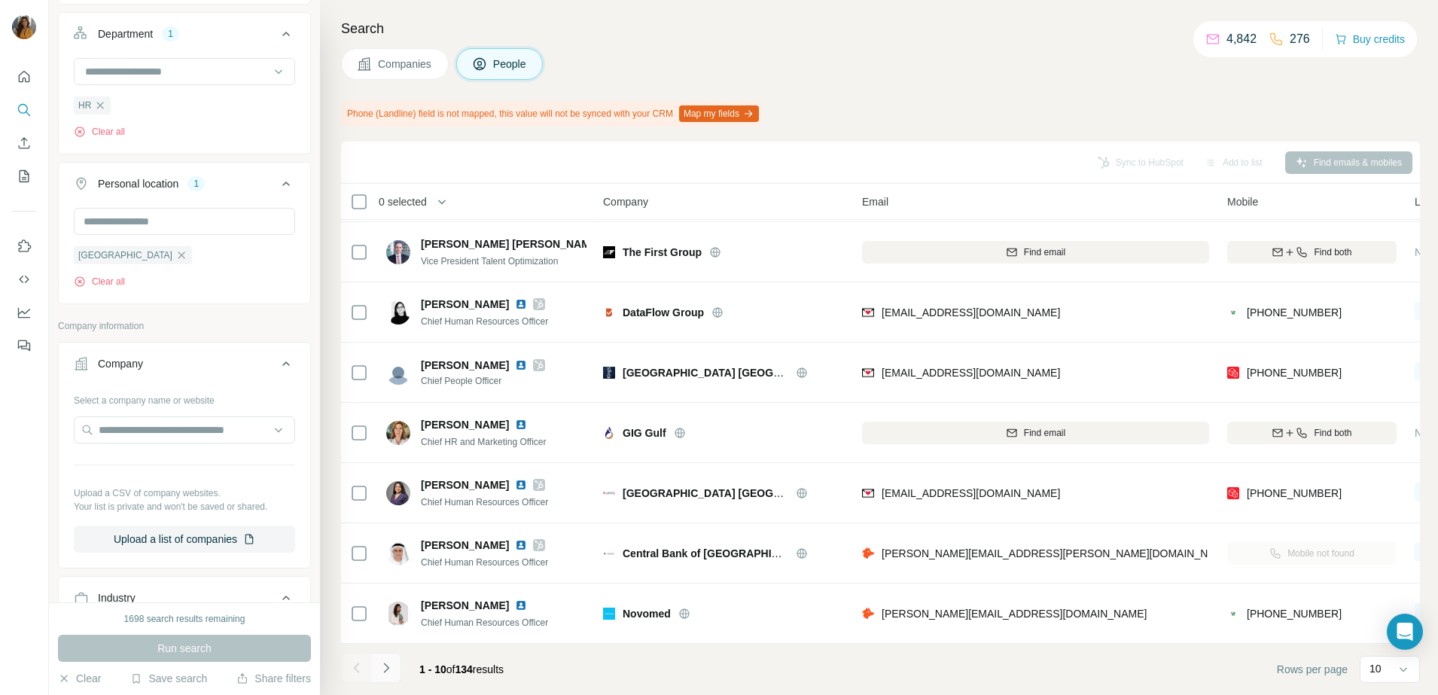
click at [382, 663] on icon "Navigate to next page" at bounding box center [386, 667] width 15 height 15
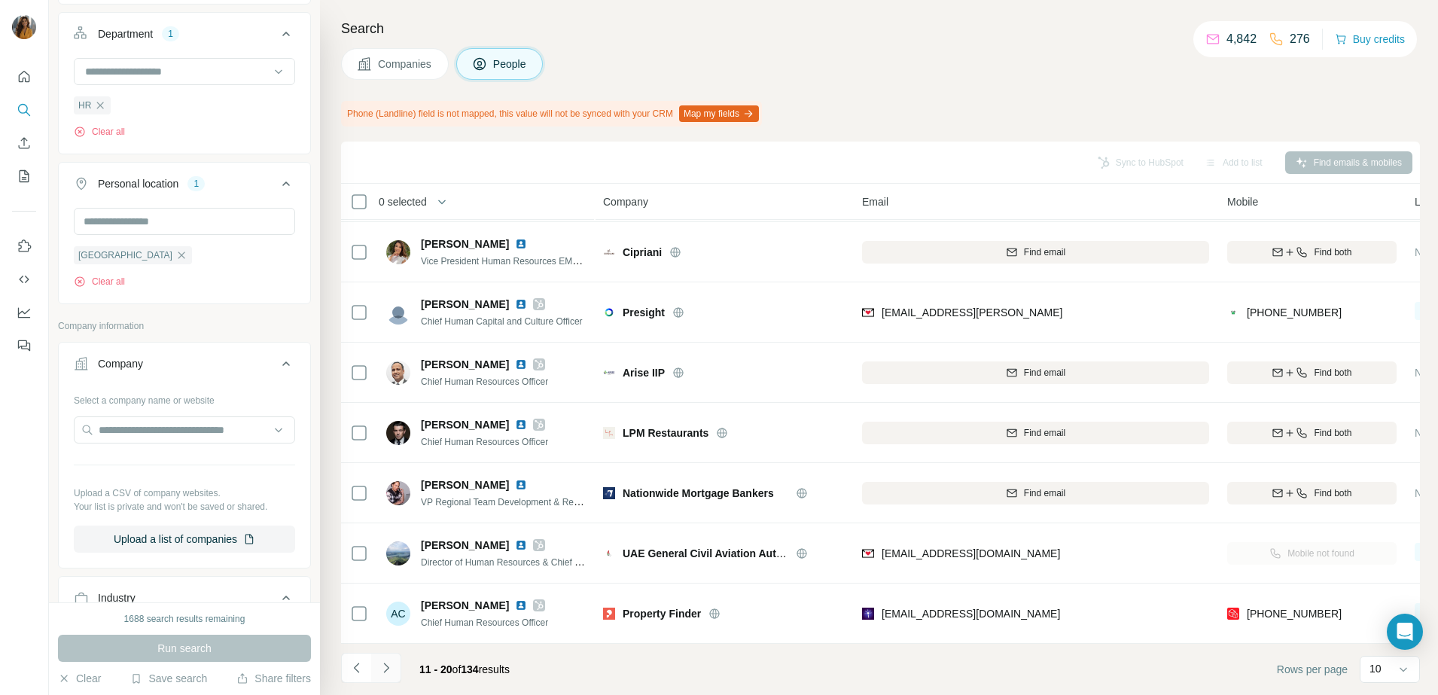
click at [391, 671] on icon "Navigate to next page" at bounding box center [386, 667] width 15 height 15
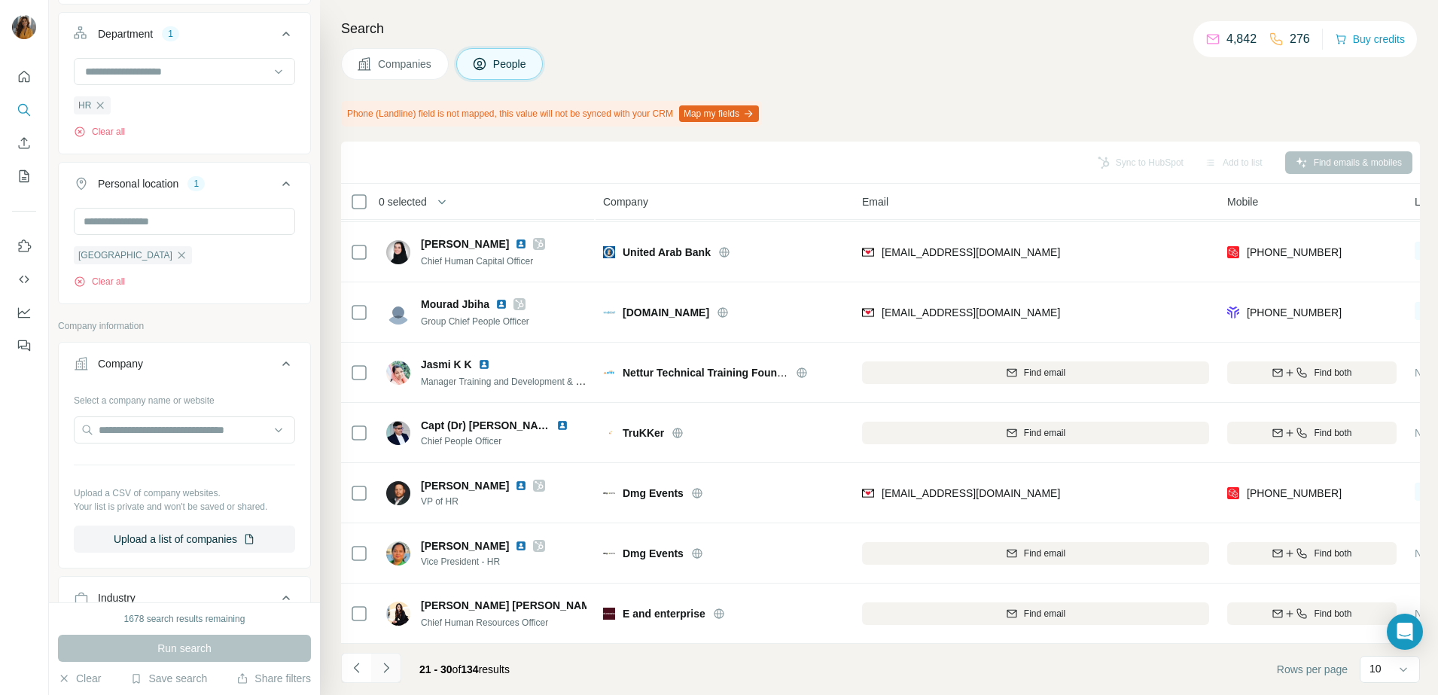
click at [393, 666] on icon "Navigate to next page" at bounding box center [386, 667] width 15 height 15
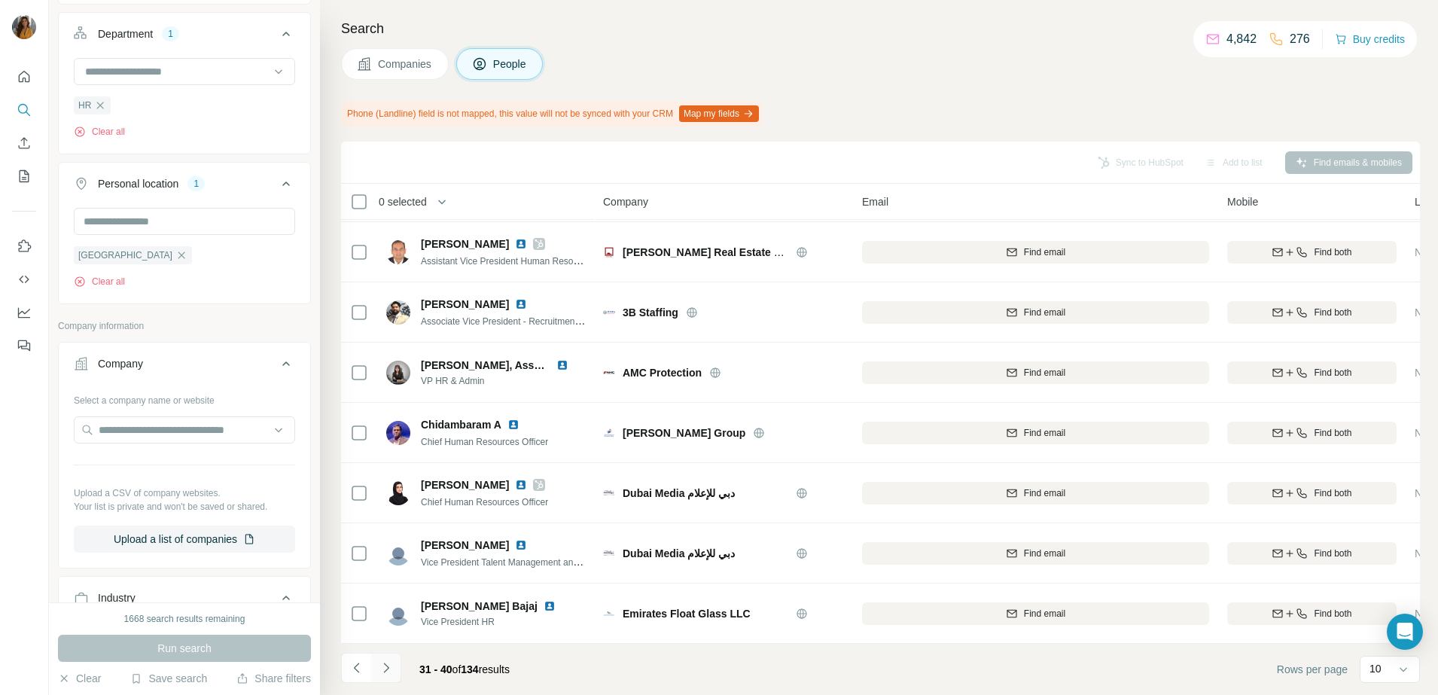
click at [384, 668] on icon "Navigate to next page" at bounding box center [386, 667] width 15 height 15
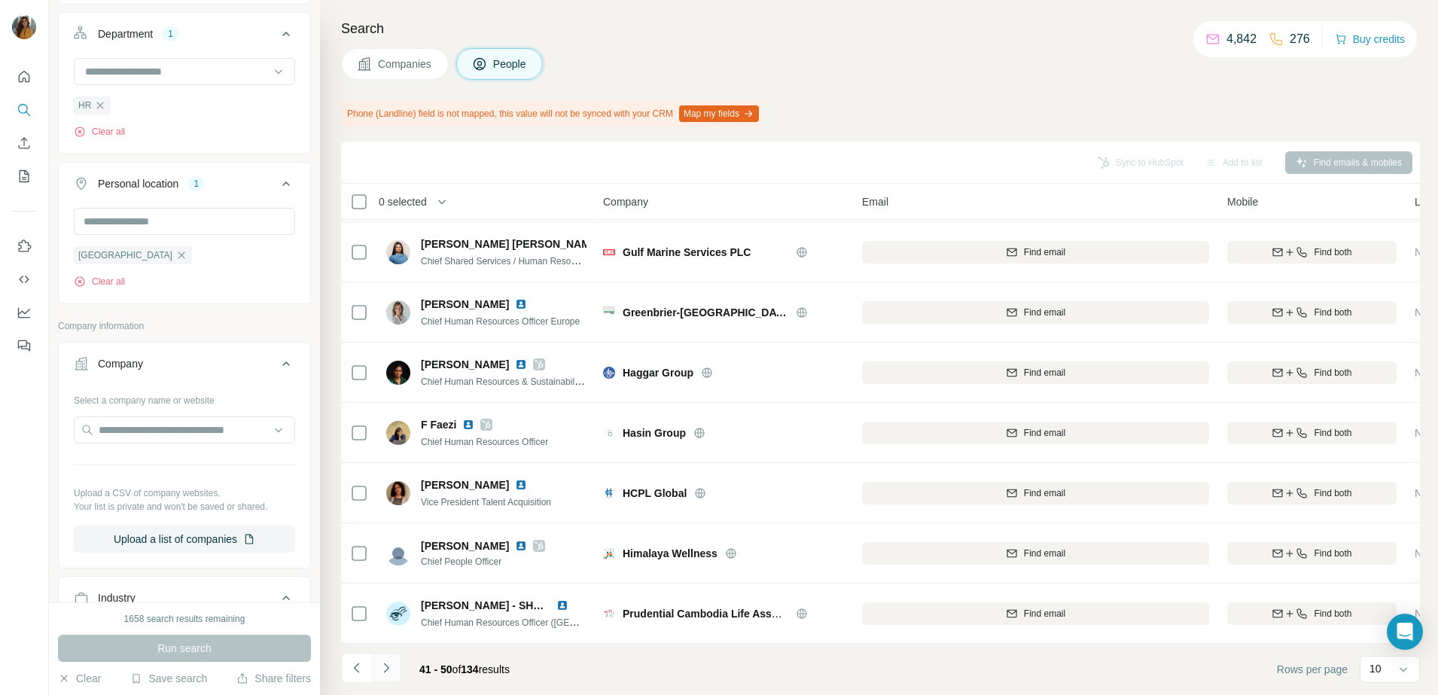
click at [388, 667] on icon "Navigate to next page" at bounding box center [385, 667] width 5 height 10
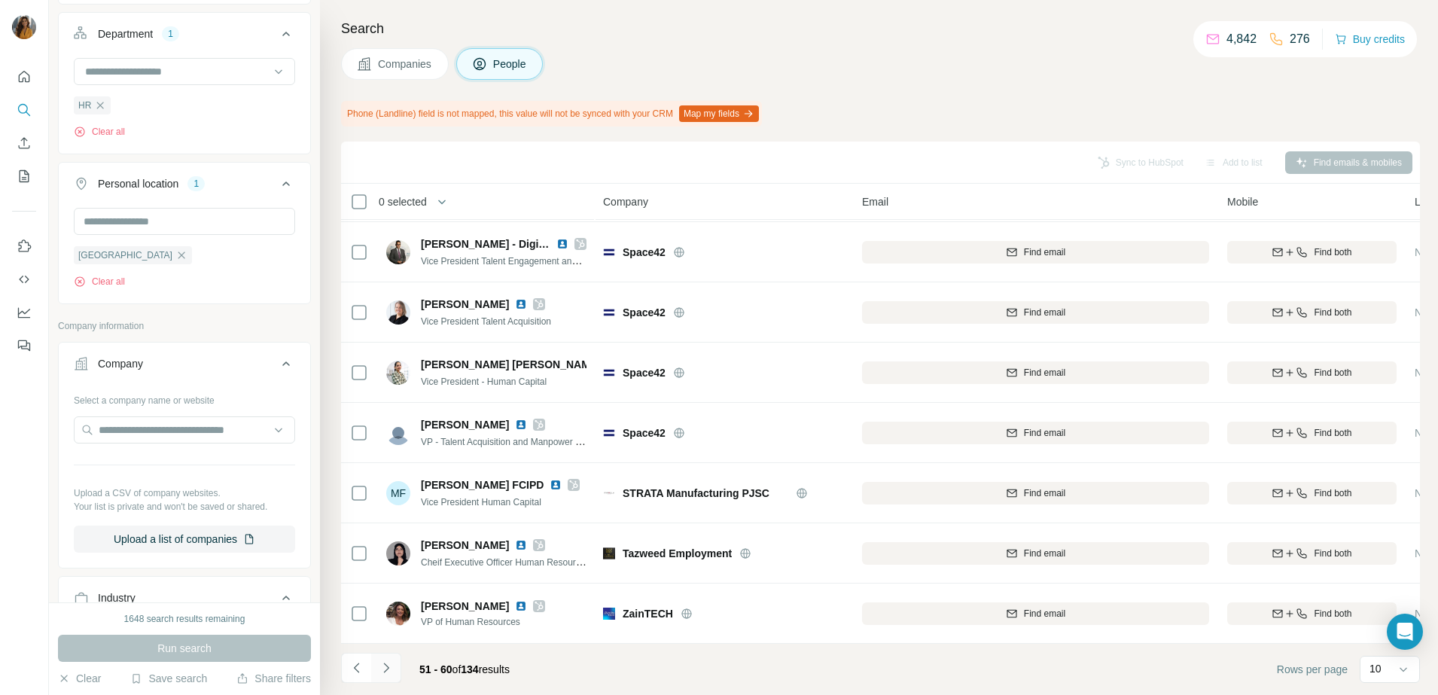
click at [388, 671] on icon "Navigate to next page" at bounding box center [386, 667] width 15 height 15
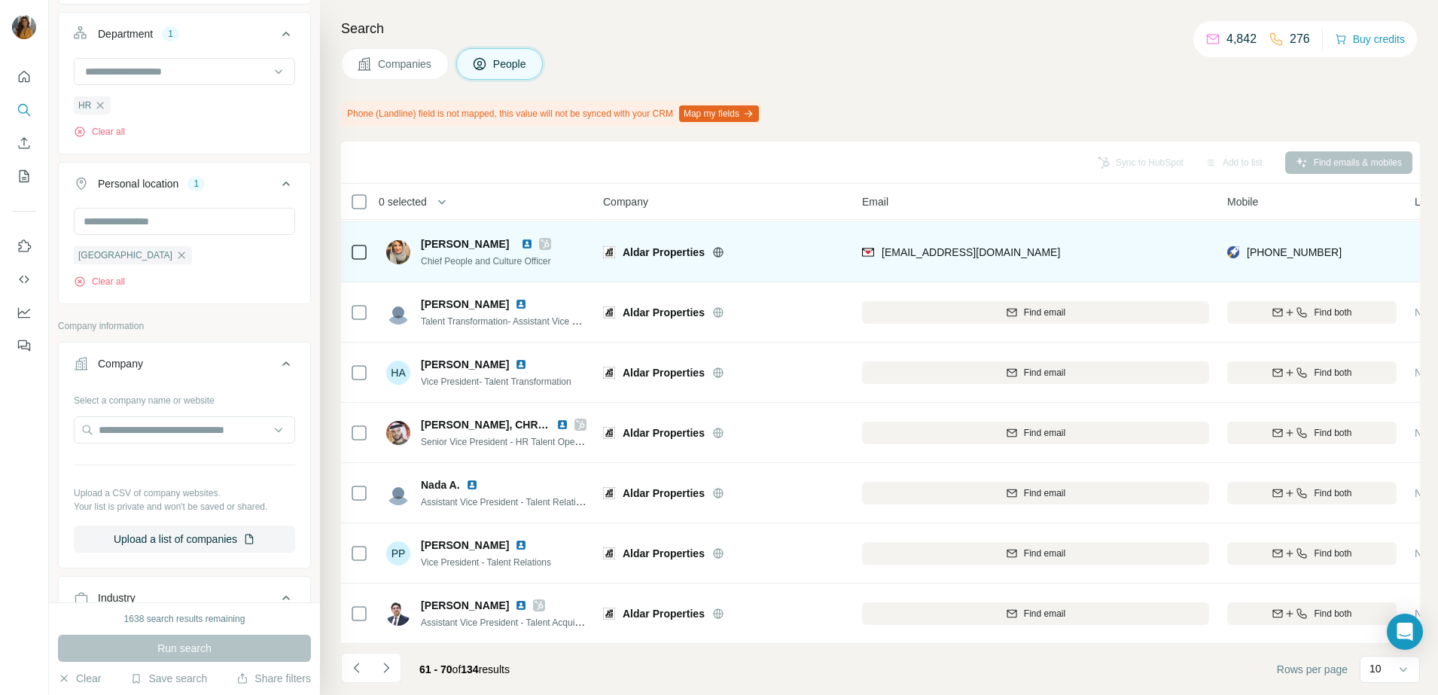
click at [533, 238] on img at bounding box center [527, 244] width 12 height 12
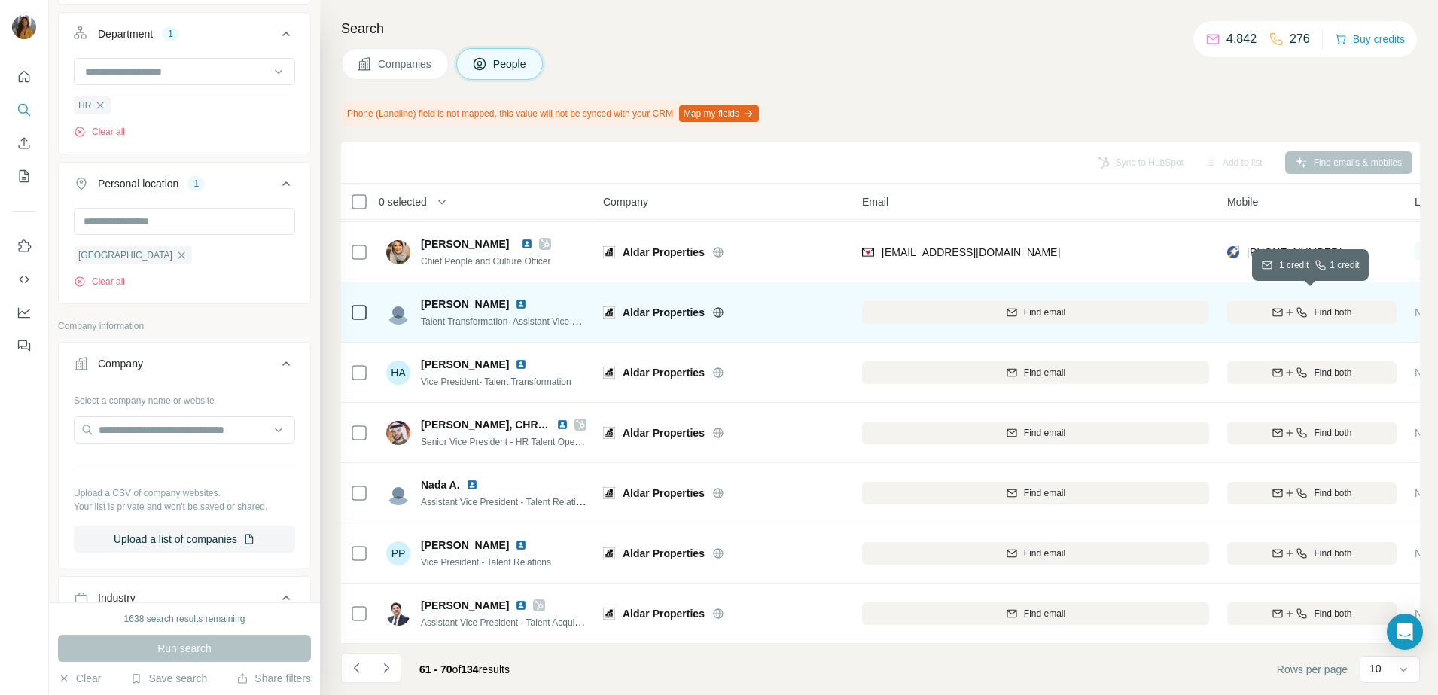
click at [1325, 306] on span "Find both" at bounding box center [1333, 313] width 38 height 14
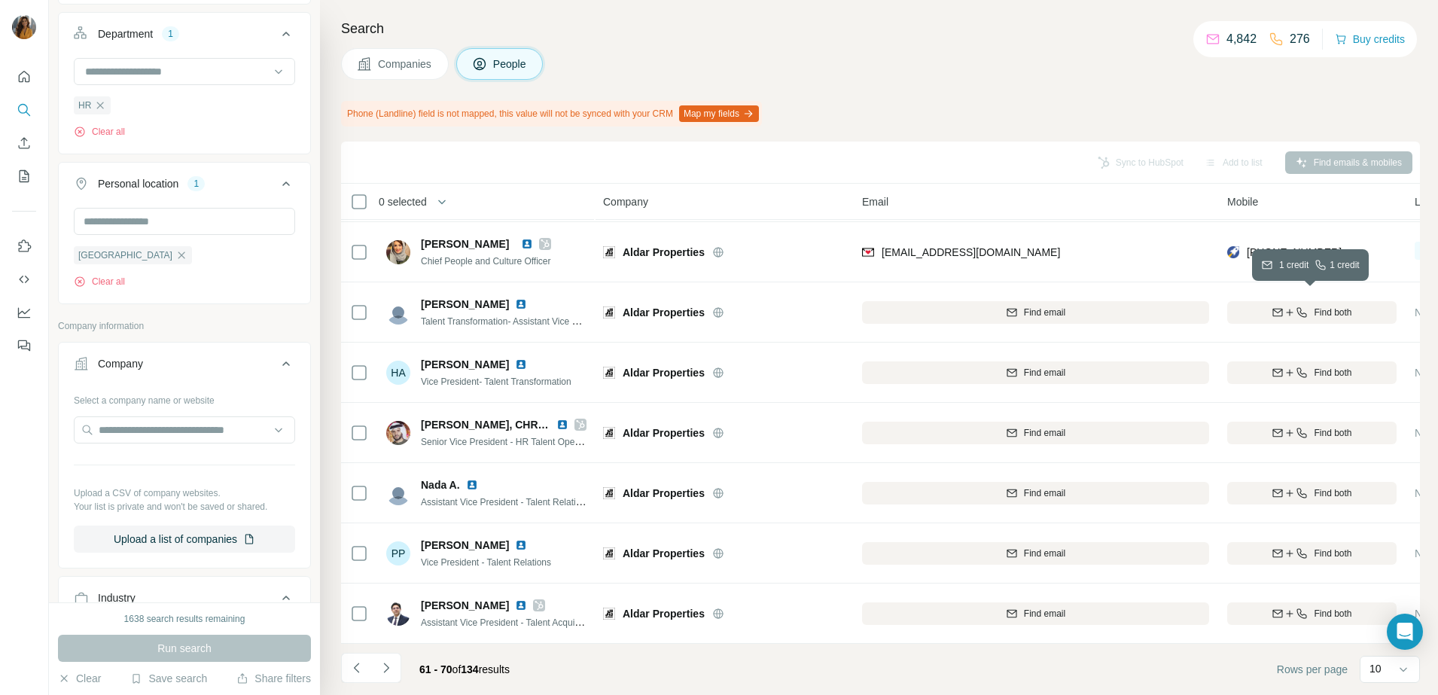
click at [1324, 426] on span "Find both" at bounding box center [1333, 433] width 38 height 14
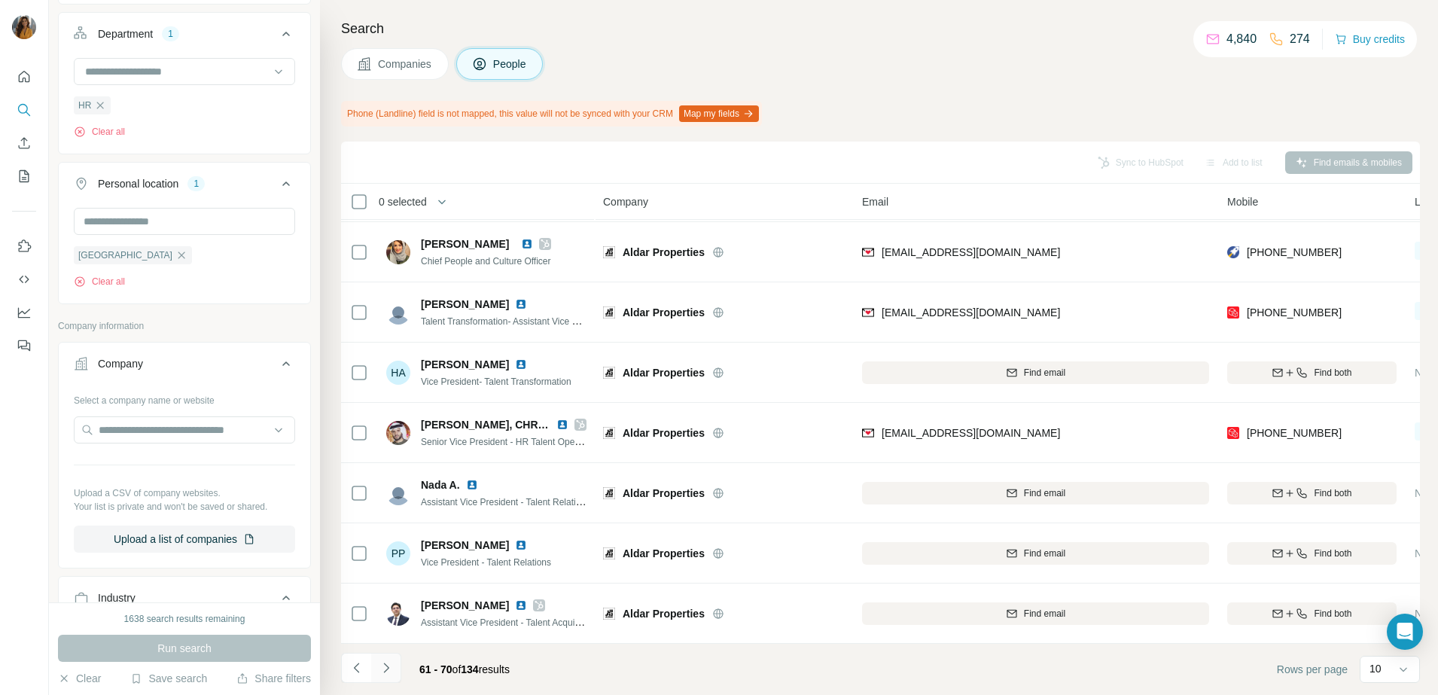
click at [392, 671] on icon "Navigate to next page" at bounding box center [386, 667] width 15 height 15
click at [357, 664] on icon "Navigate to previous page" at bounding box center [355, 667] width 5 height 10
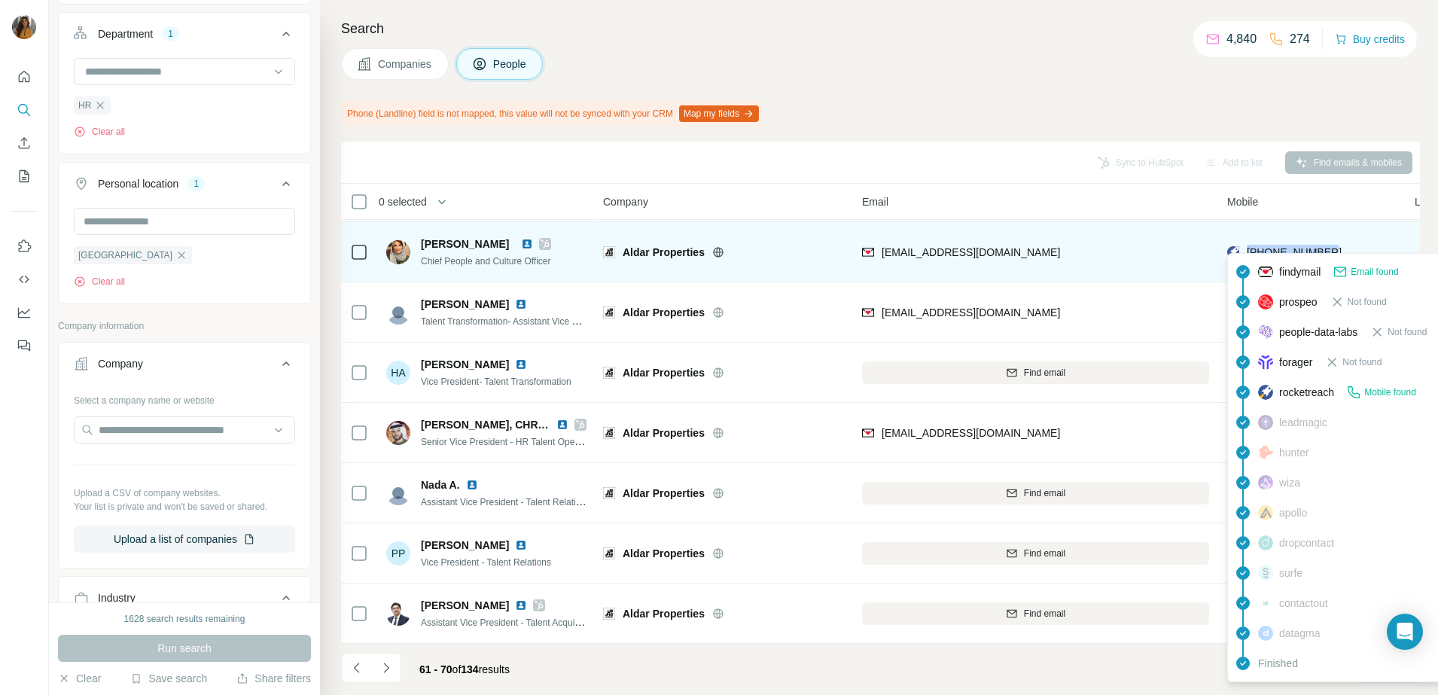
drag, startPoint x: 1340, startPoint y: 243, endPoint x: 1246, endPoint y: 251, distance: 94.4
click at [1246, 251] on div "[PHONE_NUMBER]" at bounding box center [1311, 251] width 169 height 41
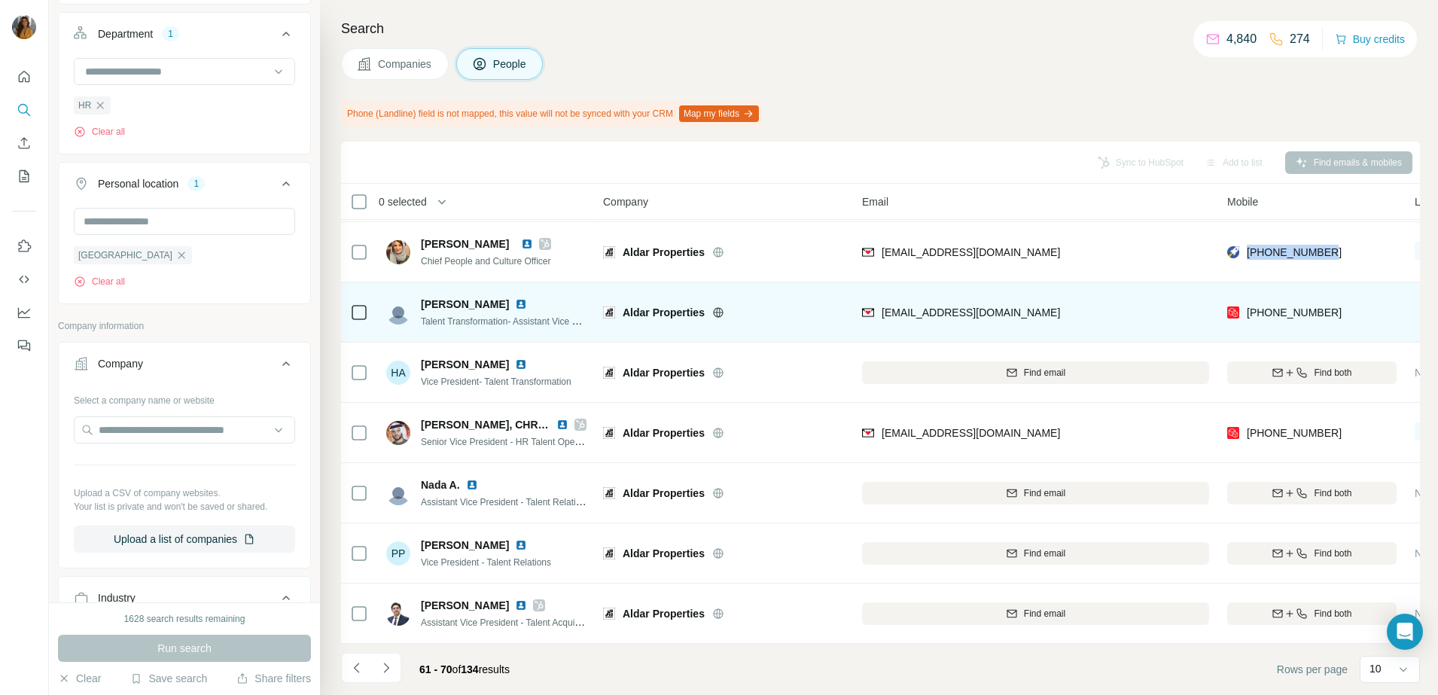
drag, startPoint x: 468, startPoint y: 205, endPoint x: 1085, endPoint y: 304, distance: 625.1
click at [468, 205] on div "0 selected" at bounding box center [461, 201] width 223 height 17
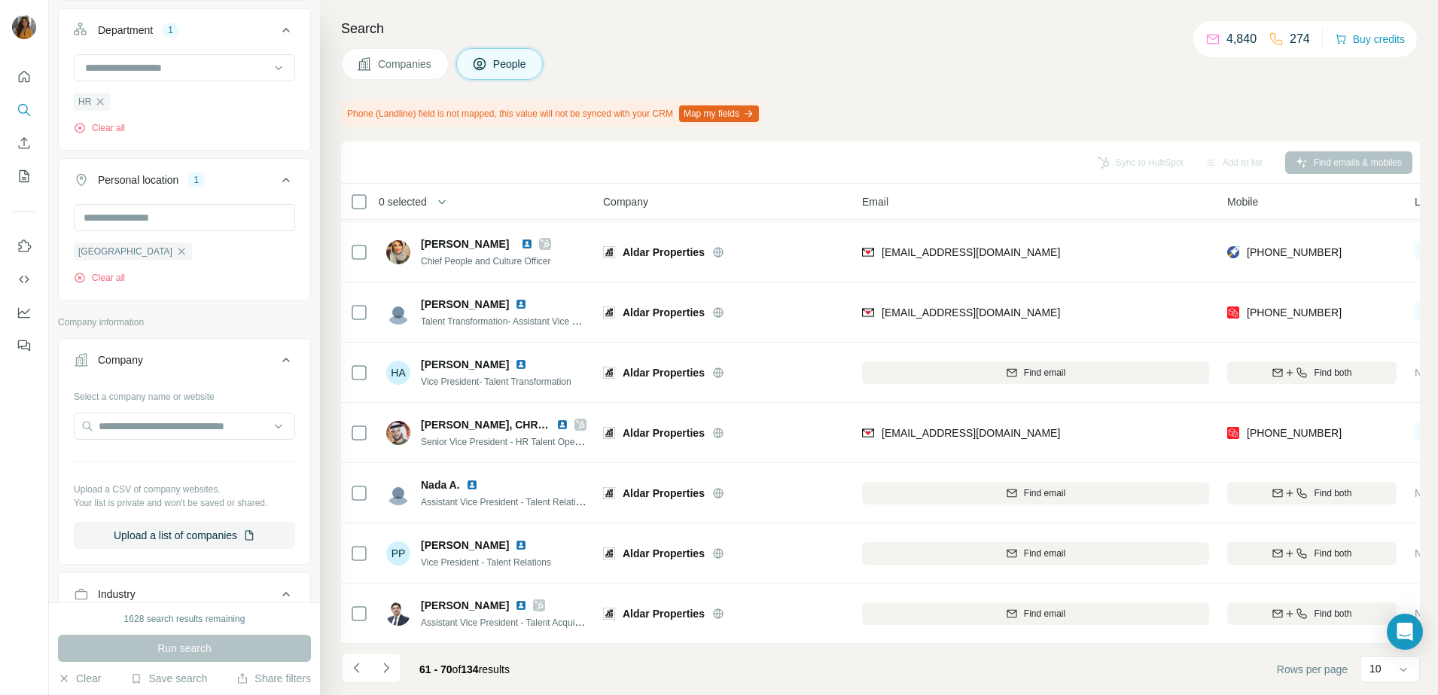
scroll to position [659, 0]
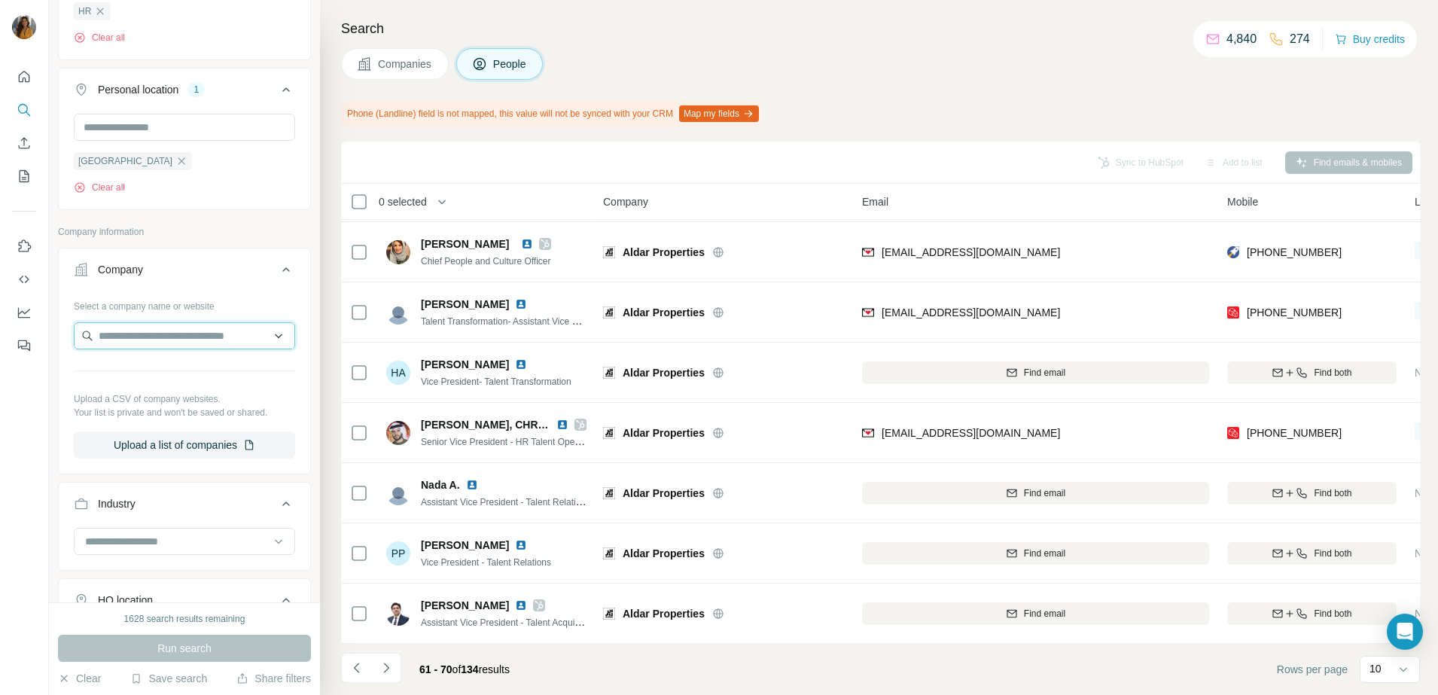
click at [194, 342] on input "text" at bounding box center [184, 335] width 221 height 27
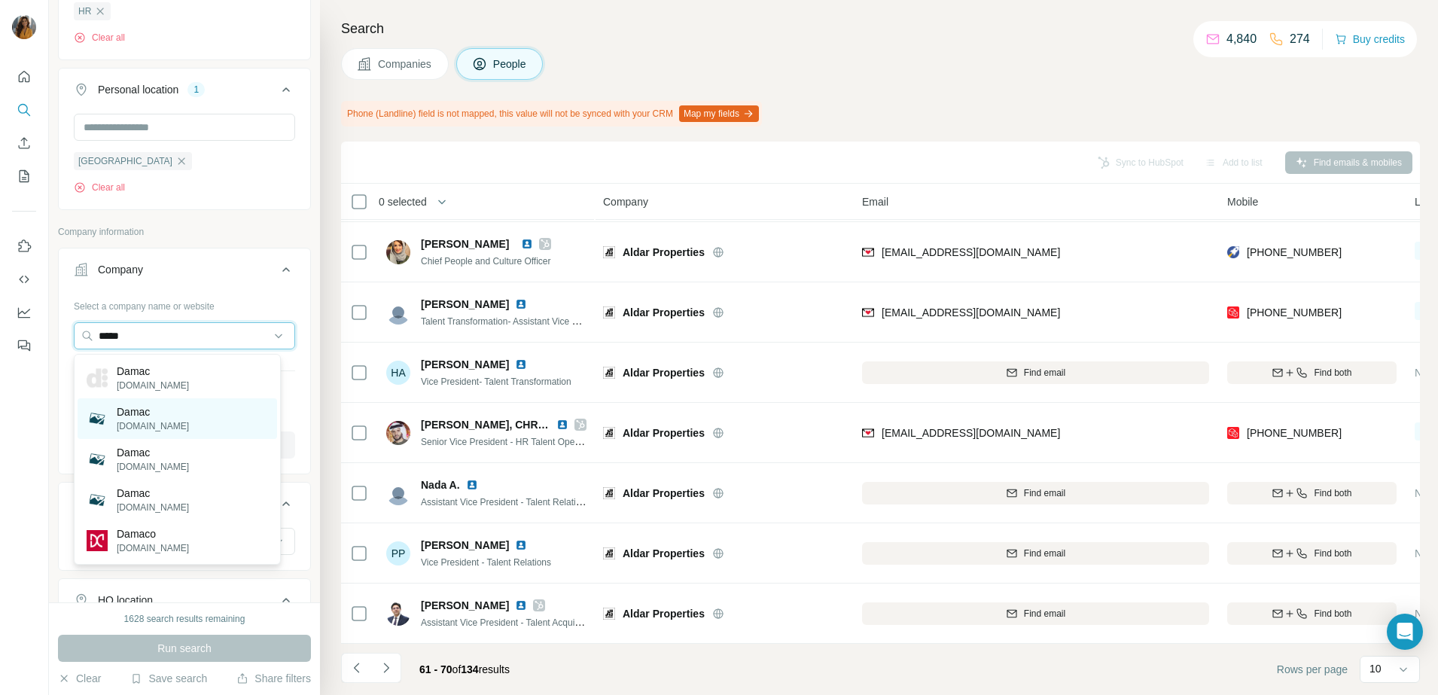
type input "*****"
click at [211, 429] on div "Damac [DOMAIN_NAME]" at bounding box center [177, 418] width 199 height 41
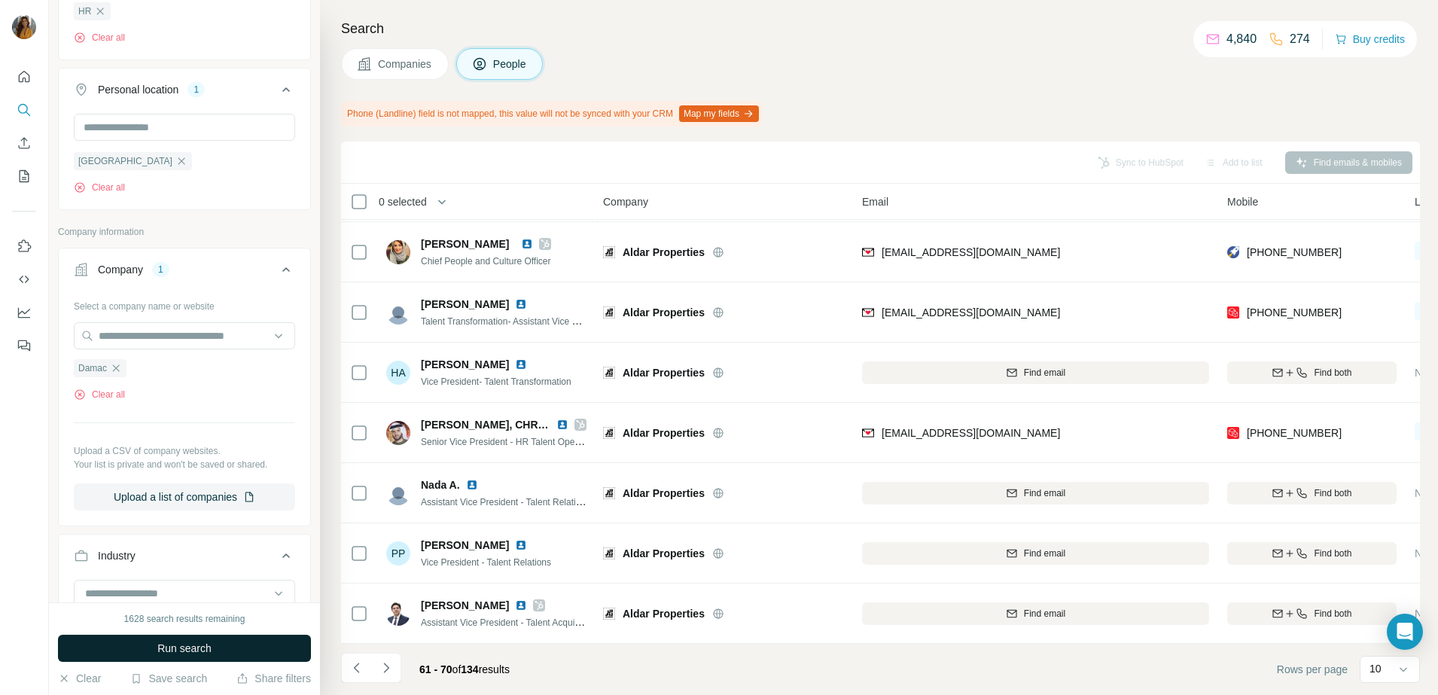
click at [196, 646] on span "Run search" at bounding box center [184, 648] width 54 height 15
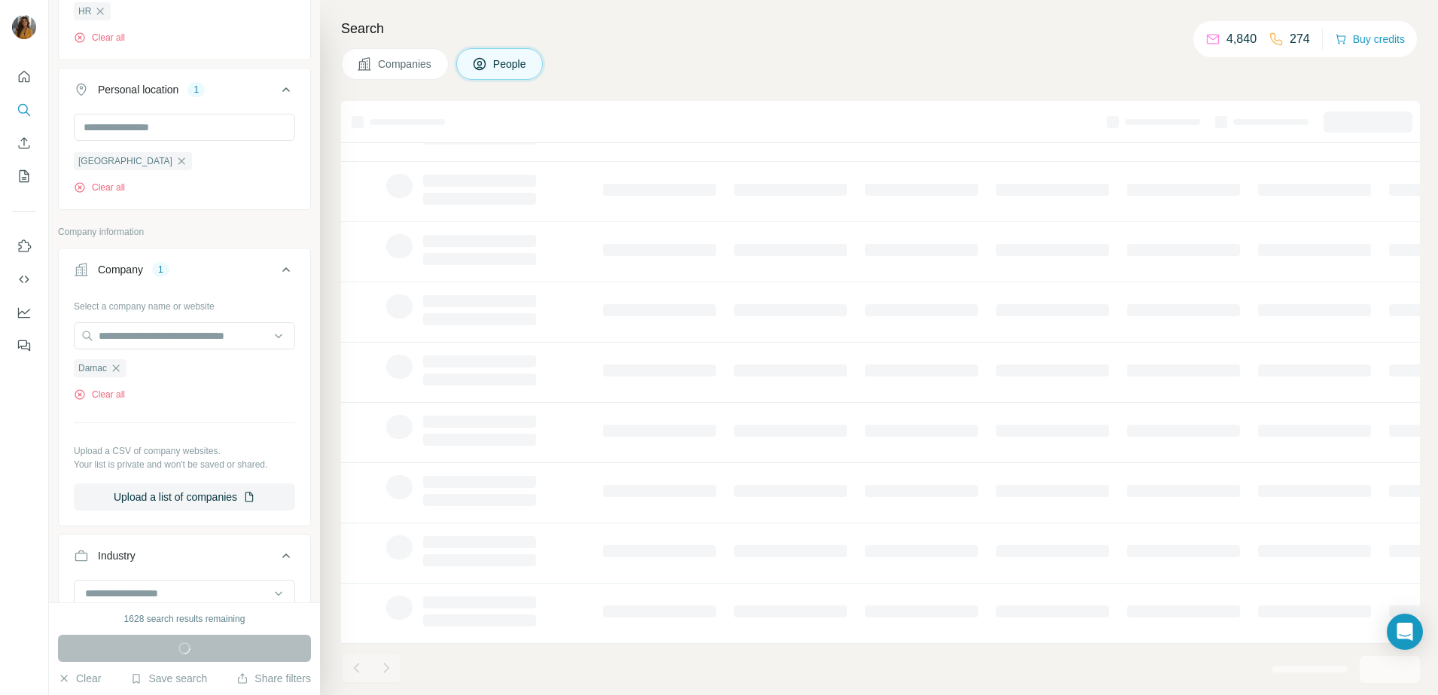
scroll to position [148, 0]
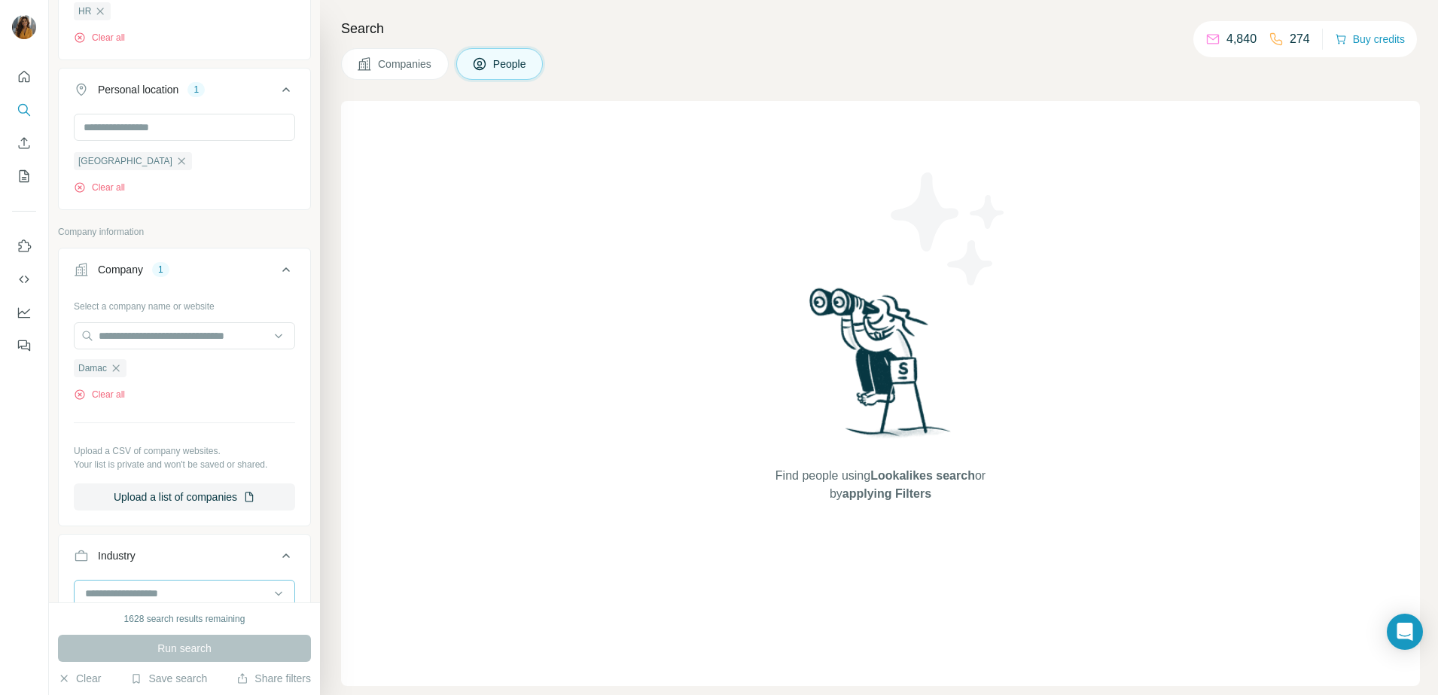
click at [142, 280] on button "Company 1" at bounding box center [184, 272] width 251 height 42
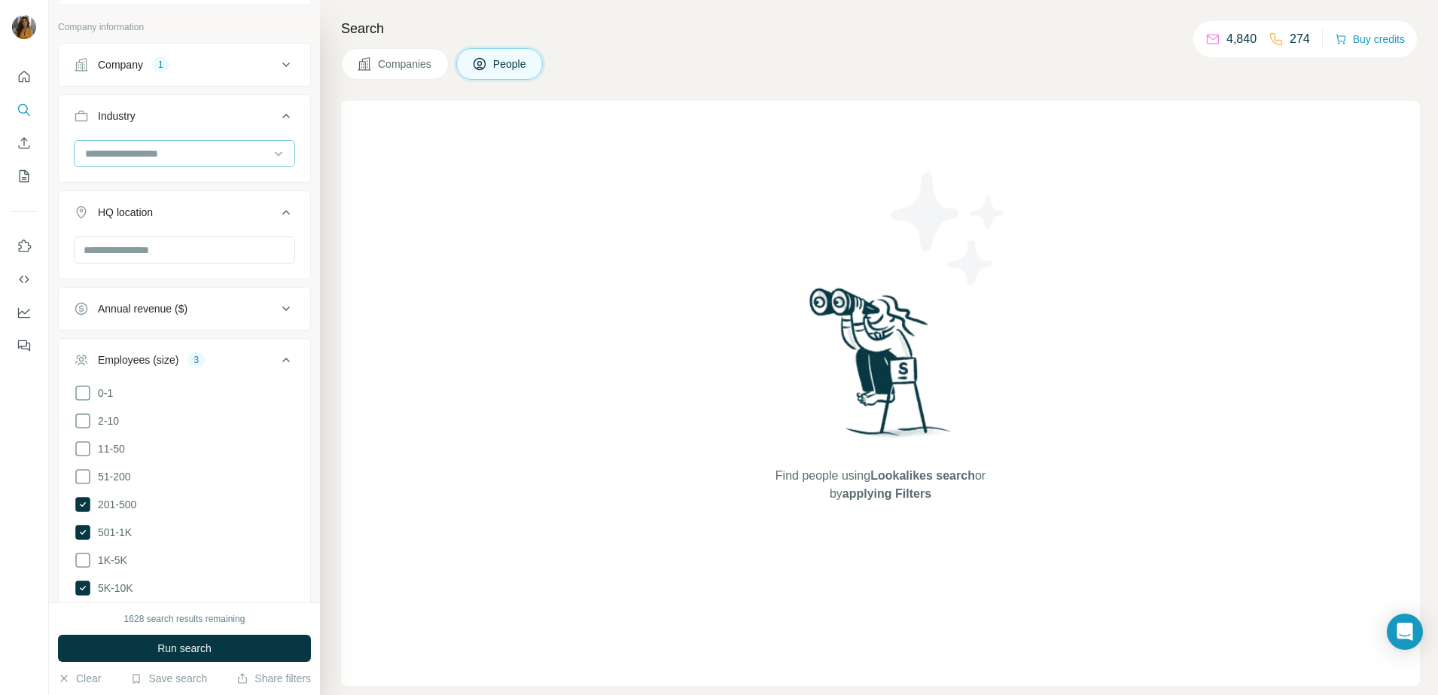
scroll to position [1052, 0]
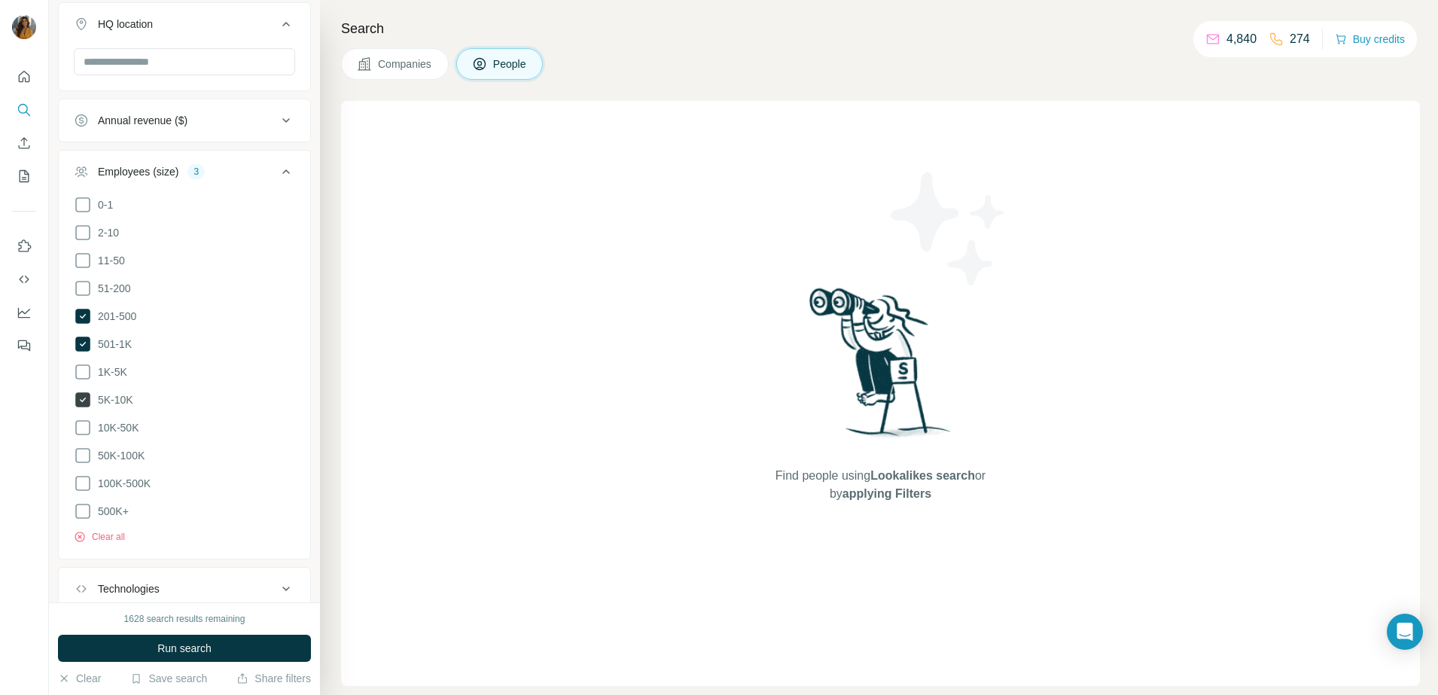
click at [79, 392] on icon at bounding box center [82, 399] width 15 height 15
click at [84, 337] on icon at bounding box center [82, 343] width 15 height 15
click at [81, 316] on icon at bounding box center [82, 316] width 15 height 15
click at [227, 645] on button "Run search" at bounding box center [184, 648] width 253 height 27
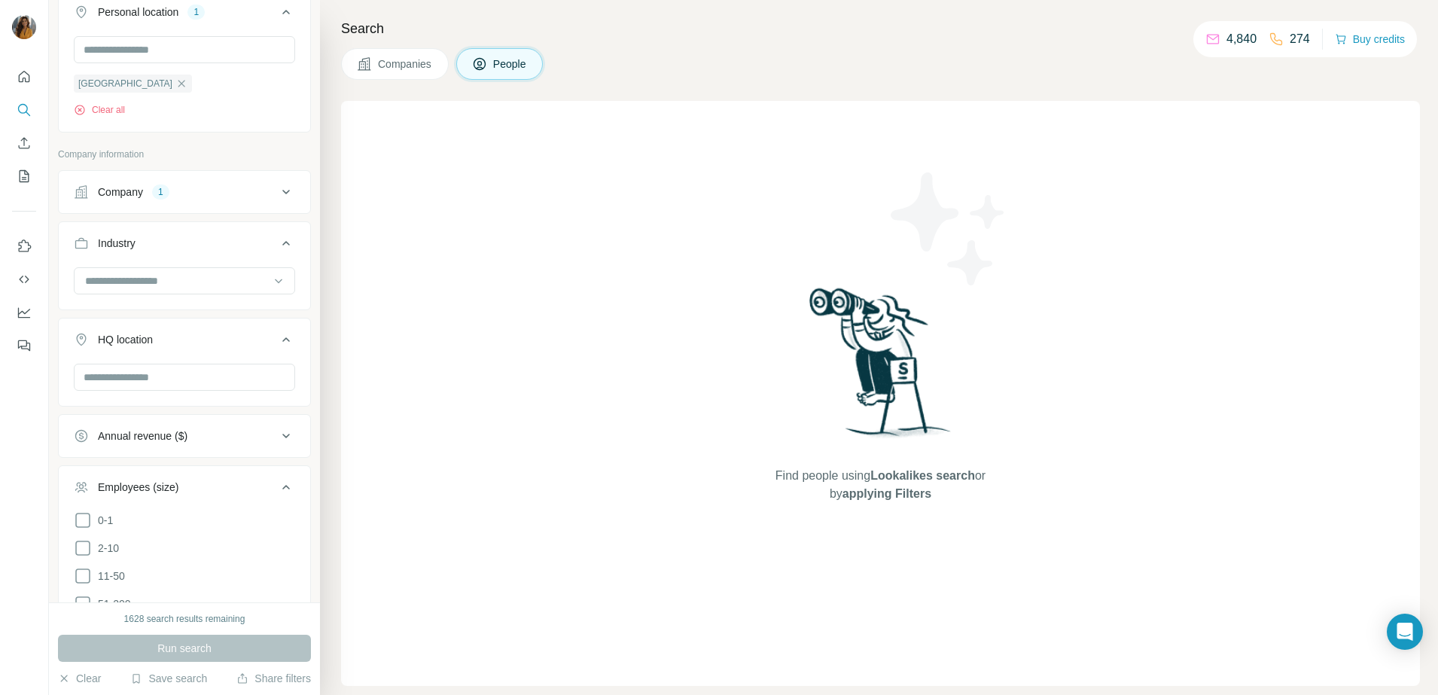
scroll to position [753, 0]
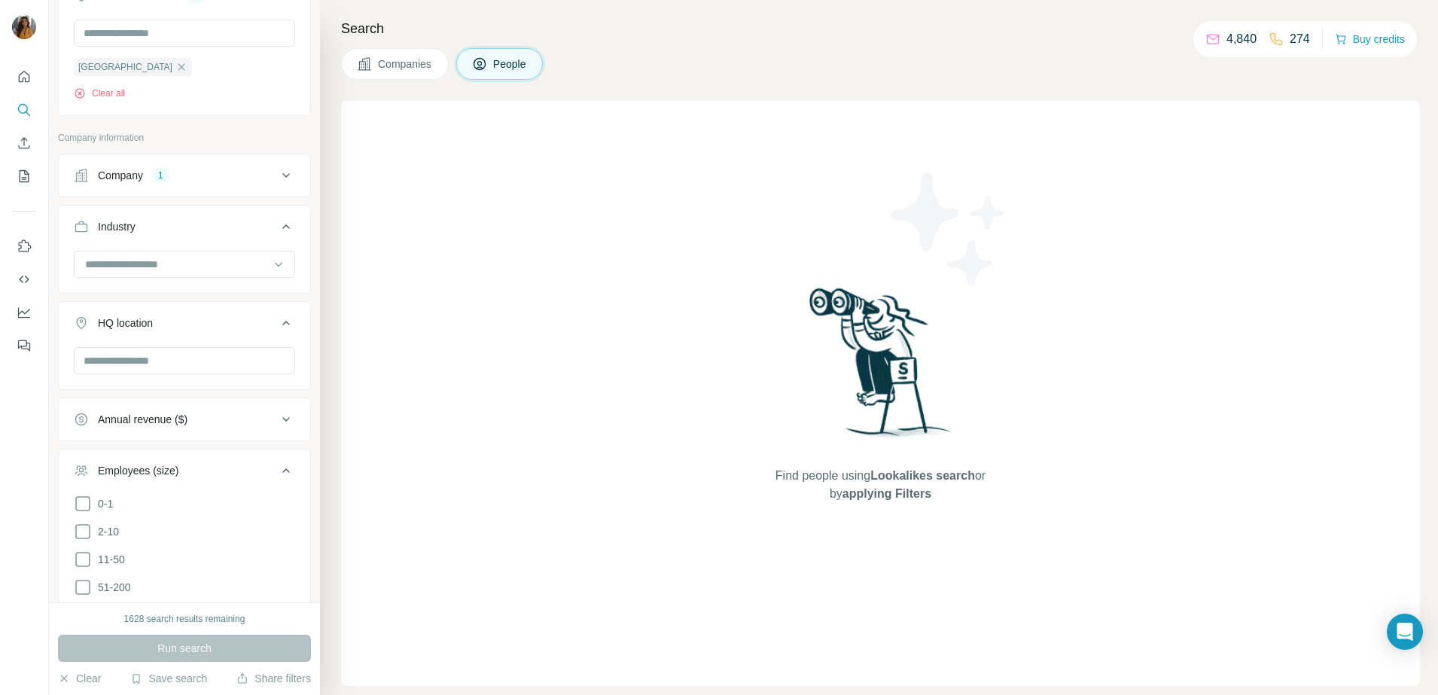
click at [209, 181] on div "Company 1" at bounding box center [175, 175] width 203 height 15
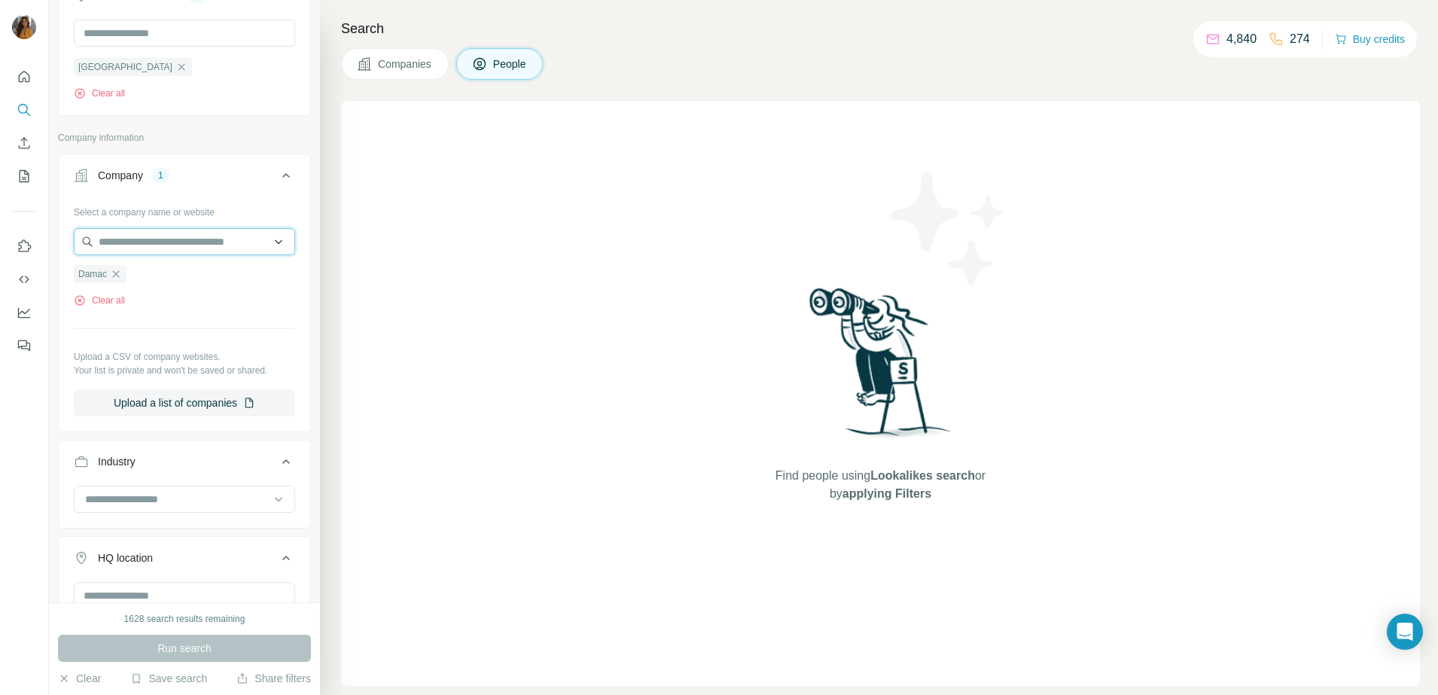
click at [156, 236] on input "text" at bounding box center [184, 241] width 221 height 27
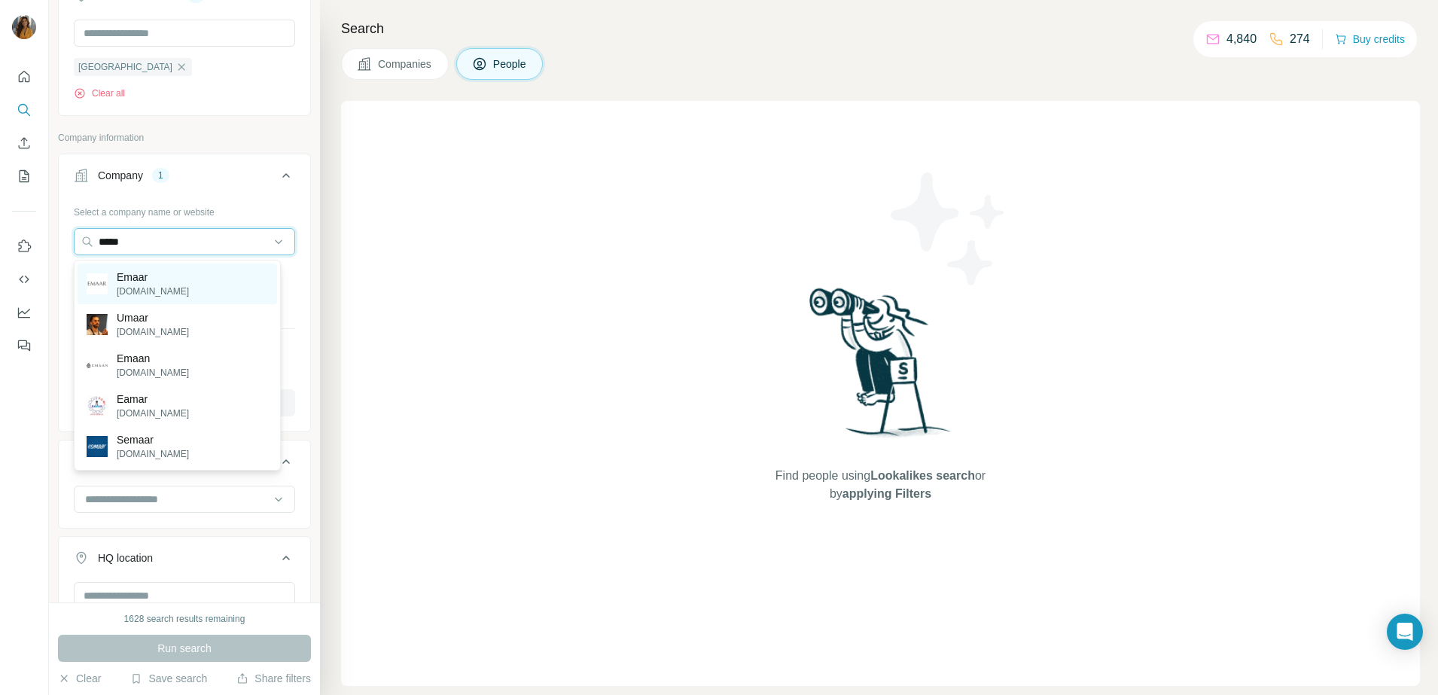
type input "*****"
click at [143, 272] on p "Emaar" at bounding box center [153, 276] width 72 height 15
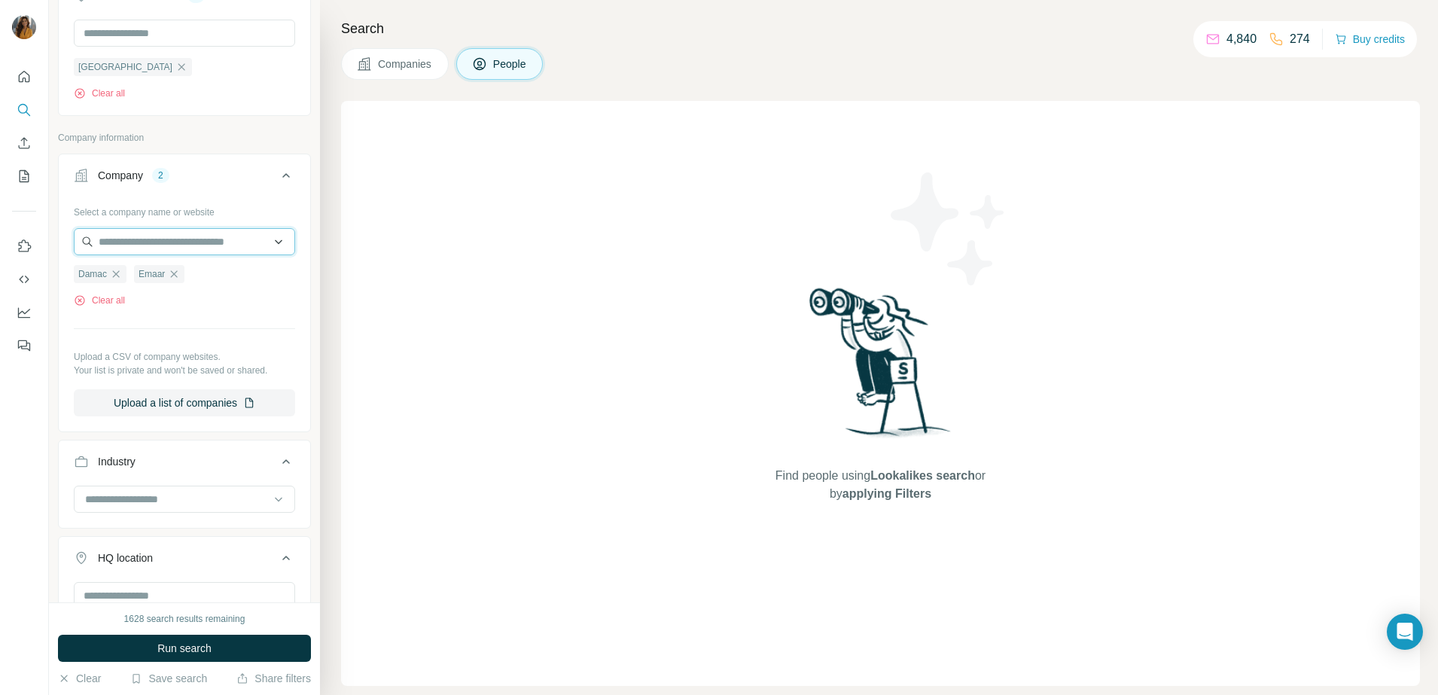
click at [125, 246] on input "text" at bounding box center [184, 241] width 221 height 27
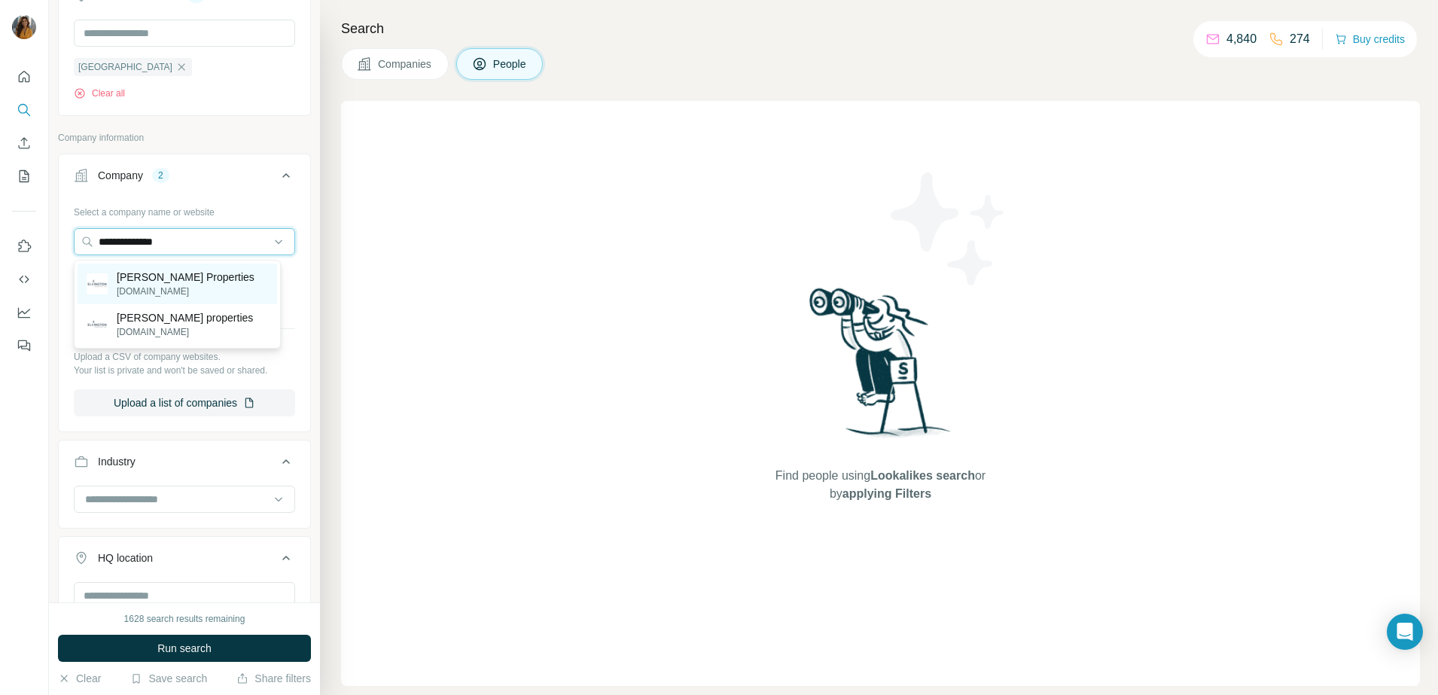
type input "**********"
click at [126, 272] on p "[PERSON_NAME] Properties" at bounding box center [186, 276] width 138 height 15
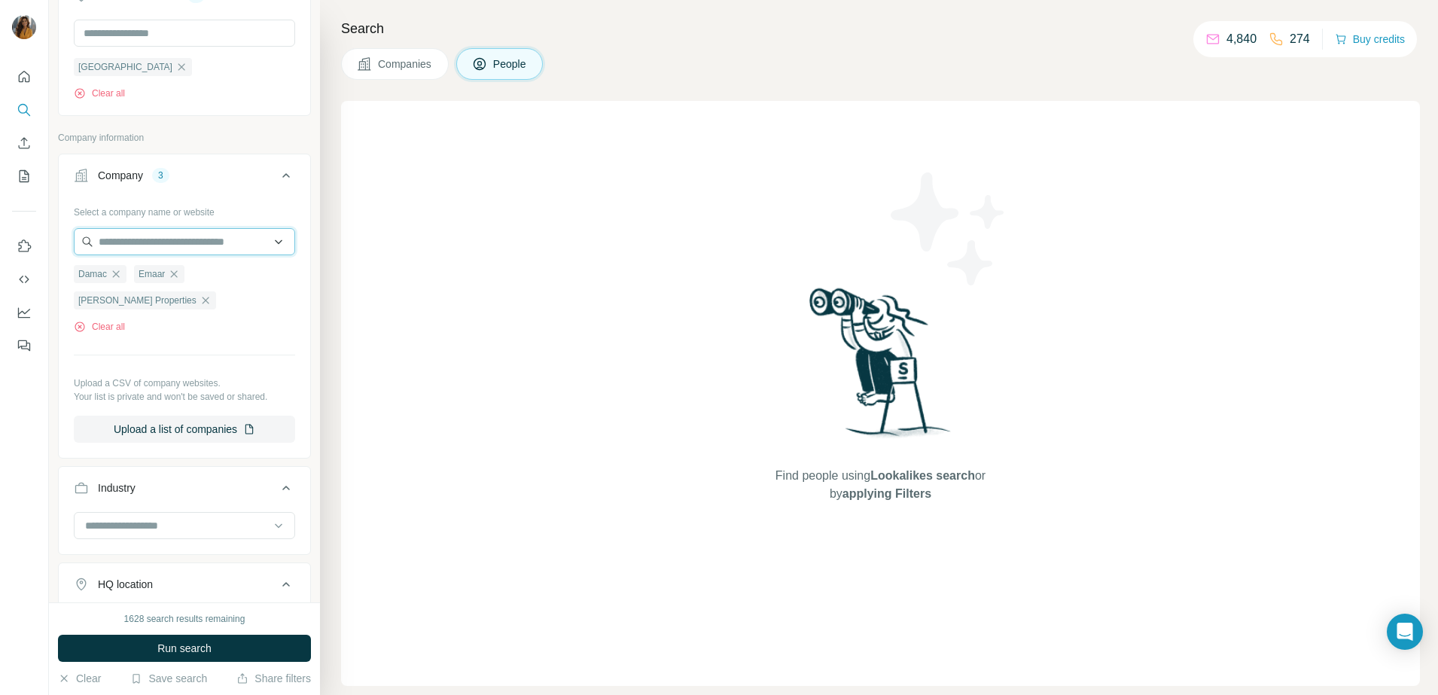
click at [132, 242] on input "text" at bounding box center [184, 241] width 221 height 27
type input "*"
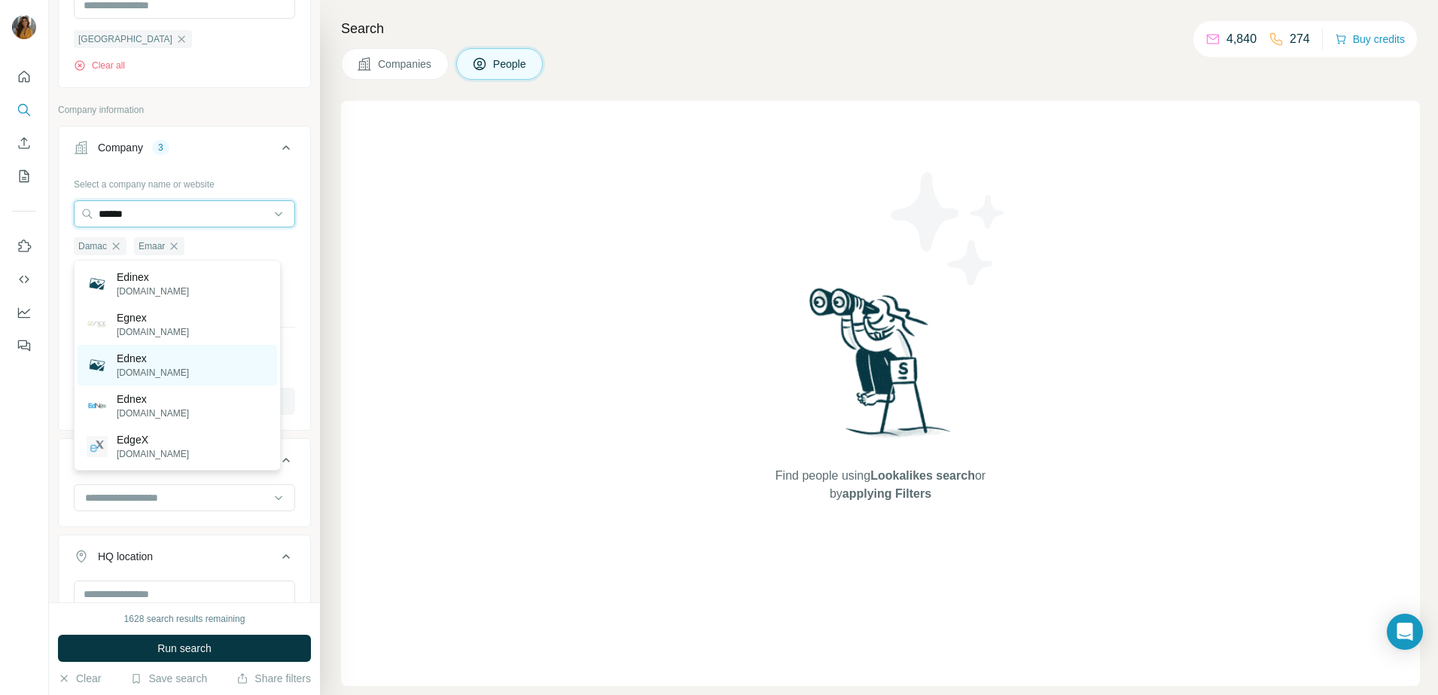
scroll to position [753, 0]
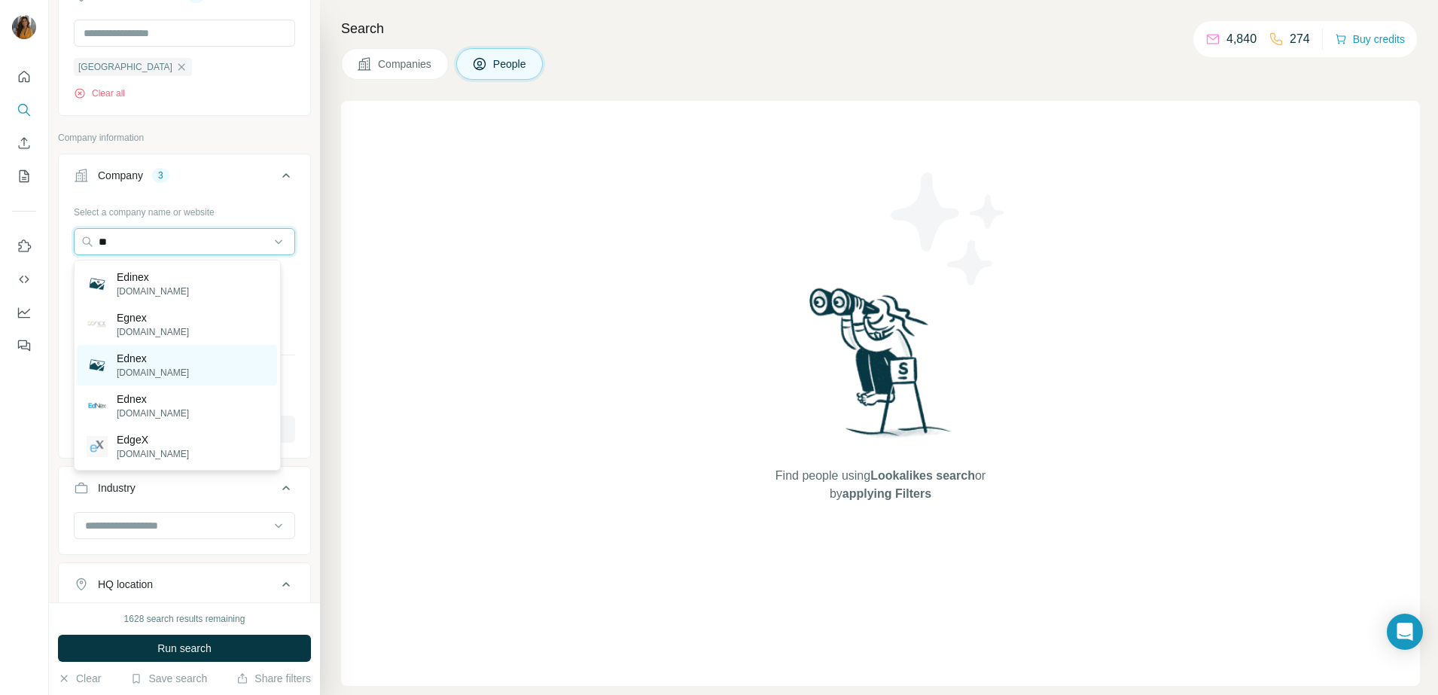
type input "*"
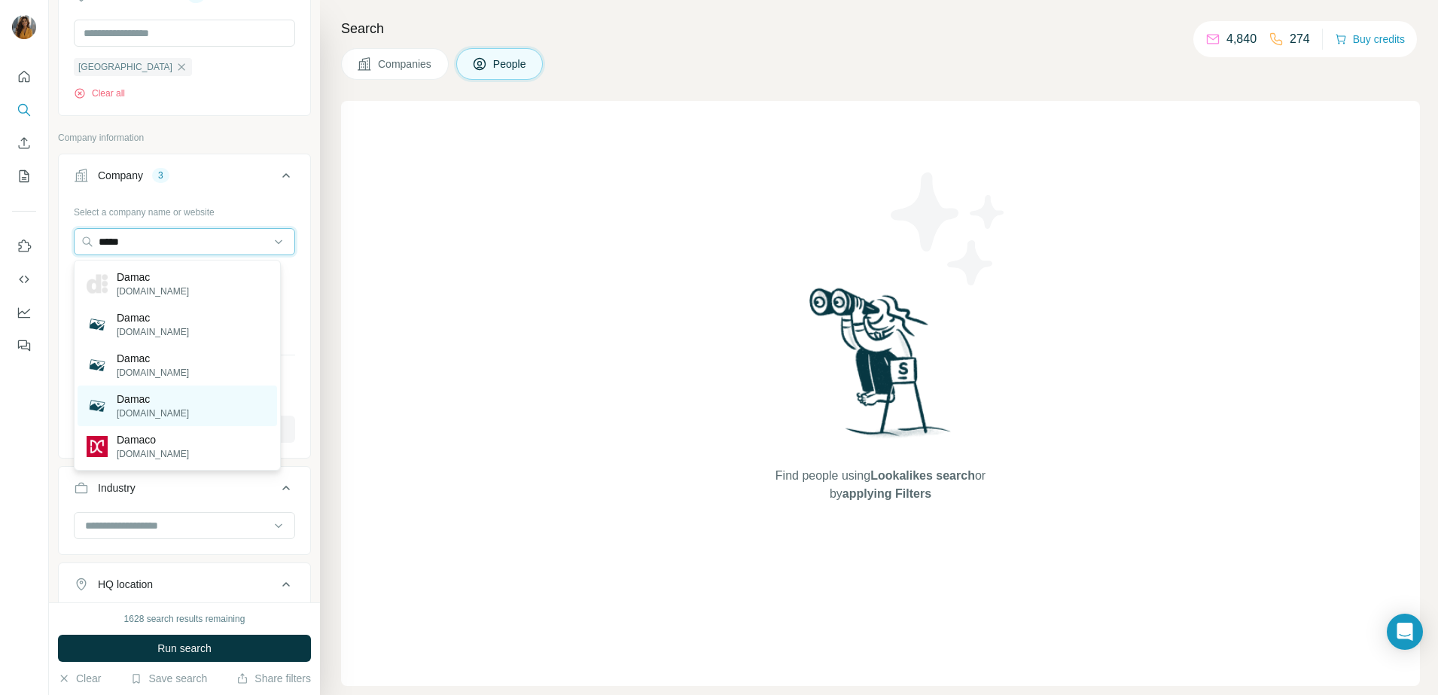
type input "*****"
click at [169, 403] on p "Damac" at bounding box center [153, 398] width 72 height 15
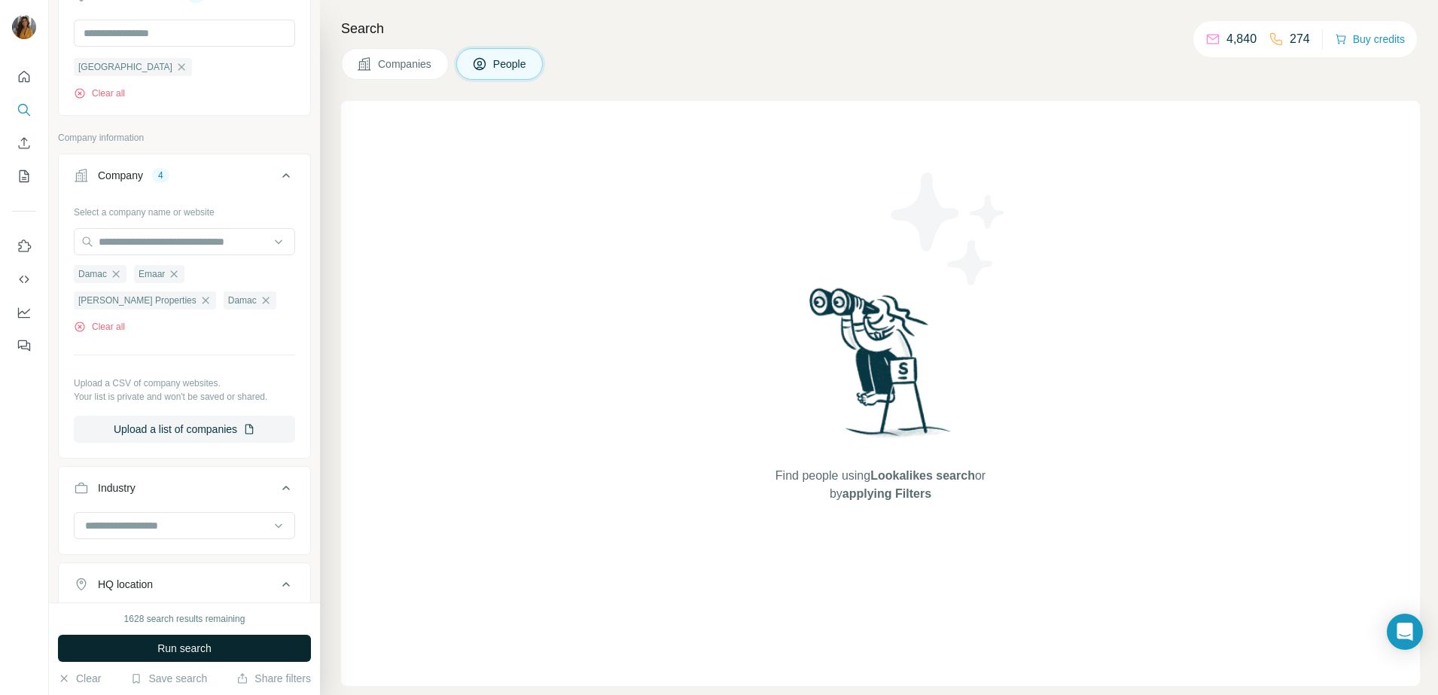
click at [173, 648] on span "Run search" at bounding box center [184, 648] width 54 height 15
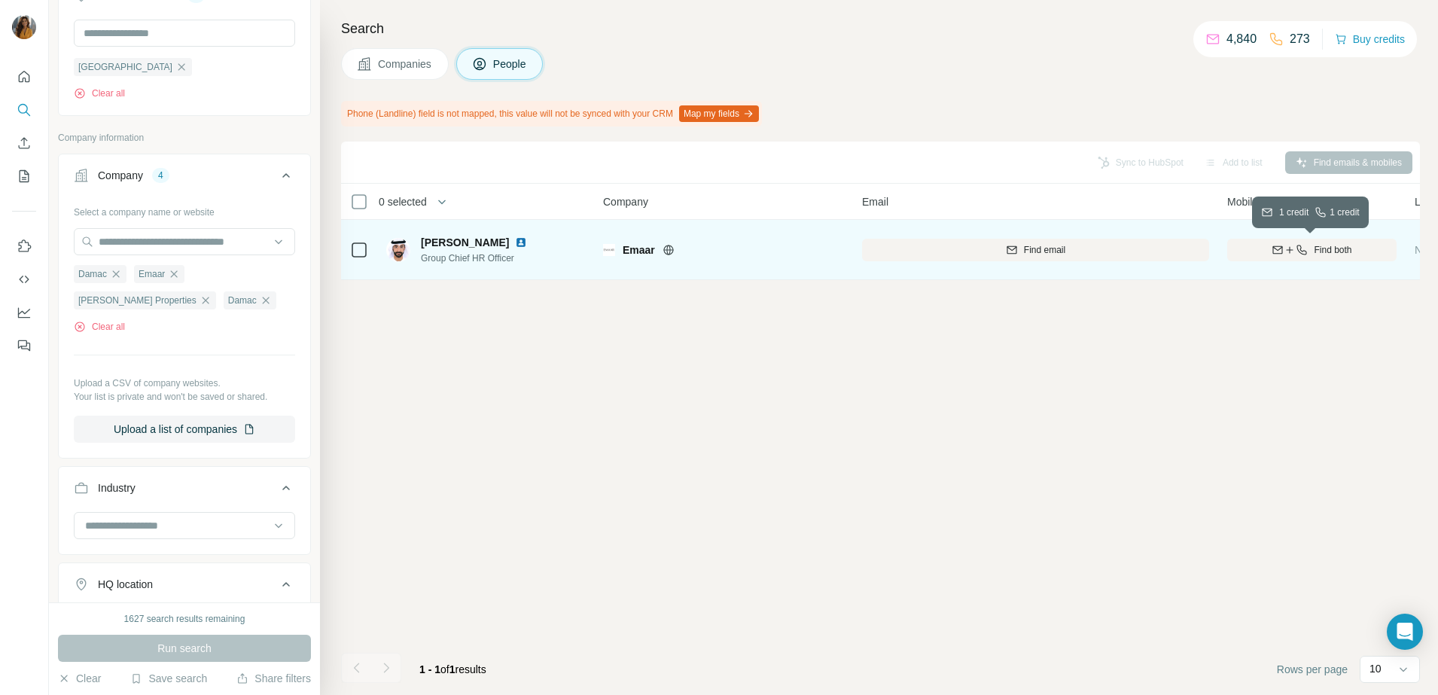
click at [1311, 247] on div "Find both" at bounding box center [1311, 250] width 169 height 14
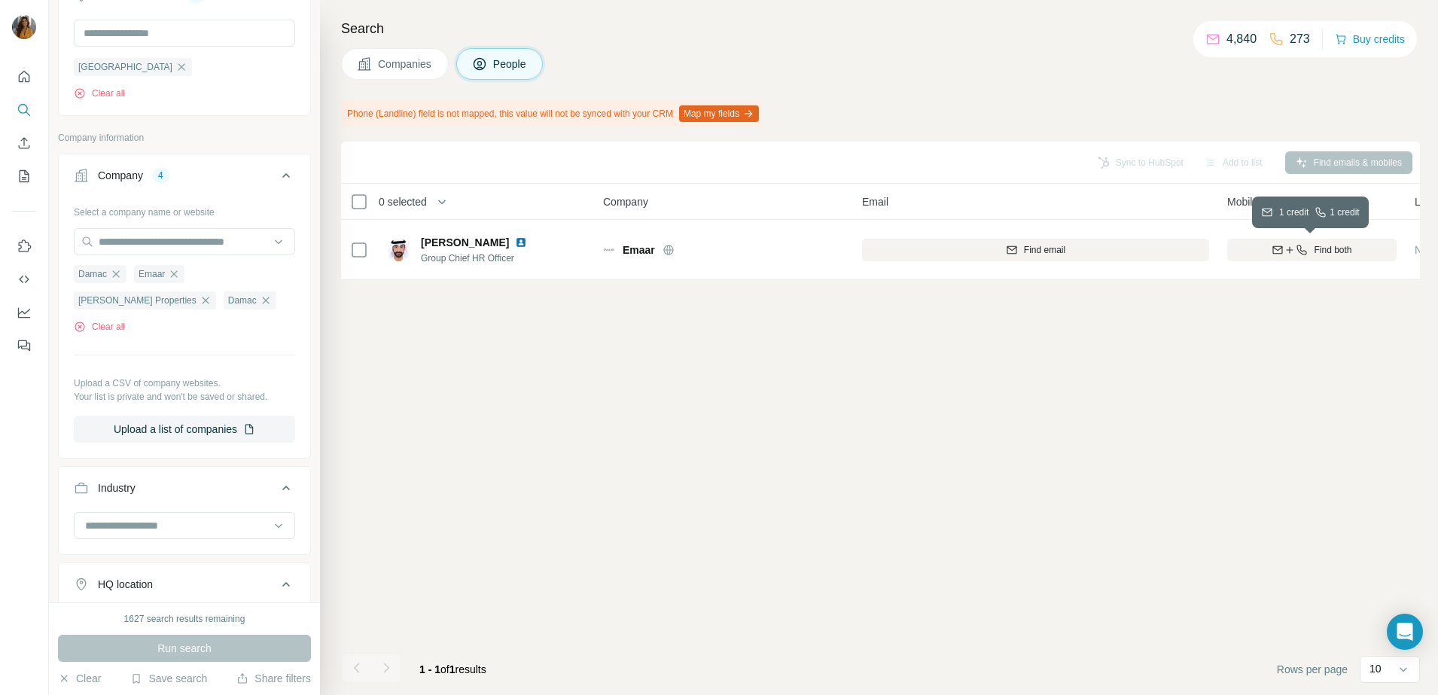
click at [515, 239] on img at bounding box center [521, 242] width 12 height 12
